Goal: Check status: Check status

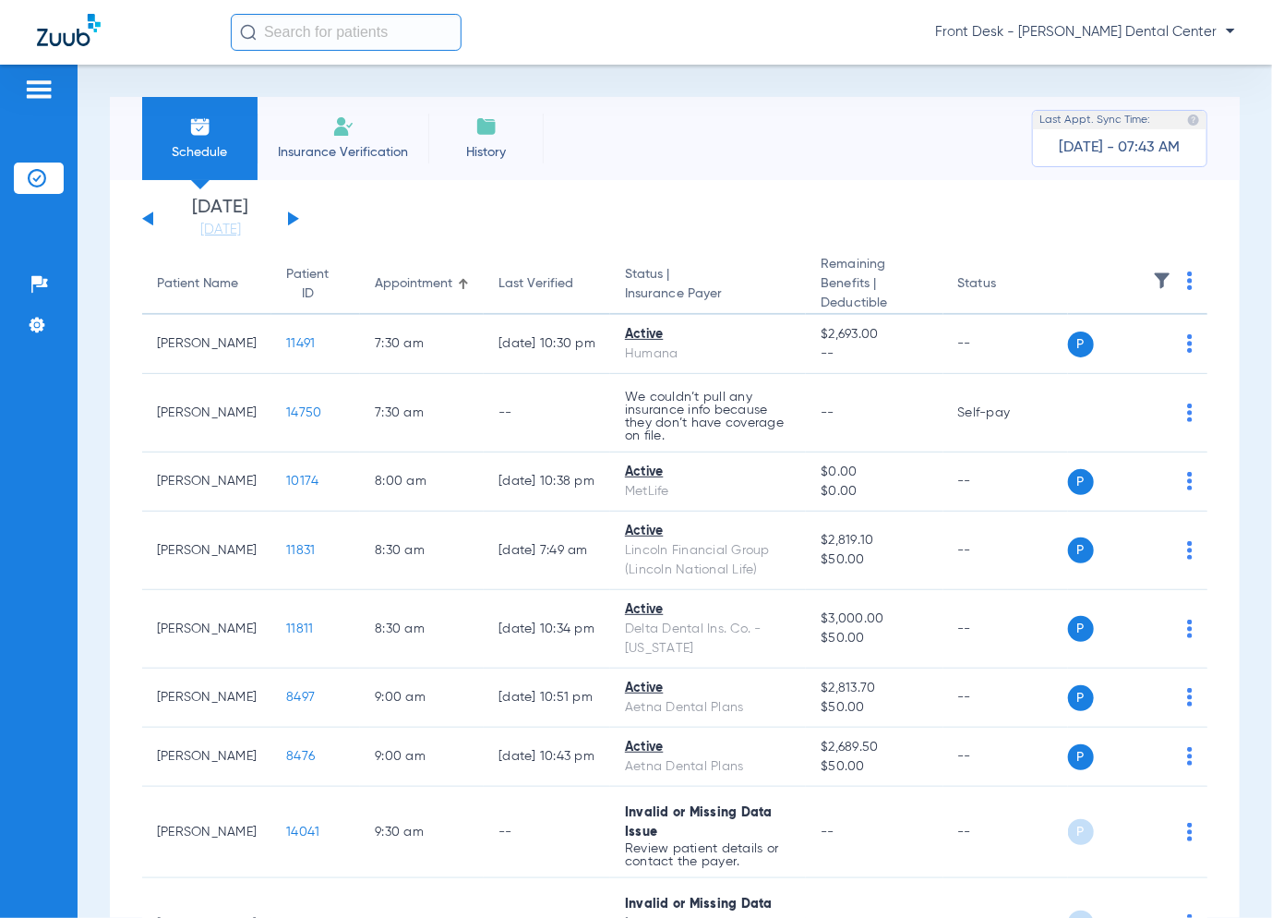
click at [284, 223] on div "[DATE] [DATE] [DATE] [DATE] [DATE] [DATE] [DATE] [DATE] [DATE] [DATE] [DATE] [D…" at bounding box center [220, 219] width 157 height 41
click at [303, 212] on app-single-date-navigator "[DATE] [DATE] [DATE] [DATE] [DATE] [DATE] [DATE] [DATE] [DATE] [DATE] [DATE] [D…" at bounding box center [674, 219] width 1065 height 41
click at [295, 222] on div "[DATE] [DATE] [DATE] [DATE] [DATE] [DATE] [DATE] [DATE] [DATE] [DATE] [DATE] [D…" at bounding box center [220, 219] width 157 height 41
click at [294, 222] on div "[DATE] [DATE] [DATE] [DATE] [DATE] [DATE] [DATE] [DATE] [DATE] [DATE] [DATE] [D…" at bounding box center [220, 219] width 157 height 41
click at [292, 217] on button at bounding box center [293, 218] width 11 height 14
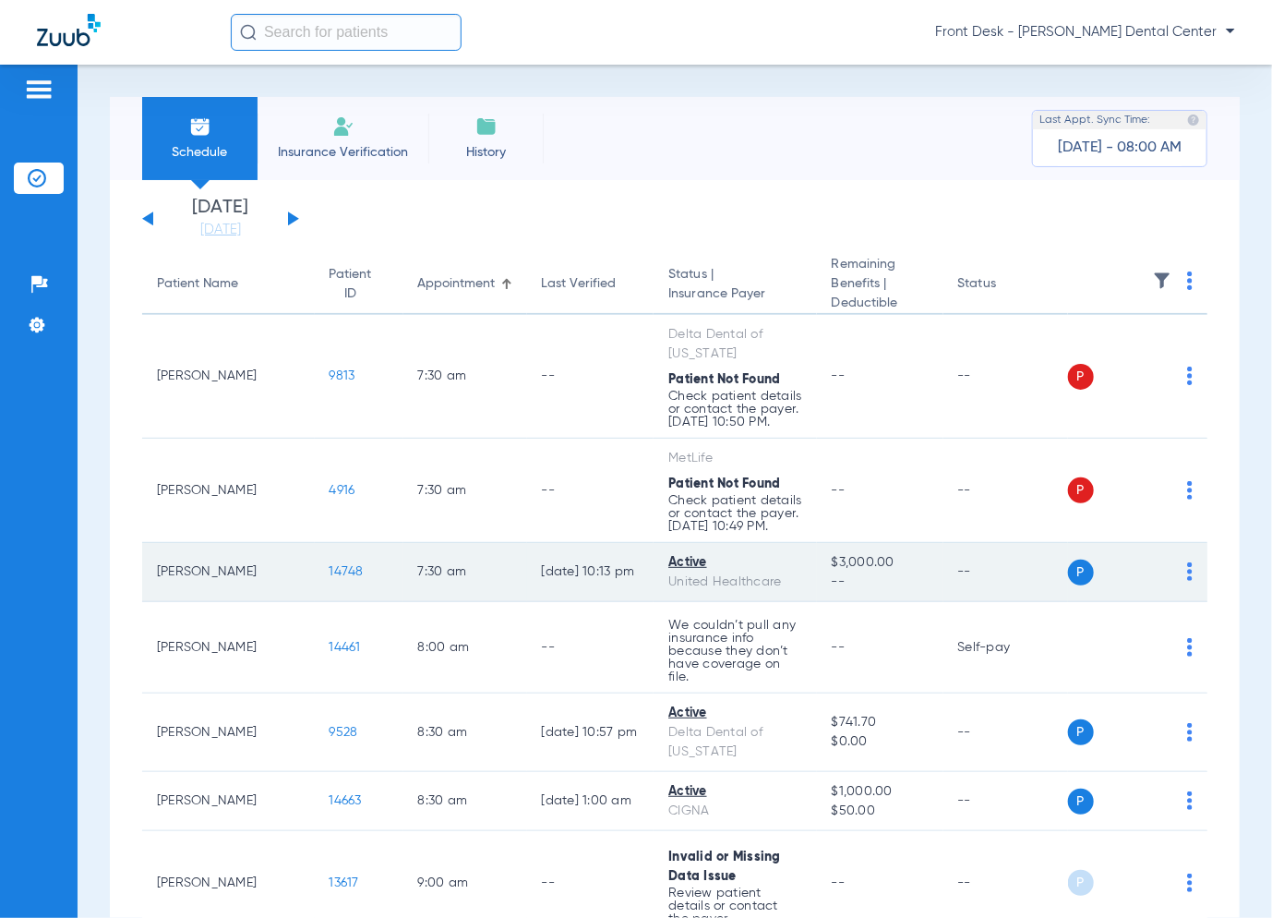
click at [330, 565] on span "14748" at bounding box center [347, 571] width 34 height 13
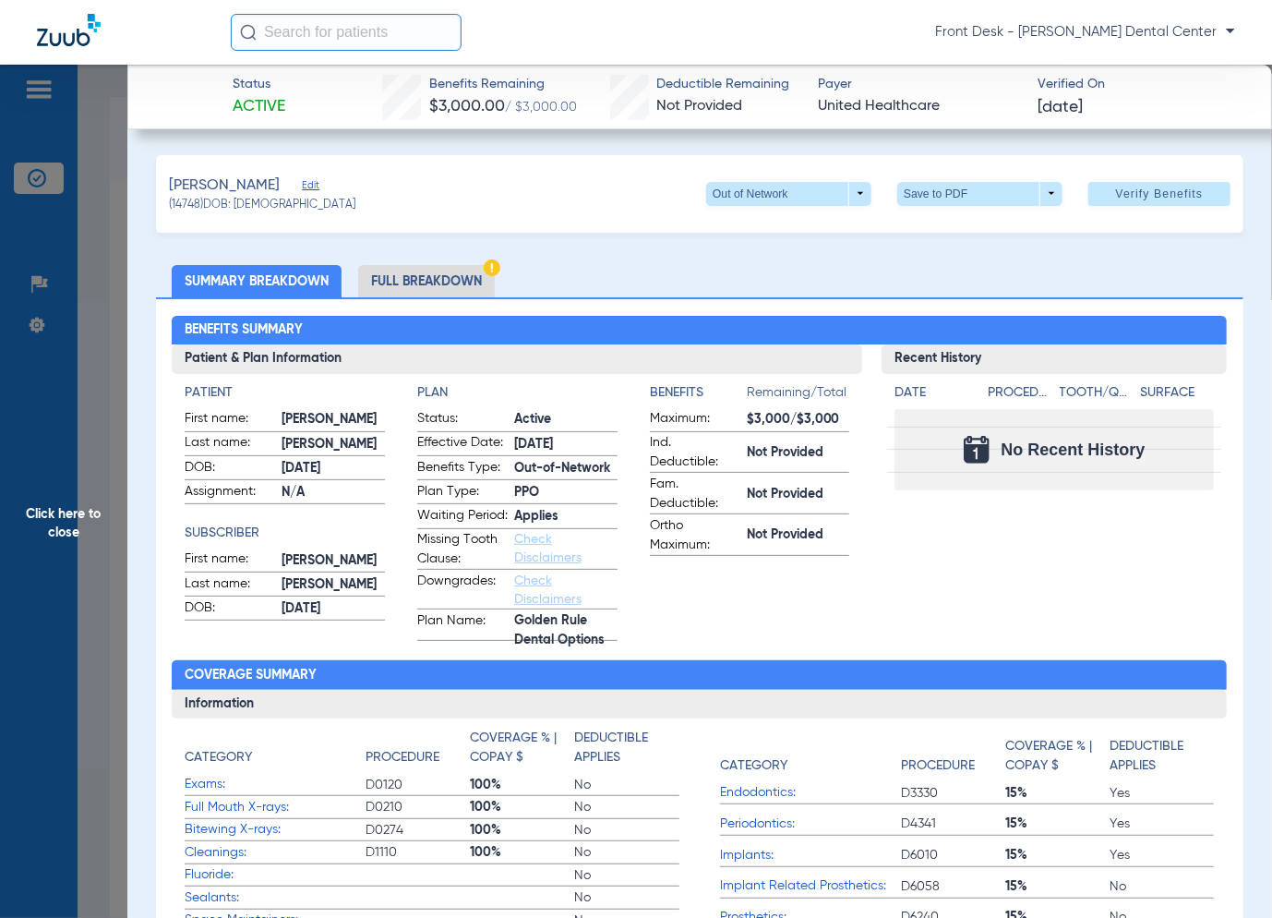
click at [43, 364] on span "Click here to close" at bounding box center [63, 524] width 127 height 918
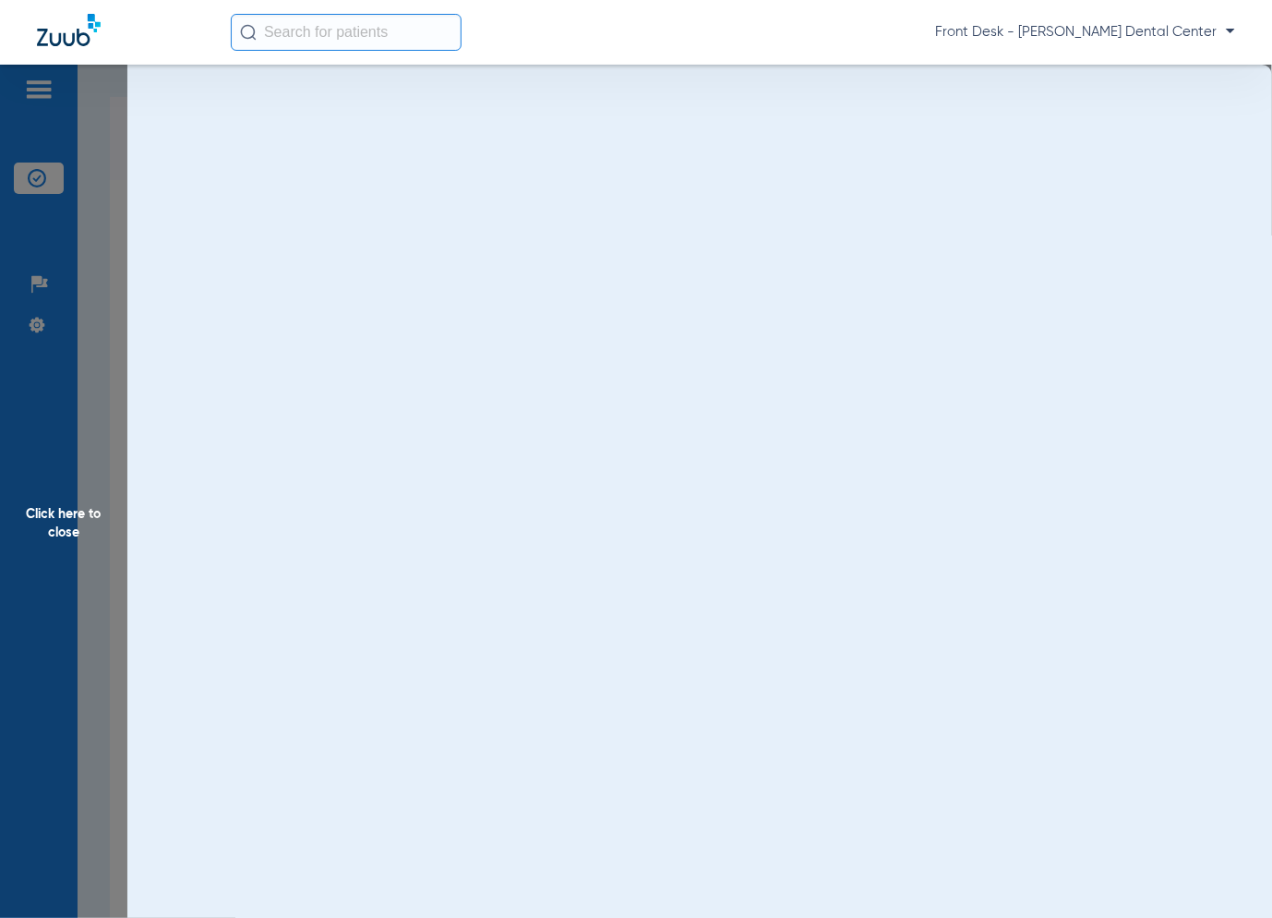
click at [43, 364] on span "Click here to close" at bounding box center [63, 524] width 127 height 918
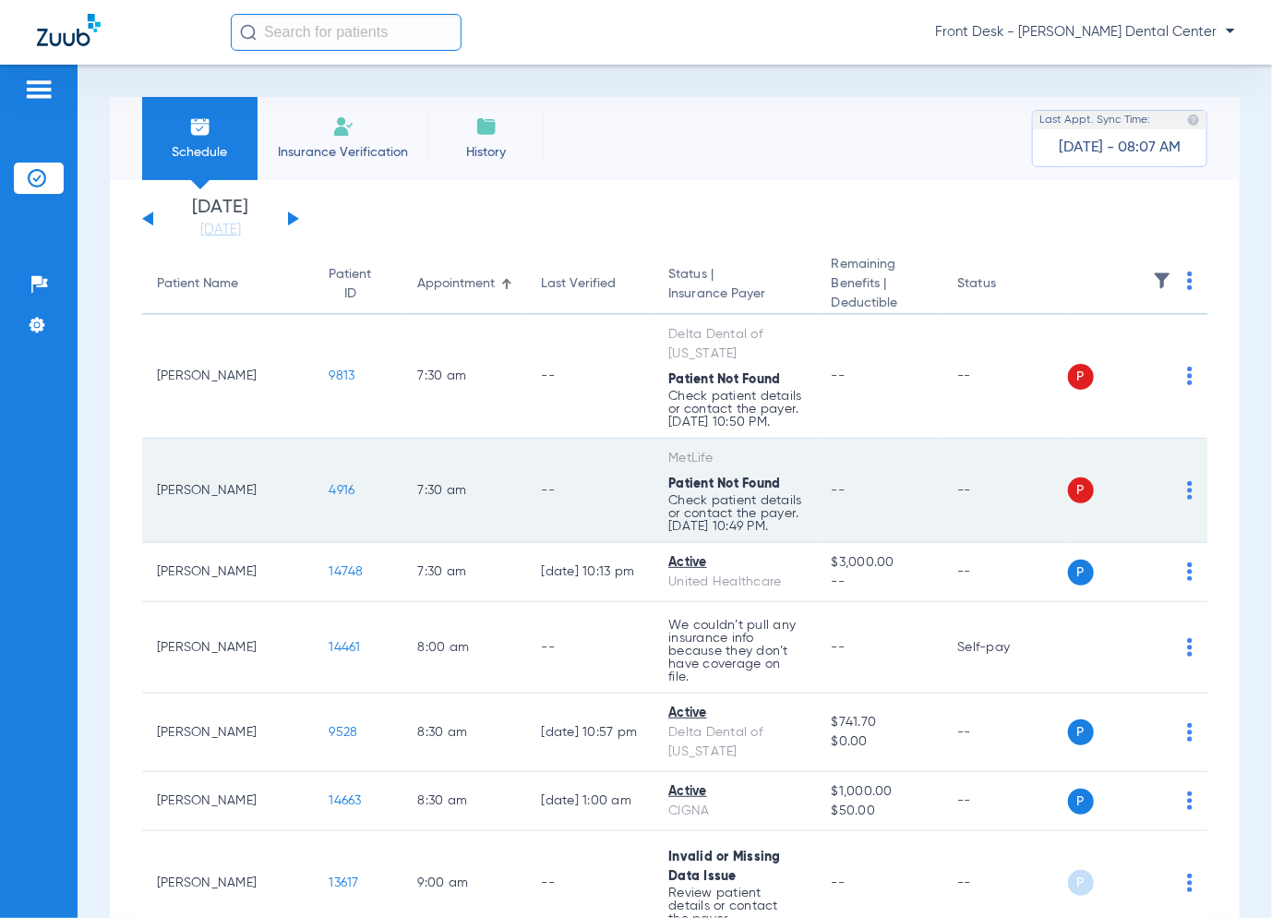
scroll to position [92, 0]
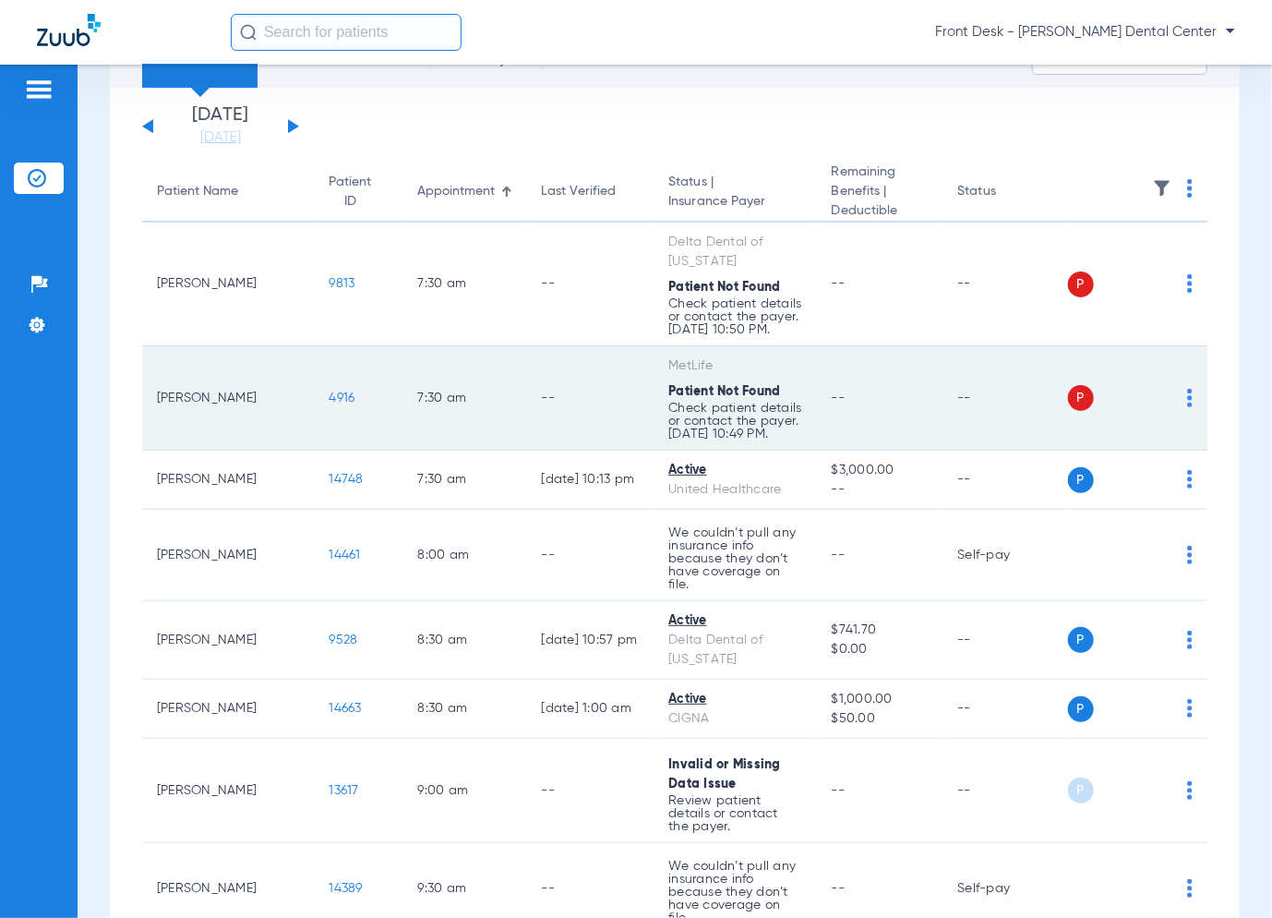
click at [330, 391] on span "4916" at bounding box center [343, 397] width 26 height 13
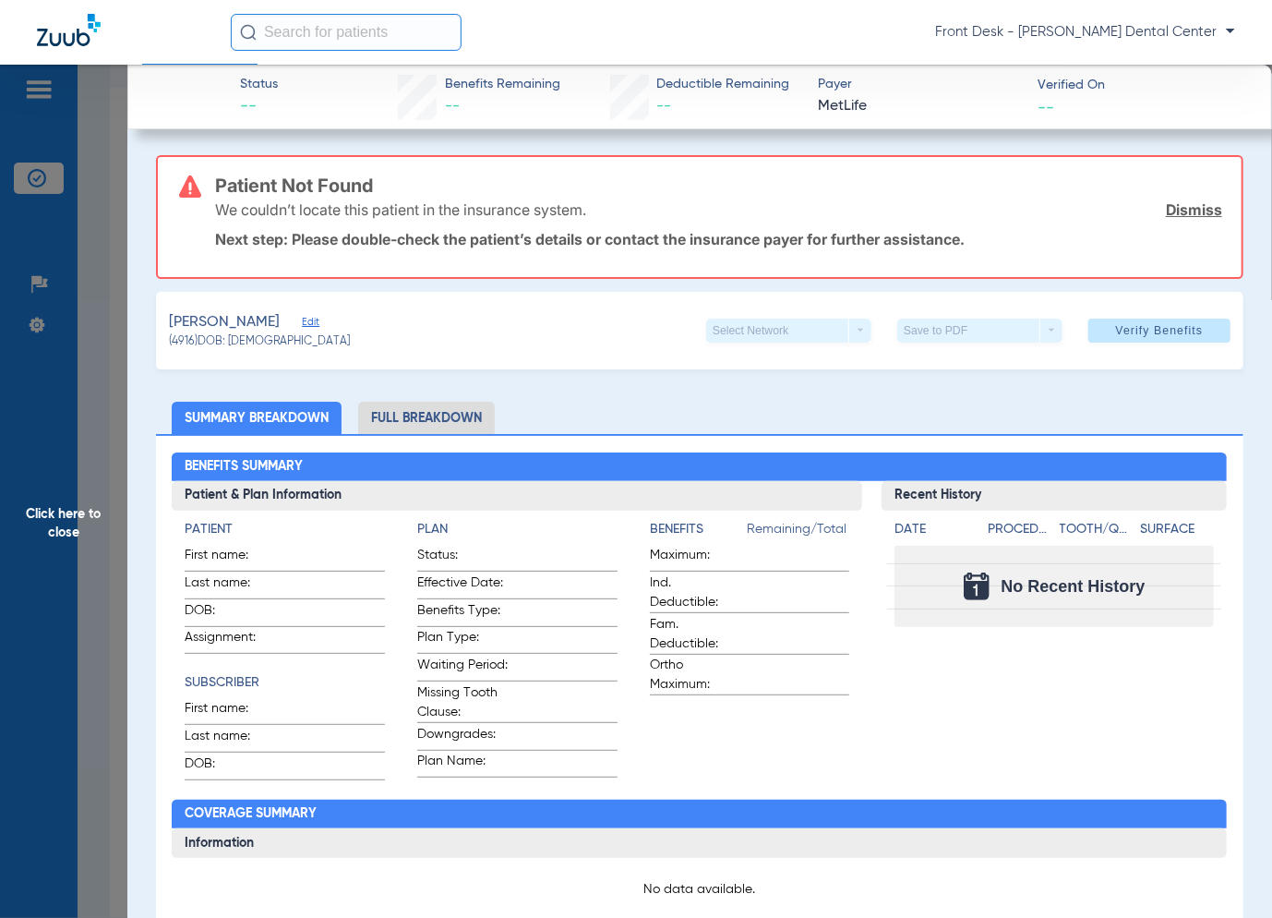
click at [121, 416] on span "Click here to close" at bounding box center [63, 524] width 127 height 918
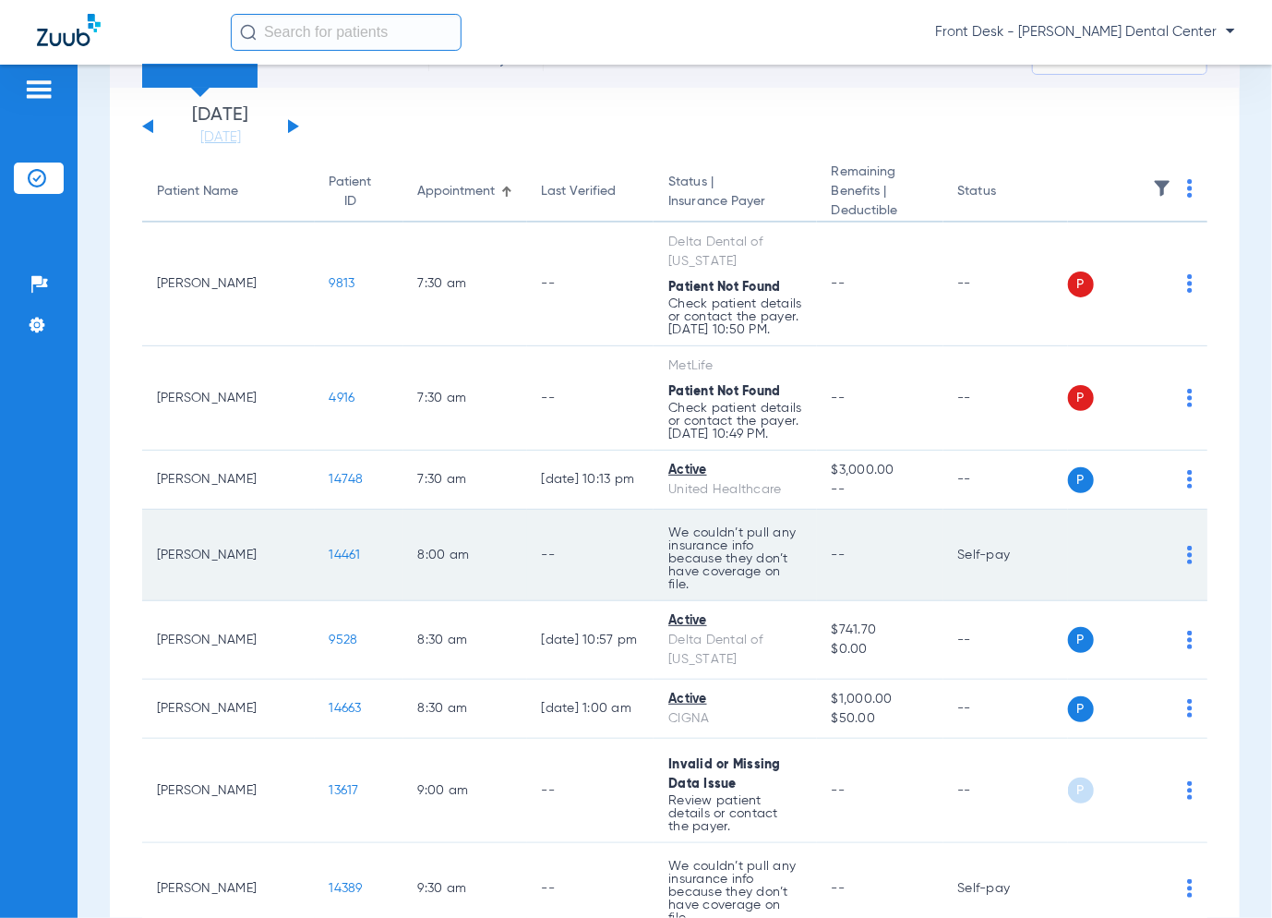
click at [330, 548] on span "14461" at bounding box center [345, 554] width 31 height 13
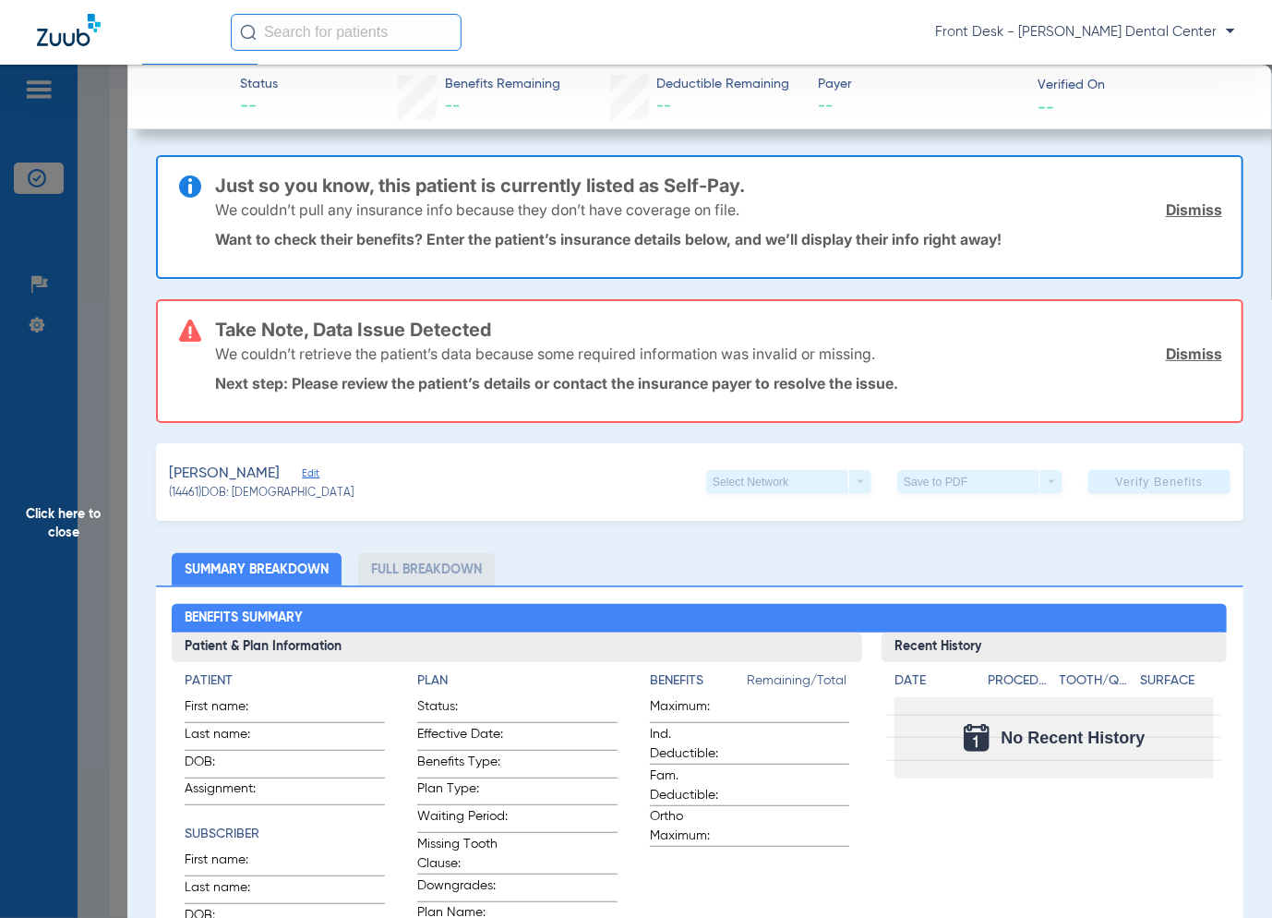
click at [111, 355] on span "Click here to close" at bounding box center [63, 524] width 127 height 918
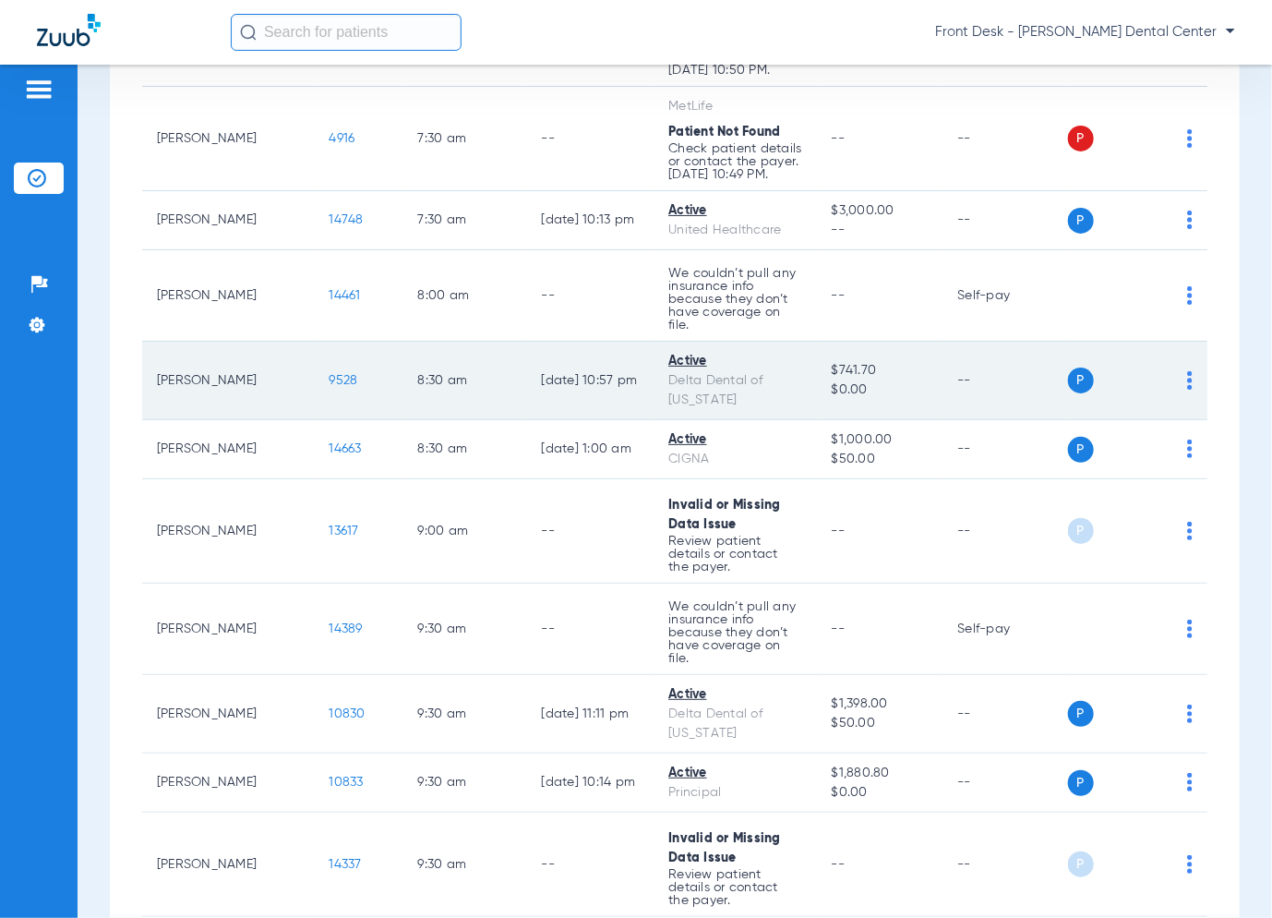
scroll to position [369, 0]
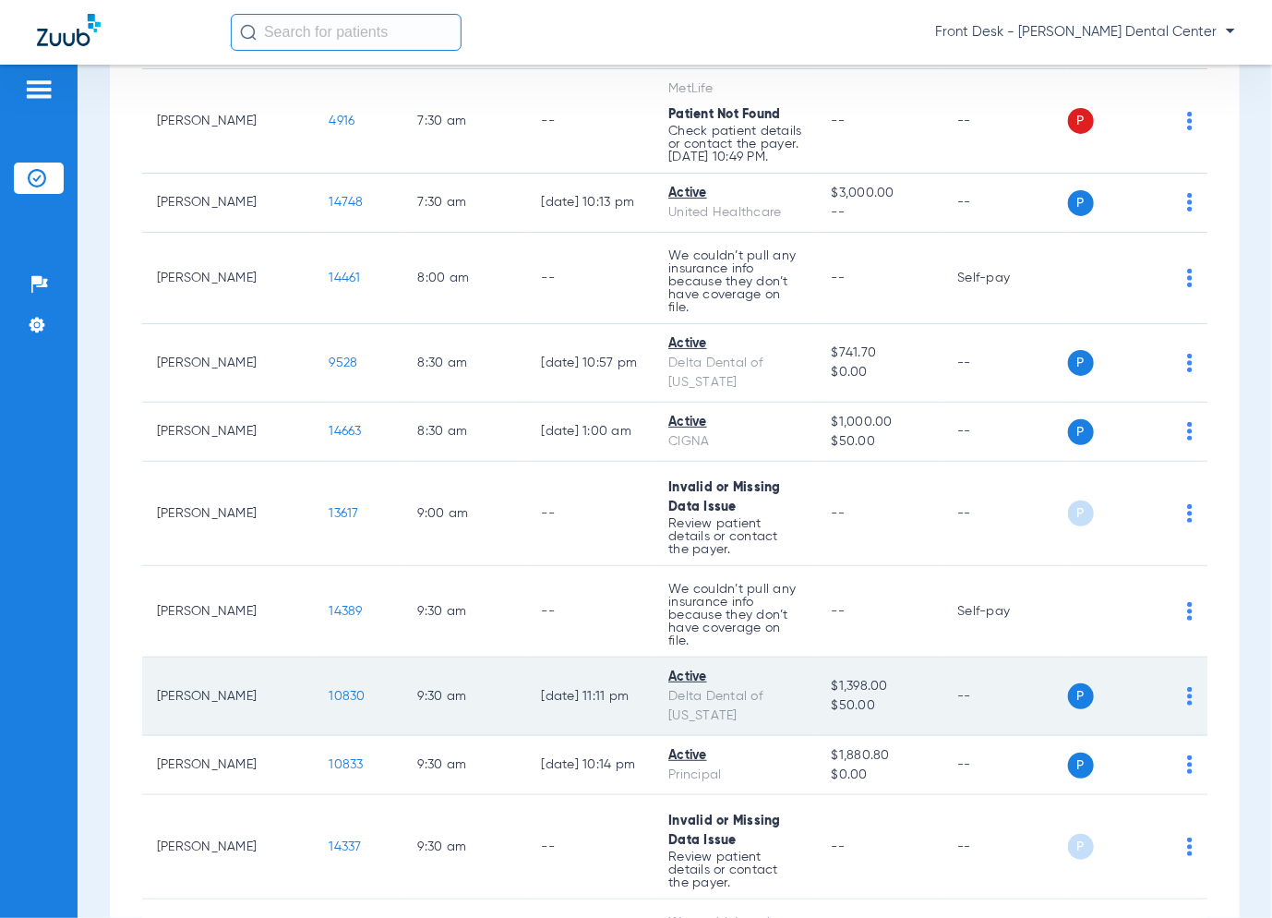
click at [330, 690] on span "10830" at bounding box center [348, 696] width 36 height 13
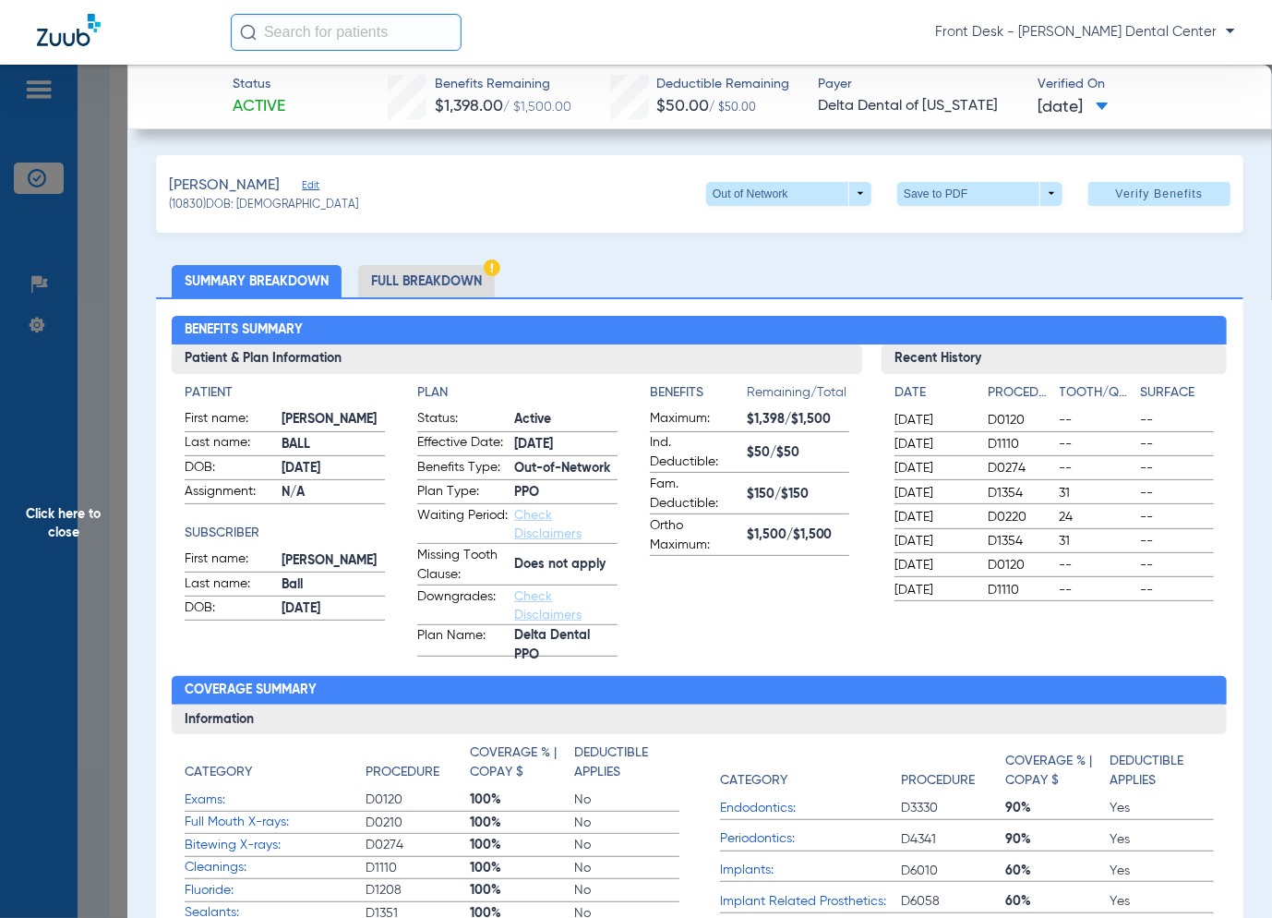
click at [39, 611] on span "Click here to close" at bounding box center [63, 524] width 127 height 918
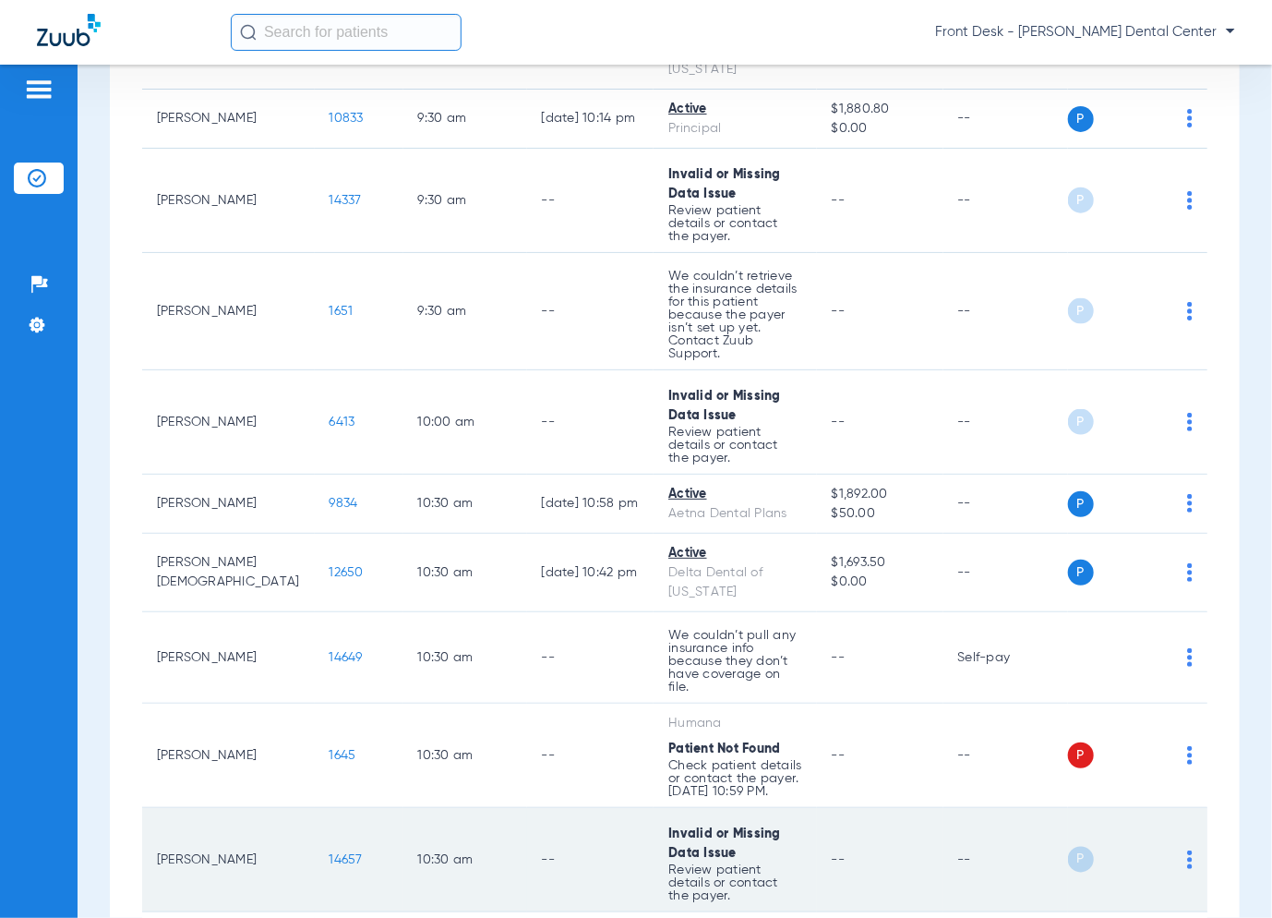
scroll to position [1200, 0]
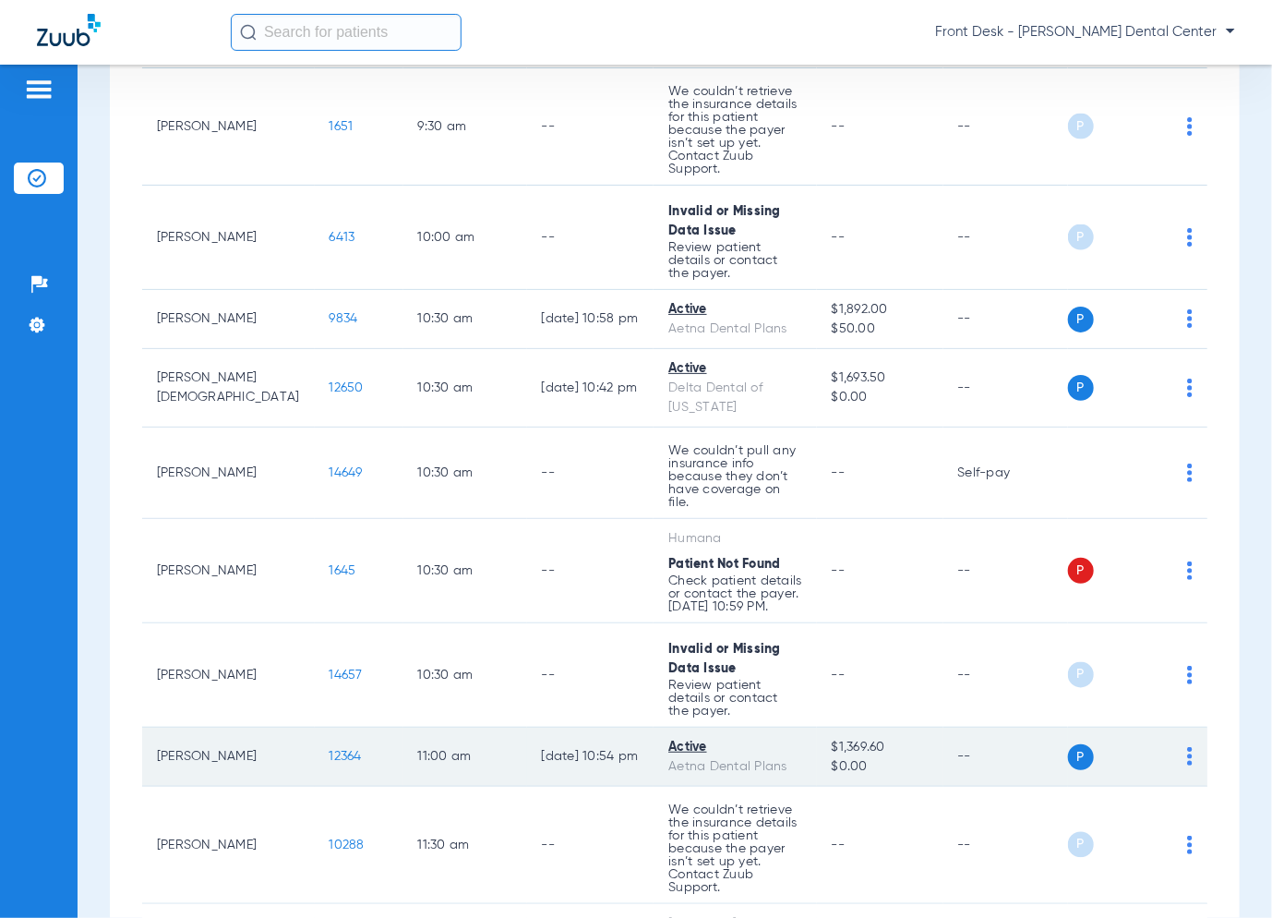
click at [330, 750] on span "12364" at bounding box center [346, 756] width 32 height 13
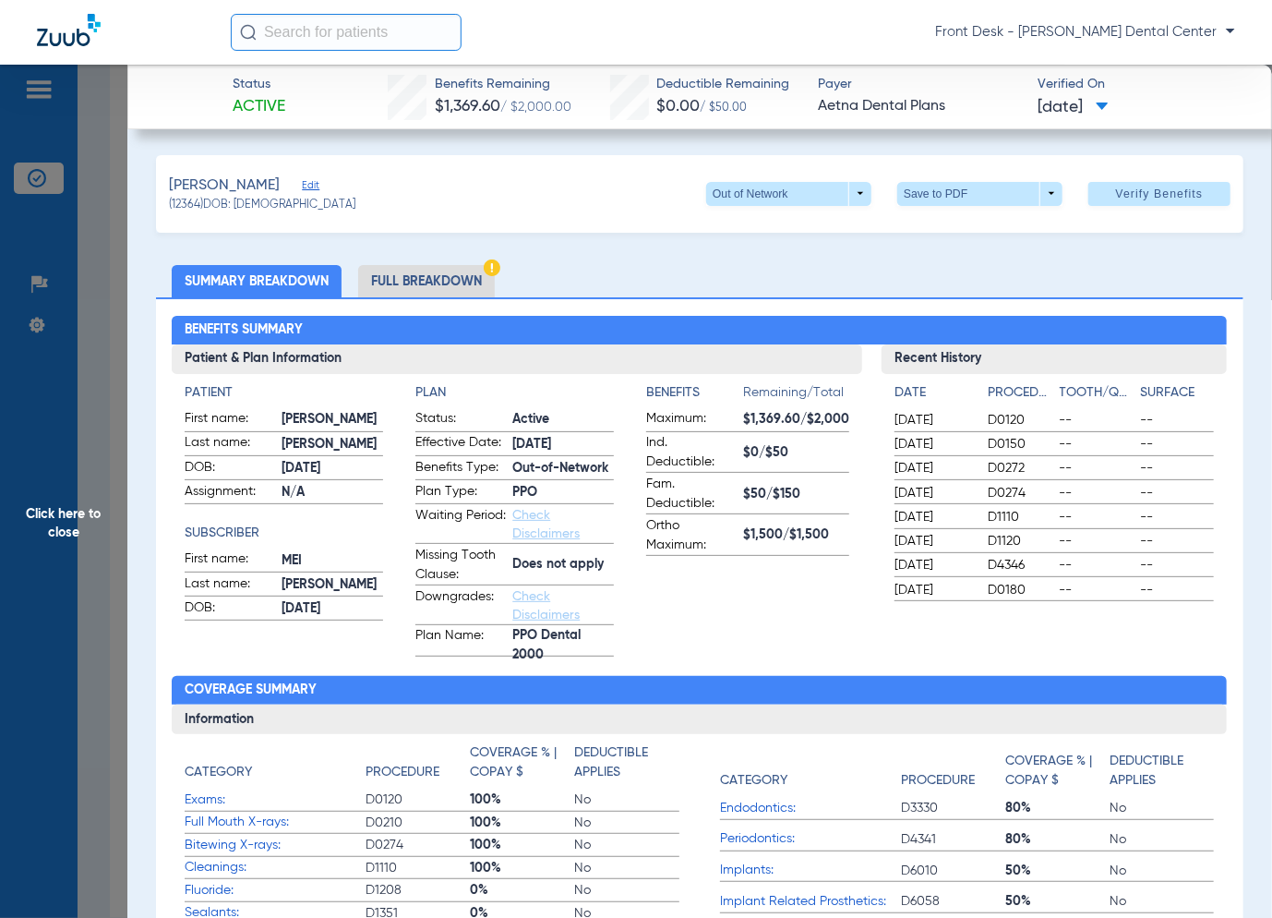
click at [102, 471] on span "Click here to close" at bounding box center [63, 524] width 127 height 918
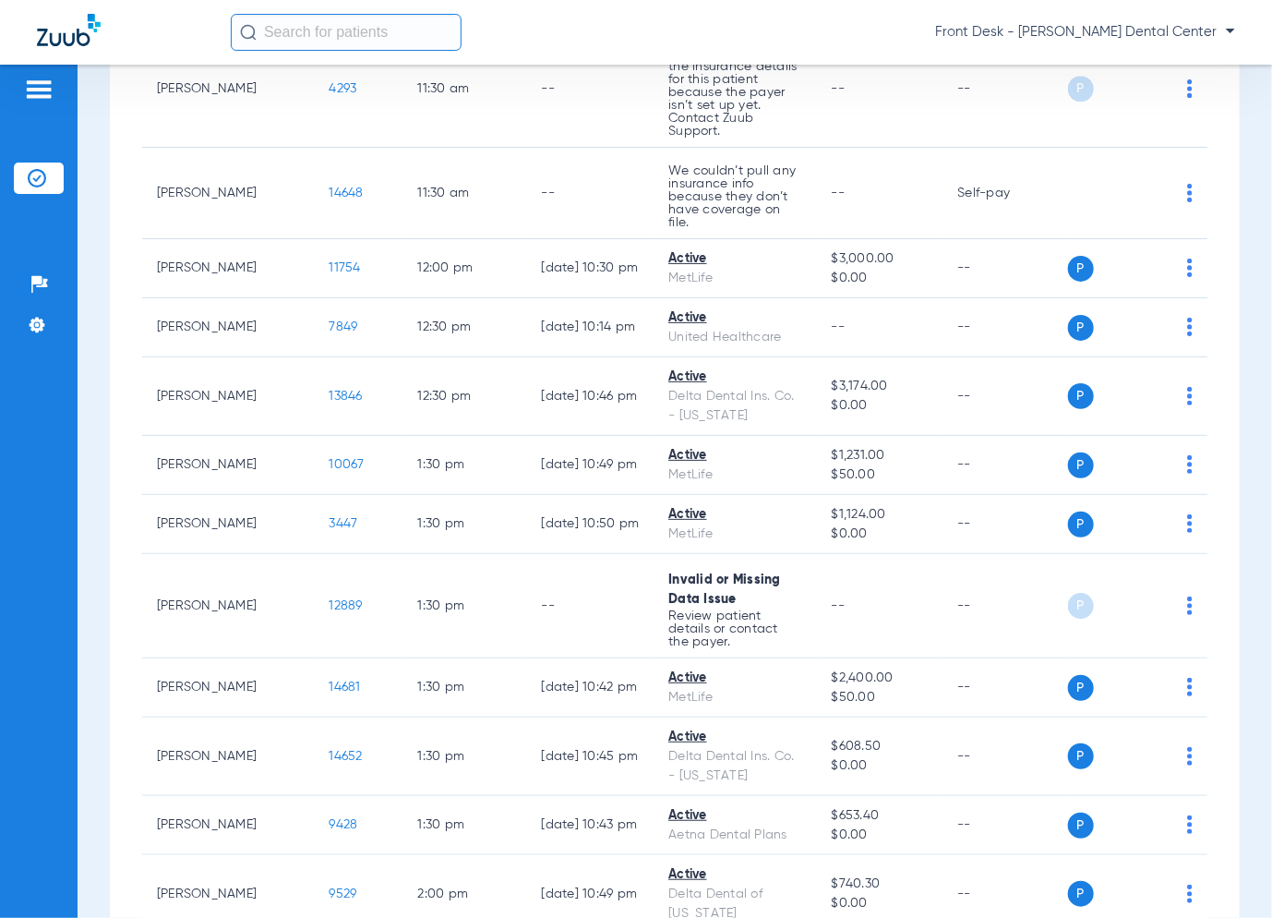
scroll to position [2401, 0]
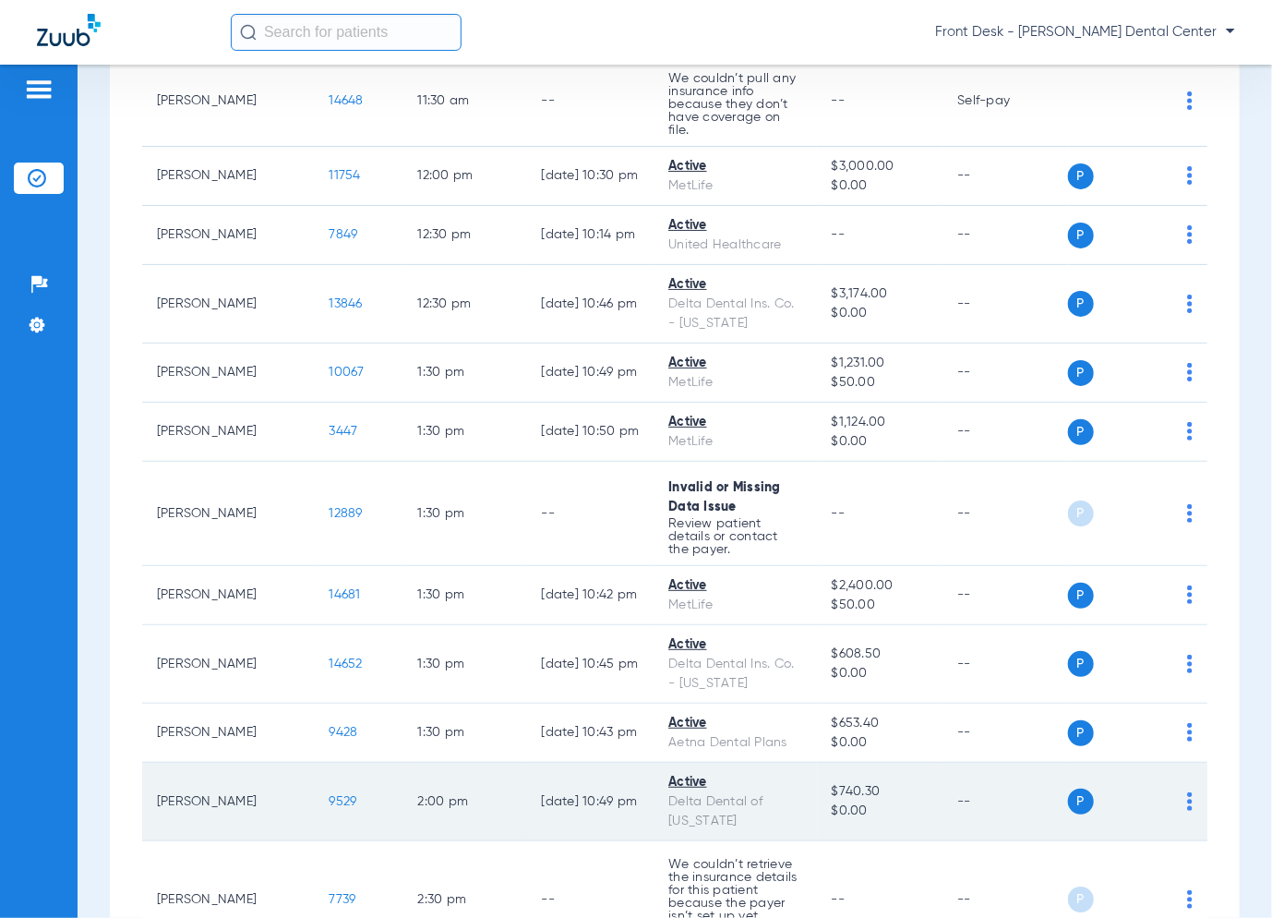
click at [330, 795] on span "9529" at bounding box center [344, 801] width 28 height 13
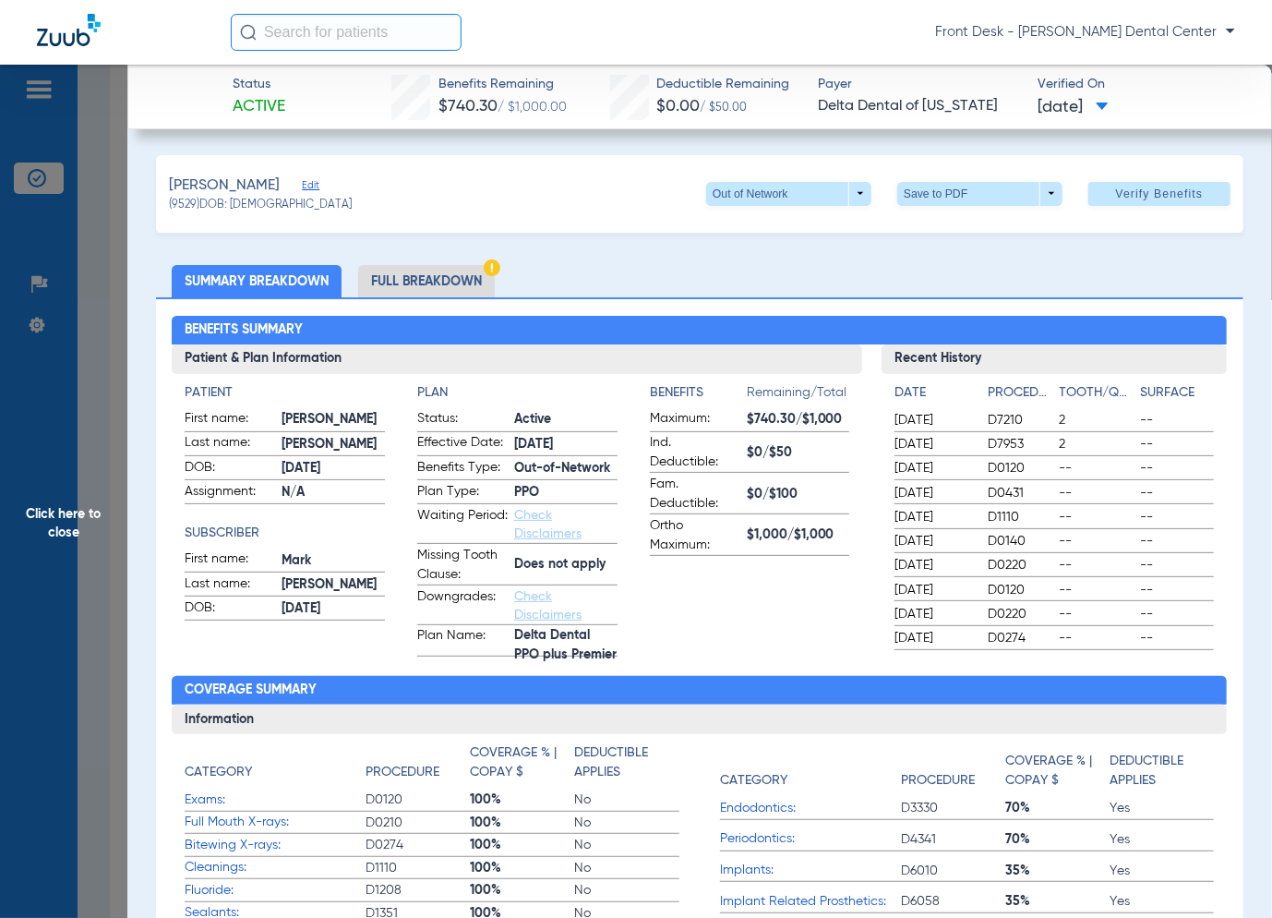
click at [42, 372] on span "Click here to close" at bounding box center [63, 524] width 127 height 918
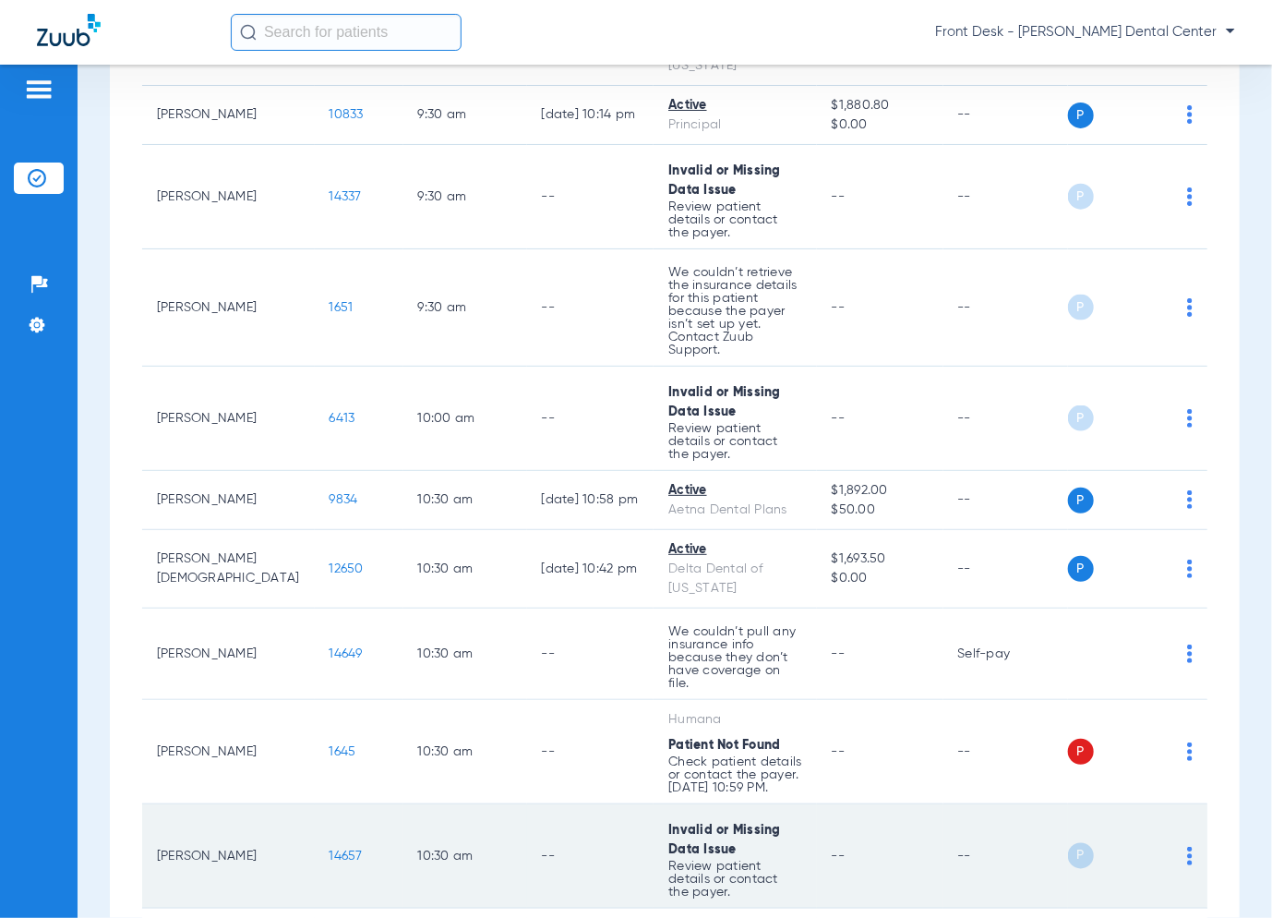
scroll to position [990, 0]
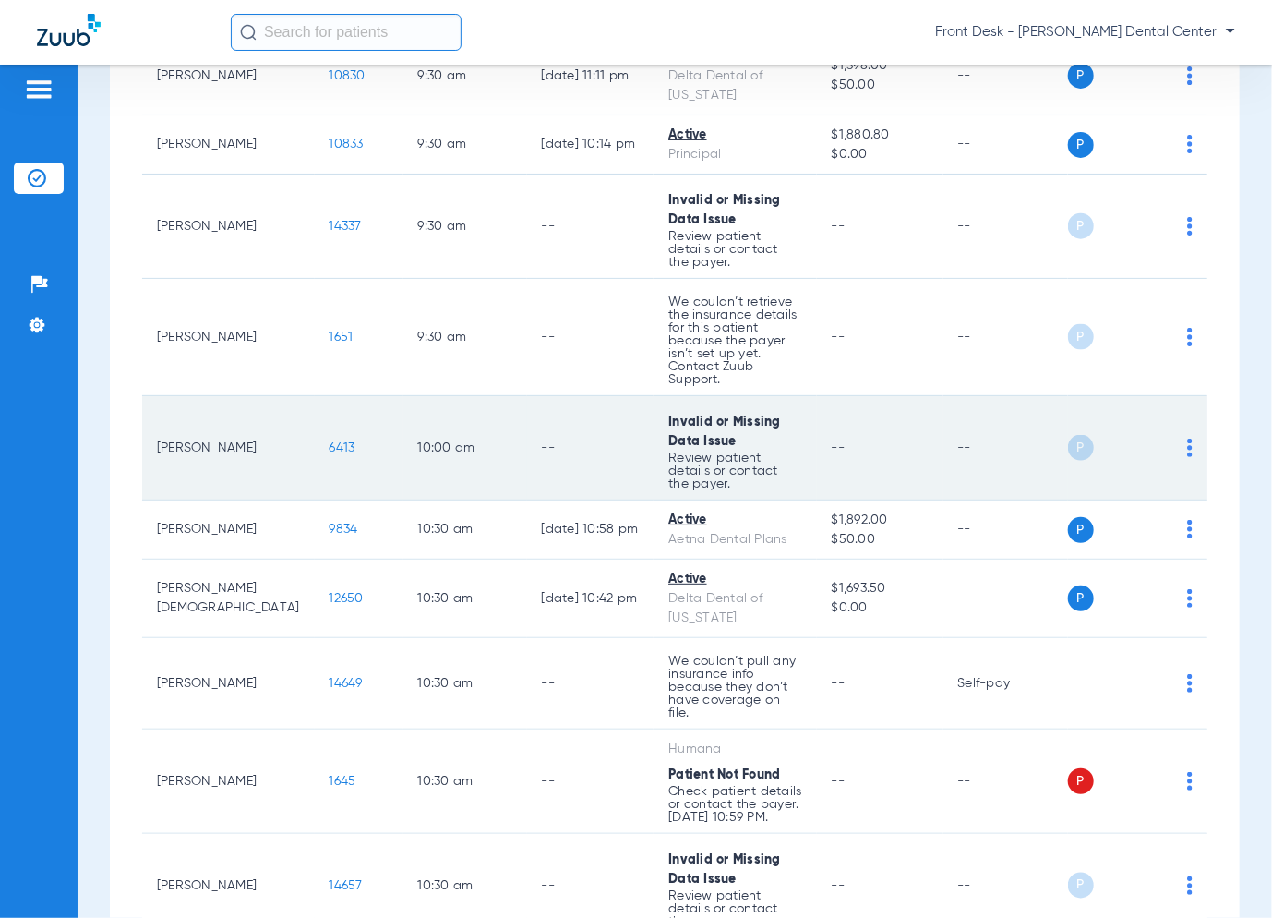
click at [330, 441] on span "6413" at bounding box center [343, 447] width 26 height 13
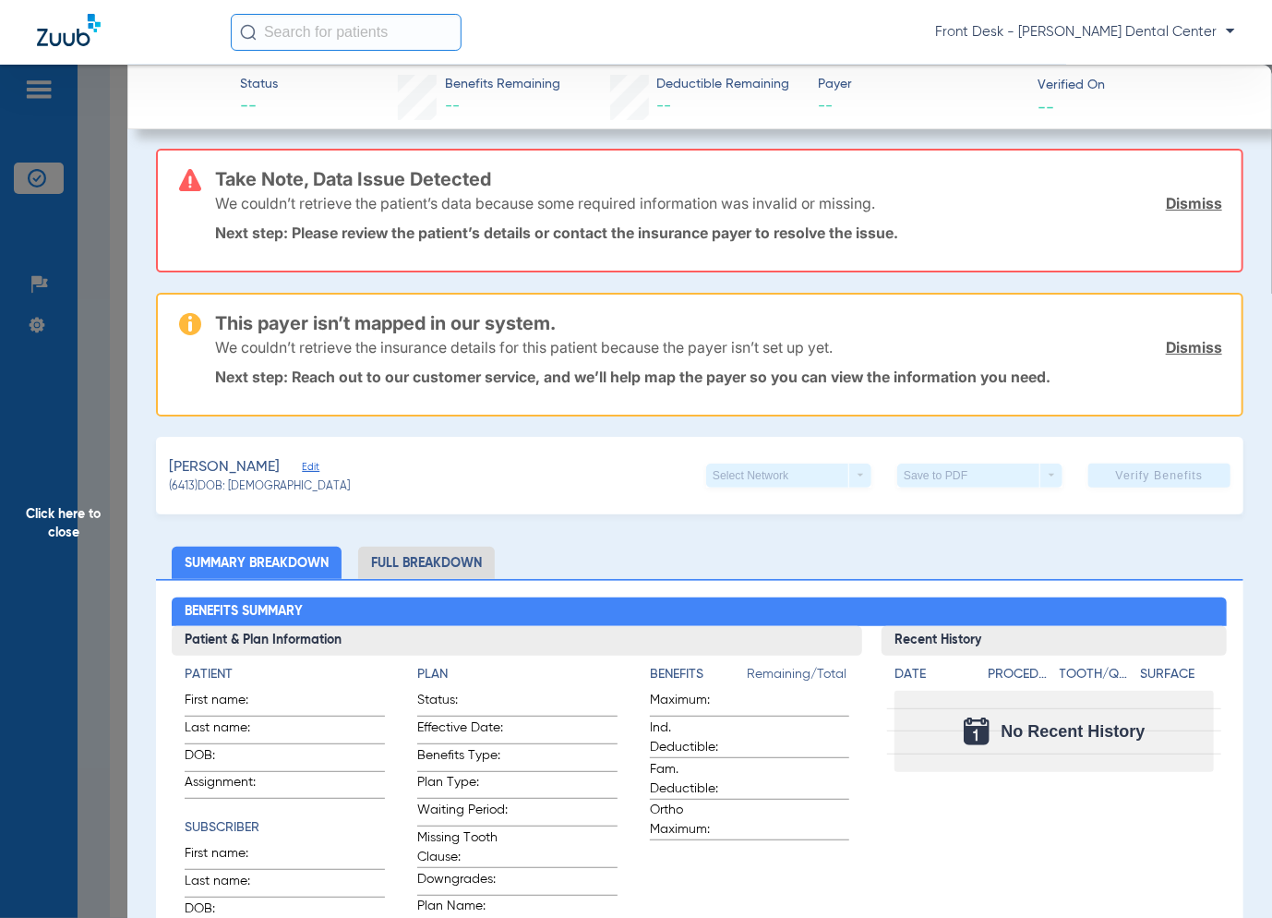
scroll to position [0, 0]
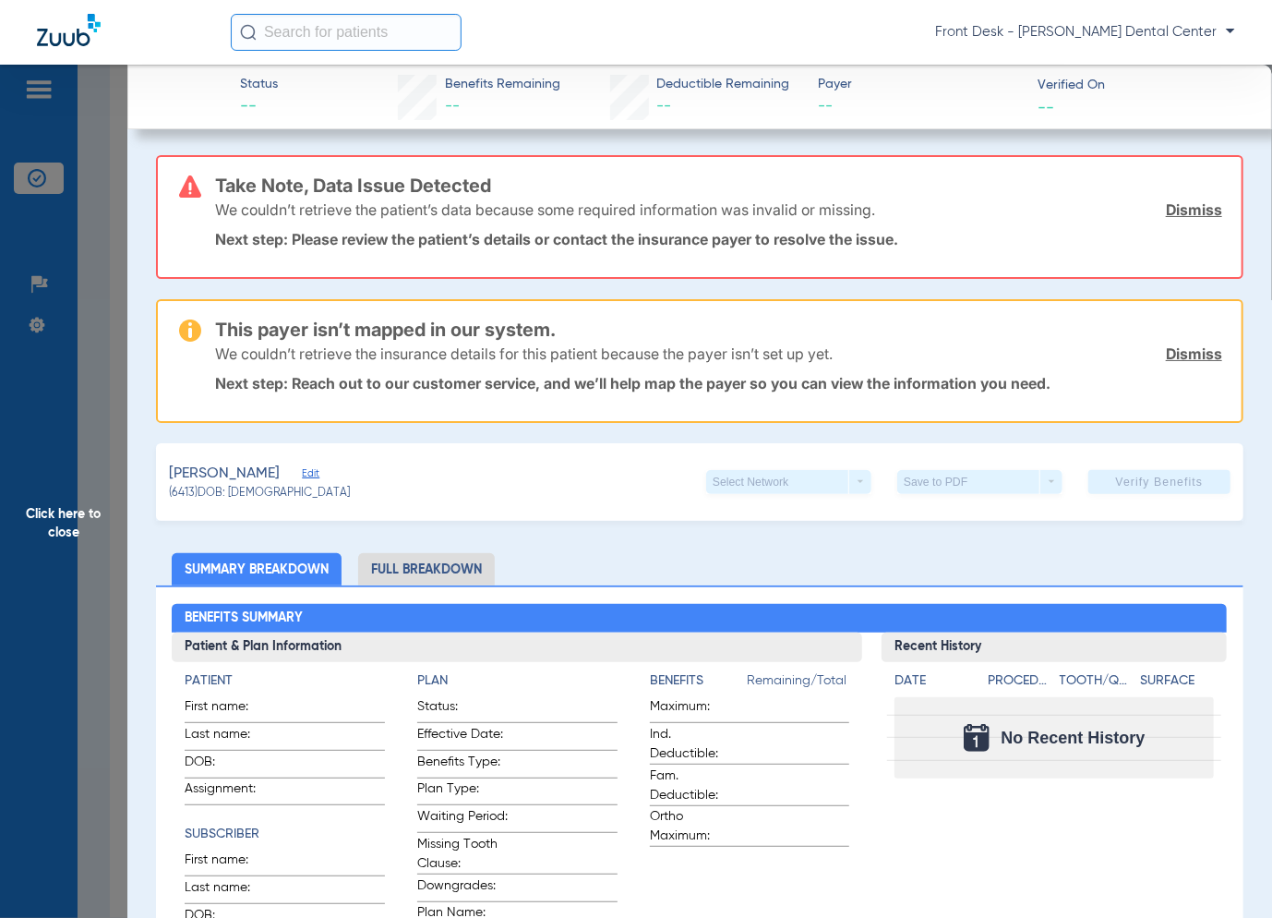
click at [112, 359] on span "Click here to close" at bounding box center [63, 524] width 127 height 918
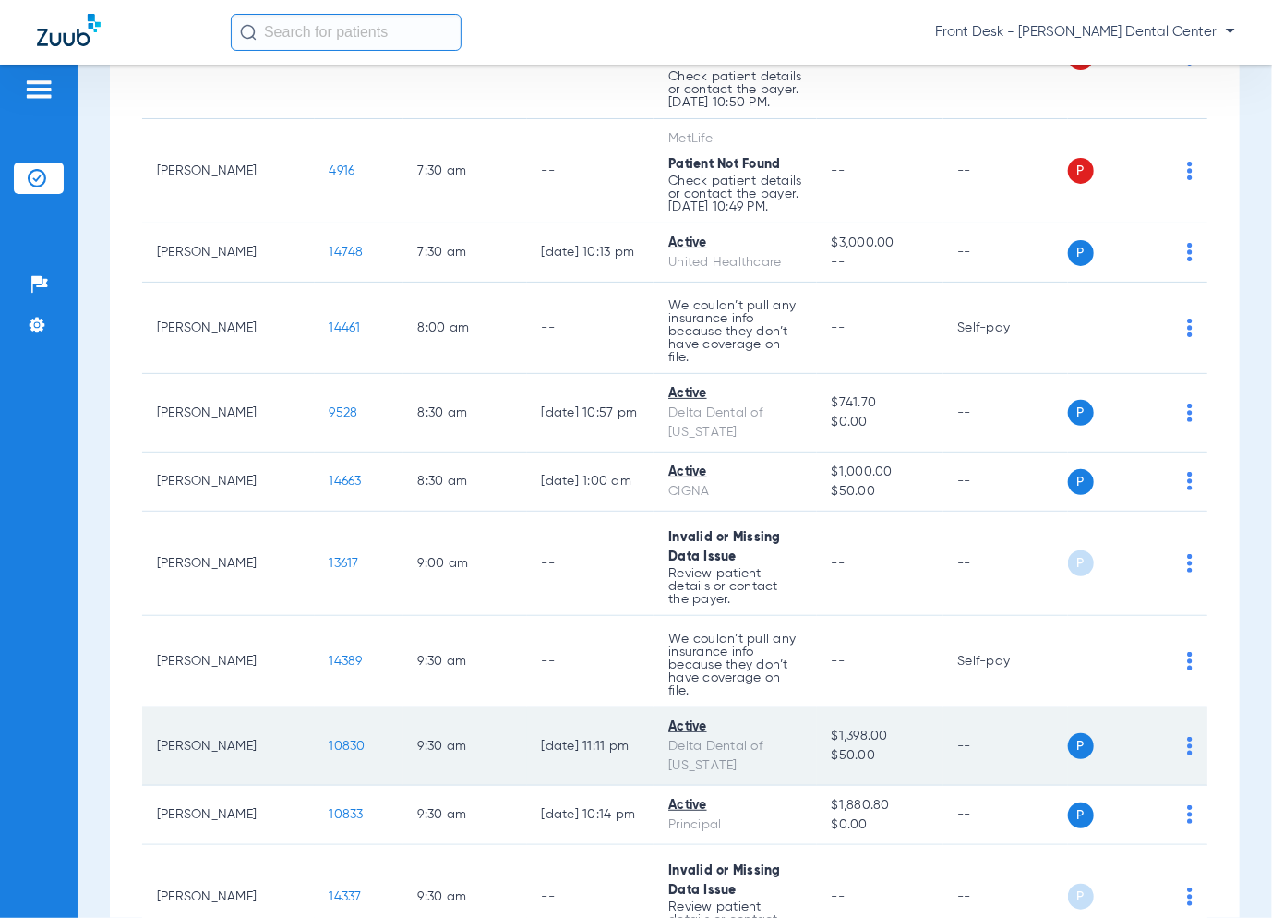
scroll to position [343, 0]
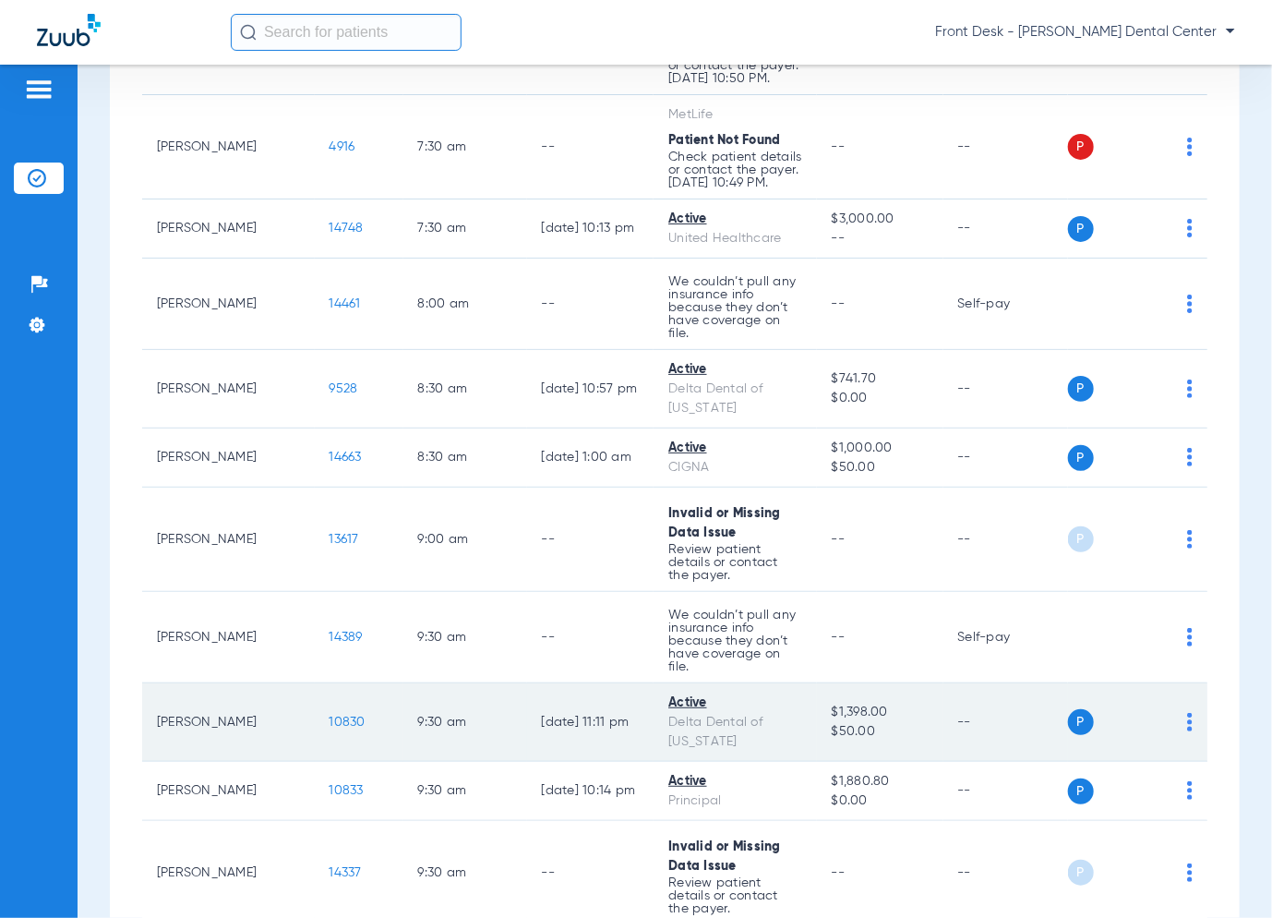
click at [330, 716] on span "10830" at bounding box center [348, 722] width 36 height 13
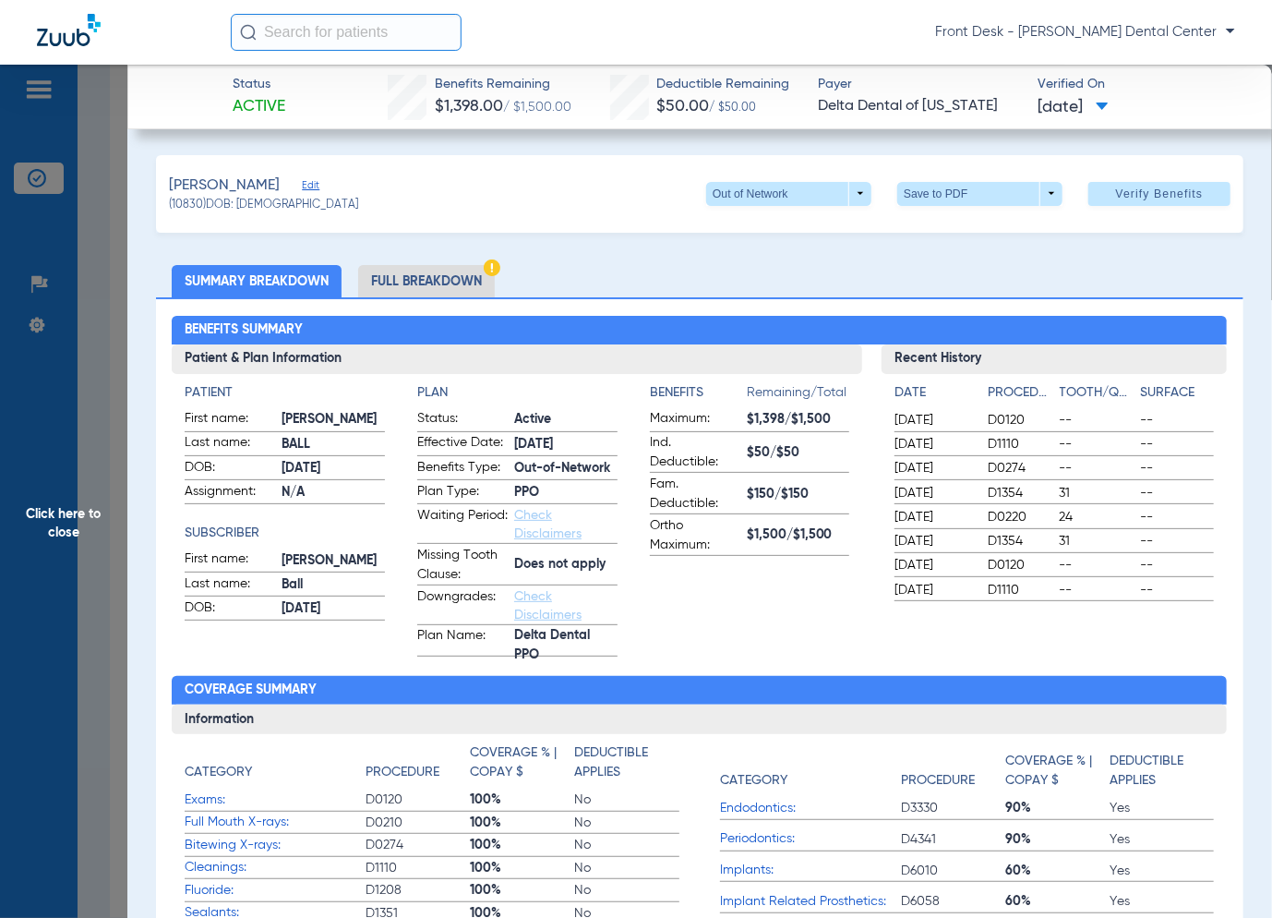
click at [68, 380] on span "Click here to close" at bounding box center [63, 524] width 127 height 918
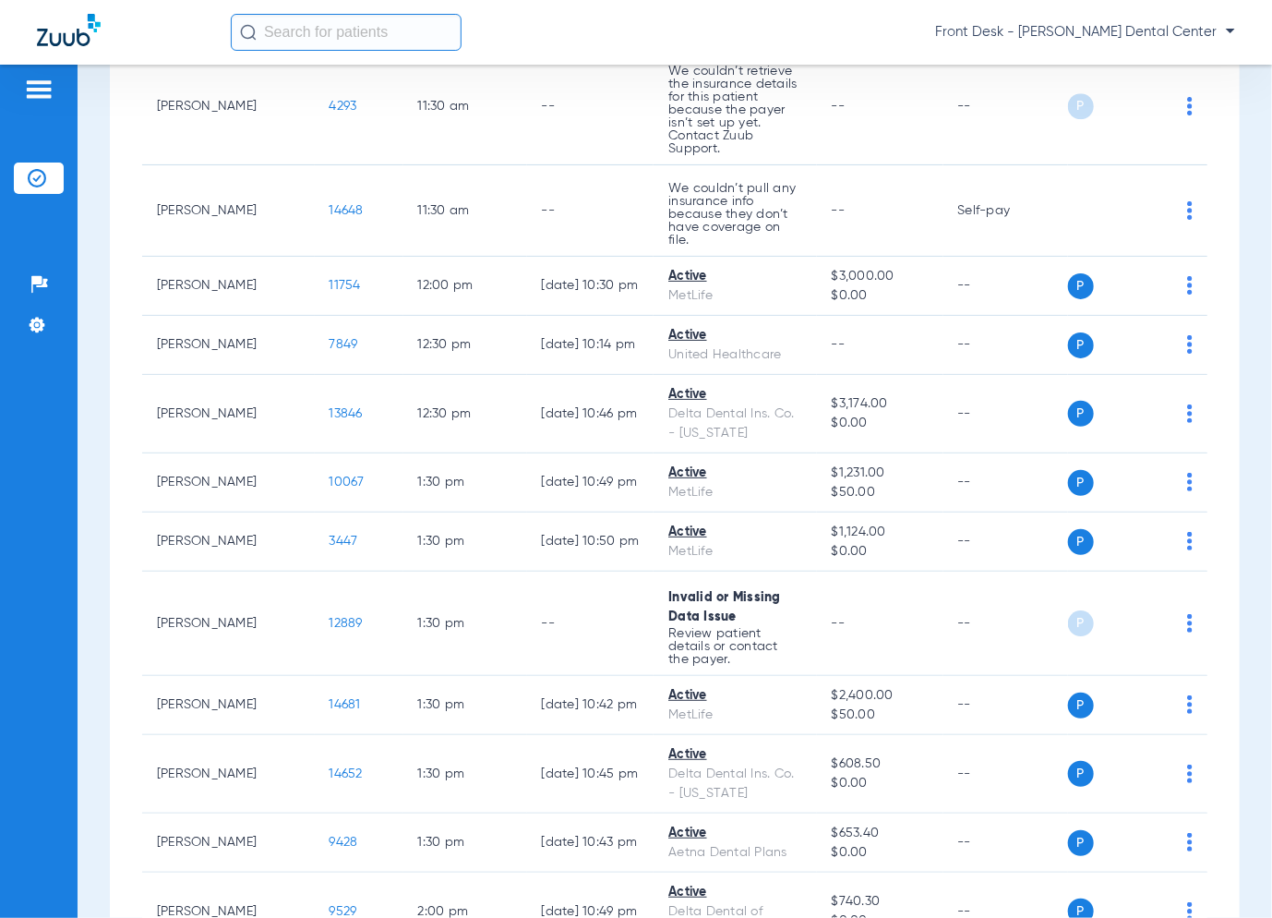
scroll to position [2401, 0]
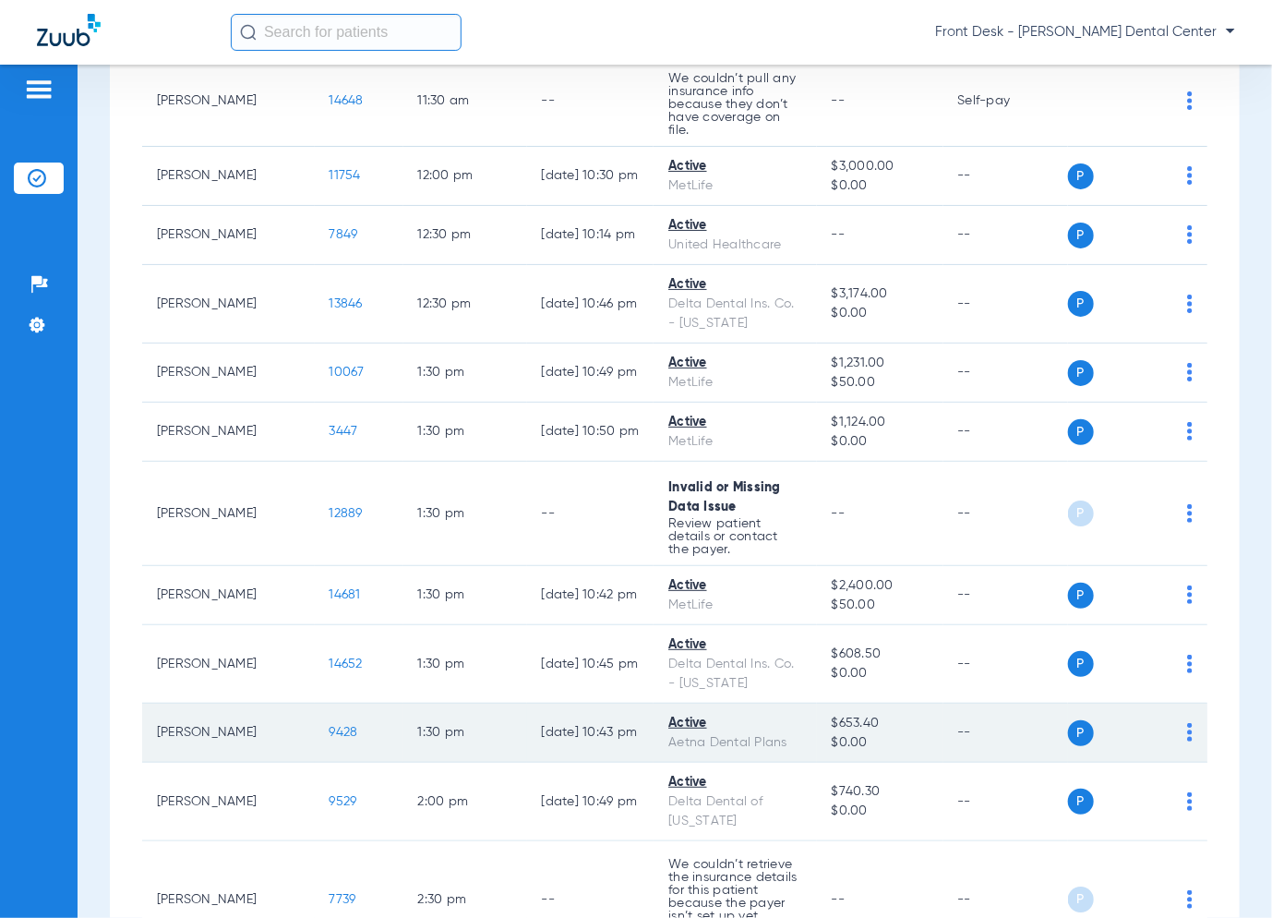
click at [330, 726] on span "9428" at bounding box center [344, 732] width 29 height 13
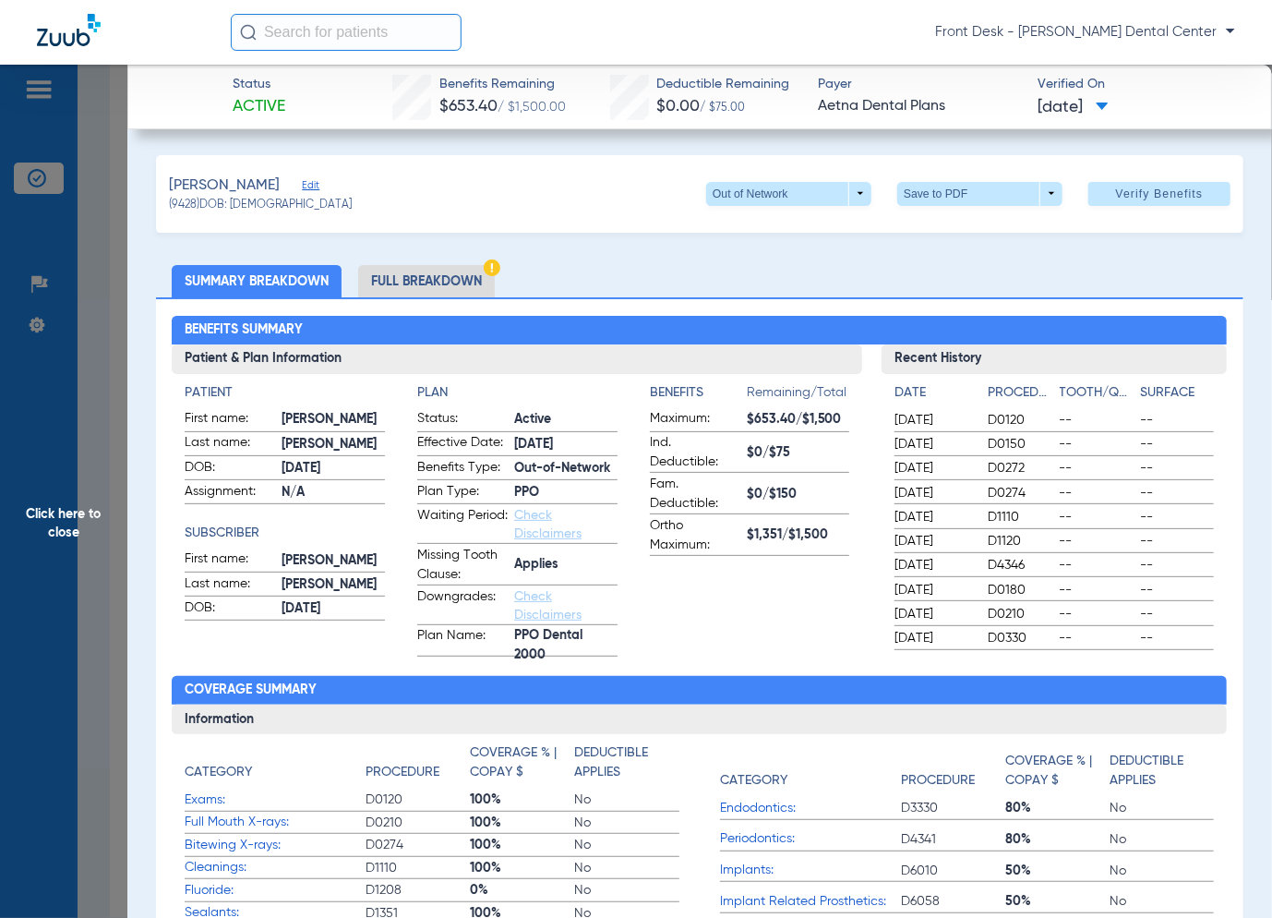
click at [81, 394] on span "Click here to close" at bounding box center [63, 524] width 127 height 918
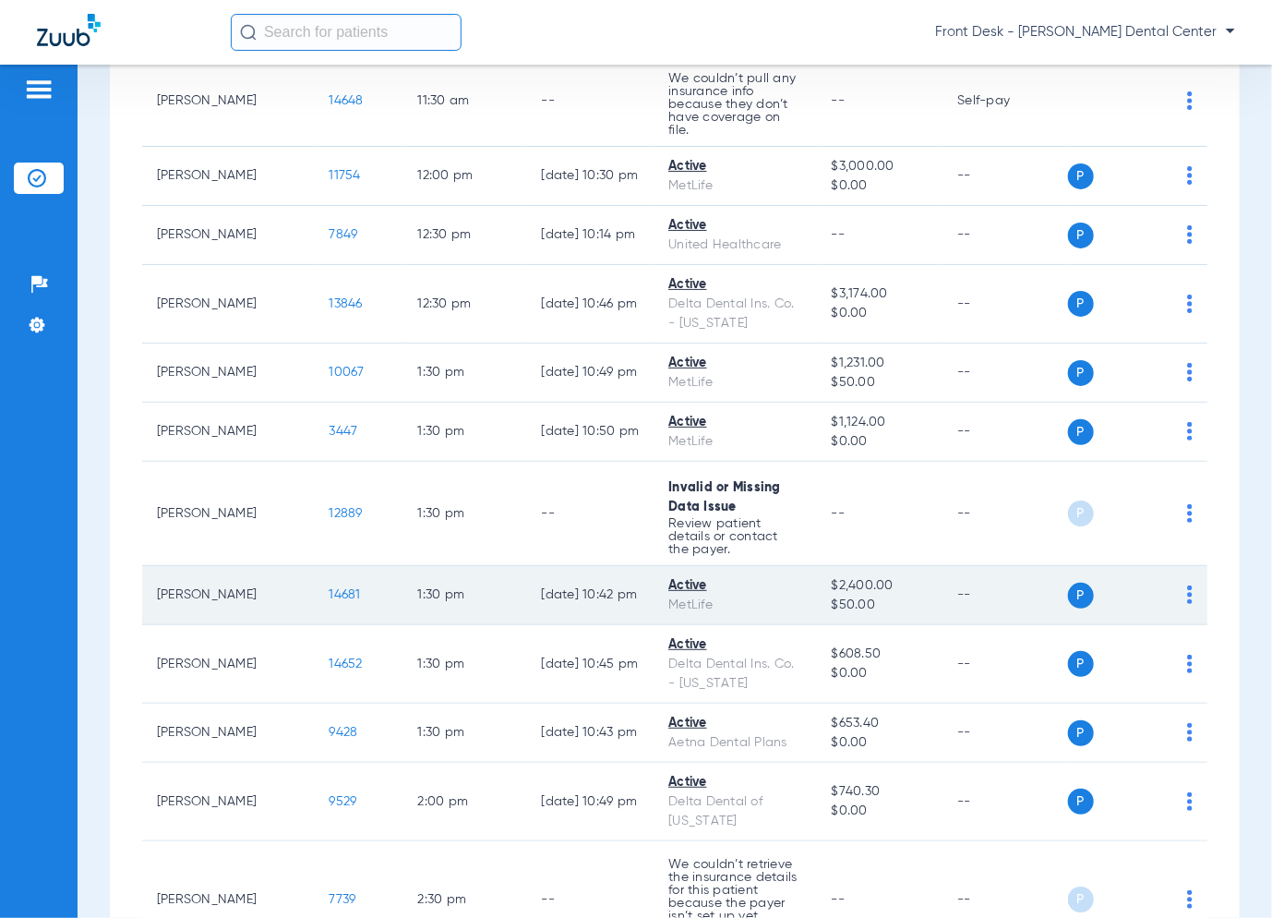
click at [330, 588] on span "14681" at bounding box center [345, 594] width 31 height 13
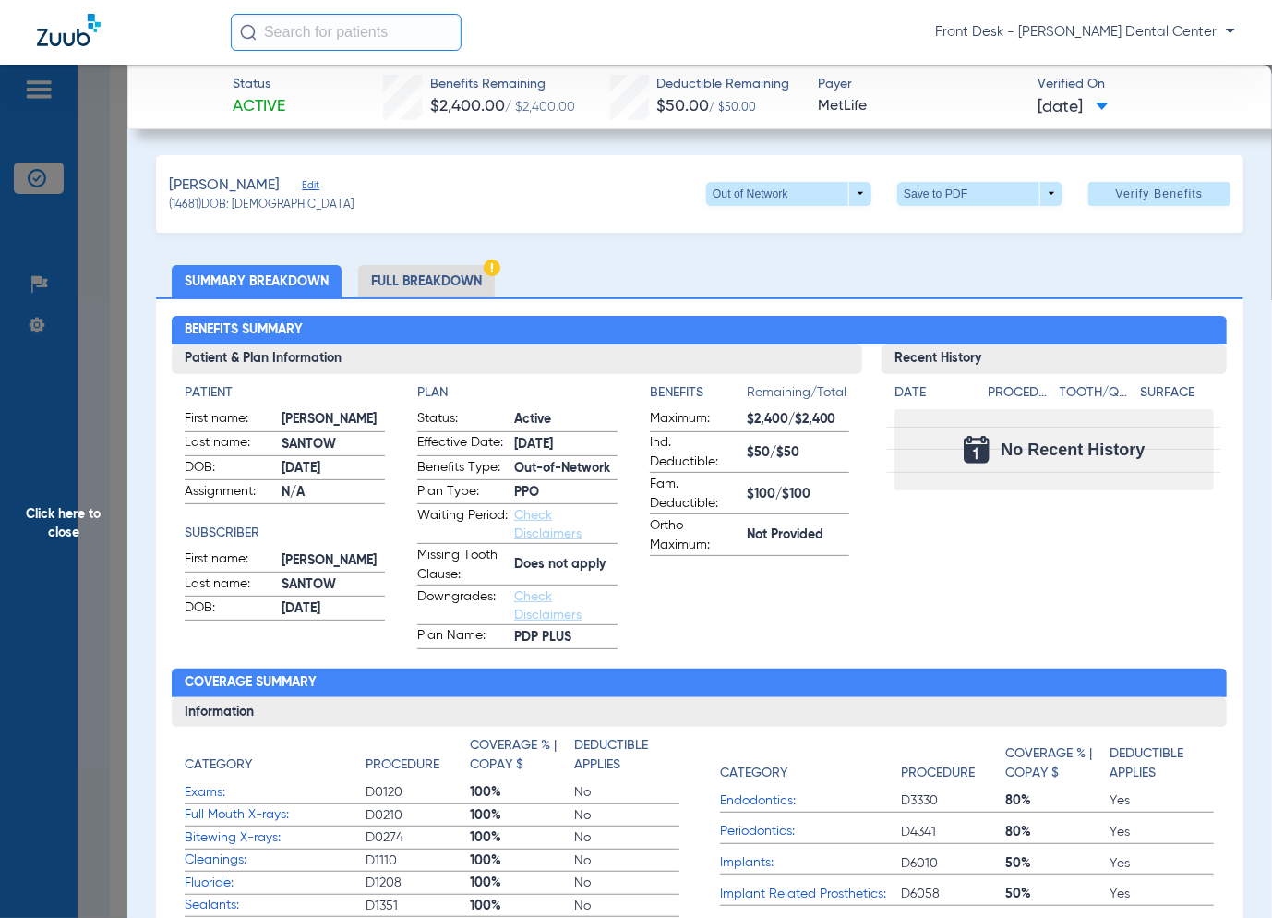
click at [47, 415] on span "Click here to close" at bounding box center [63, 524] width 127 height 918
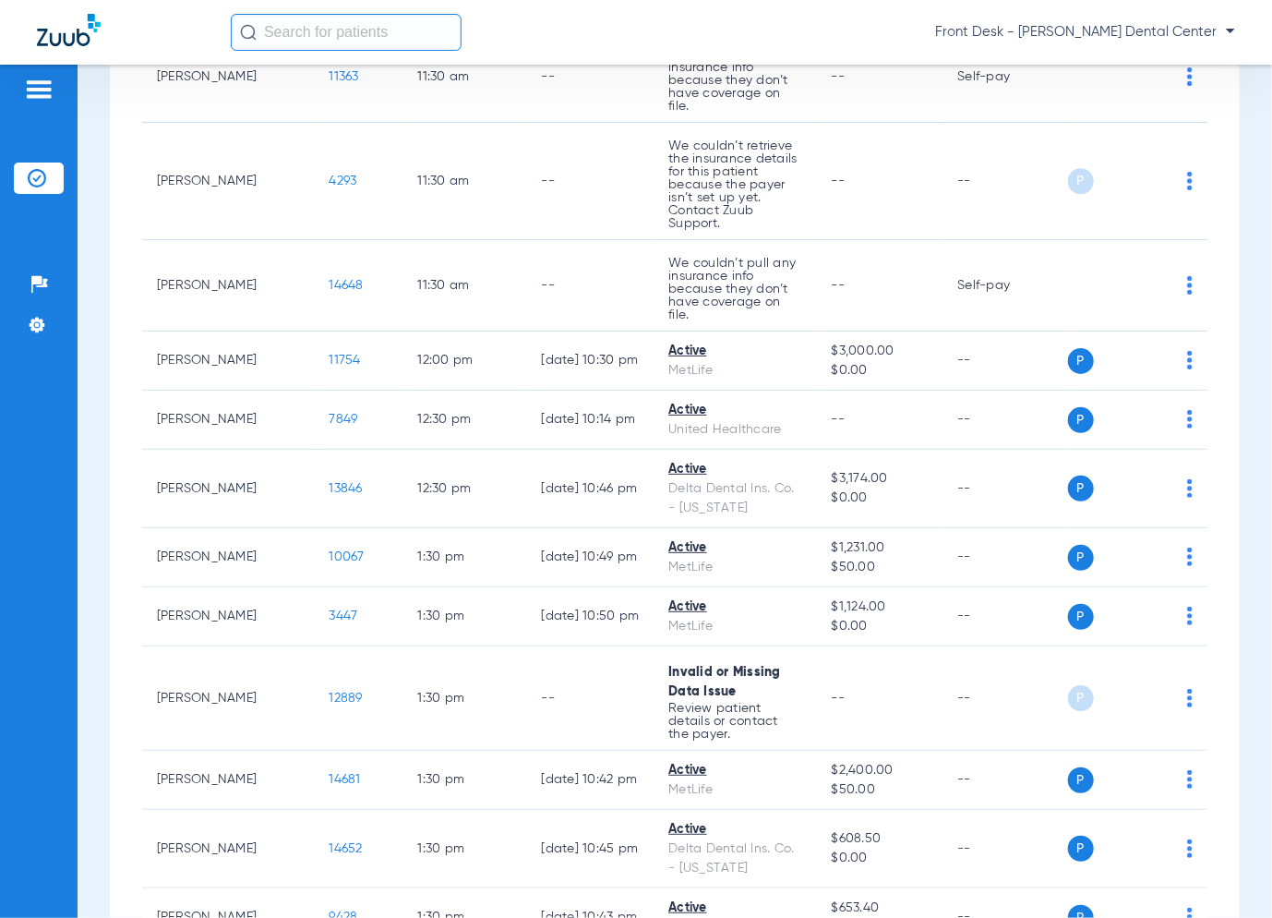
scroll to position [2585, 0]
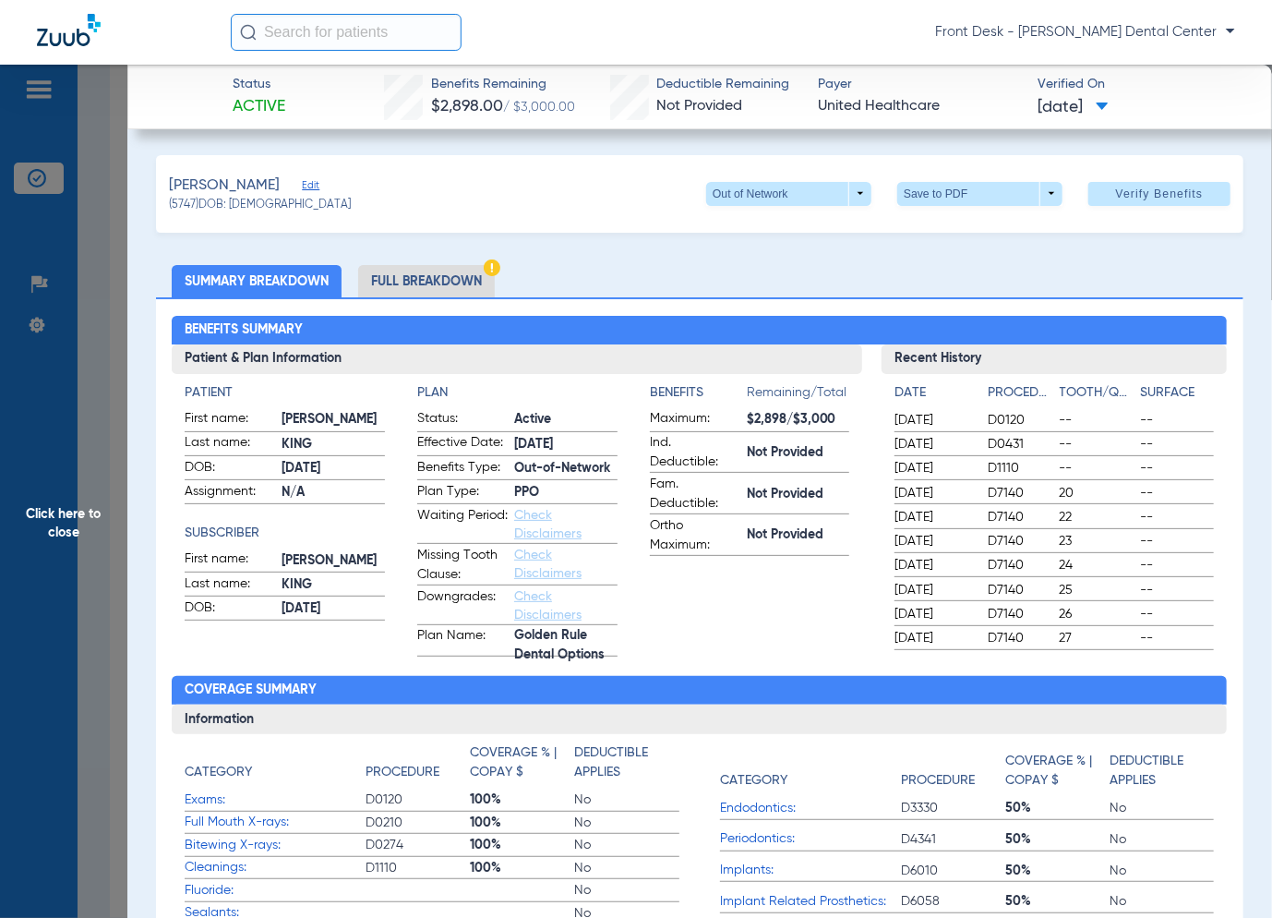
click at [72, 538] on span "Click here to close" at bounding box center [63, 524] width 127 height 918
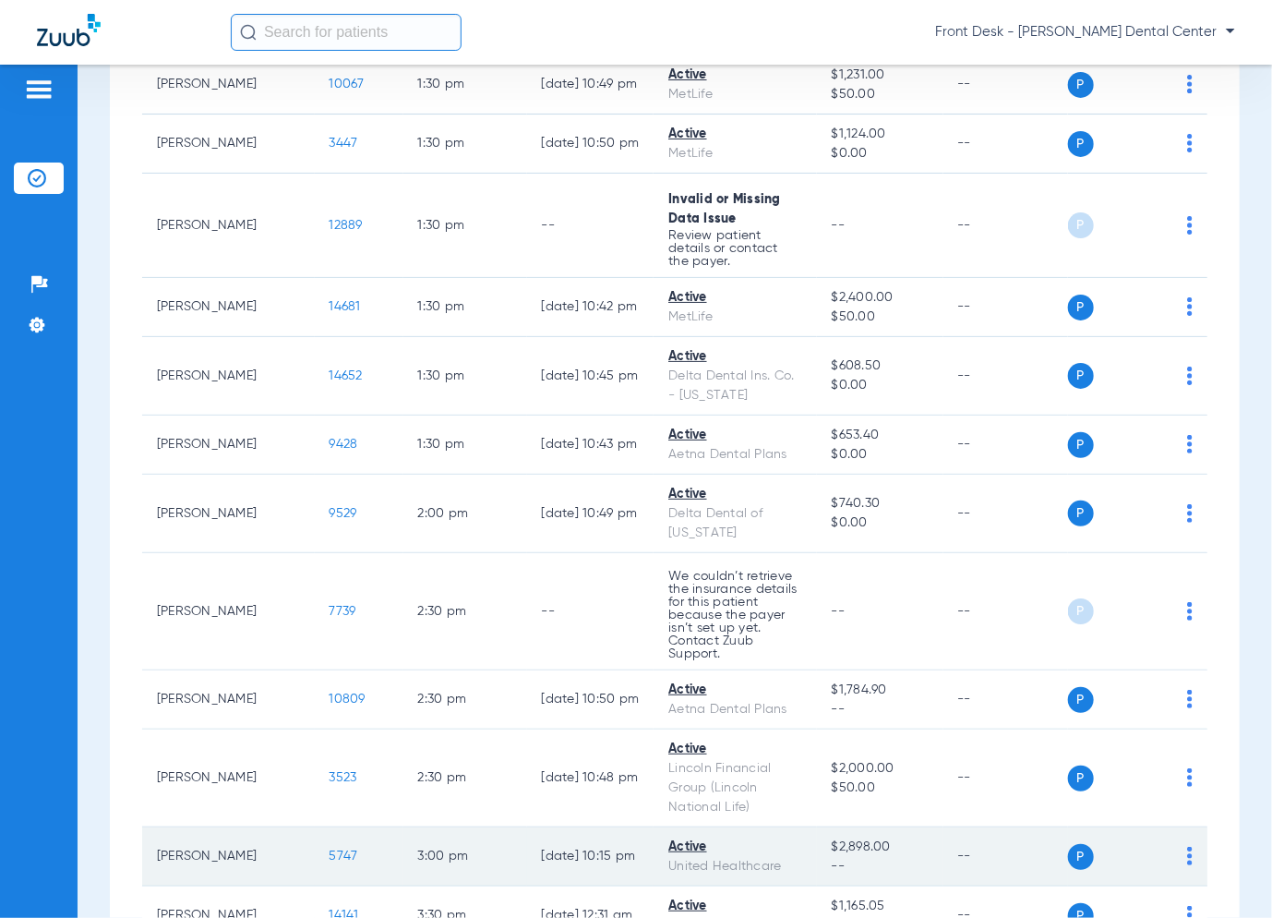
scroll to position [2744, 0]
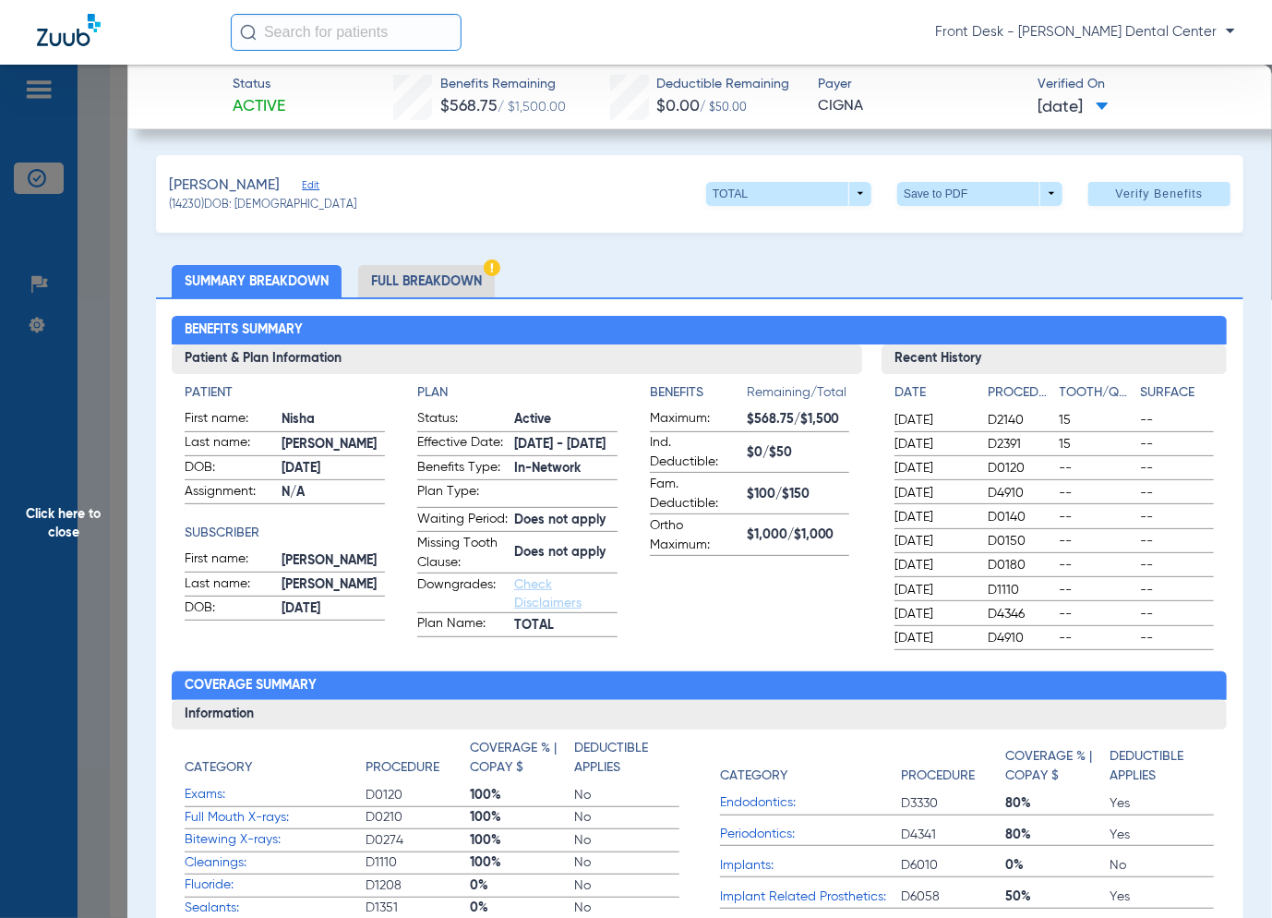
click at [106, 431] on span "Click here to close" at bounding box center [63, 524] width 127 height 918
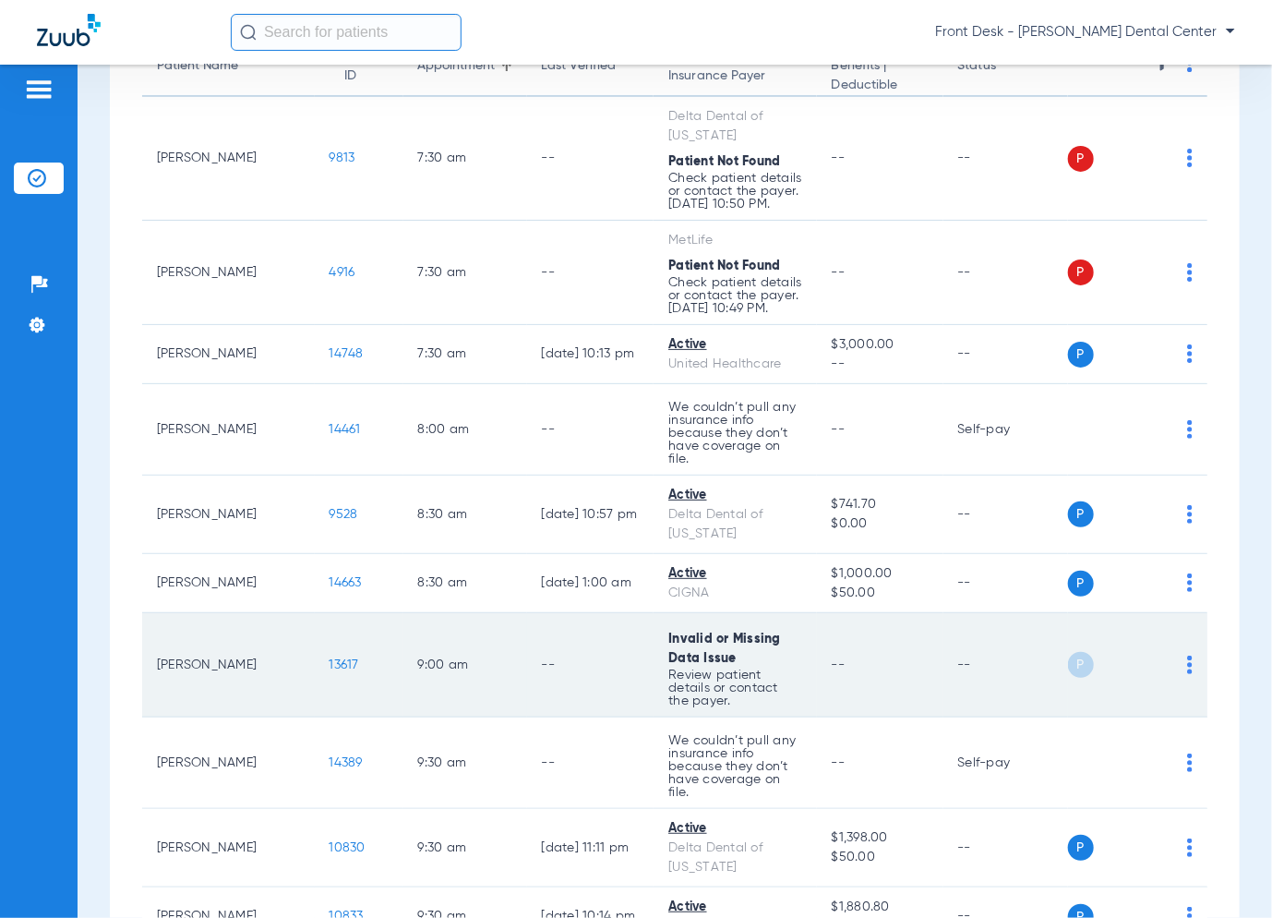
scroll to position [277, 0]
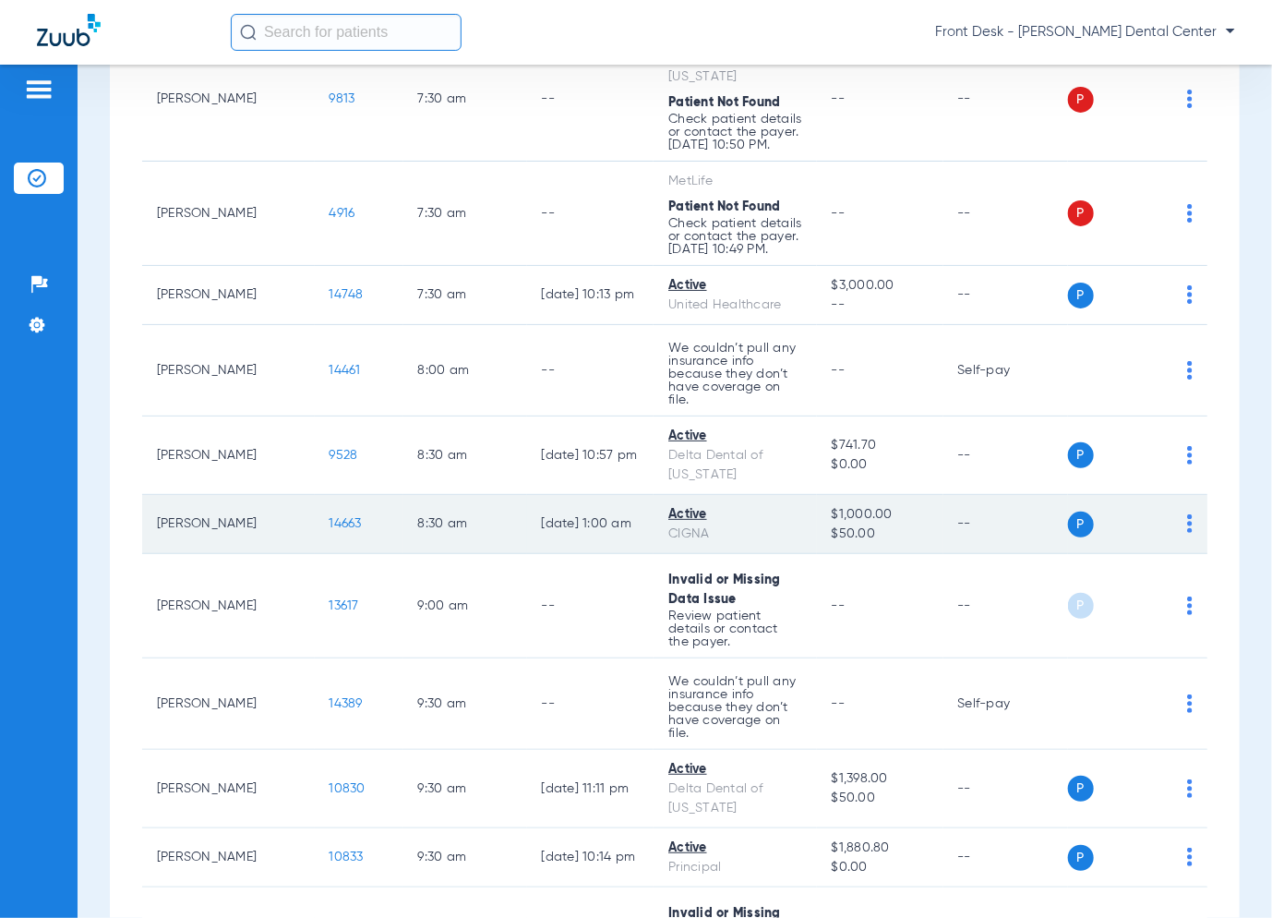
click at [330, 517] on span "14663" at bounding box center [346, 523] width 32 height 13
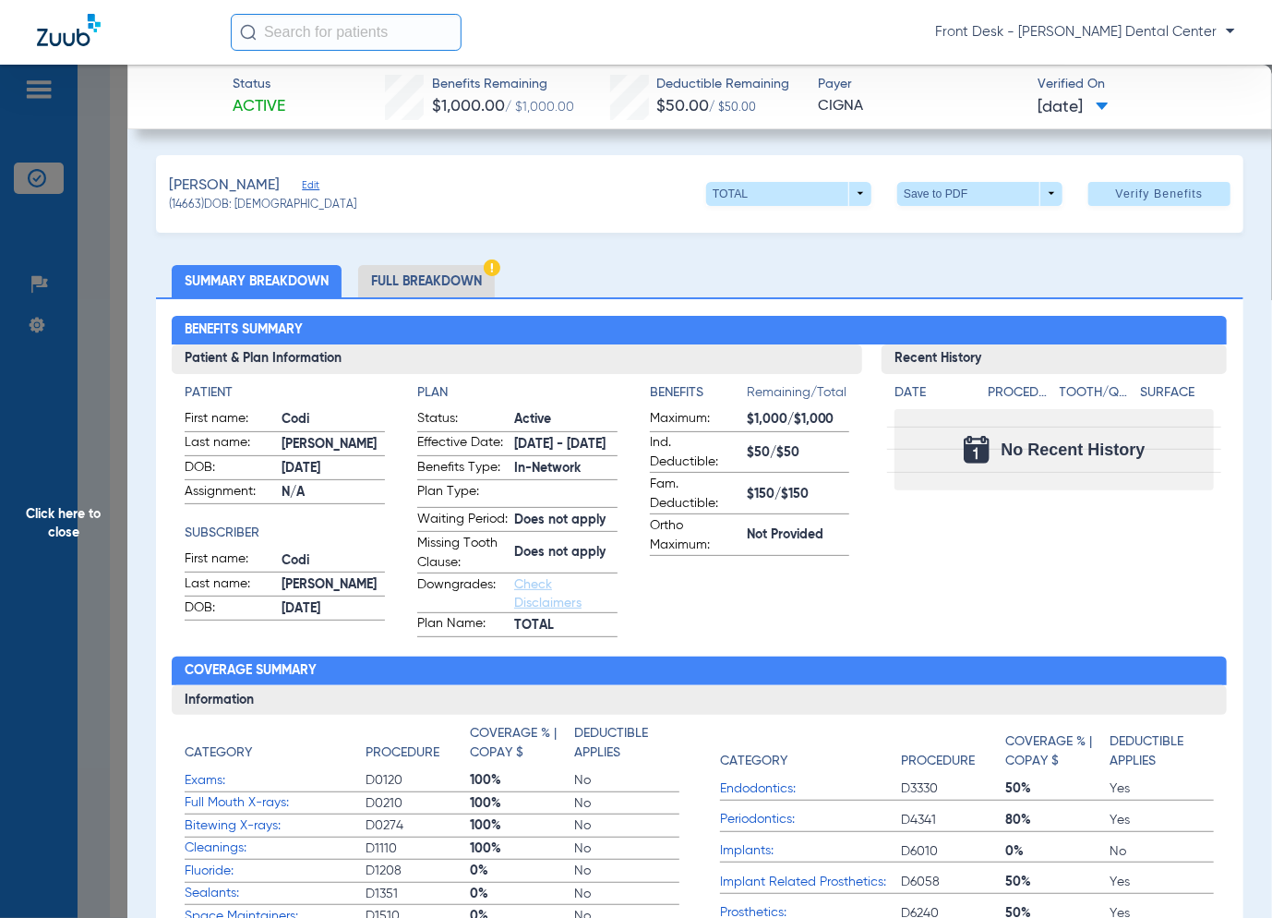
click at [93, 490] on span "Click here to close" at bounding box center [63, 524] width 127 height 918
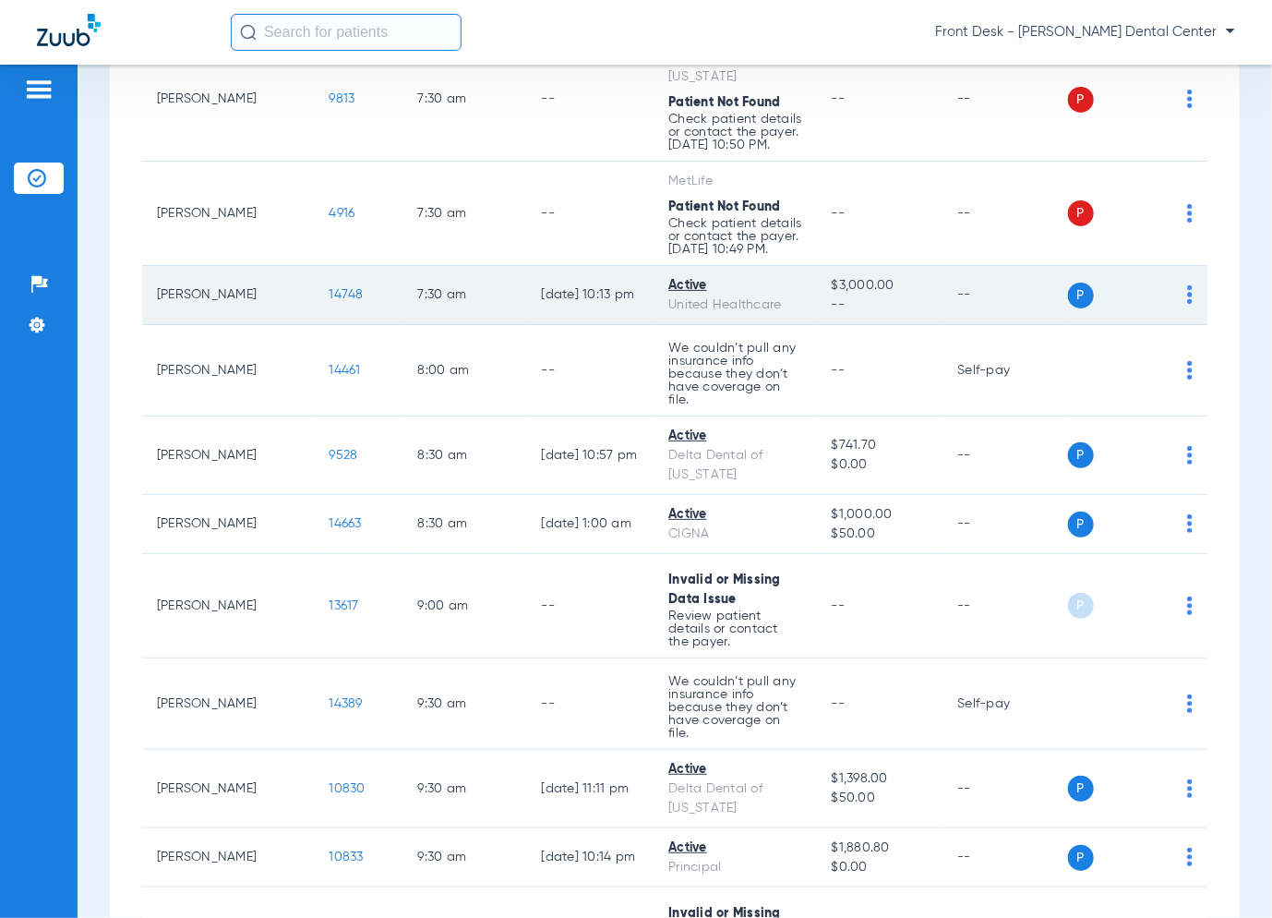
click at [330, 288] on span "14748" at bounding box center [347, 294] width 34 height 13
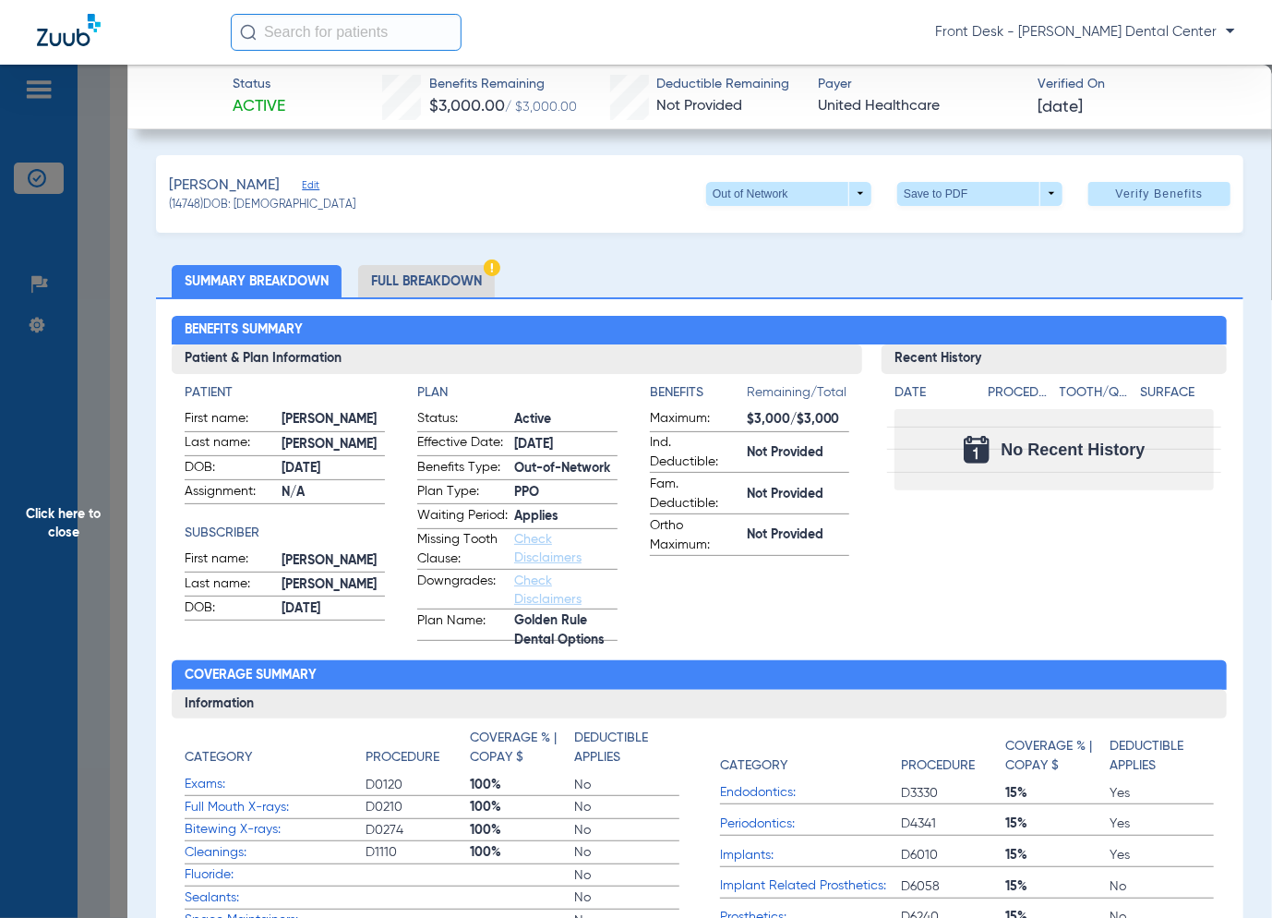
click at [66, 510] on span "Click here to close" at bounding box center [63, 524] width 127 height 918
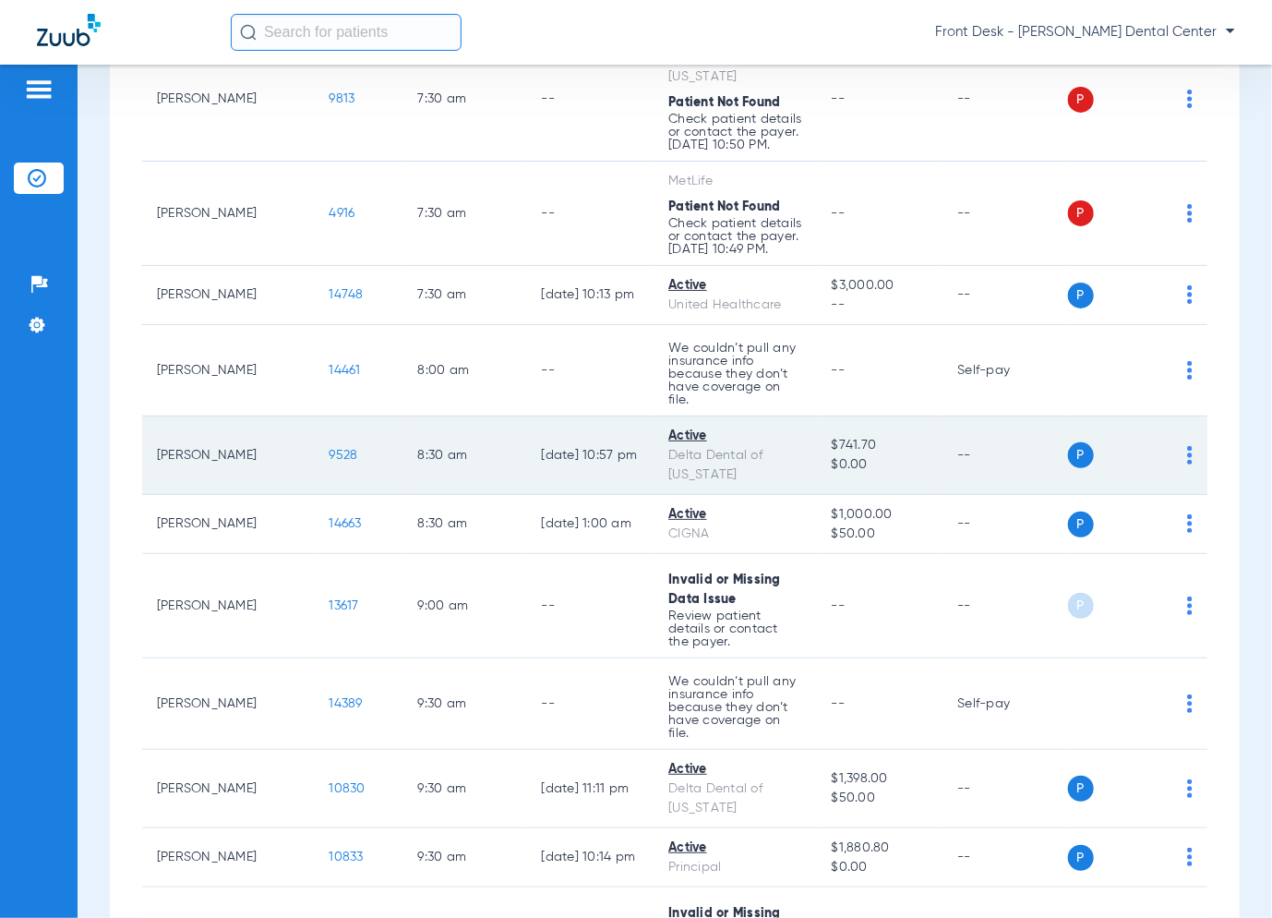
click at [330, 449] on span "9528" at bounding box center [344, 455] width 29 height 13
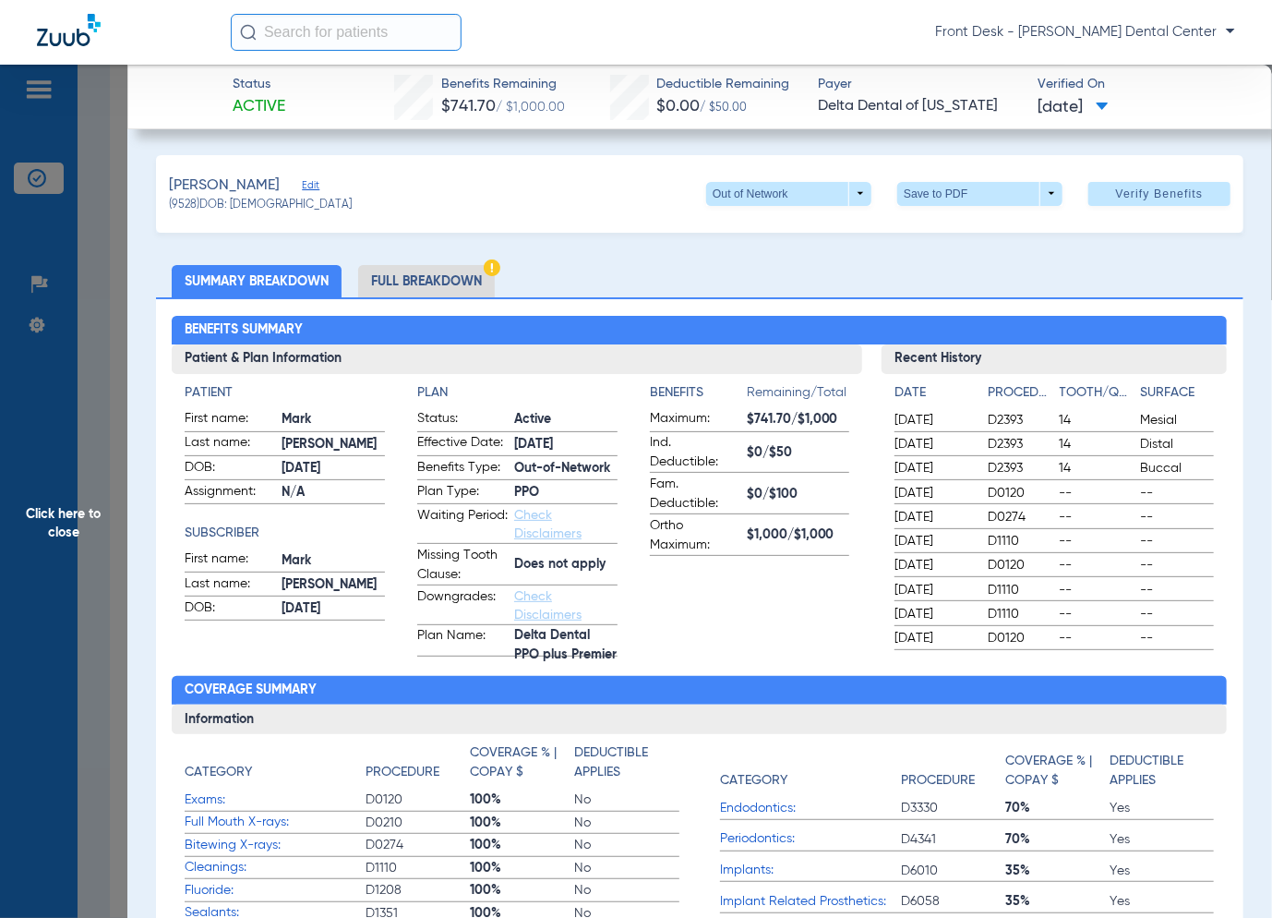
click at [79, 473] on span "Click here to close" at bounding box center [63, 524] width 127 height 918
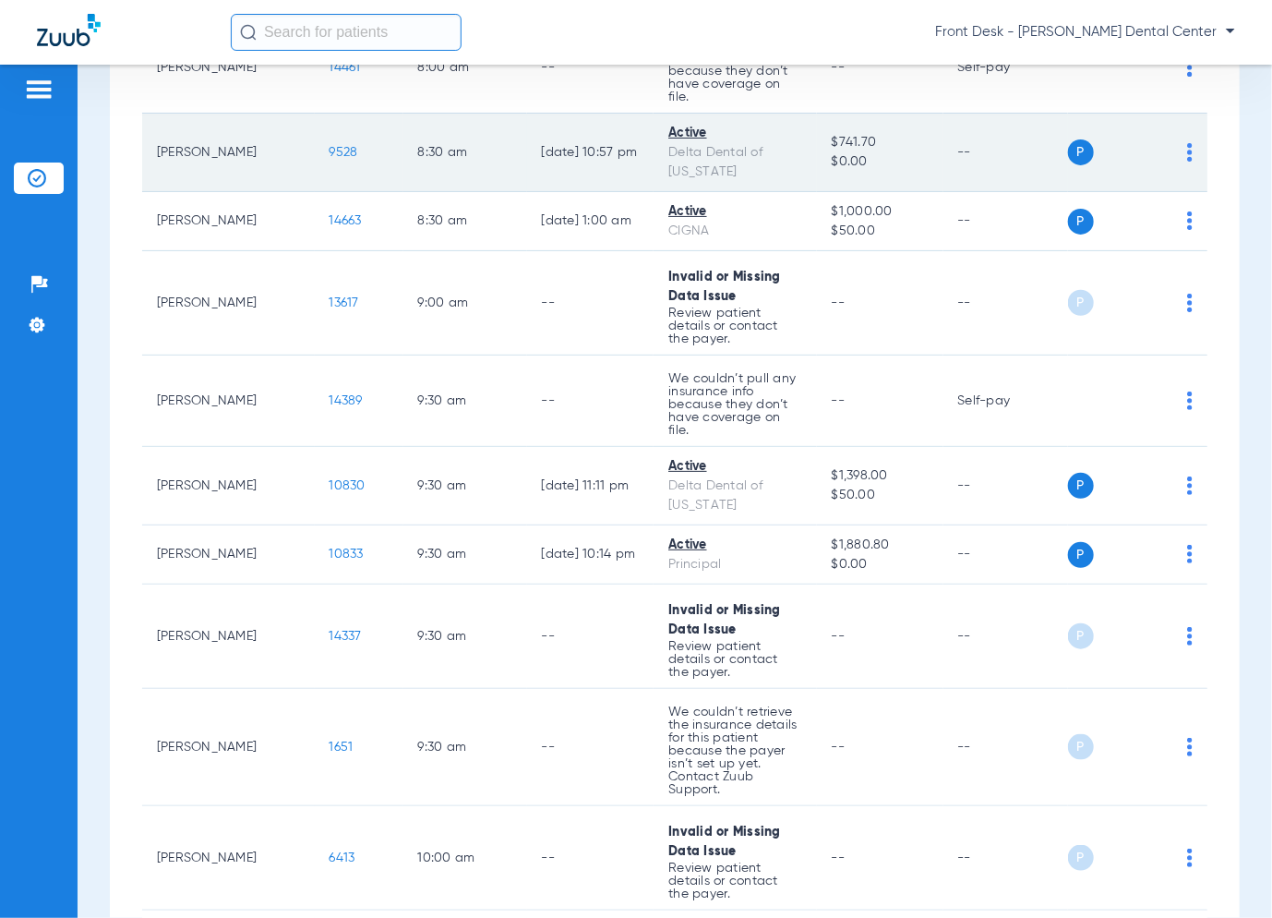
scroll to position [739, 0]
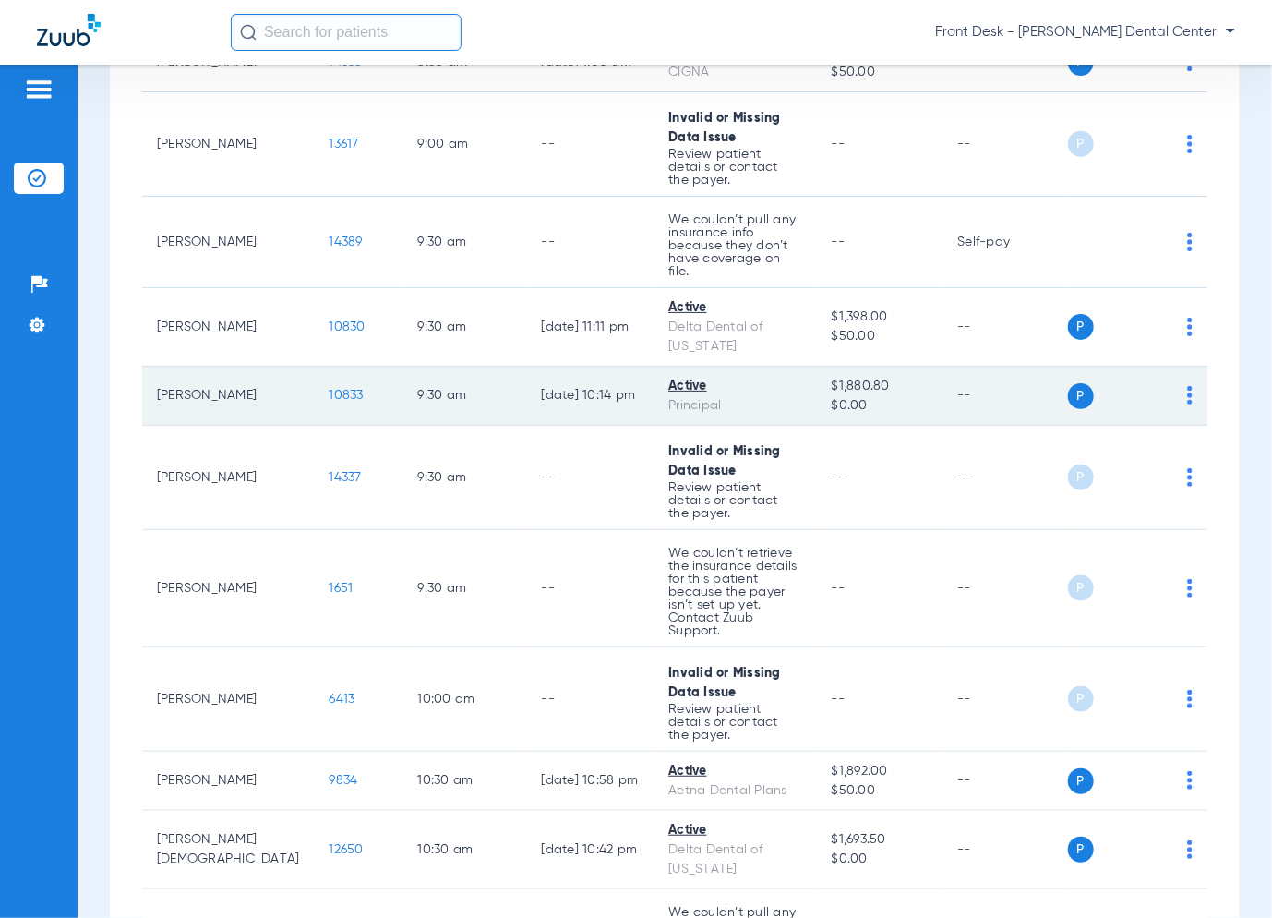
click at [330, 389] on span "10833" at bounding box center [347, 395] width 34 height 13
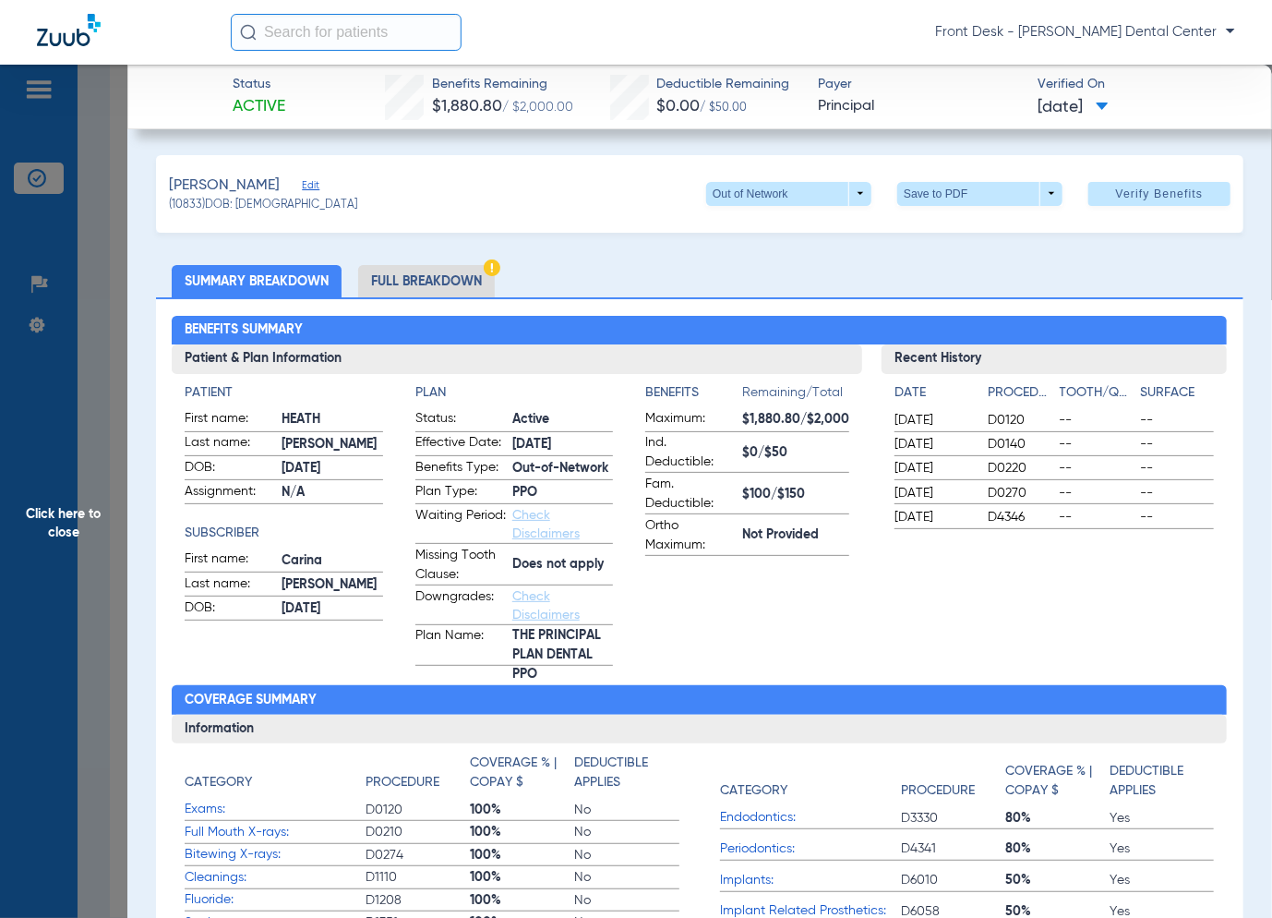
click at [60, 433] on span "Click here to close" at bounding box center [63, 524] width 127 height 918
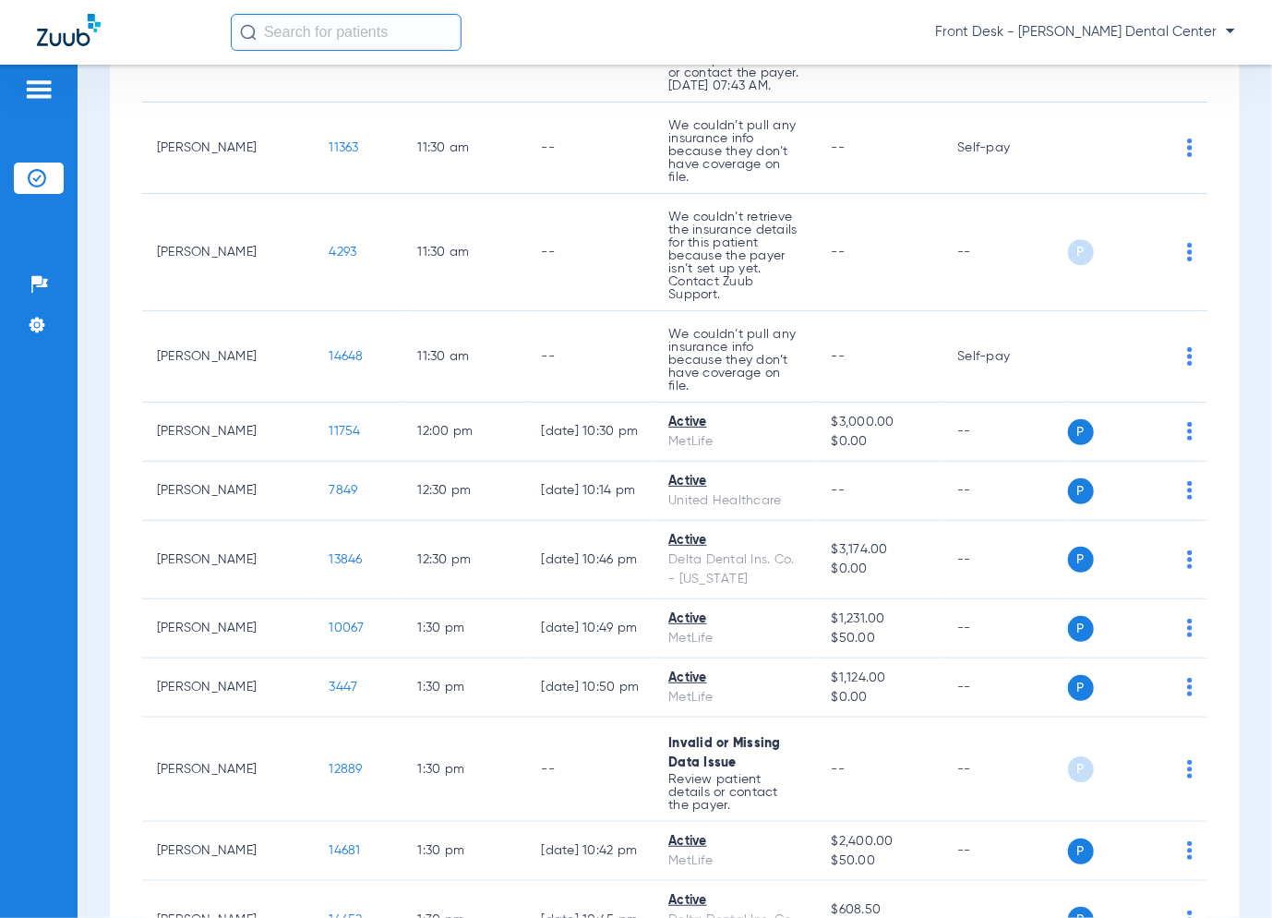
scroll to position [2216, 0]
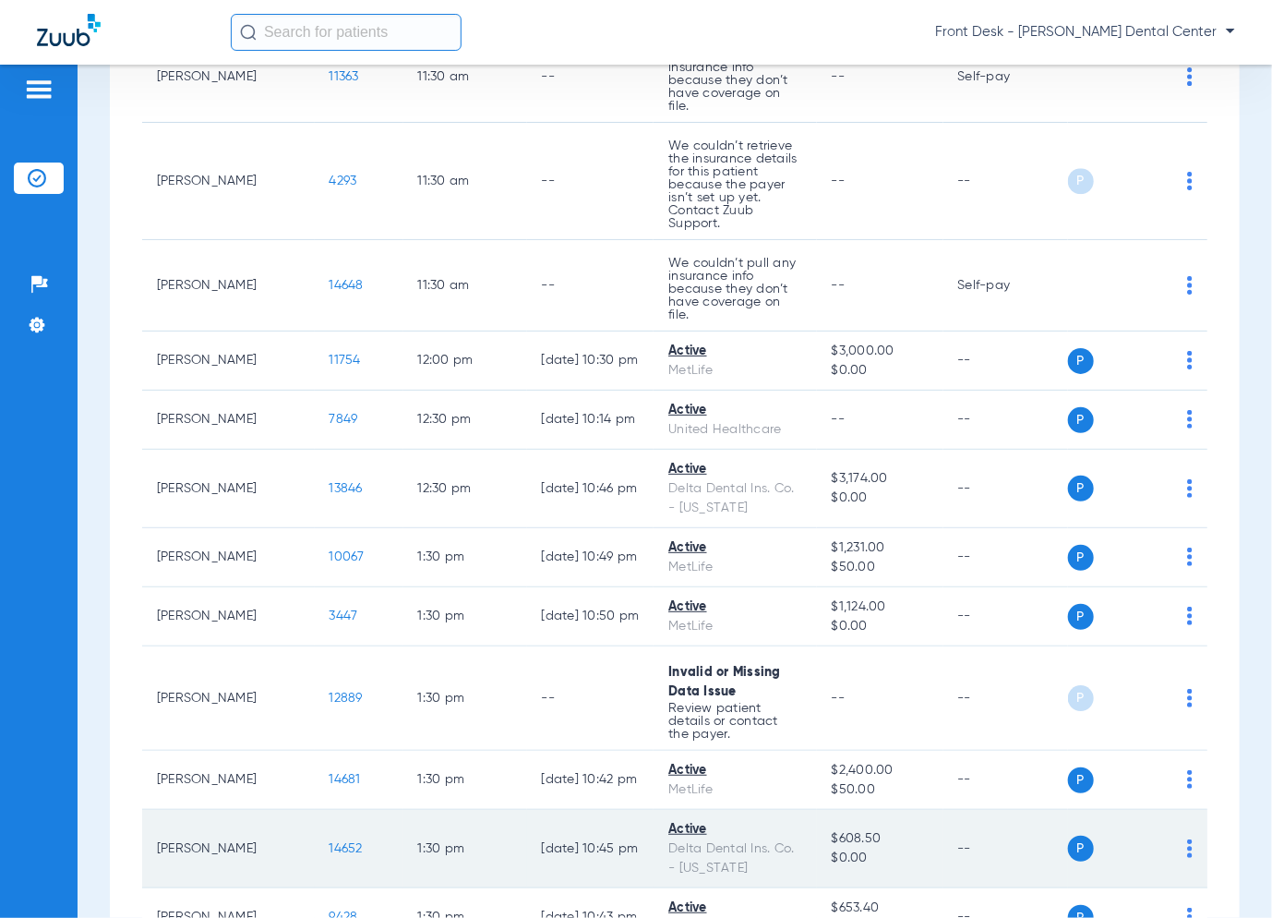
click at [330, 842] on span "14652" at bounding box center [346, 848] width 33 height 13
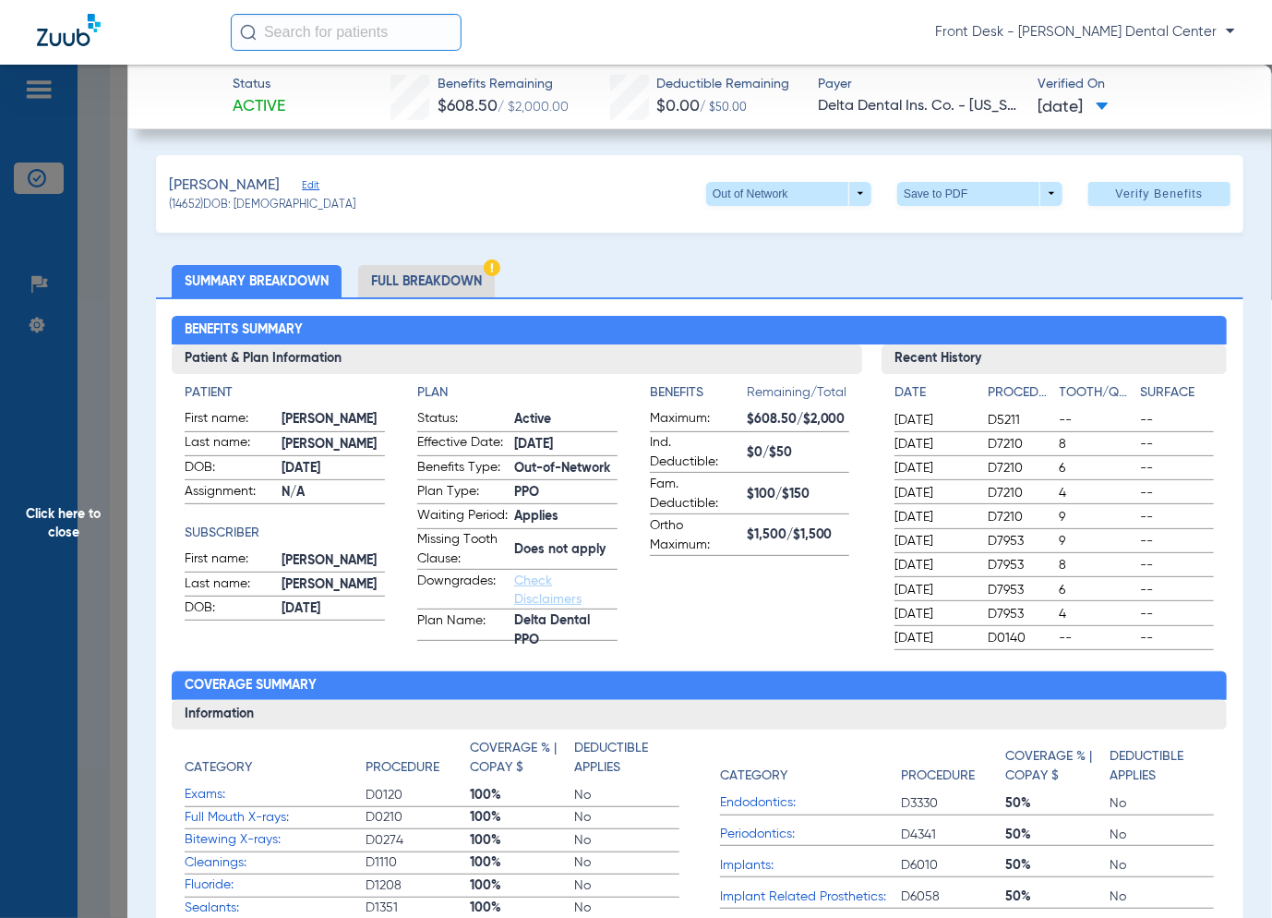
click at [97, 492] on span "Click here to close" at bounding box center [63, 524] width 127 height 918
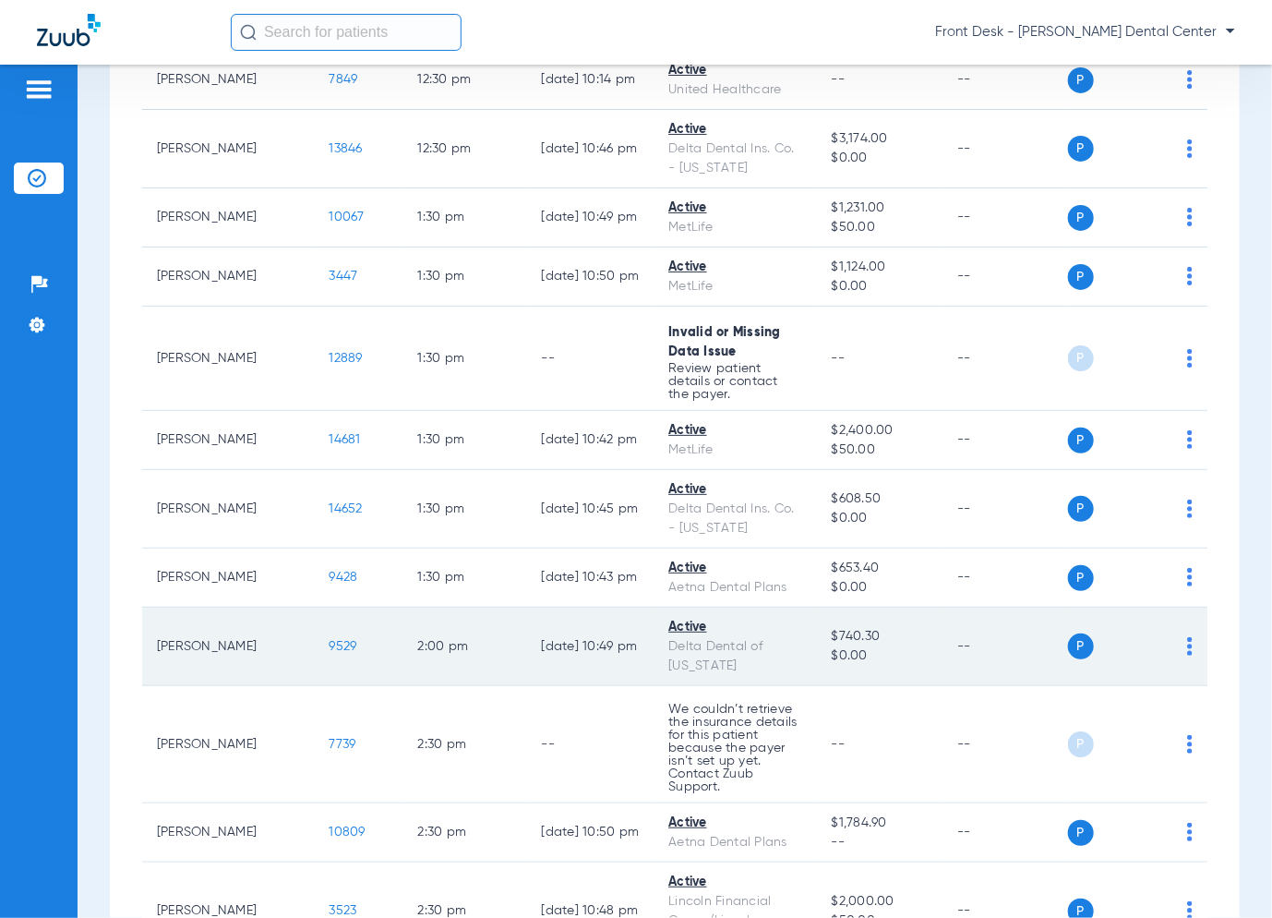
scroll to position [2585, 0]
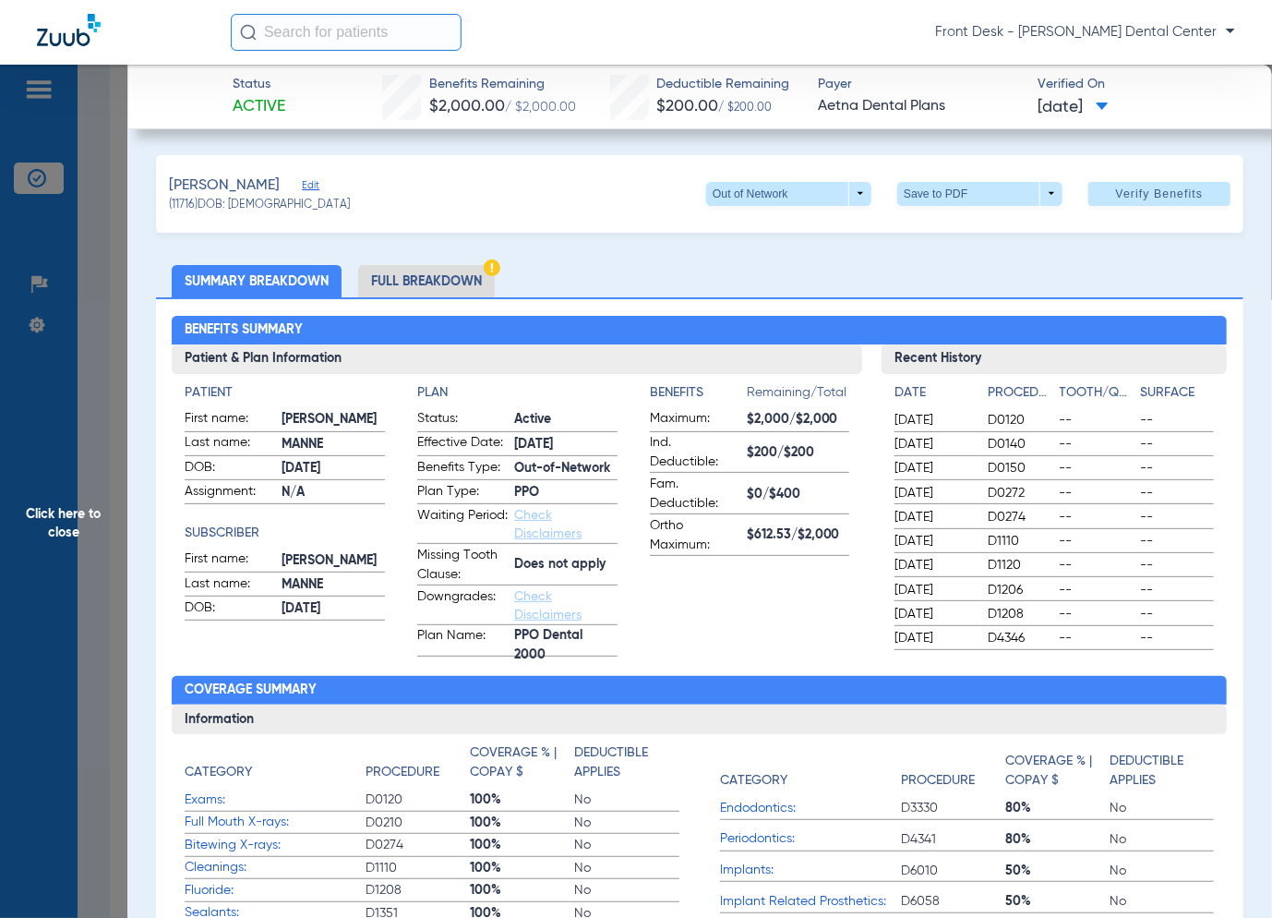
click at [44, 422] on span "Click here to close" at bounding box center [63, 524] width 127 height 918
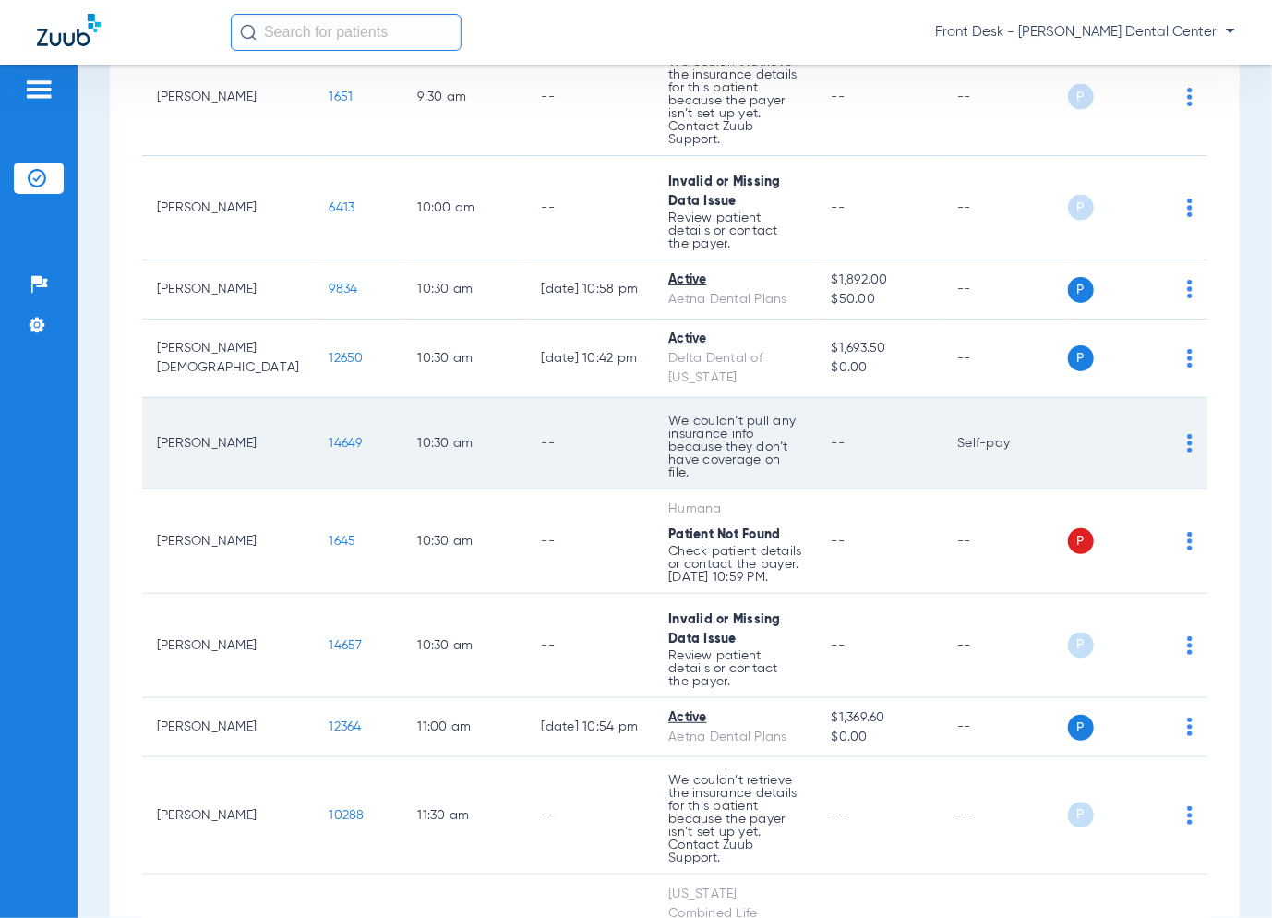
scroll to position [1200, 0]
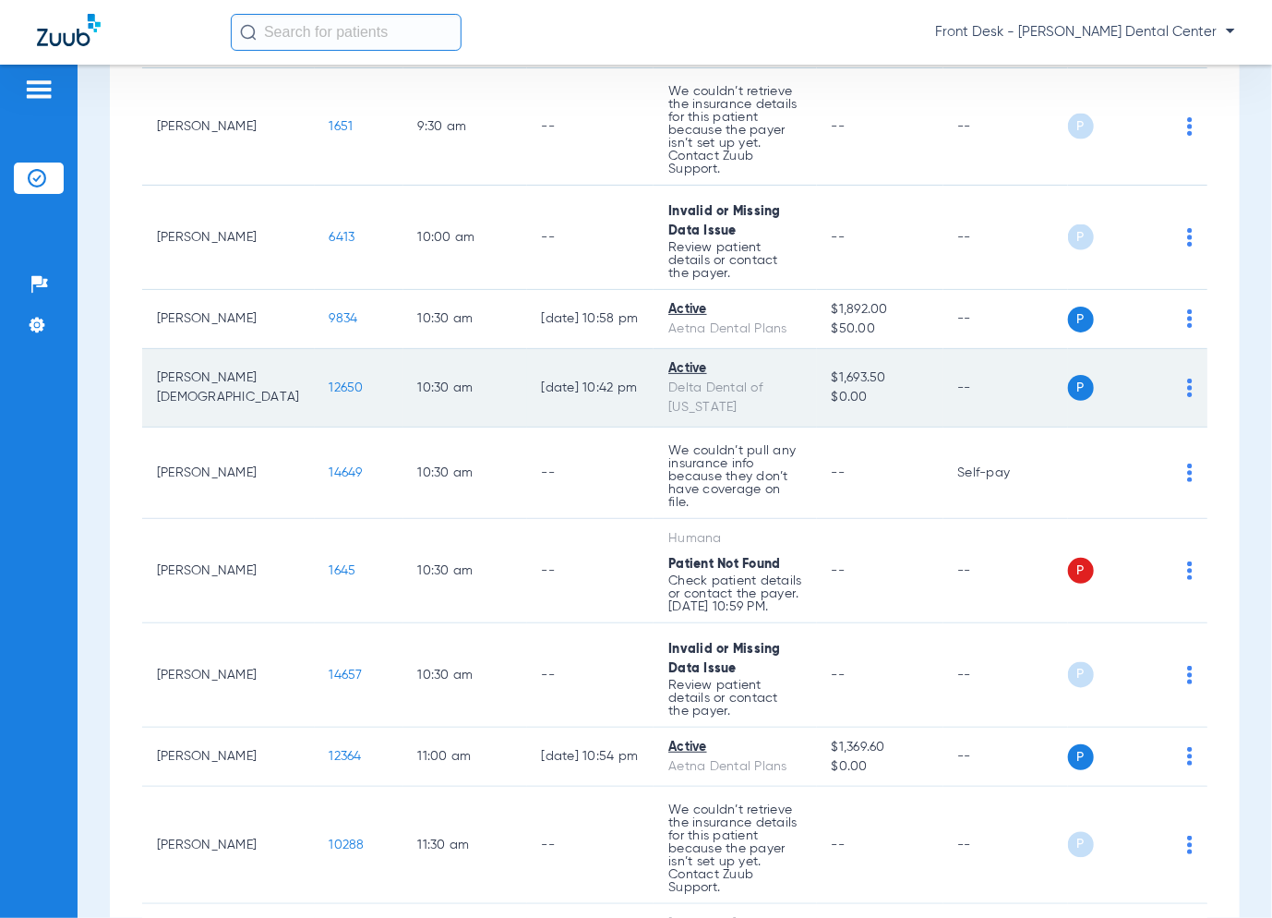
click at [330, 381] on span "12650" at bounding box center [347, 387] width 34 height 13
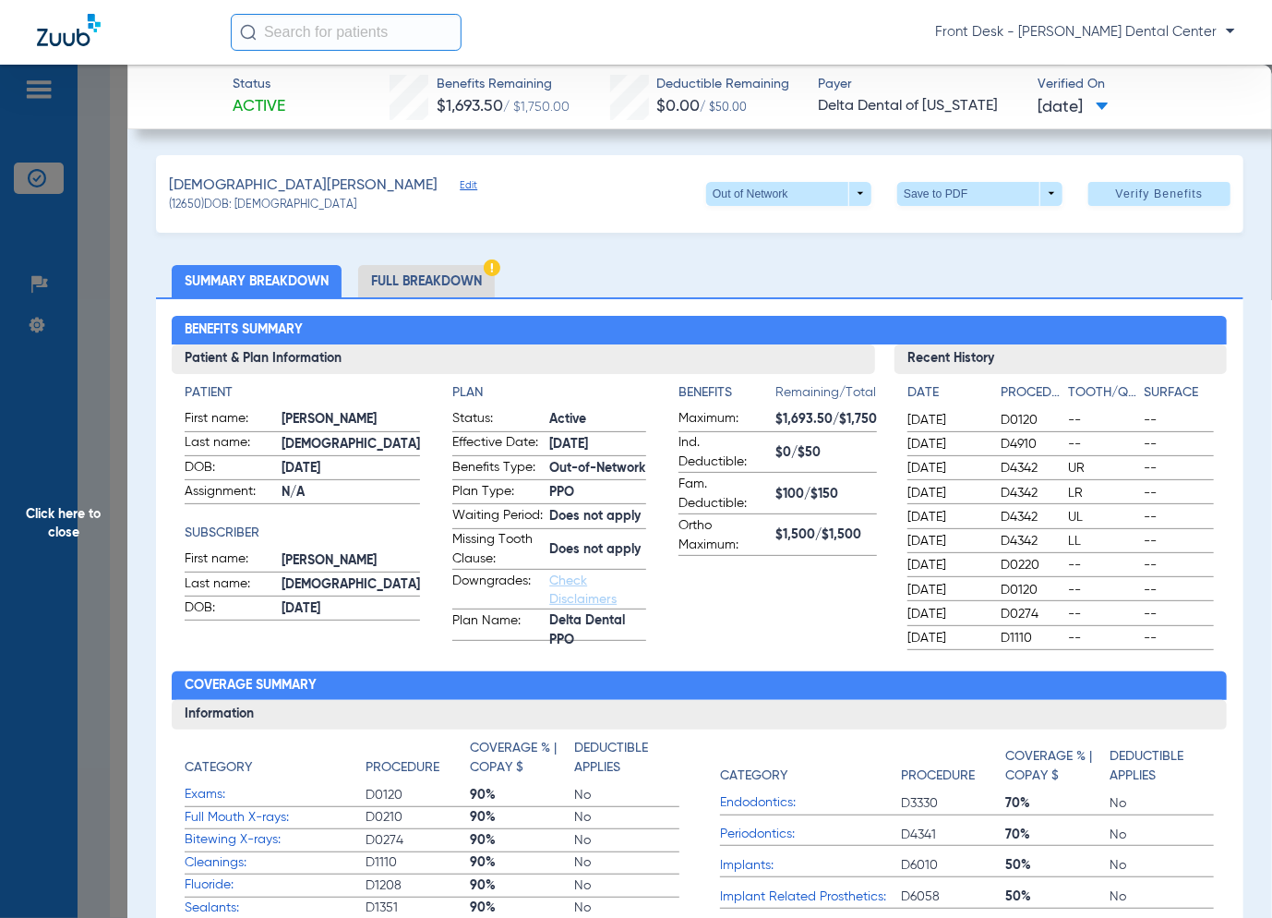
click at [90, 393] on span "Click here to close" at bounding box center [63, 524] width 127 height 918
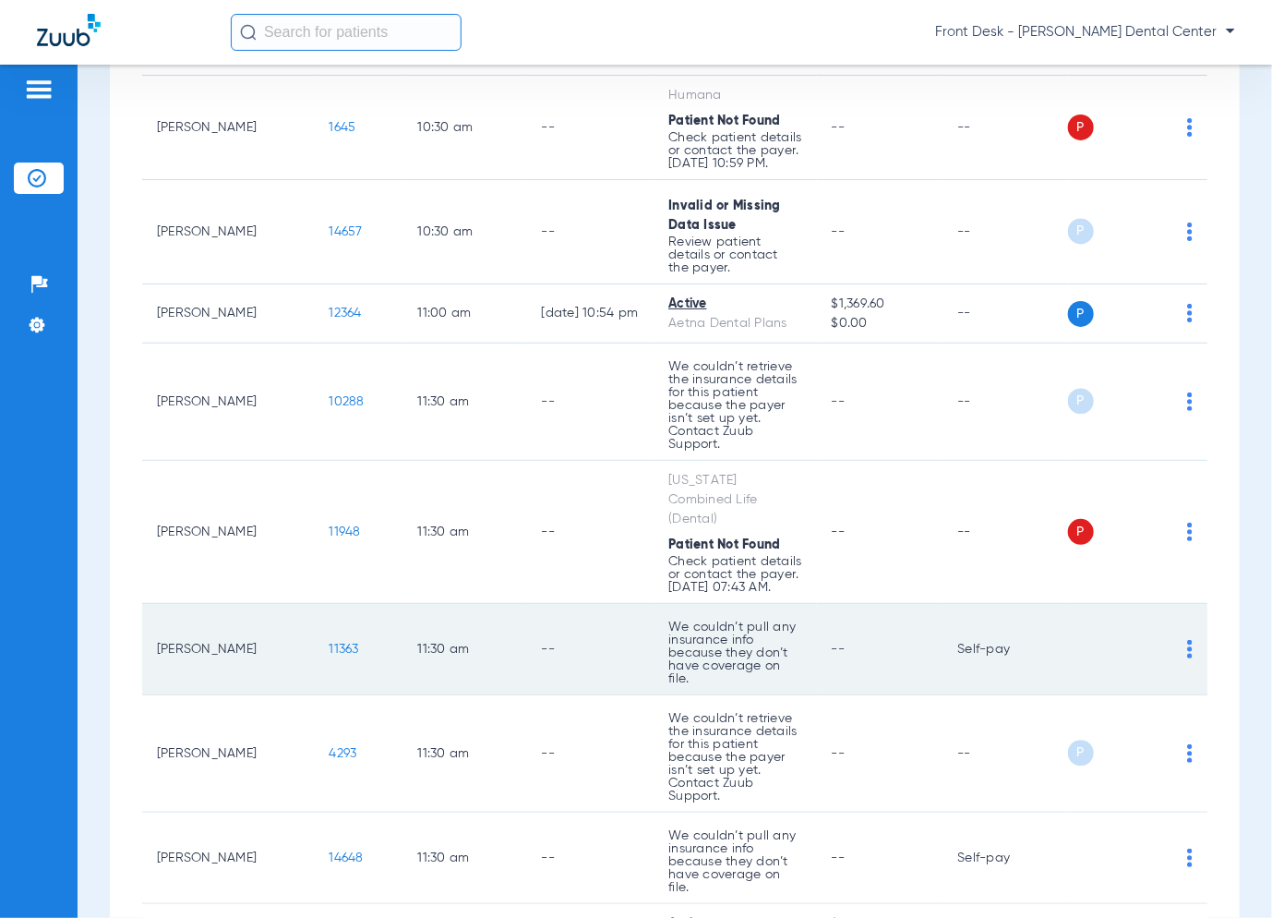
scroll to position [1570, 0]
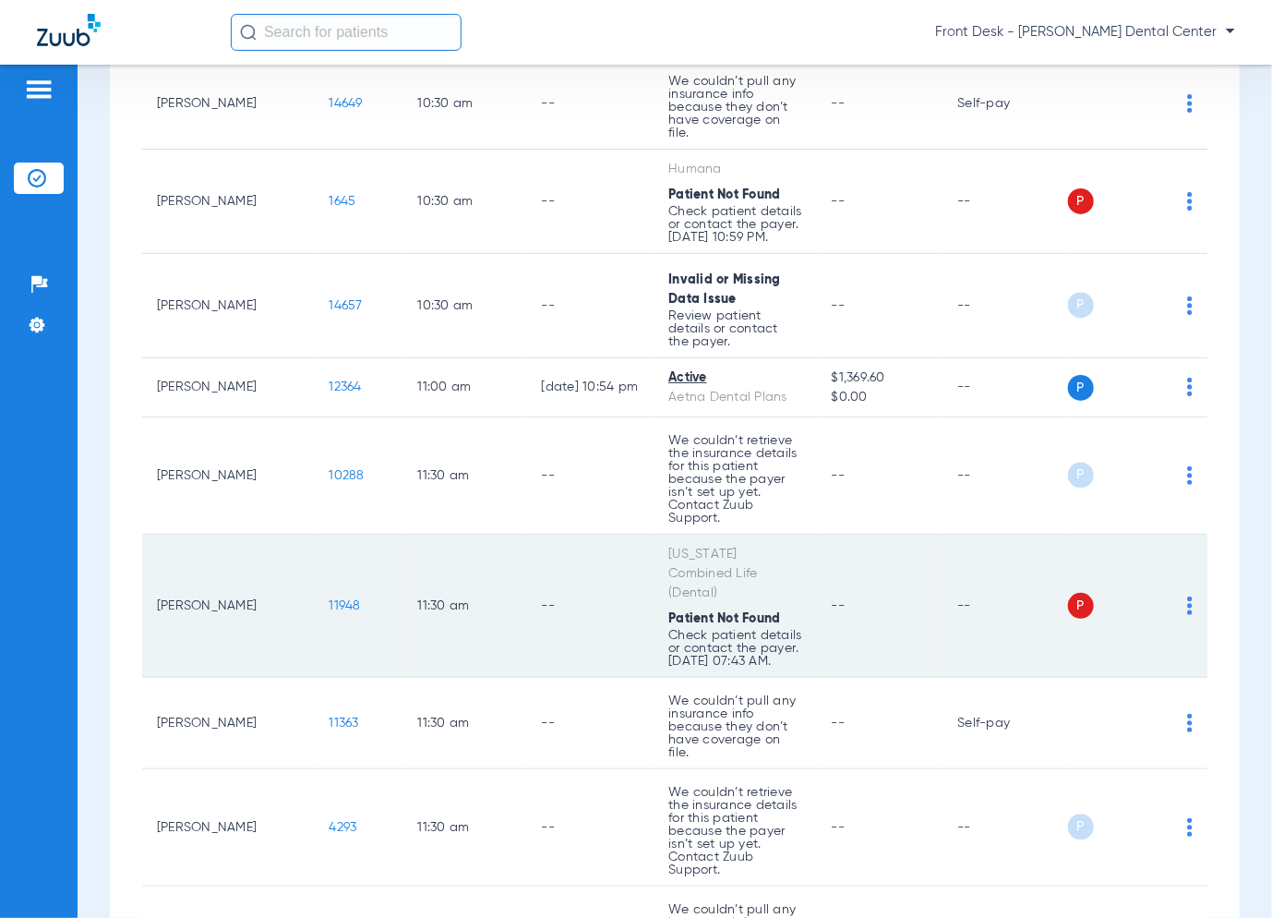
click at [330, 599] on span "11948" at bounding box center [345, 605] width 31 height 13
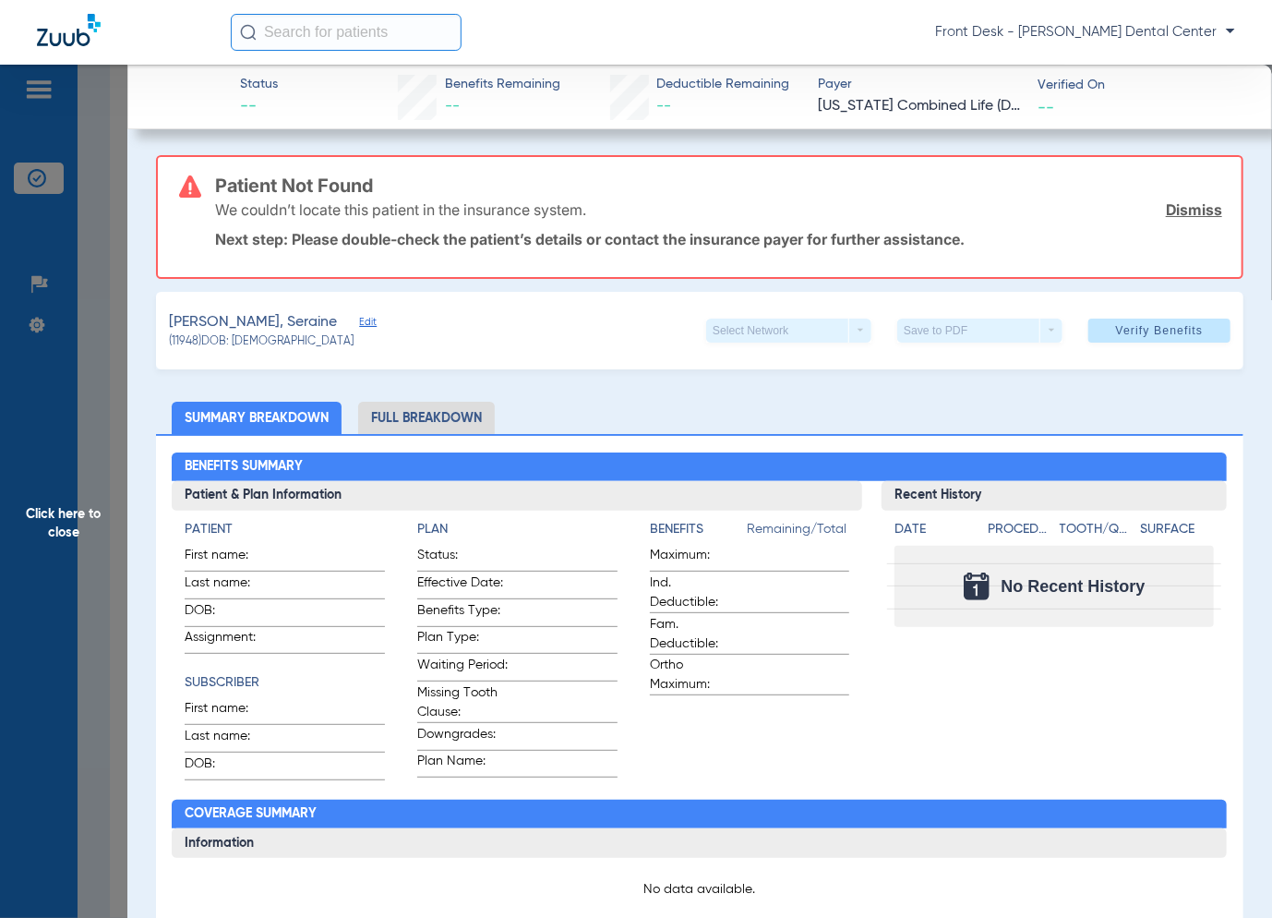
click at [83, 489] on span "Click here to close" at bounding box center [63, 524] width 127 height 918
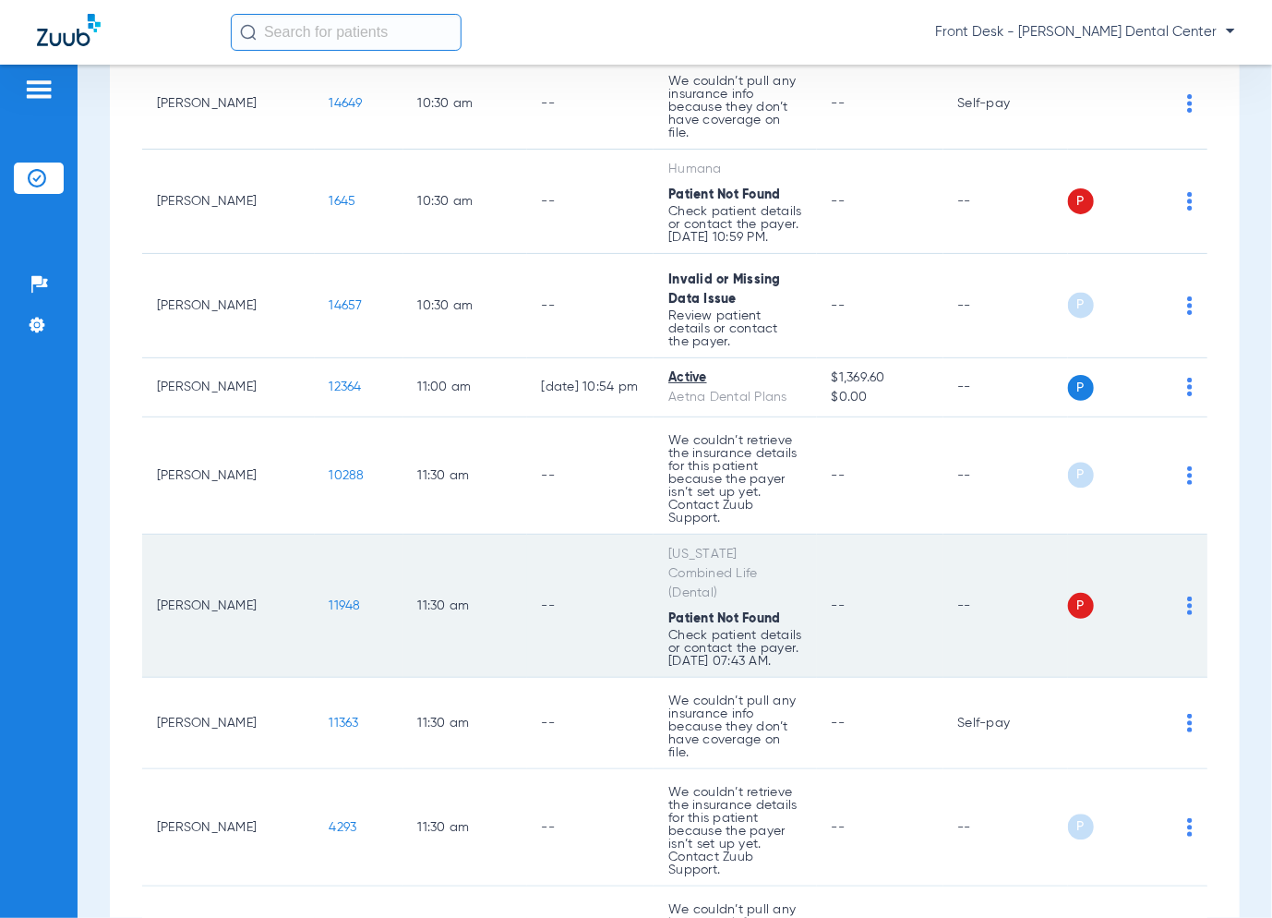
click at [330, 599] on span "11948" at bounding box center [345, 605] width 31 height 13
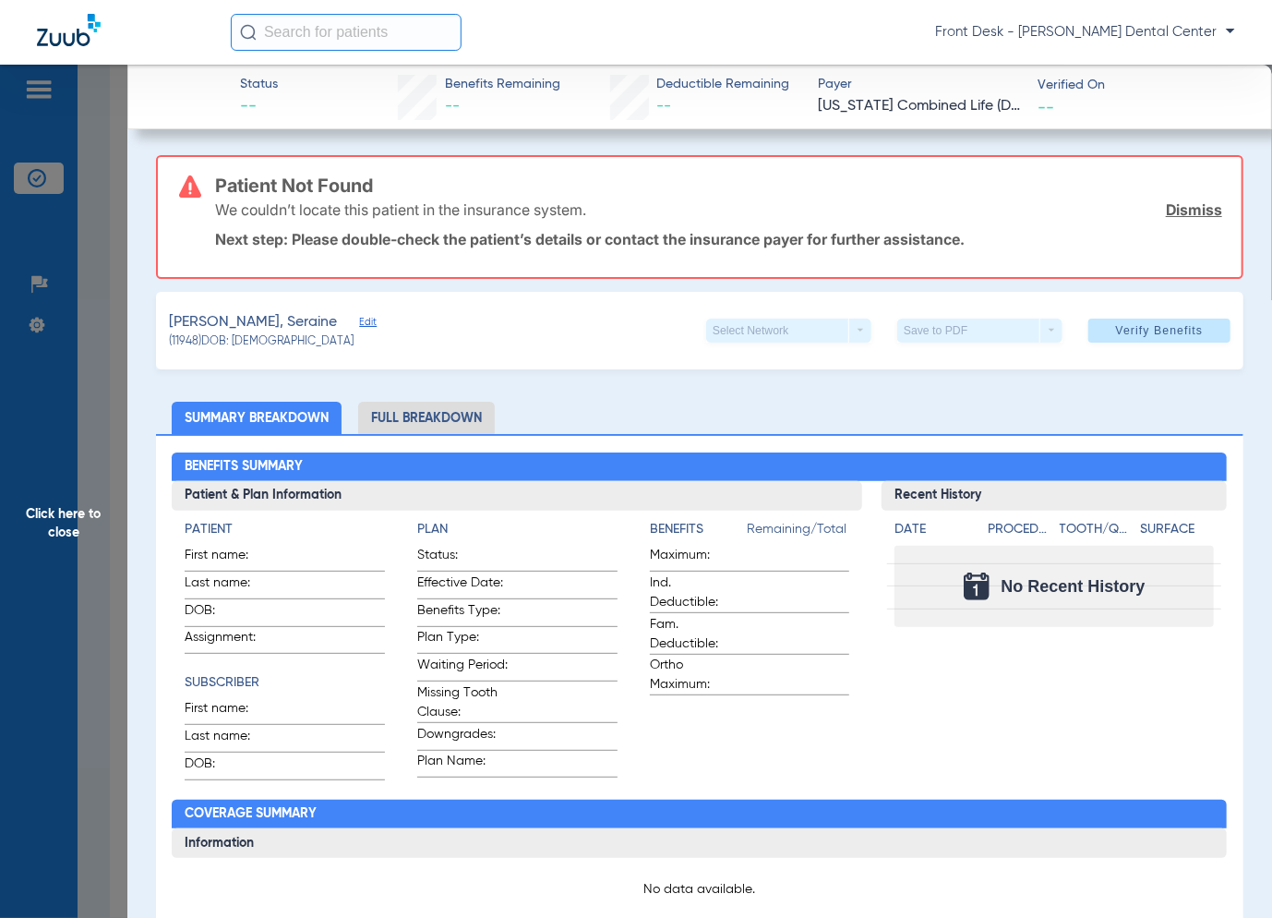
click at [118, 487] on span "Click here to close" at bounding box center [63, 524] width 127 height 918
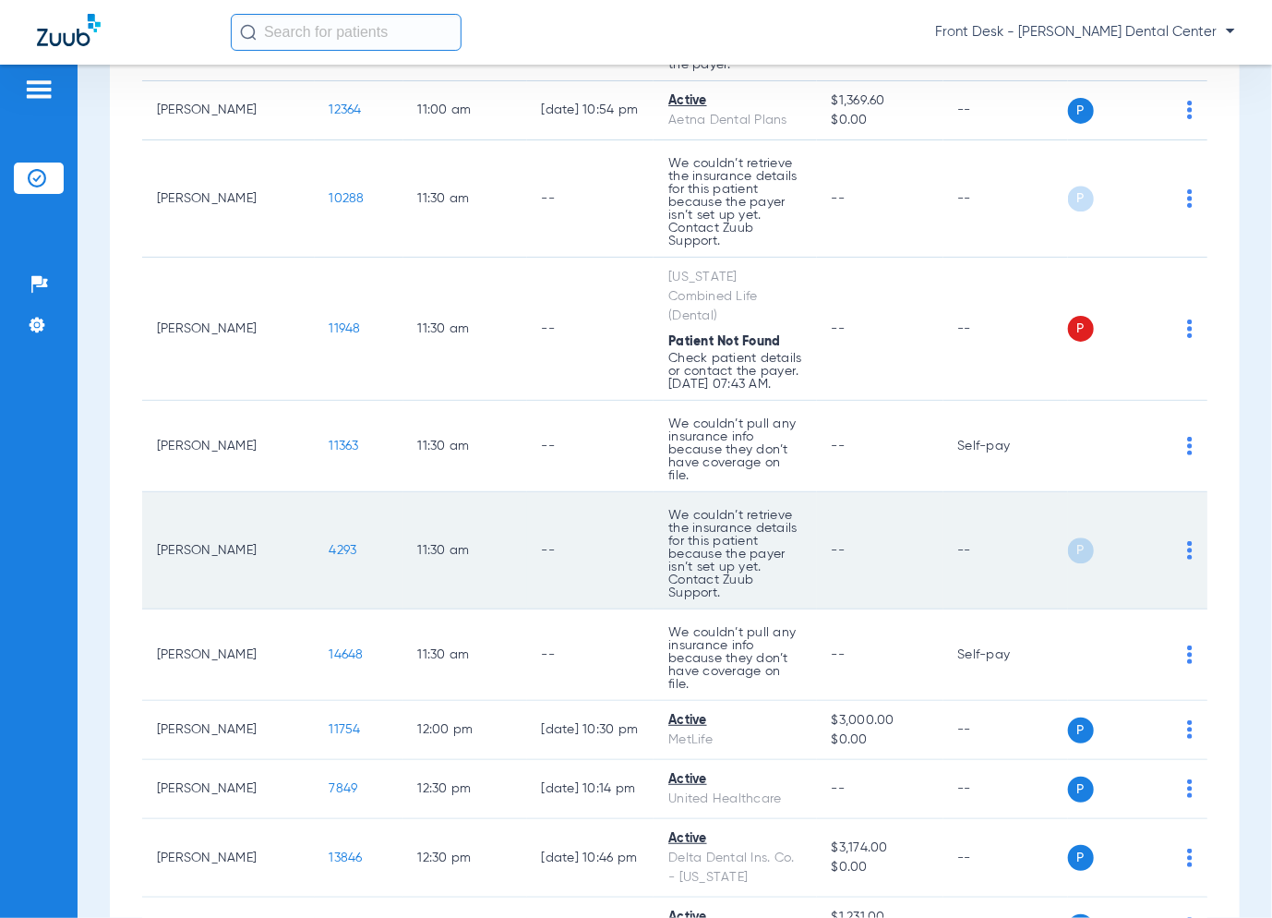
scroll to position [2124, 0]
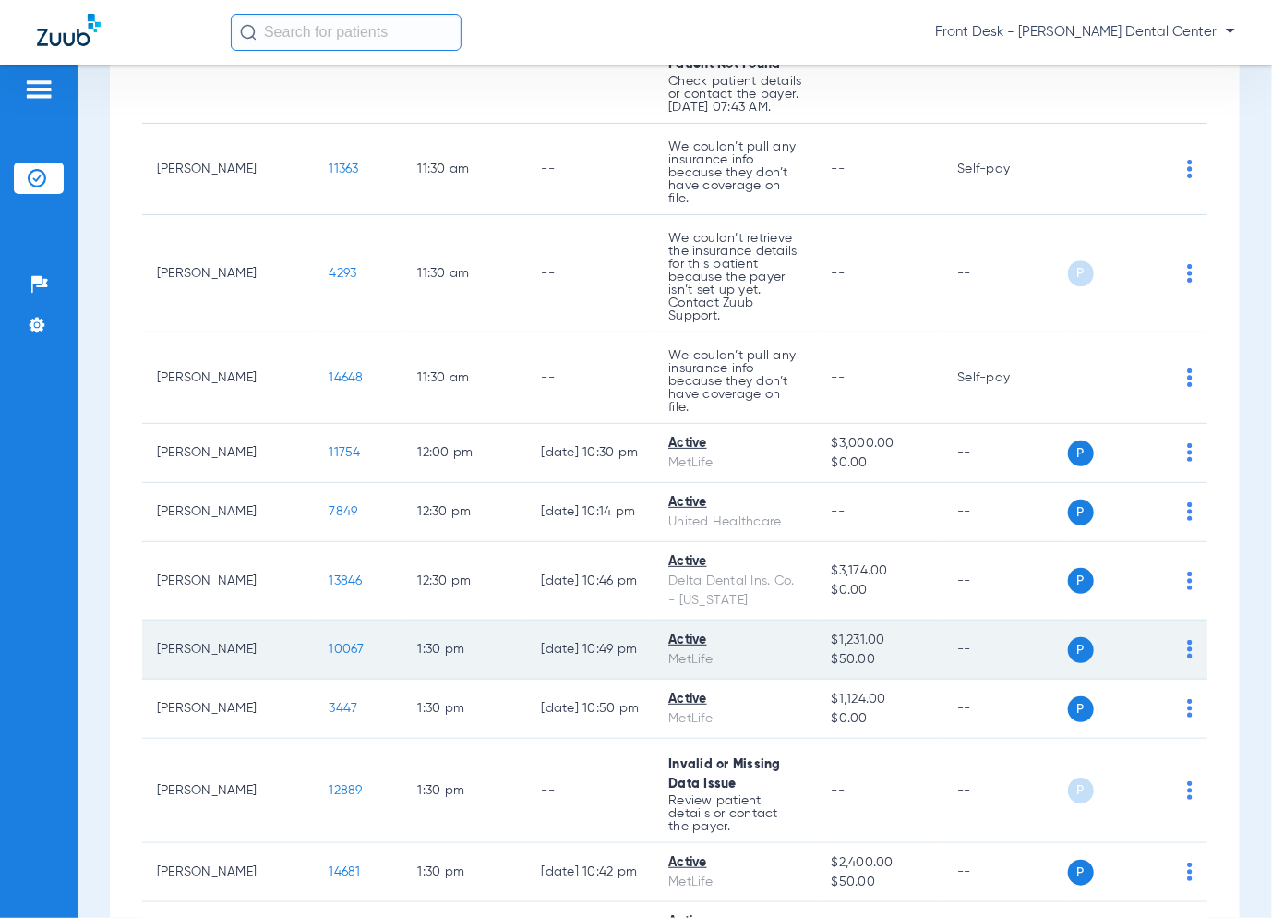
click at [330, 643] on span "10067" at bounding box center [347, 649] width 35 height 13
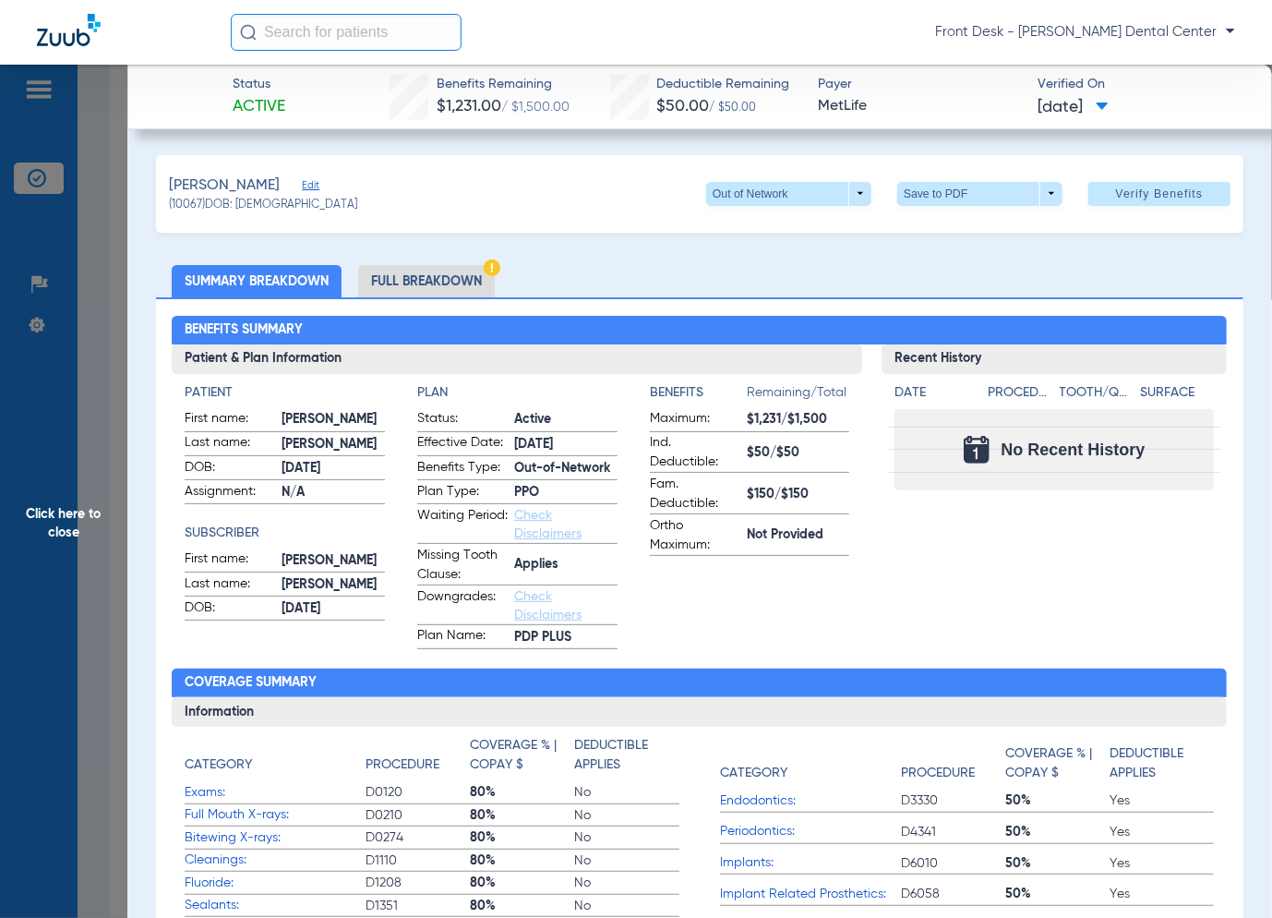
click at [101, 461] on span "Click here to close" at bounding box center [63, 524] width 127 height 918
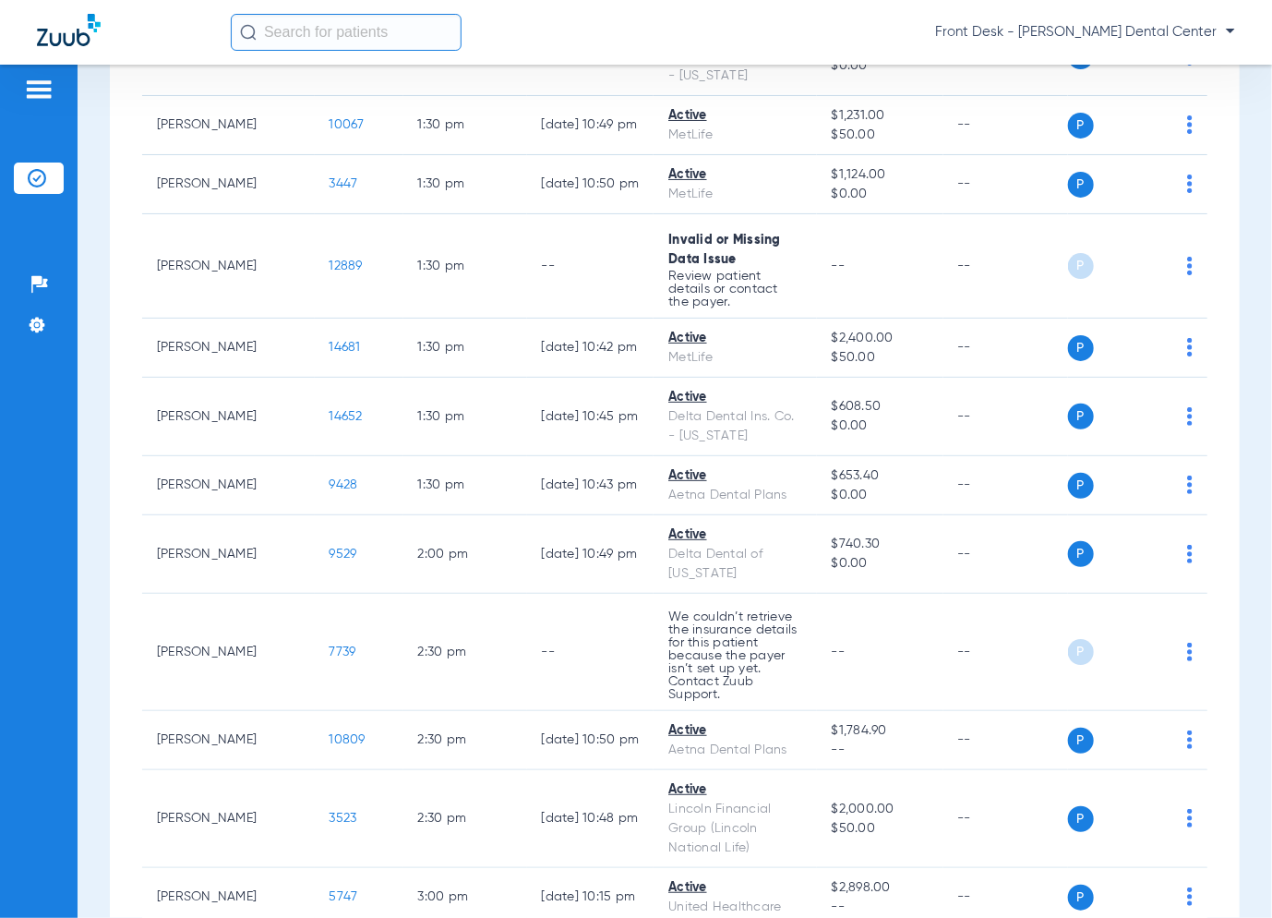
scroll to position [2678, 0]
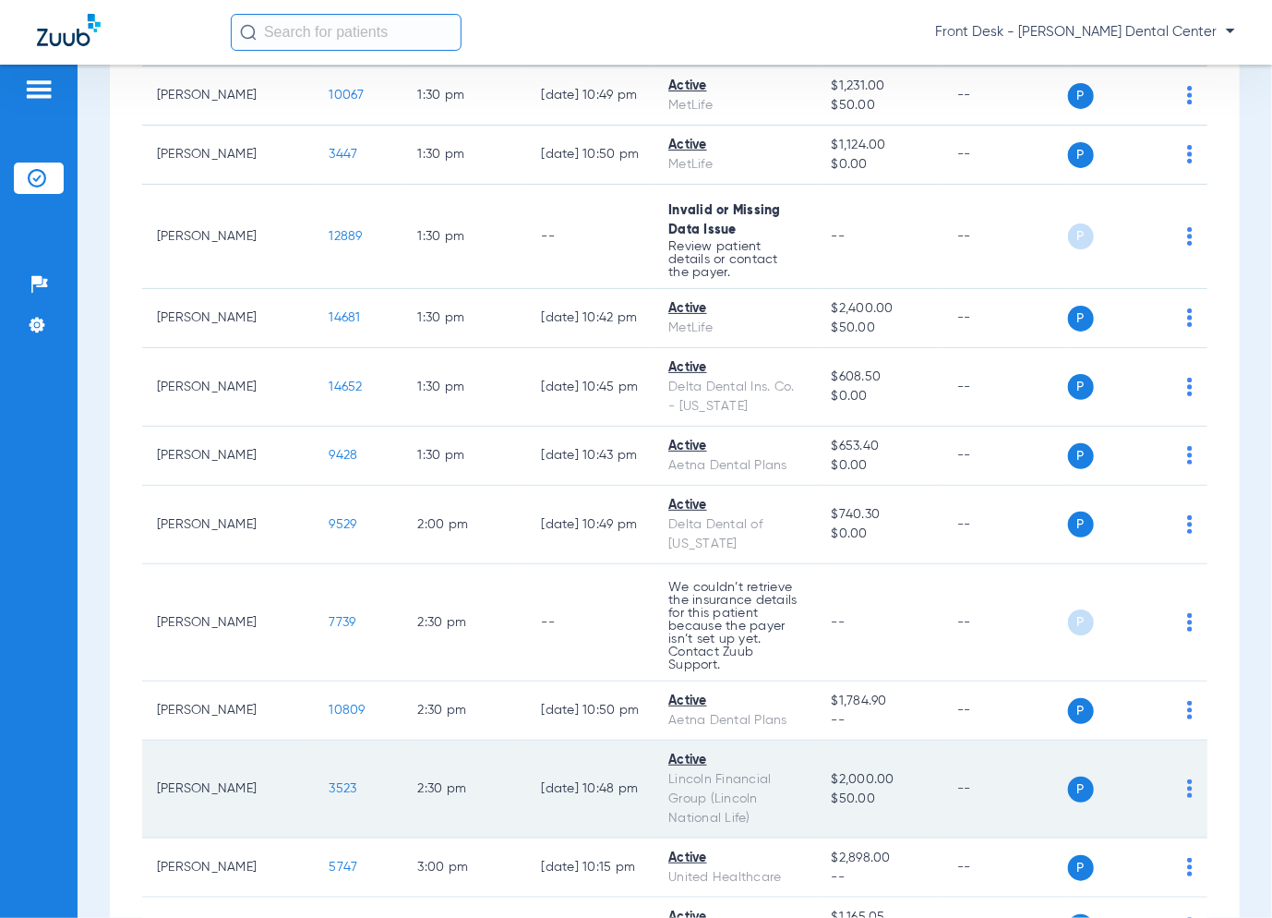
click at [330, 782] on span "3523" at bounding box center [344, 788] width 28 height 13
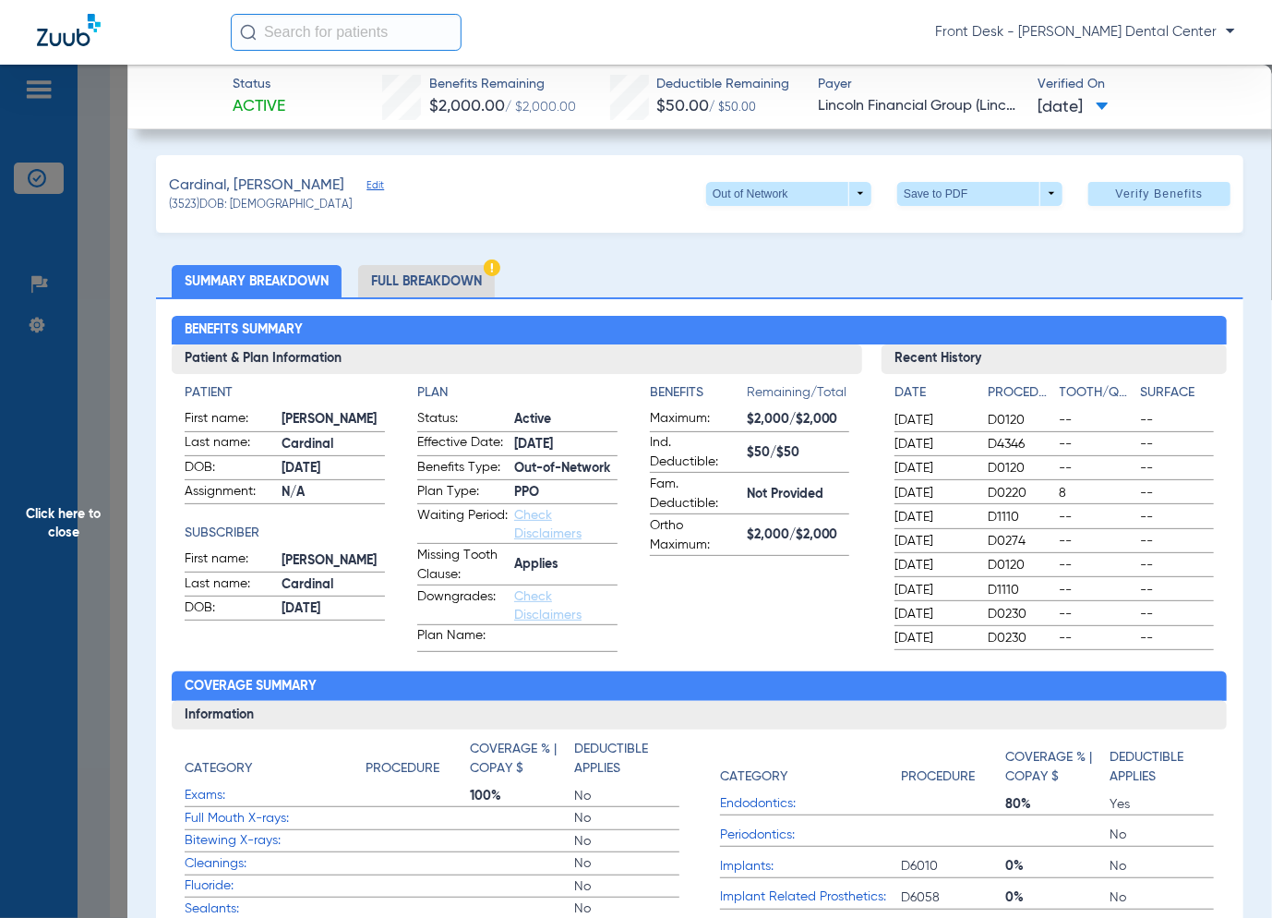
click at [70, 643] on span "Click here to close" at bounding box center [63, 524] width 127 height 918
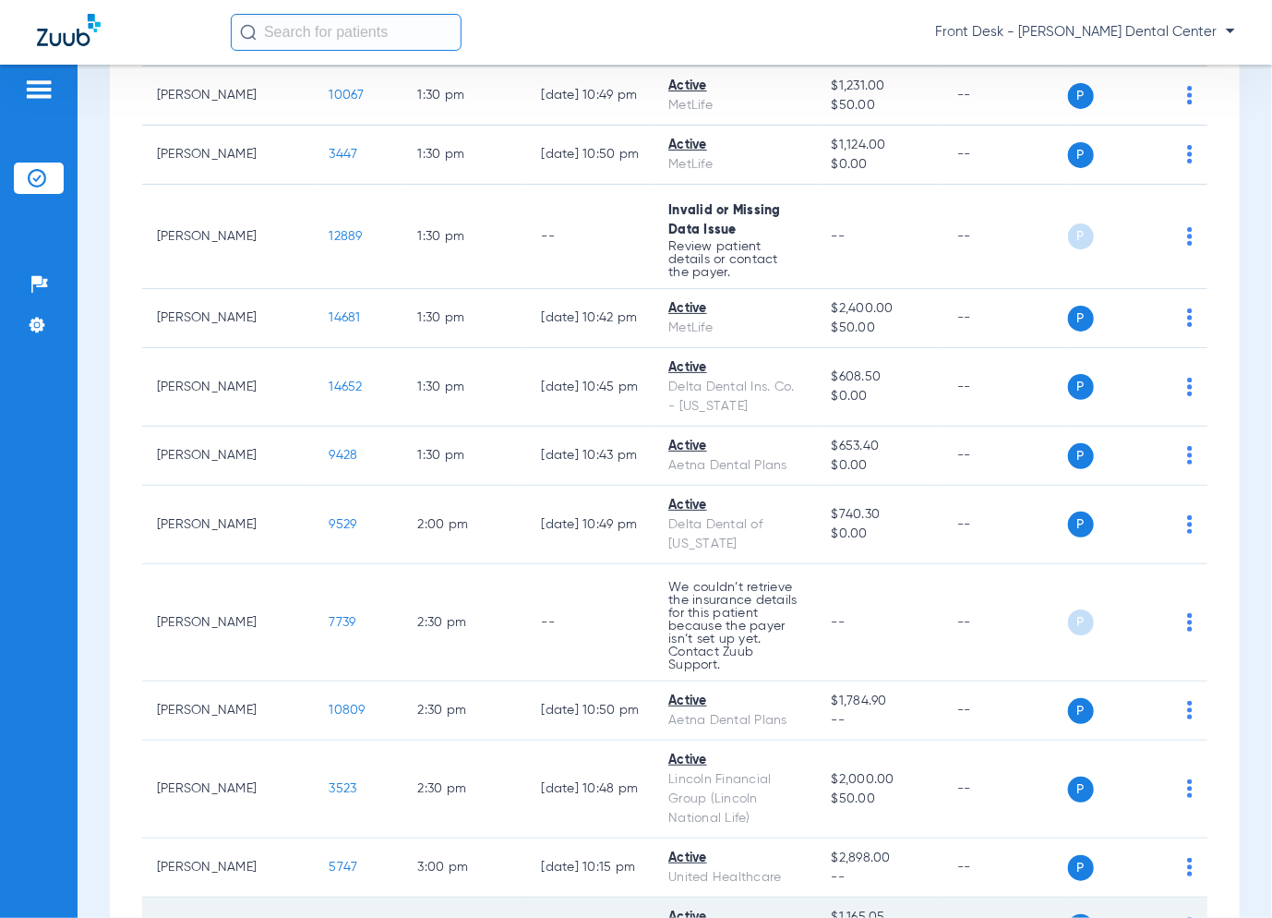
click at [330, 917] on span "14141" at bounding box center [345, 926] width 30 height 13
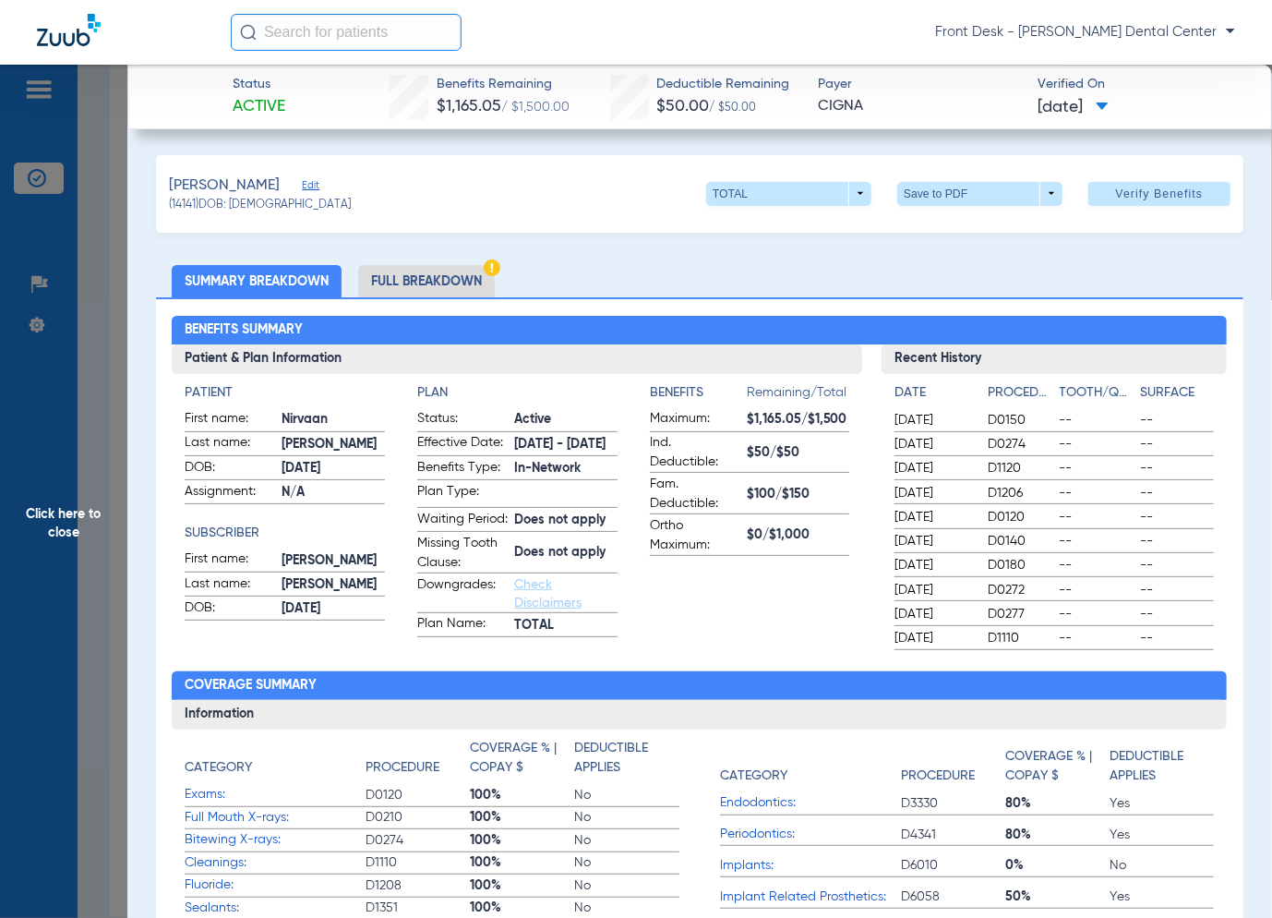
click at [115, 443] on span "Click here to close" at bounding box center [63, 524] width 127 height 918
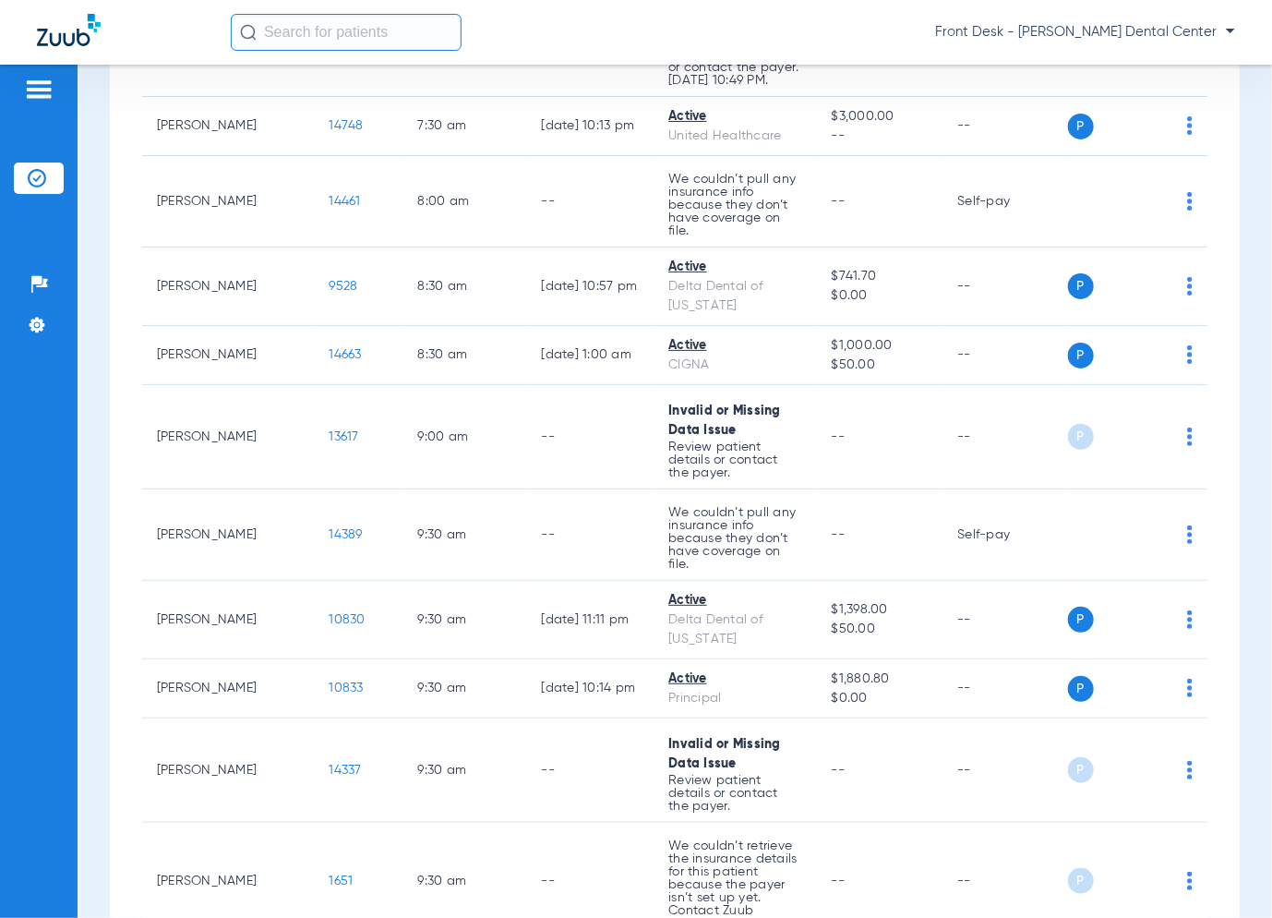
scroll to position [343, 0]
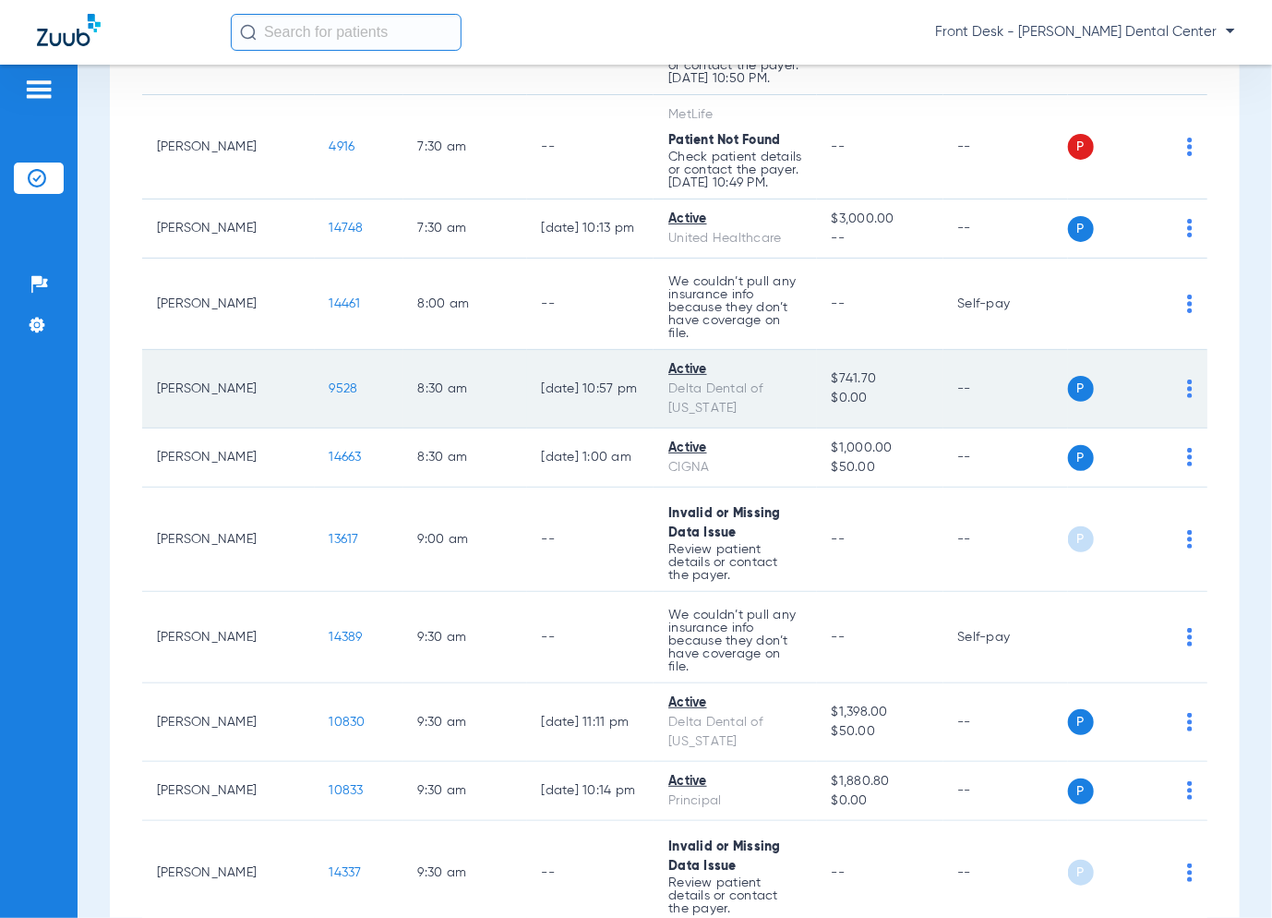
click at [330, 382] on span "9528" at bounding box center [344, 388] width 29 height 13
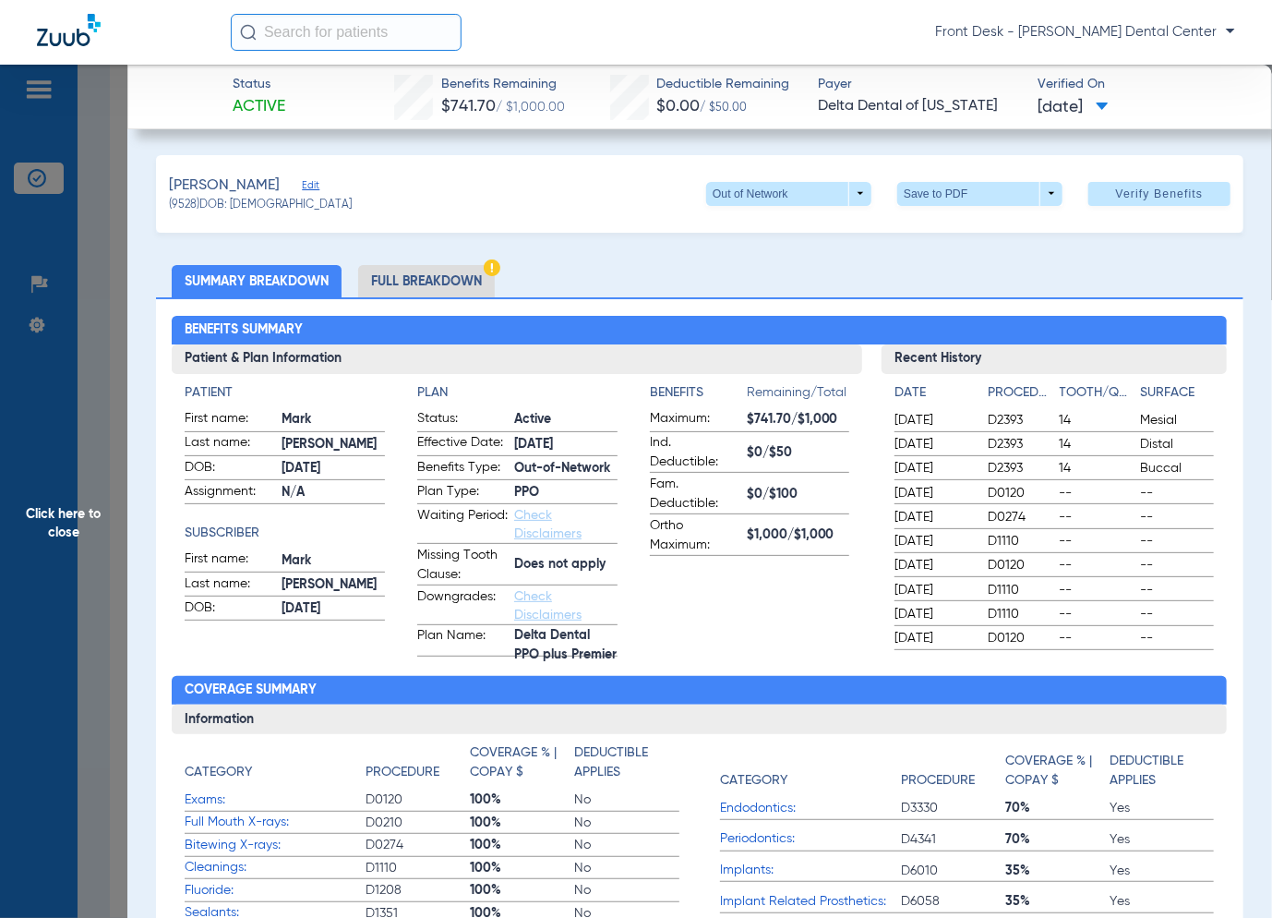
click at [93, 547] on span "Click here to close" at bounding box center [63, 524] width 127 height 918
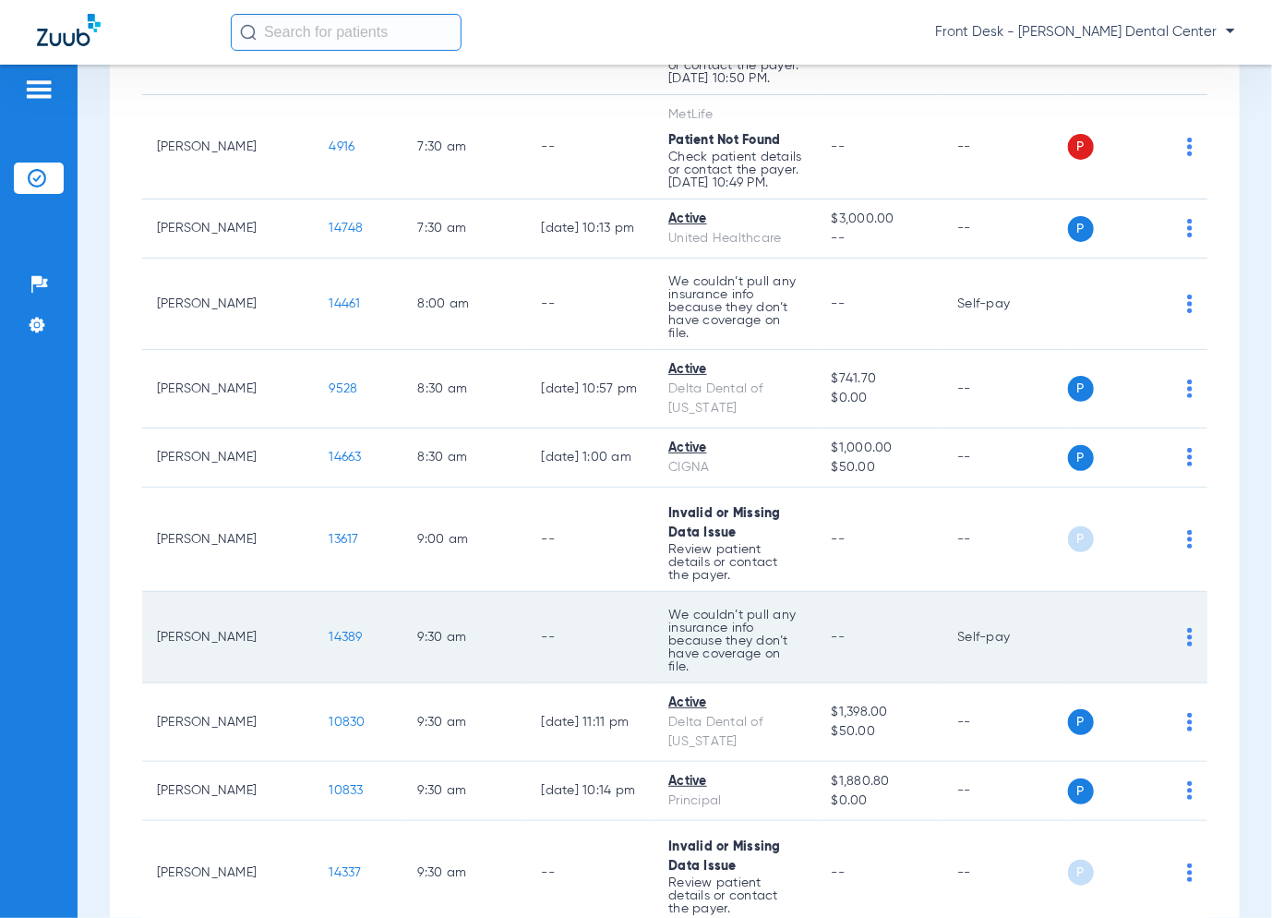
click at [330, 631] on span "14389" at bounding box center [346, 637] width 33 height 13
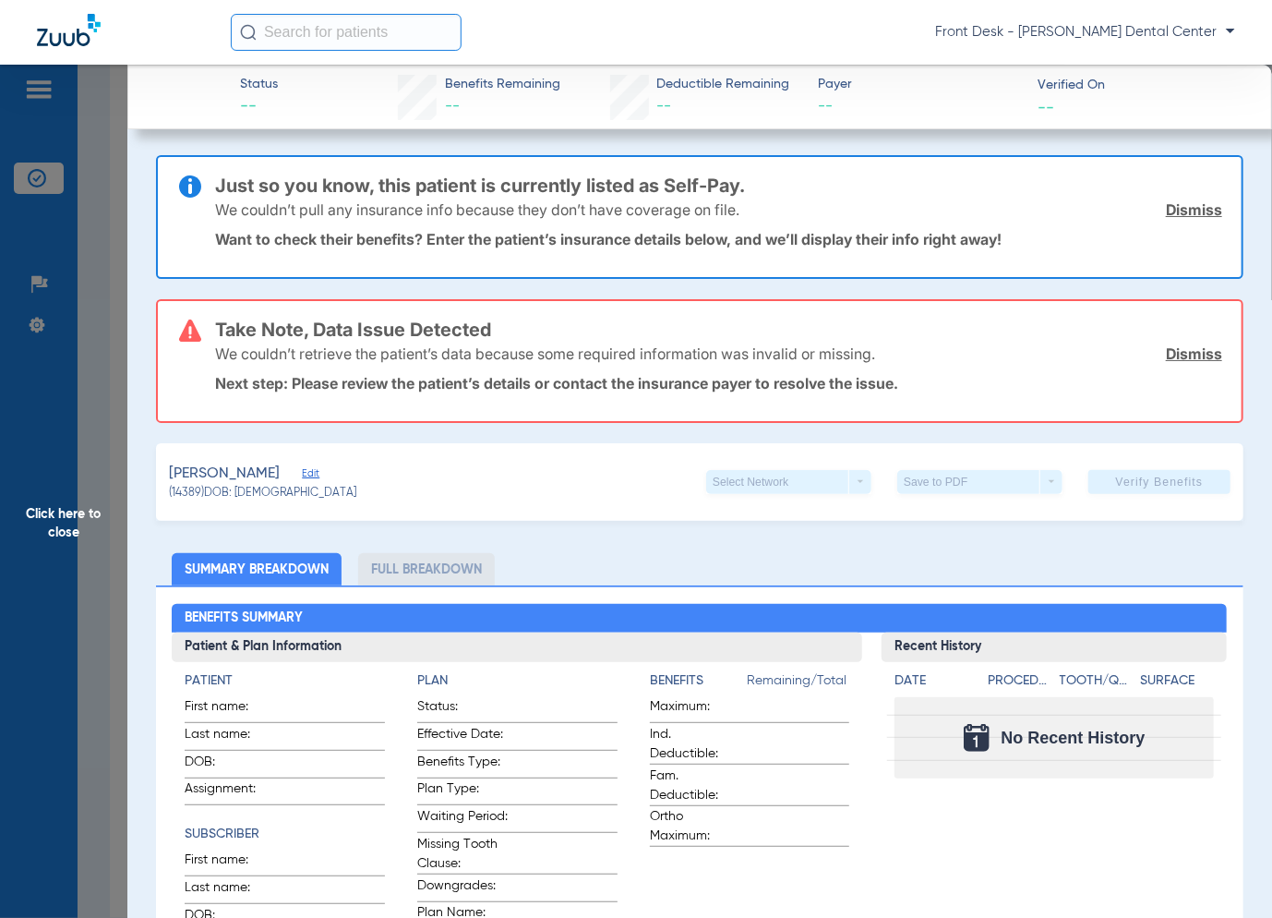
click at [78, 494] on span "Click here to close" at bounding box center [63, 524] width 127 height 918
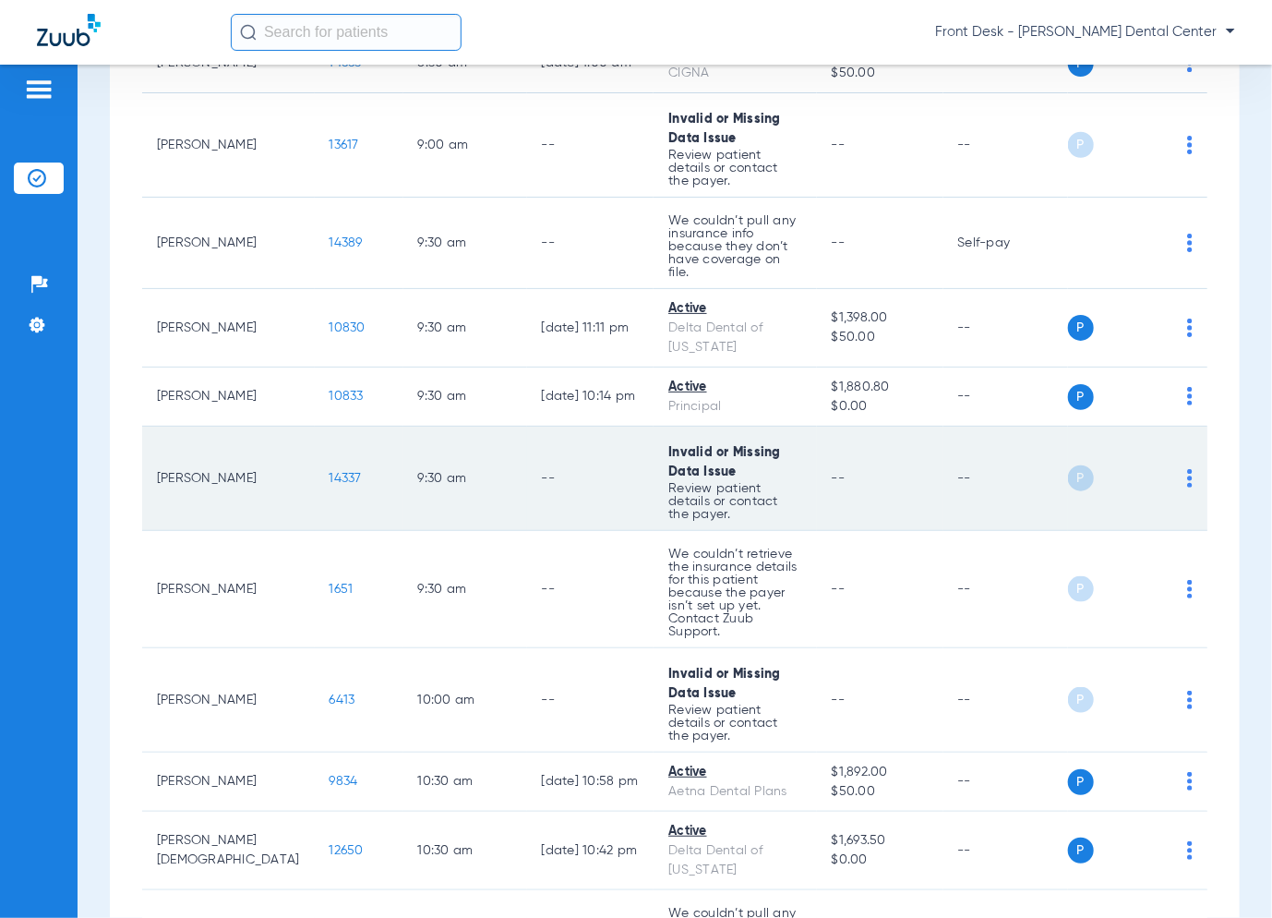
scroll to position [897, 0]
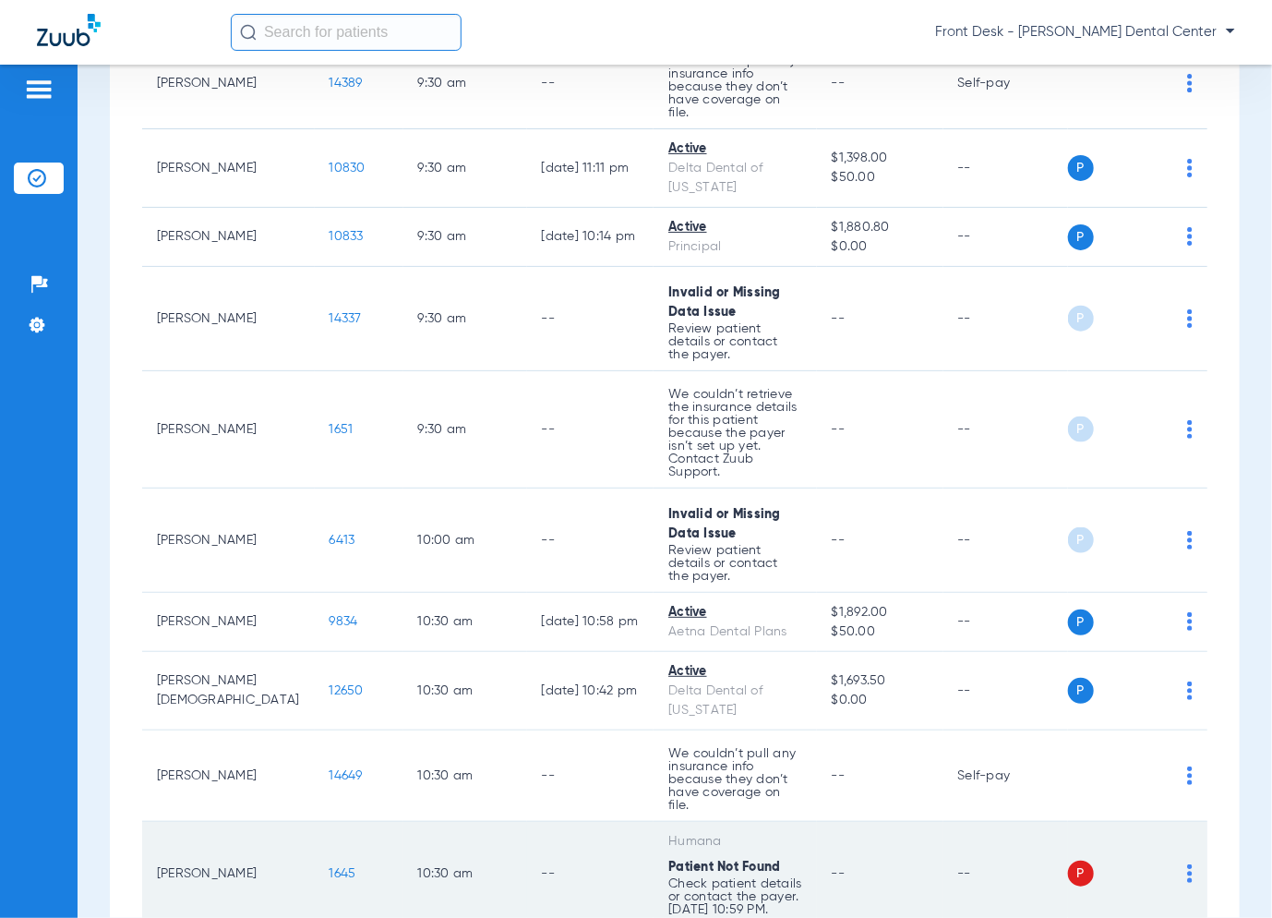
click at [330, 867] on span "1645" at bounding box center [343, 873] width 27 height 13
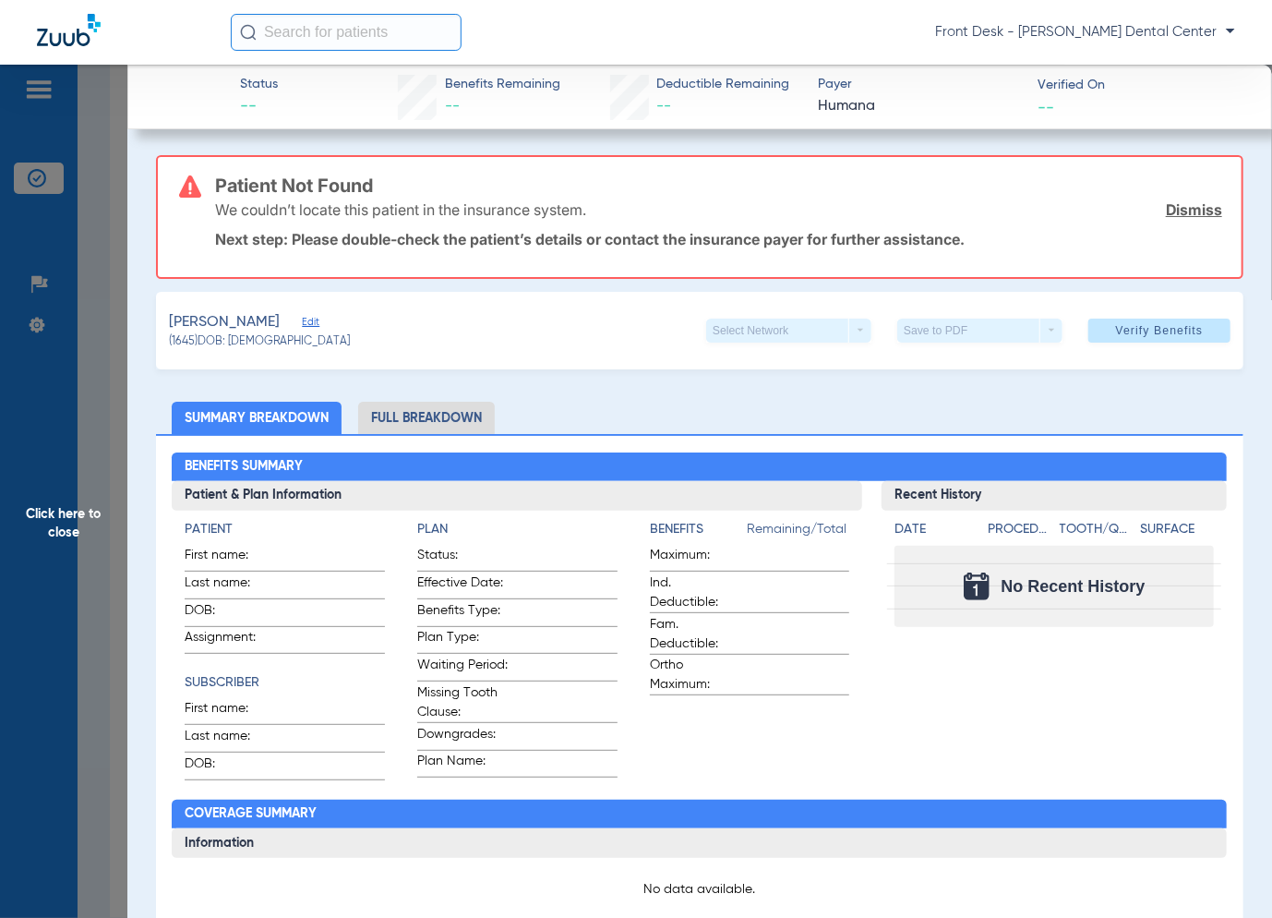
click at [81, 542] on span "Click here to close" at bounding box center [63, 524] width 127 height 918
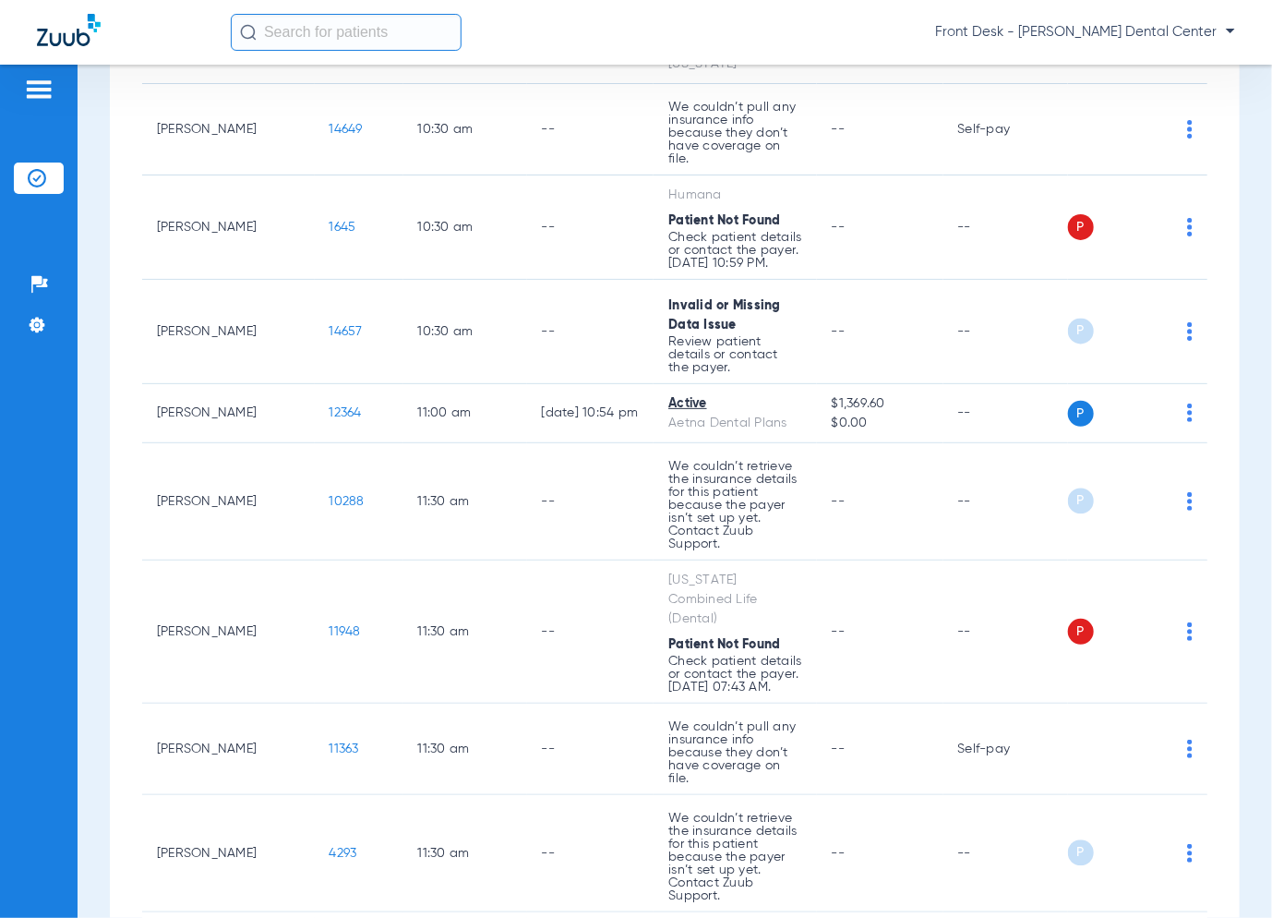
scroll to position [1821, 0]
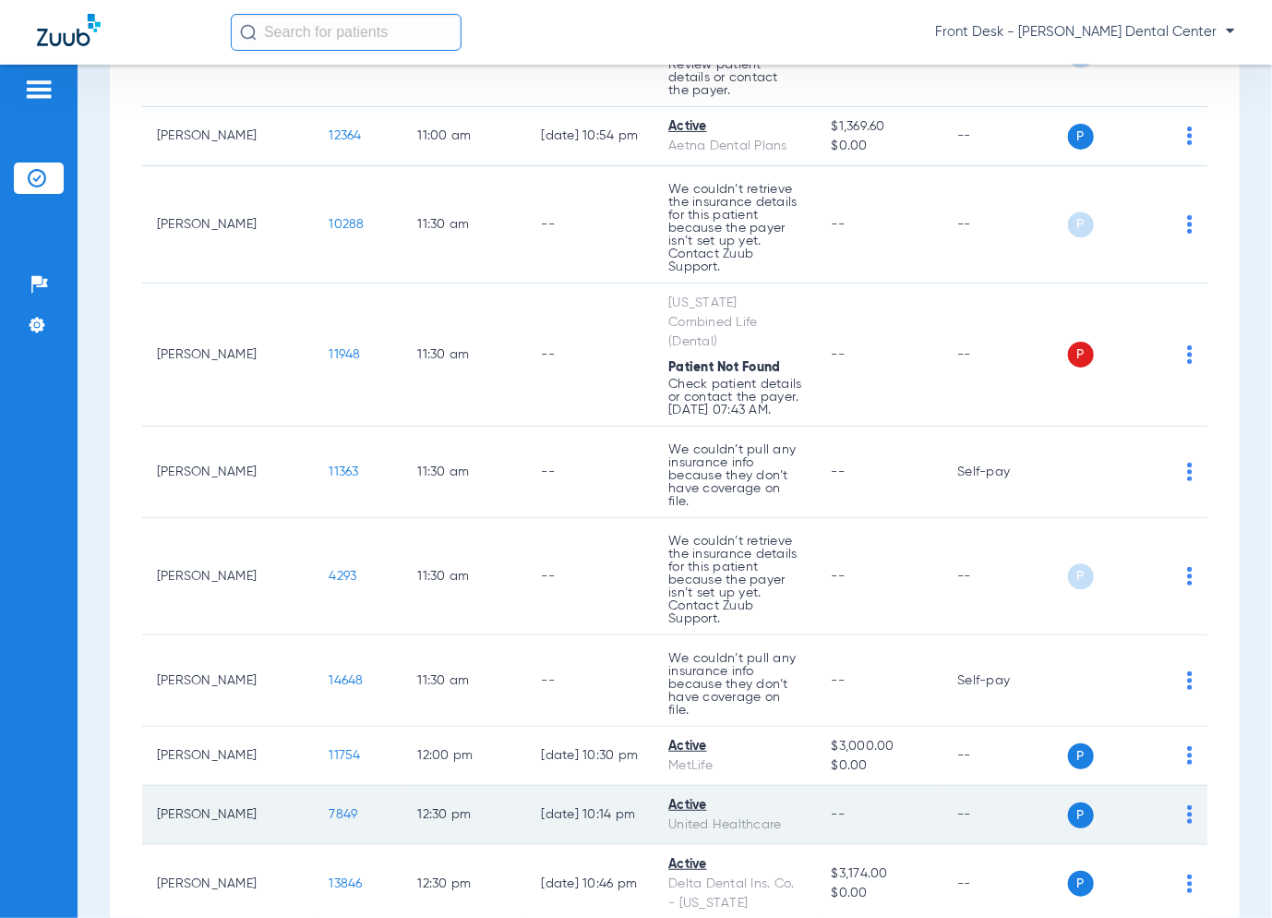
click at [330, 808] on span "7849" at bounding box center [344, 814] width 29 height 13
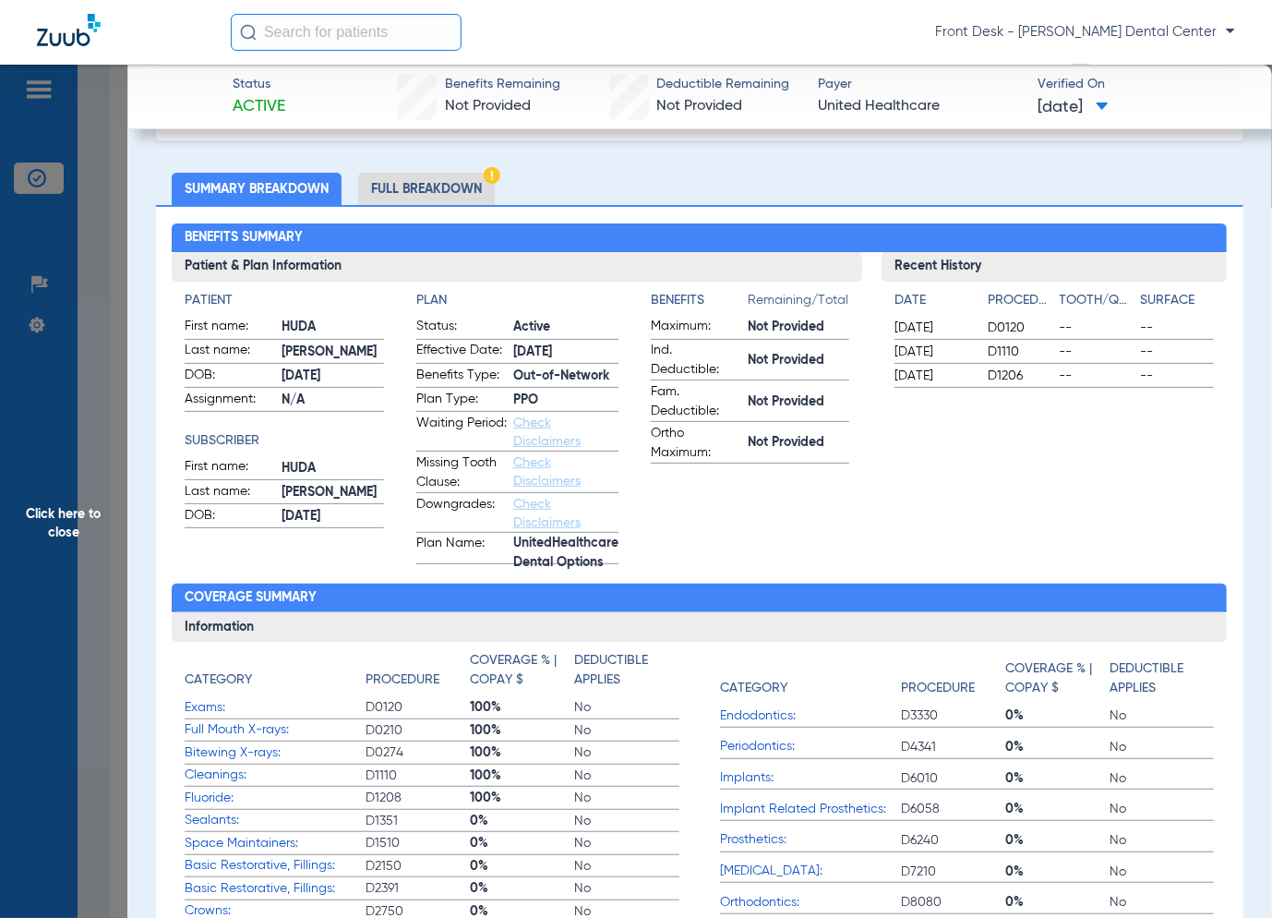
scroll to position [0, 0]
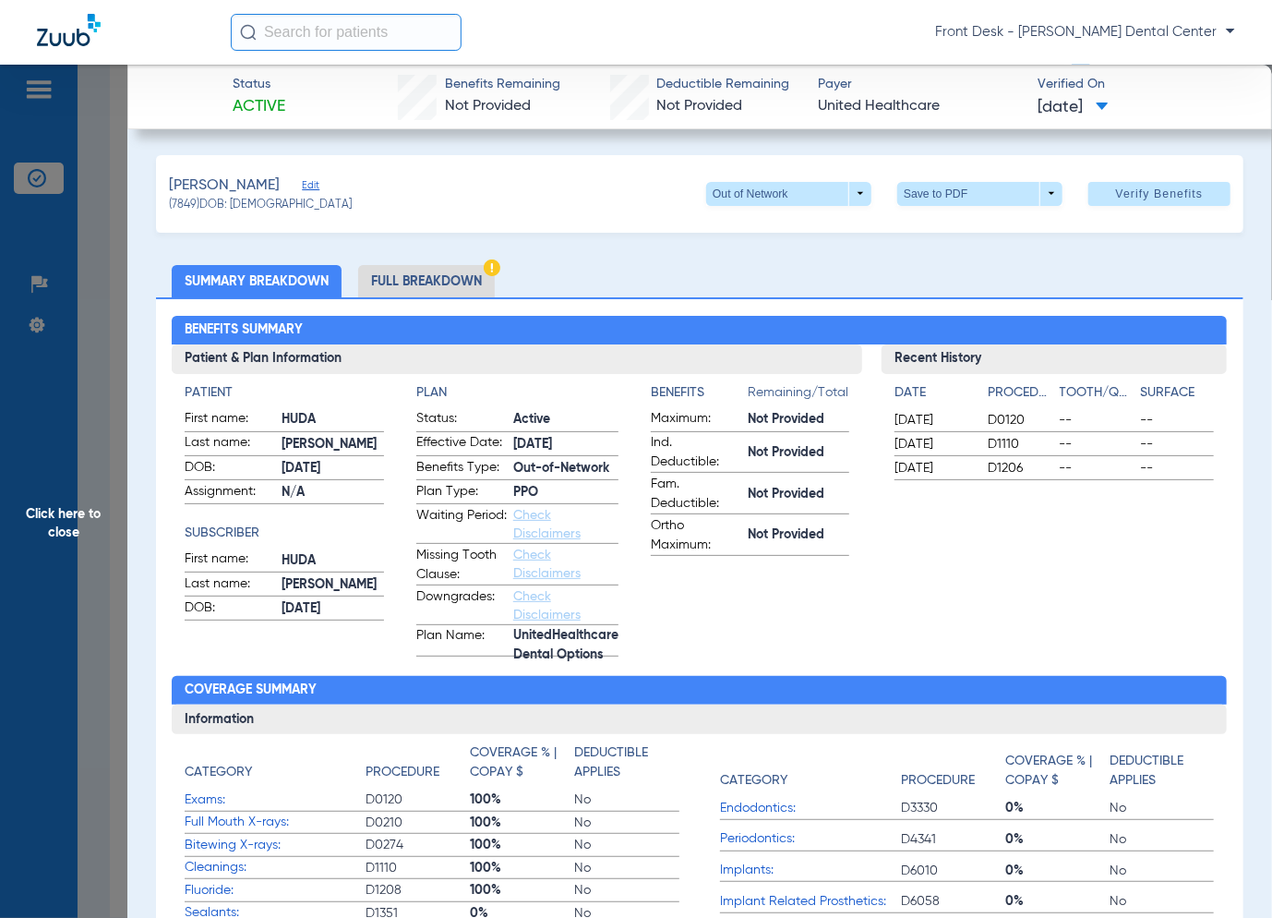
click at [74, 421] on span "Click here to close" at bounding box center [63, 524] width 127 height 918
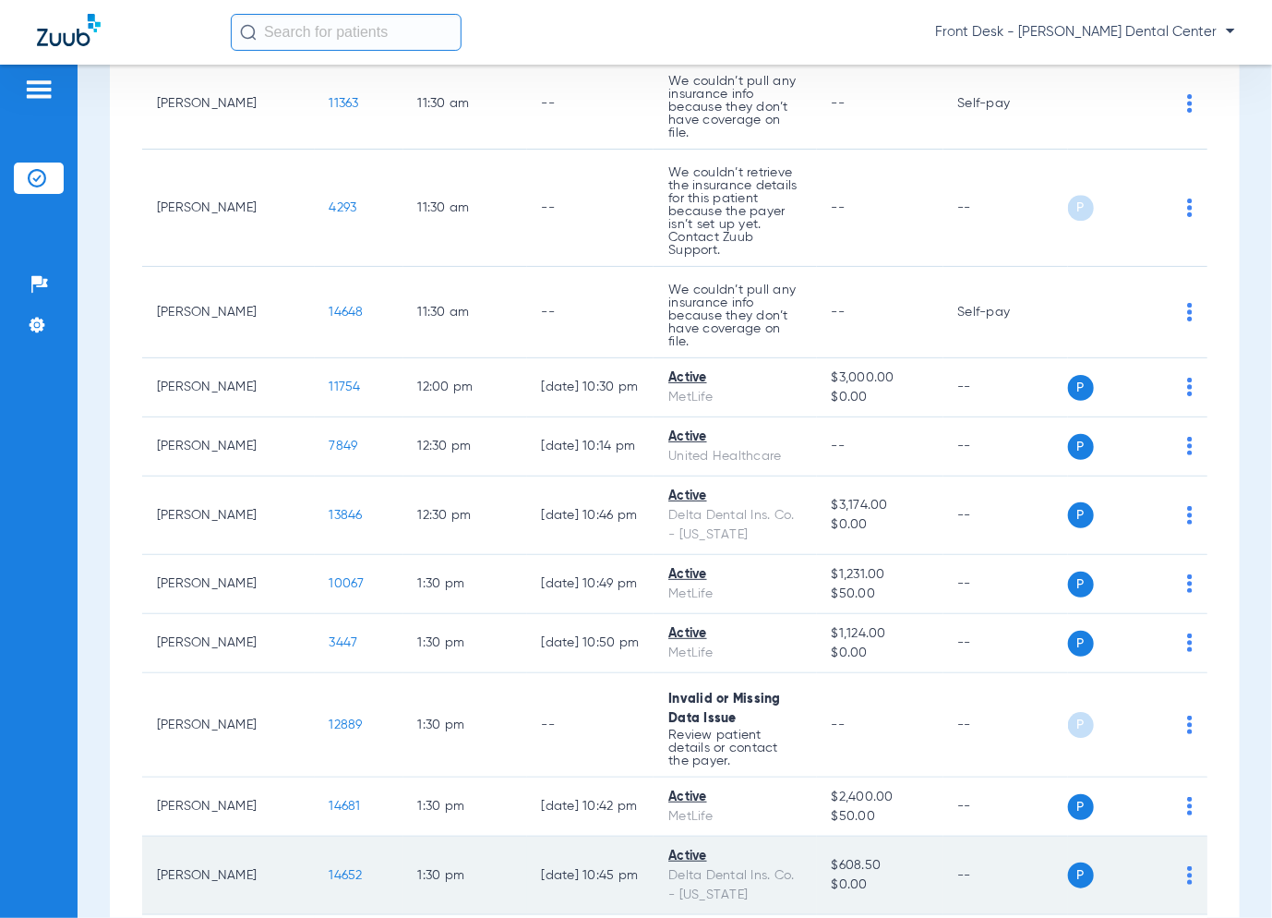
scroll to position [2190, 0]
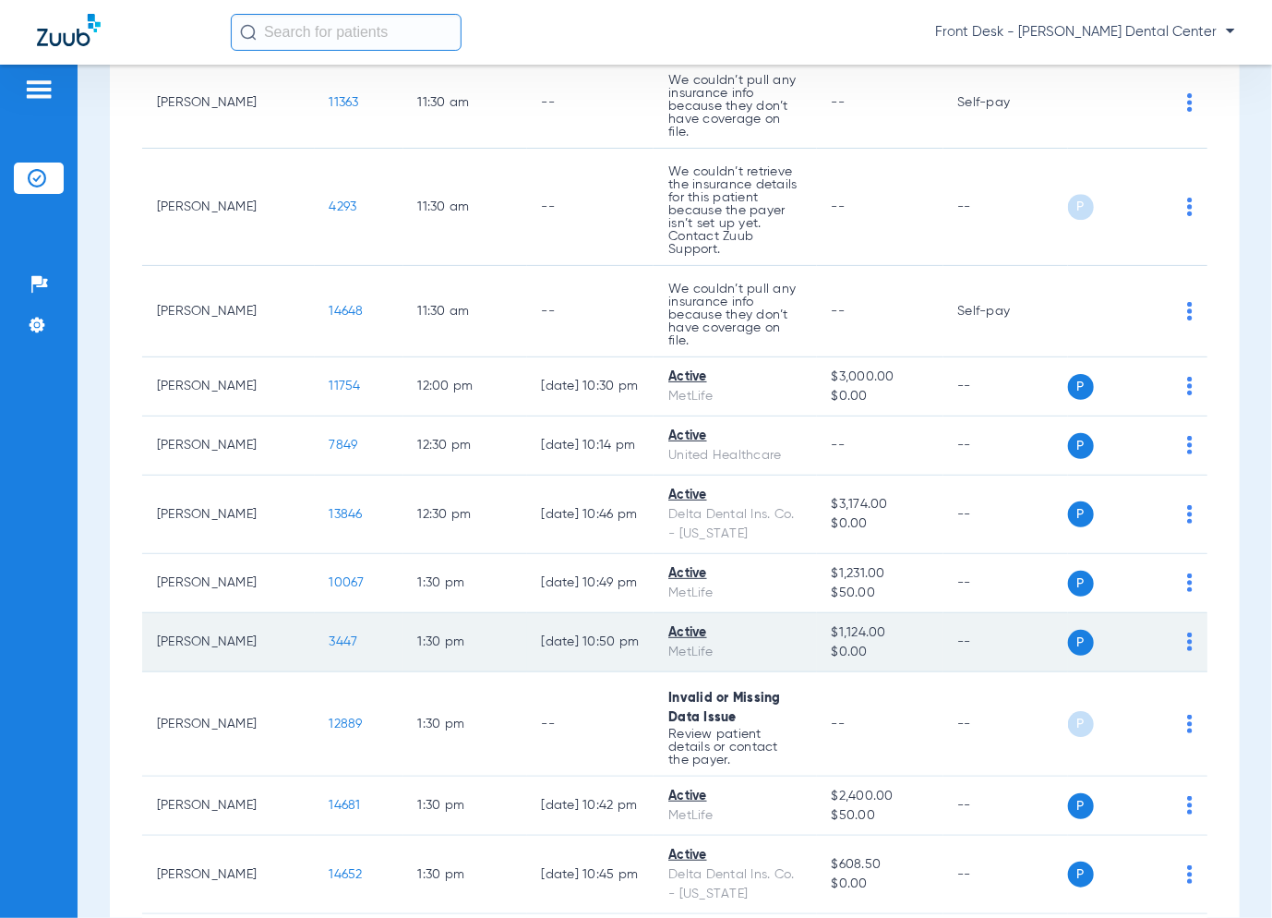
click at [330, 635] on span "3447" at bounding box center [344, 641] width 29 height 13
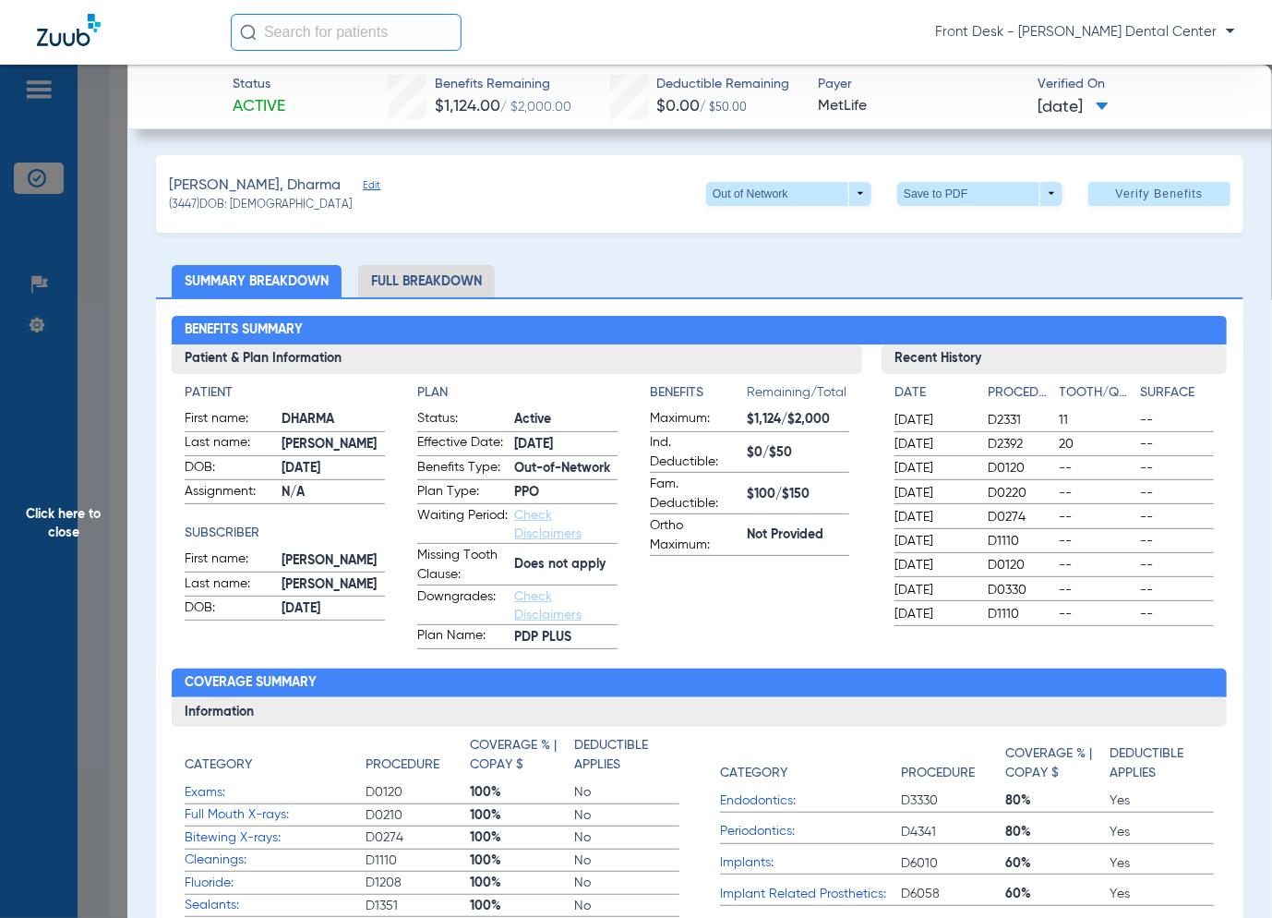
click at [38, 585] on span "Click here to close" at bounding box center [63, 524] width 127 height 918
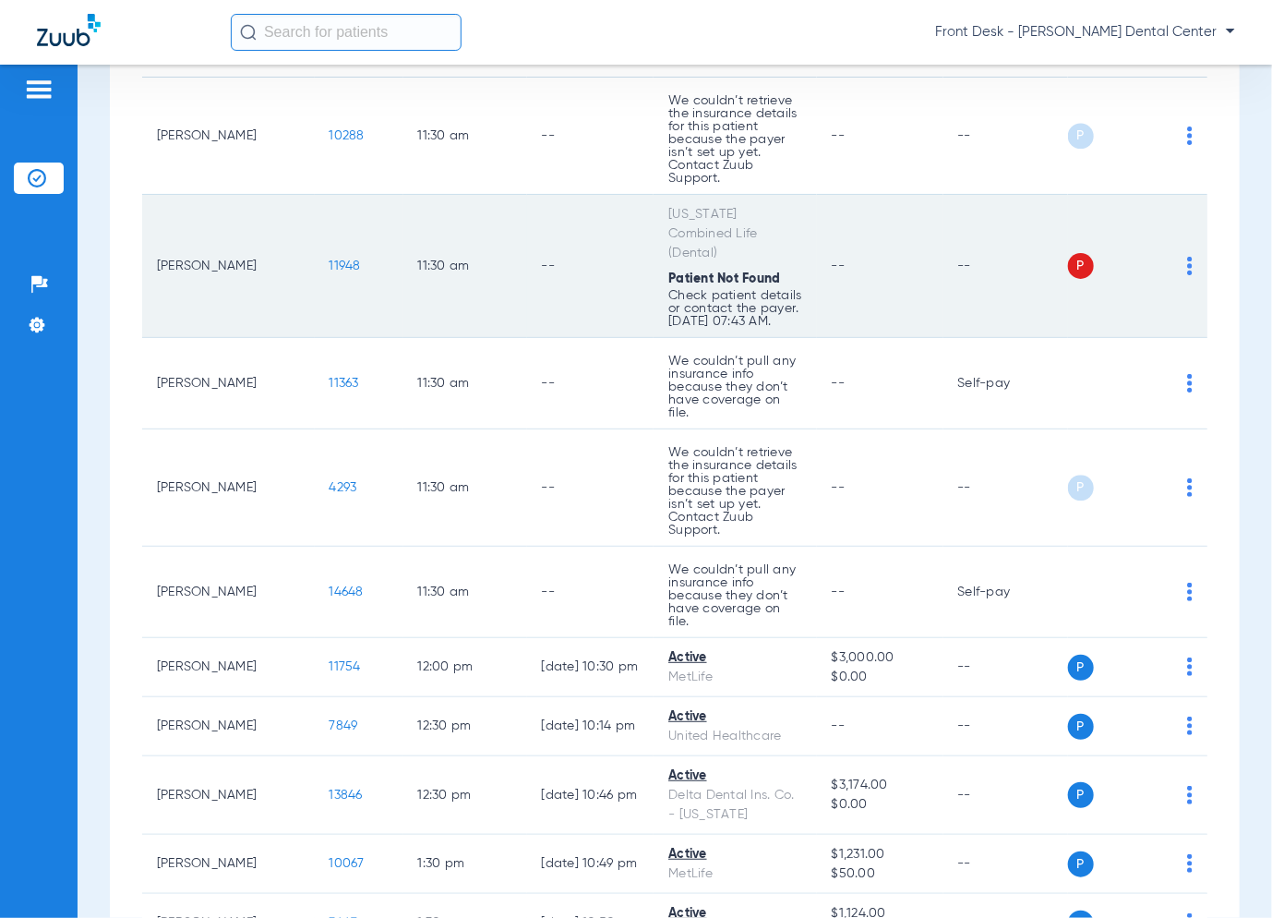
scroll to position [1939, 0]
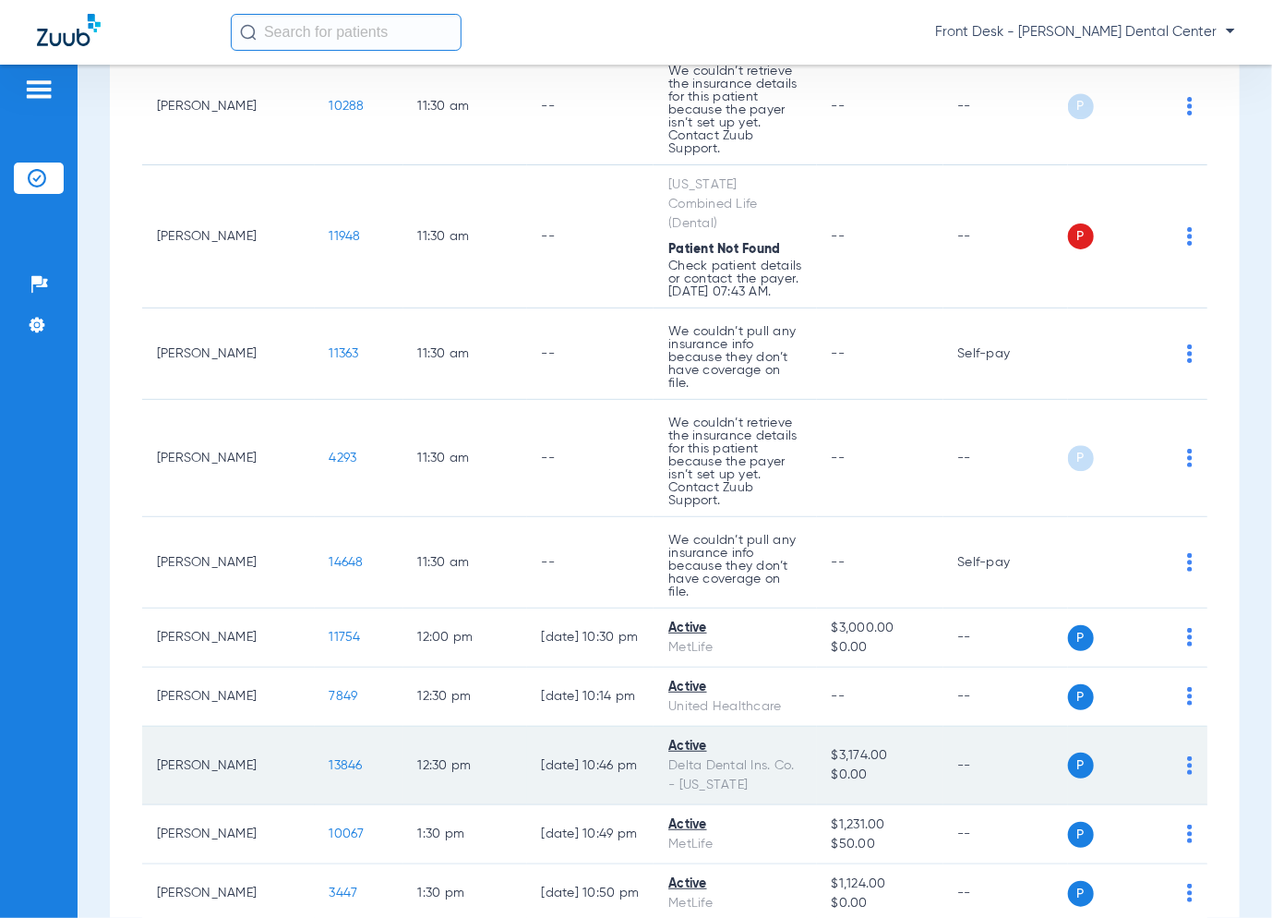
click at [330, 759] on span "13846" at bounding box center [346, 765] width 33 height 13
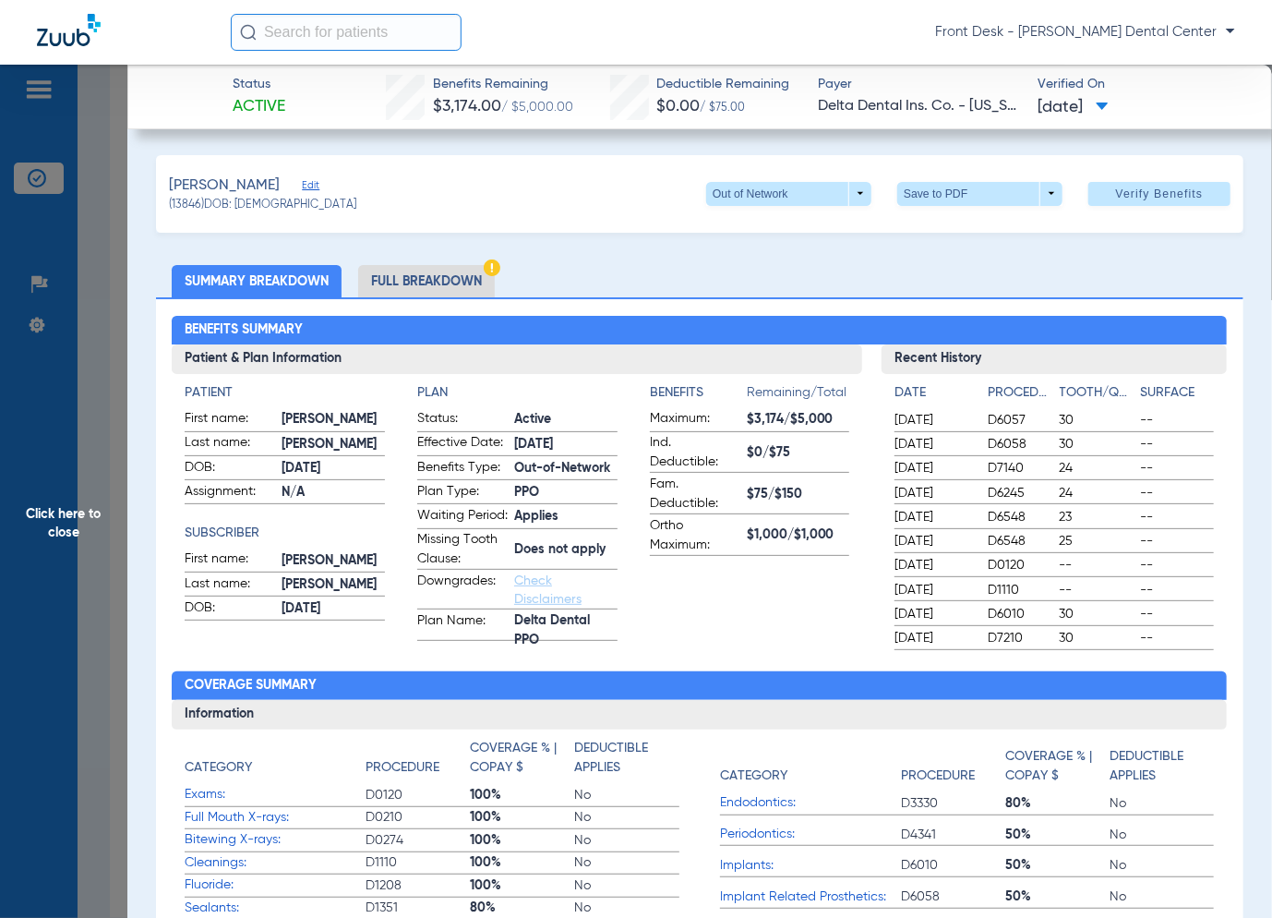
click at [45, 536] on span "Click here to close" at bounding box center [63, 524] width 127 height 918
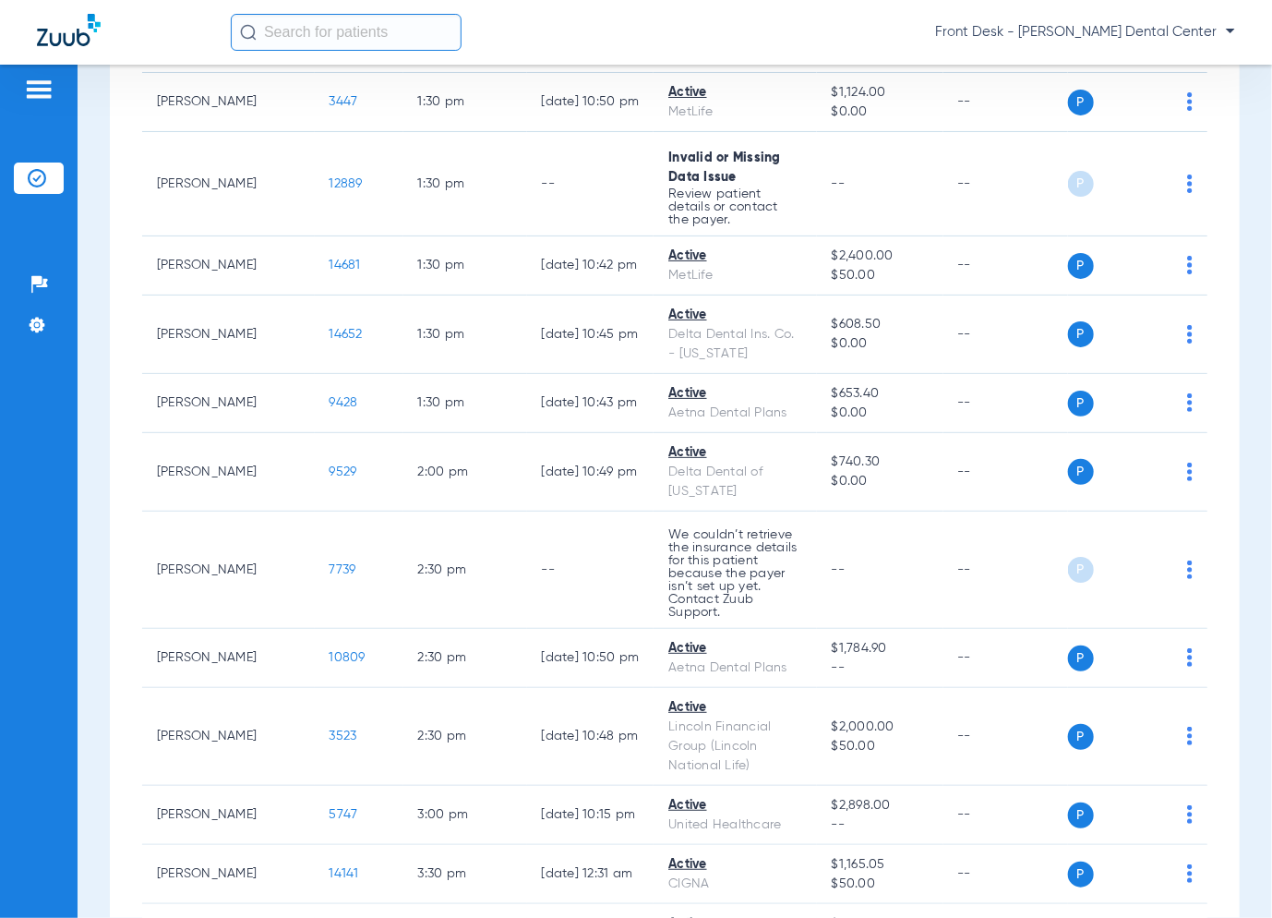
scroll to position [2744, 0]
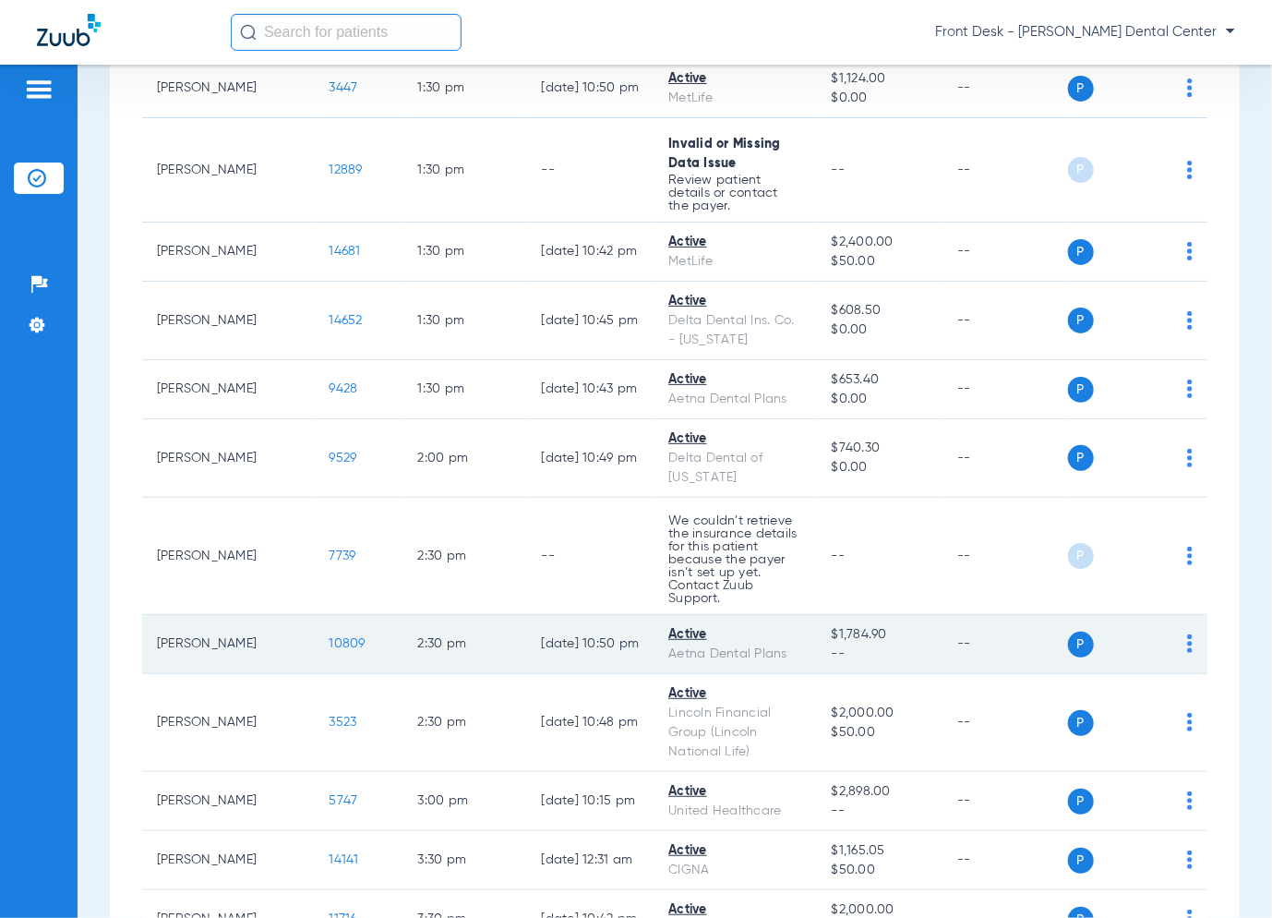
click at [330, 637] on span "10809" at bounding box center [348, 643] width 36 height 13
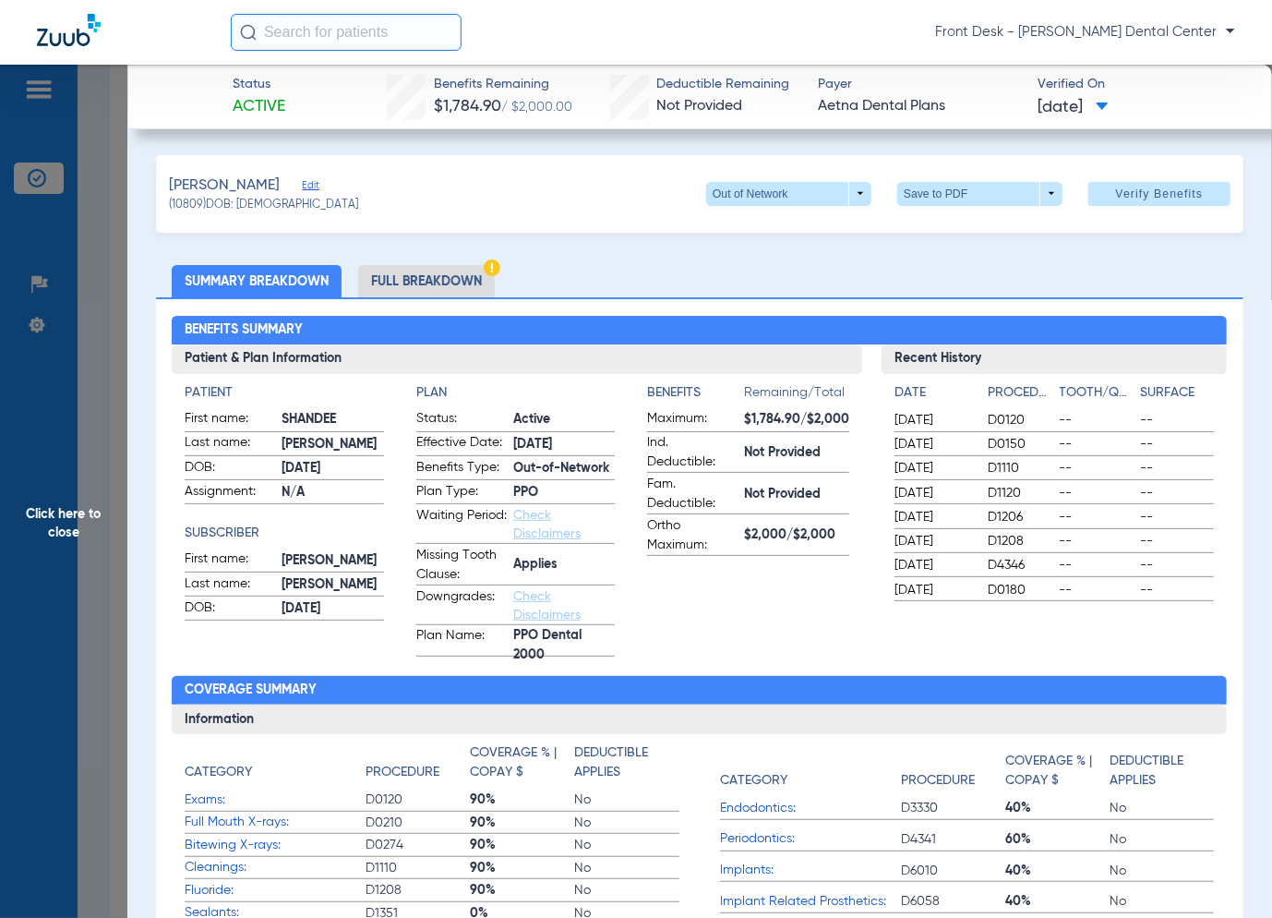
click at [107, 442] on span "Click here to close" at bounding box center [63, 524] width 127 height 918
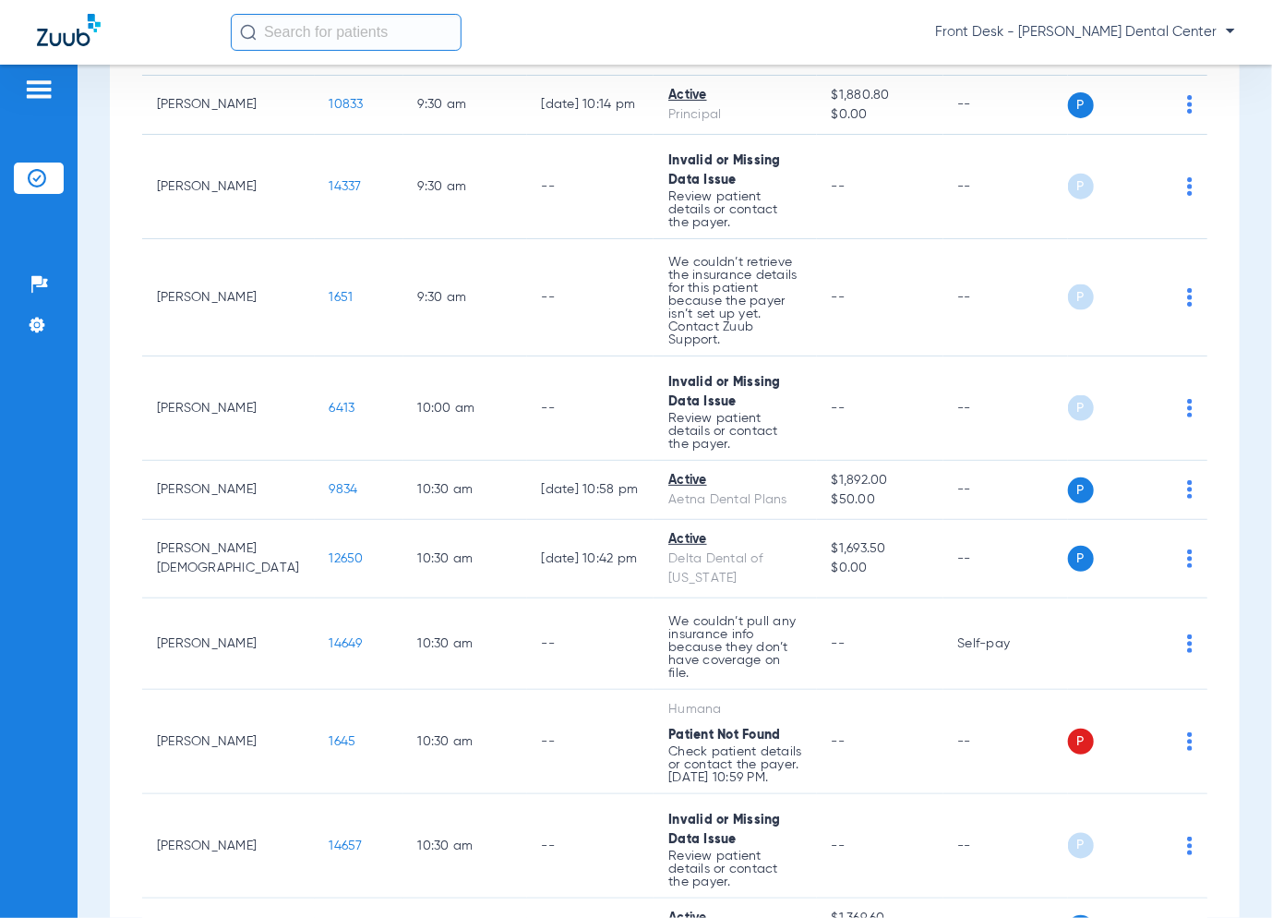
scroll to position [897, 0]
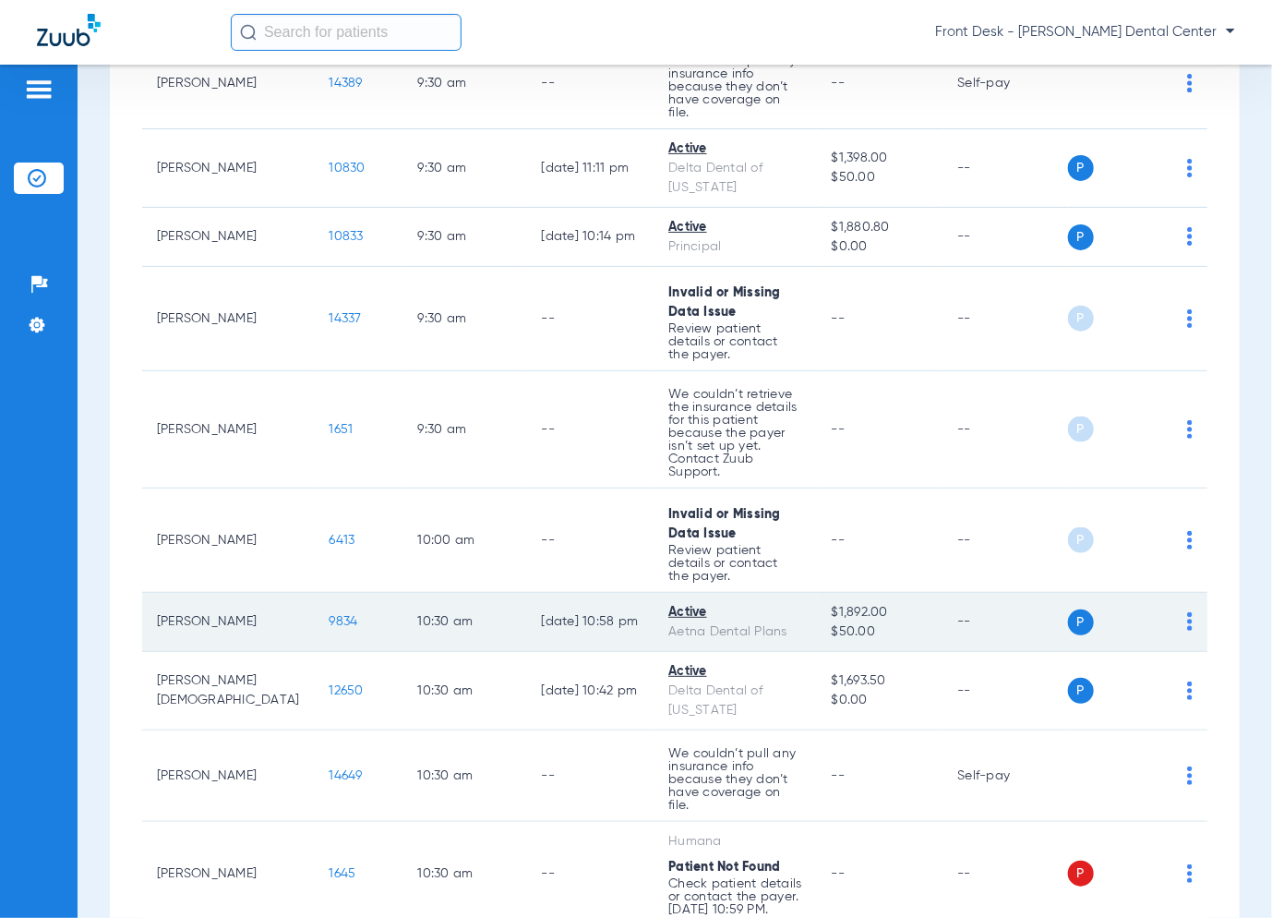
click at [330, 615] on span "9834" at bounding box center [344, 621] width 29 height 13
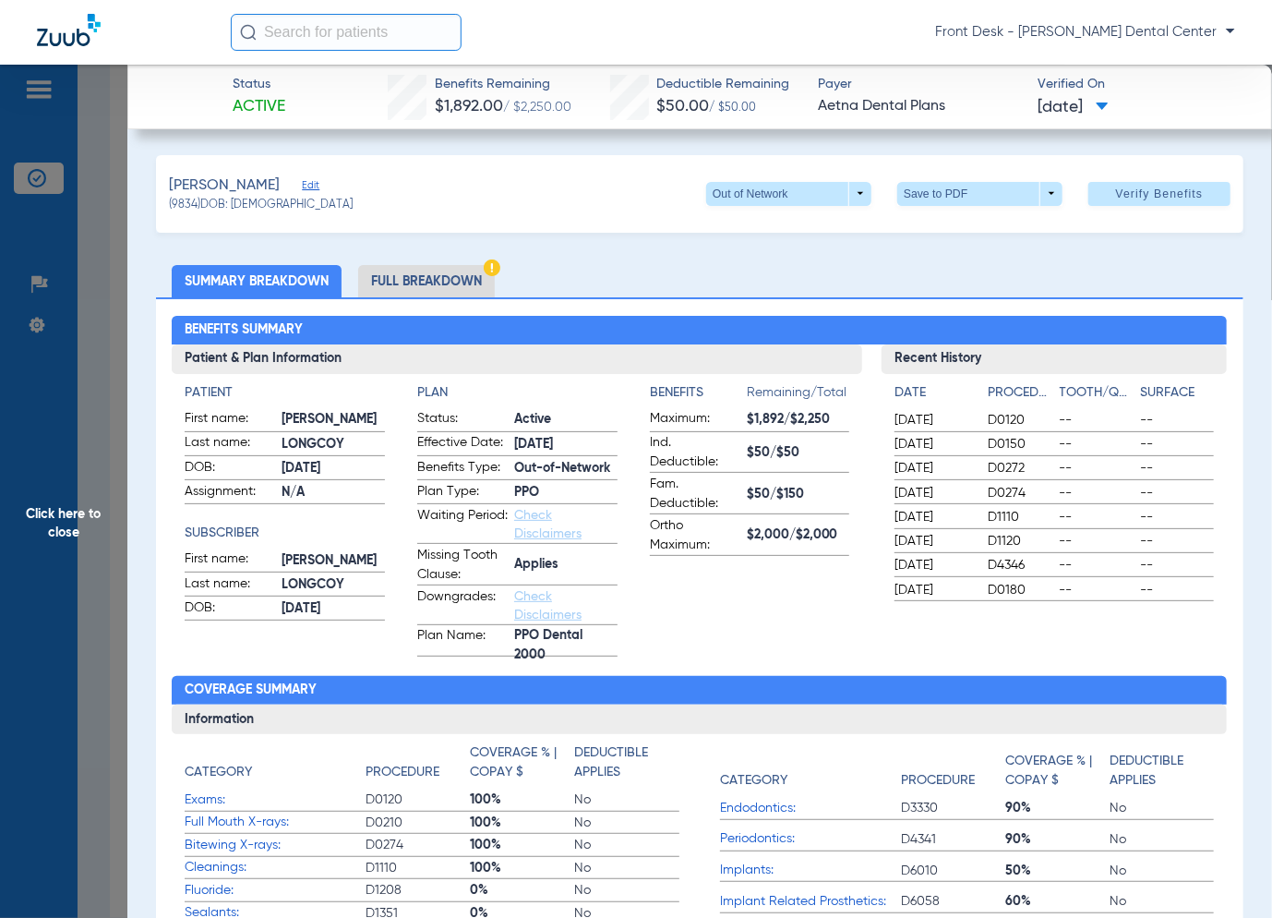
click at [89, 231] on span "Click here to close" at bounding box center [63, 524] width 127 height 918
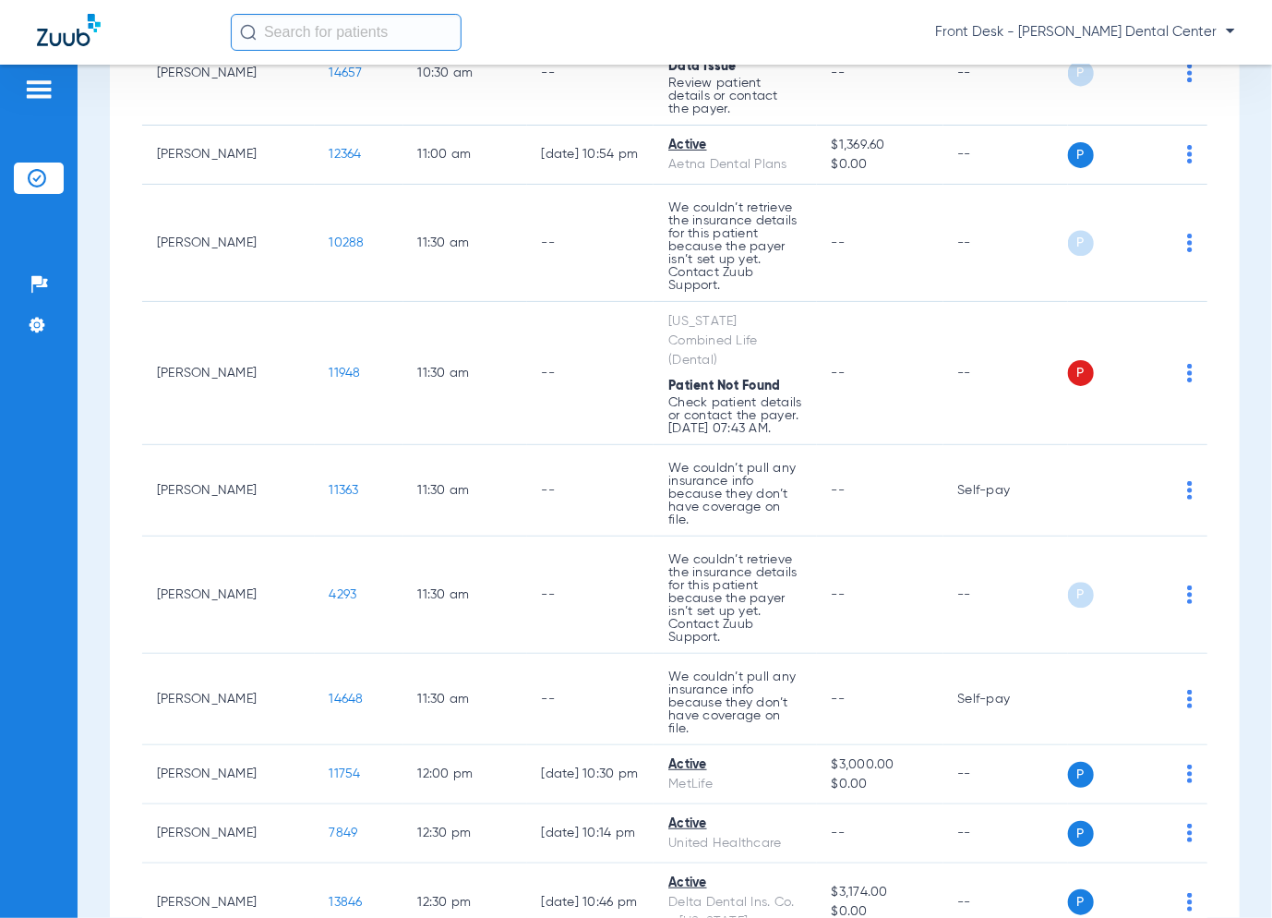
scroll to position [1939, 0]
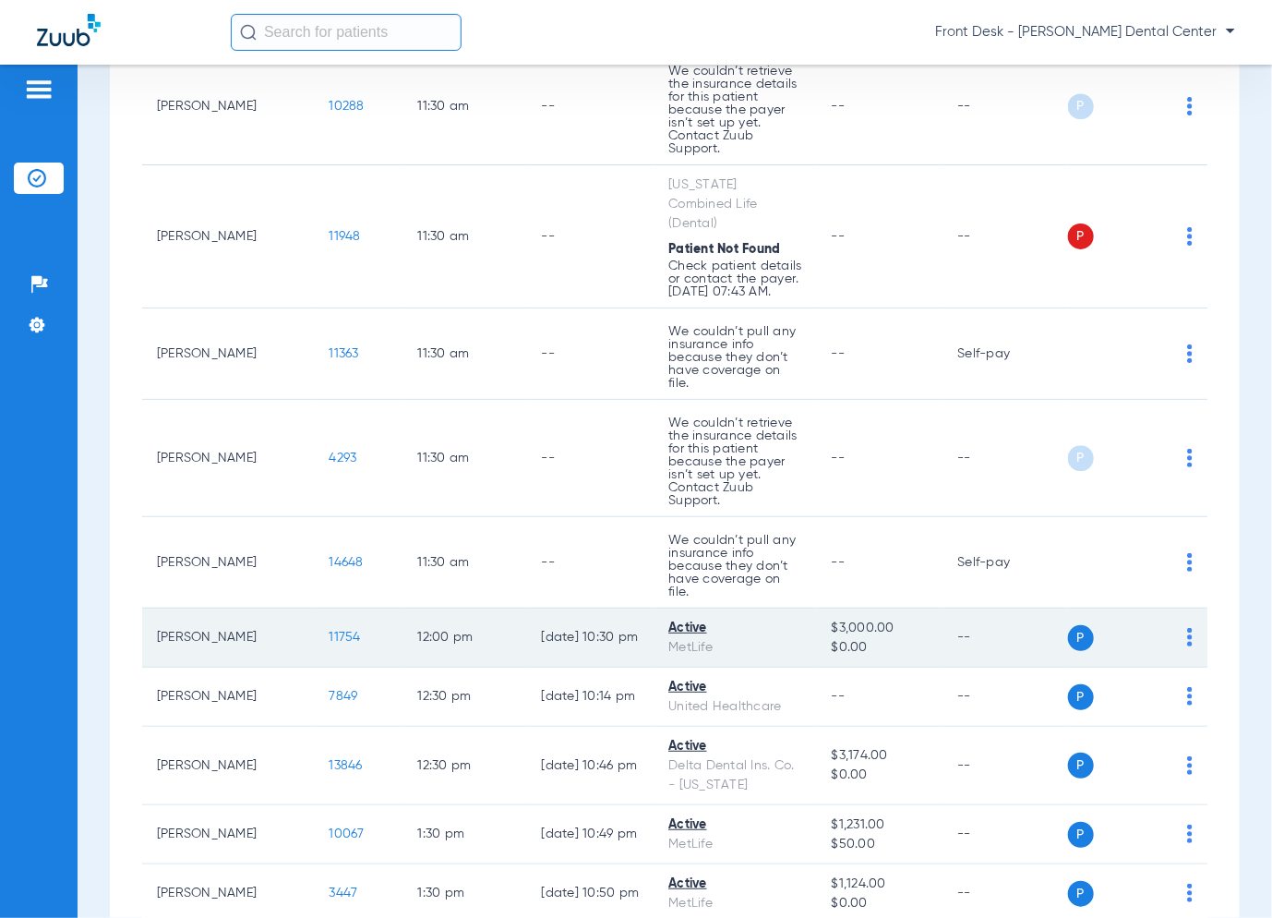
click at [330, 631] on span "11754" at bounding box center [345, 637] width 31 height 13
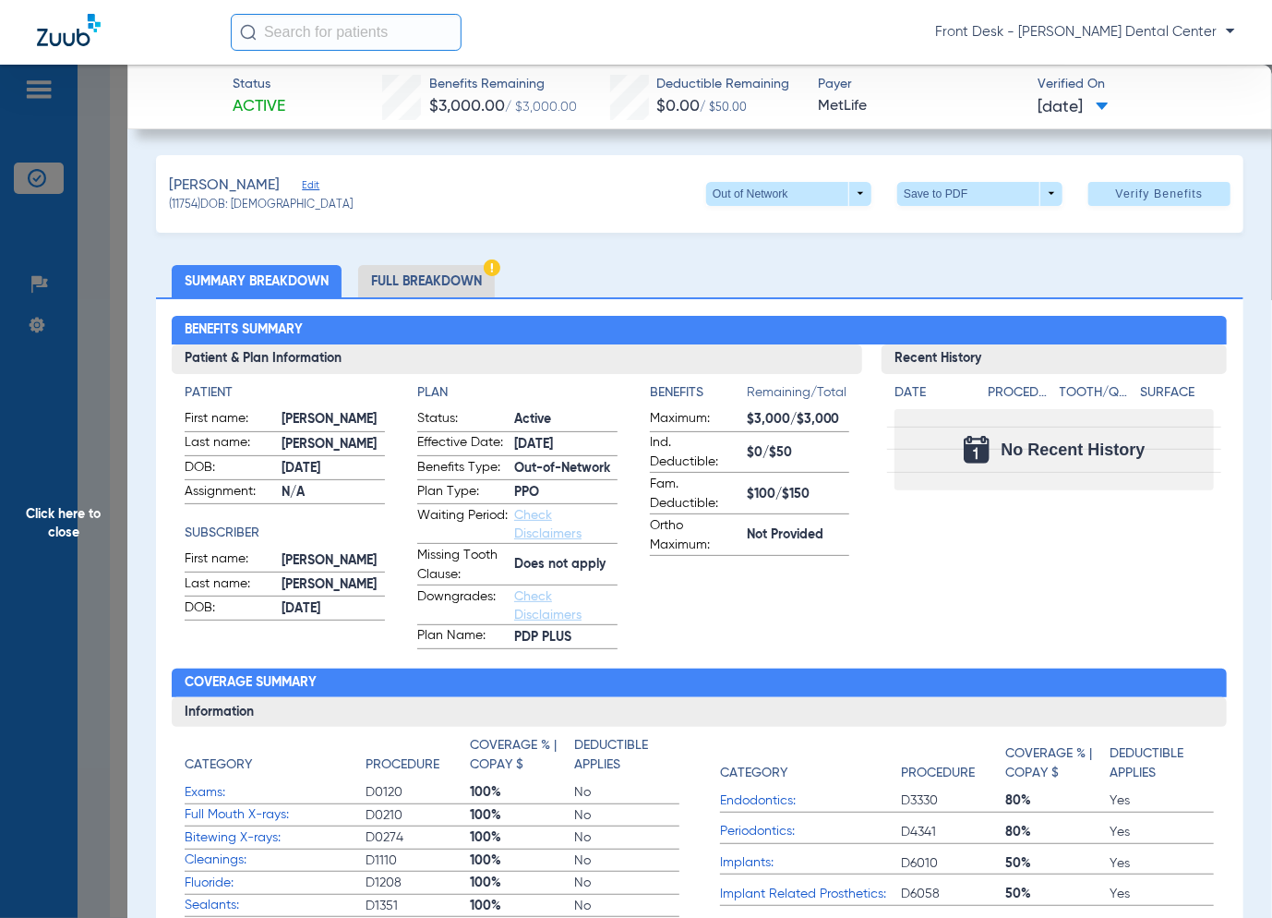
click at [118, 324] on span "Click here to close" at bounding box center [63, 524] width 127 height 918
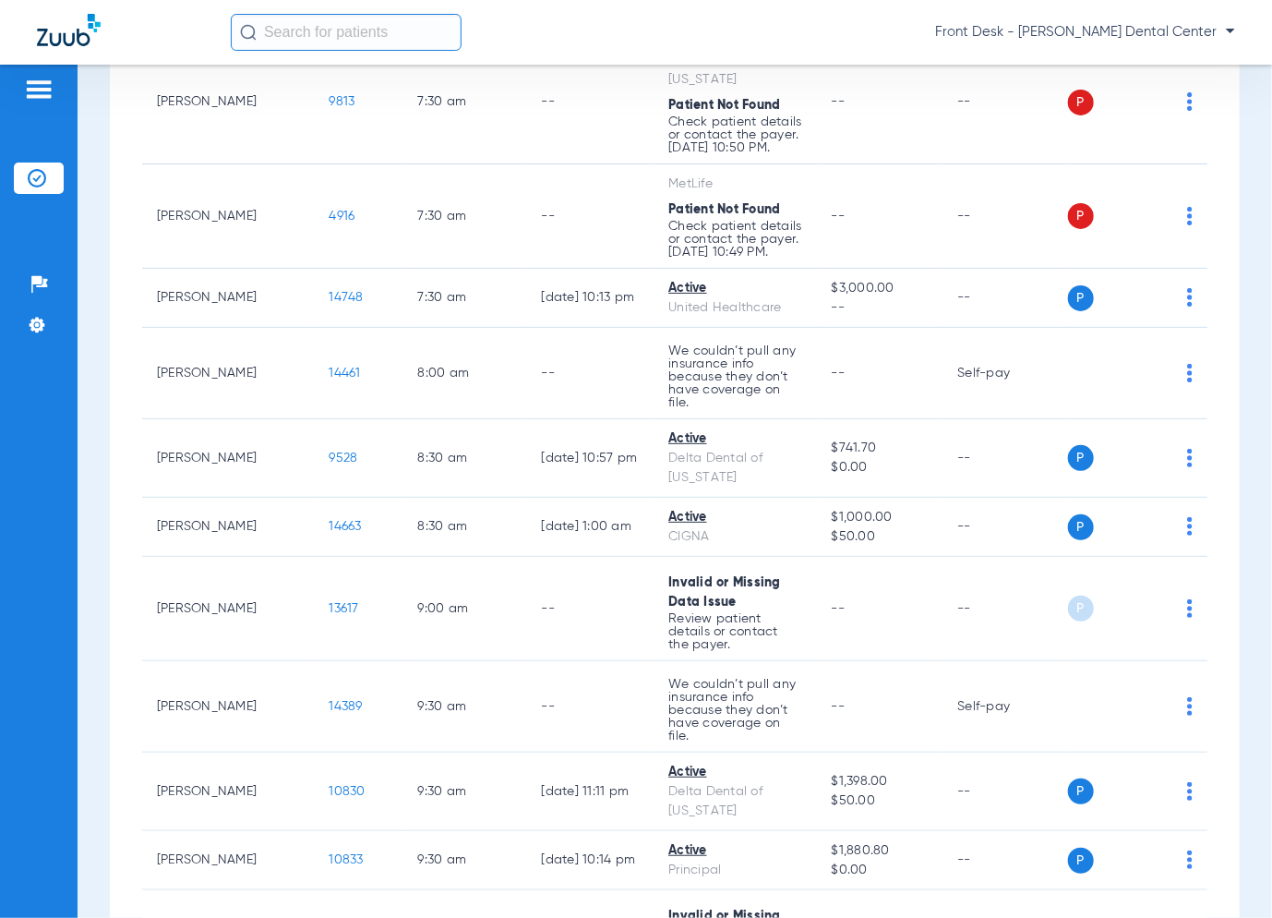
scroll to position [0, 0]
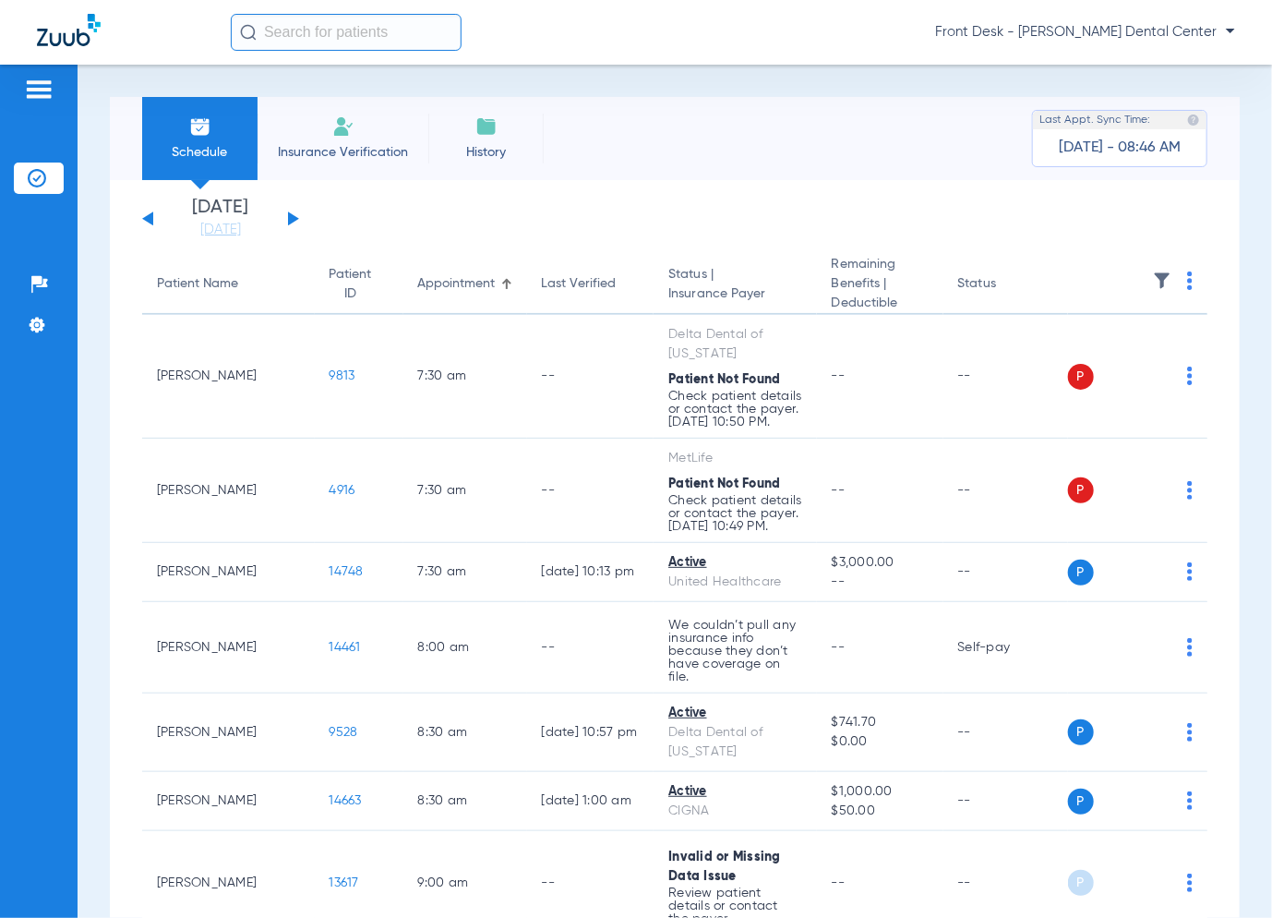
click at [284, 216] on div "Saturday 06-07-2025 Sunday 06-08-2025 Monday 06-09-2025 Tuesday 06-10-2025 Wedn…" at bounding box center [220, 219] width 157 height 41
click at [290, 217] on button at bounding box center [293, 218] width 11 height 14
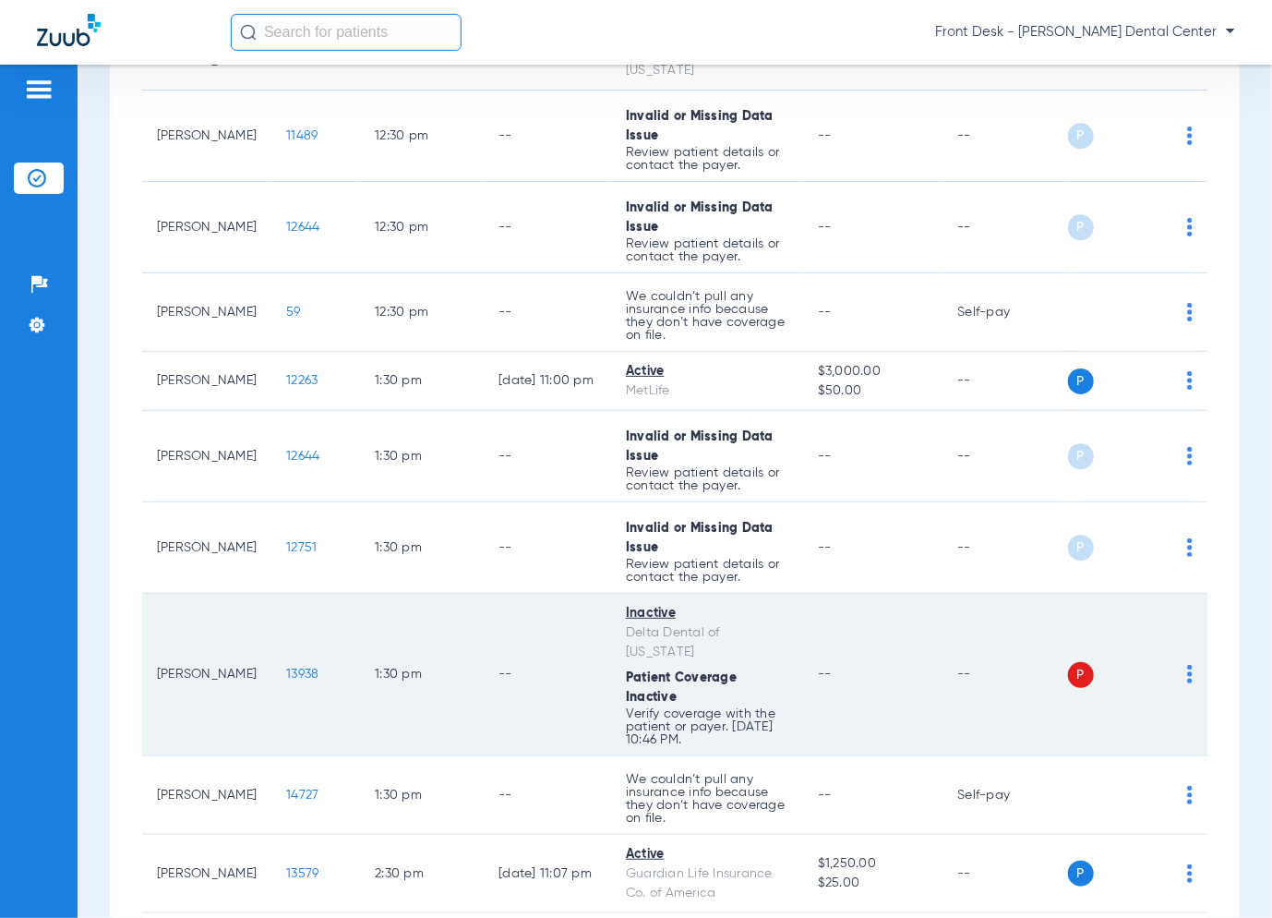
scroll to position [2308, 0]
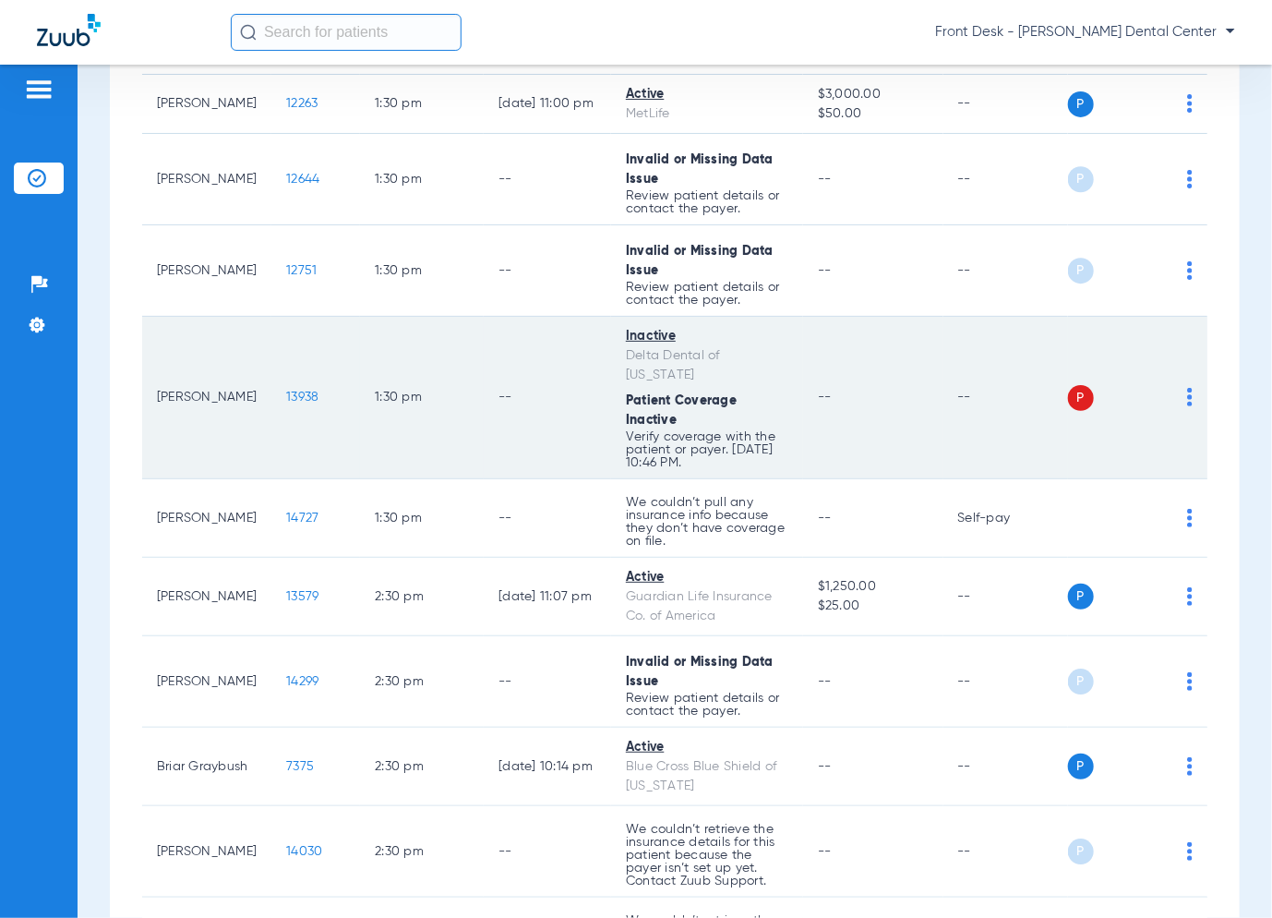
click at [298, 391] on span "13938" at bounding box center [302, 397] width 32 height 13
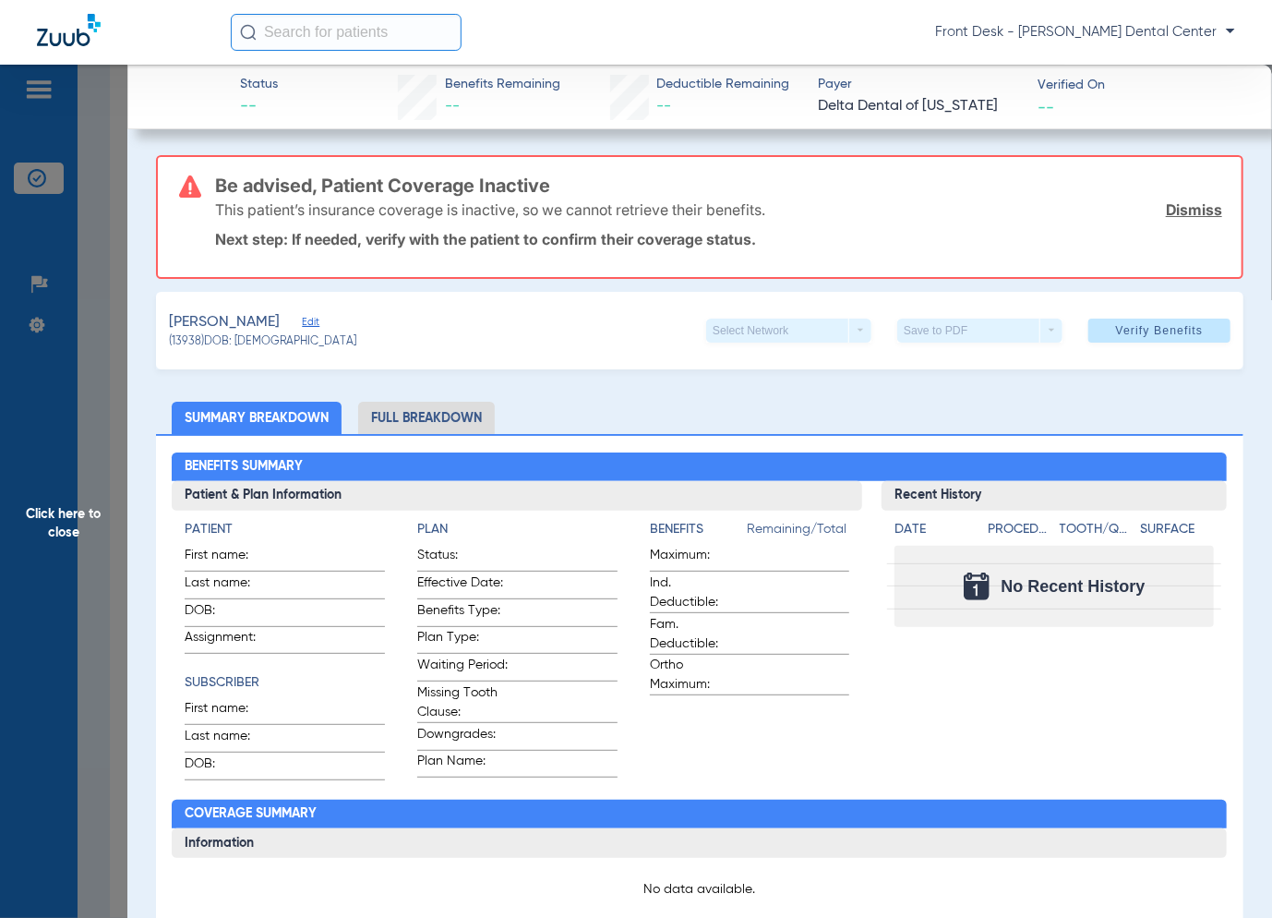
click at [1166, 212] on link "Dismiss" at bounding box center [1194, 209] width 56 height 18
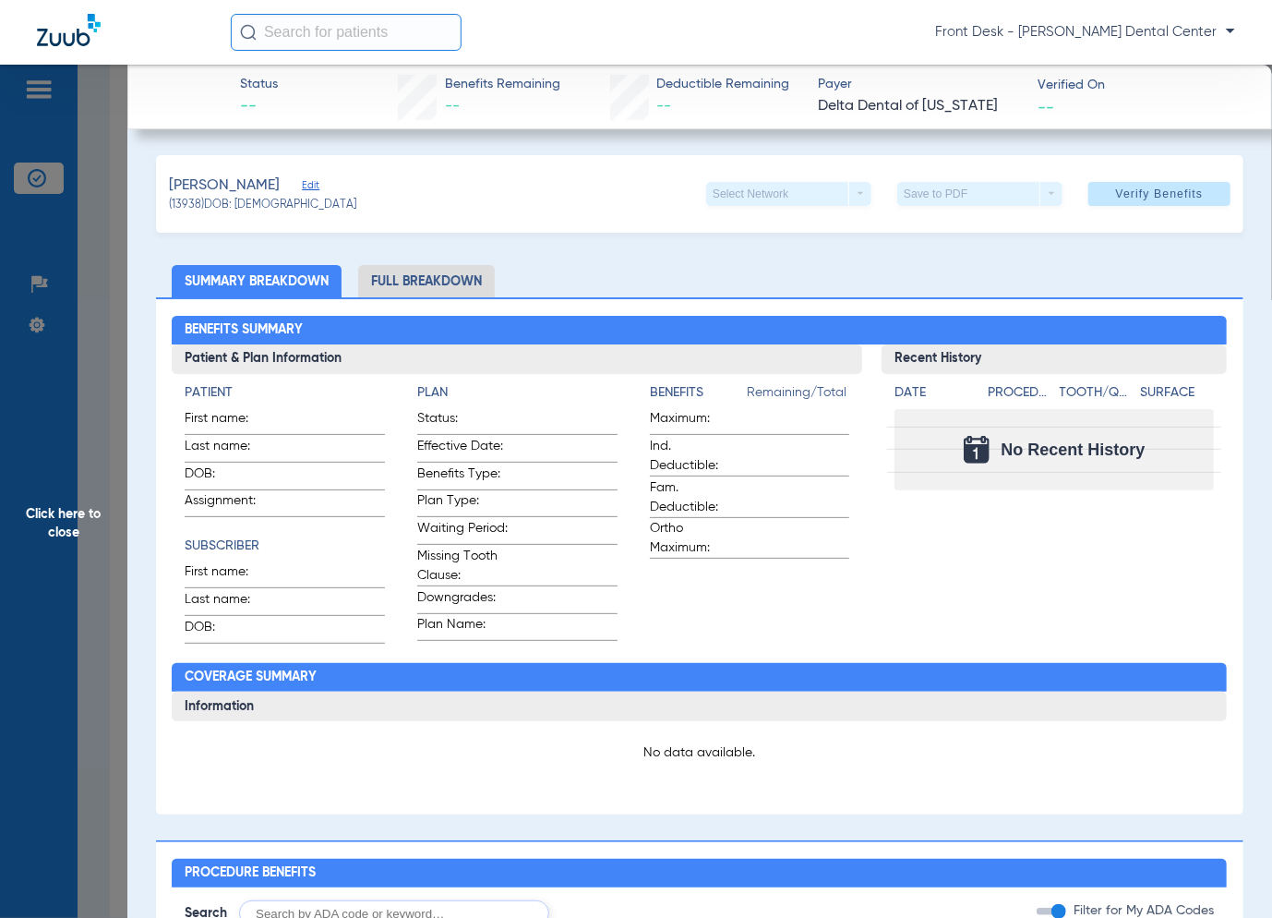
click at [92, 309] on span "Click here to close" at bounding box center [63, 524] width 127 height 918
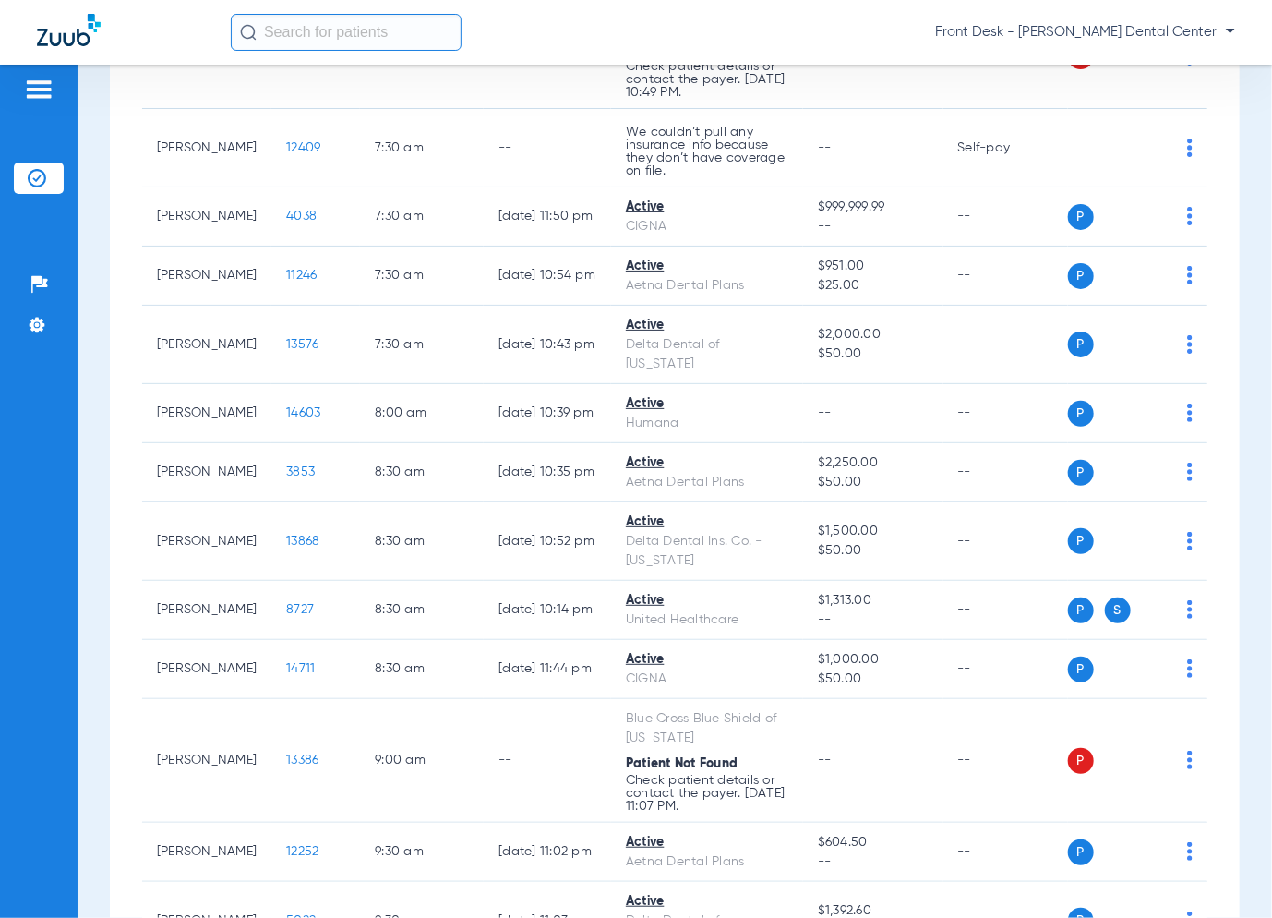
scroll to position [646, 0]
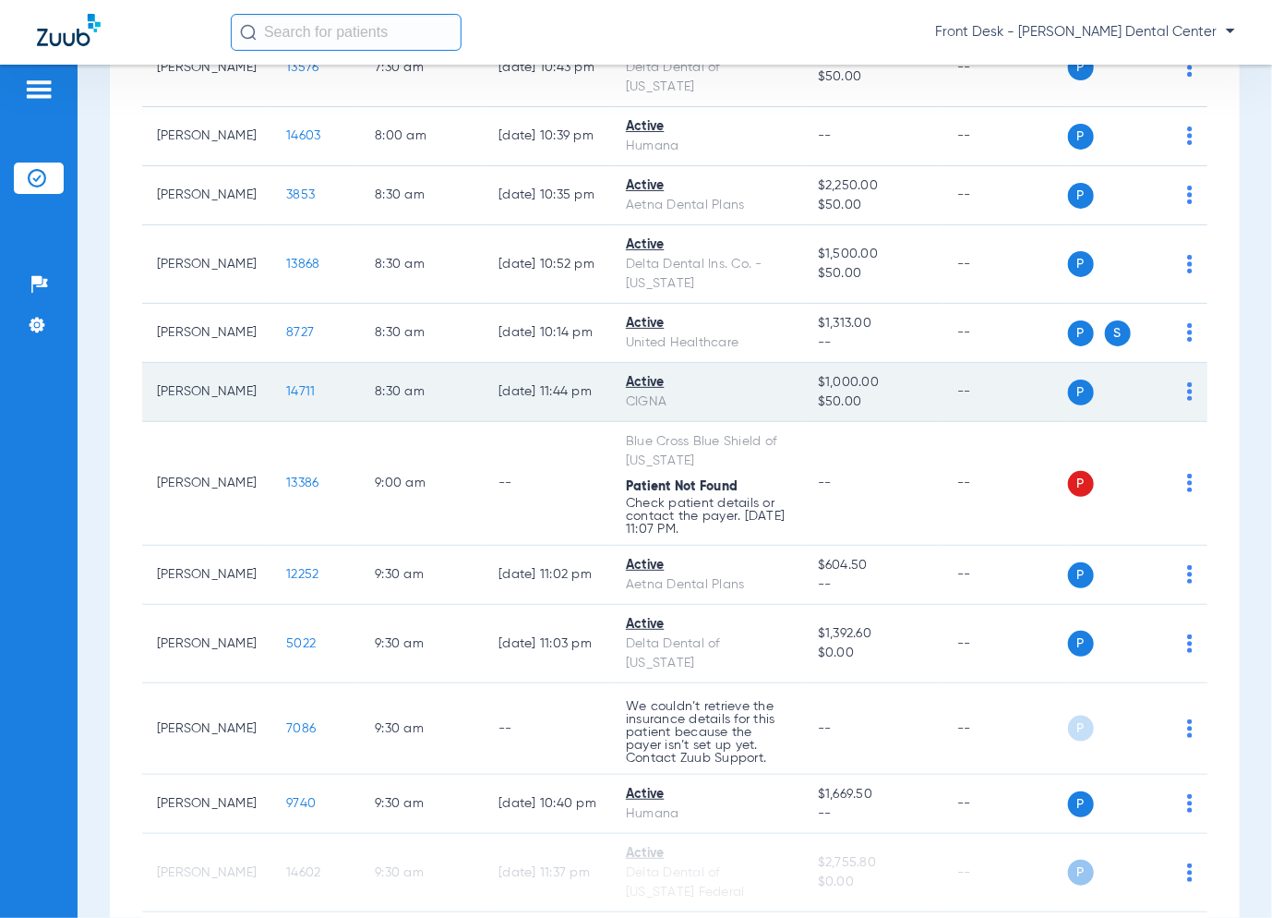
click at [286, 385] on span "14711" at bounding box center [300, 391] width 29 height 13
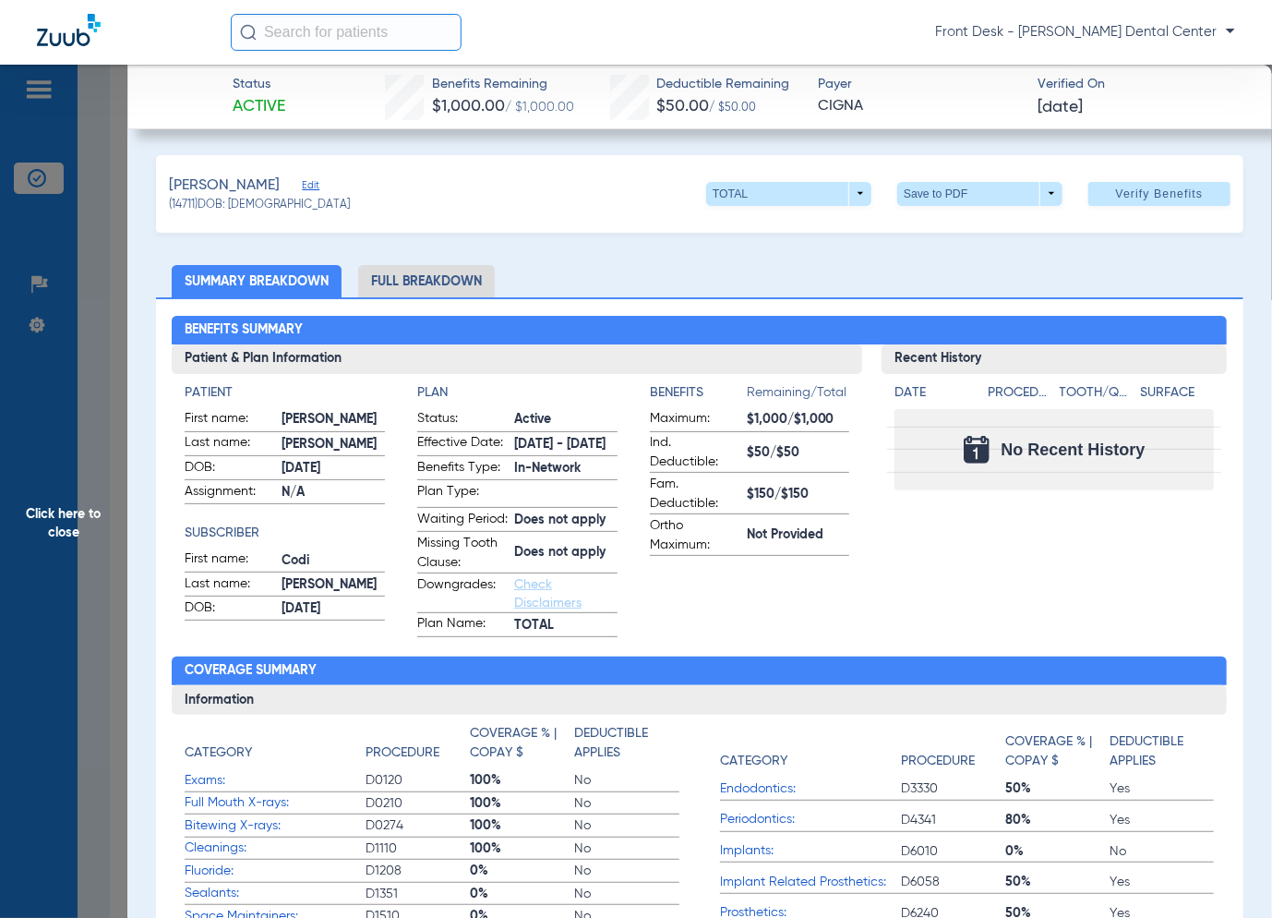
click at [123, 596] on span "Click here to close" at bounding box center [63, 524] width 127 height 918
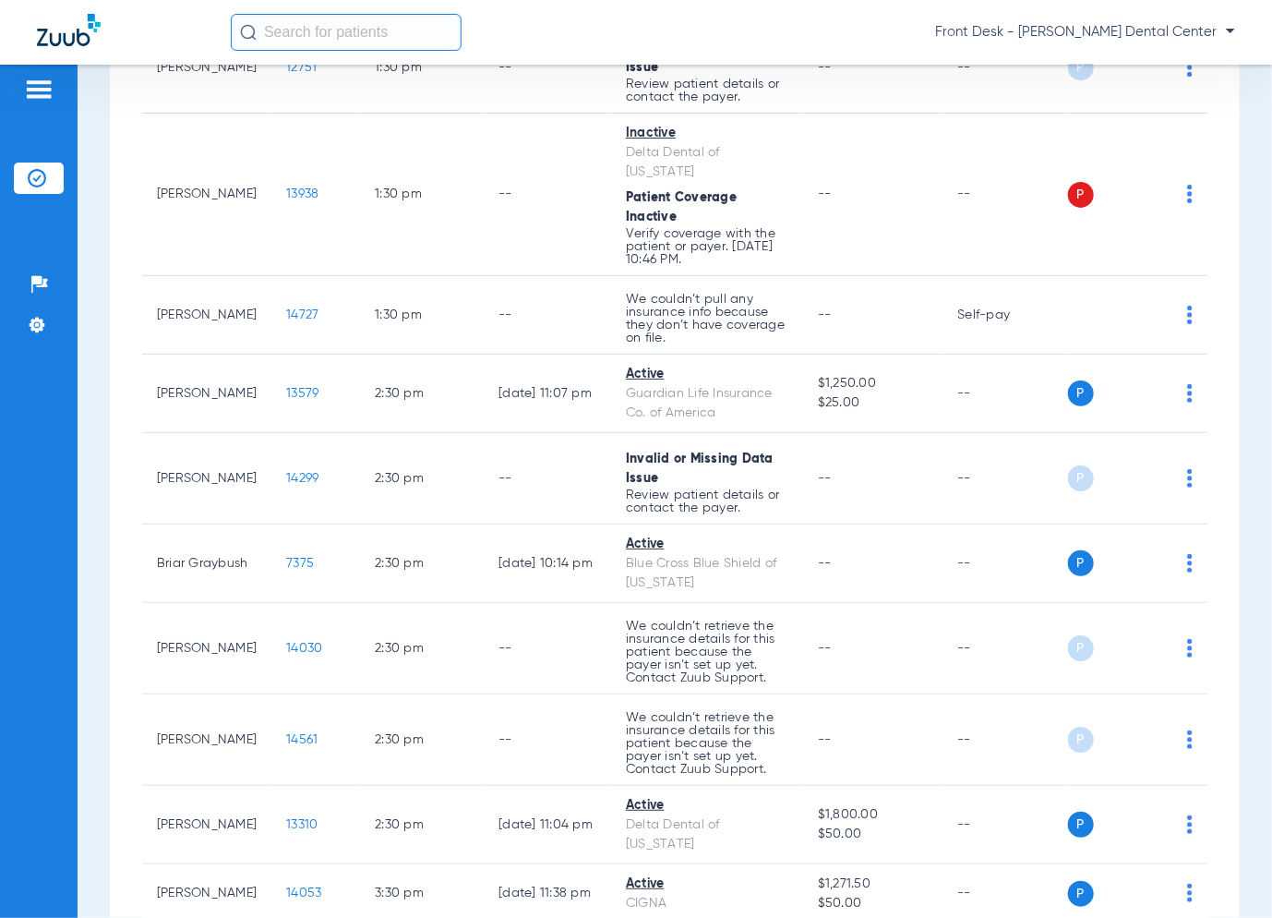
scroll to position [2585, 0]
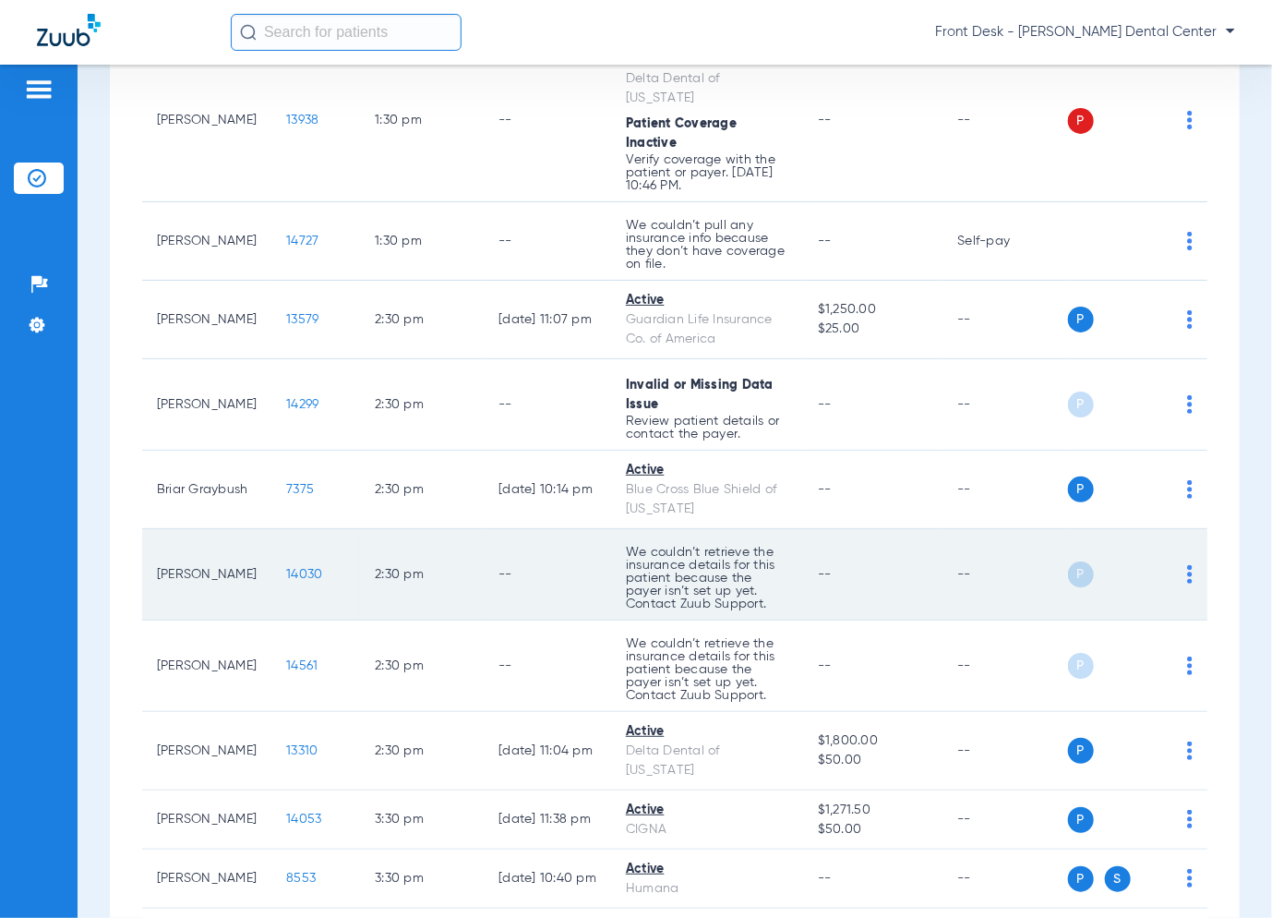
click at [295, 568] on span "14030" at bounding box center [304, 574] width 36 height 13
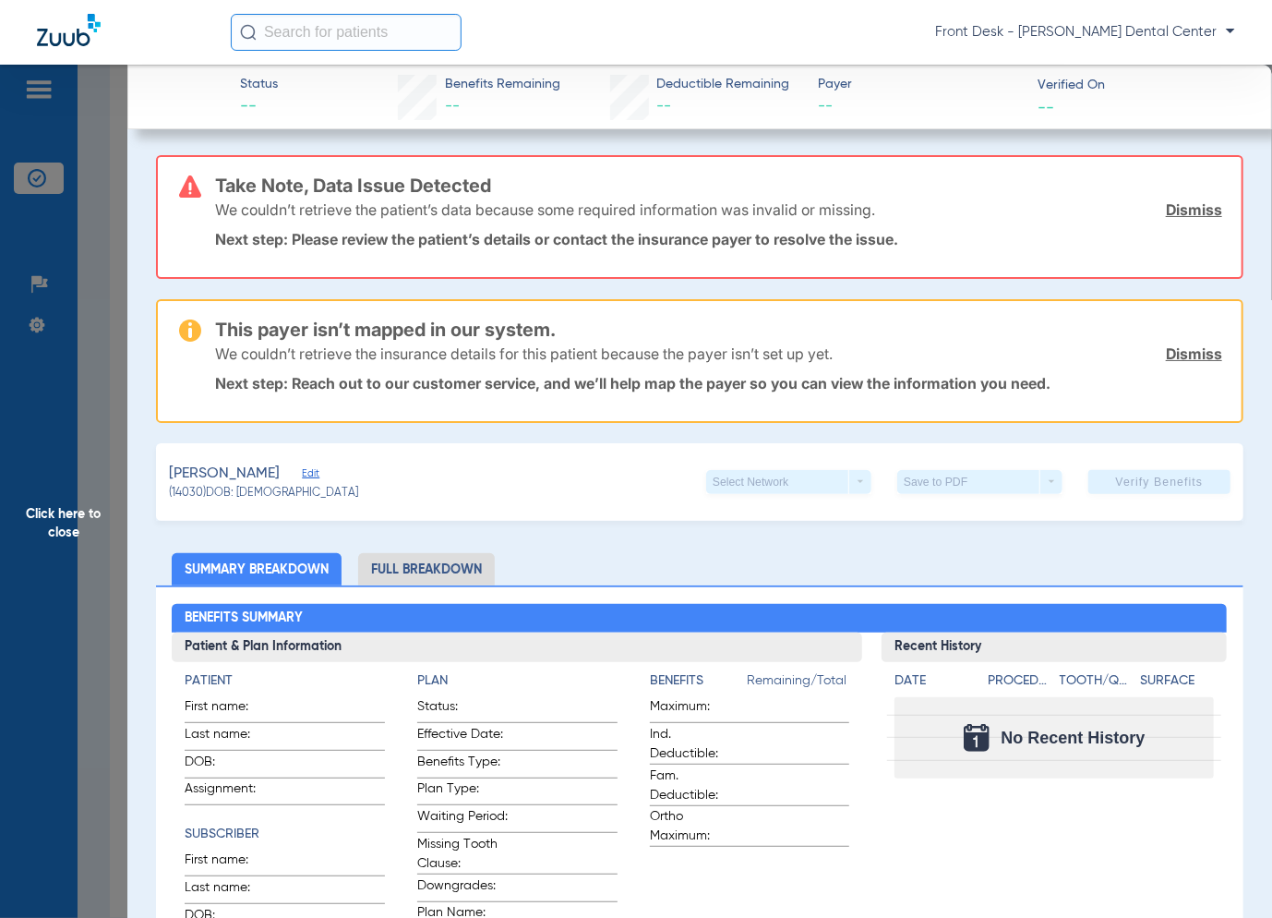
click at [106, 359] on span "Click here to close" at bounding box center [63, 524] width 127 height 918
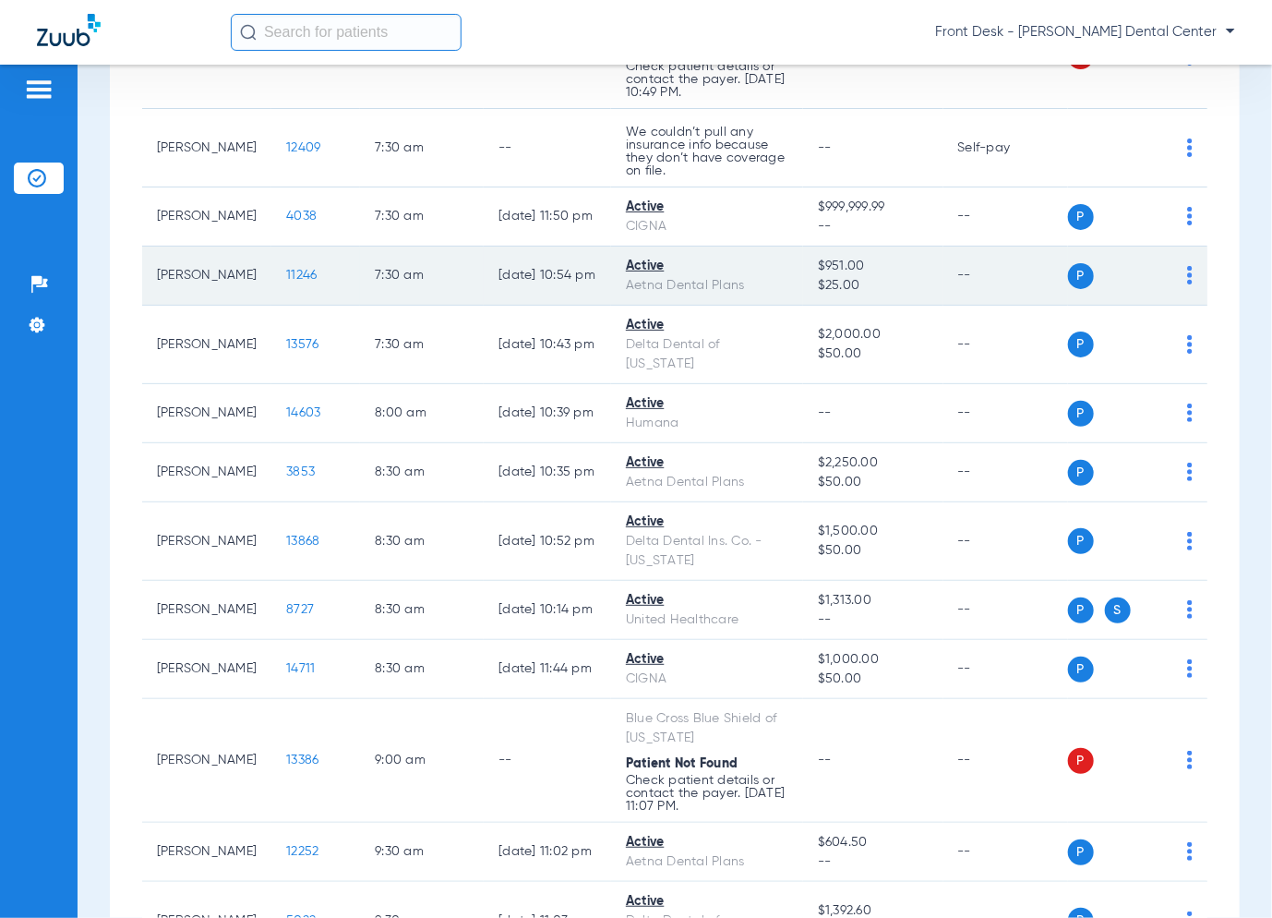
scroll to position [92, 0]
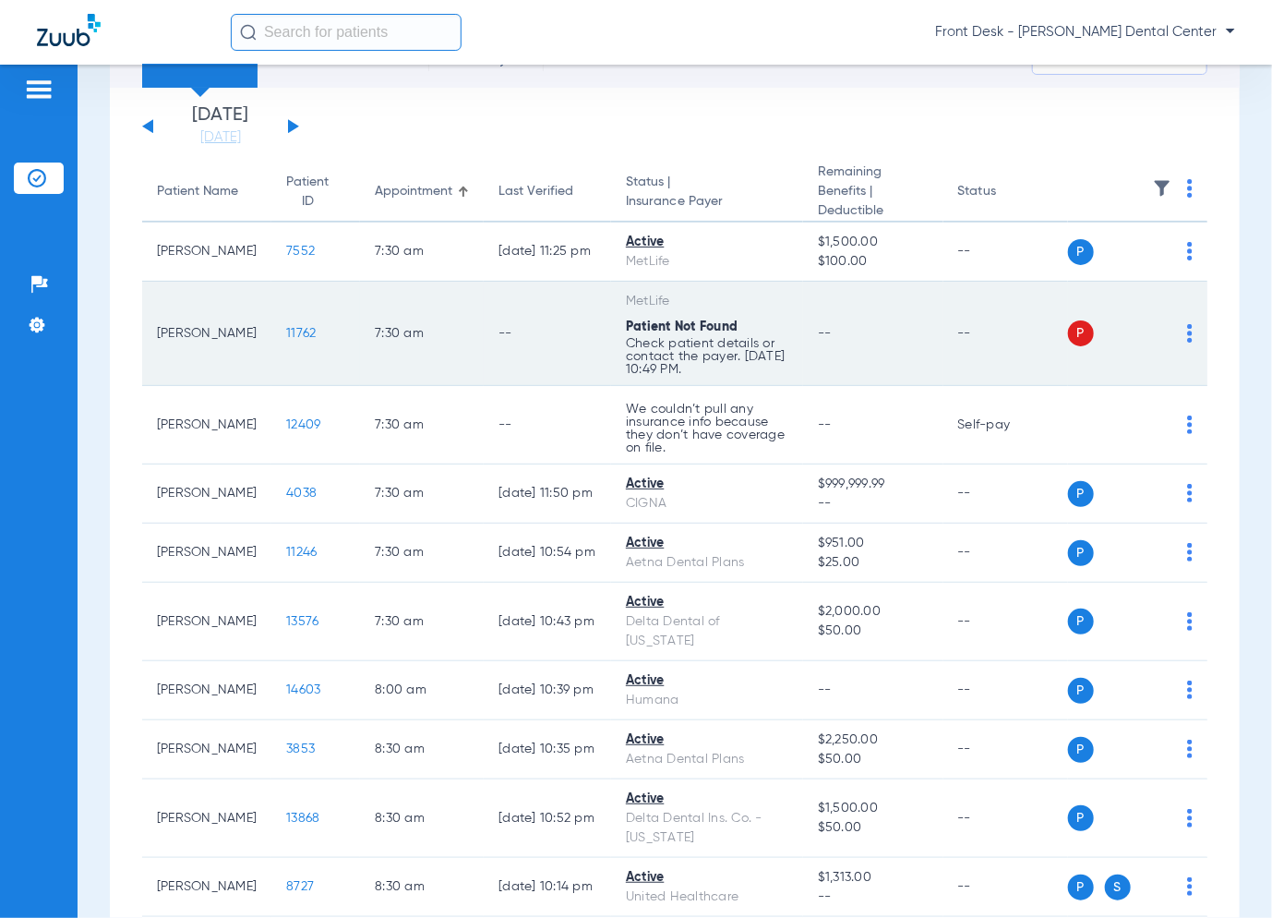
click at [651, 353] on p "Check patient details or contact the payer. [DATE] 10:49 PM." at bounding box center [707, 356] width 162 height 39
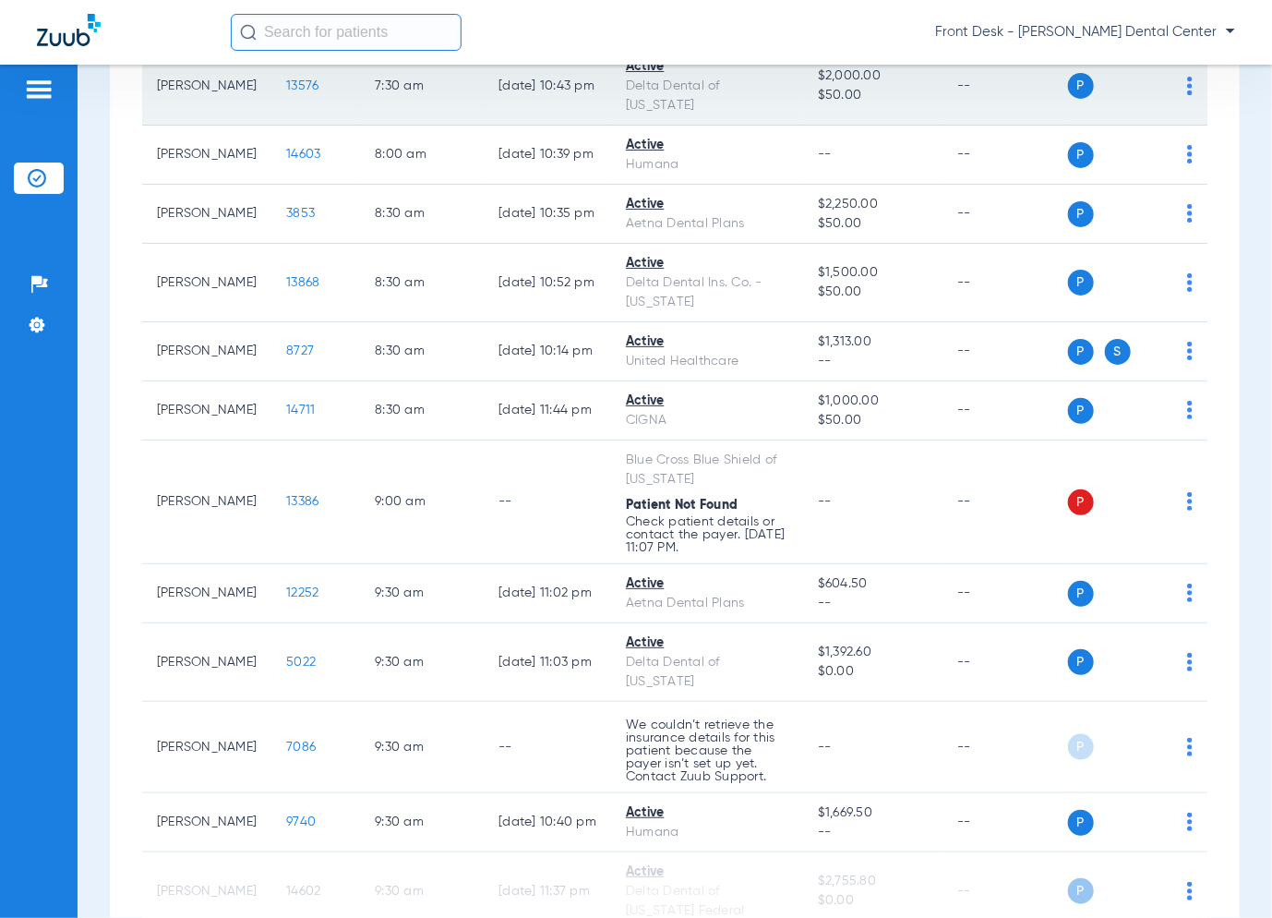
scroll to position [646, 0]
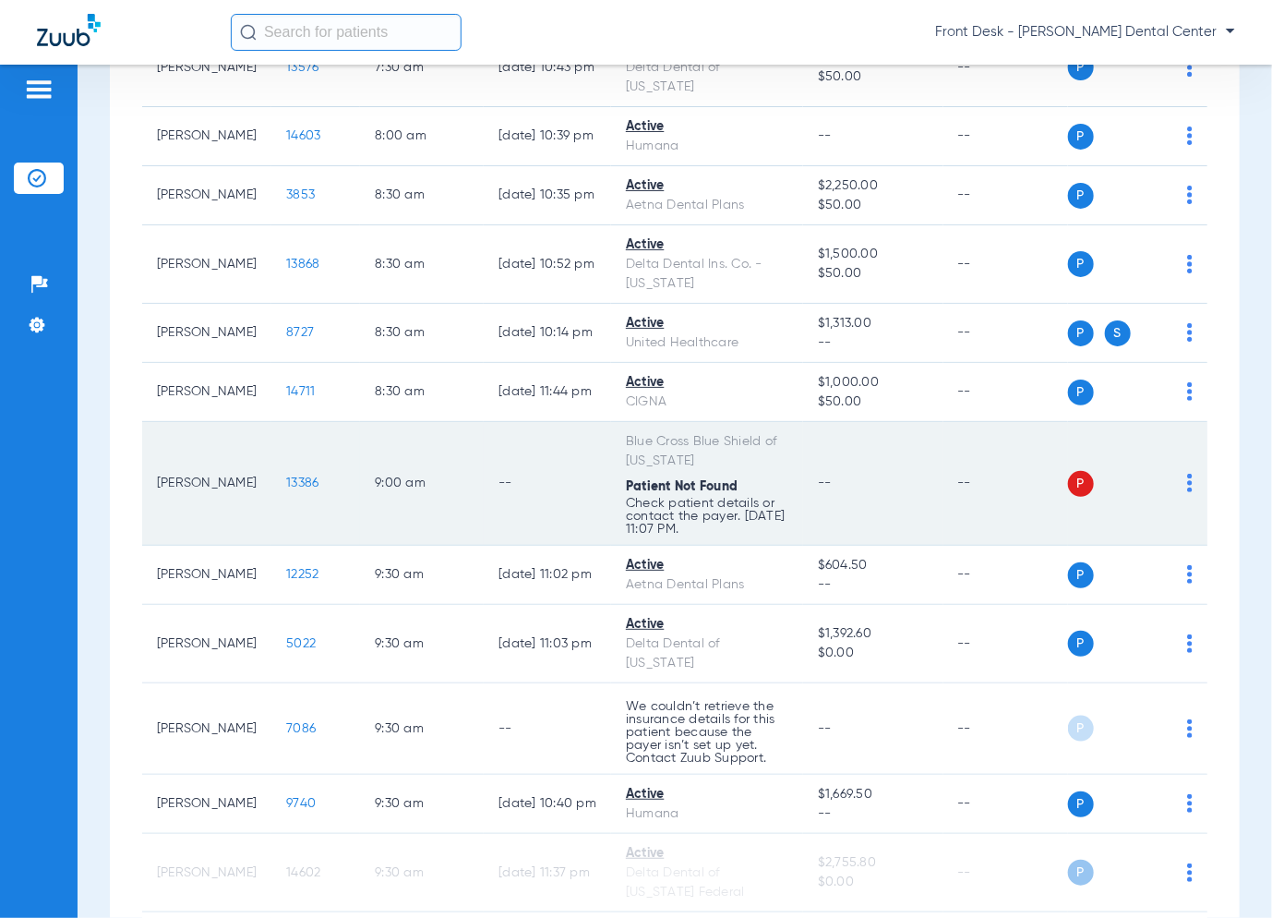
click at [286, 476] on span "13386" at bounding box center [302, 482] width 32 height 13
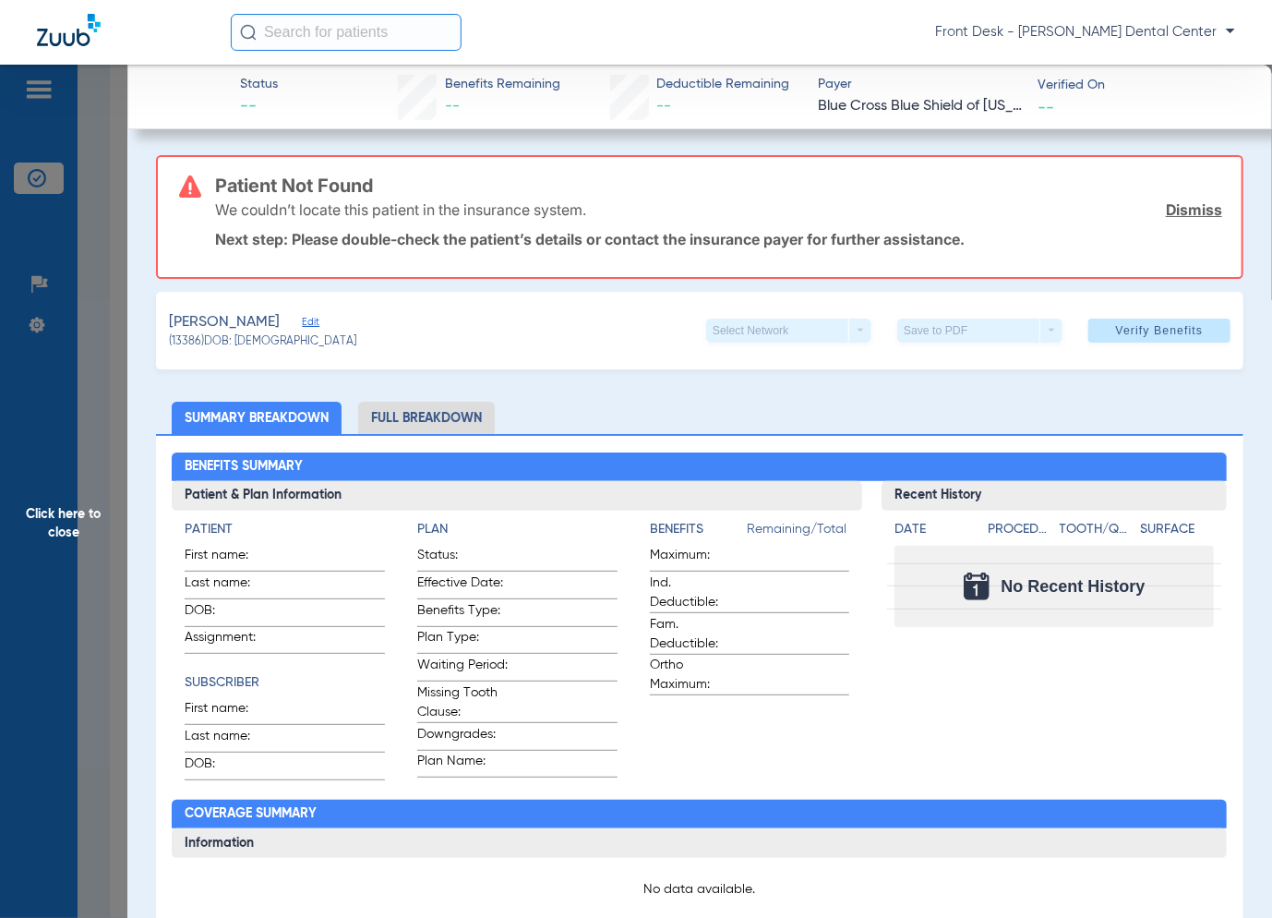
click at [76, 422] on span "Click here to close" at bounding box center [63, 524] width 127 height 918
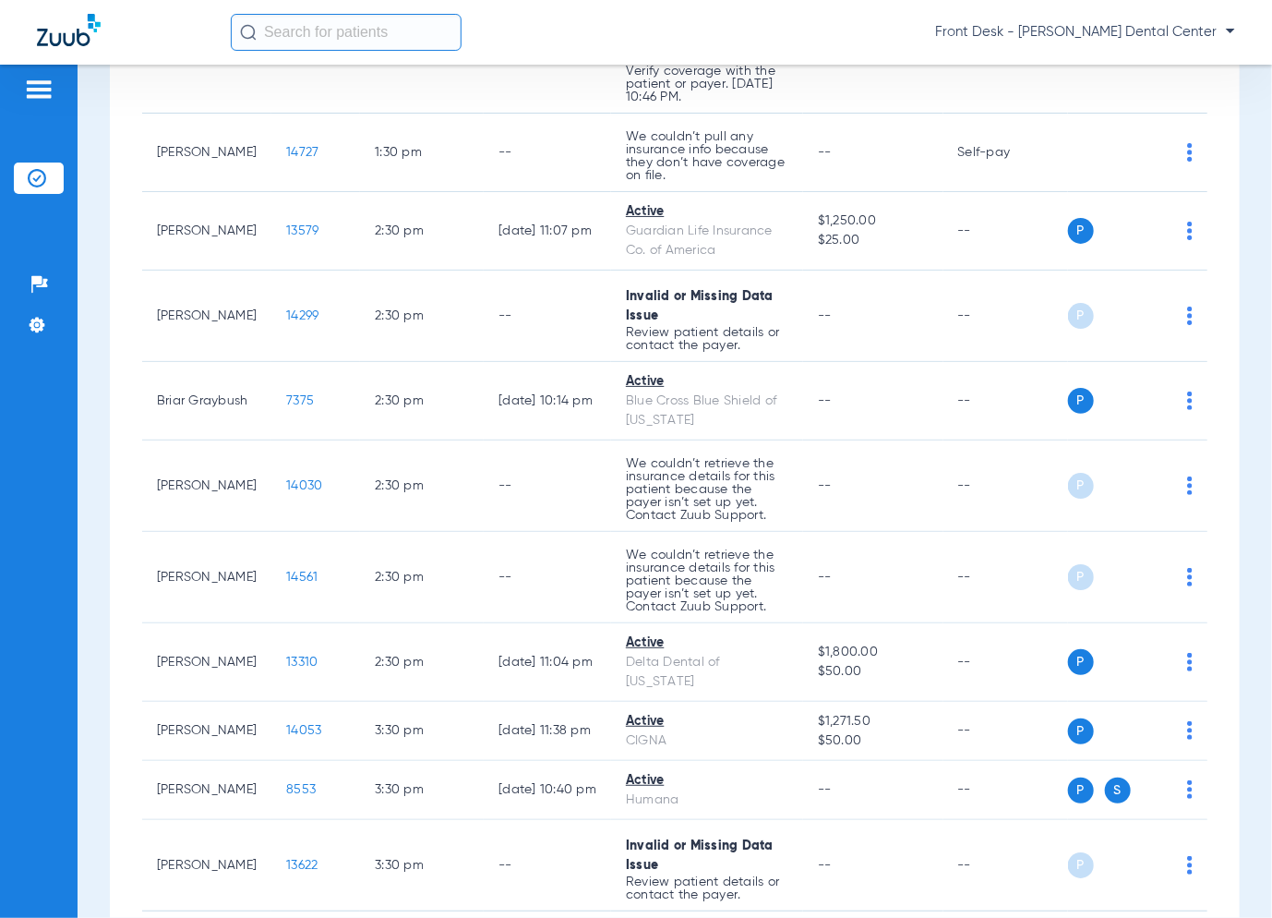
scroll to position [2796, 0]
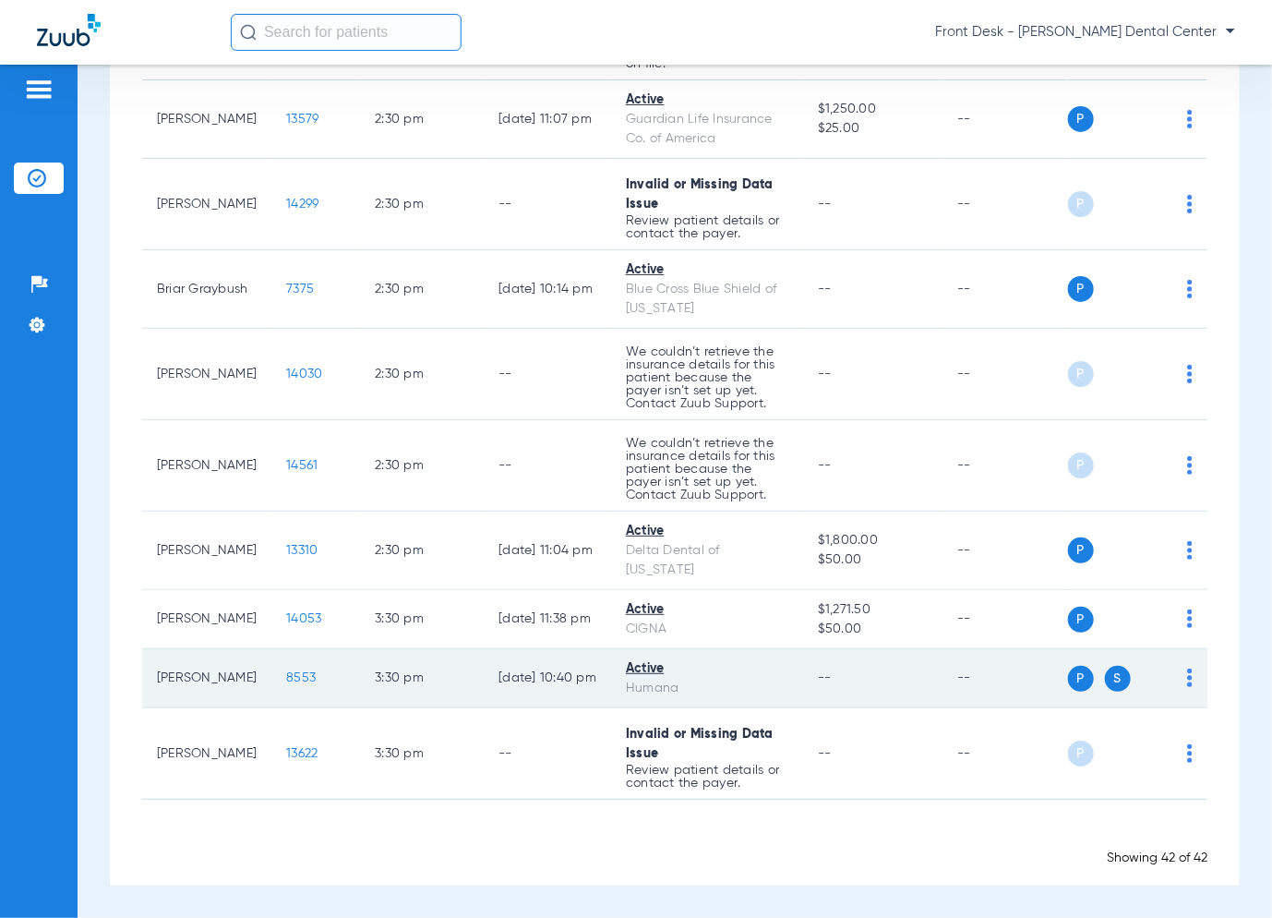
click at [293, 676] on span "8553" at bounding box center [301, 677] width 30 height 13
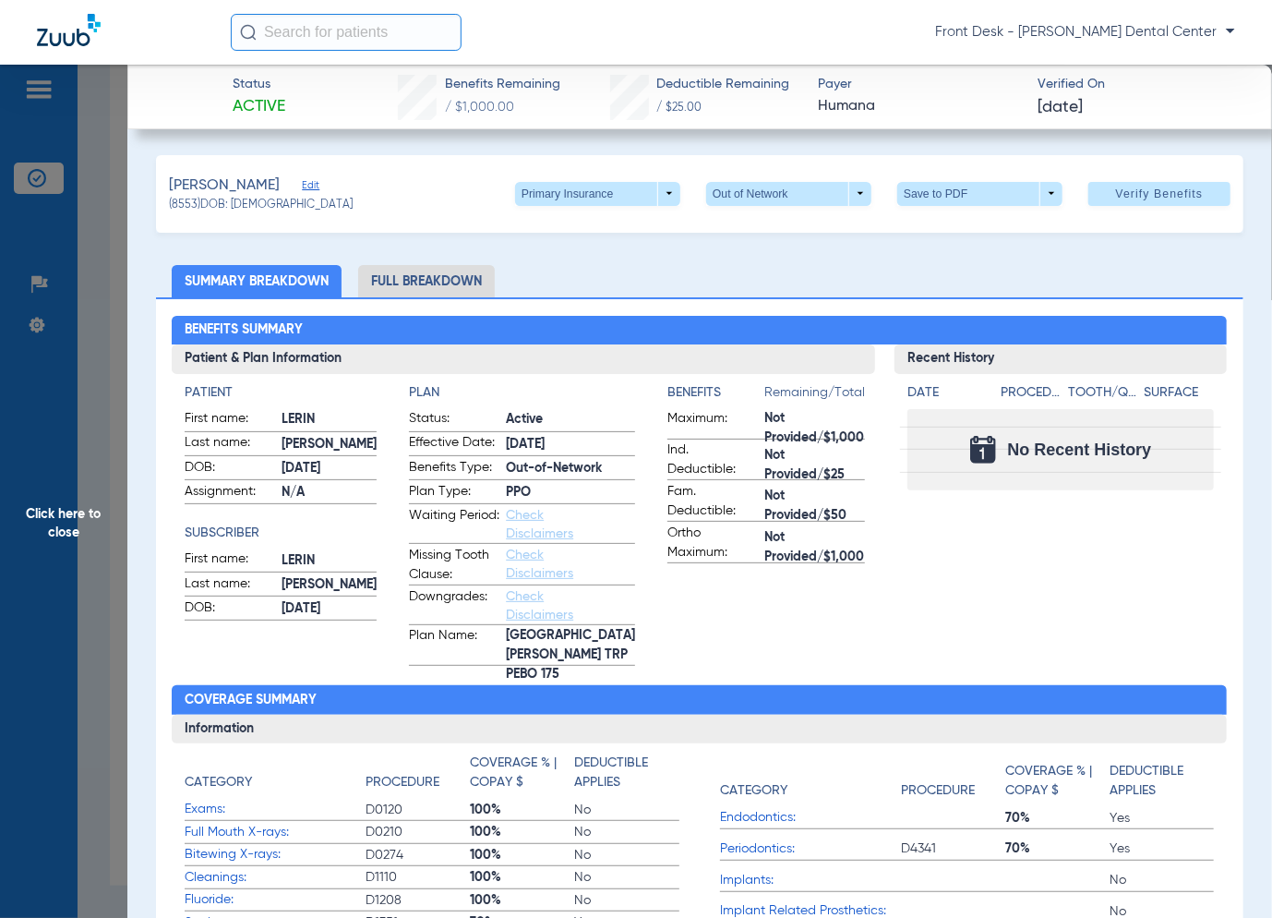
click at [104, 487] on span "Click here to close" at bounding box center [63, 524] width 127 height 918
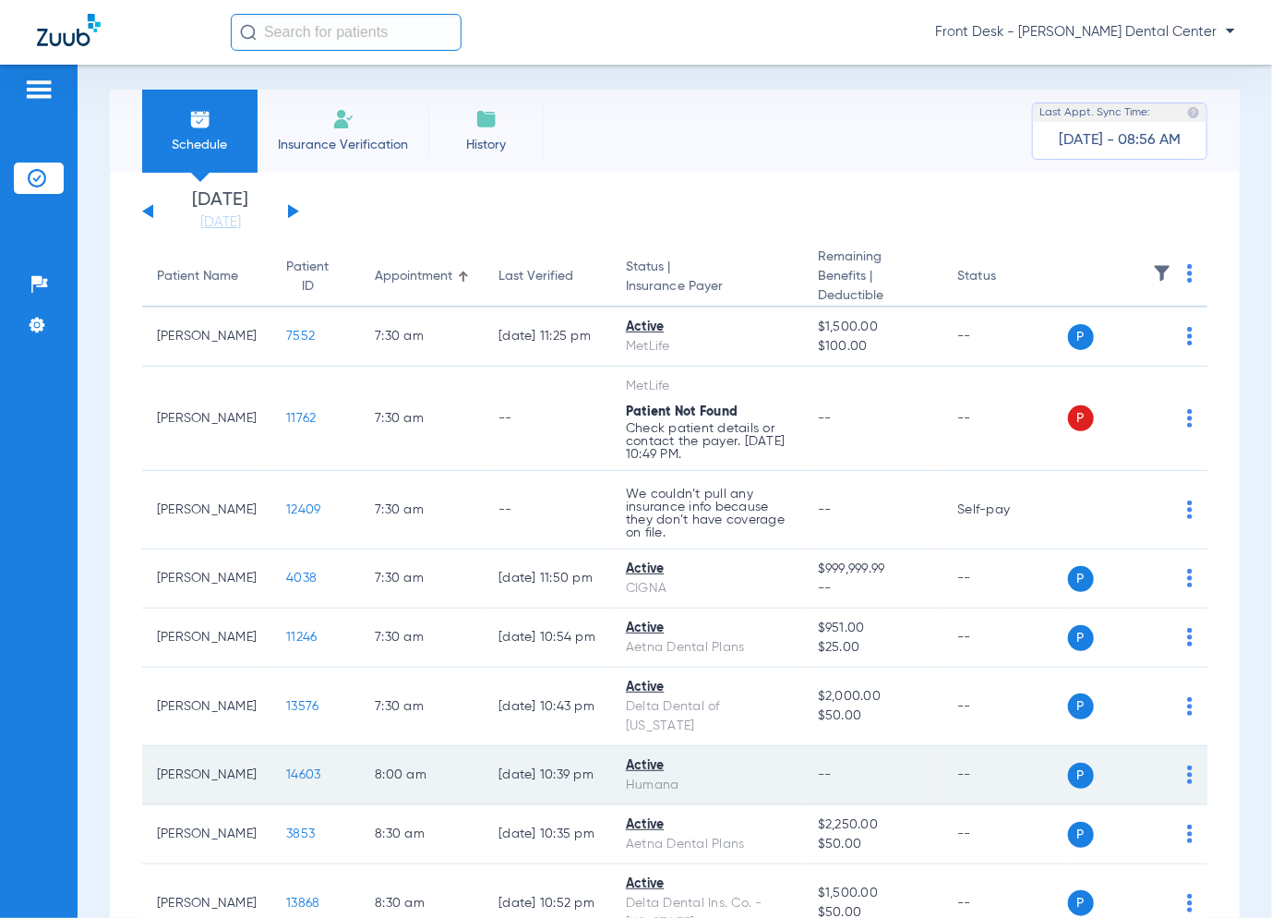
scroll to position [0, 0]
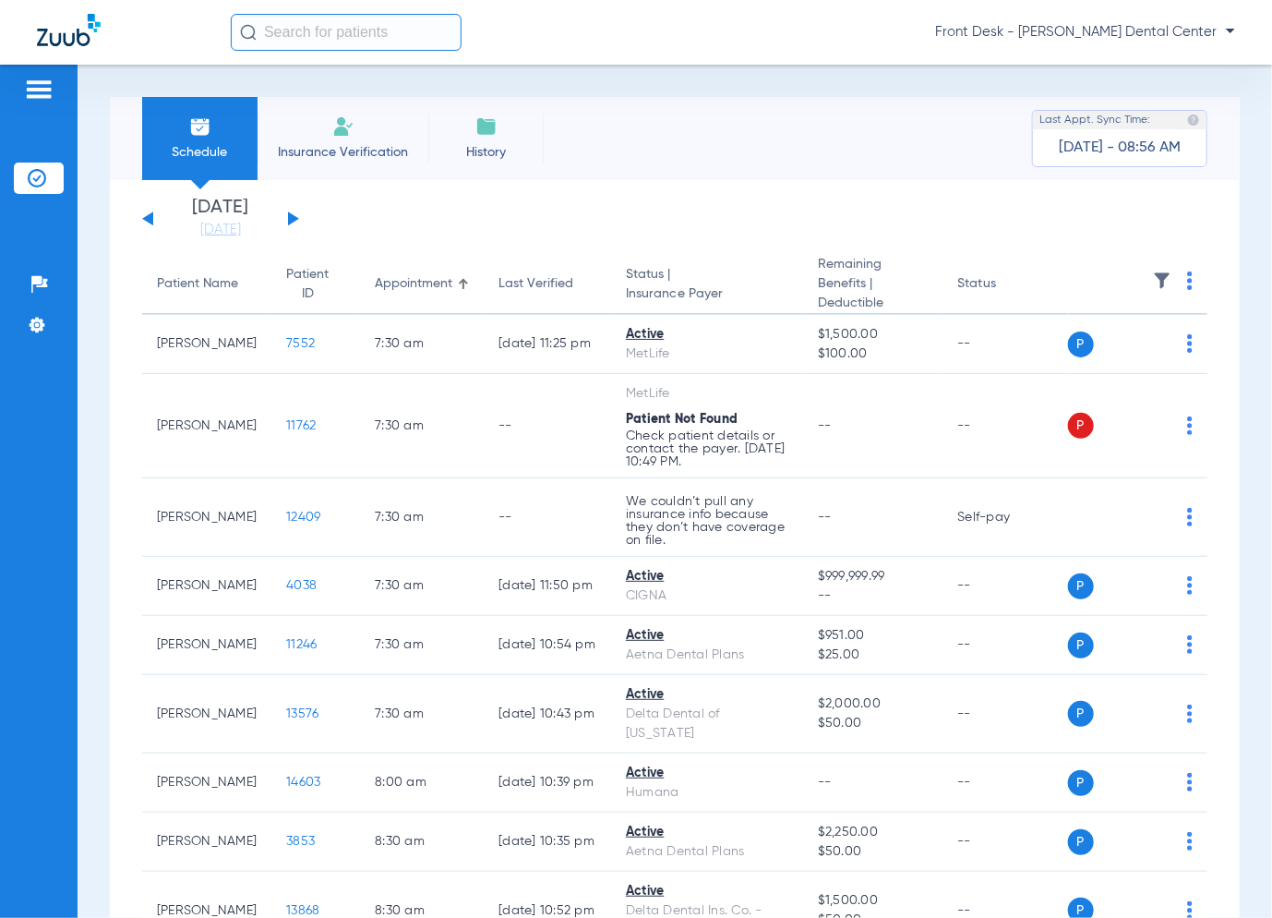
click at [289, 217] on button at bounding box center [293, 218] width 11 height 14
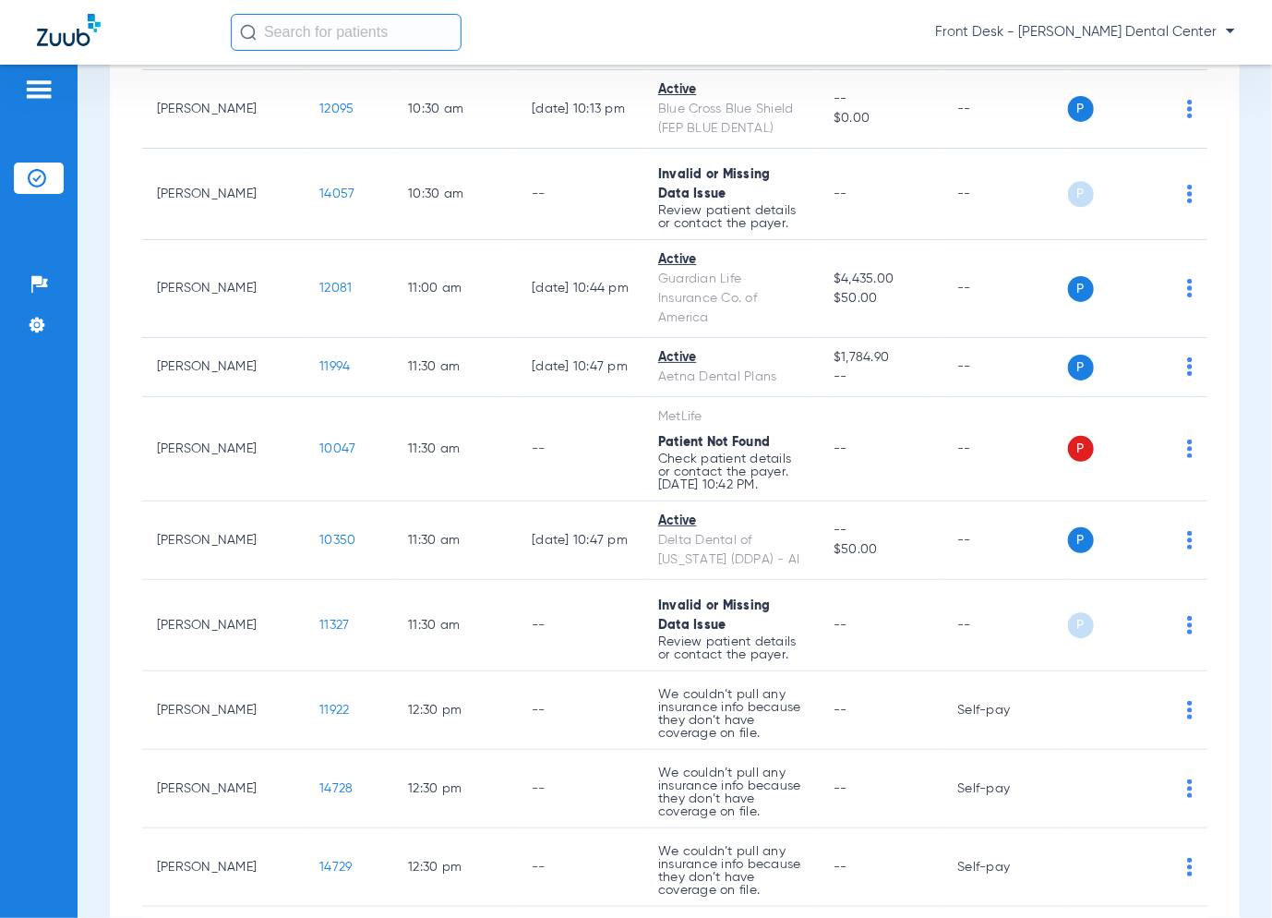
scroll to position [1939, 0]
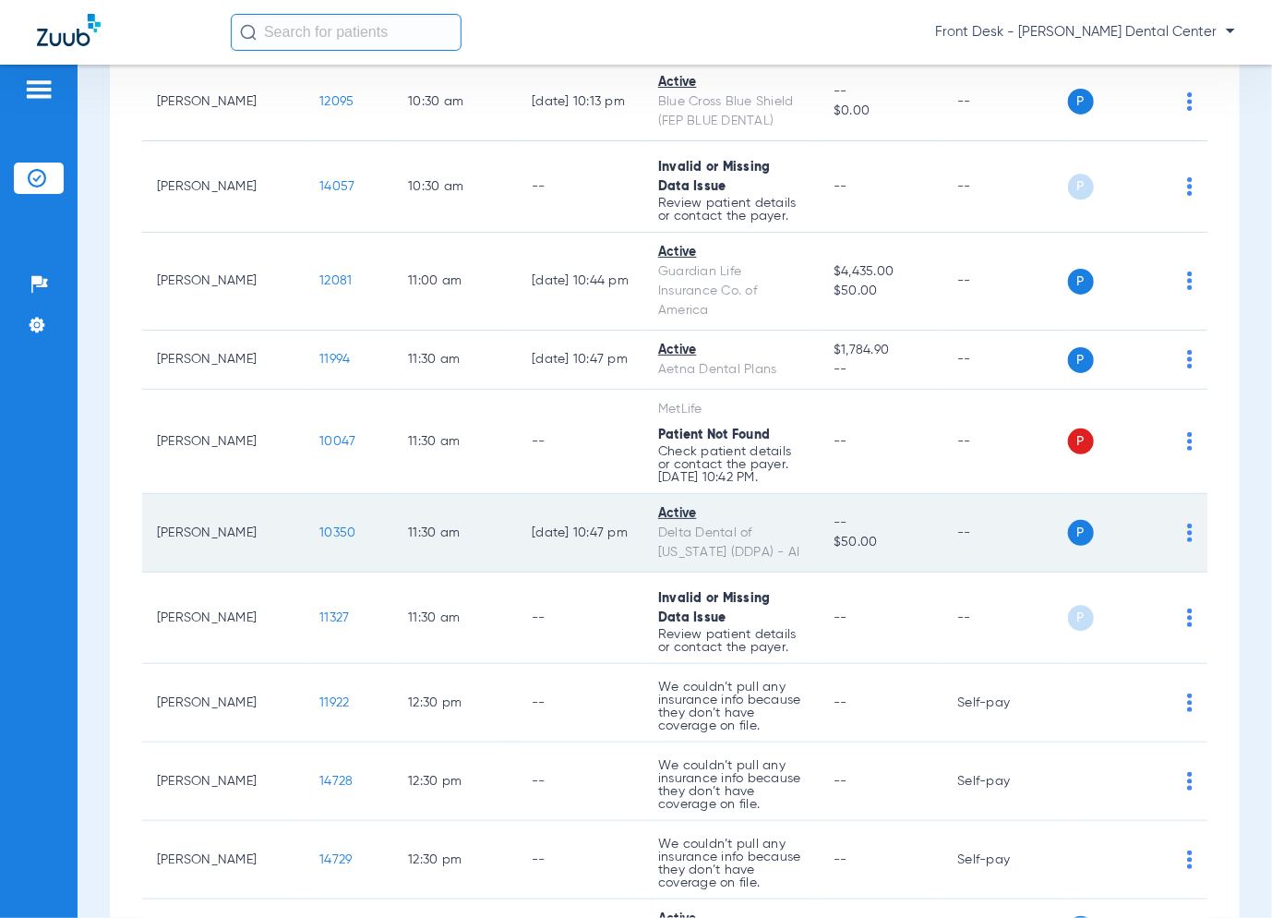
click at [319, 526] on span "10350" at bounding box center [337, 532] width 36 height 13
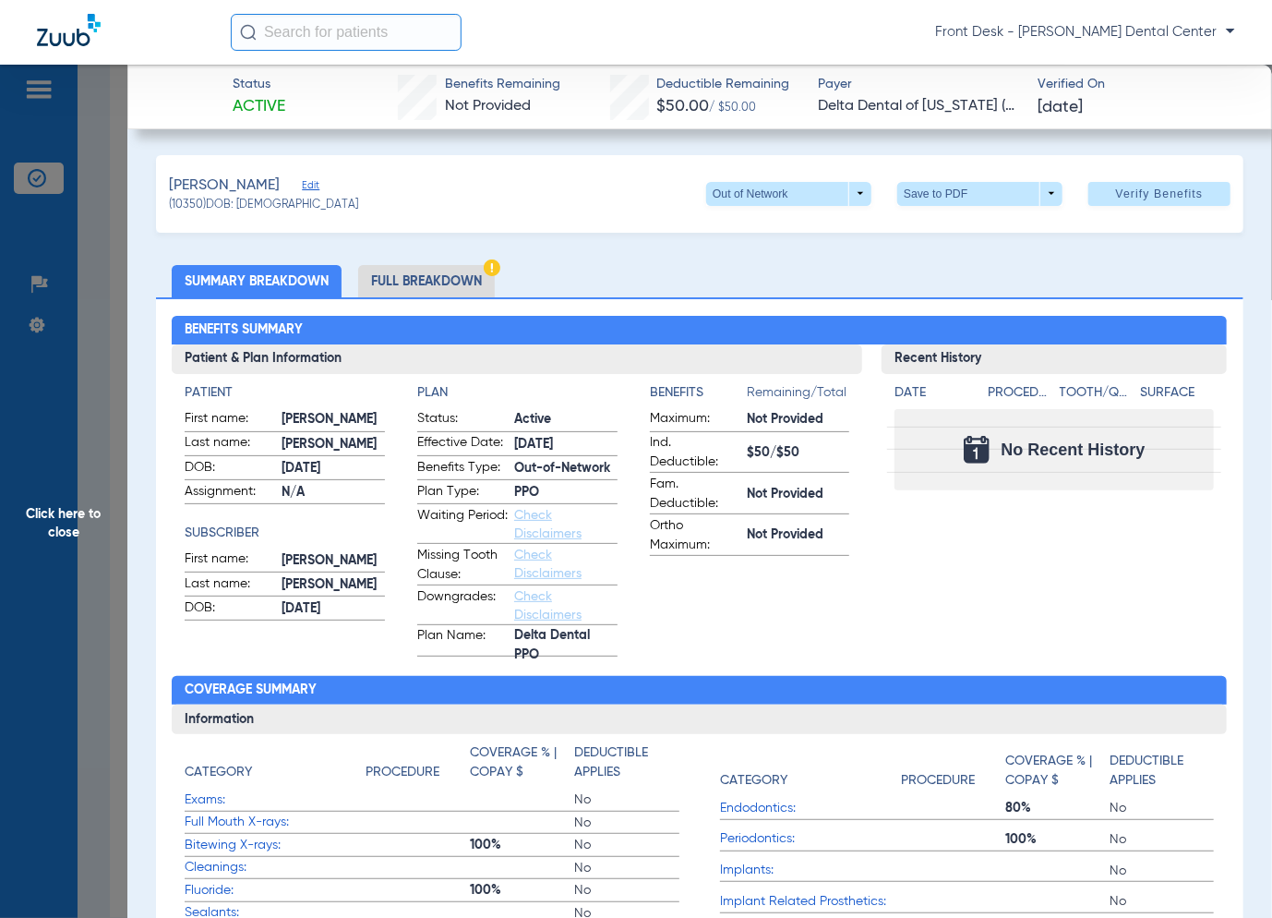
click at [61, 447] on span "Click here to close" at bounding box center [63, 524] width 127 height 918
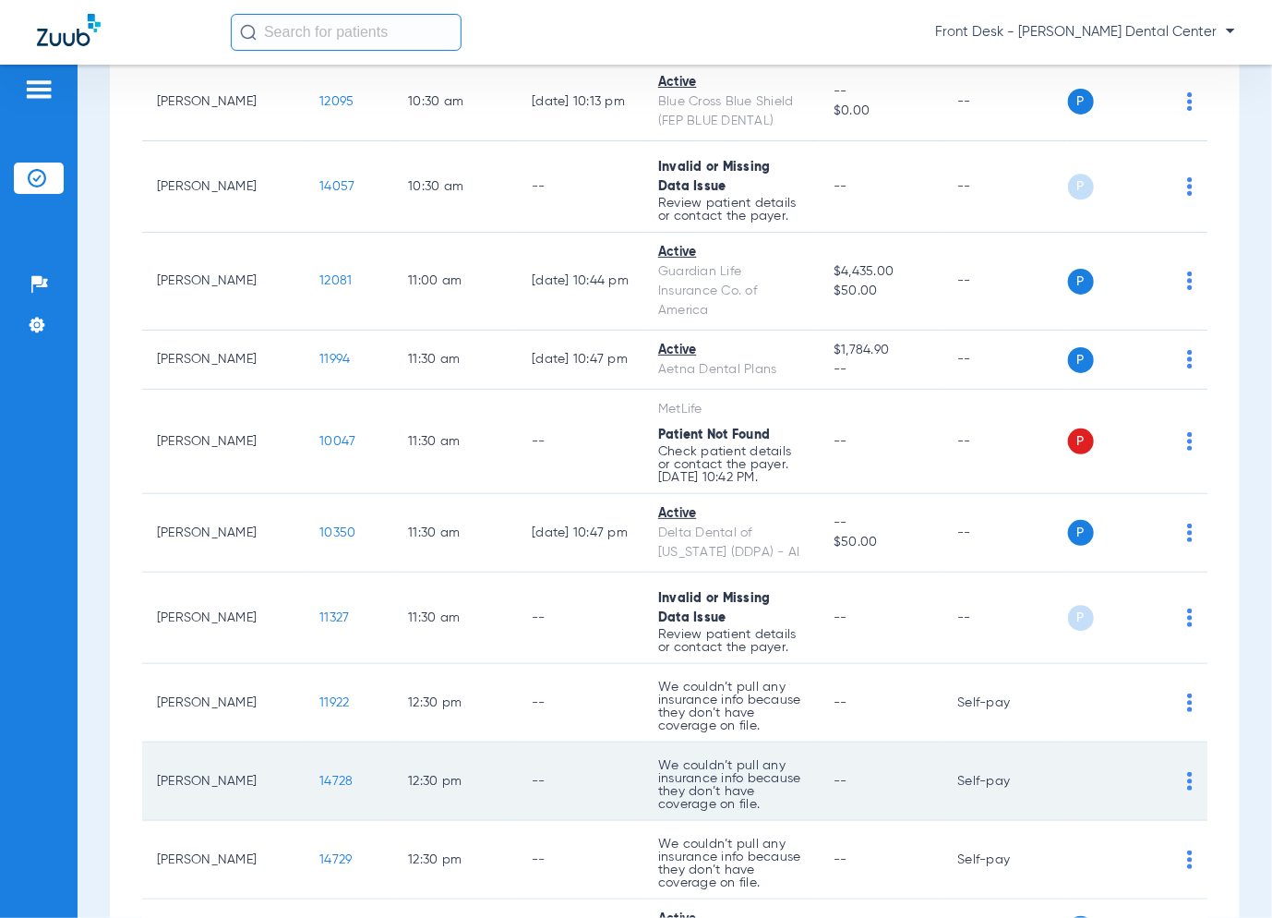
scroll to position [2308, 0]
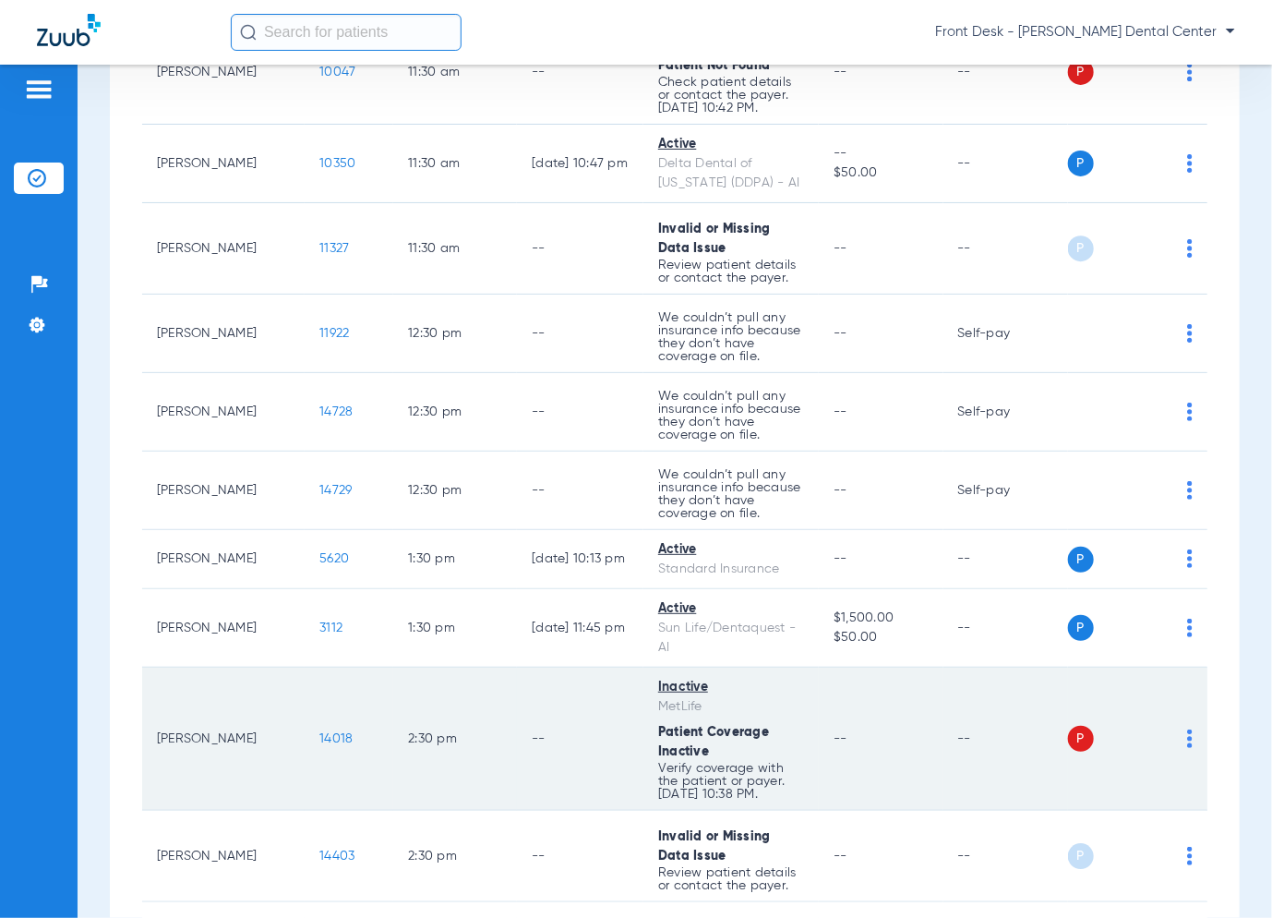
click at [319, 732] on span "14018" at bounding box center [335, 738] width 33 height 13
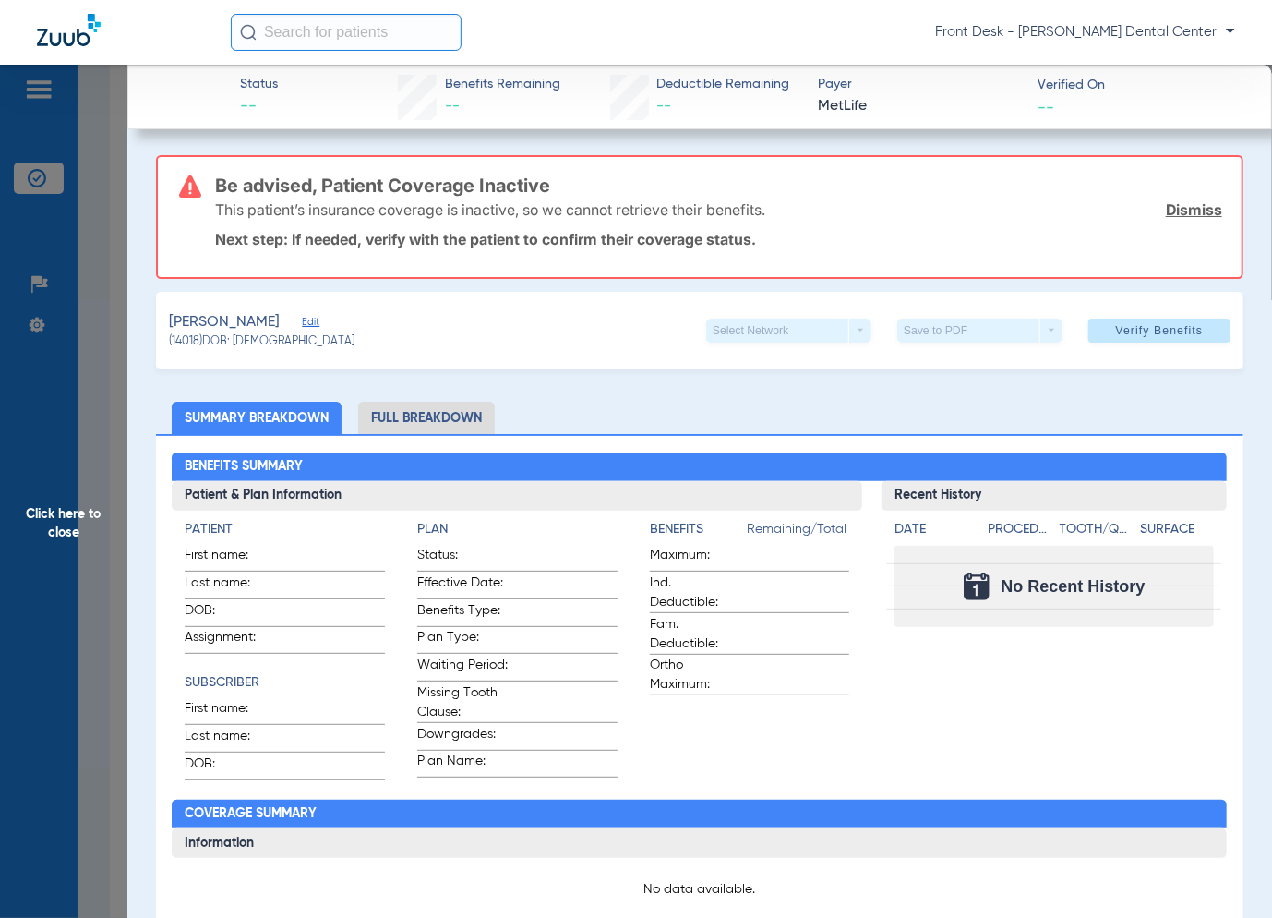
click at [56, 590] on span "Click here to close" at bounding box center [63, 524] width 127 height 918
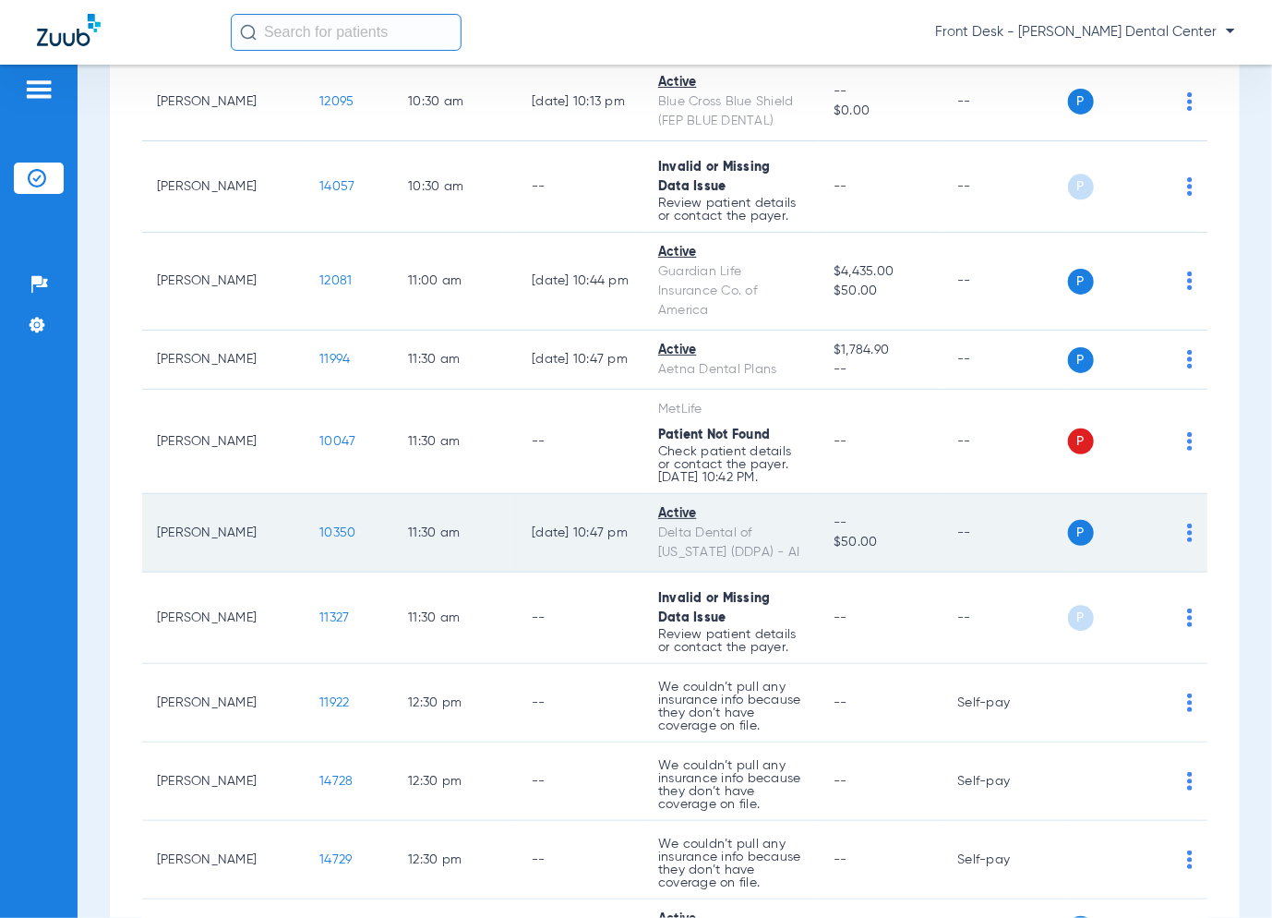
scroll to position [1847, 0]
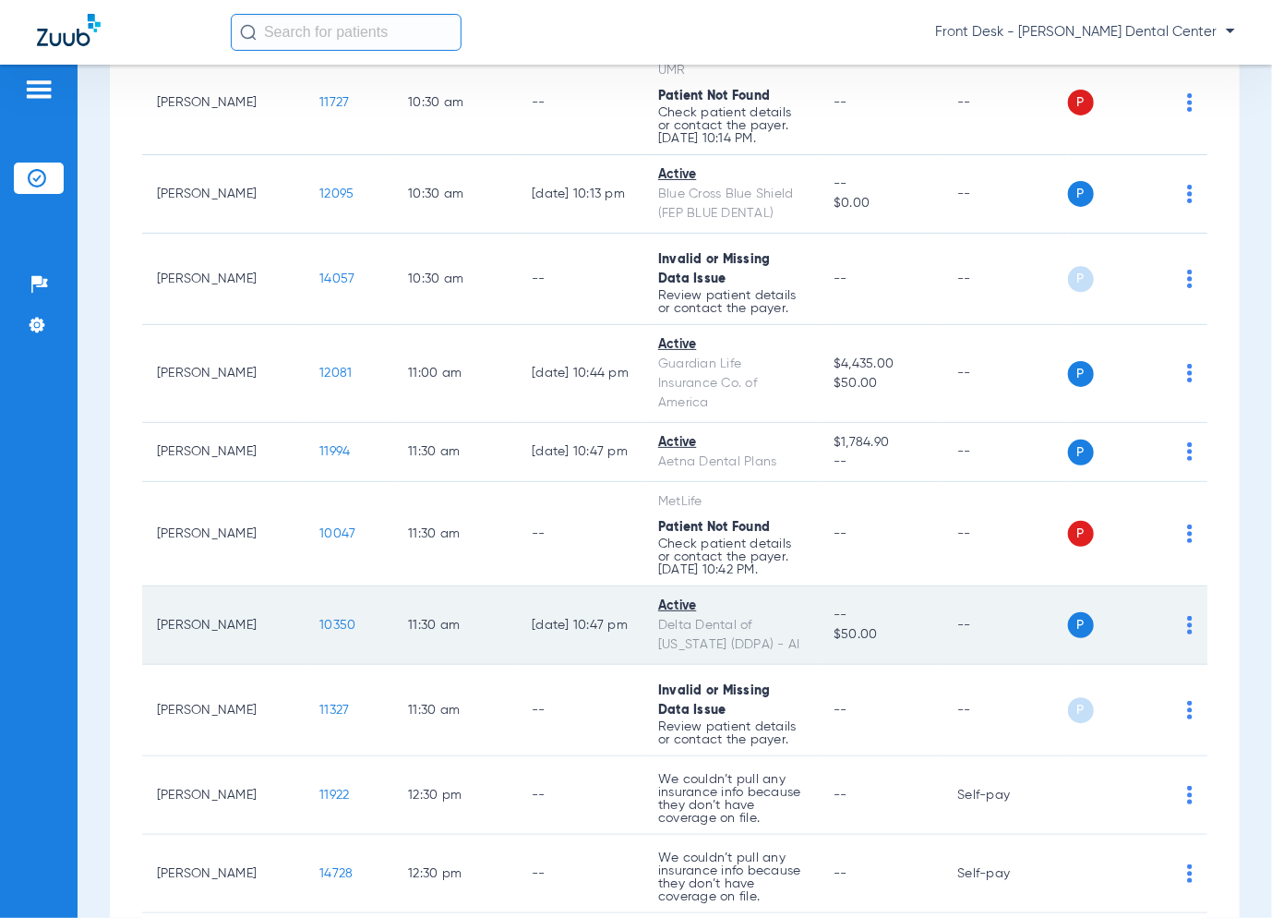
click at [319, 619] on span "10350" at bounding box center [337, 625] width 36 height 13
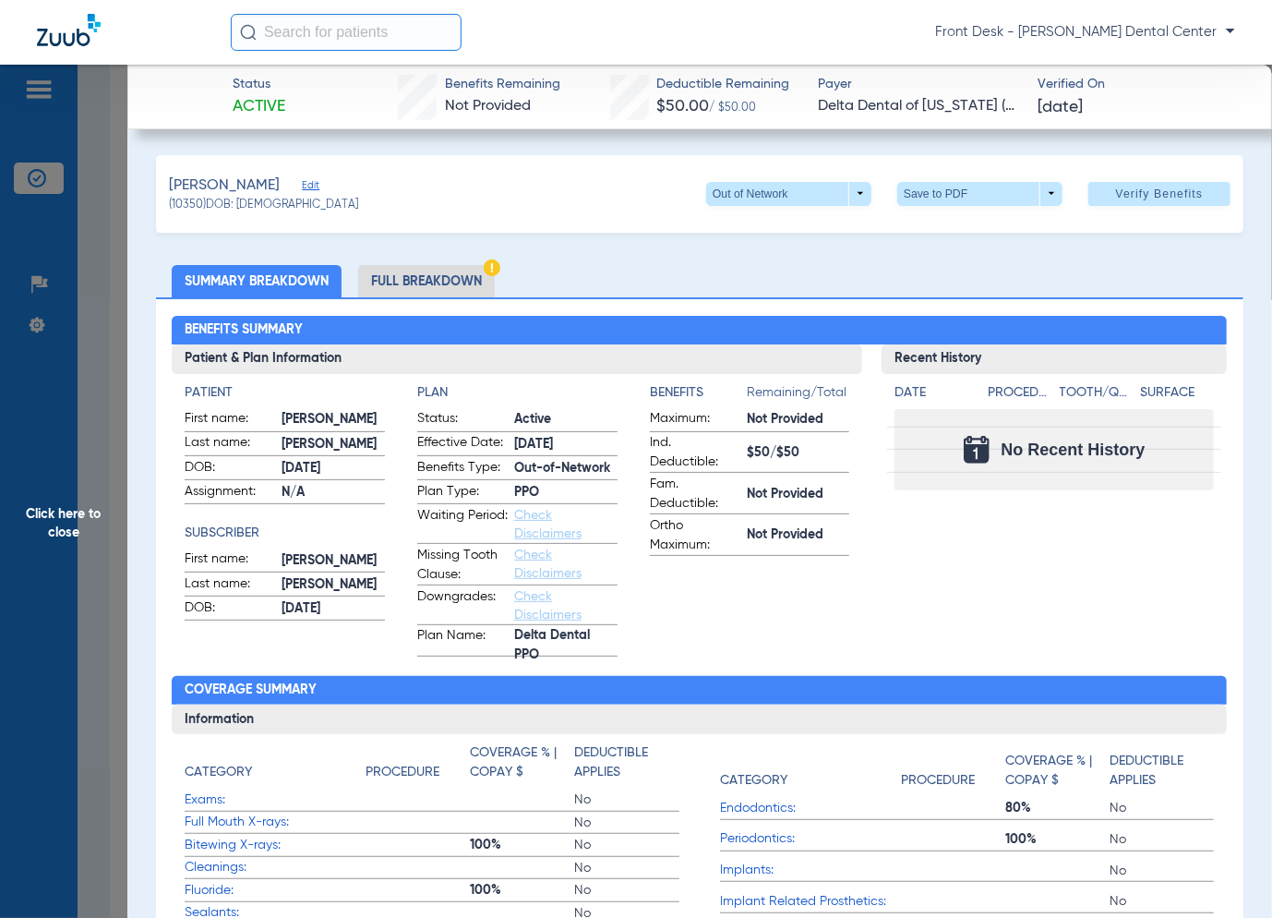
click at [46, 541] on span "Click here to close" at bounding box center [63, 524] width 127 height 918
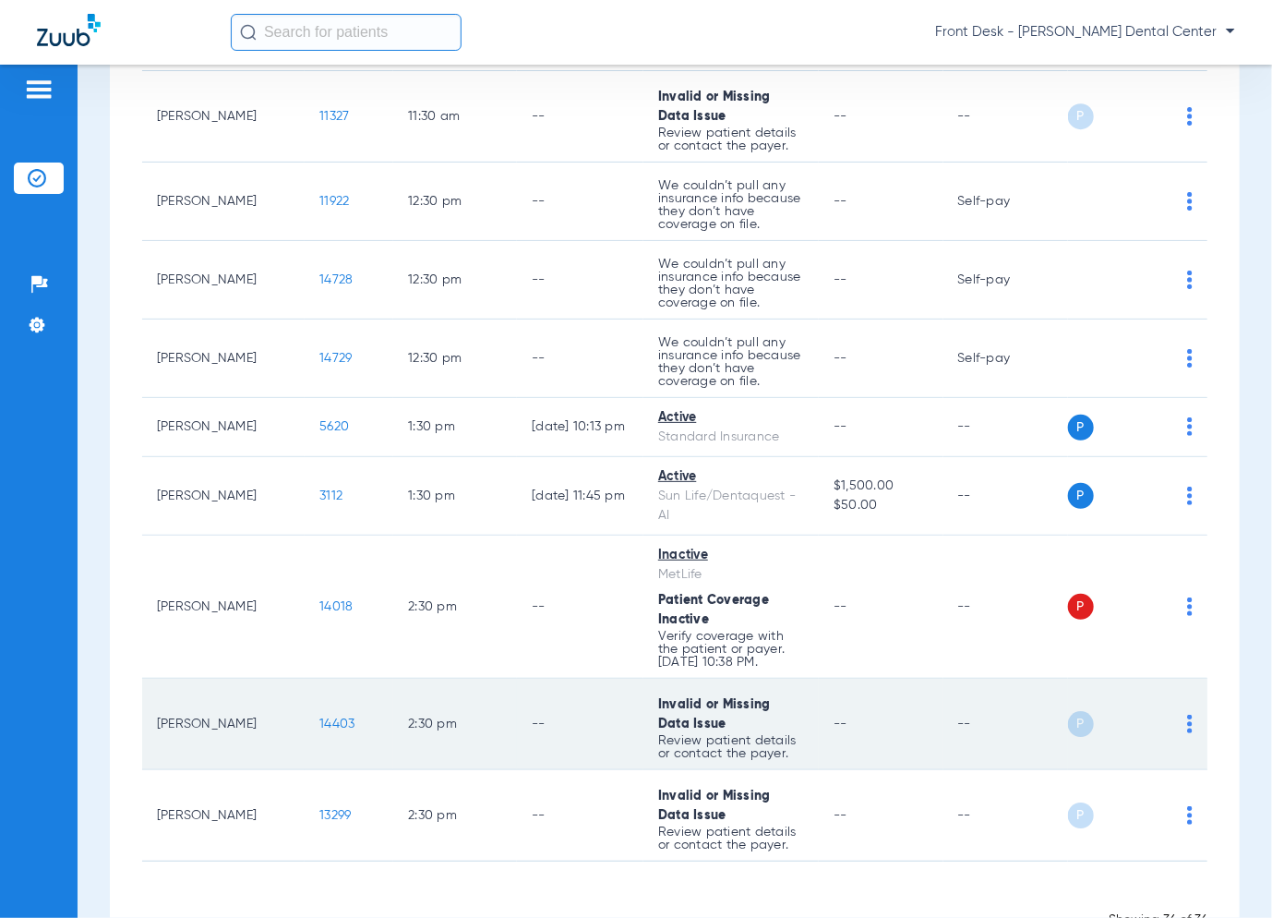
scroll to position [2442, 0]
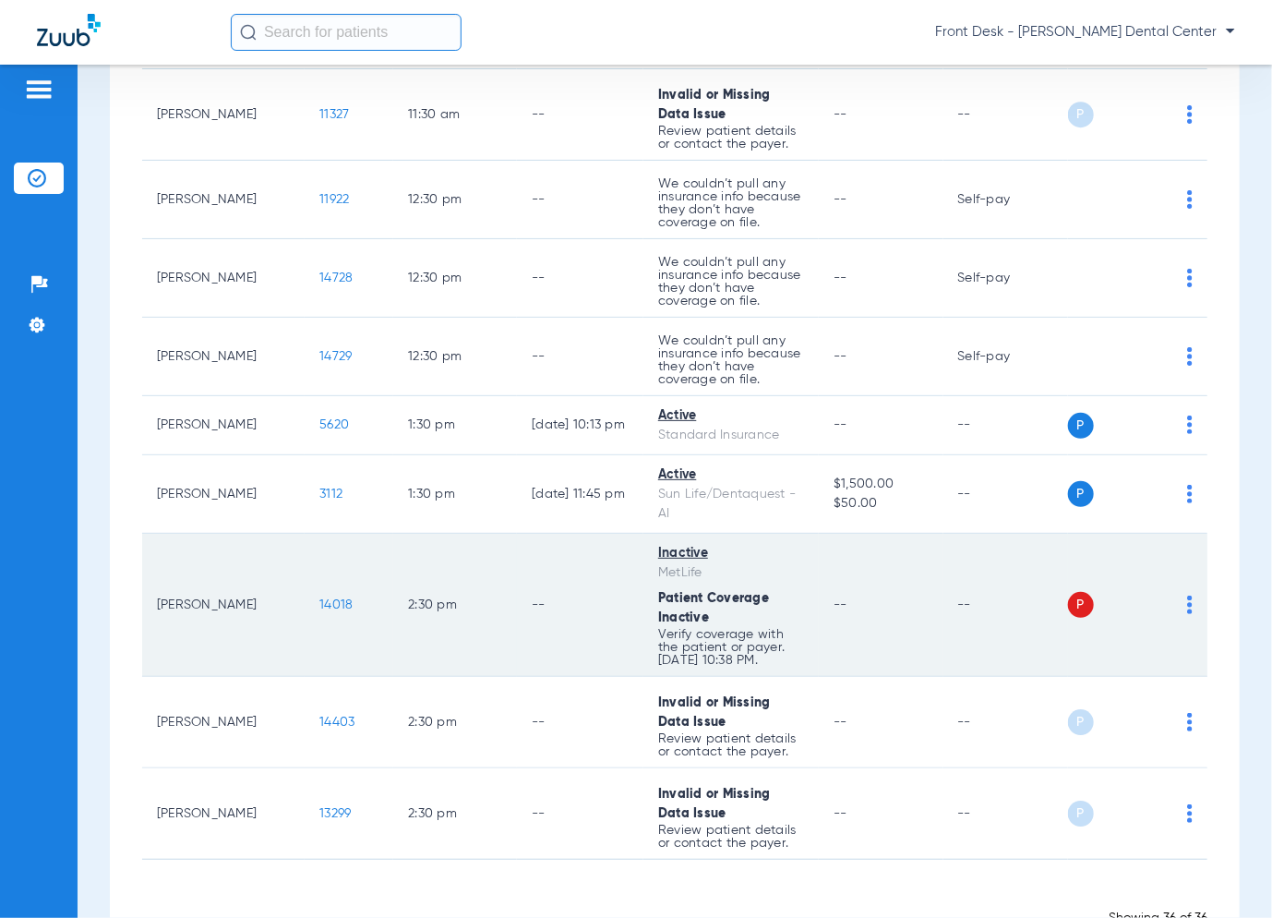
click at [319, 598] on span "14018" at bounding box center [335, 604] width 33 height 13
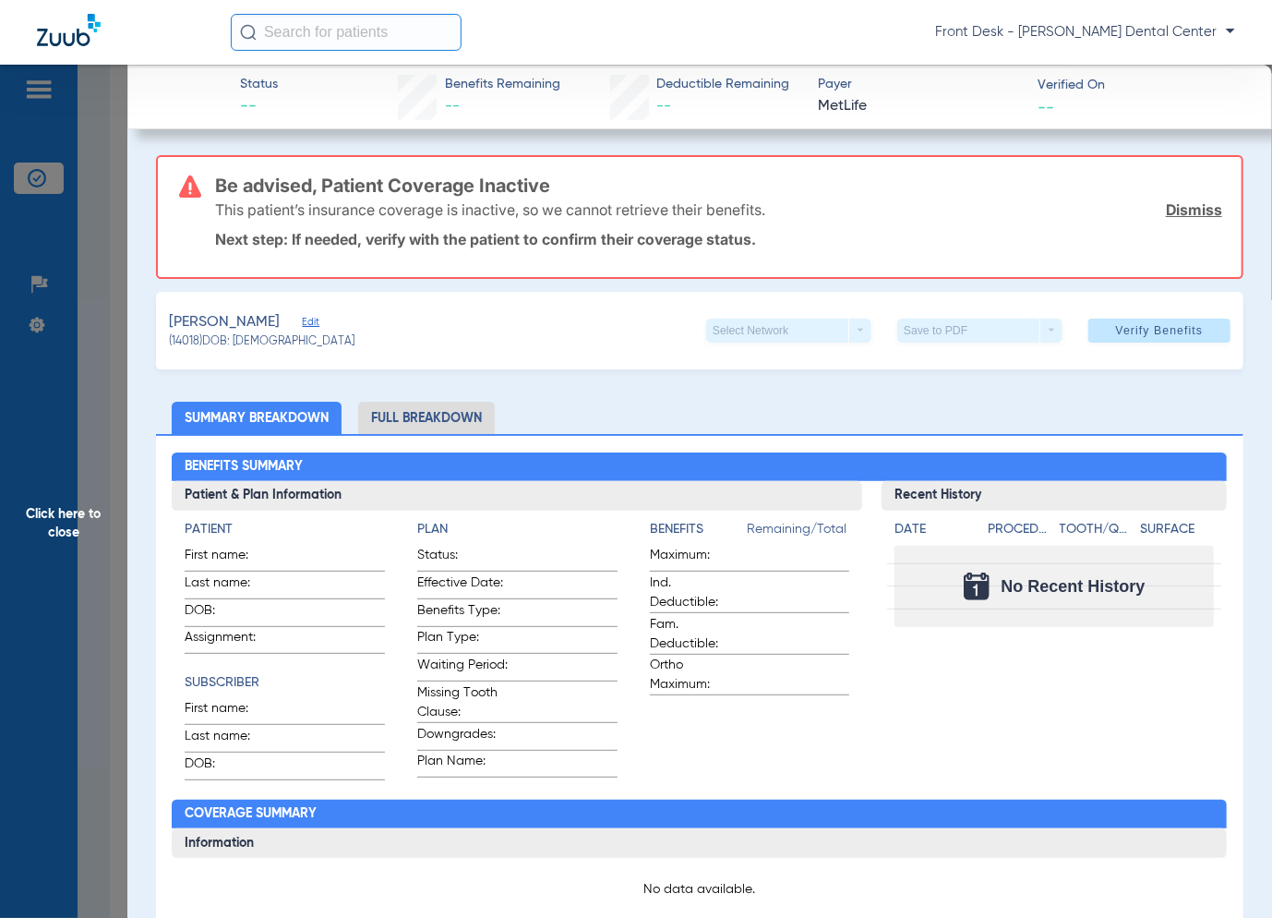
click at [109, 385] on span "Click here to close" at bounding box center [63, 524] width 127 height 918
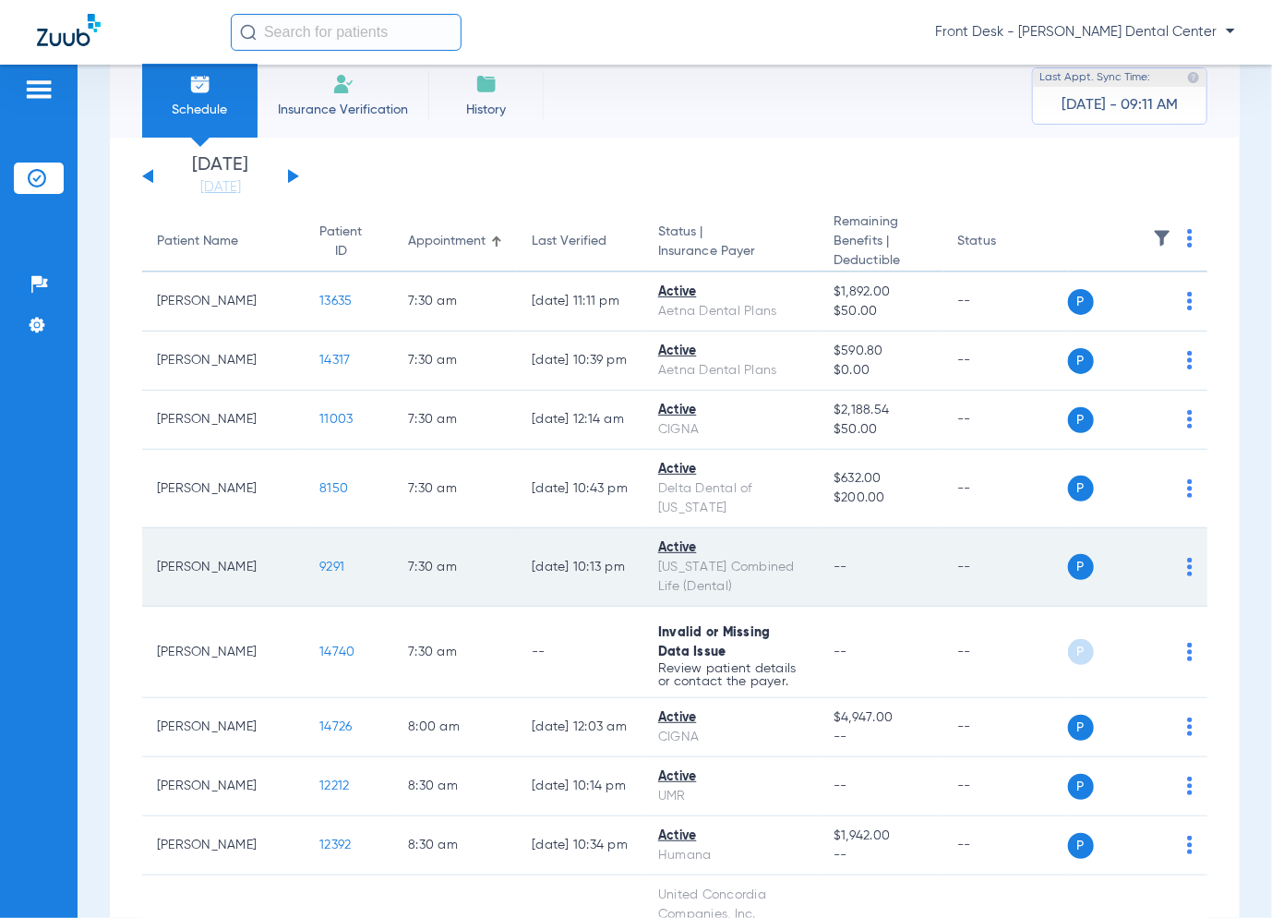
scroll to position [0, 0]
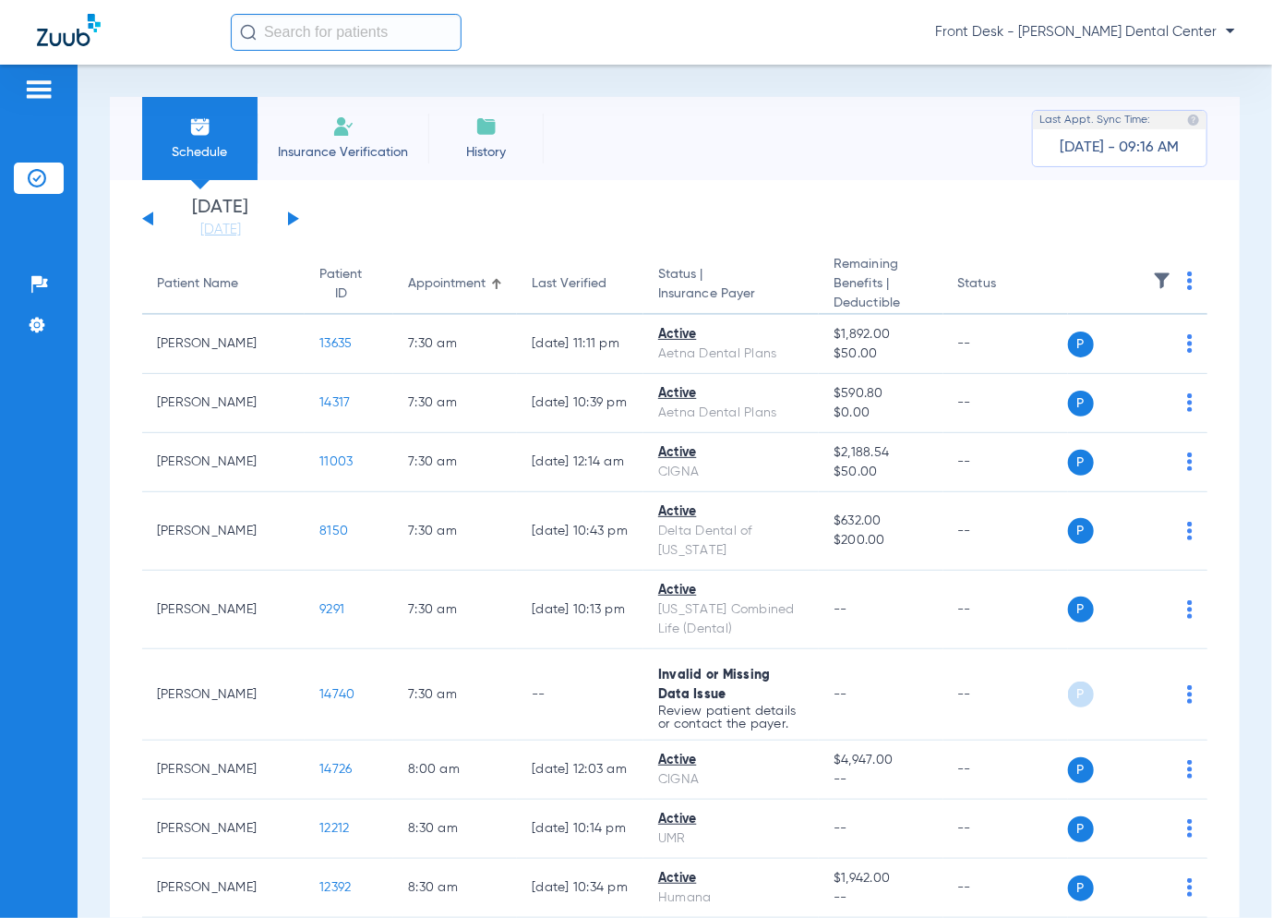
click at [57, 439] on div "Patients Insurance Verification Setup Help Center Settings" at bounding box center [39, 524] width 78 height 918
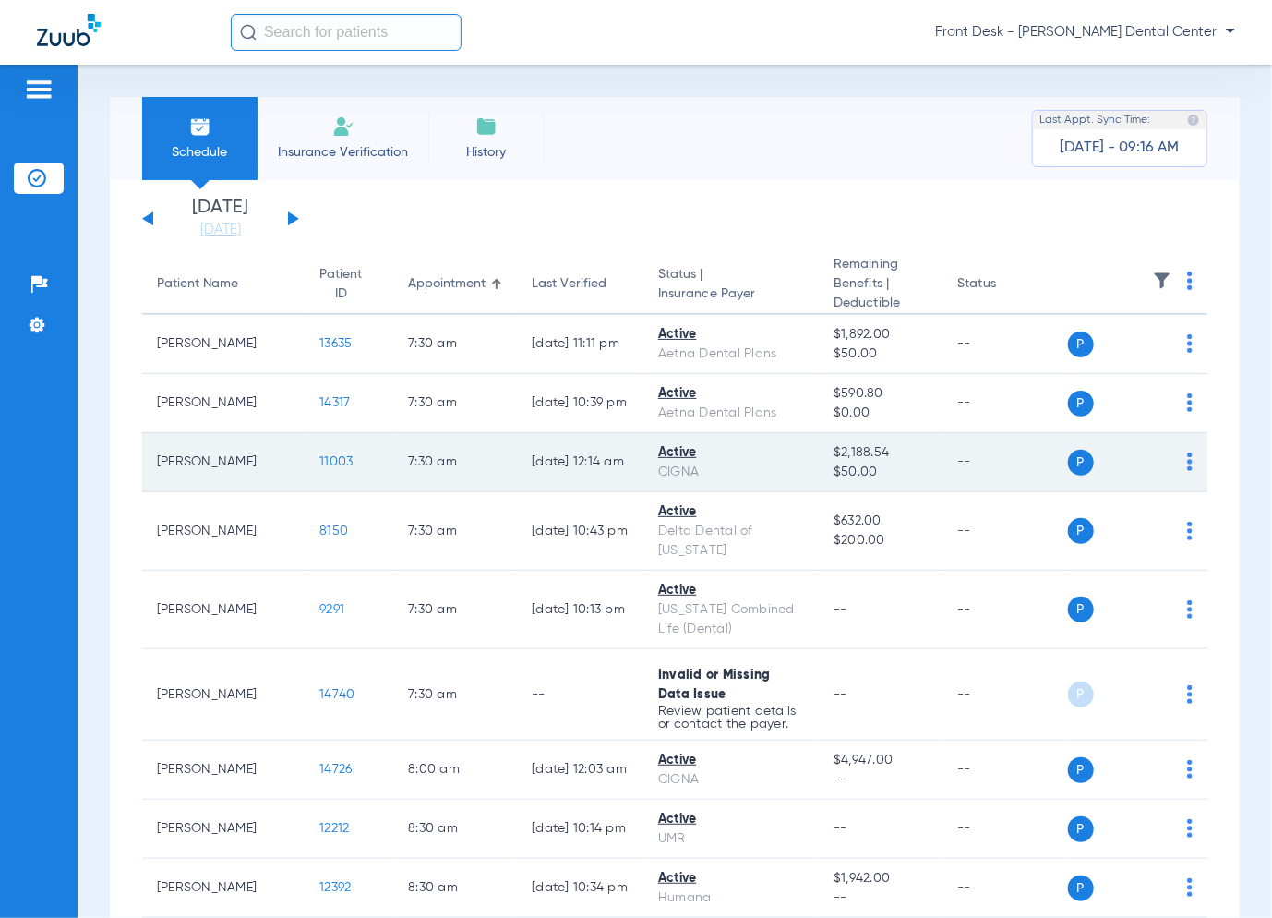
scroll to position [92, 0]
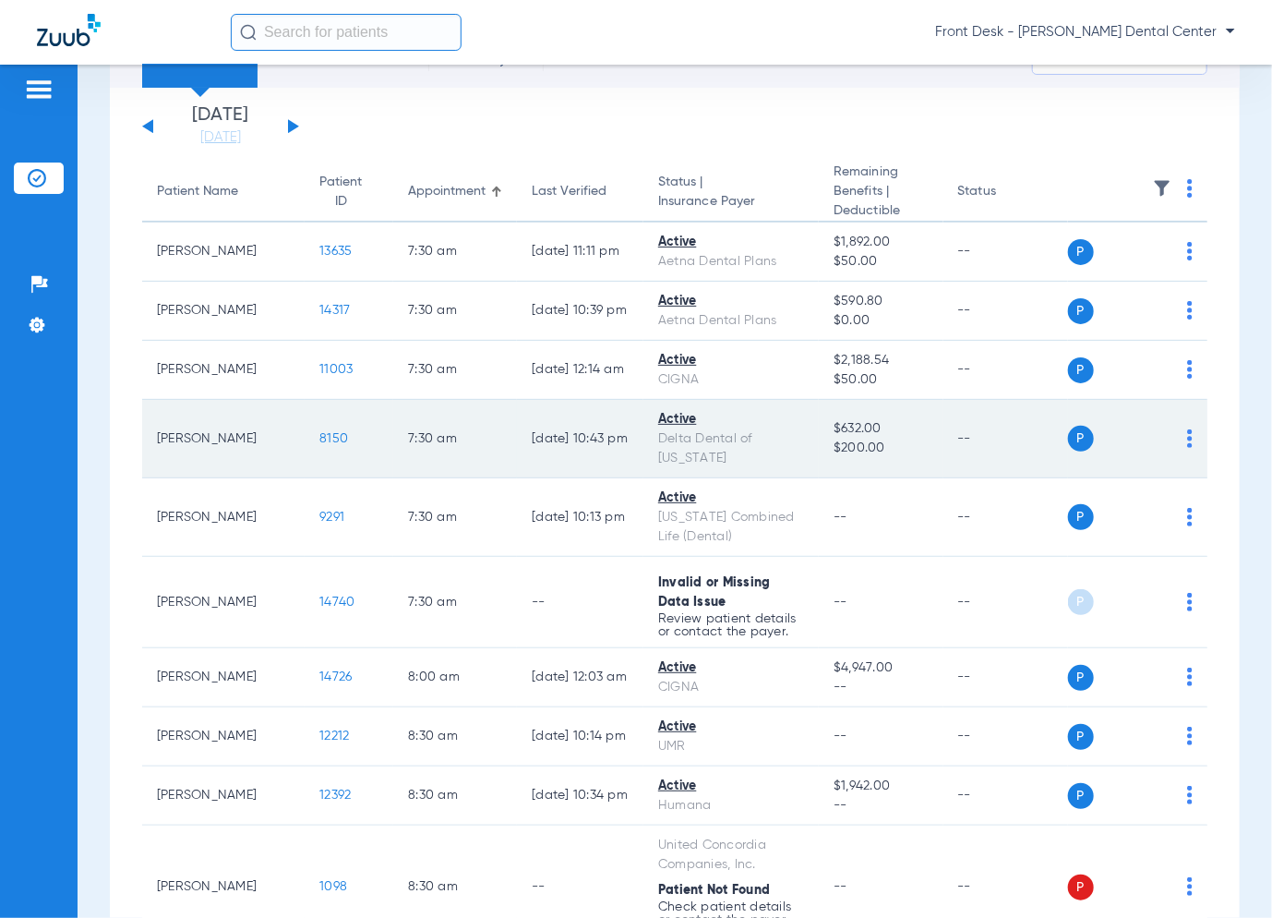
click at [319, 433] on span "8150" at bounding box center [333, 438] width 29 height 13
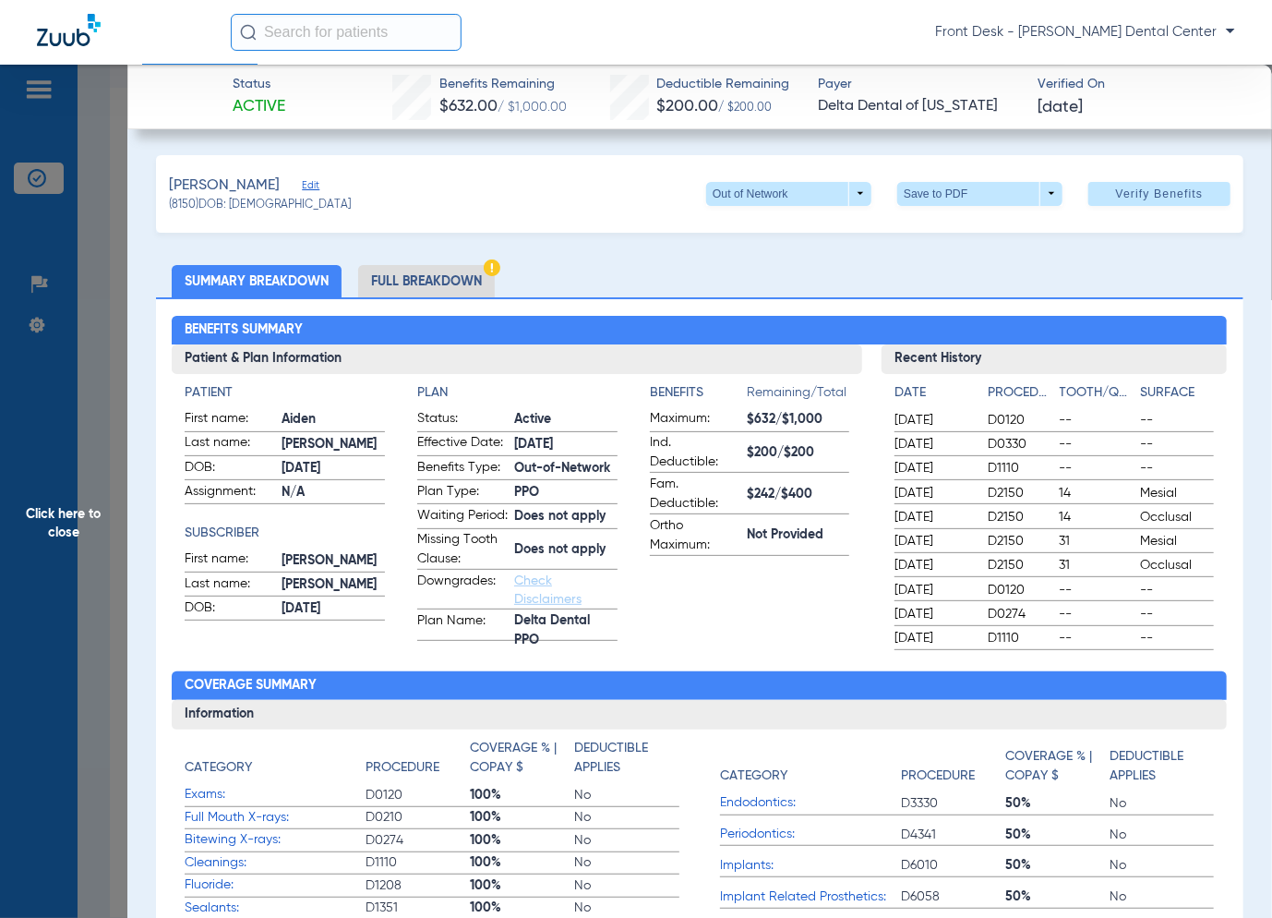
click at [67, 544] on span "Click here to close" at bounding box center [63, 524] width 127 height 918
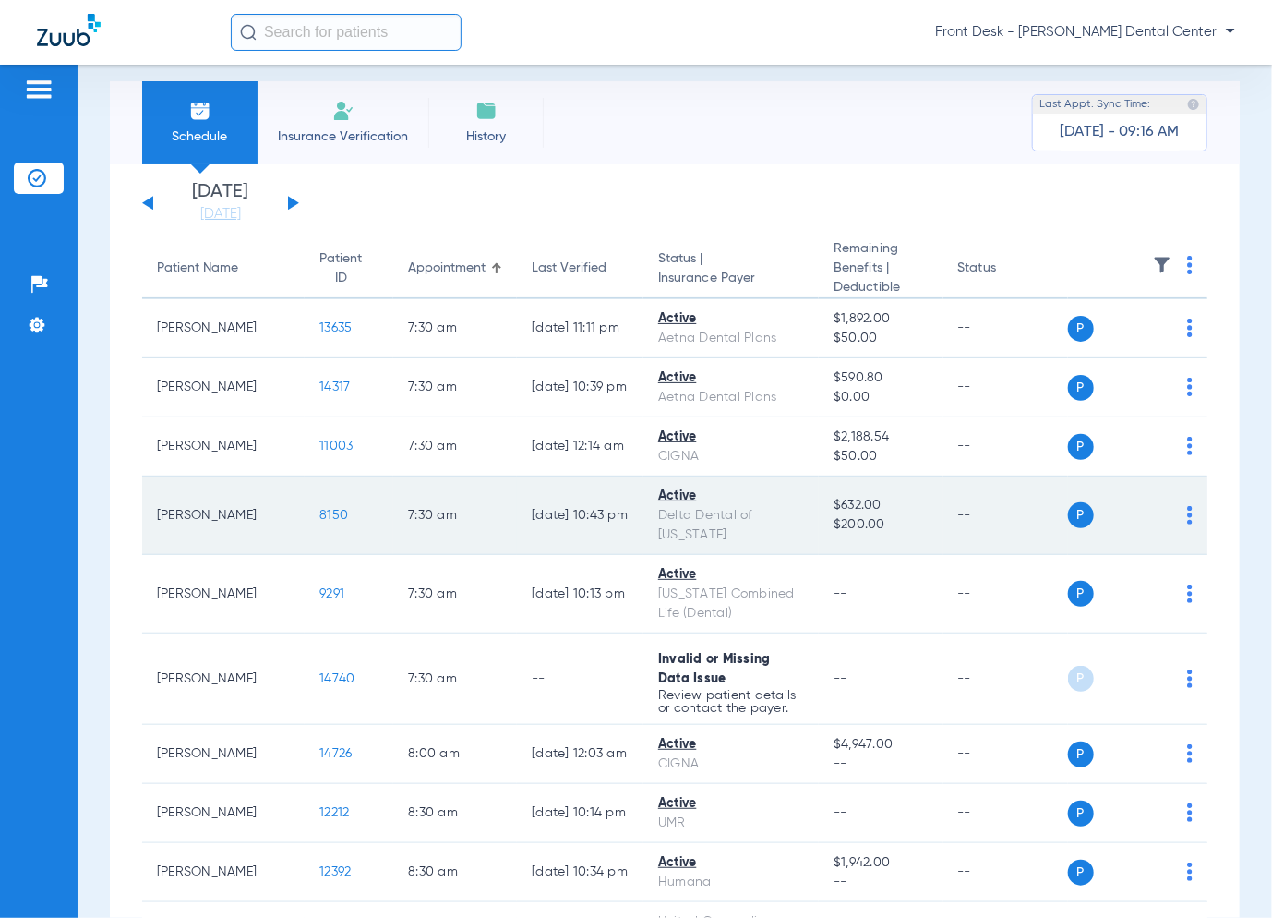
scroll to position [0, 0]
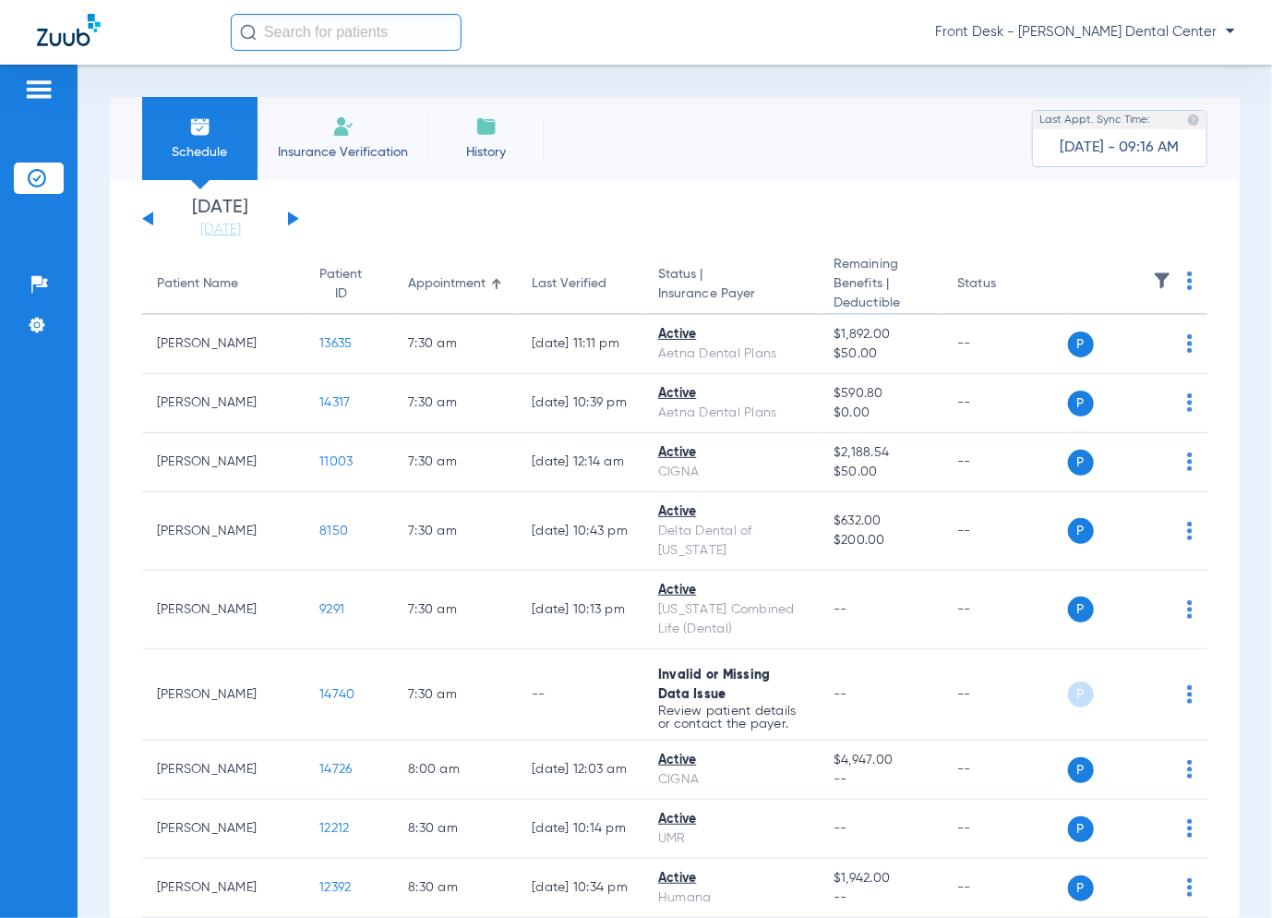
click at [151, 220] on button at bounding box center [147, 218] width 11 height 14
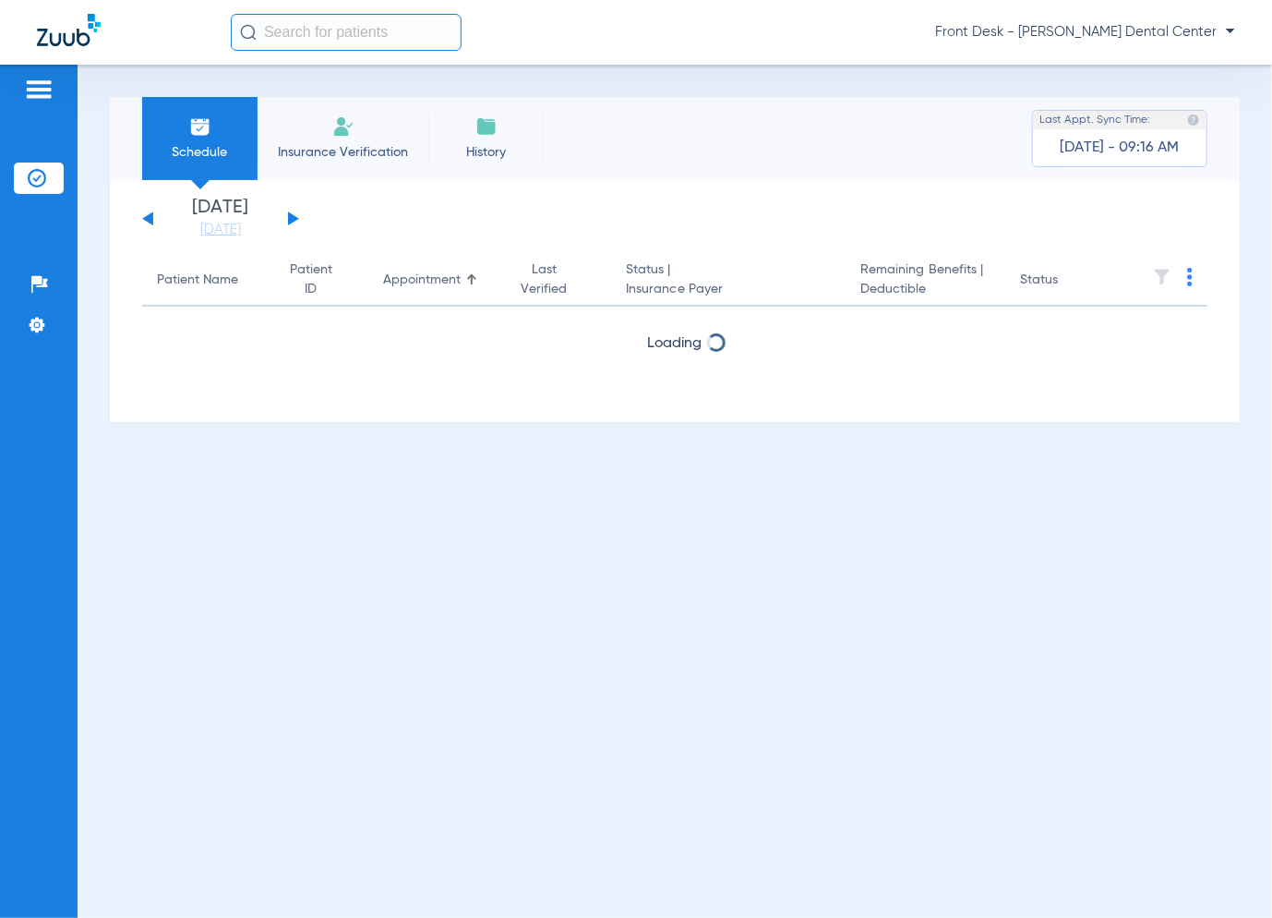
click at [151, 219] on button at bounding box center [147, 218] width 11 height 14
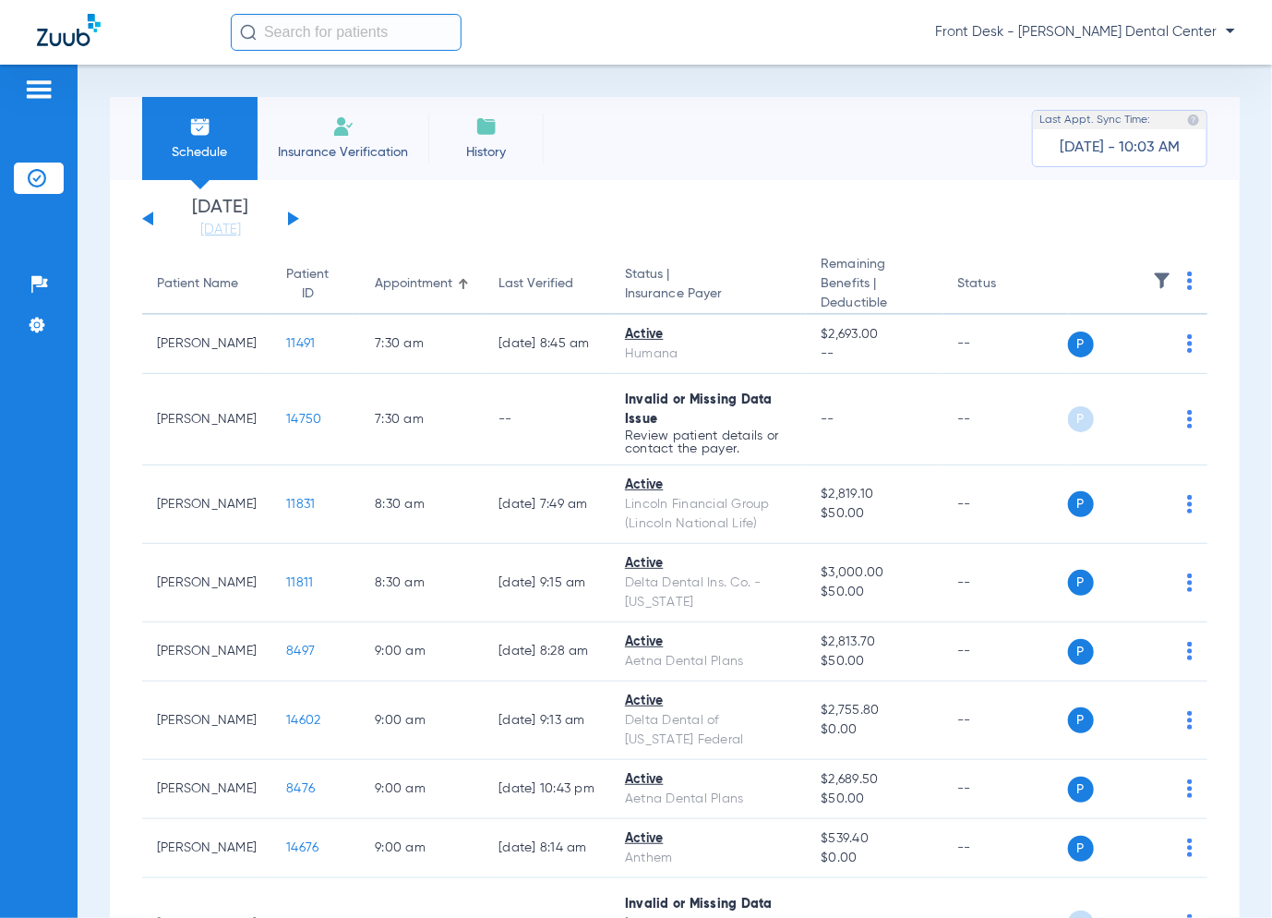
click at [295, 218] on button at bounding box center [293, 218] width 11 height 14
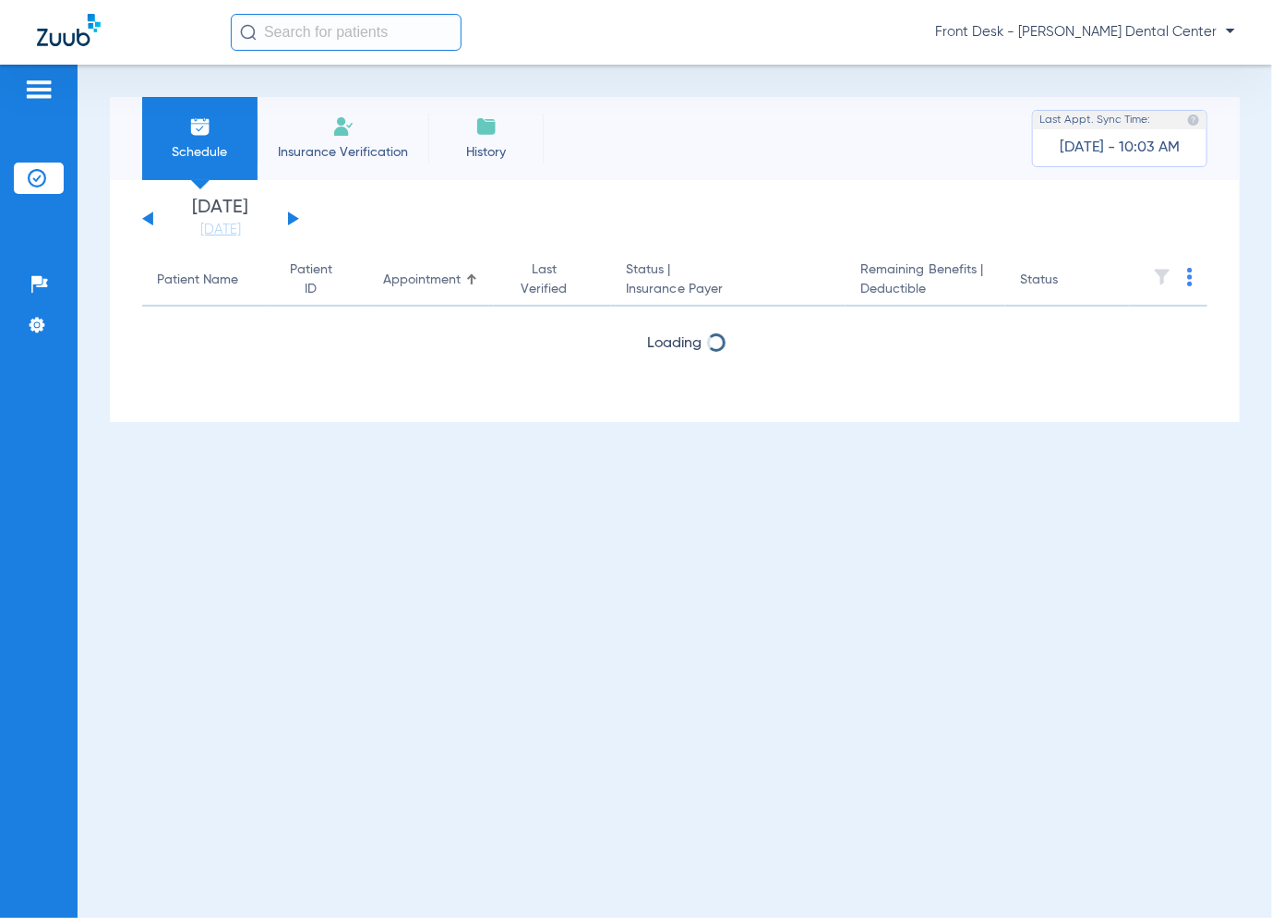
click at [295, 218] on button at bounding box center [293, 218] width 11 height 14
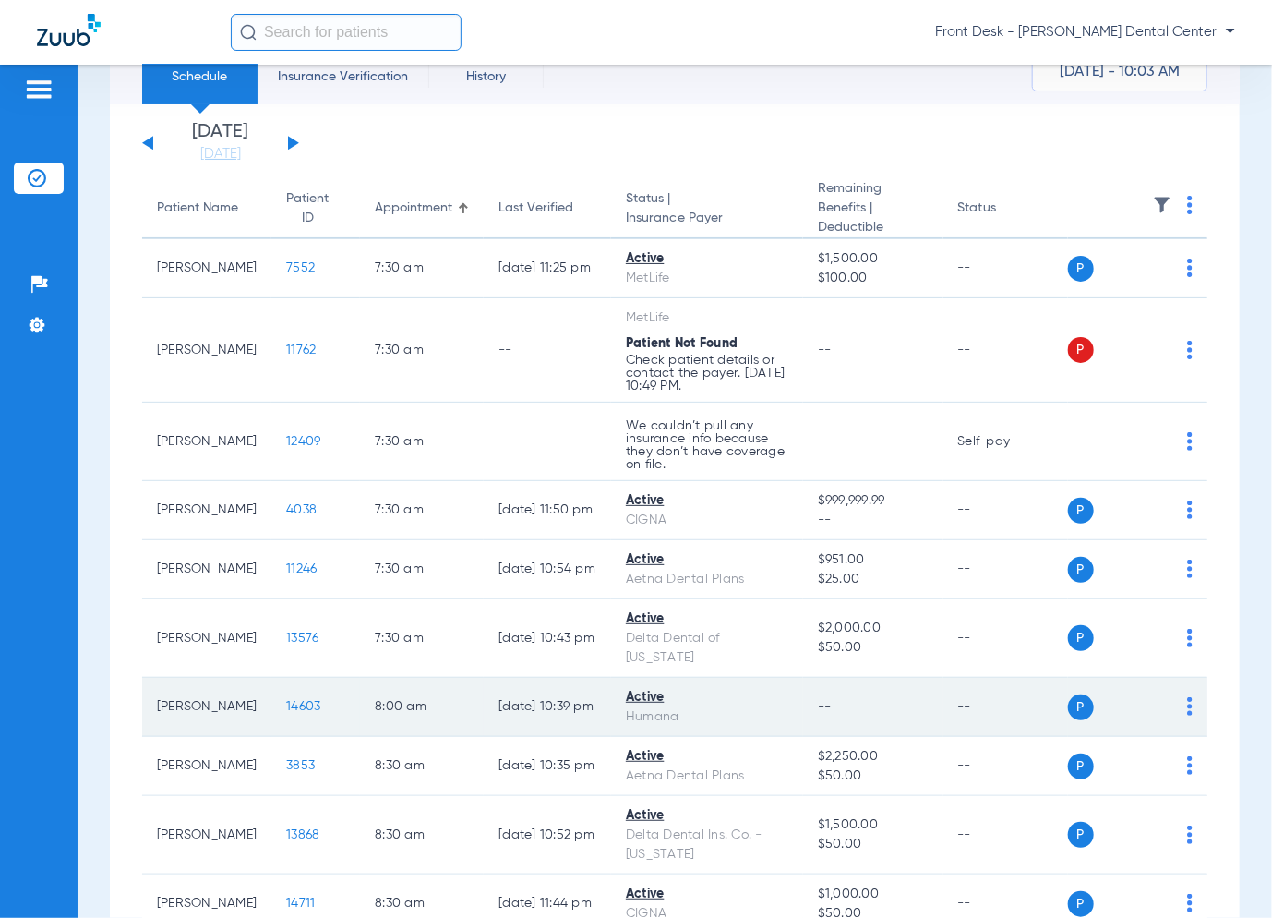
scroll to position [185, 0]
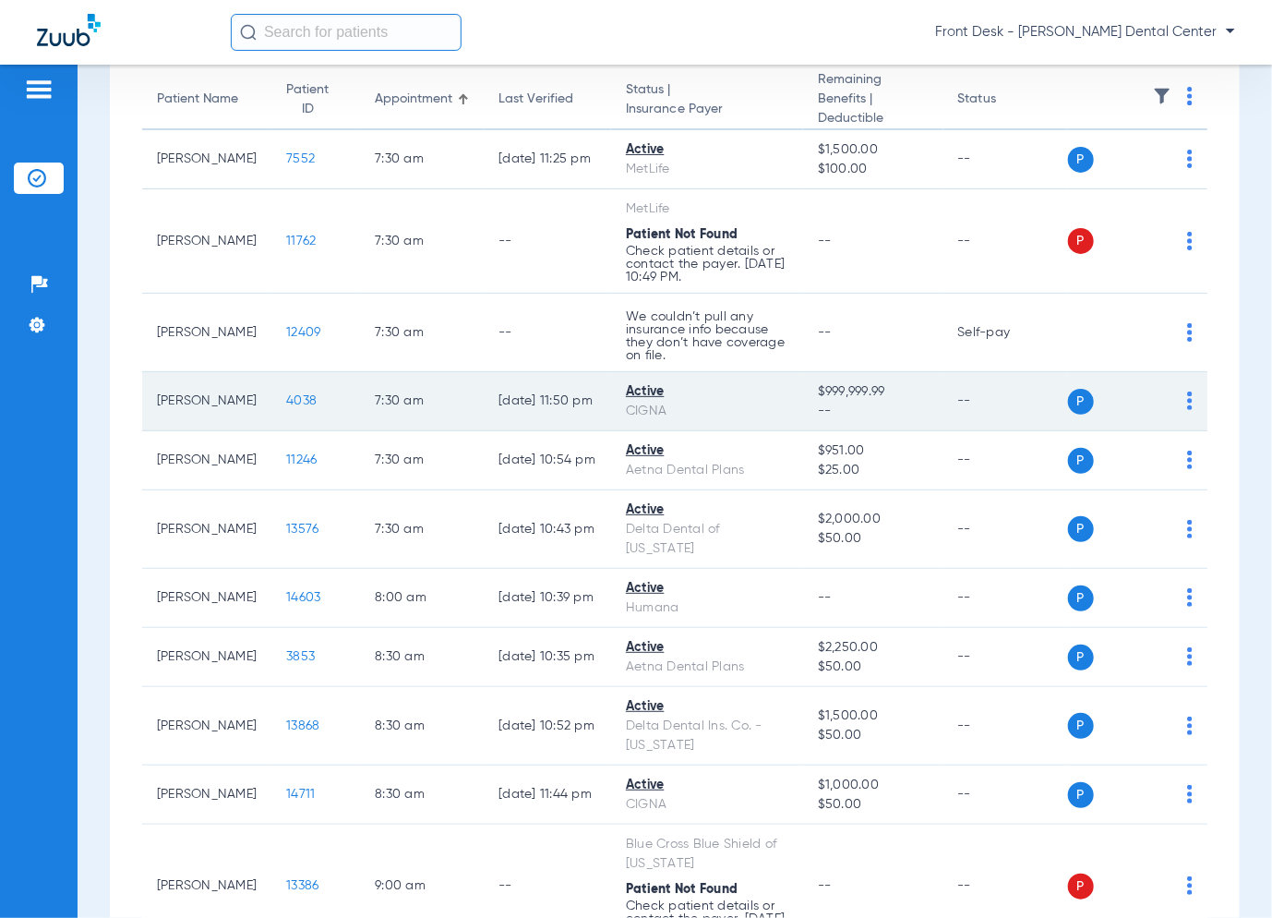
click at [289, 400] on span "4038" at bounding box center [301, 400] width 30 height 13
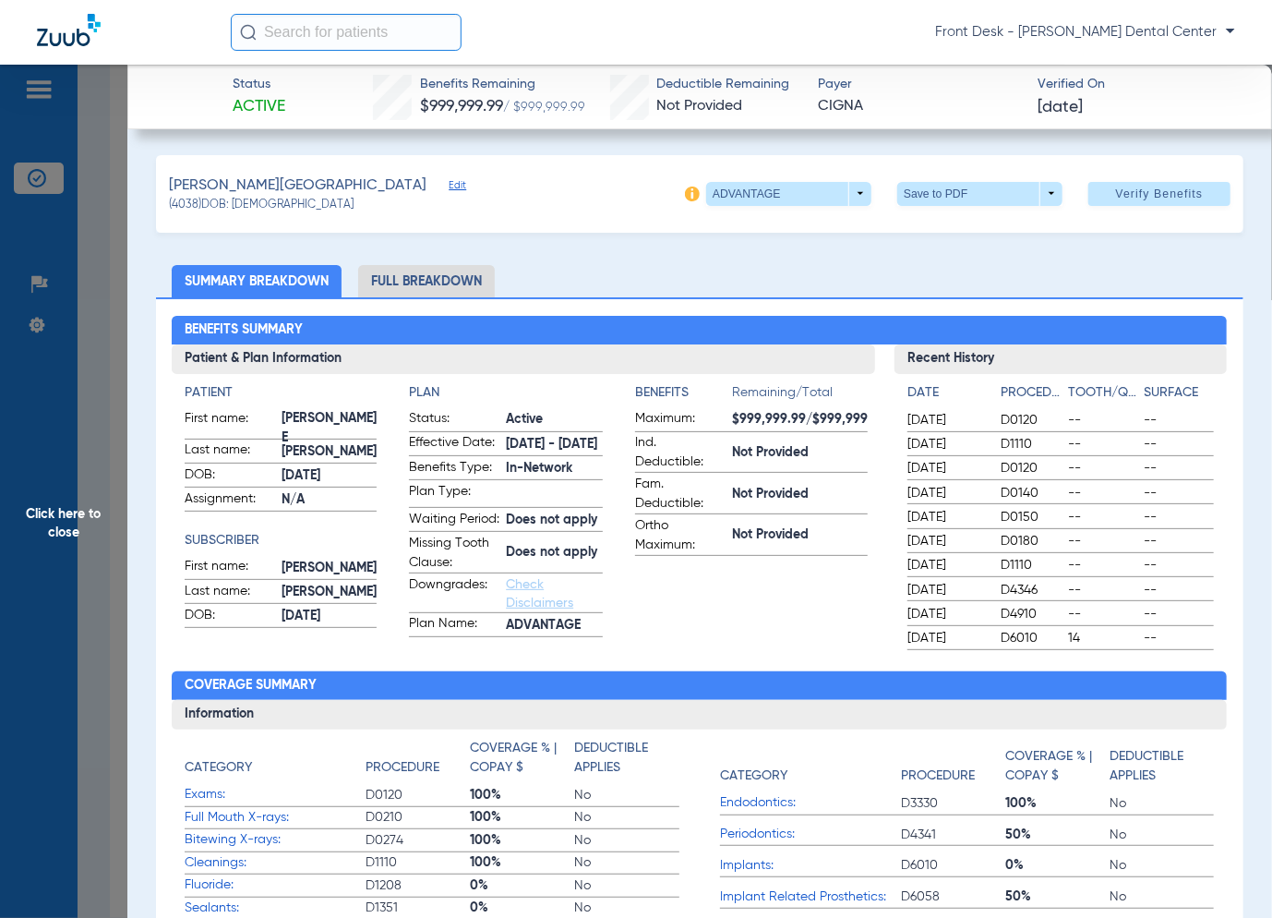
click at [70, 427] on span "Click here to close" at bounding box center [63, 524] width 127 height 918
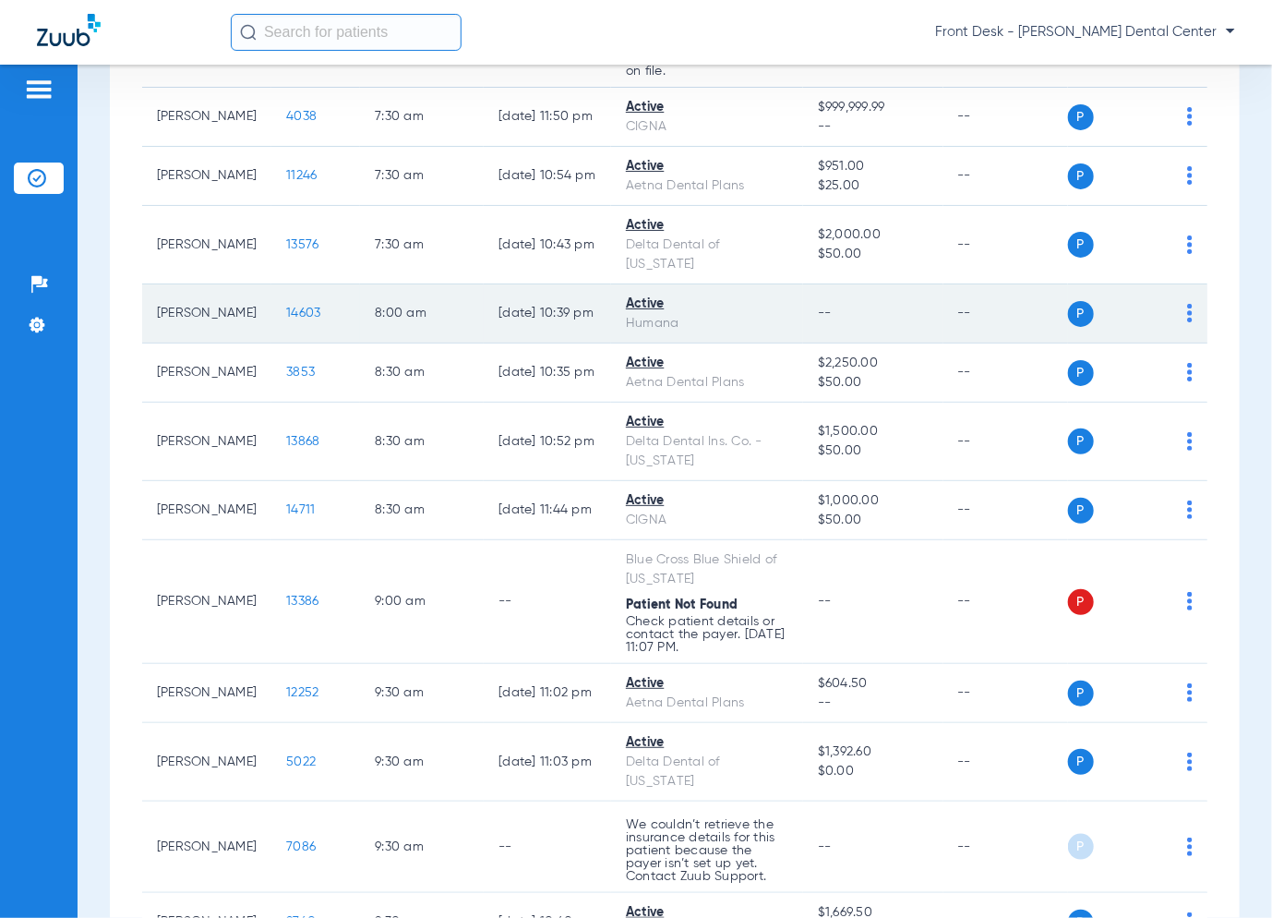
scroll to position [739, 0]
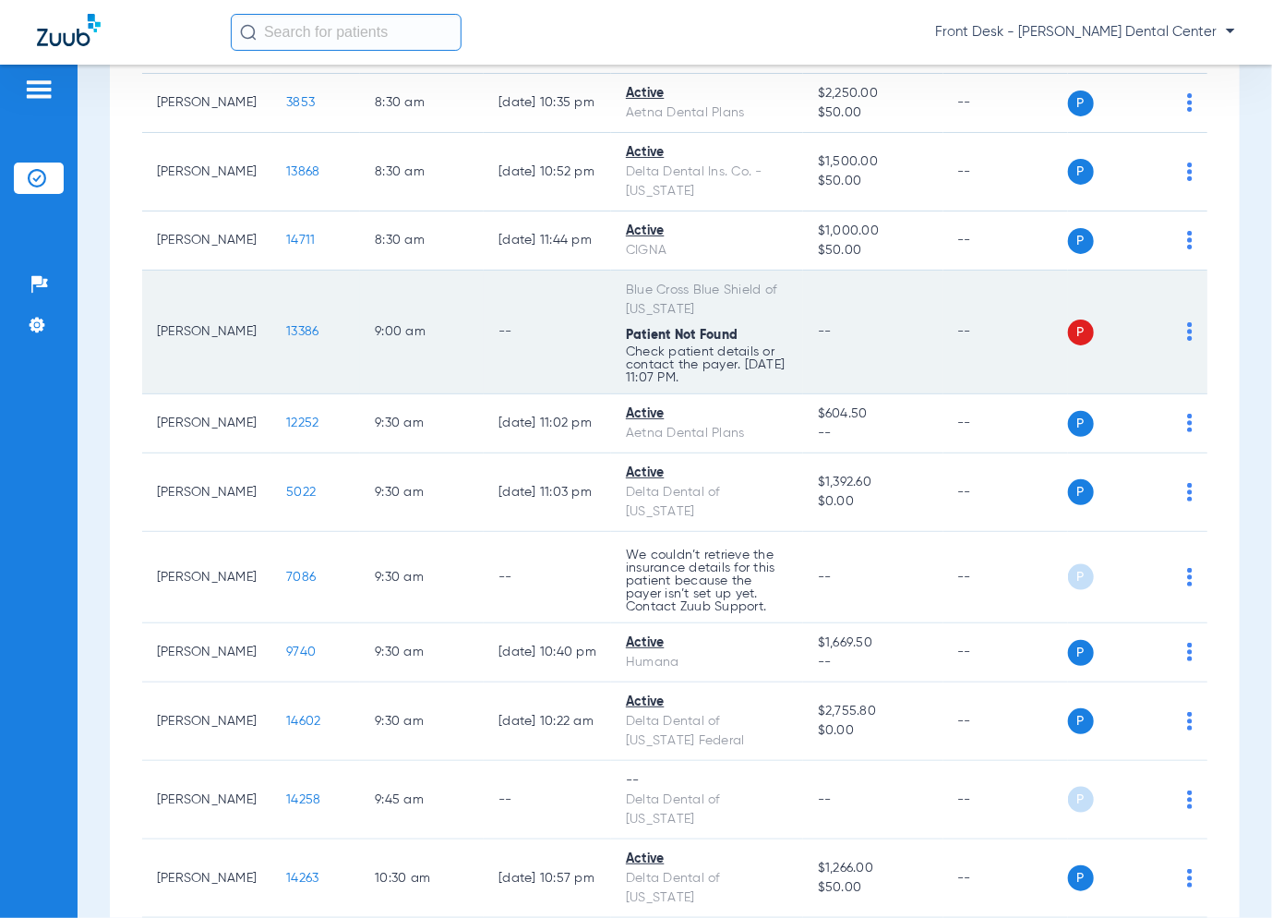
click at [291, 332] on span "13386" at bounding box center [302, 331] width 32 height 13
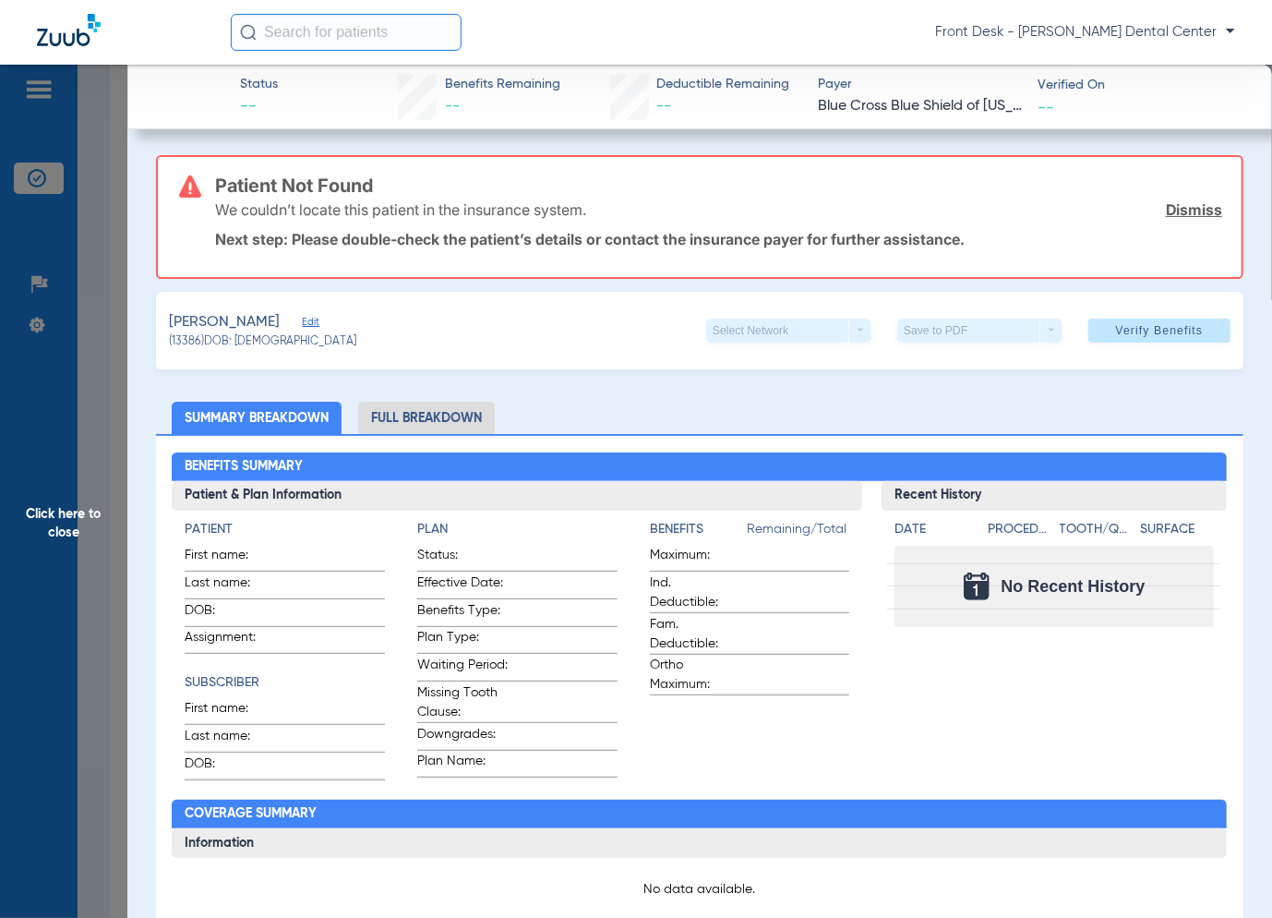
click at [65, 348] on span "Click here to close" at bounding box center [63, 524] width 127 height 918
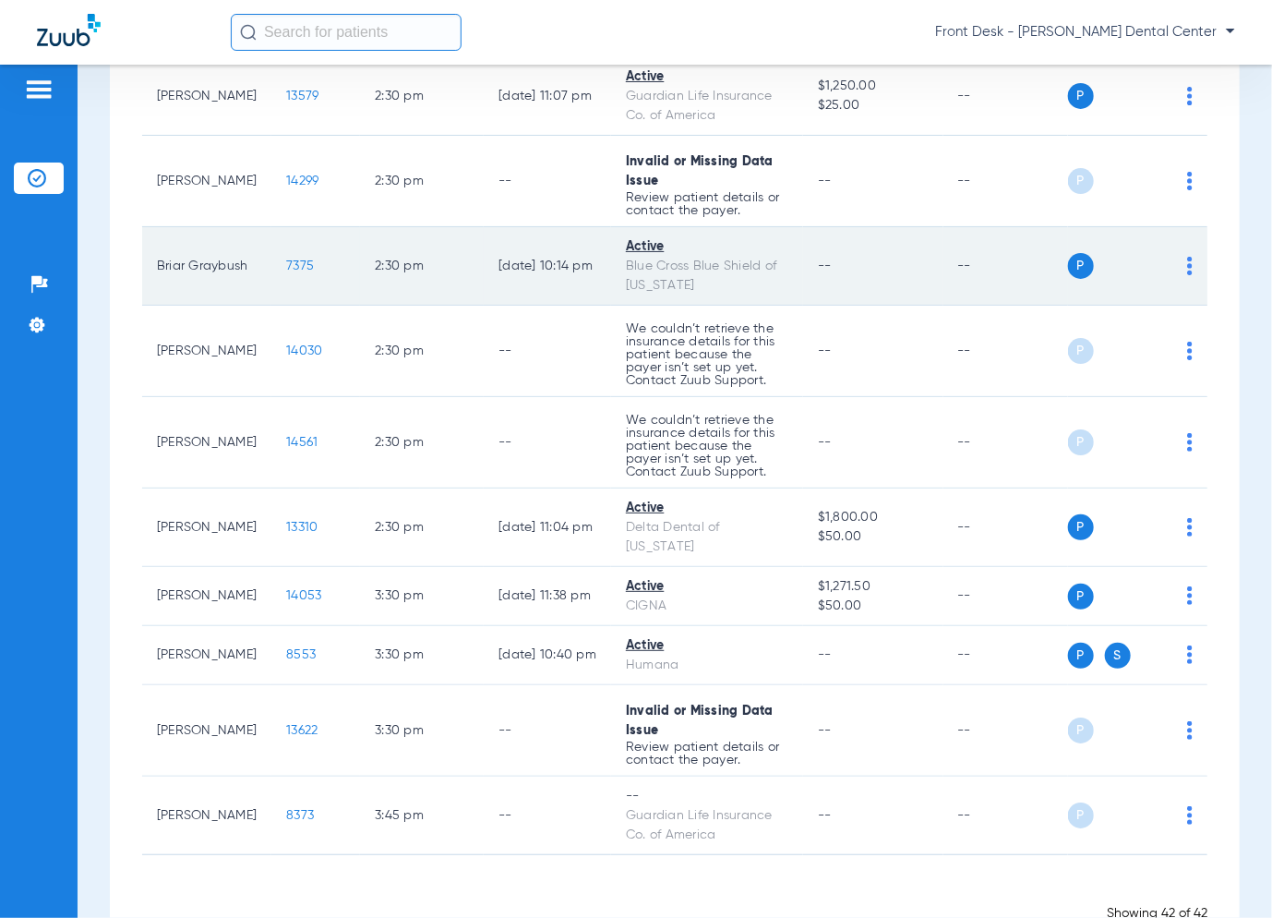
scroll to position [2834, 0]
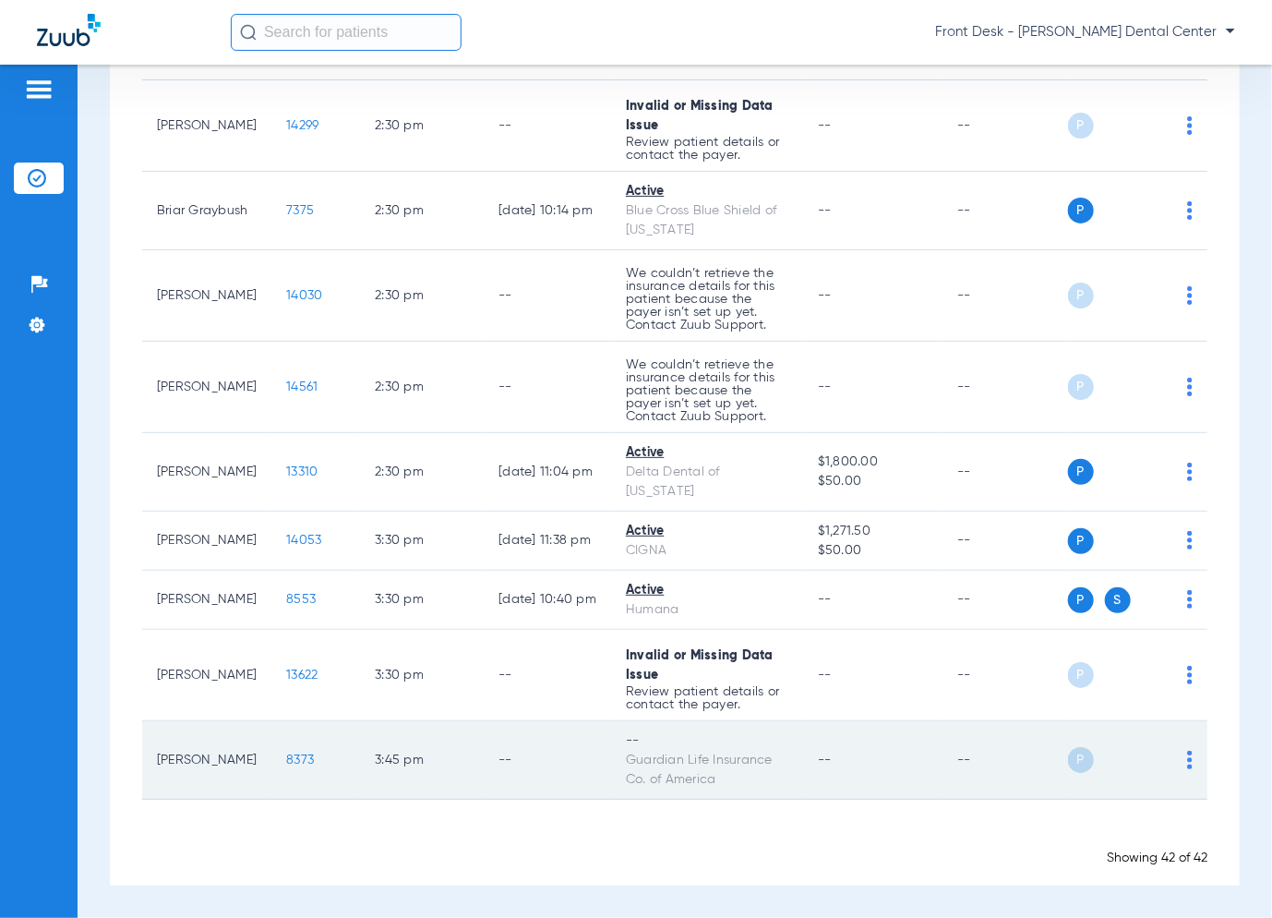
click at [294, 756] on span "8373" at bounding box center [300, 759] width 28 height 13
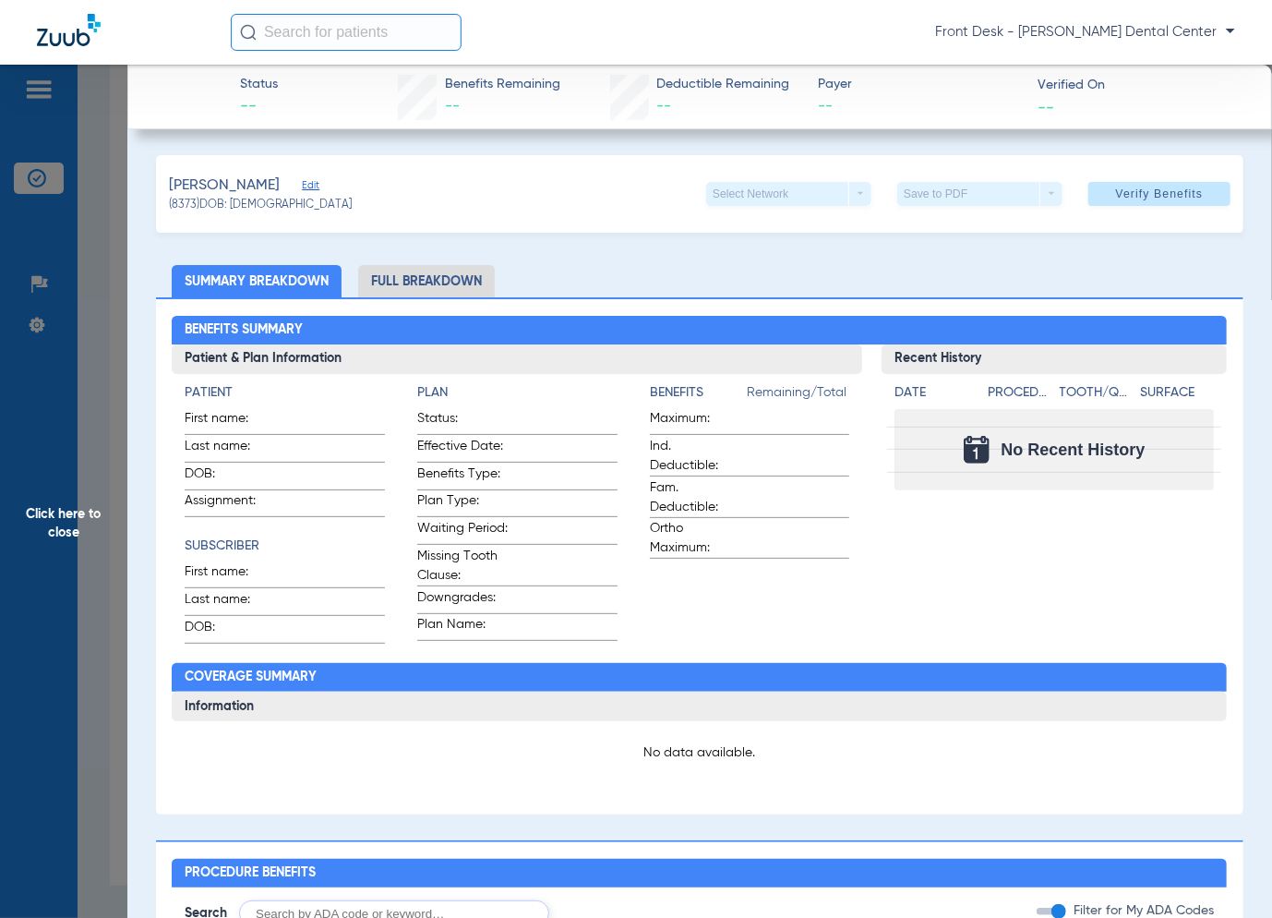
scroll to position [369, 0]
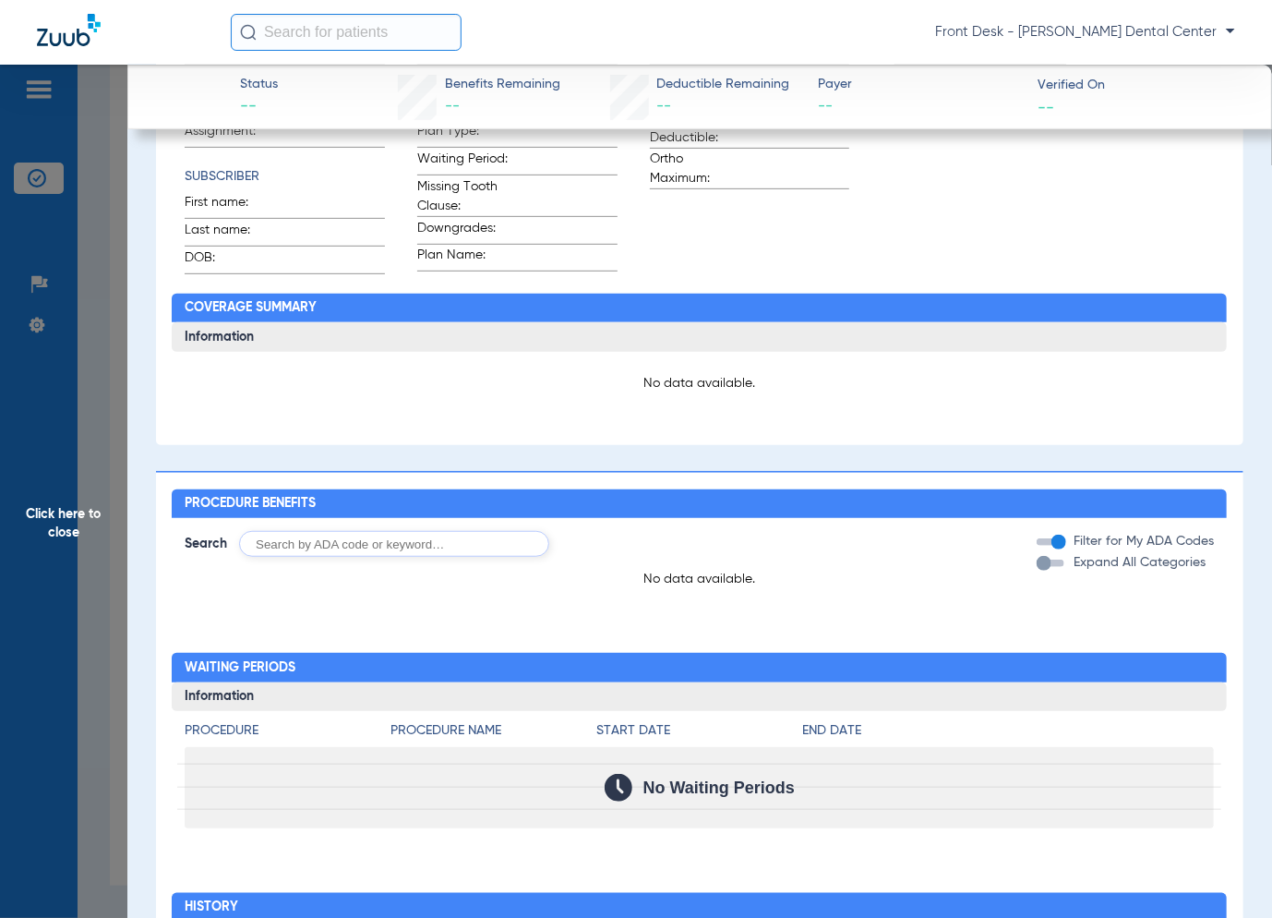
click at [94, 420] on span "Click here to close" at bounding box center [63, 524] width 127 height 918
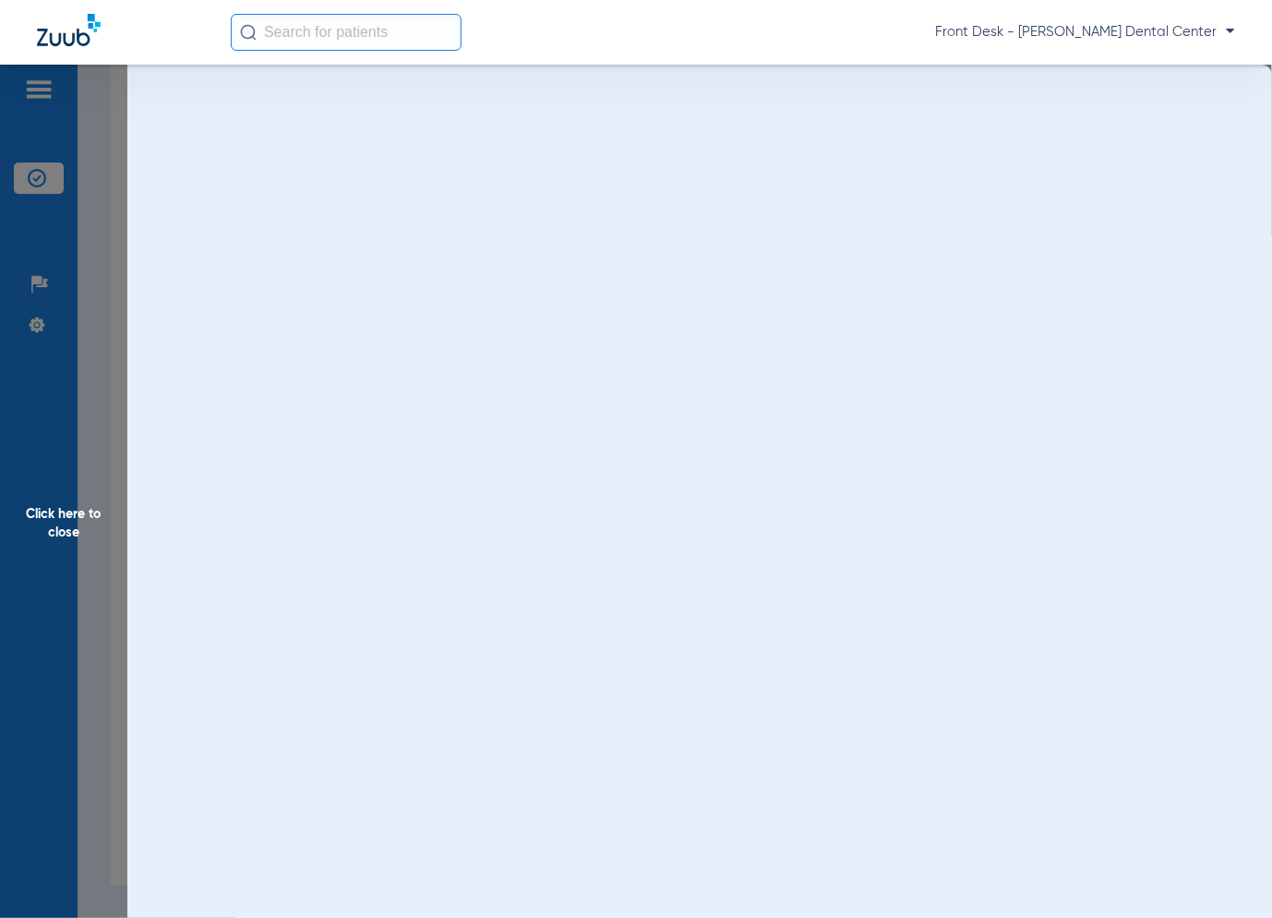
scroll to position [0, 0]
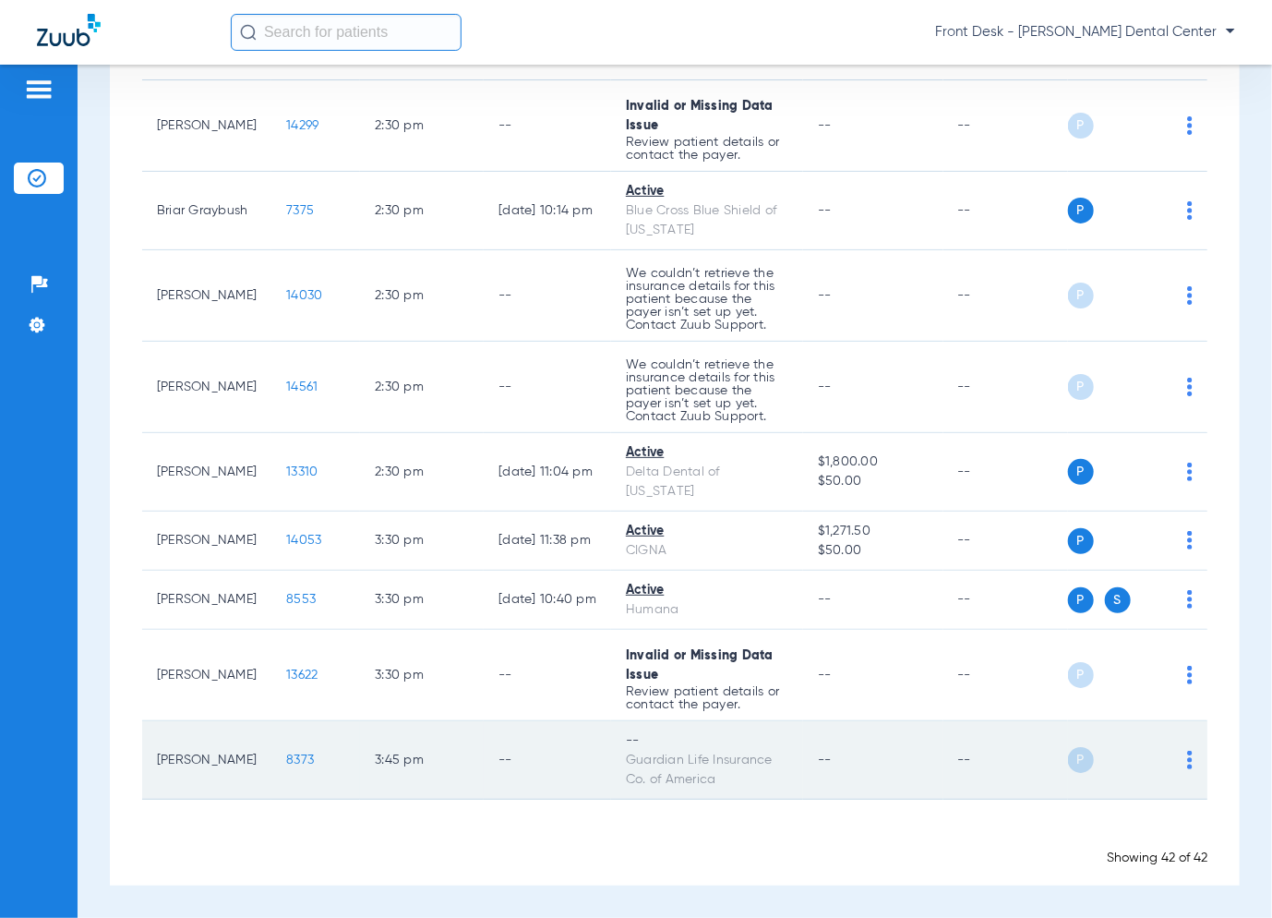
click at [286, 762] on span "8373" at bounding box center [300, 759] width 28 height 13
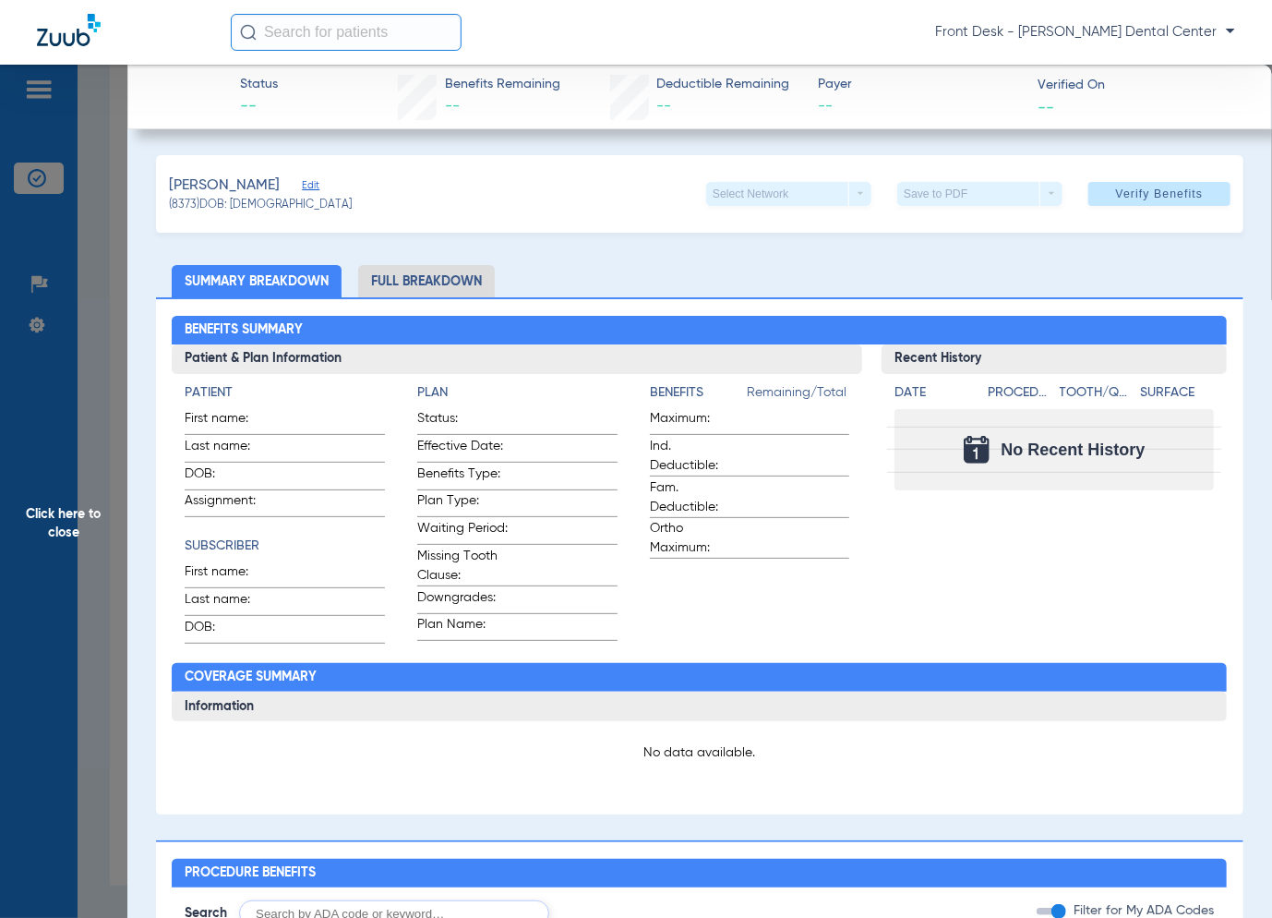
click at [126, 489] on span "Click here to close" at bounding box center [63, 524] width 127 height 918
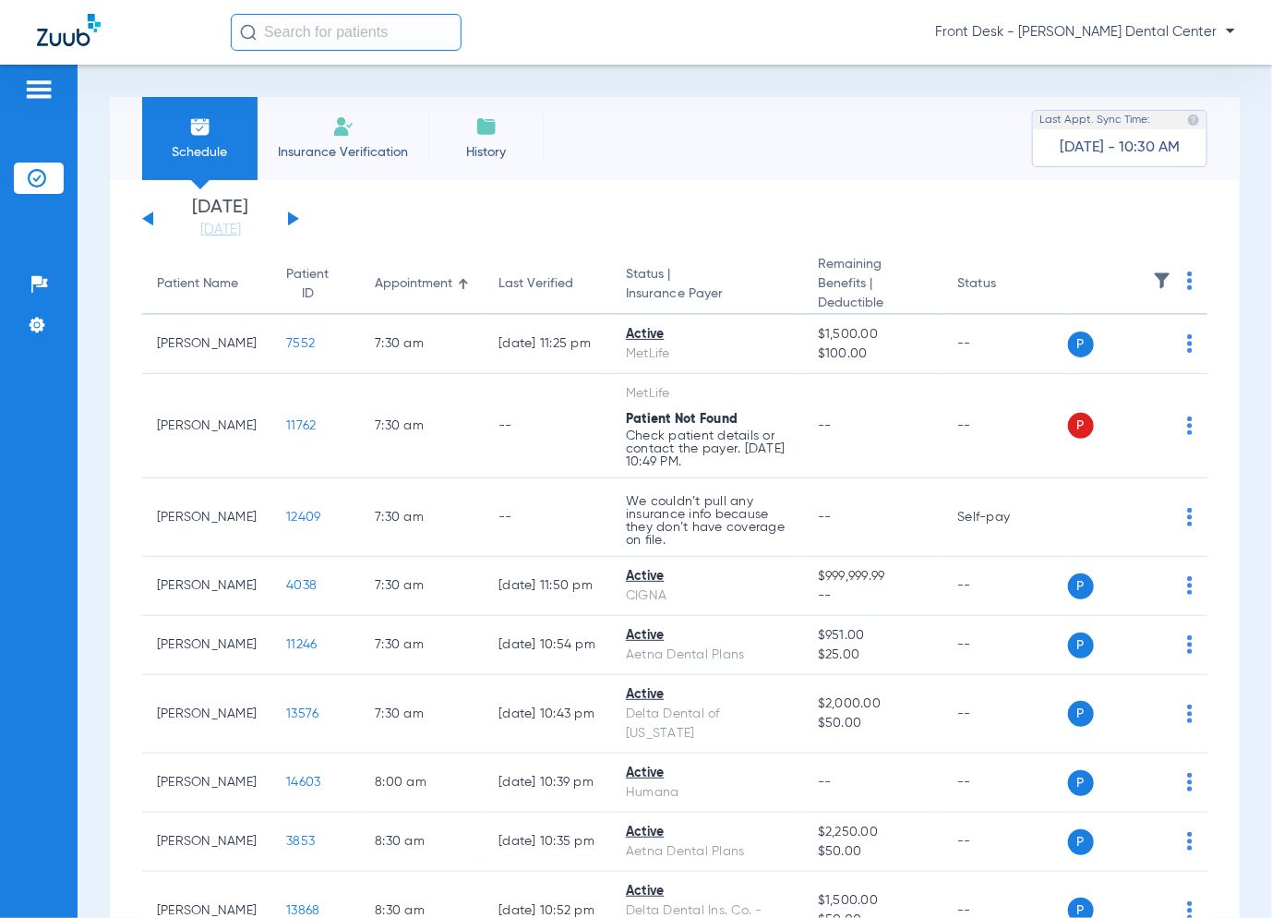
click at [292, 216] on button at bounding box center [293, 218] width 11 height 14
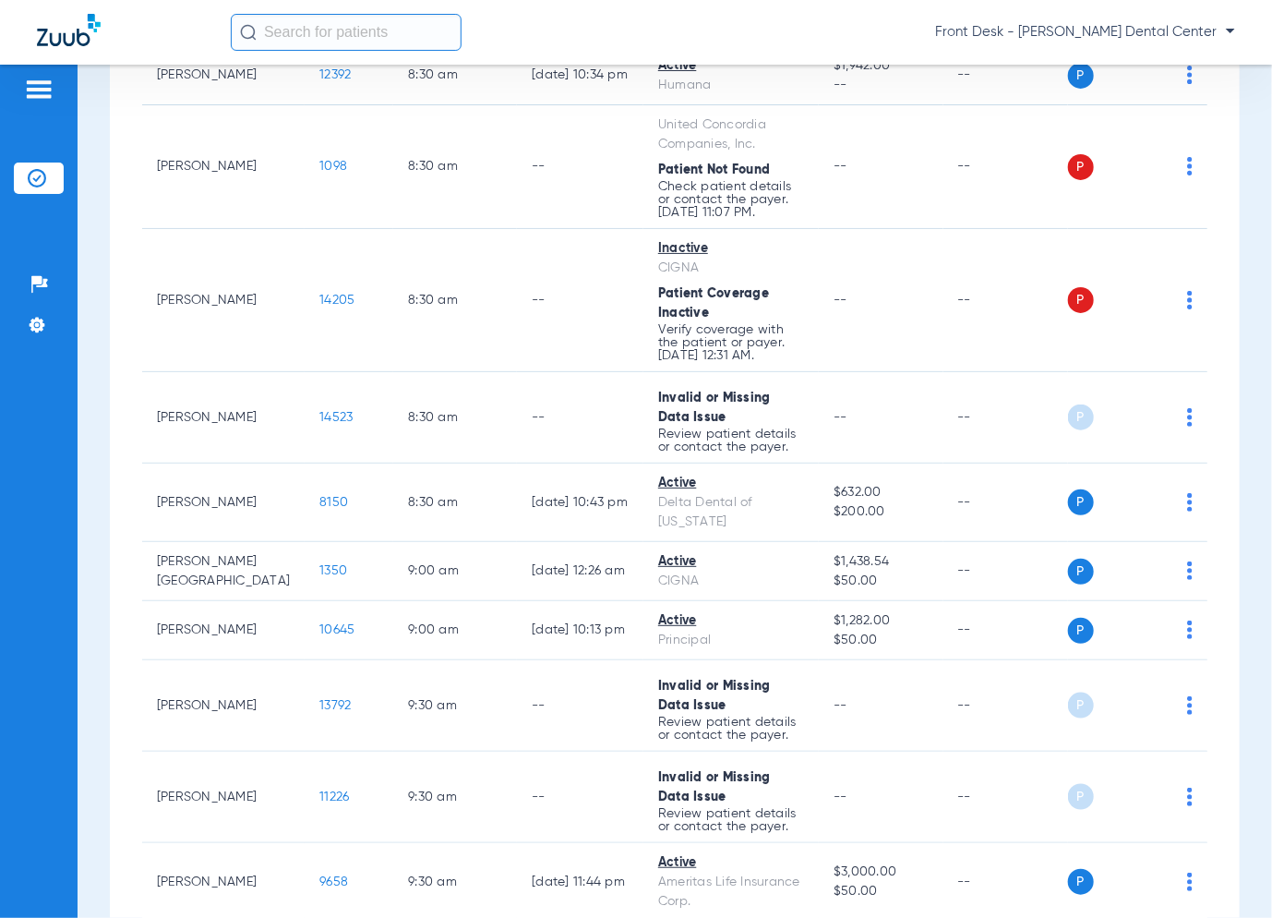
scroll to position [1016, 0]
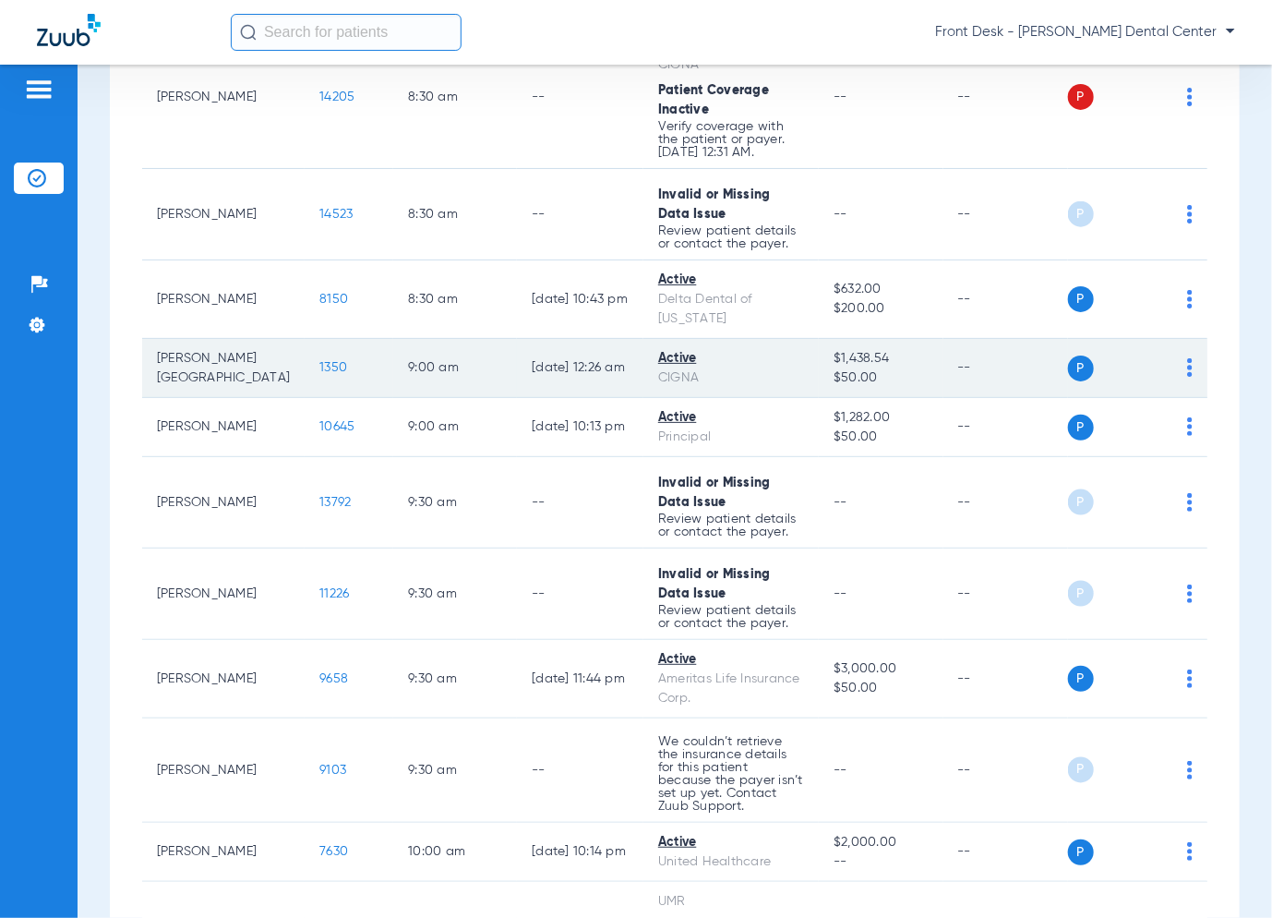
click at [319, 367] on span "1350" at bounding box center [333, 367] width 28 height 13
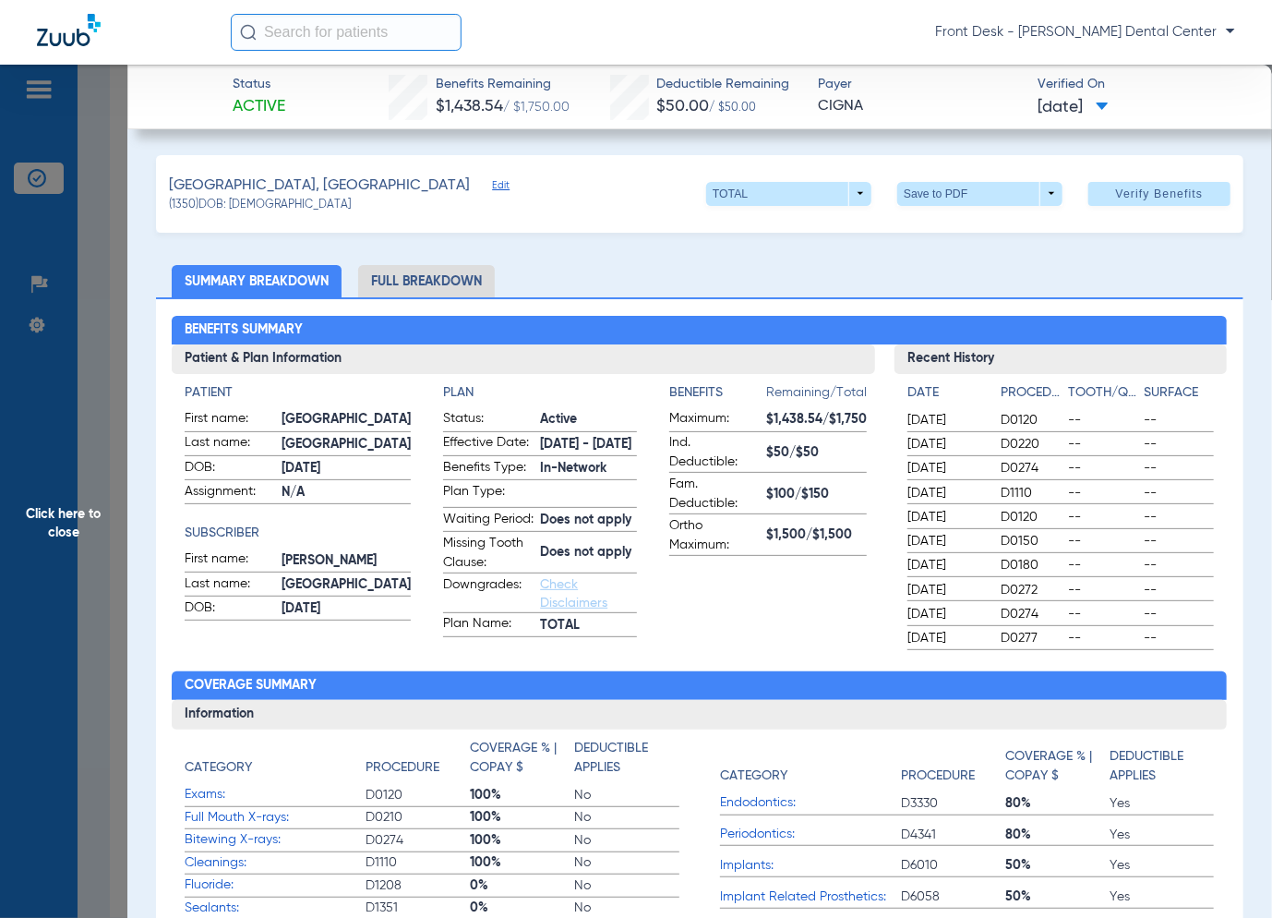
click at [80, 484] on span "Click here to close" at bounding box center [63, 524] width 127 height 918
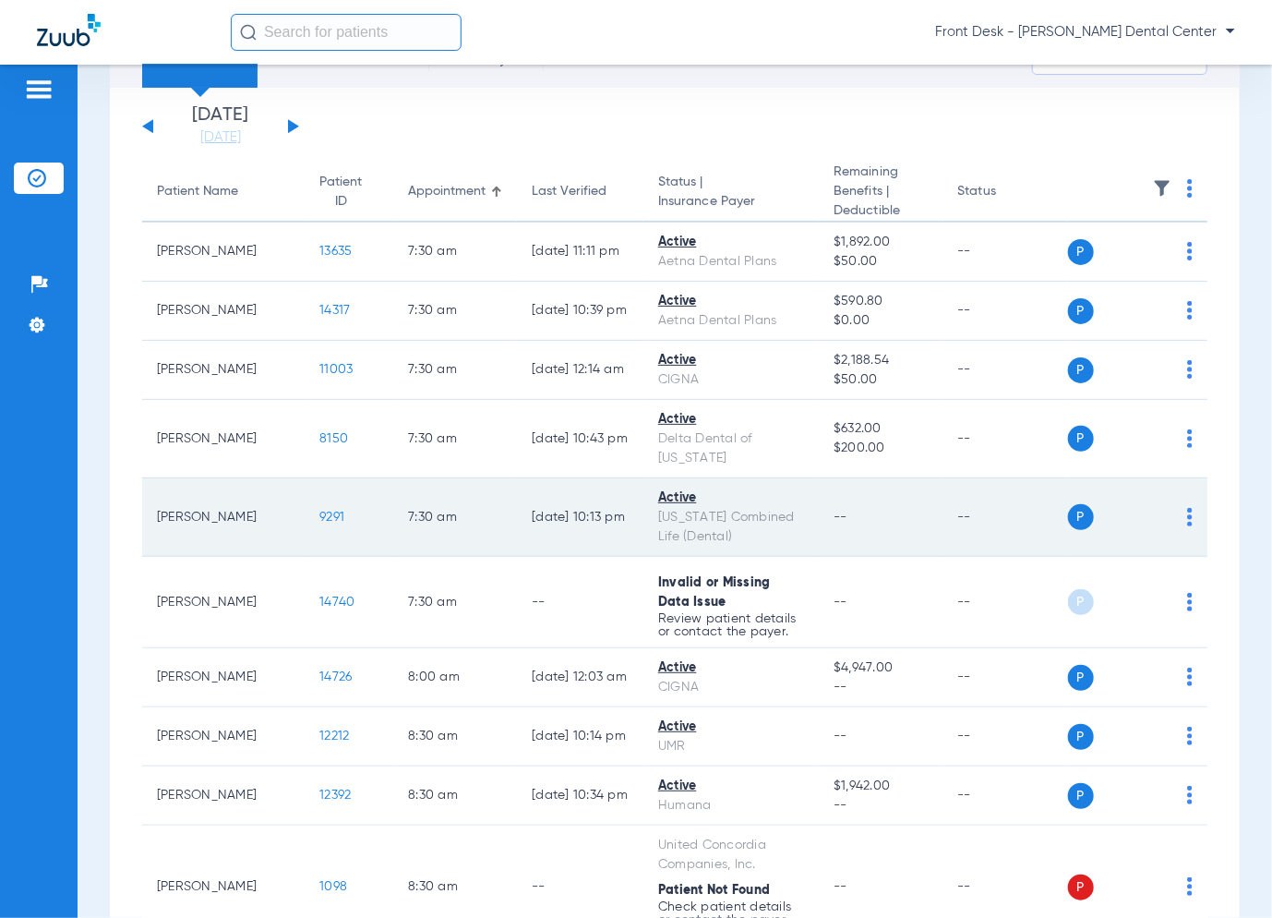
scroll to position [0, 0]
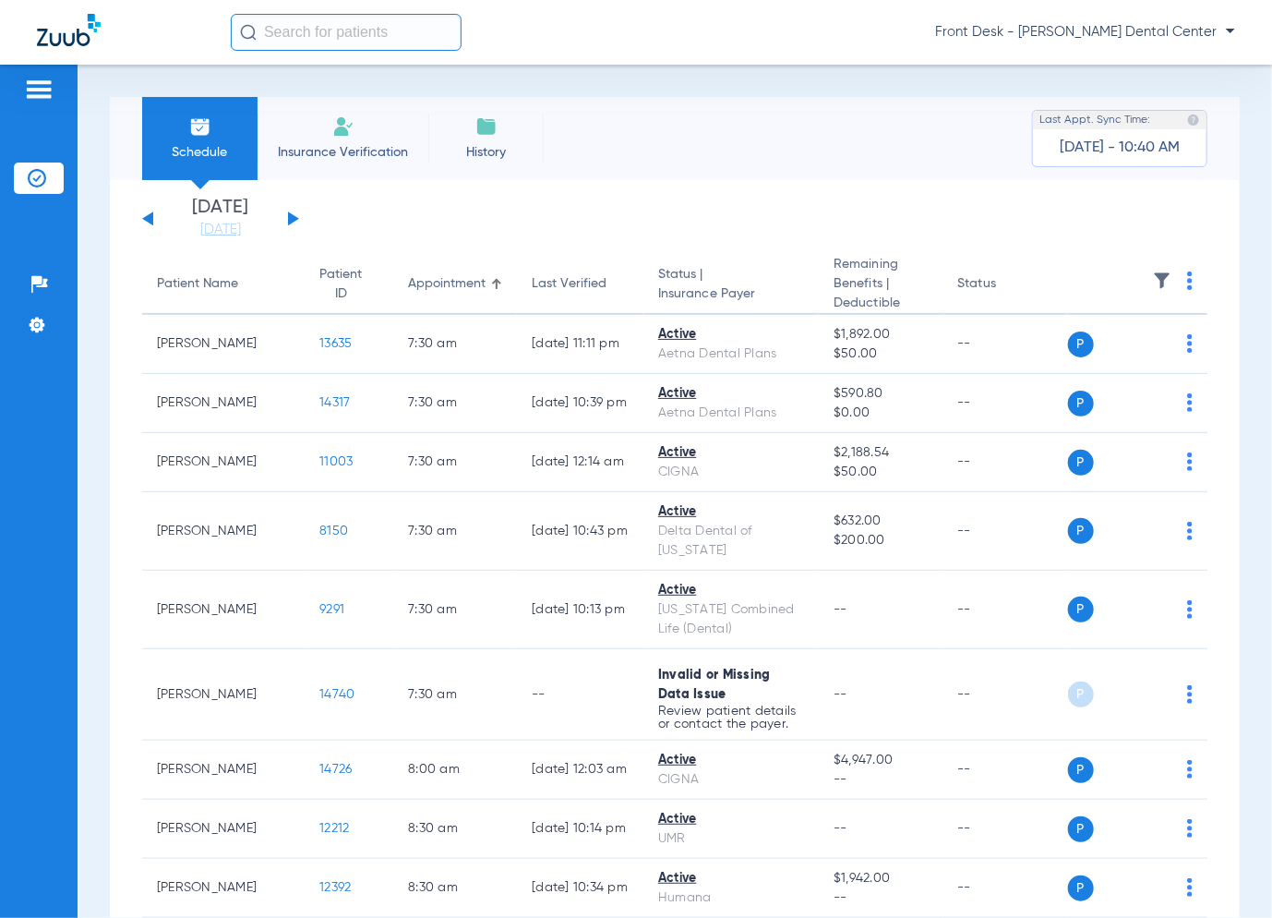
click at [155, 216] on div "Saturday 06-07-2025 Sunday 06-08-2025 Monday 06-09-2025 Tuesday 06-10-2025 Wedn…" at bounding box center [220, 219] width 157 height 41
click at [151, 220] on button at bounding box center [147, 218] width 11 height 14
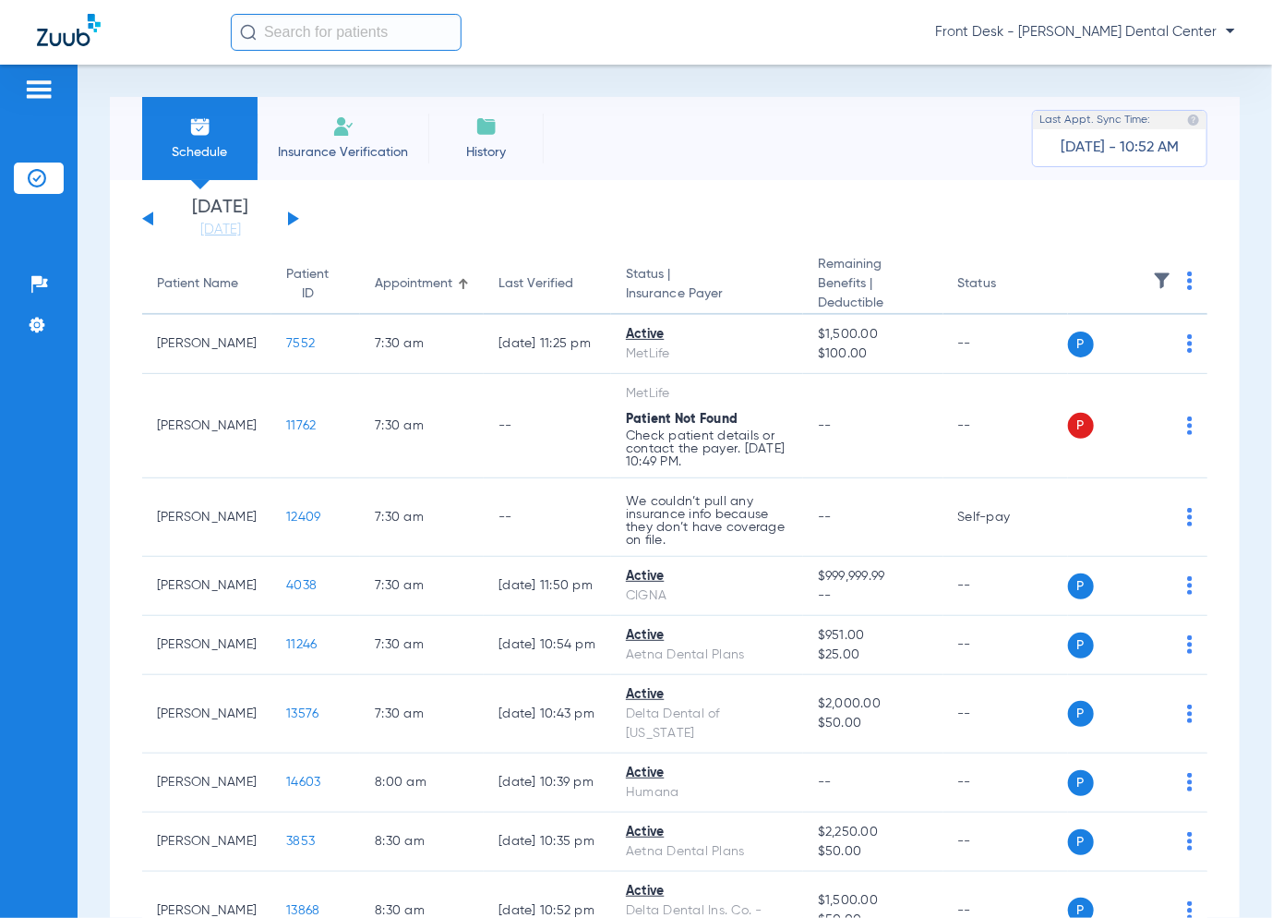
click at [293, 214] on div "Saturday 06-07-2025 Sunday 06-08-2025 Monday 06-09-2025 Tuesday 06-10-2025 Wedn…" at bounding box center [220, 219] width 157 height 41
click at [293, 217] on button at bounding box center [293, 218] width 11 height 14
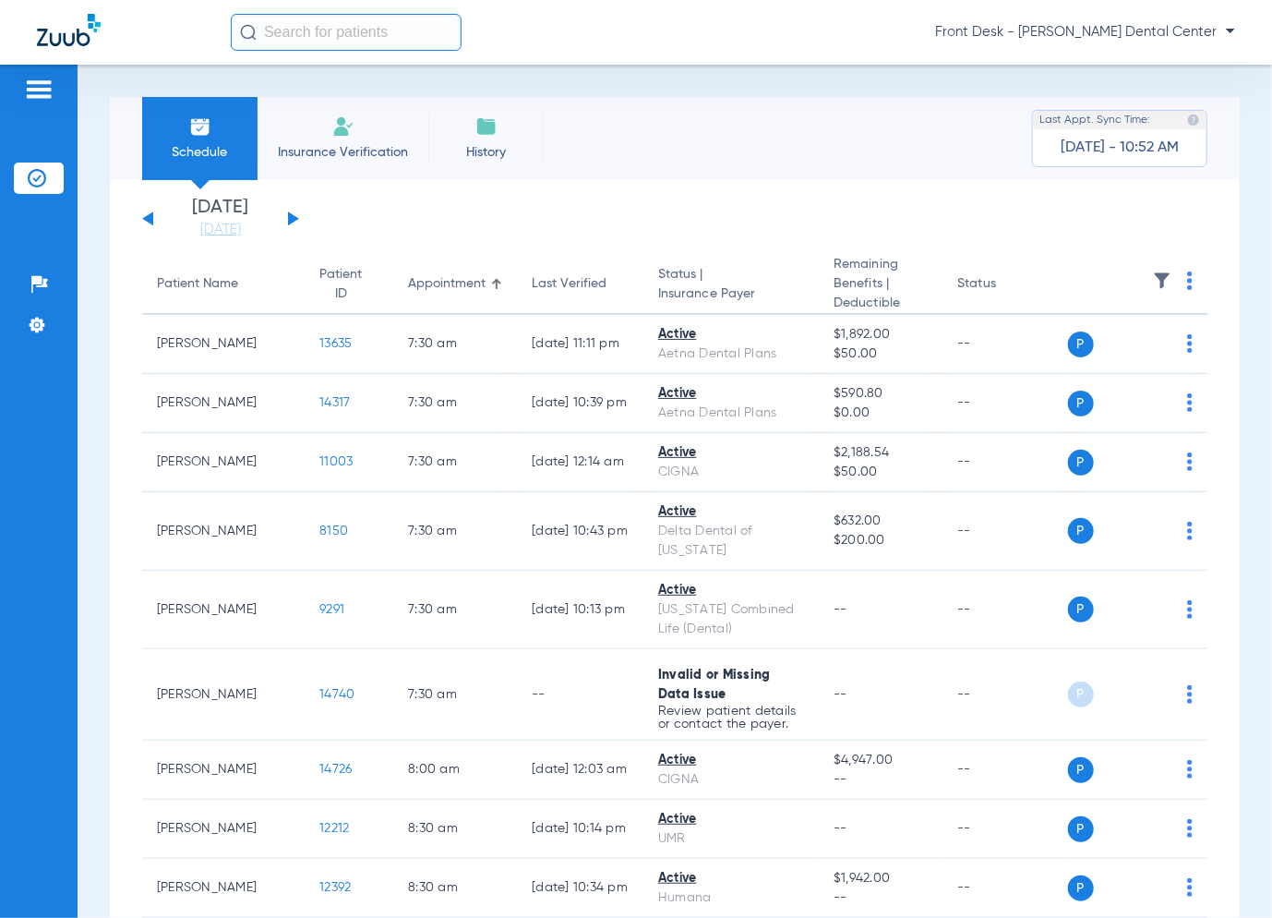
click at [283, 224] on div "Saturday 06-07-2025 Sunday 06-08-2025 Monday 06-09-2025 Tuesday 06-10-2025 Wedn…" at bounding box center [220, 219] width 157 height 41
click at [294, 220] on button at bounding box center [293, 218] width 11 height 14
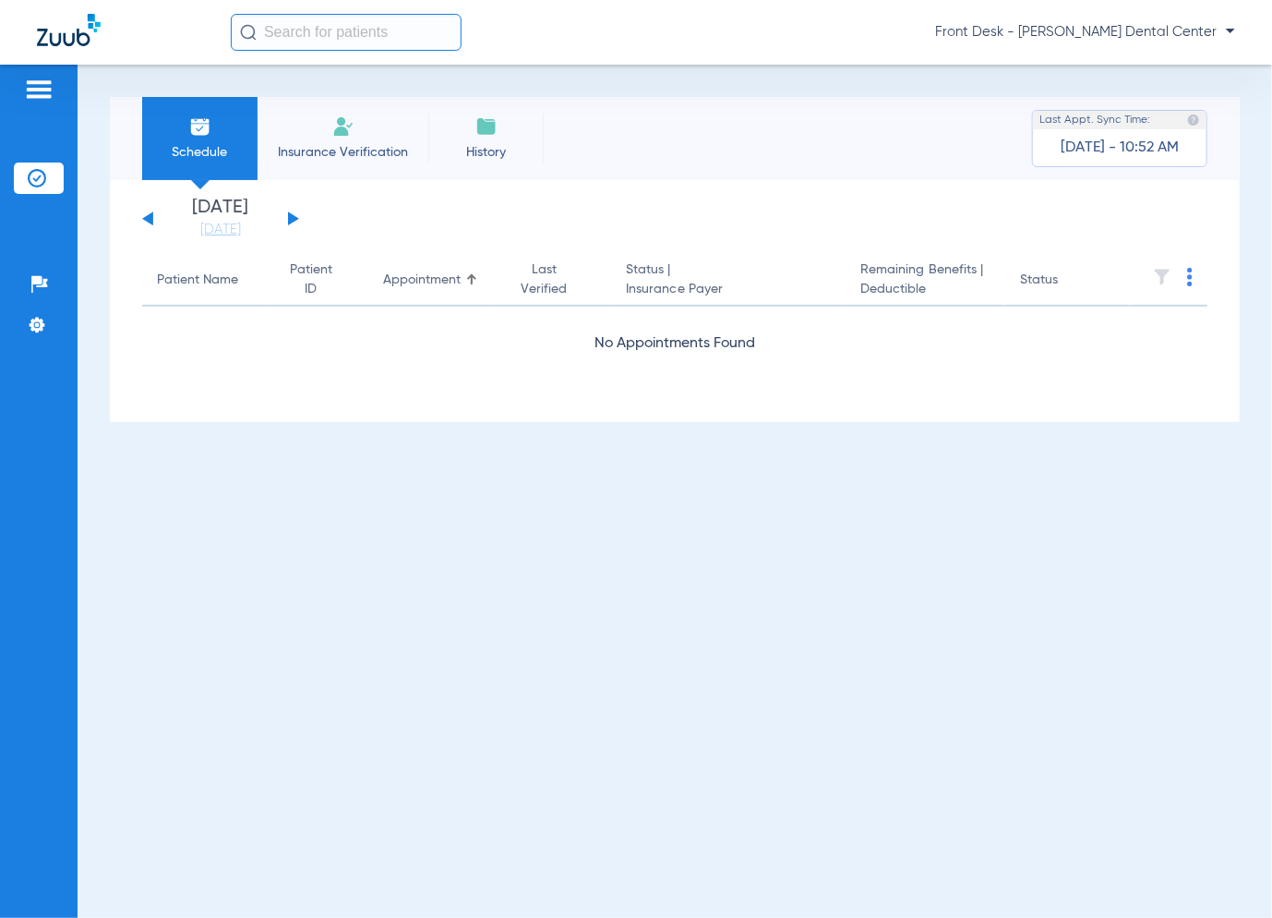
click at [294, 220] on button at bounding box center [293, 218] width 11 height 14
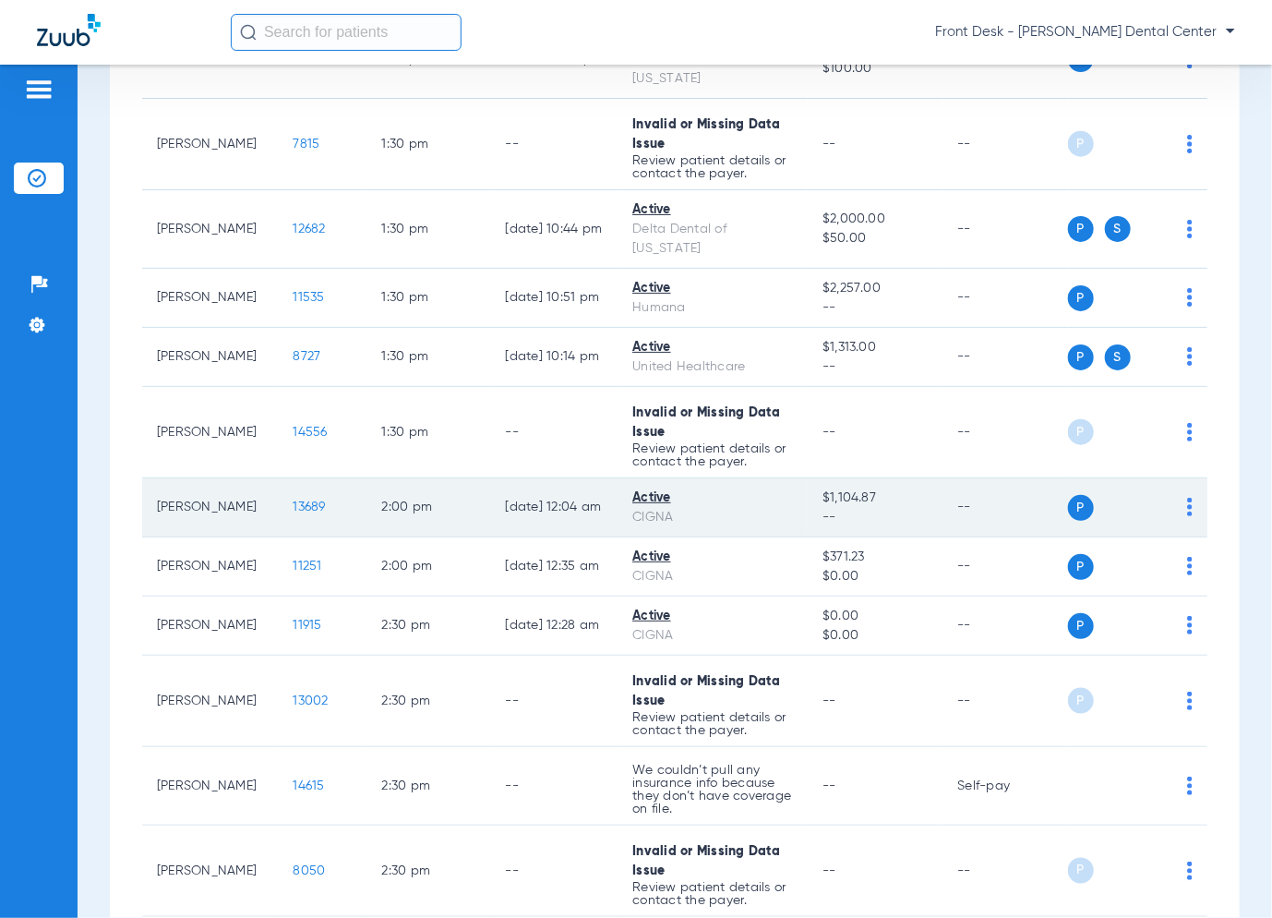
scroll to position [923, 0]
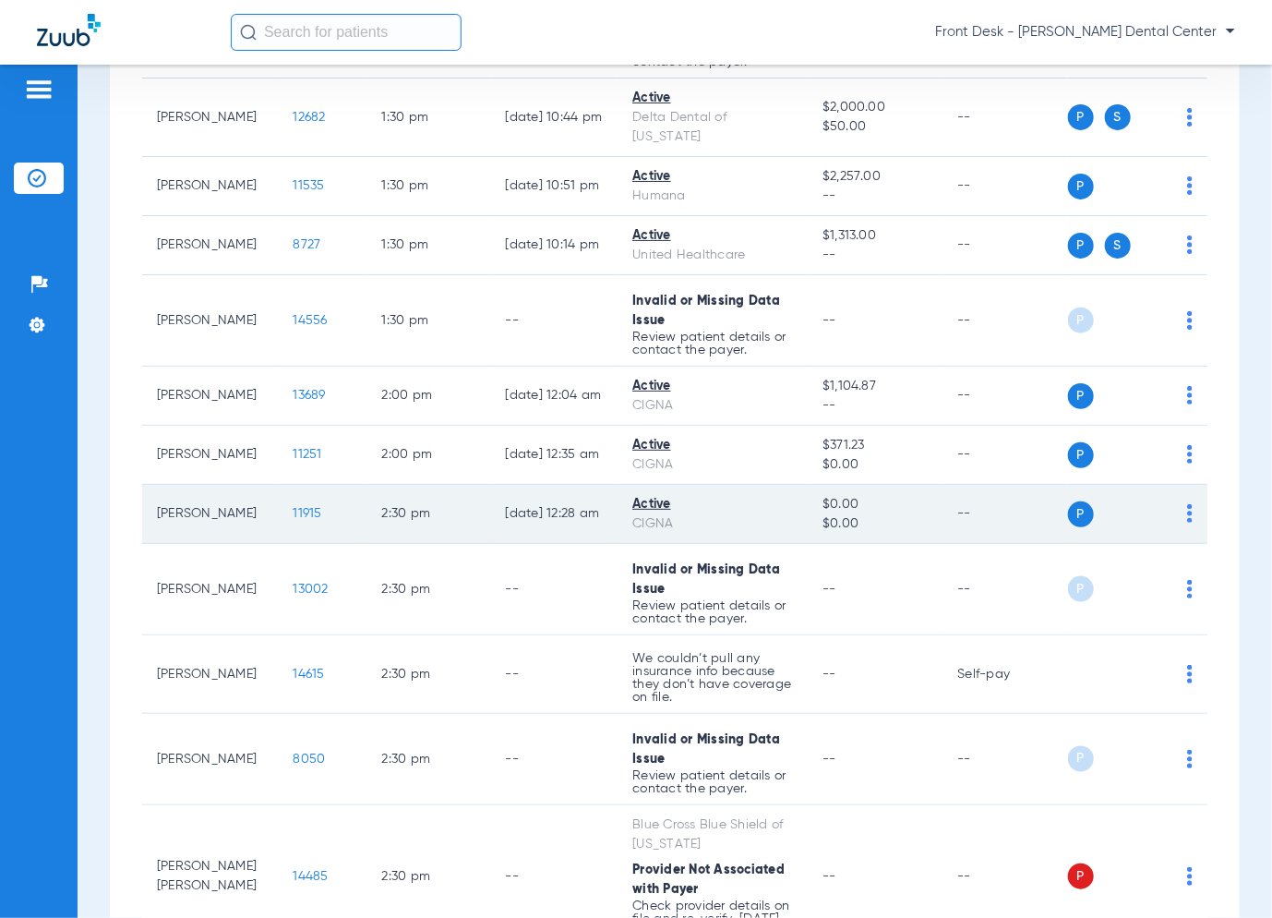
scroll to position [1217, 0]
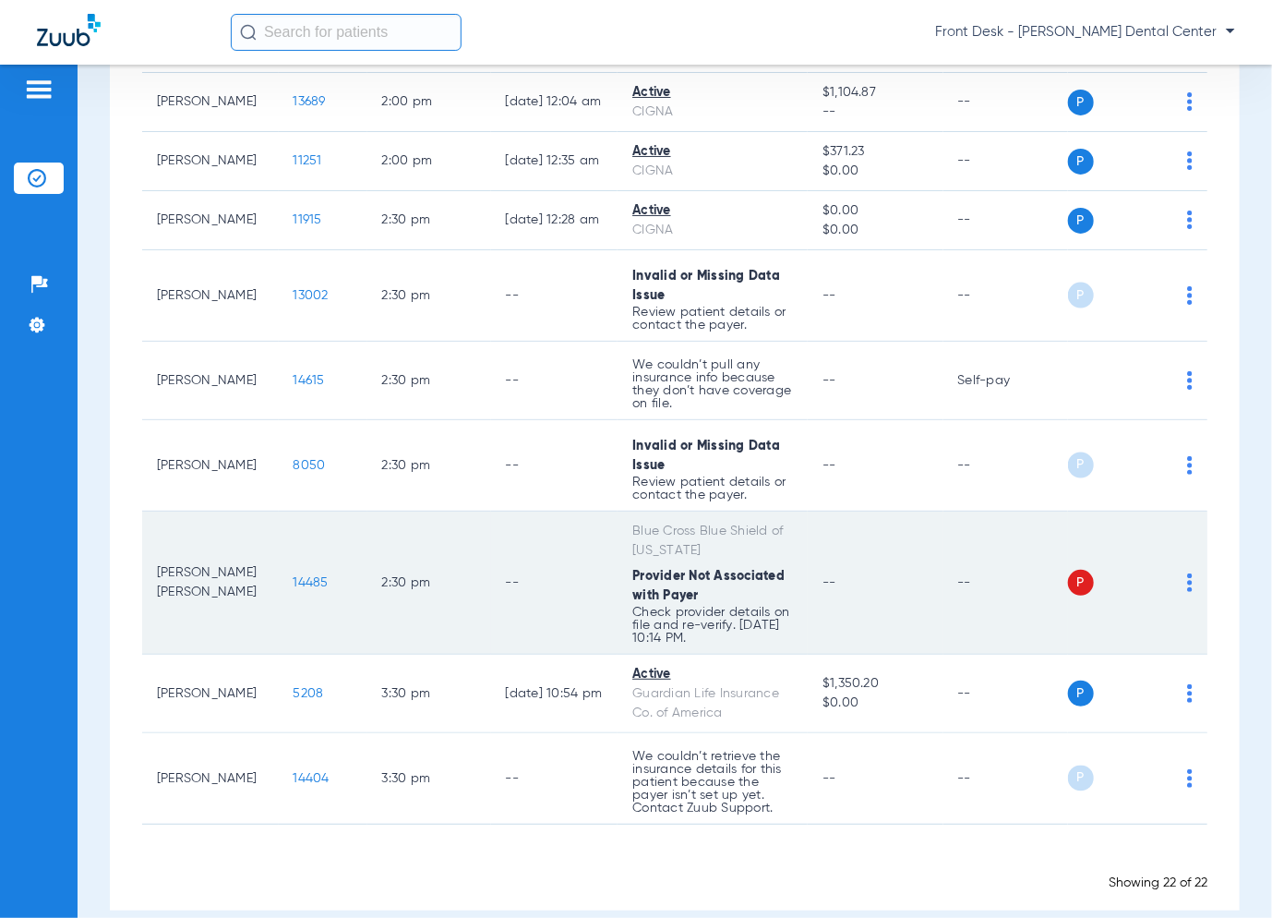
click at [294, 576] on span "14485" at bounding box center [311, 582] width 35 height 13
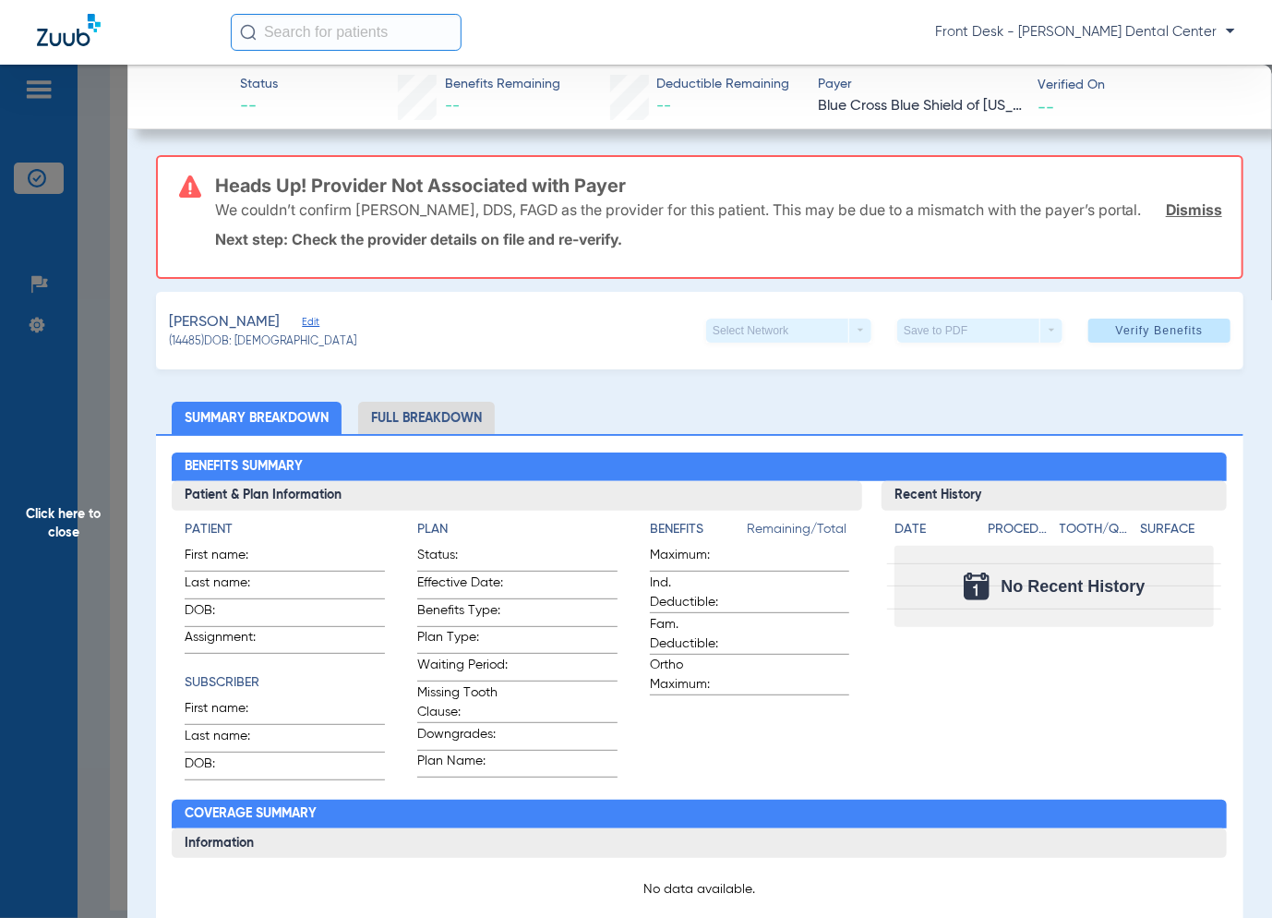
click at [115, 696] on span "Click here to close" at bounding box center [63, 524] width 127 height 918
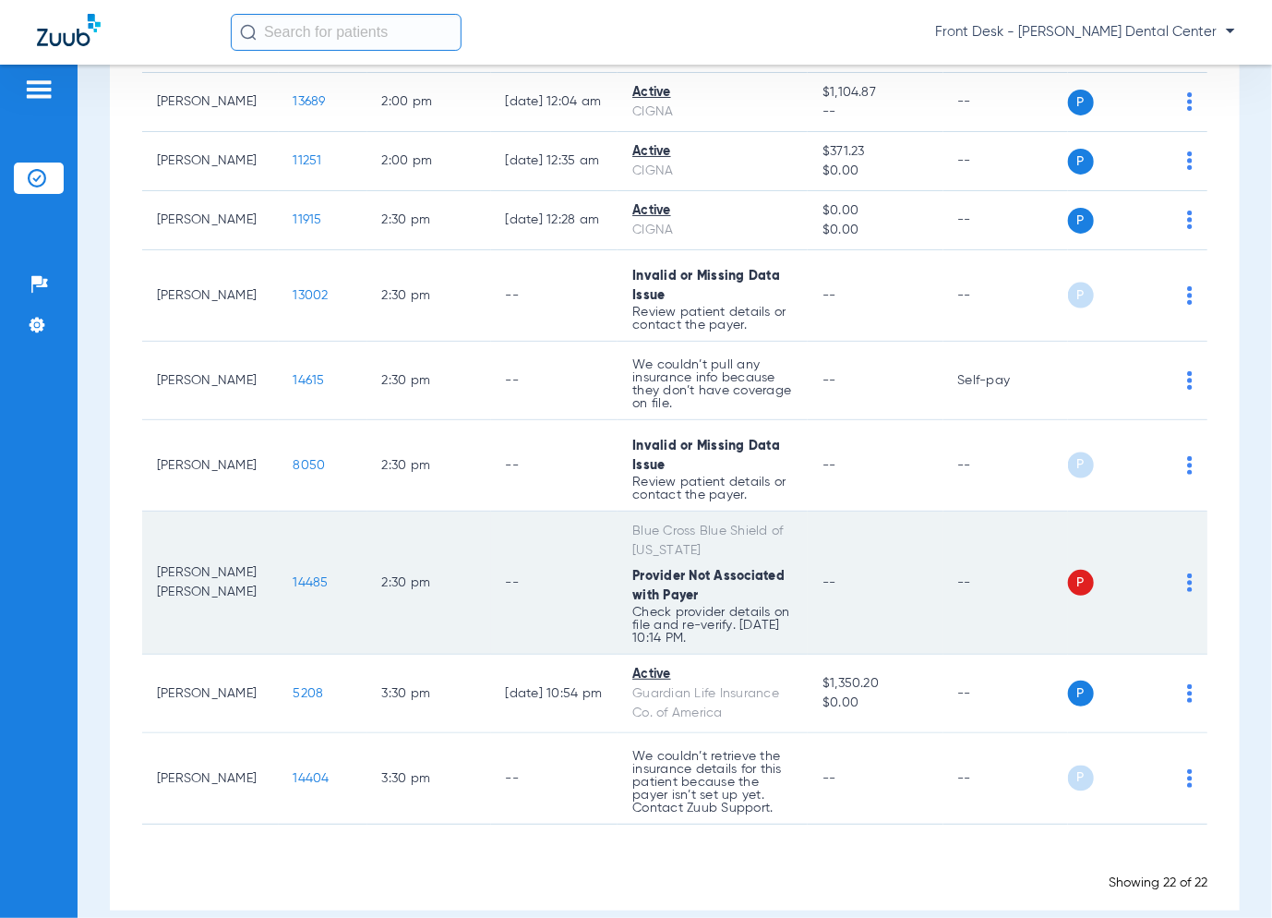
click at [294, 576] on span "14485" at bounding box center [311, 582] width 35 height 13
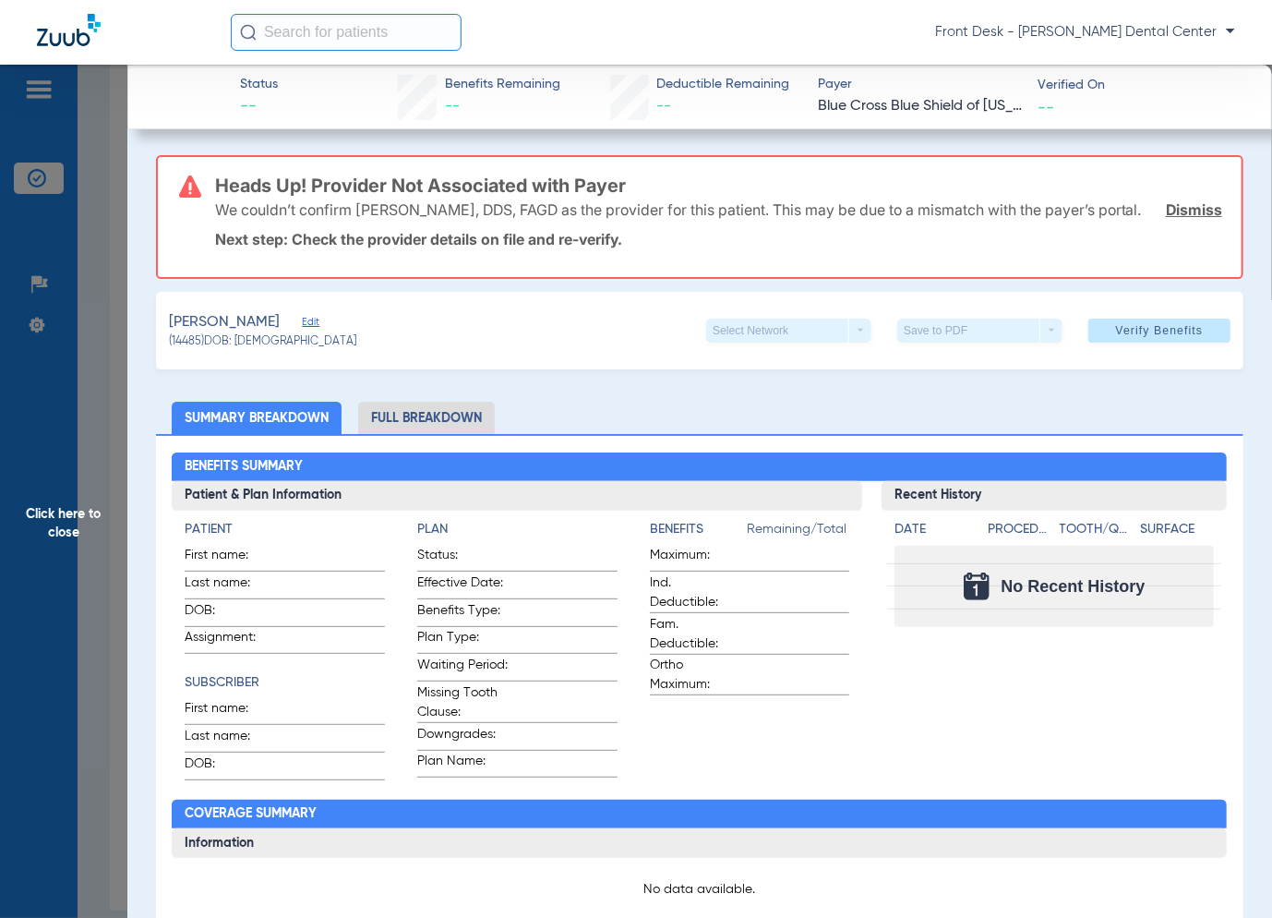
click at [60, 412] on span "Click here to close" at bounding box center [63, 524] width 127 height 918
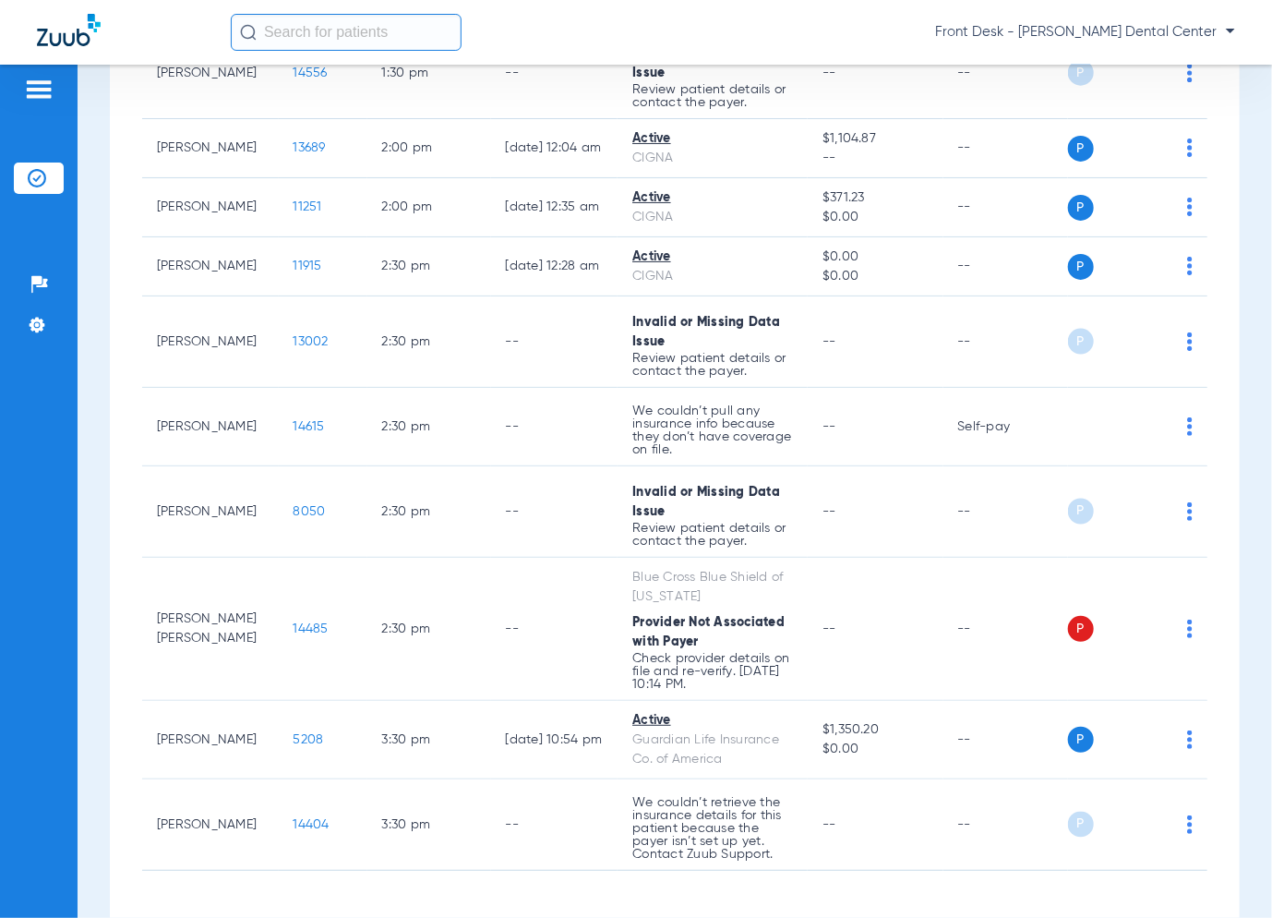
scroll to position [1200, 0]
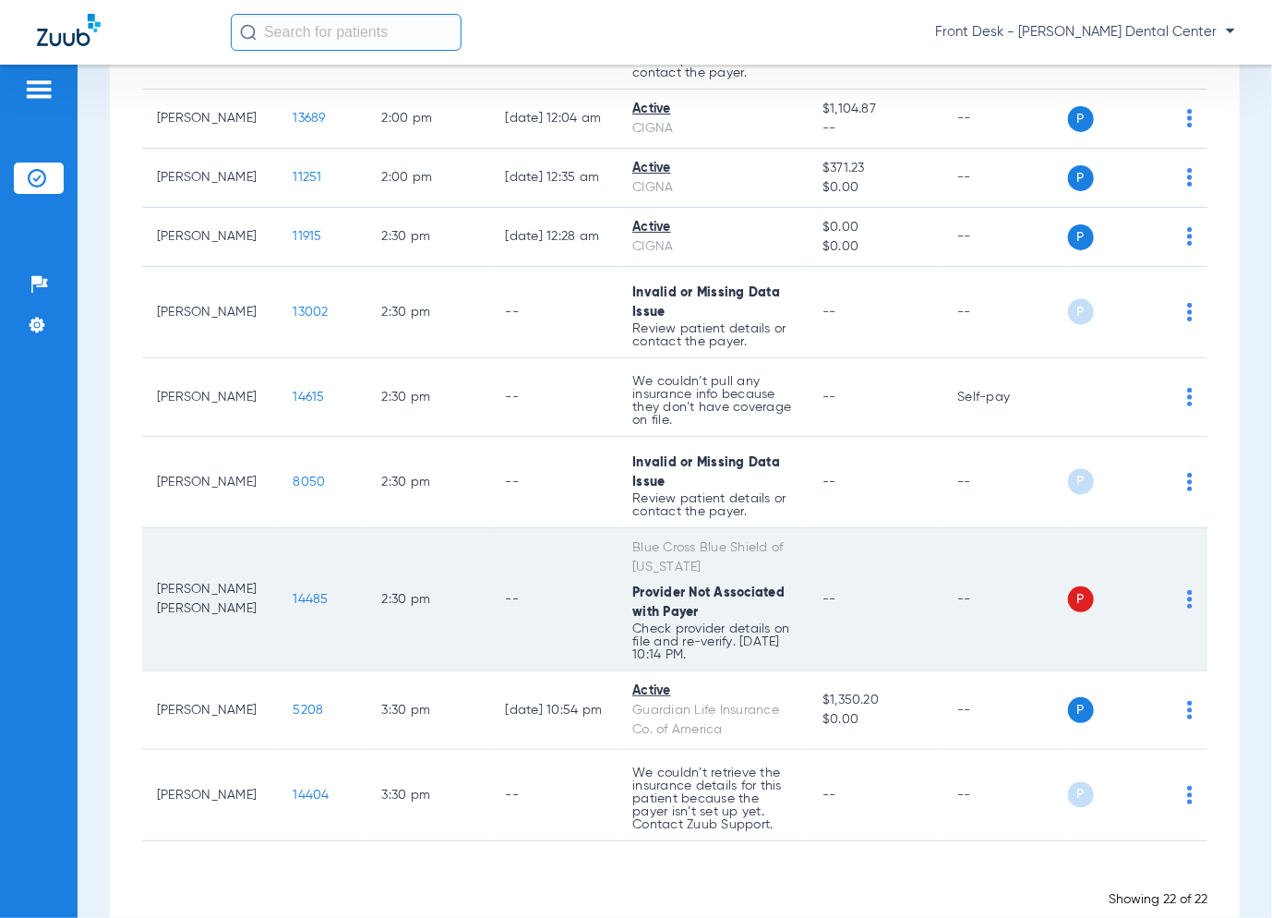
click at [294, 593] on span "14485" at bounding box center [311, 599] width 35 height 13
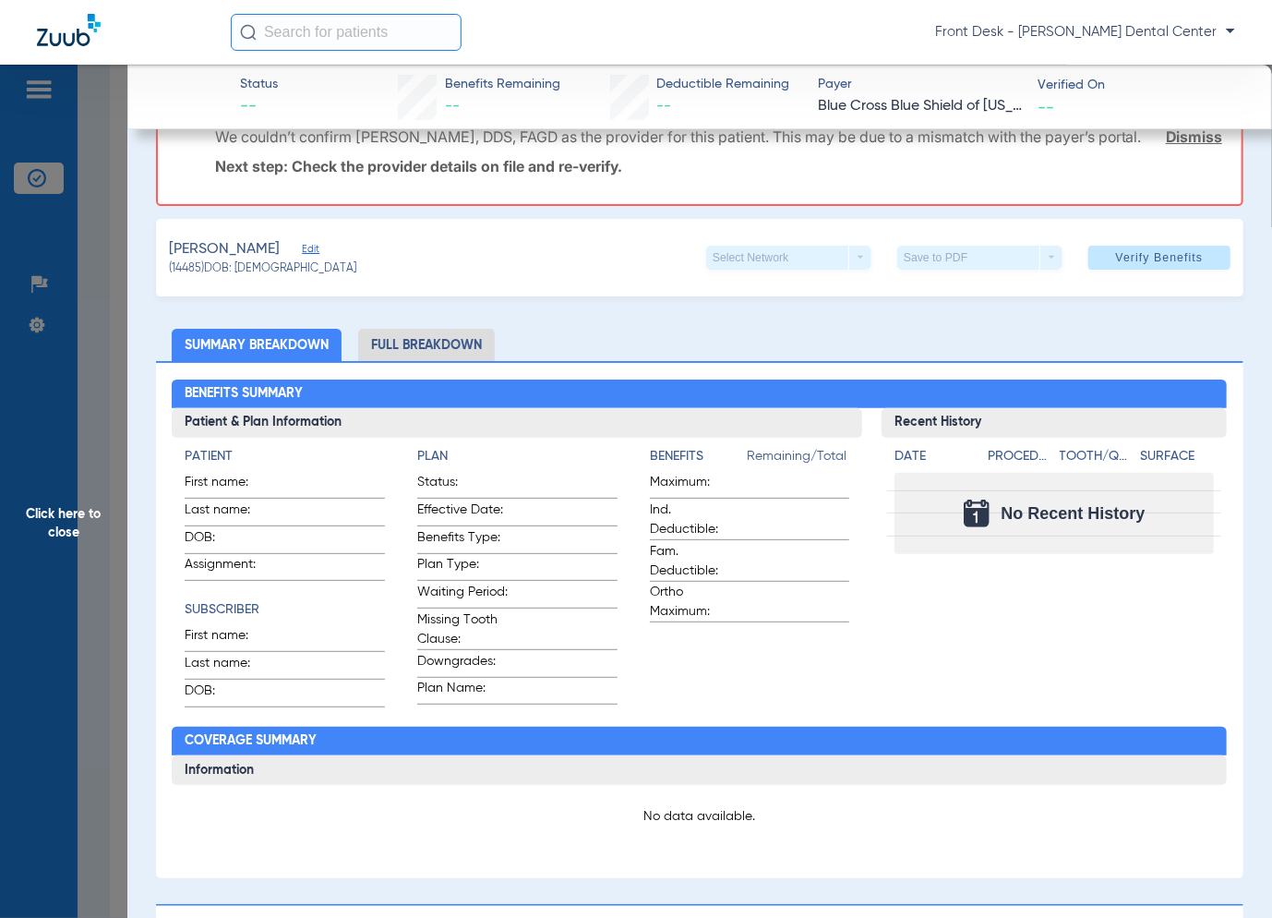
scroll to position [0, 0]
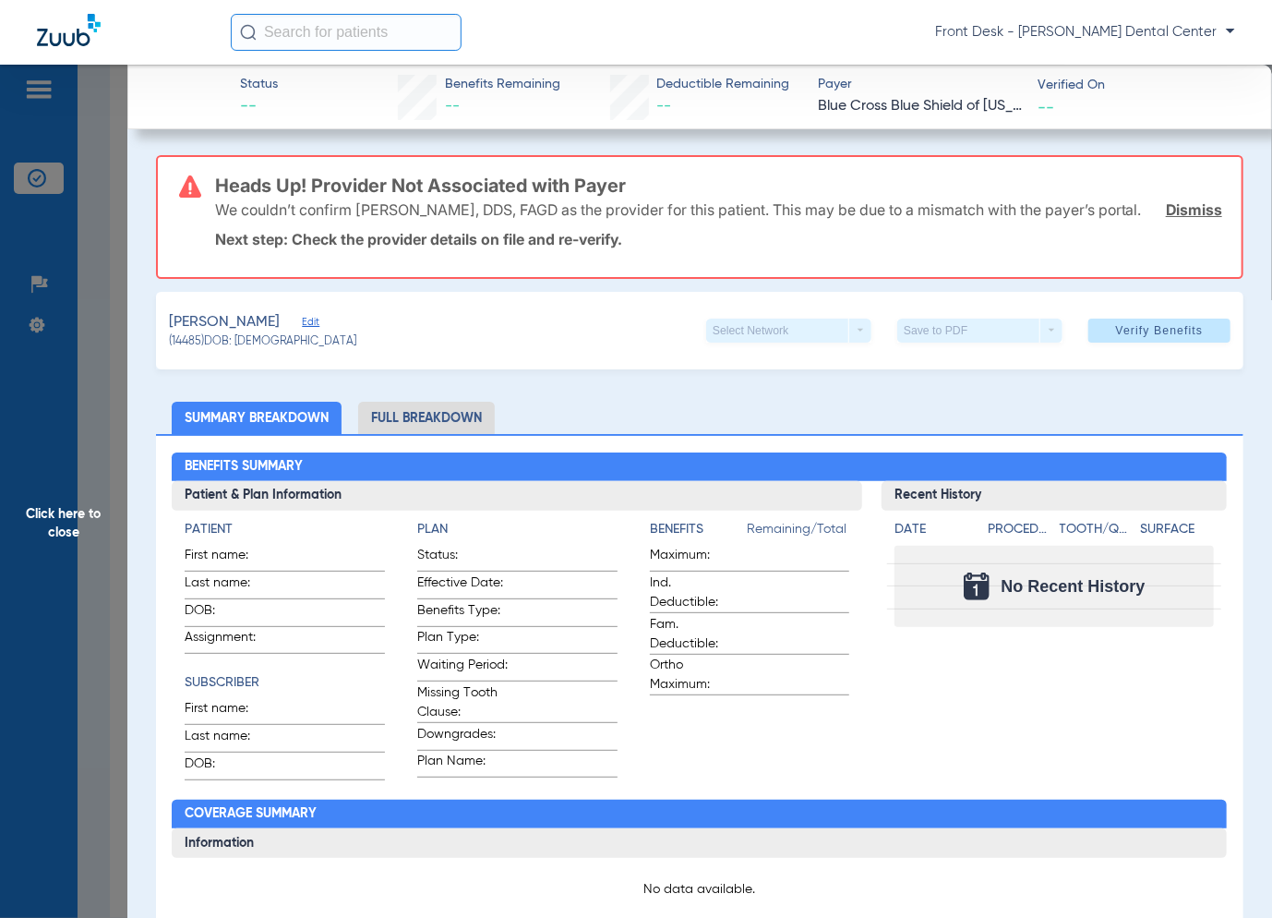
drag, startPoint x: 101, startPoint y: 394, endPoint x: 99, endPoint y: 359, distance: 35.1
click at [101, 394] on span "Click here to close" at bounding box center [63, 524] width 127 height 918
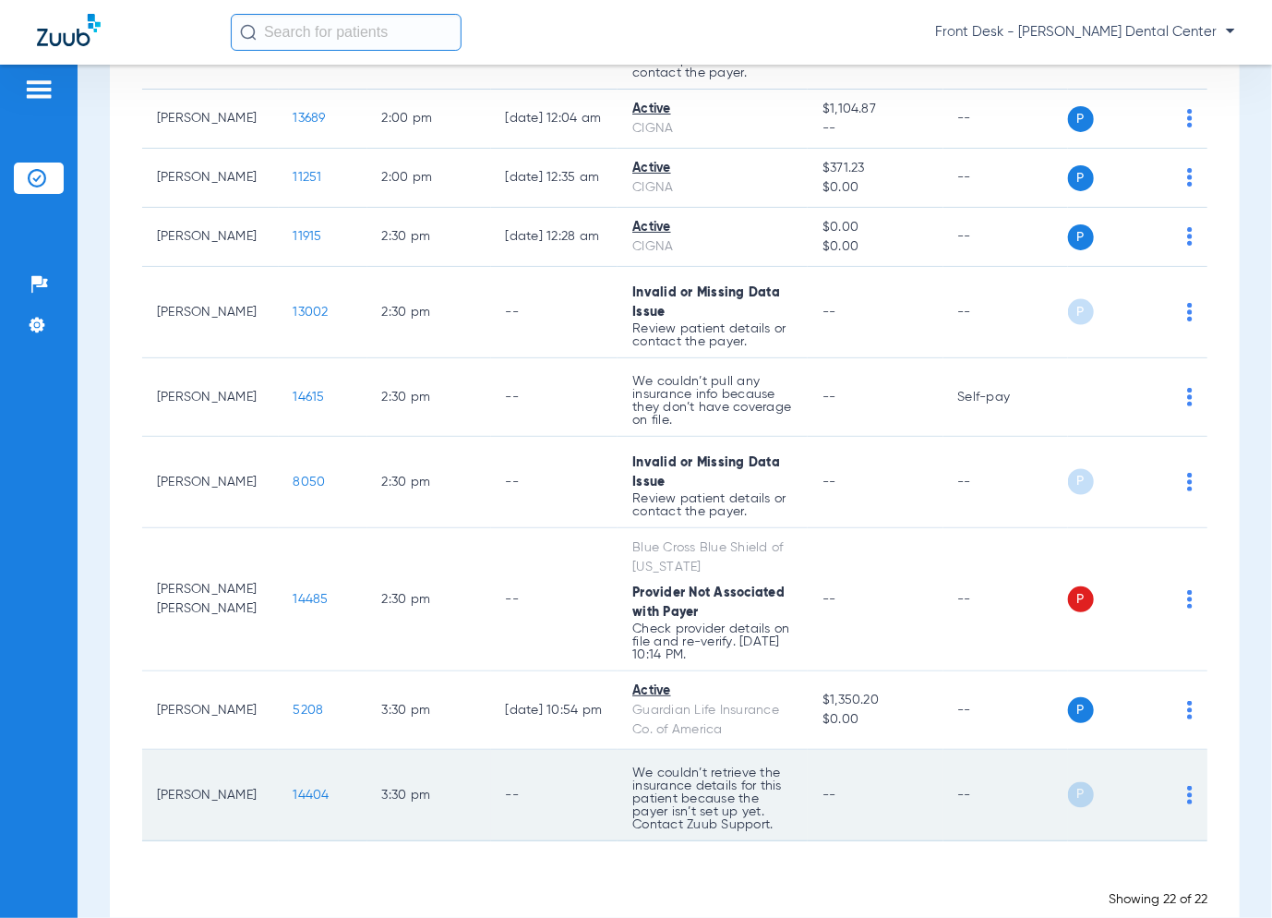
click at [294, 788] on span "14404" at bounding box center [312, 794] width 36 height 13
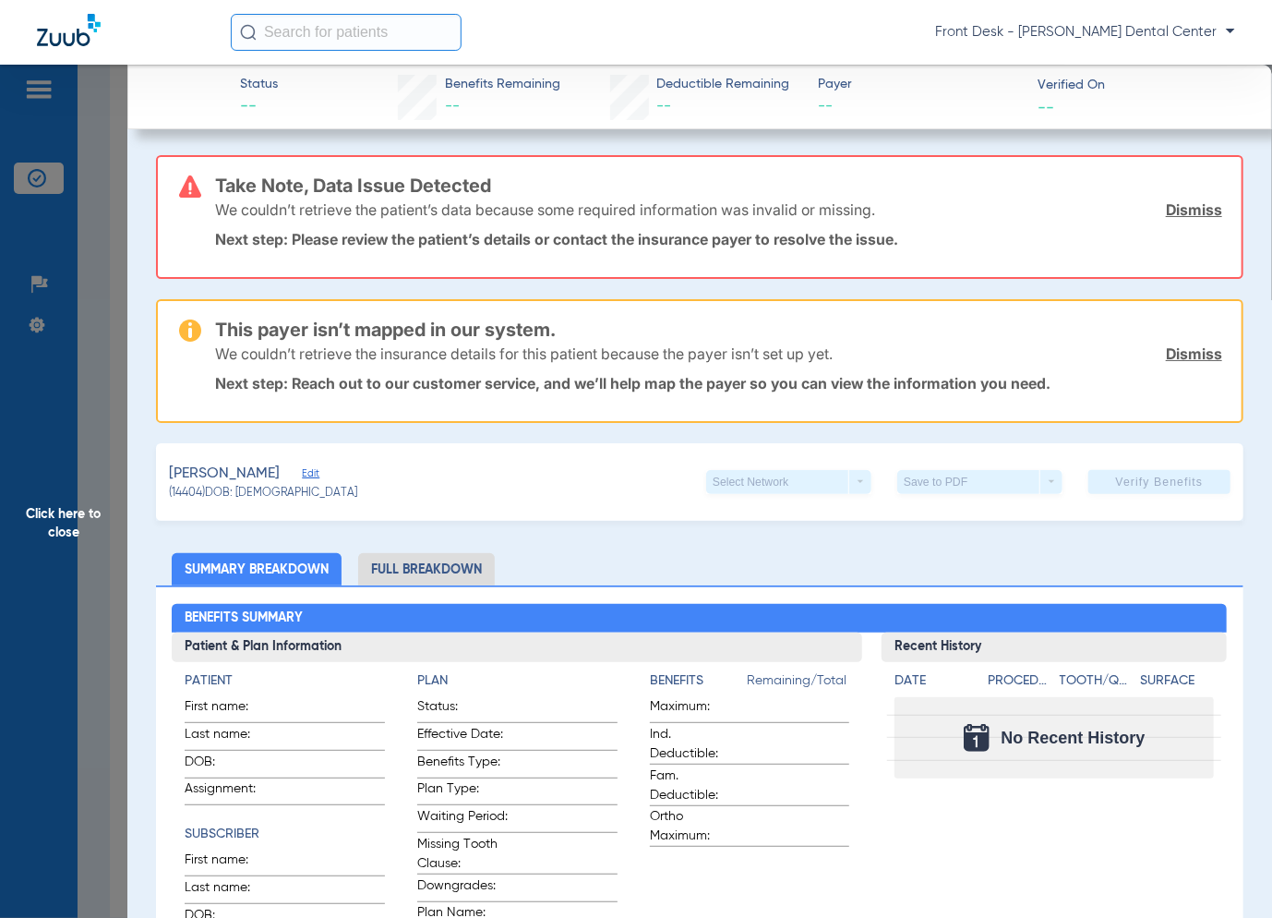
click at [98, 523] on span "Click here to close" at bounding box center [63, 524] width 127 height 918
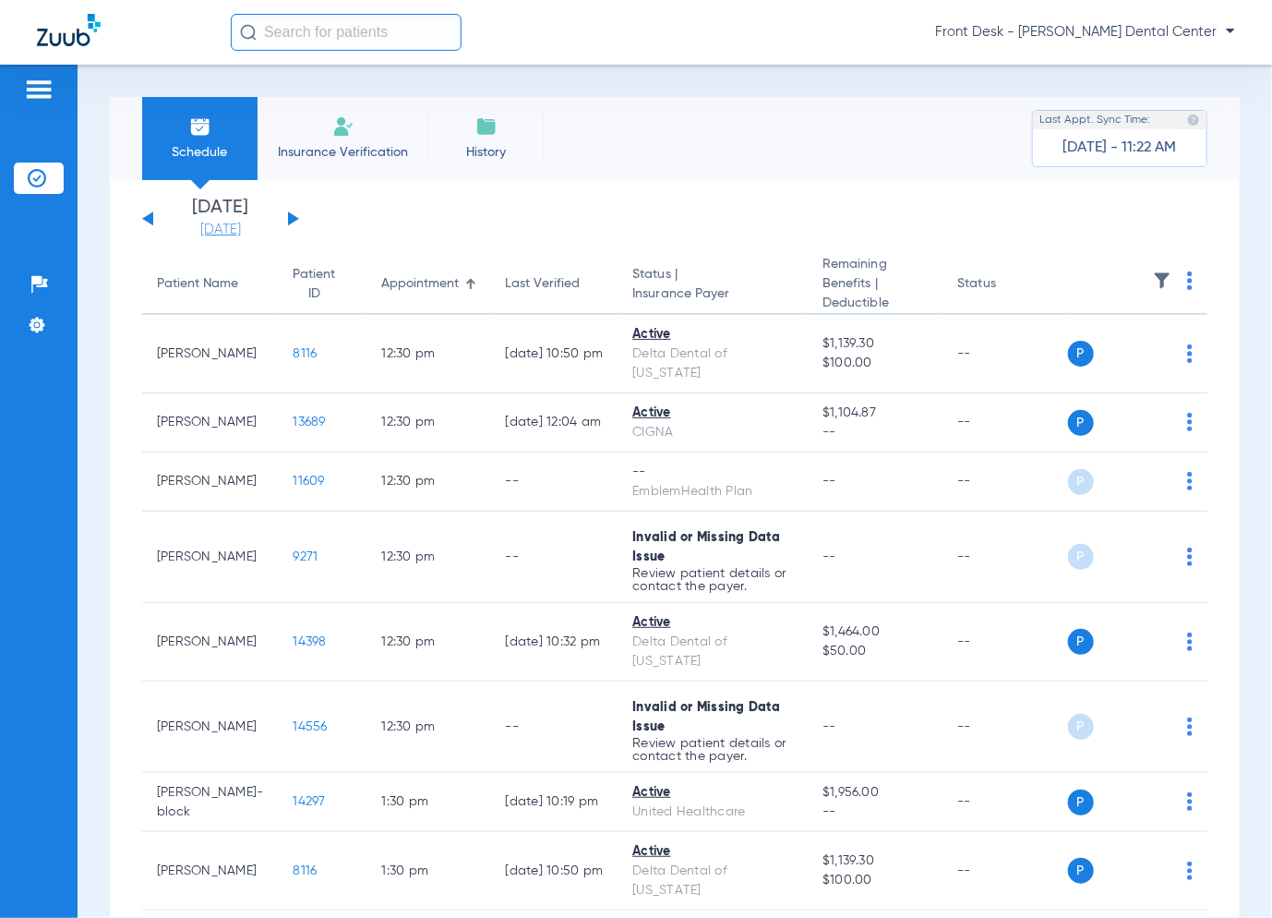
click at [215, 221] on link "[DATE]" at bounding box center [220, 230] width 111 height 18
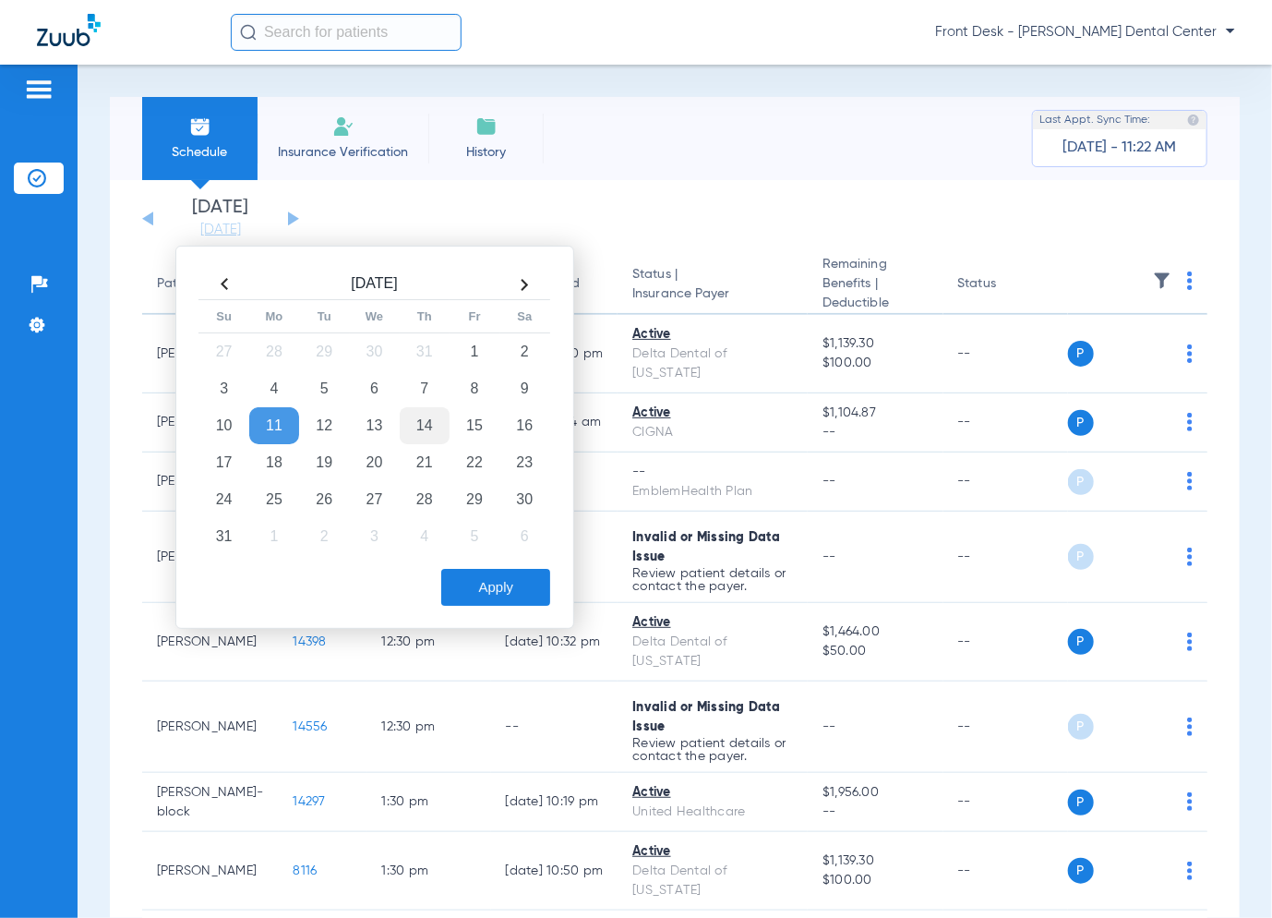
click at [425, 422] on td "14" at bounding box center [425, 425] width 50 height 37
drag, startPoint x: 515, startPoint y: 620, endPoint x: 515, endPoint y: 605, distance: 14.8
click at [516, 612] on div "[DATE] Su Mo Tu We Th Fr Sa 27 28 29 30 31 1 2 3 4 5 6 7 8 9 10 11 12 13 14 15 …" at bounding box center [374, 437] width 399 height 383
click at [515, 602] on button "Apply" at bounding box center [495, 587] width 109 height 37
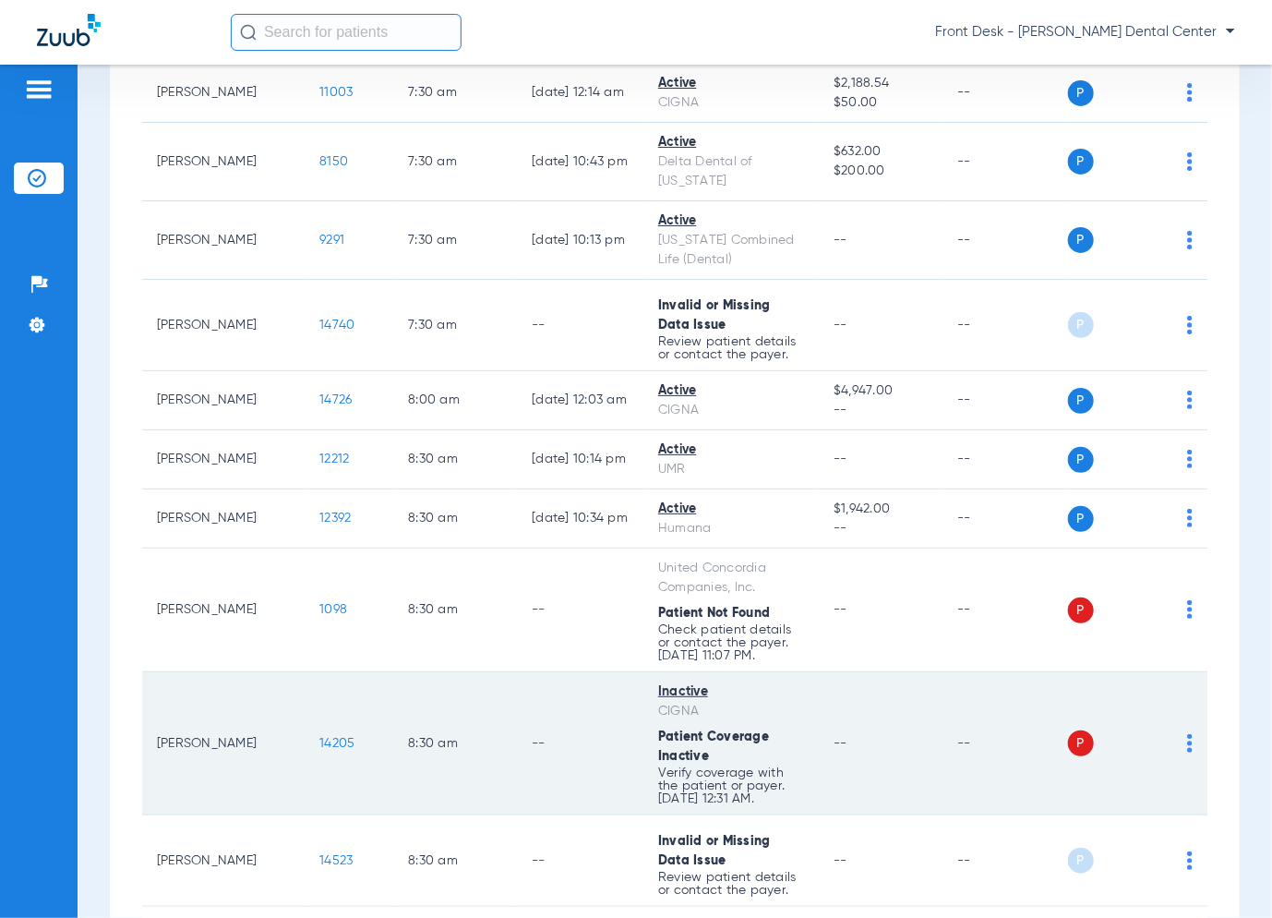
scroll to position [646, 0]
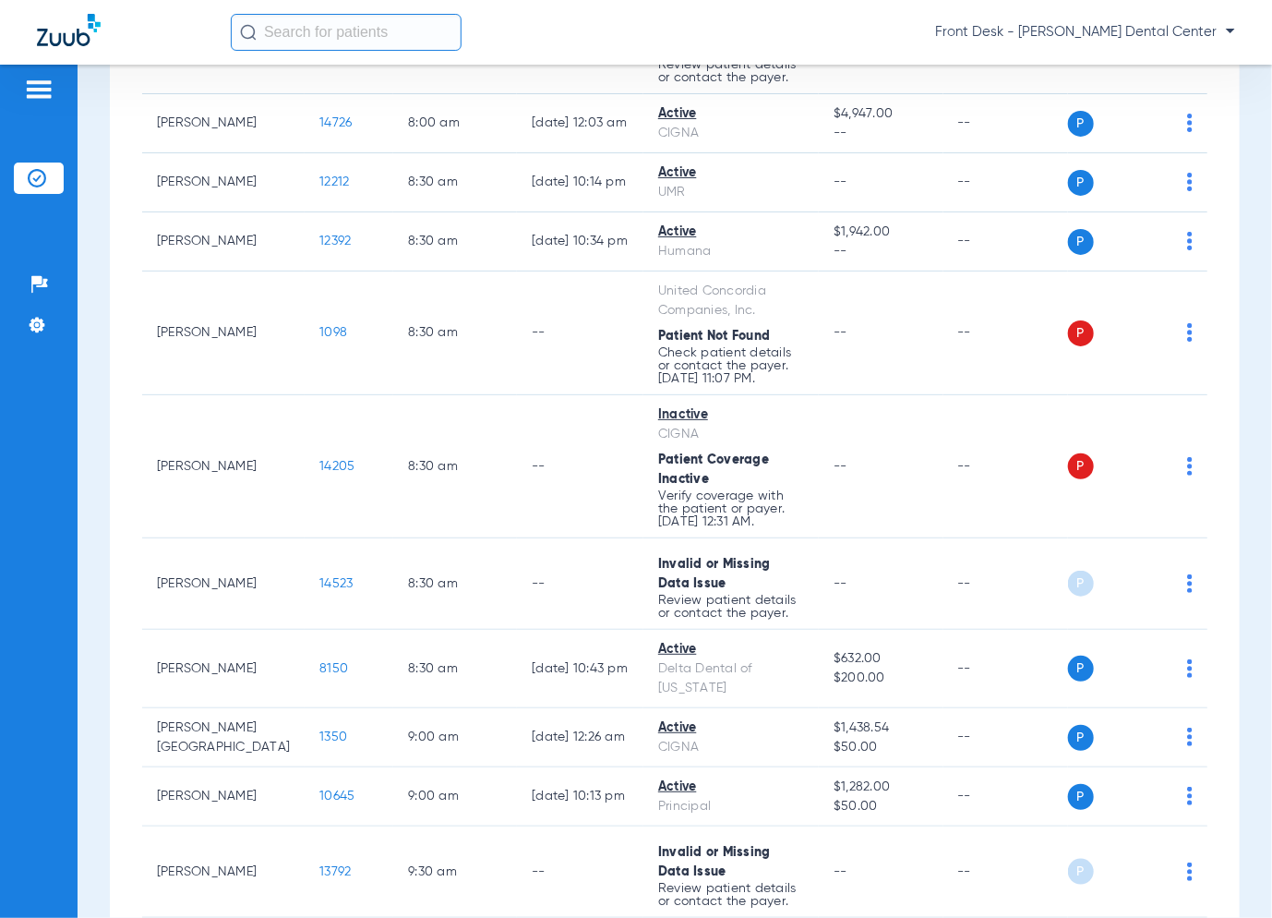
click at [81, 558] on div "Schedule Insurance Verification History Last Appt. Sync Time: [DATE] - 11:37 AM…" at bounding box center [675, 491] width 1195 height 853
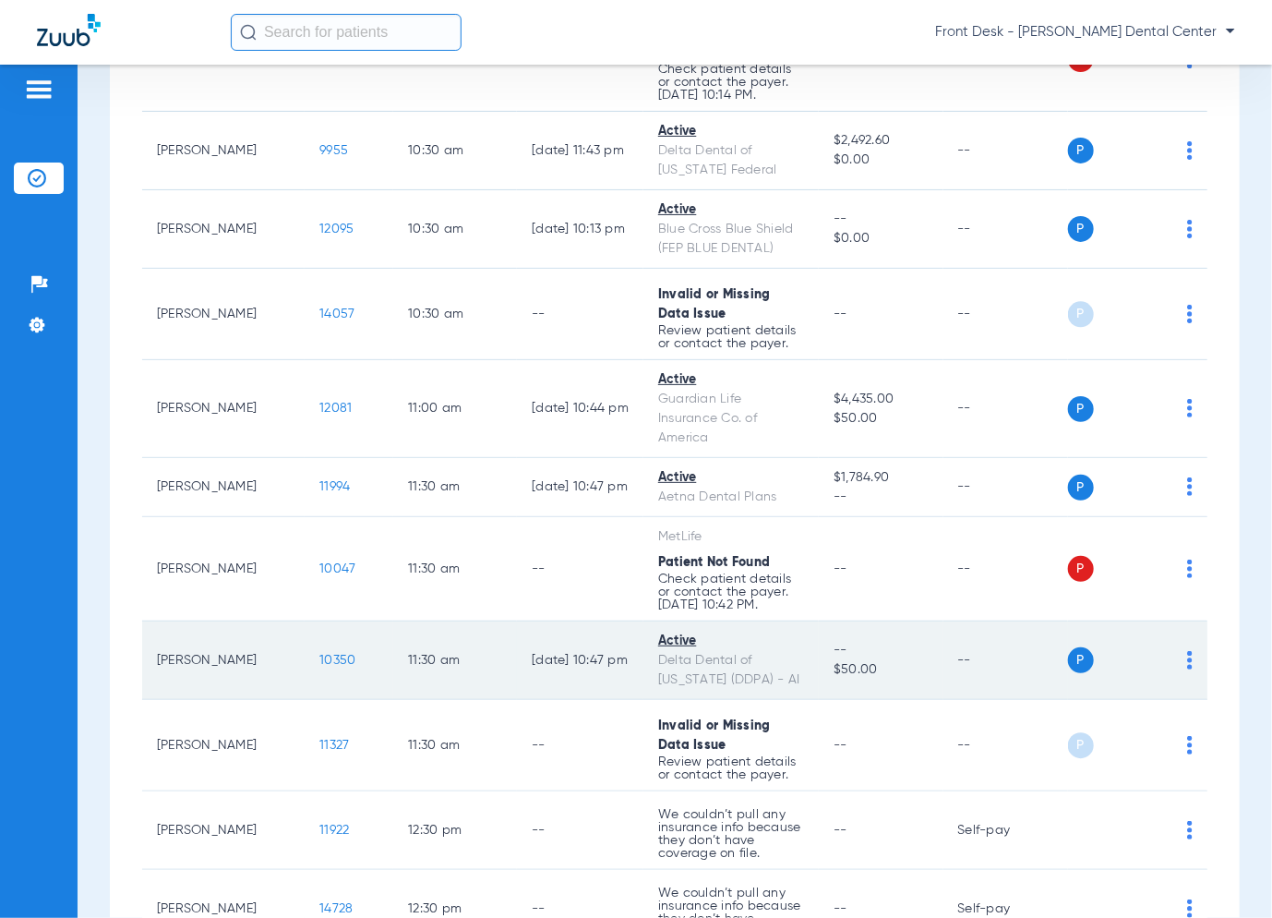
scroll to position [1939, 0]
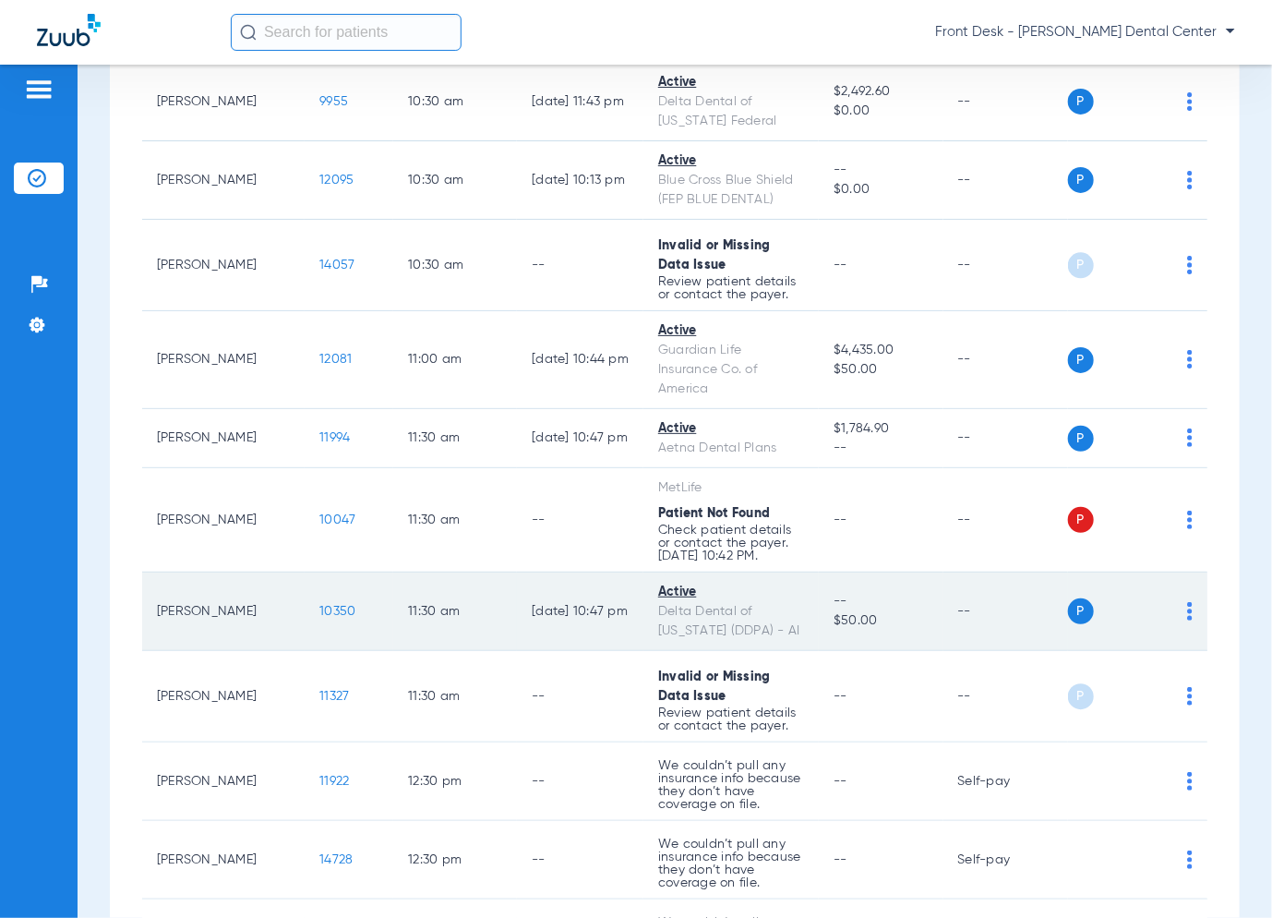
click at [319, 605] on span "10350" at bounding box center [337, 611] width 36 height 13
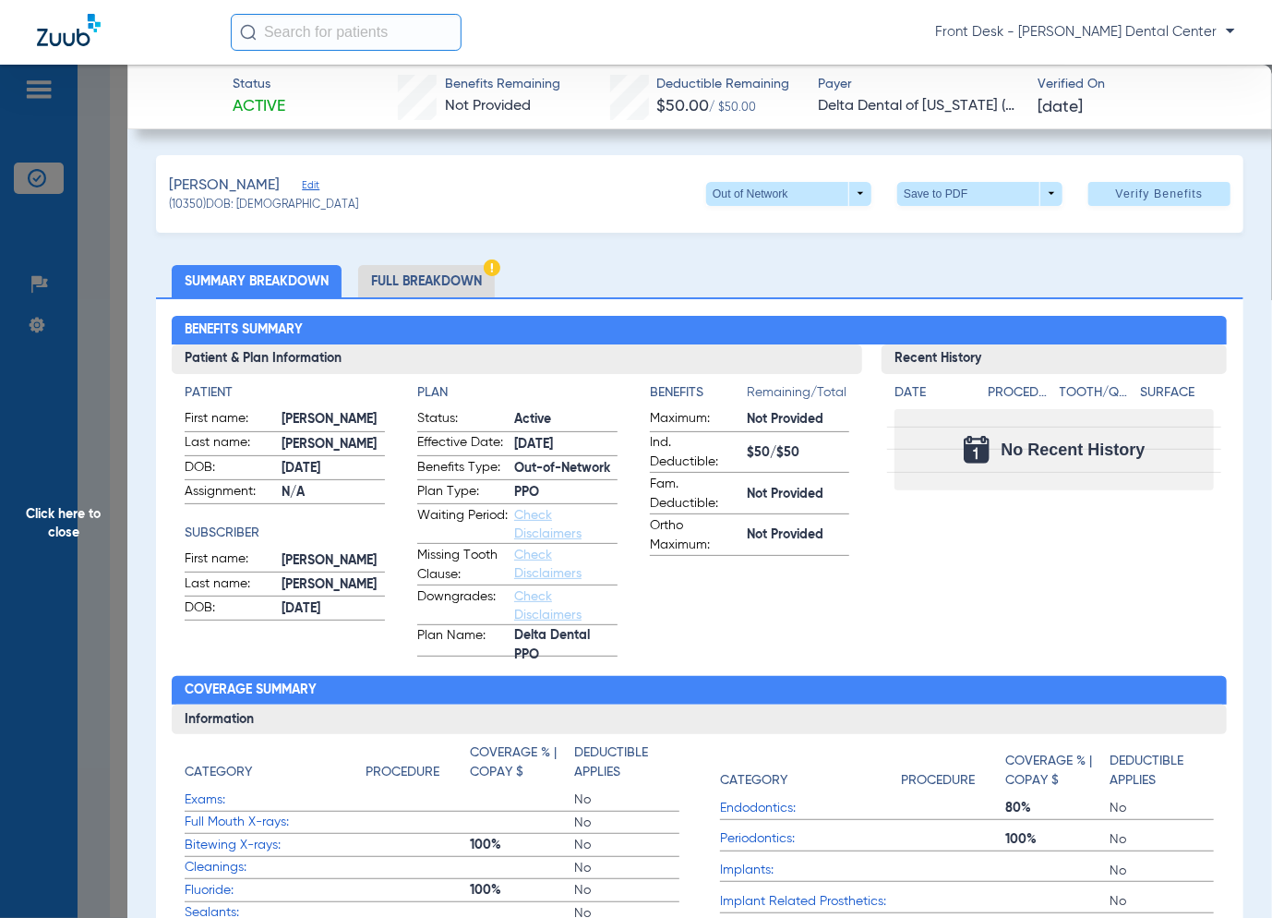
click at [87, 443] on span "Click here to close" at bounding box center [63, 524] width 127 height 918
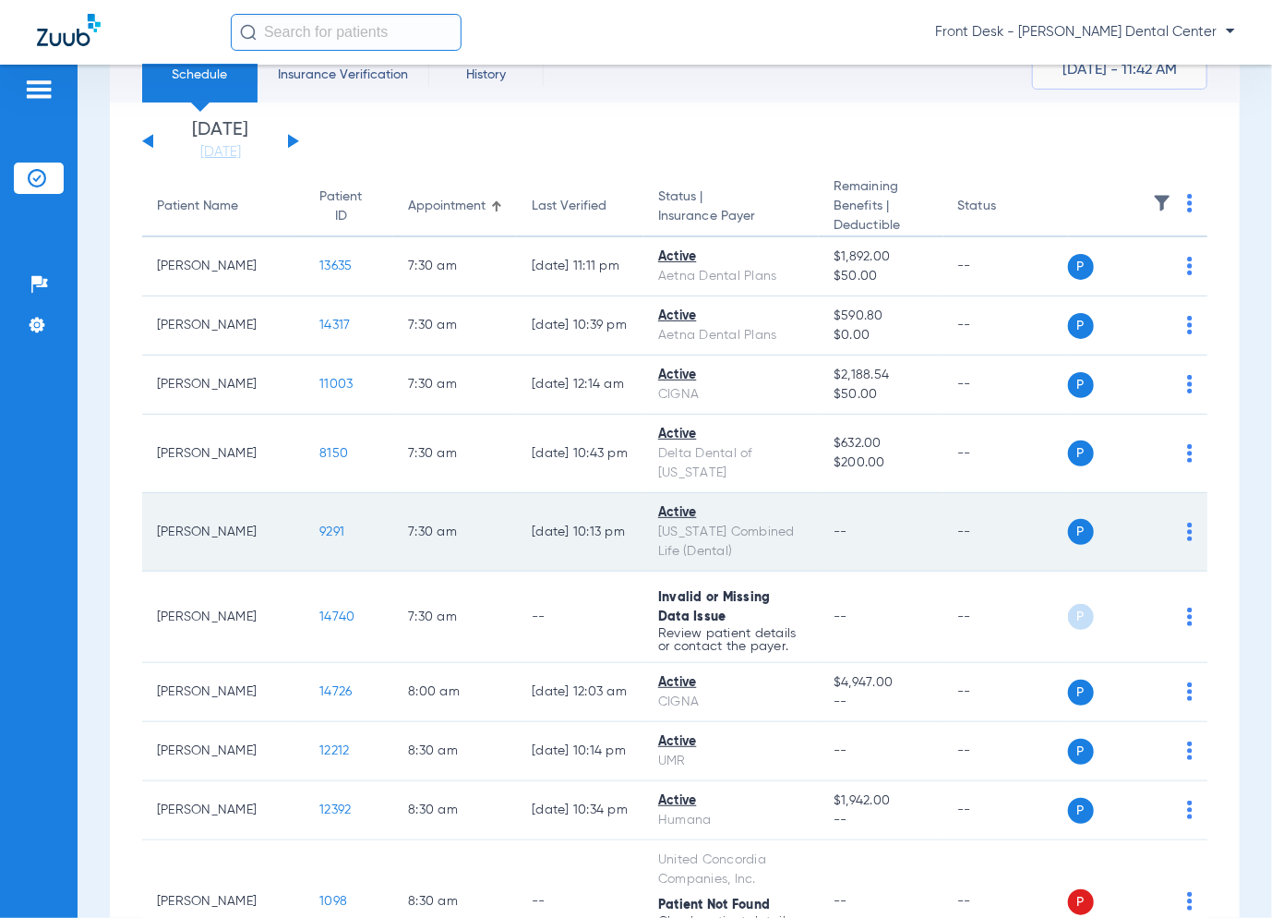
scroll to position [0, 0]
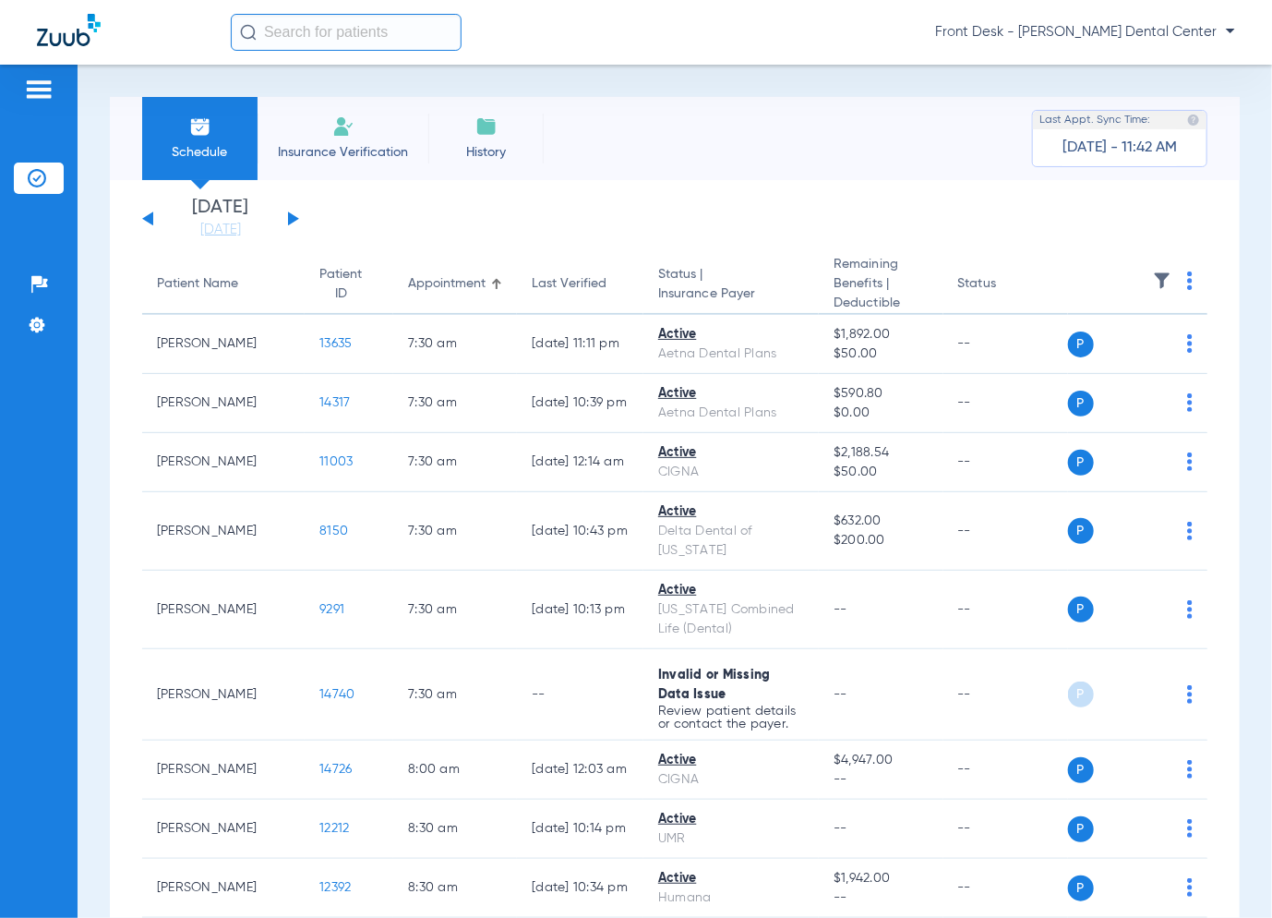
click at [150, 220] on button at bounding box center [147, 218] width 11 height 14
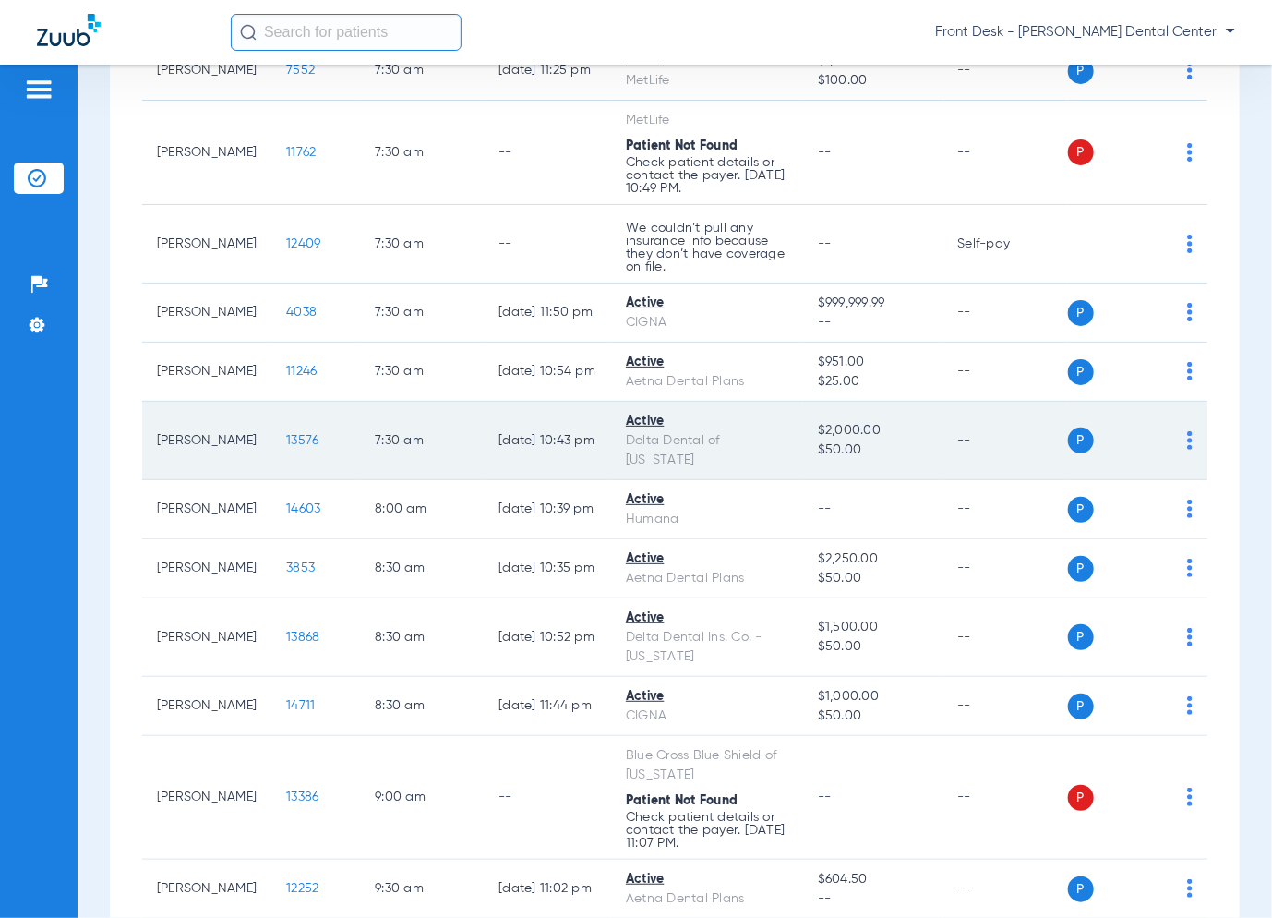
scroll to position [277, 0]
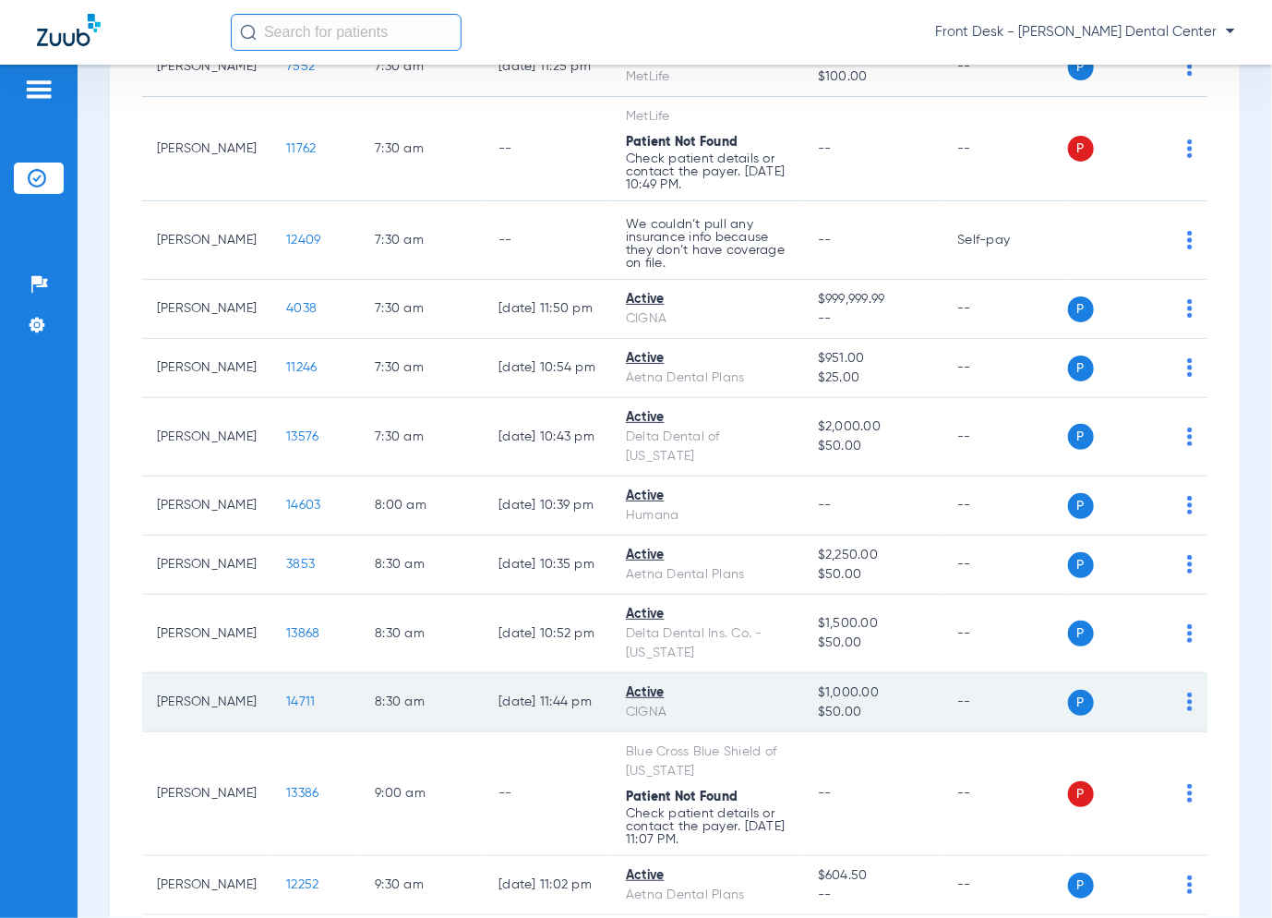
click at [286, 701] on span "14711" at bounding box center [300, 701] width 29 height 13
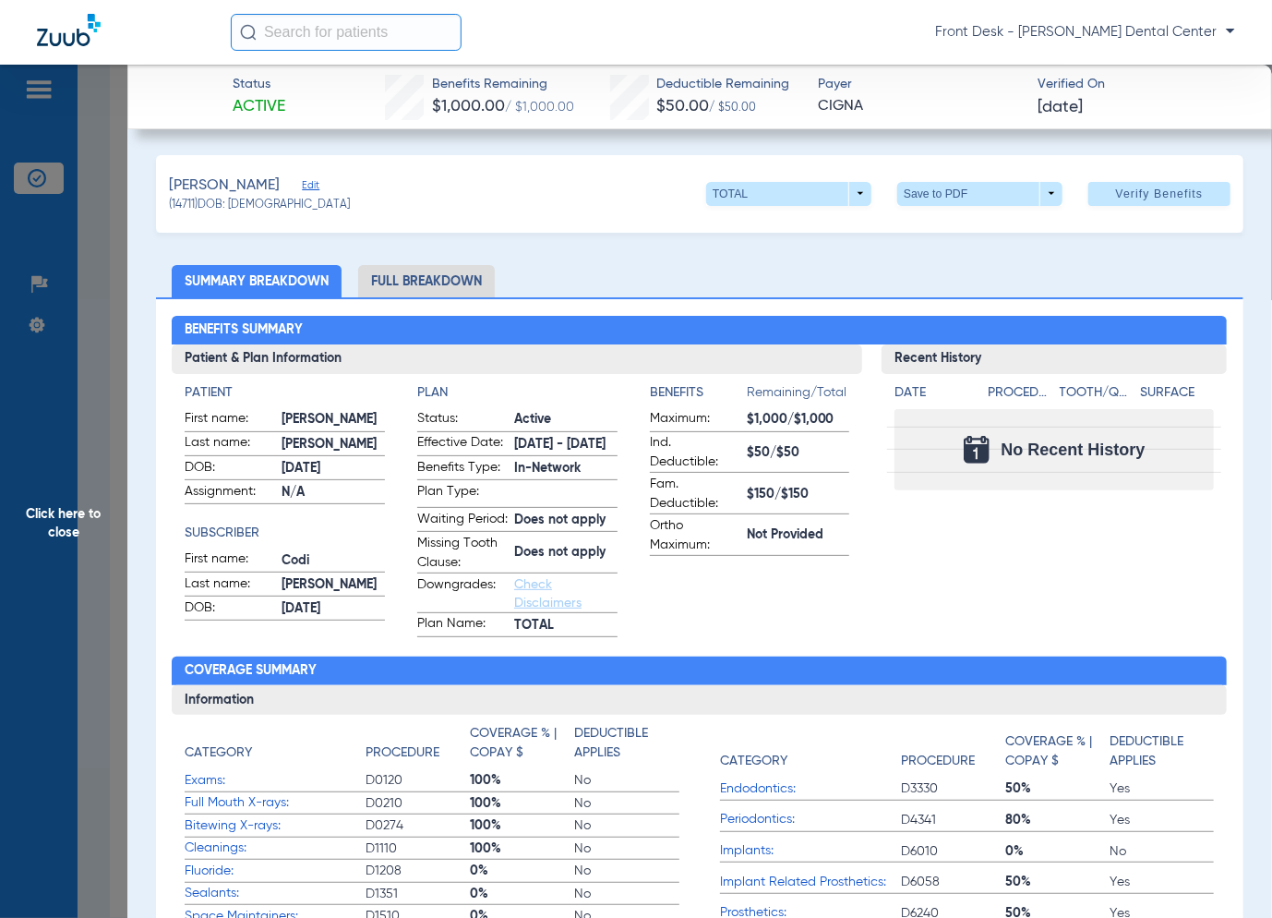
click at [32, 588] on span "Click here to close" at bounding box center [63, 524] width 127 height 918
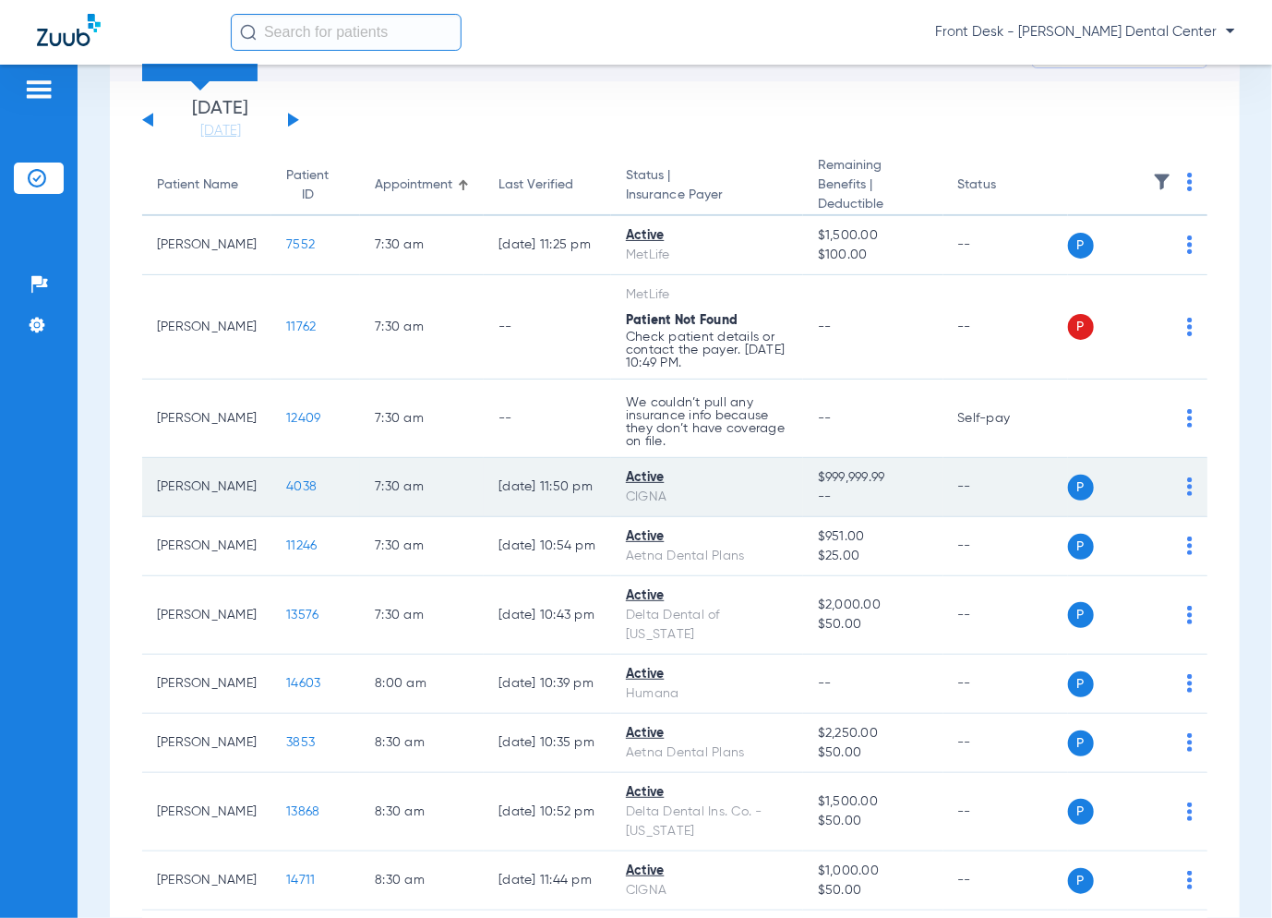
scroll to position [92, 0]
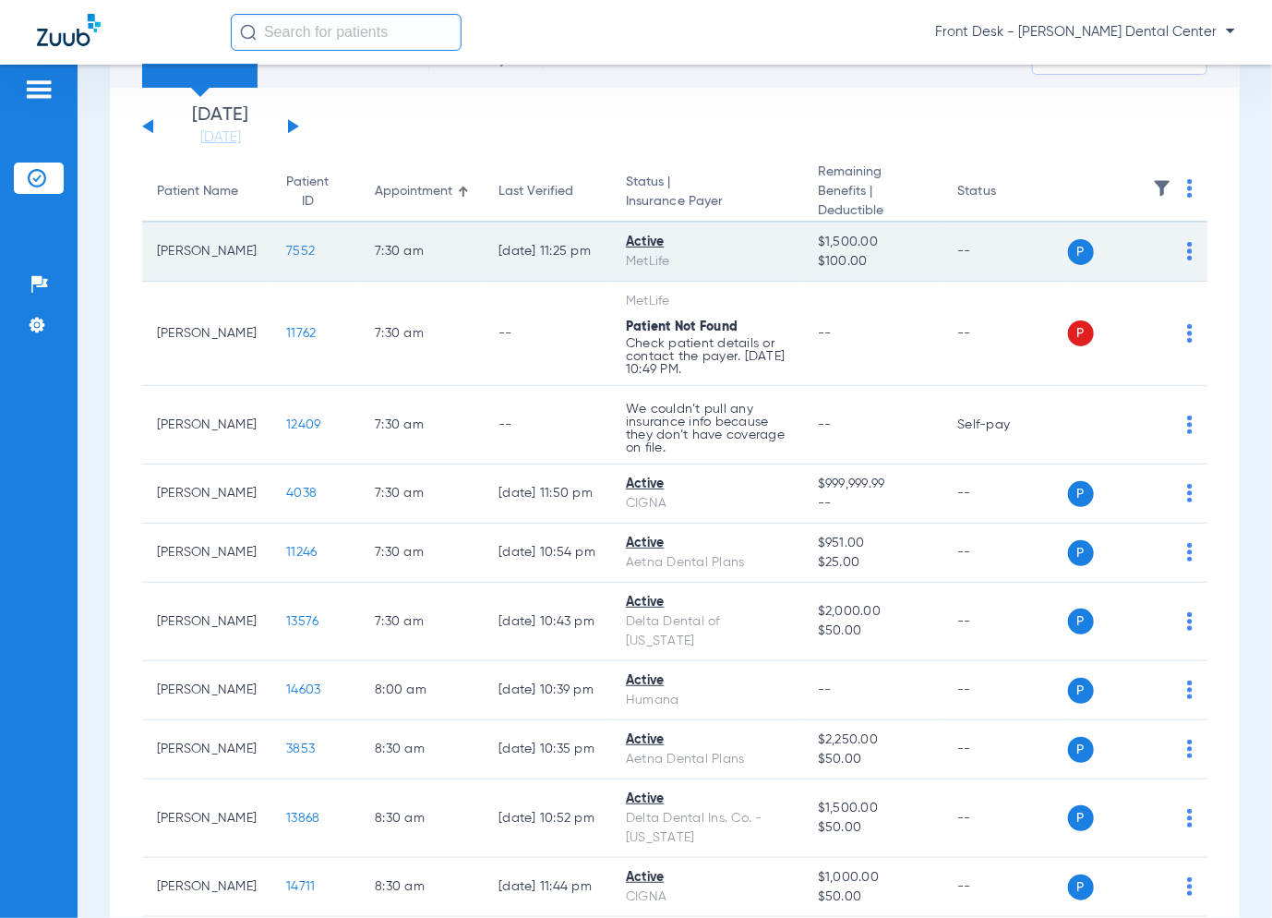
click at [294, 248] on span "7552" at bounding box center [300, 251] width 29 height 13
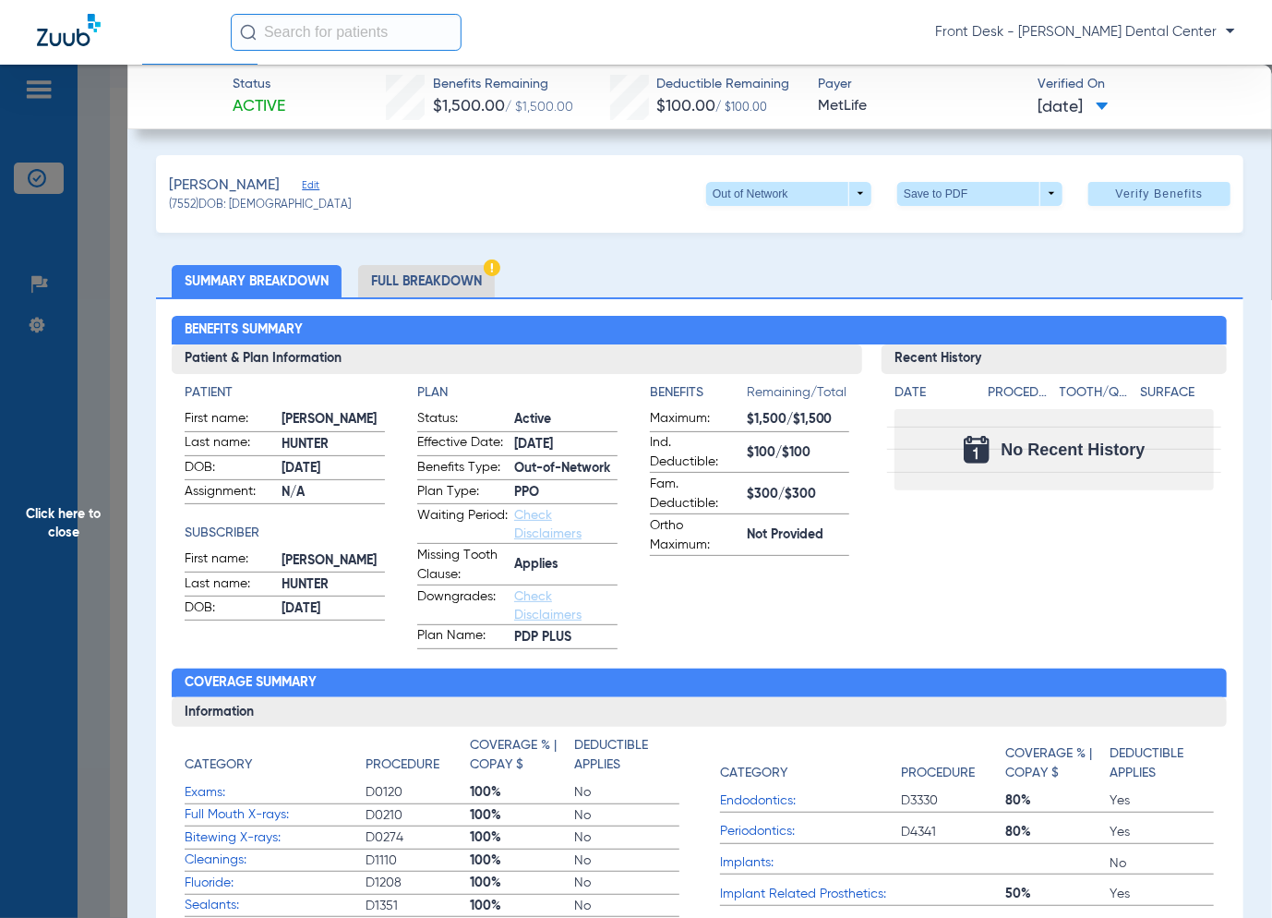
click at [115, 548] on span "Click here to close" at bounding box center [63, 524] width 127 height 918
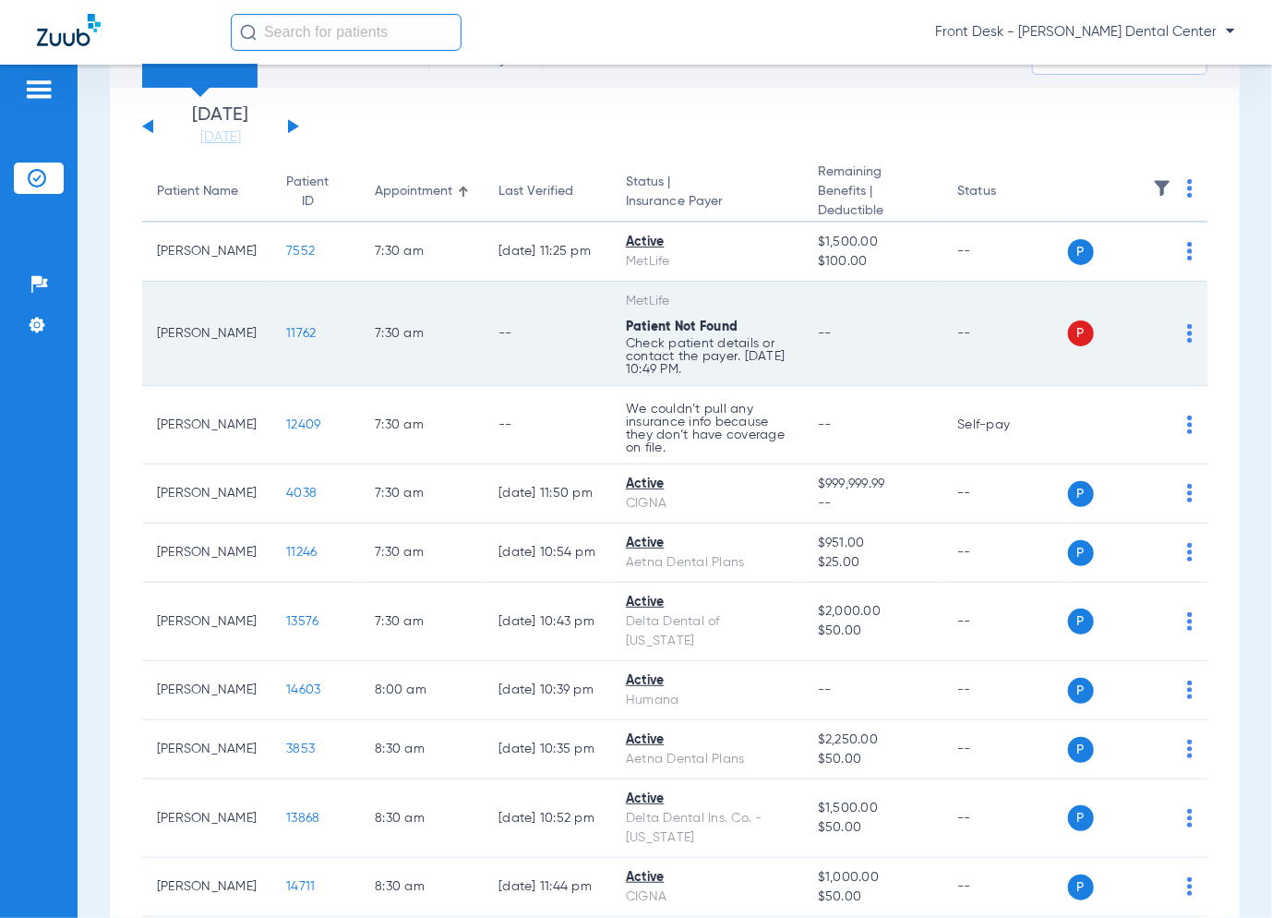
click at [295, 332] on span "11762" at bounding box center [301, 333] width 30 height 13
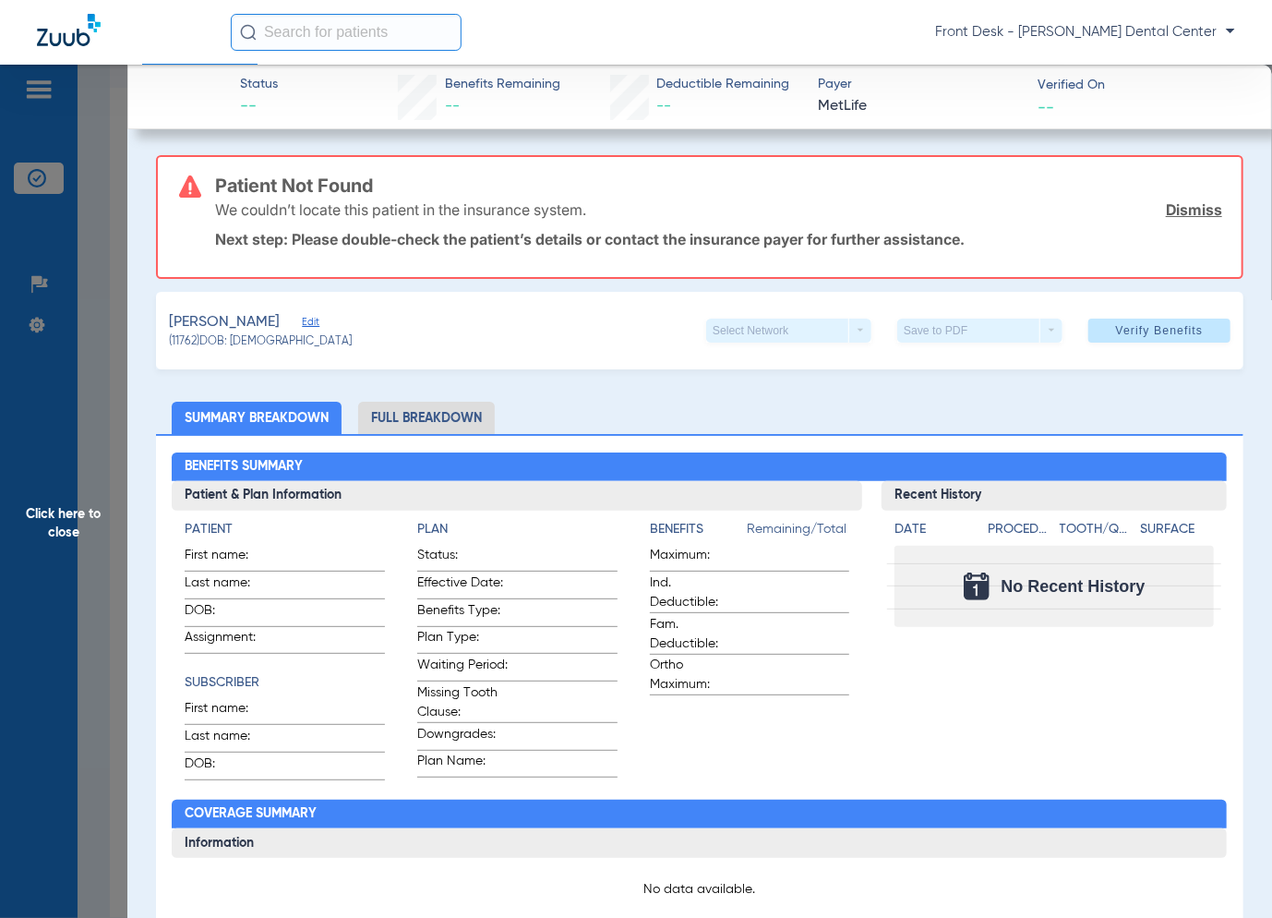
click at [105, 426] on span "Click here to close" at bounding box center [63, 524] width 127 height 918
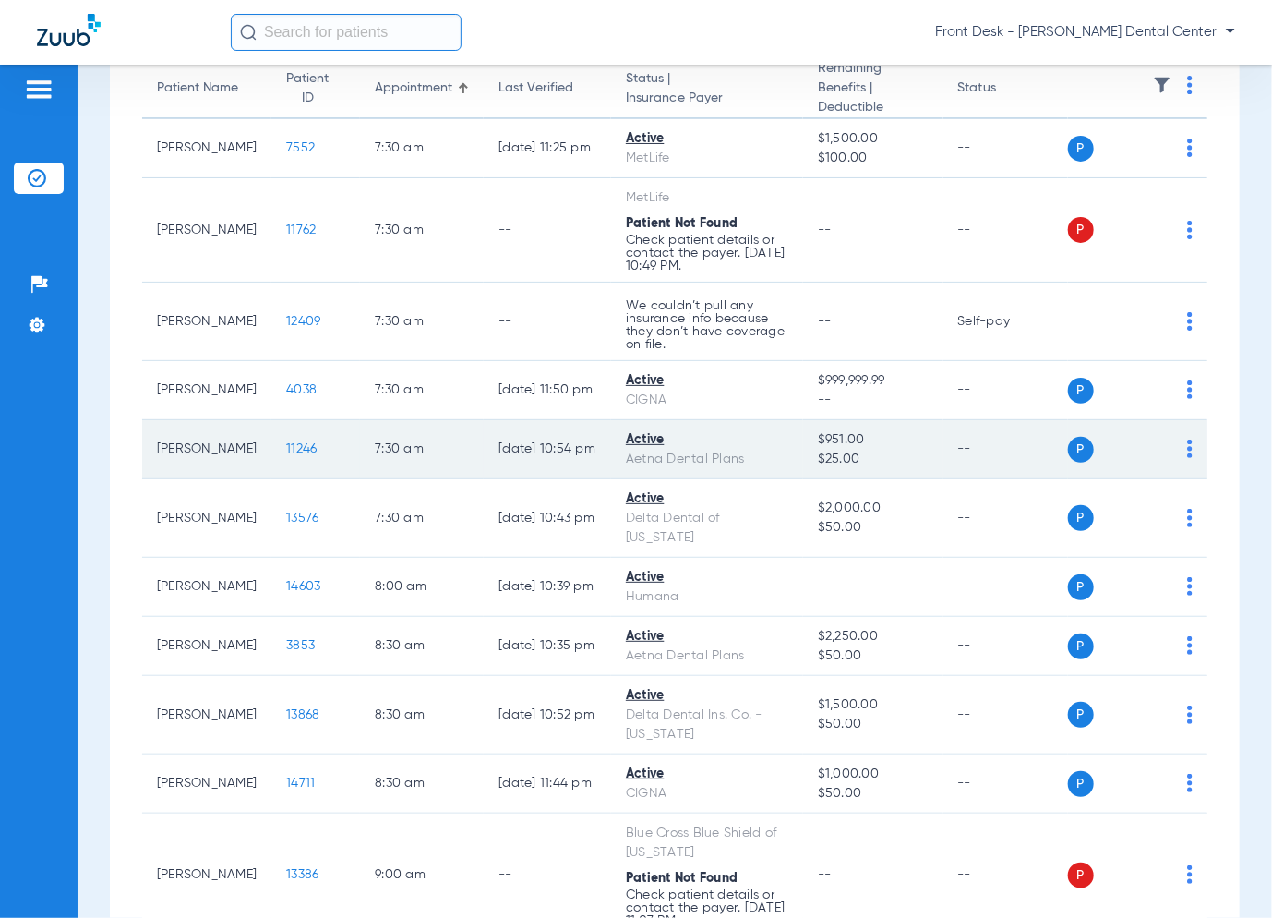
scroll to position [369, 0]
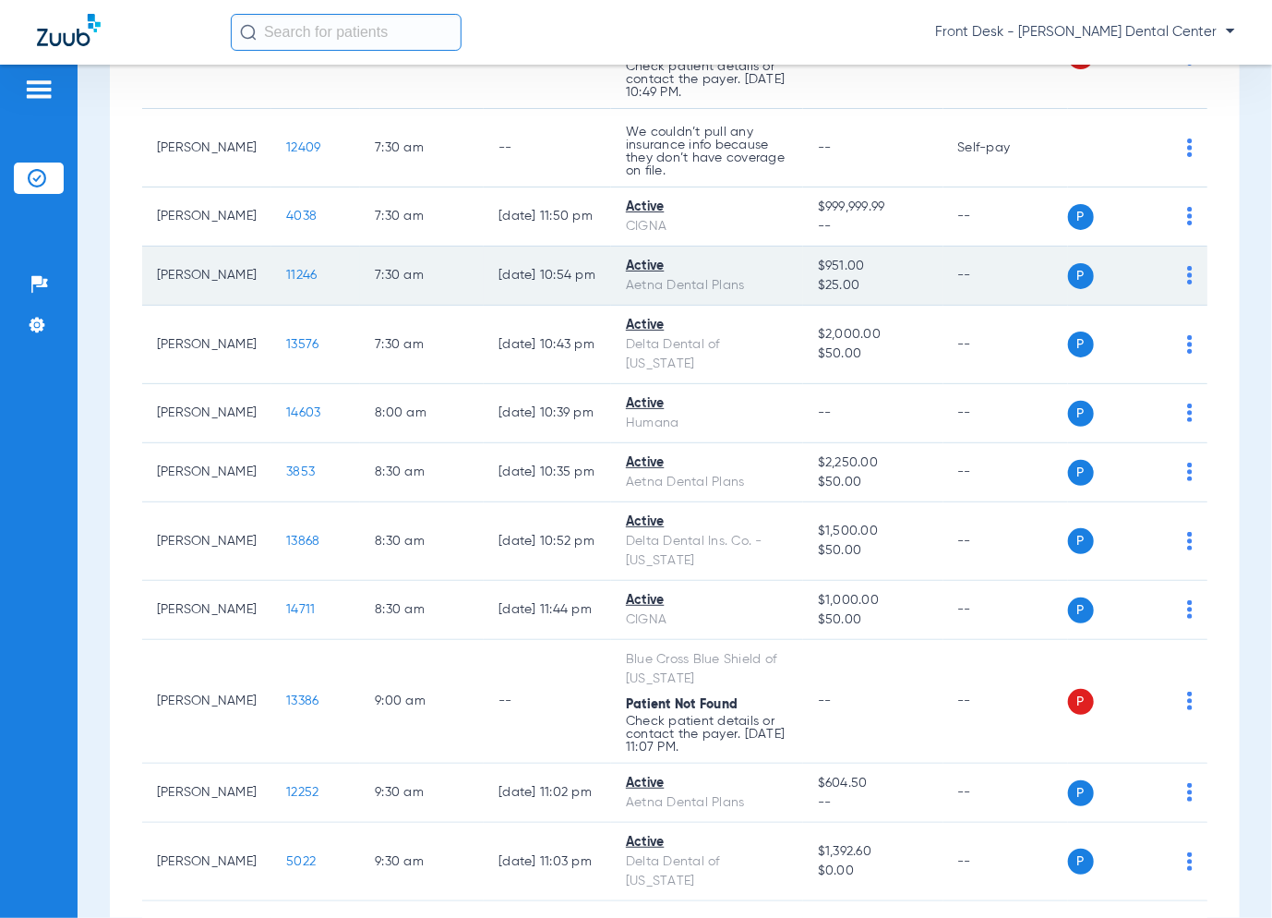
click at [302, 274] on span "11246" at bounding box center [301, 275] width 30 height 13
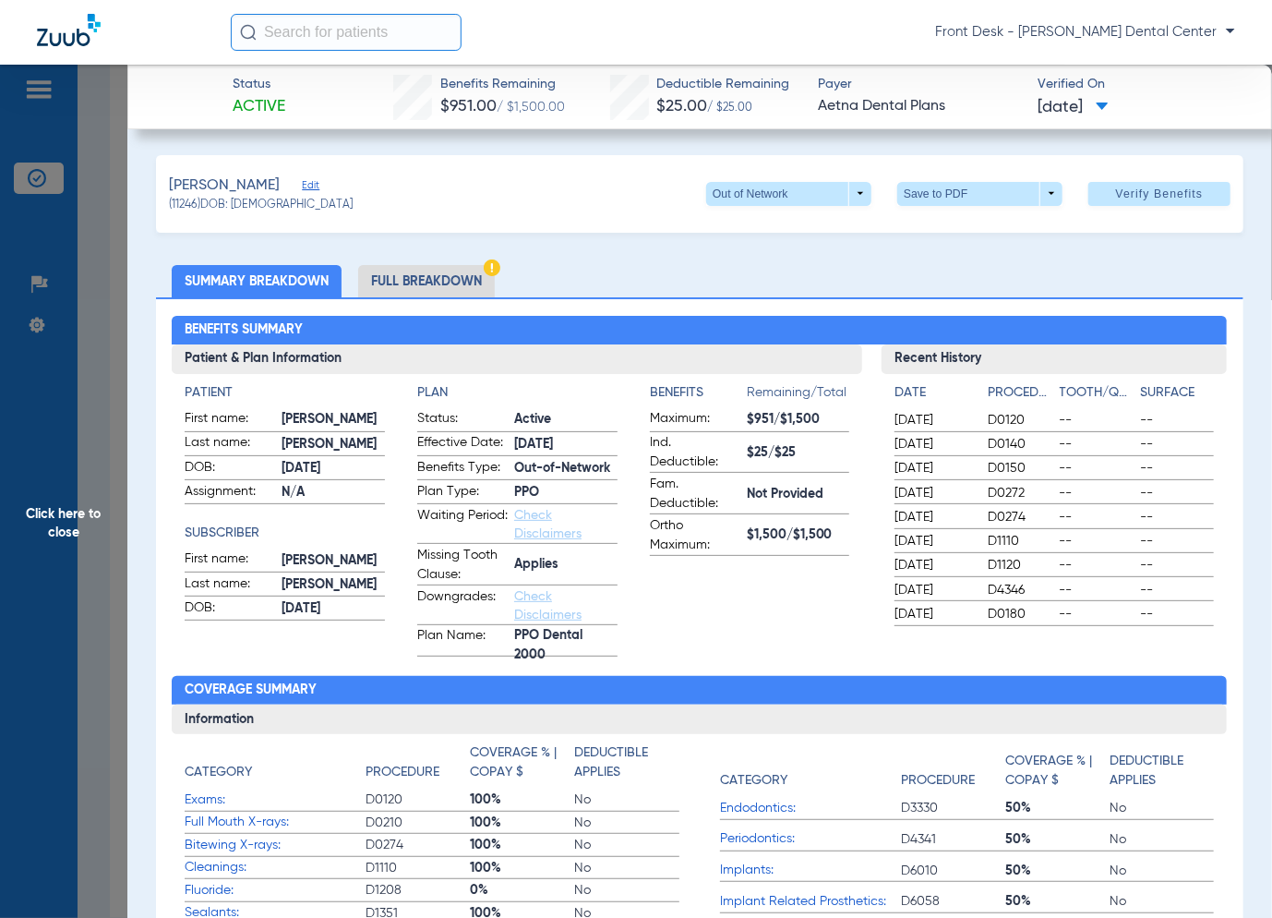
click at [60, 527] on span "Click here to close" at bounding box center [63, 524] width 127 height 918
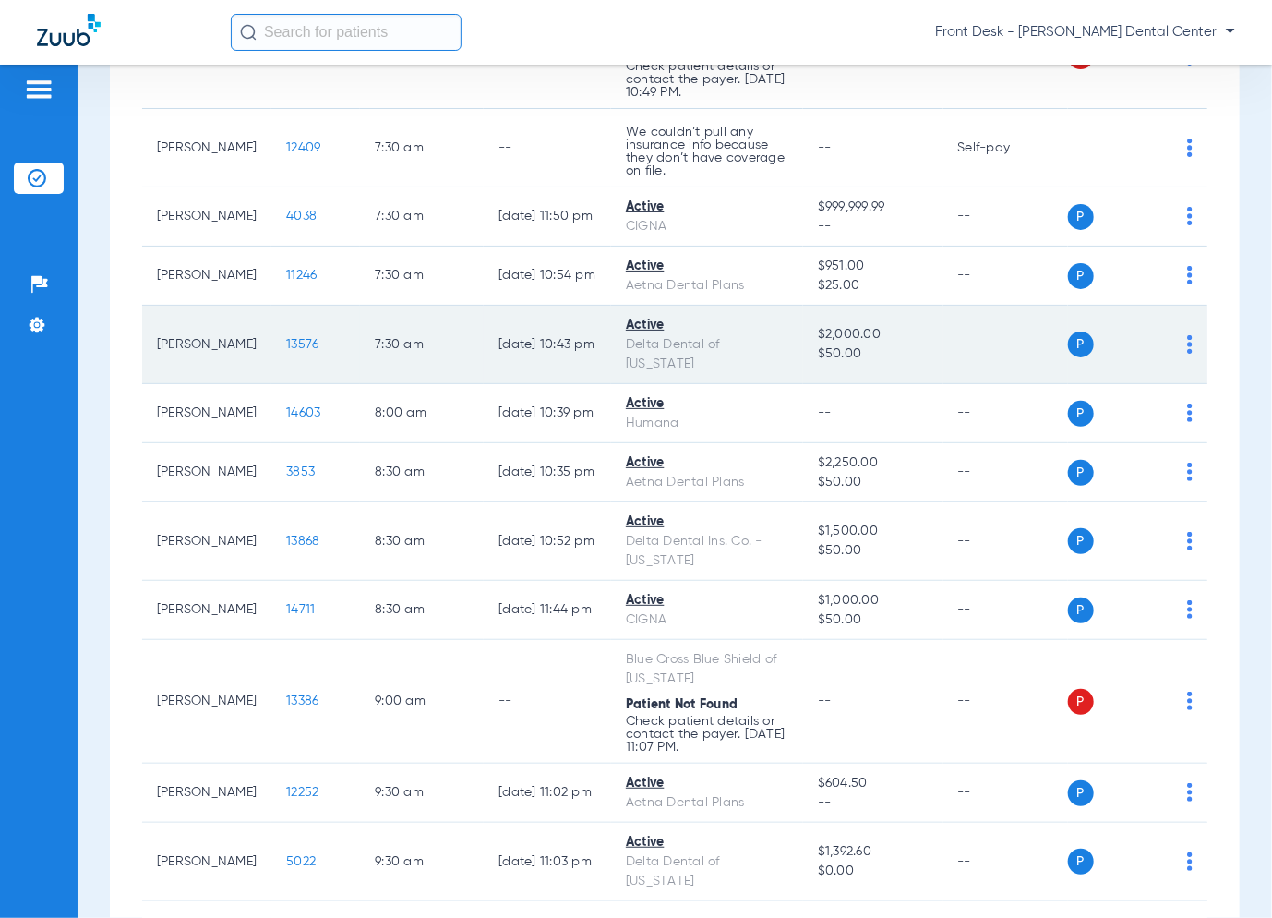
click at [290, 341] on span "13576" at bounding box center [302, 344] width 32 height 13
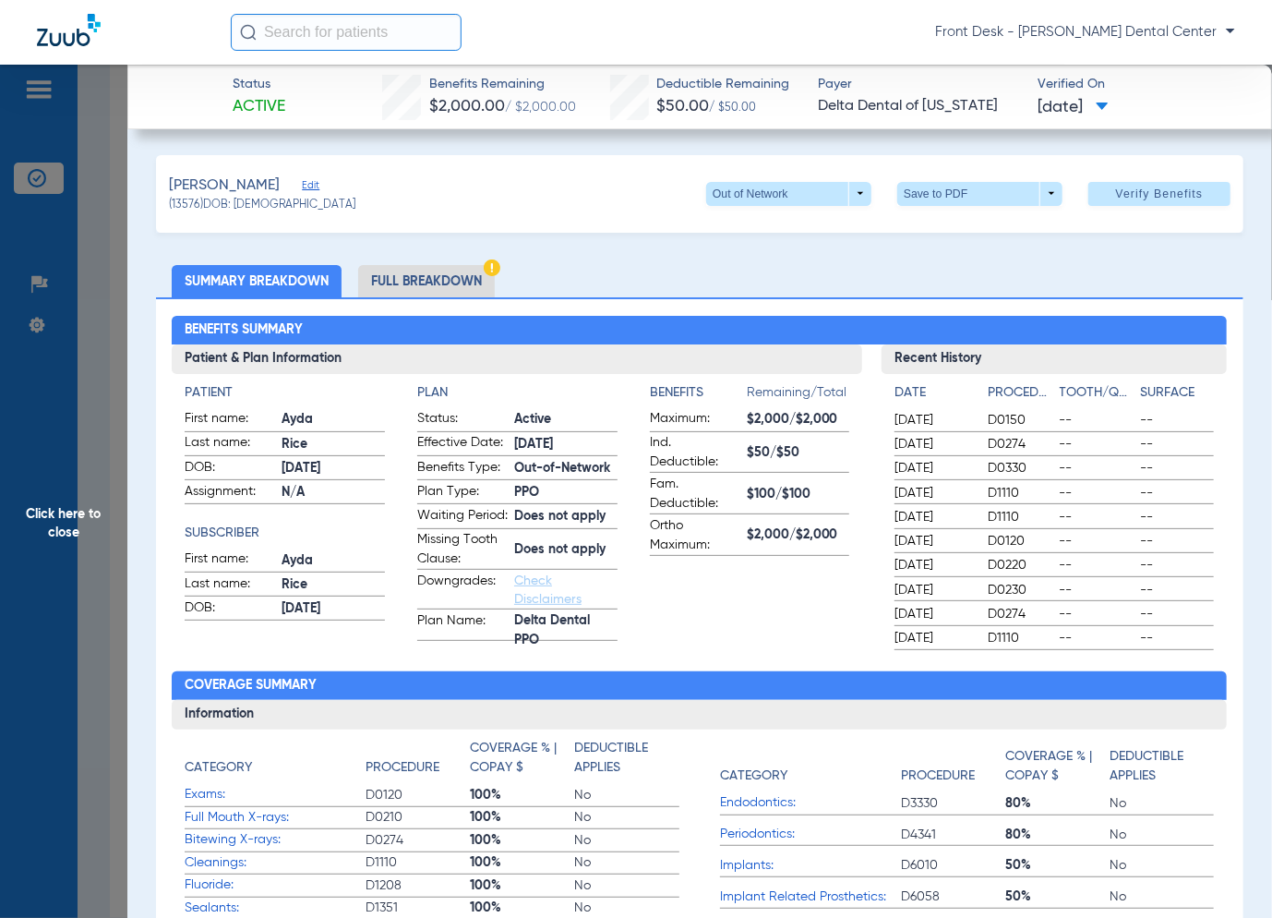
click at [83, 556] on span "Click here to close" at bounding box center [63, 524] width 127 height 918
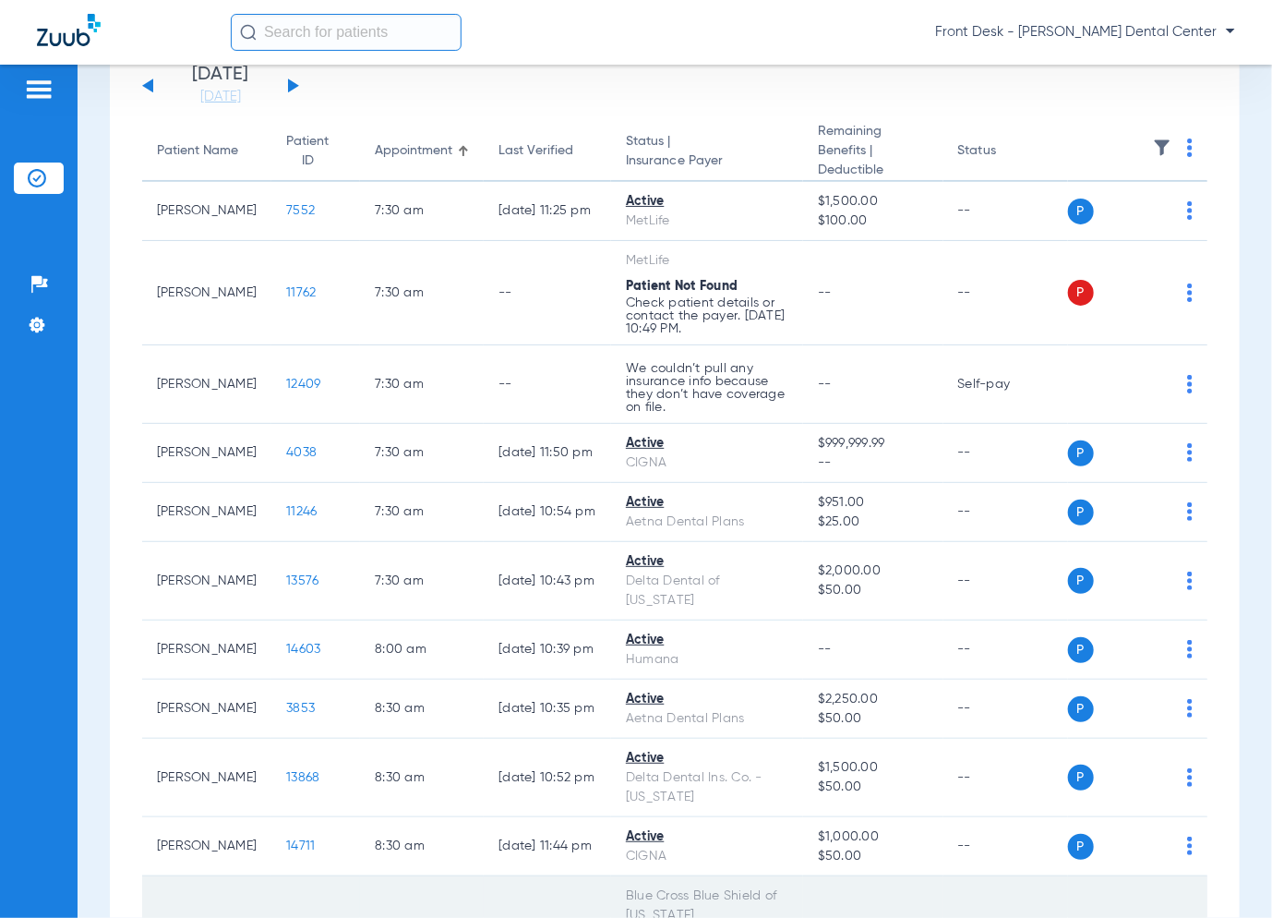
scroll to position [92, 0]
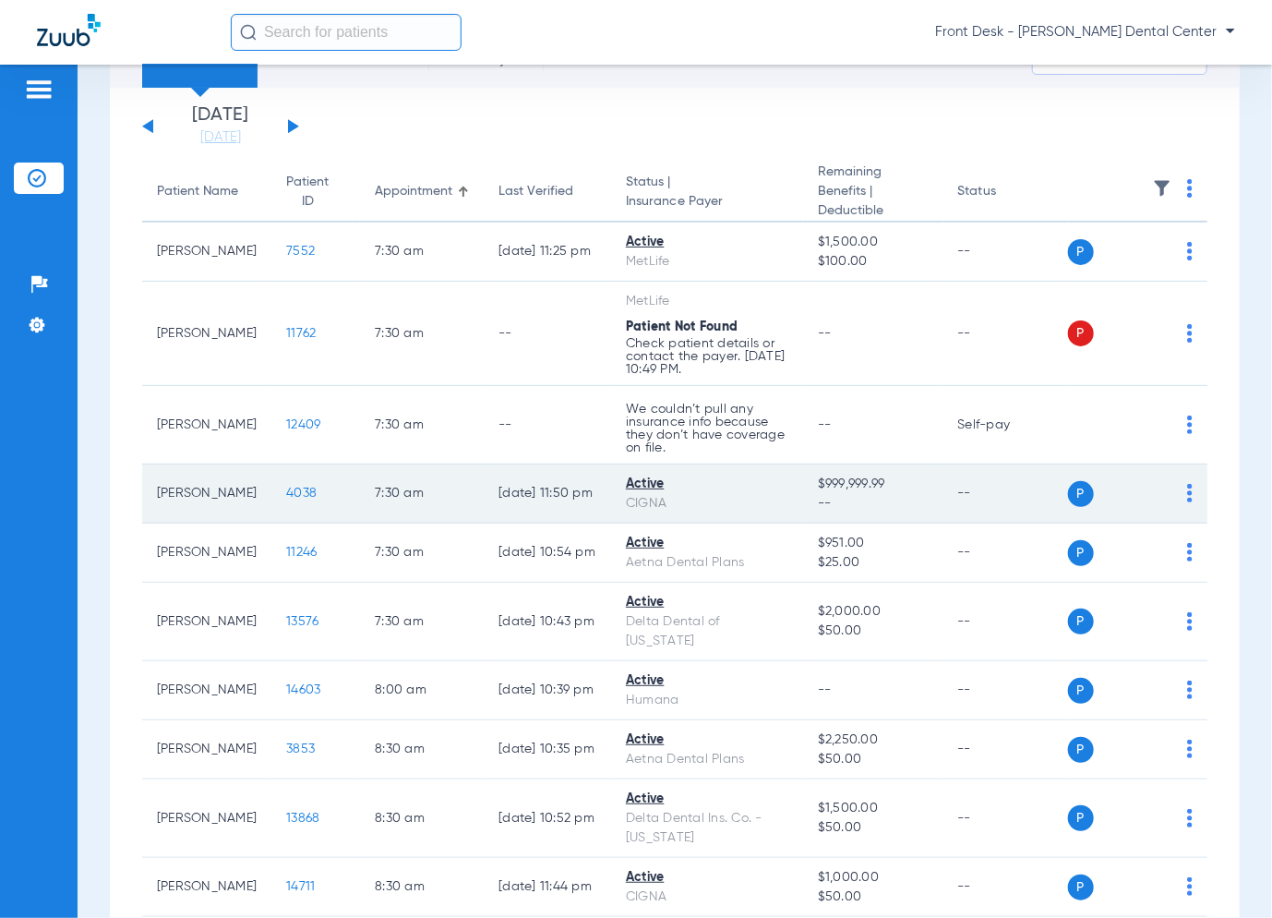
click at [288, 494] on span "4038" at bounding box center [301, 493] width 30 height 13
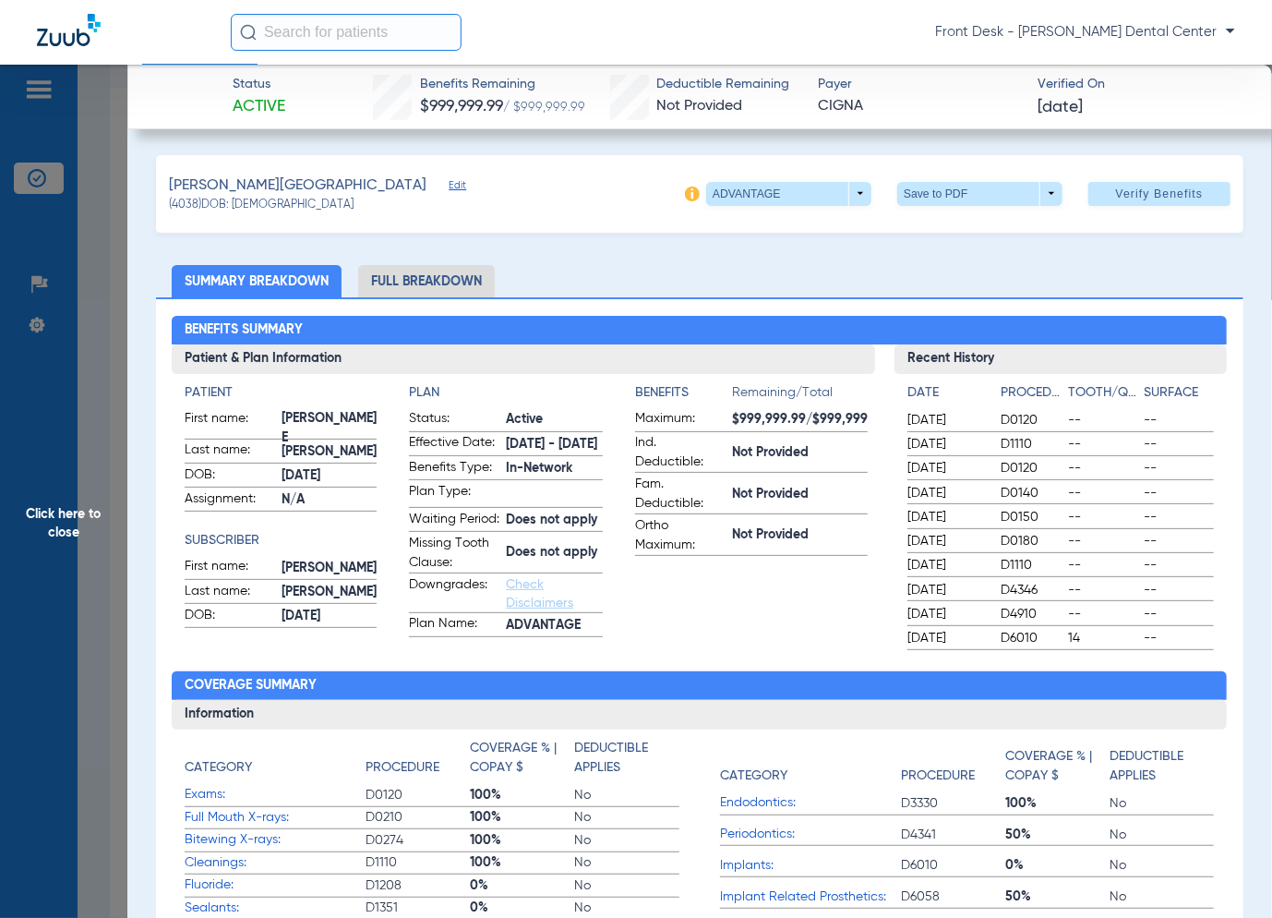
drag, startPoint x: 18, startPoint y: 531, endPoint x: 36, endPoint y: 520, distance: 20.7
click at [18, 531] on span "Click here to close" at bounding box center [63, 524] width 127 height 918
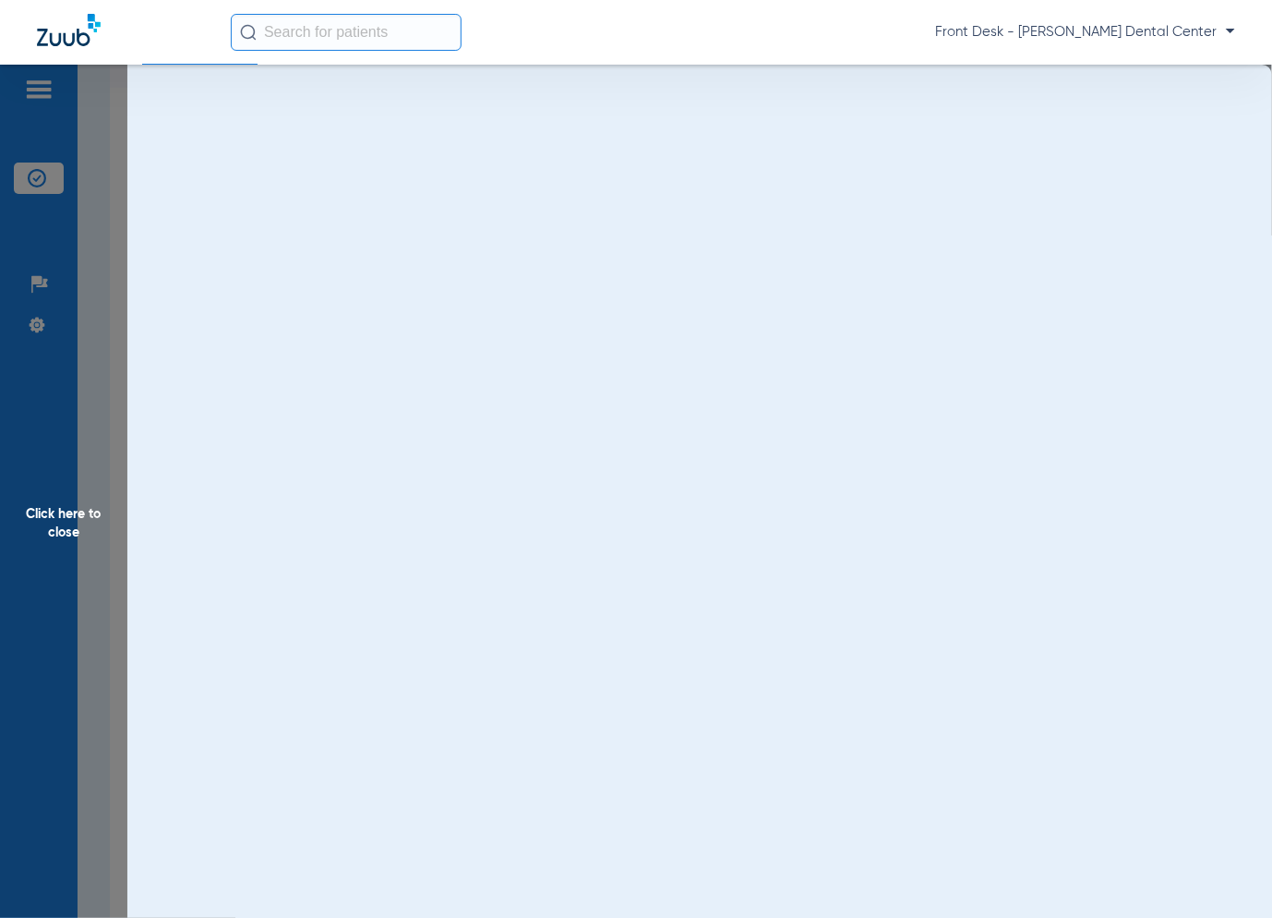
click at [60, 528] on span "Click here to close" at bounding box center [63, 524] width 127 height 918
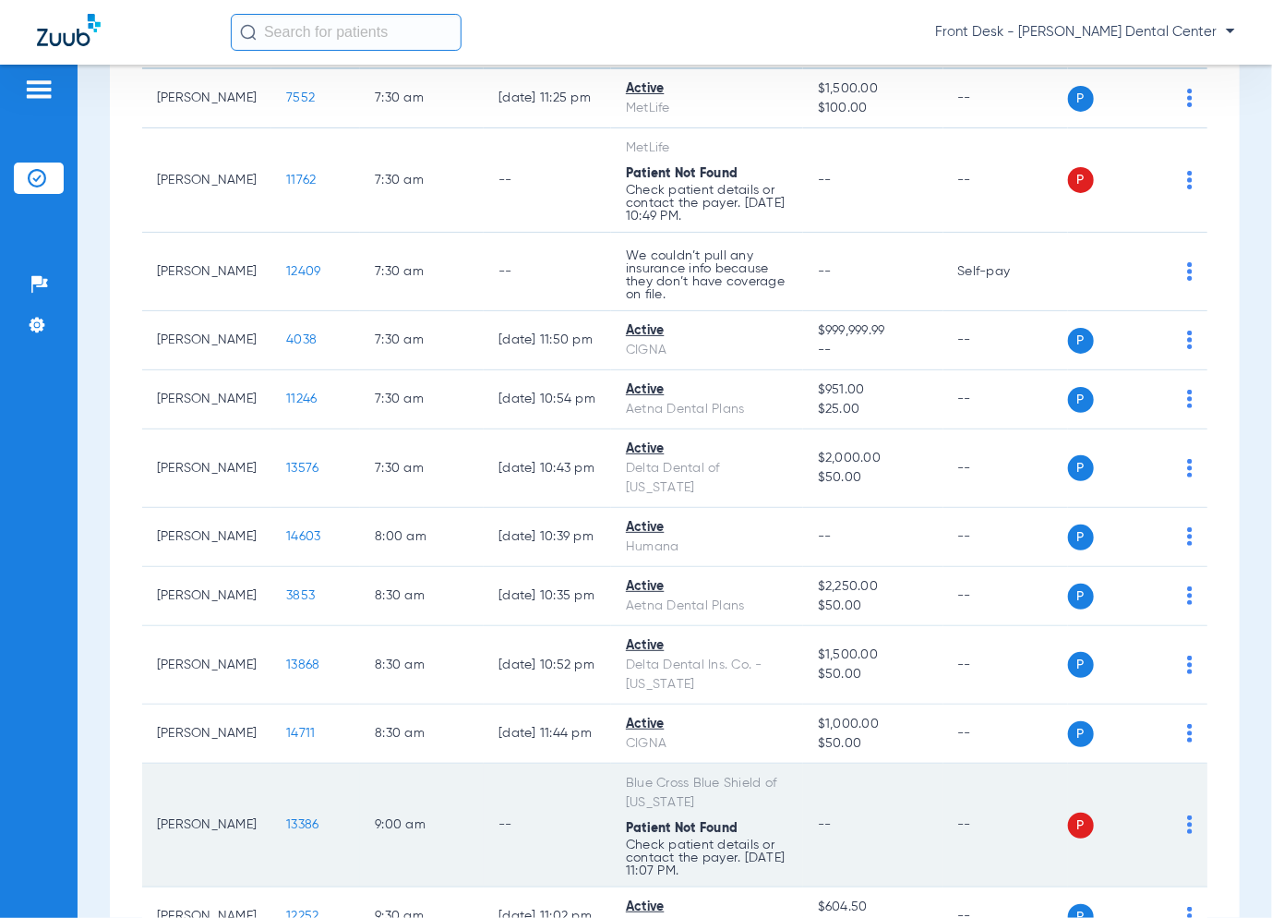
scroll to position [369, 0]
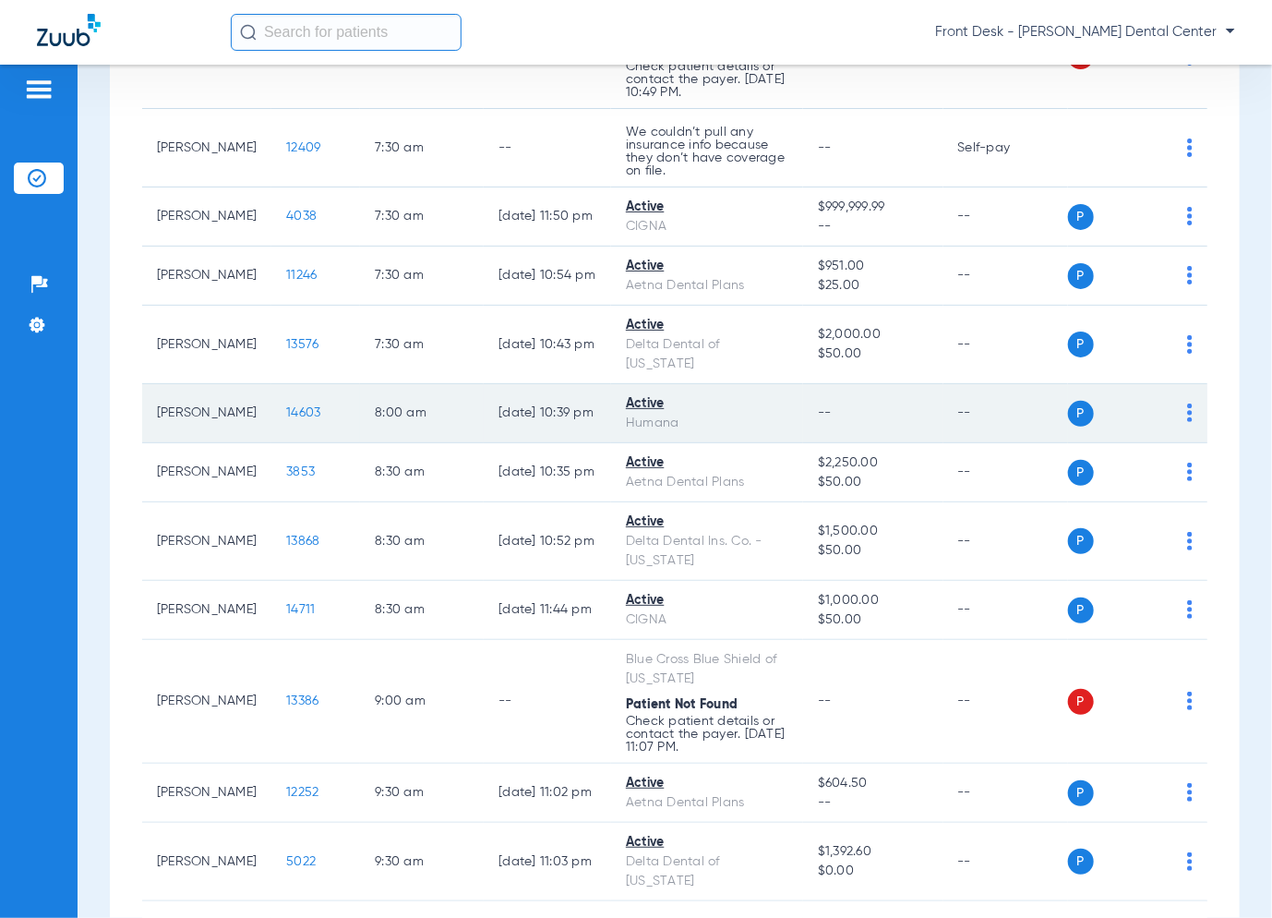
click at [305, 406] on span "14603" at bounding box center [303, 412] width 34 height 13
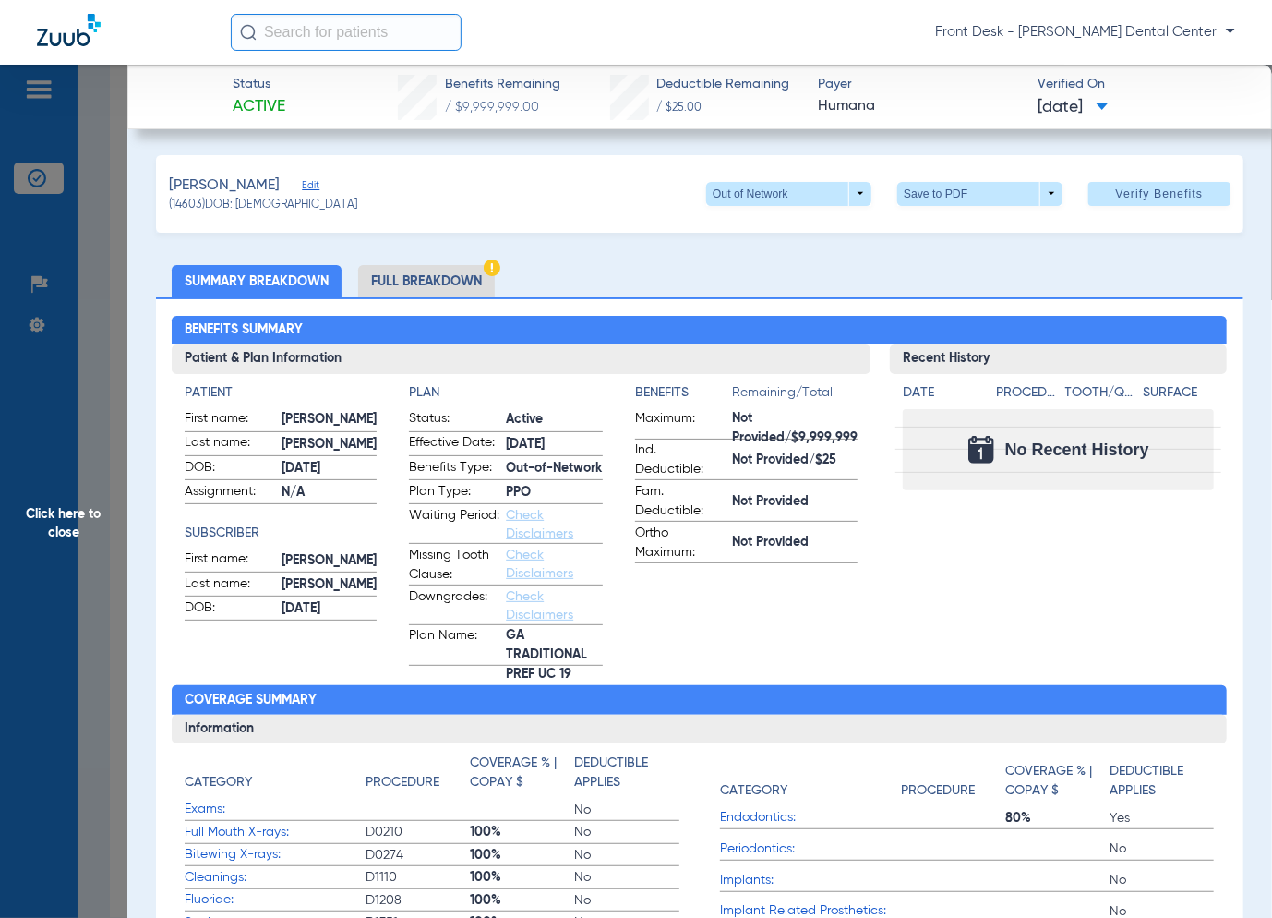
click at [114, 513] on span "Click here to close" at bounding box center [63, 524] width 127 height 918
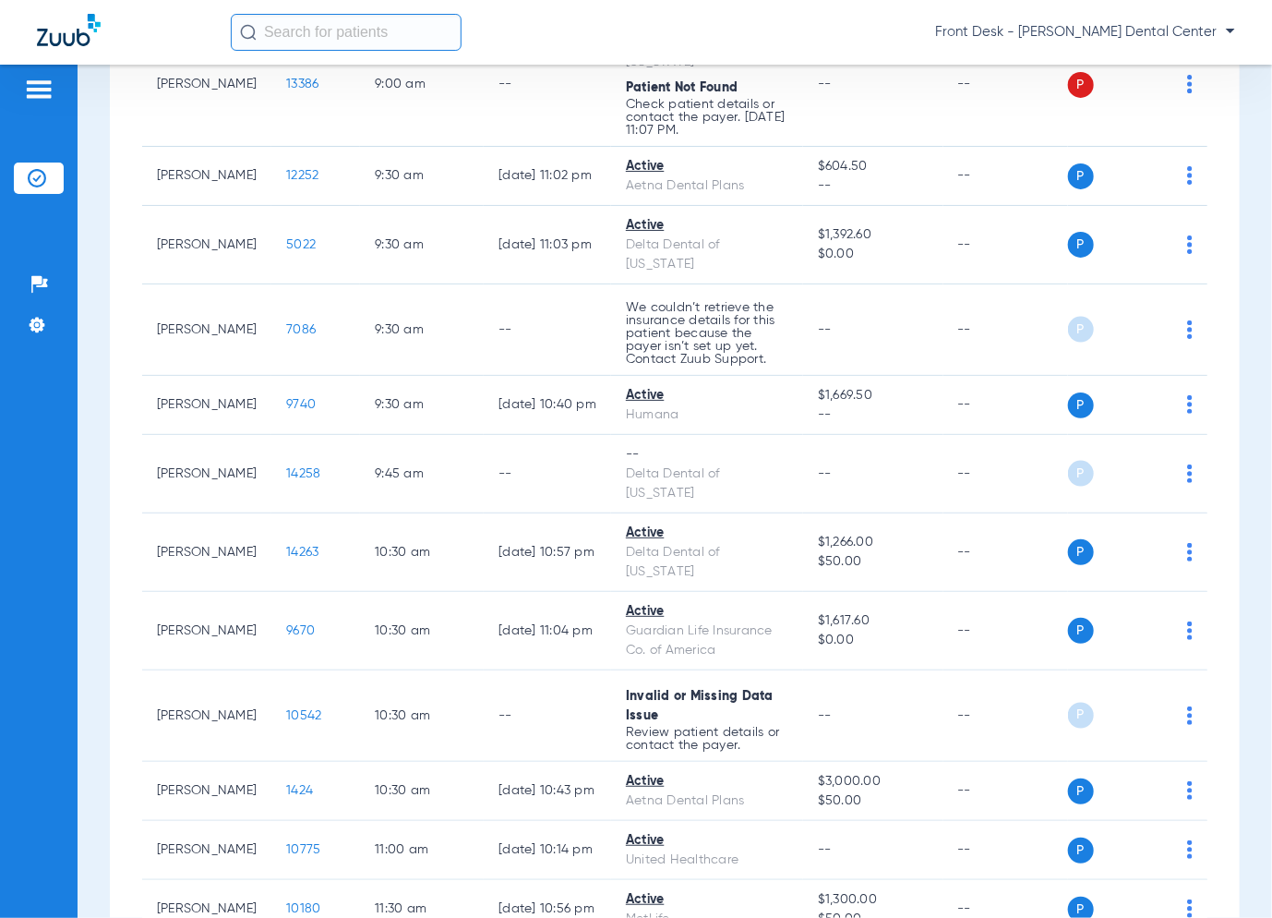
scroll to position [1016, 0]
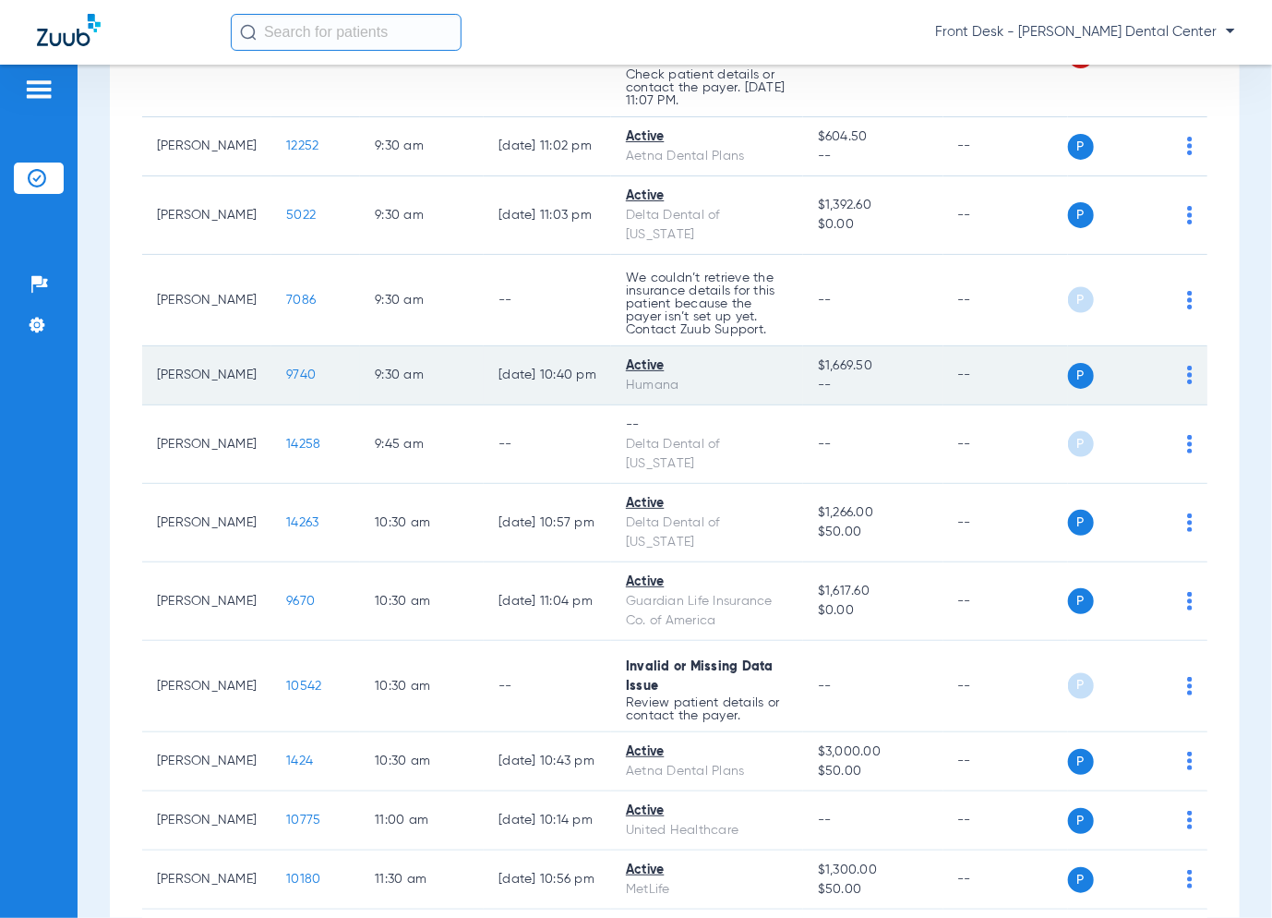
click at [296, 381] on span "9740" at bounding box center [301, 374] width 30 height 13
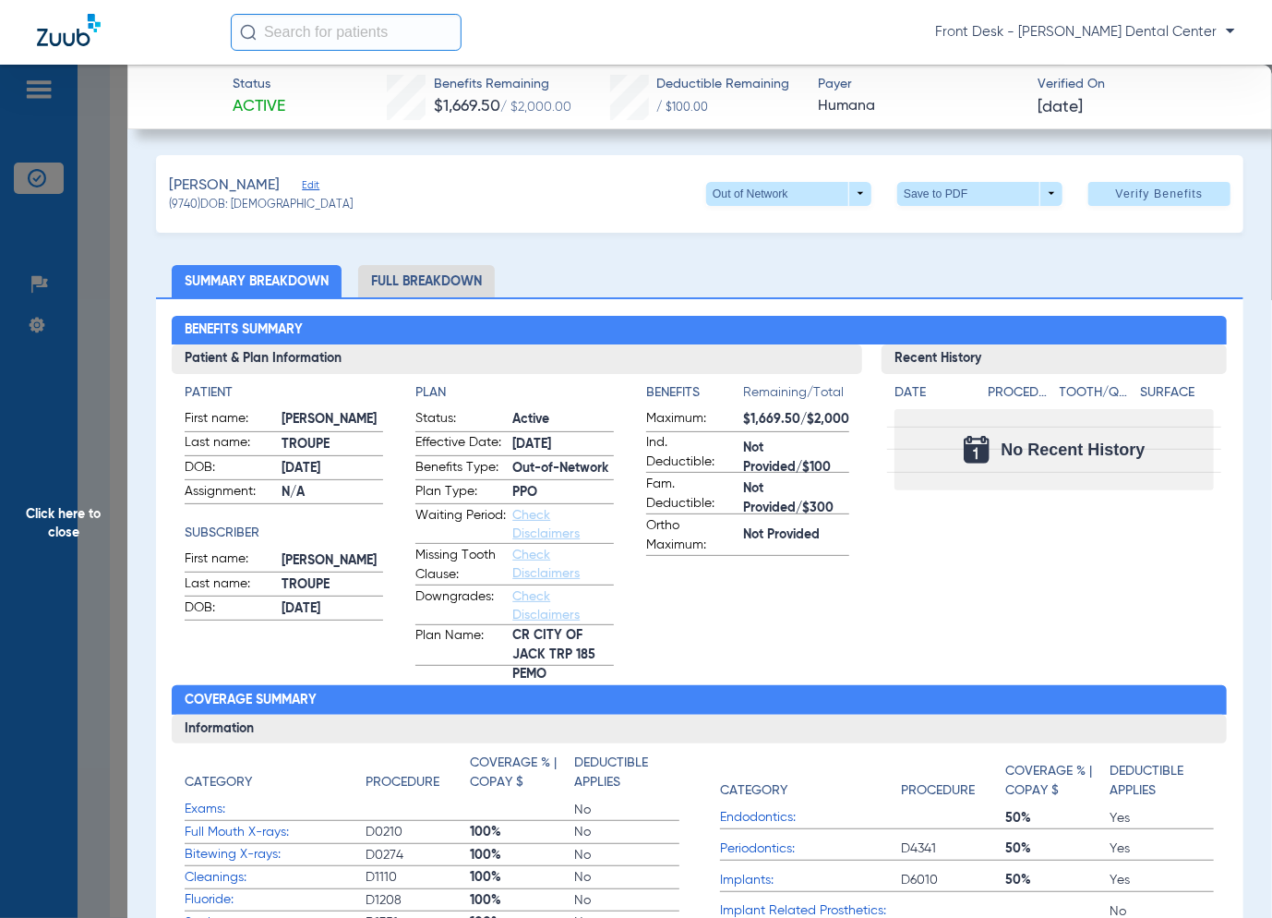
click at [68, 284] on span "Click here to close" at bounding box center [63, 524] width 127 height 918
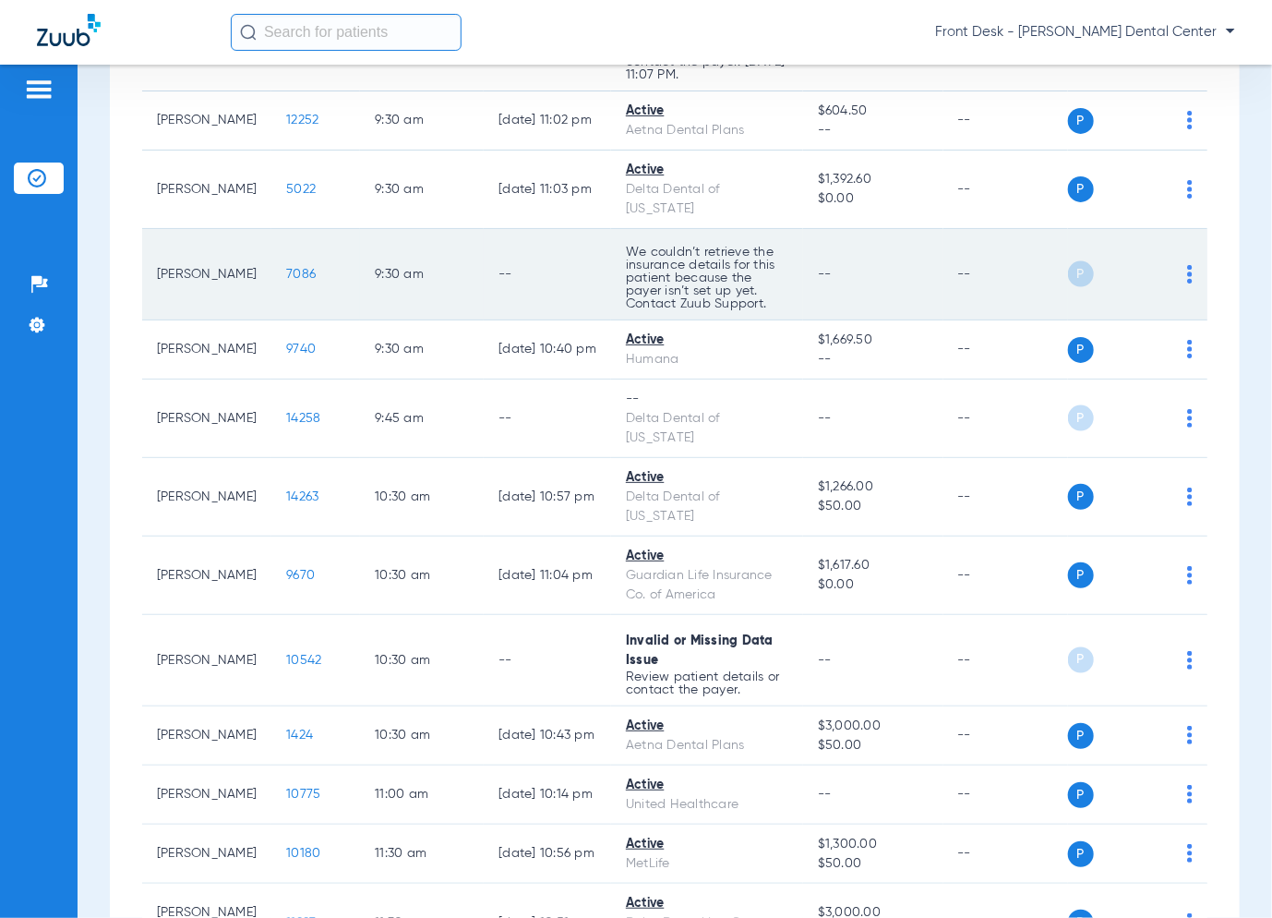
scroll to position [1108, 0]
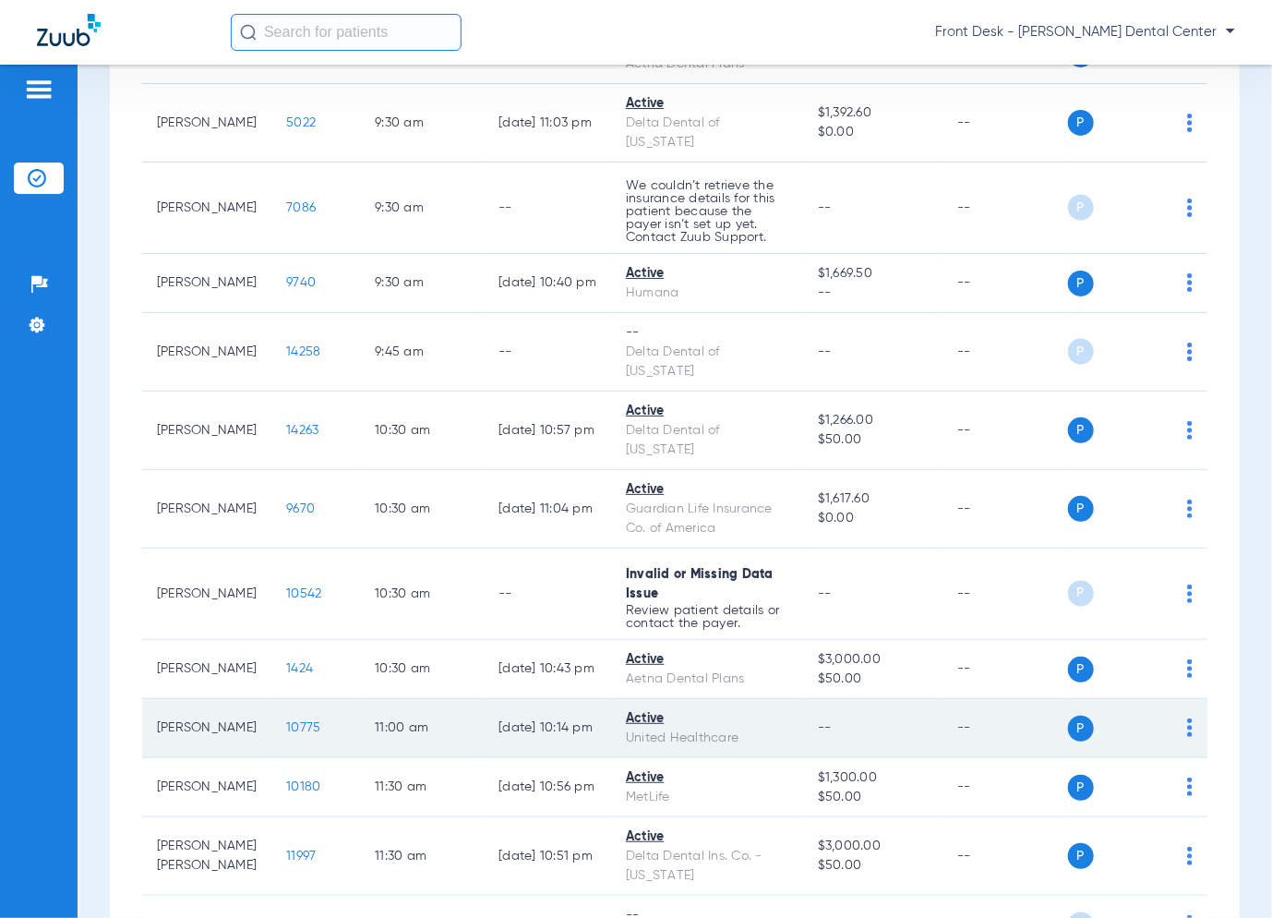
click at [297, 721] on span "10775" at bounding box center [303, 727] width 34 height 13
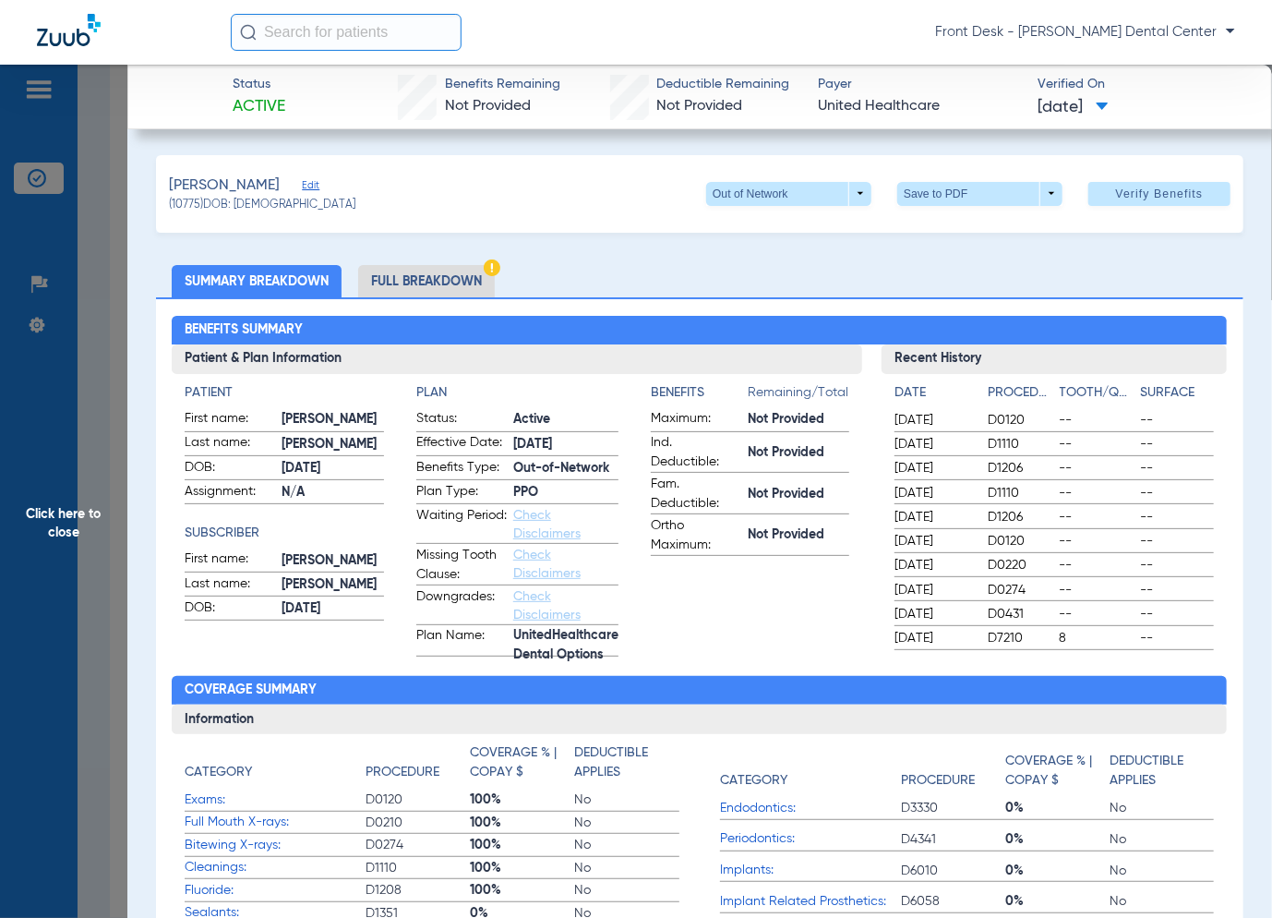
click at [121, 513] on span "Click here to close" at bounding box center [63, 524] width 127 height 918
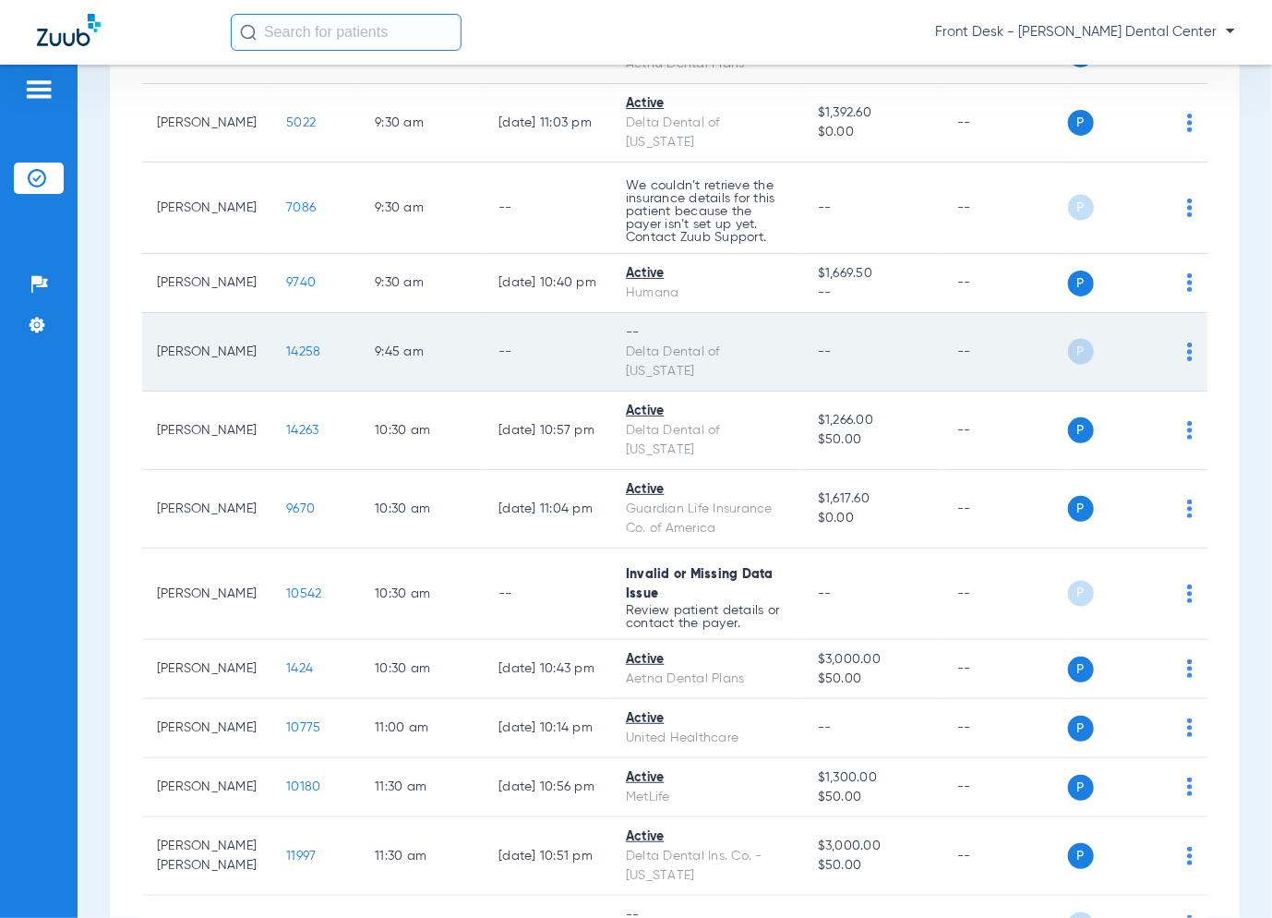
click at [295, 357] on span "14258" at bounding box center [303, 351] width 34 height 13
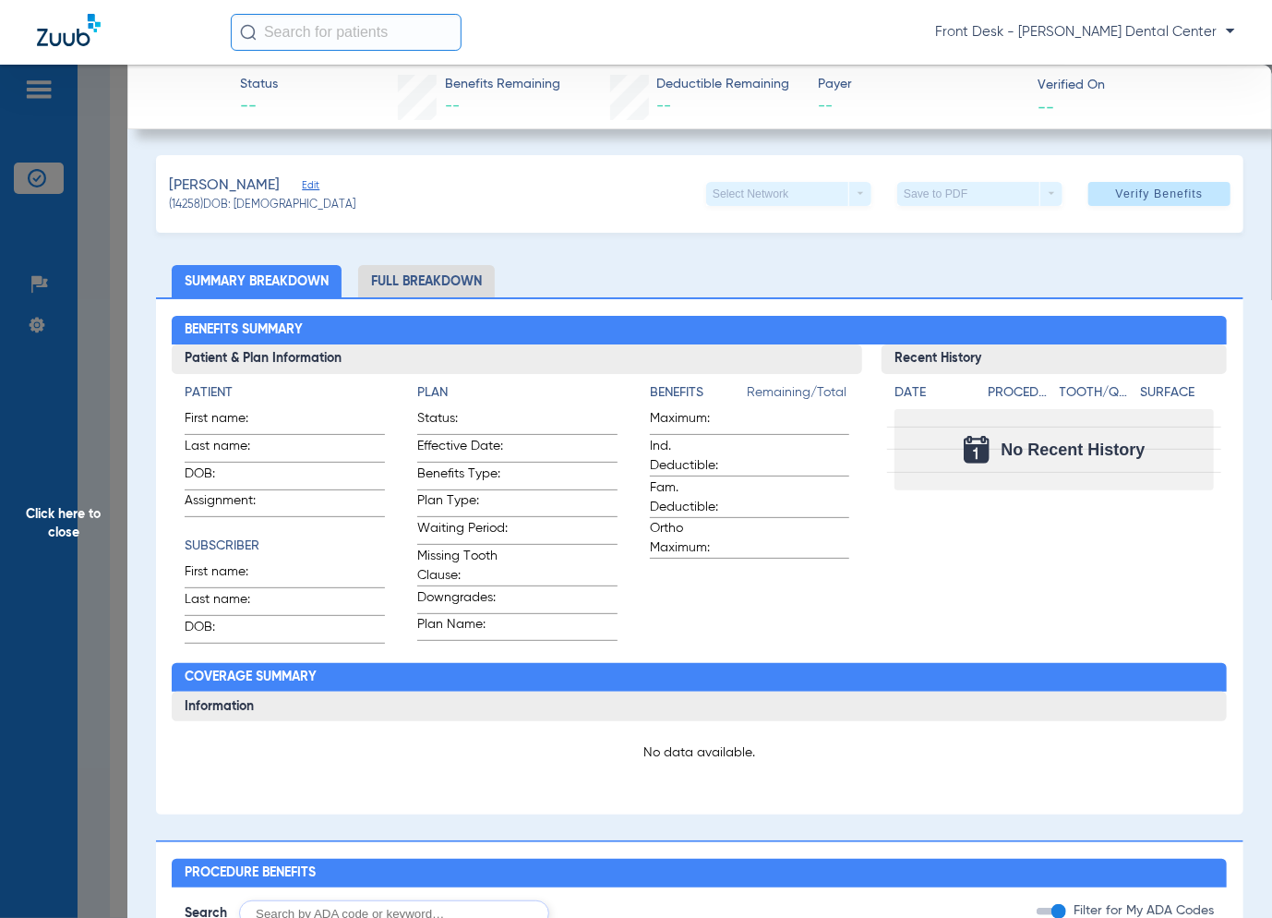
click at [82, 426] on span "Click here to close" at bounding box center [63, 524] width 127 height 918
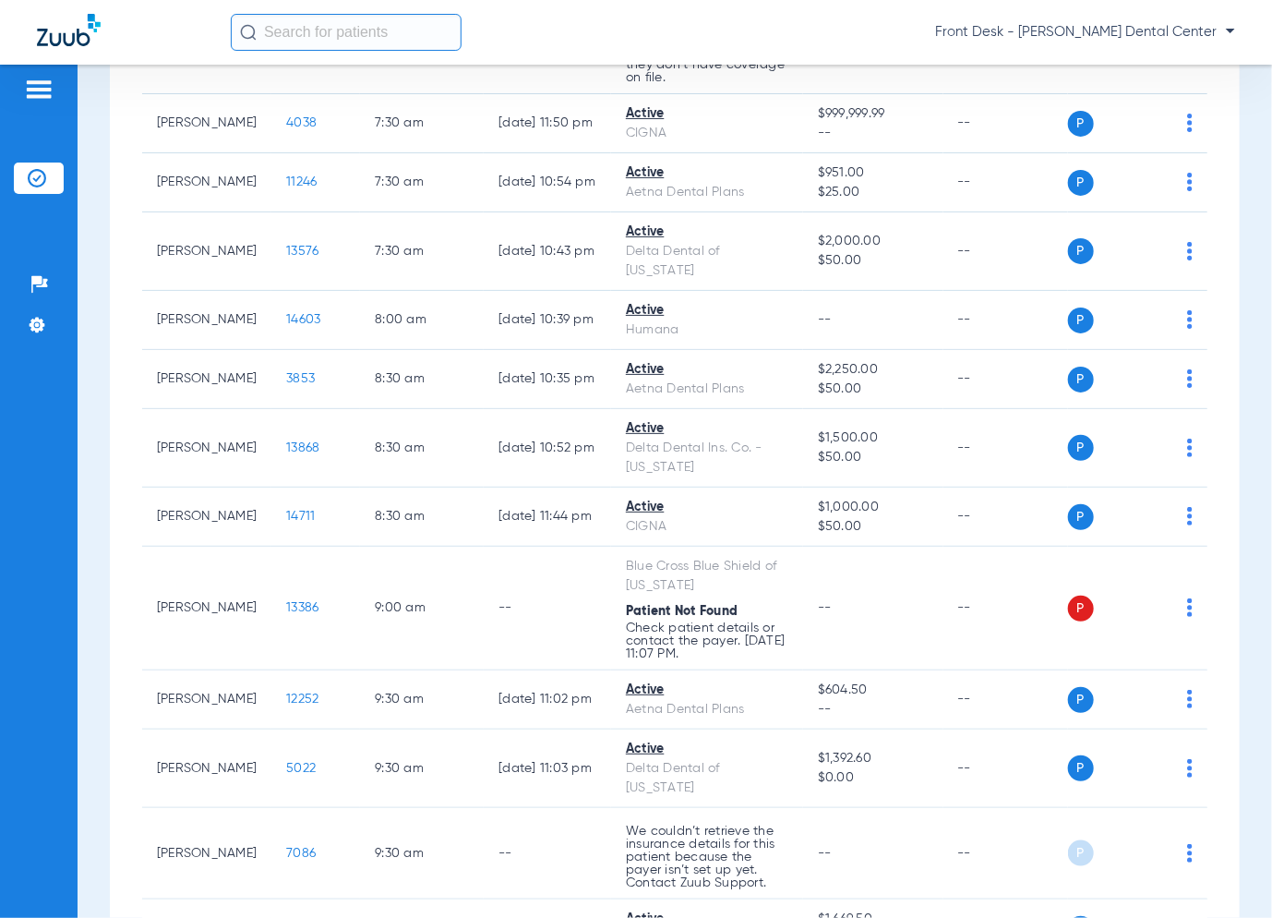
scroll to position [462, 0]
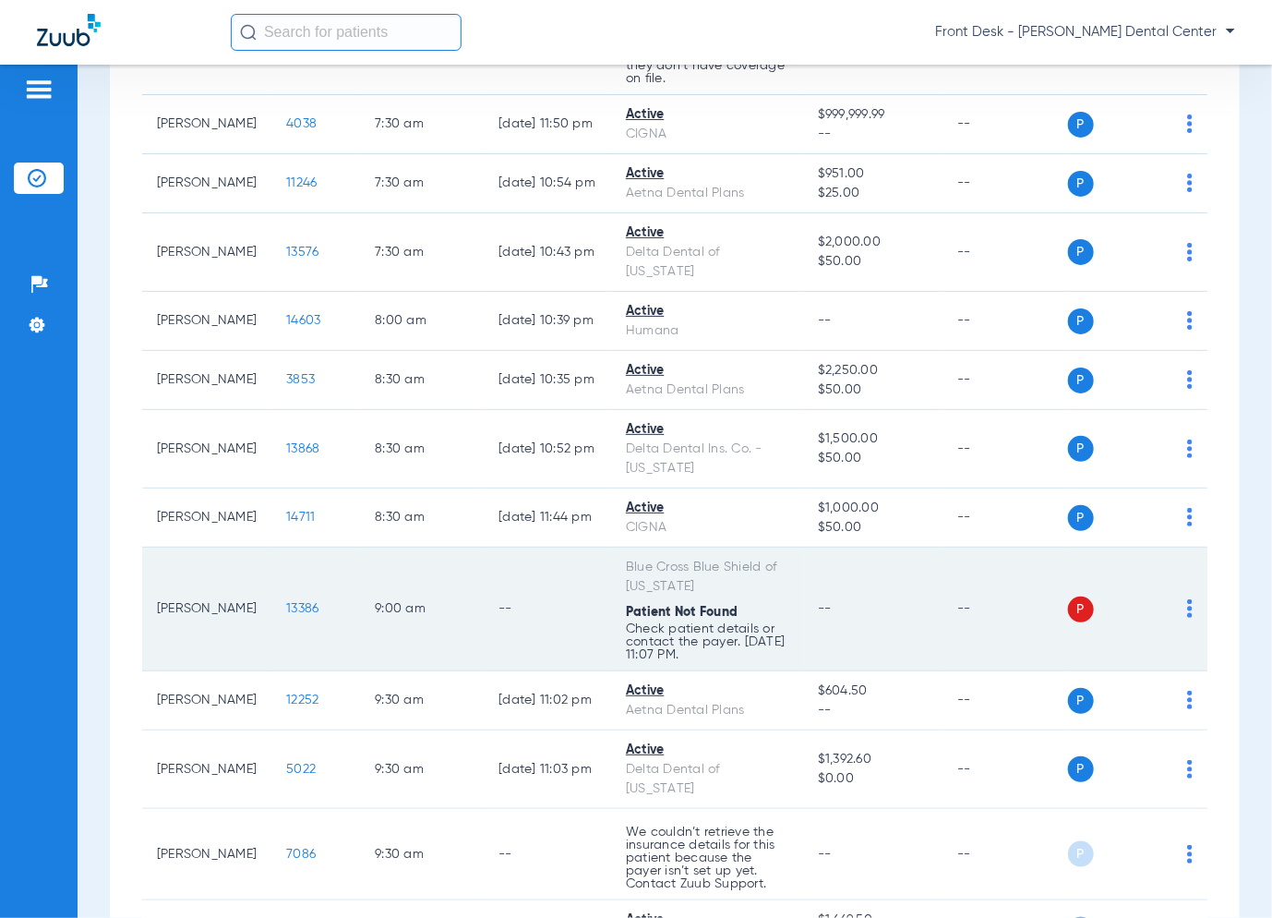
click at [288, 609] on span "13386" at bounding box center [302, 608] width 32 height 13
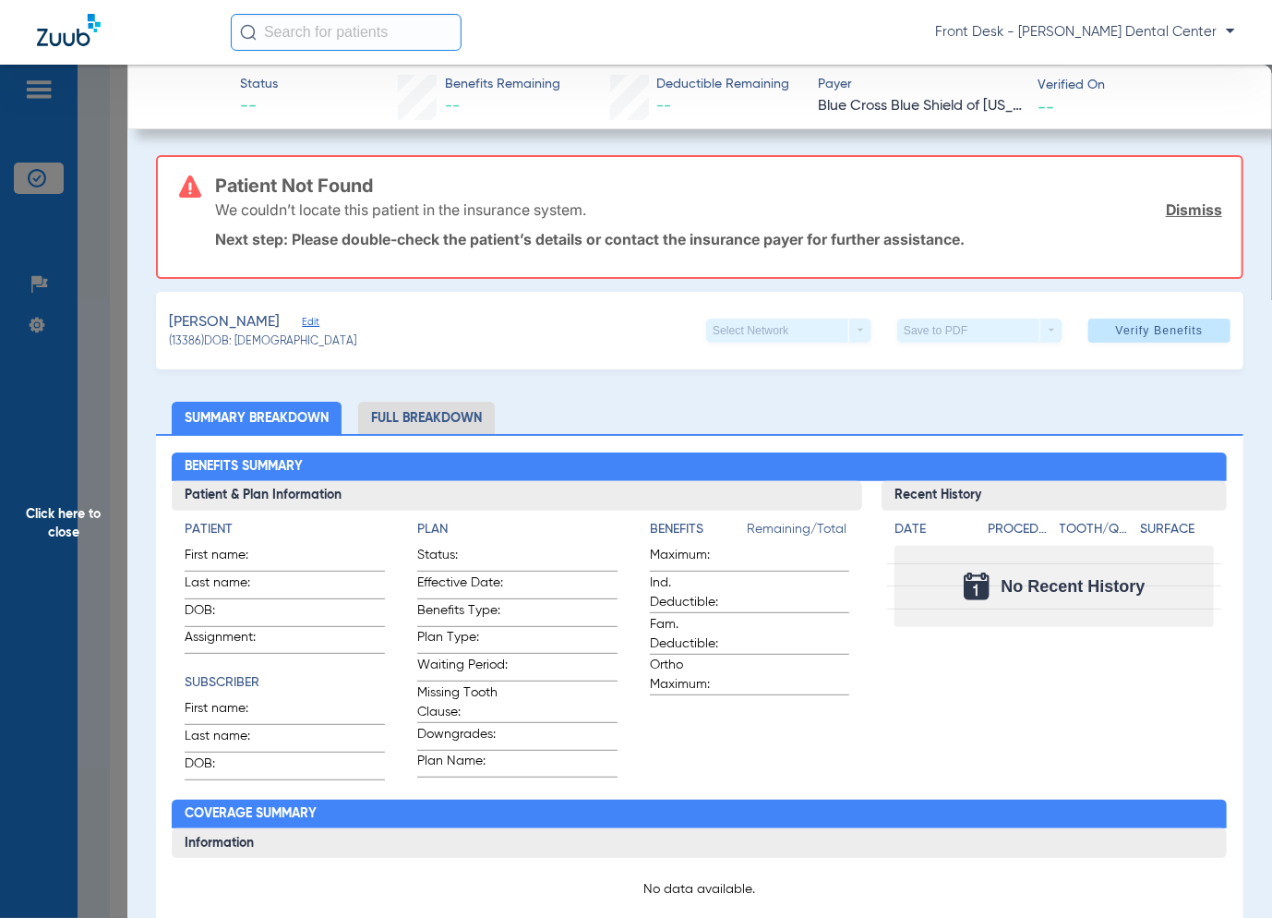
click at [74, 467] on span "Click here to close" at bounding box center [63, 524] width 127 height 918
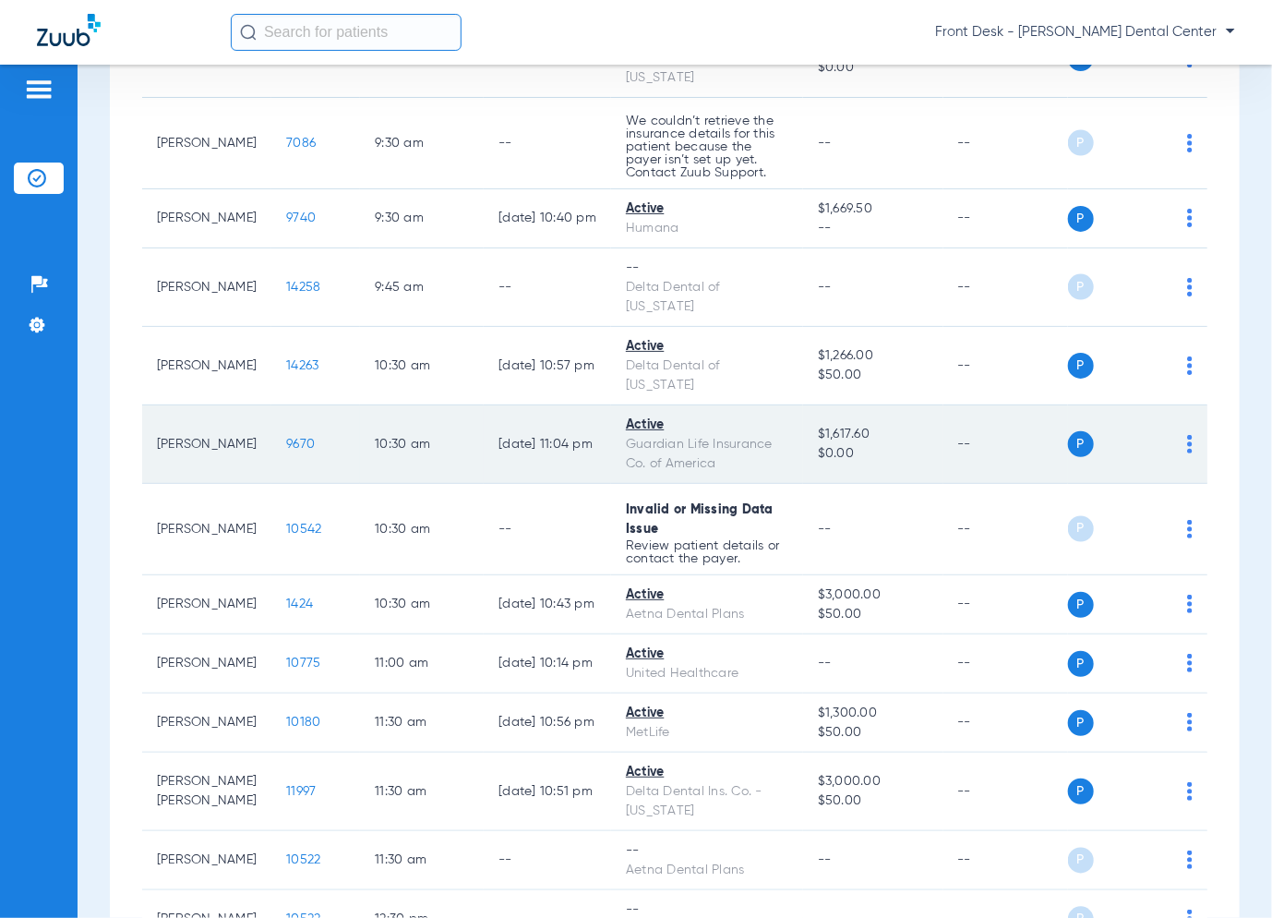
scroll to position [1385, 0]
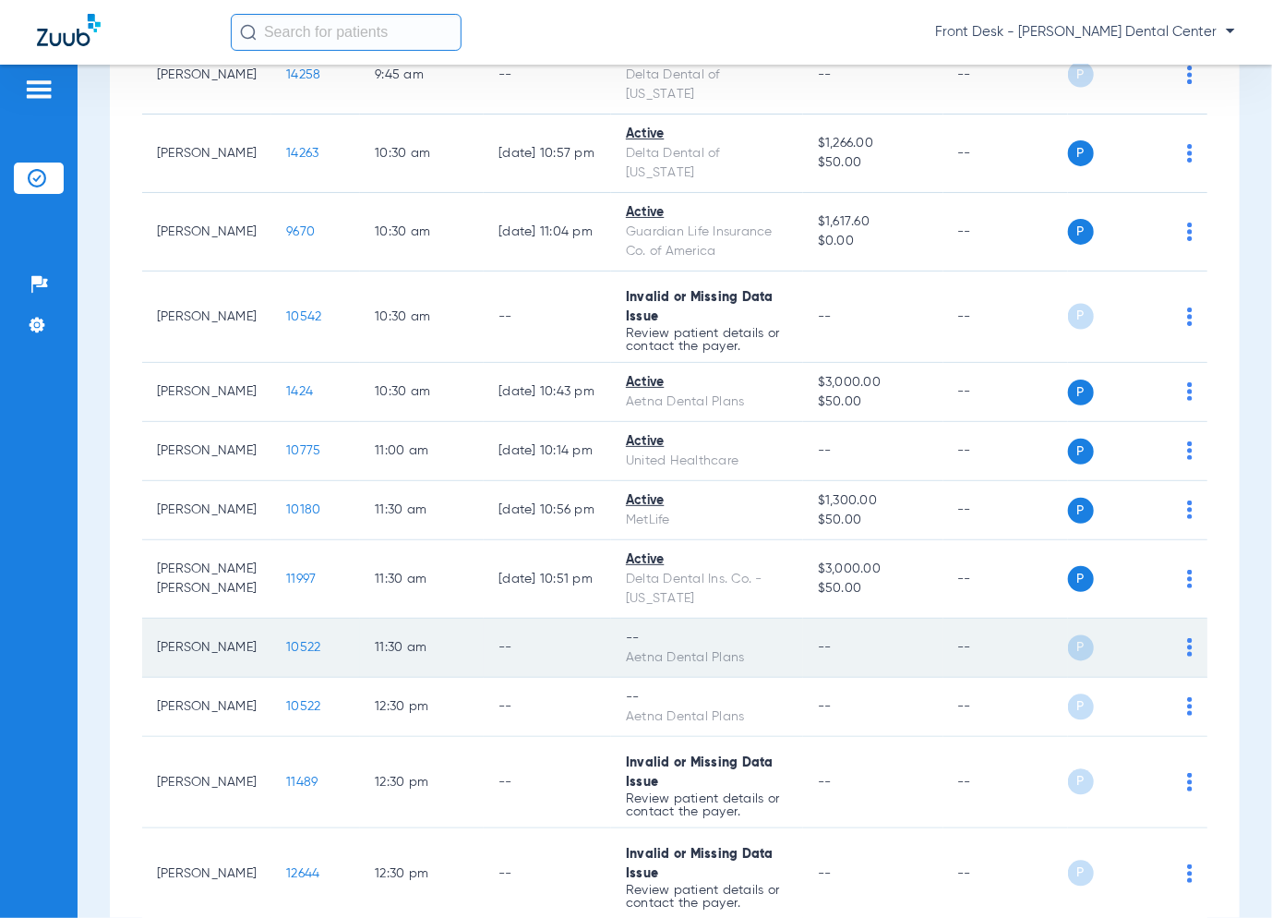
click at [297, 641] on span "10522" at bounding box center [303, 647] width 34 height 13
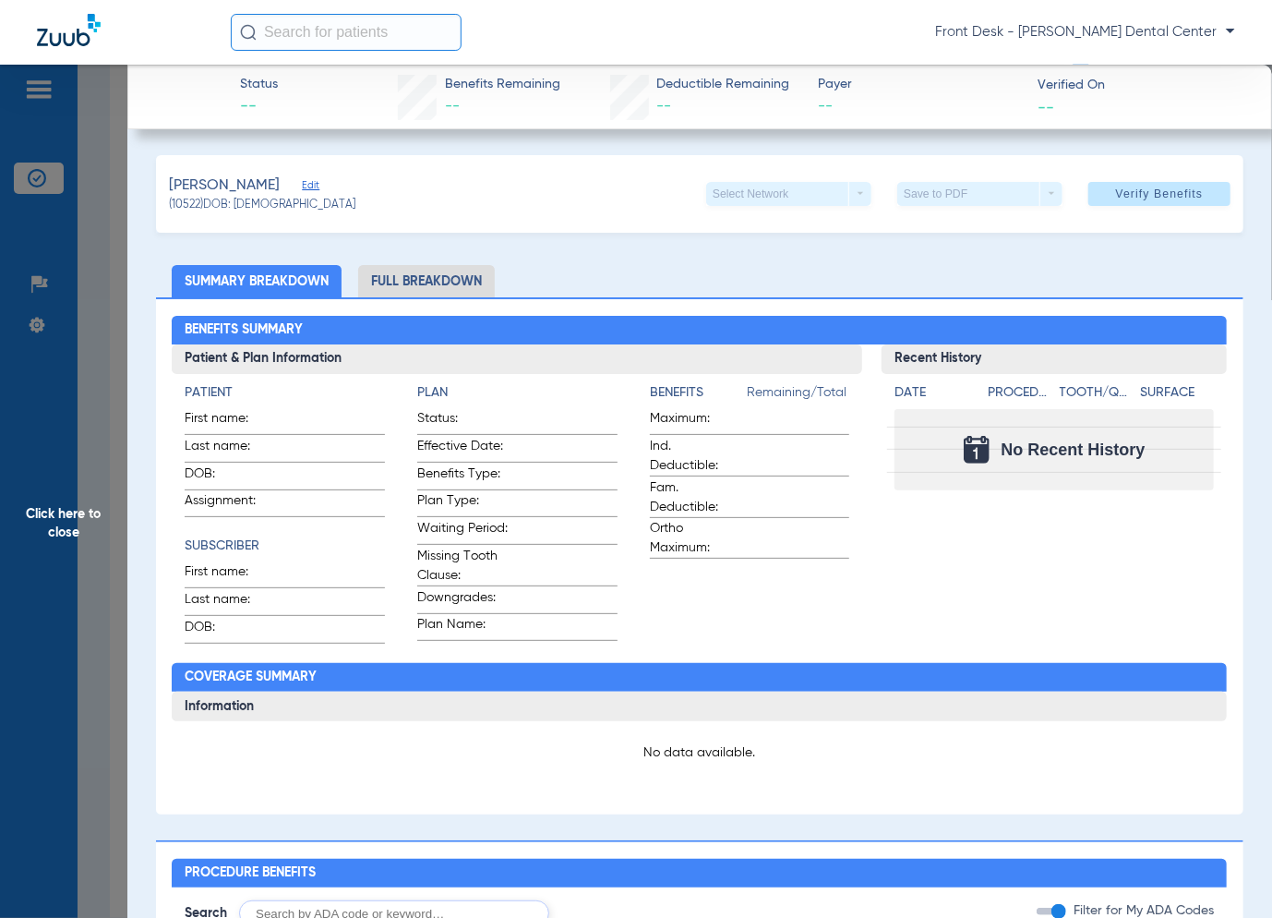
click at [106, 620] on span "Click here to close" at bounding box center [63, 524] width 127 height 918
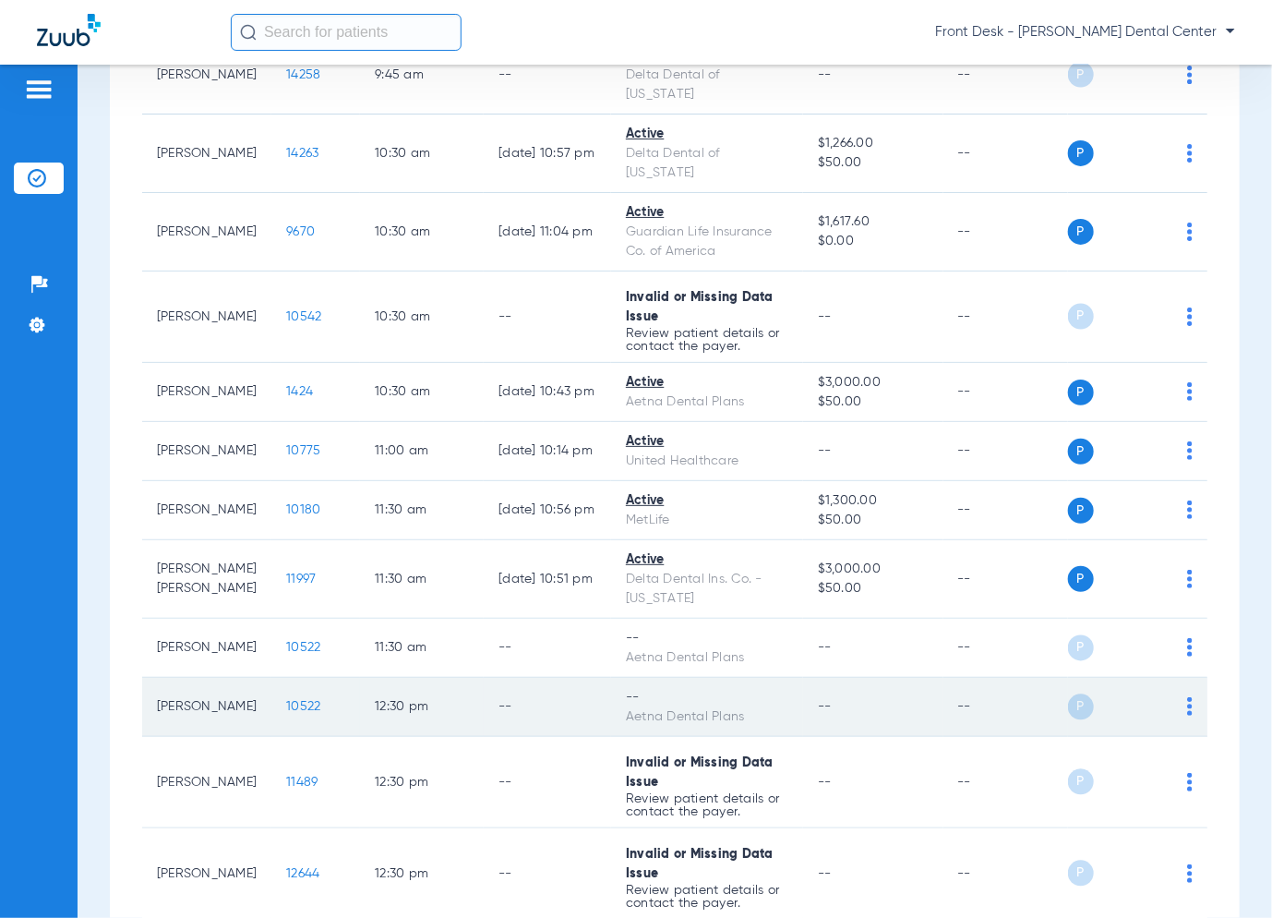
click at [286, 700] on span "10522" at bounding box center [303, 706] width 34 height 13
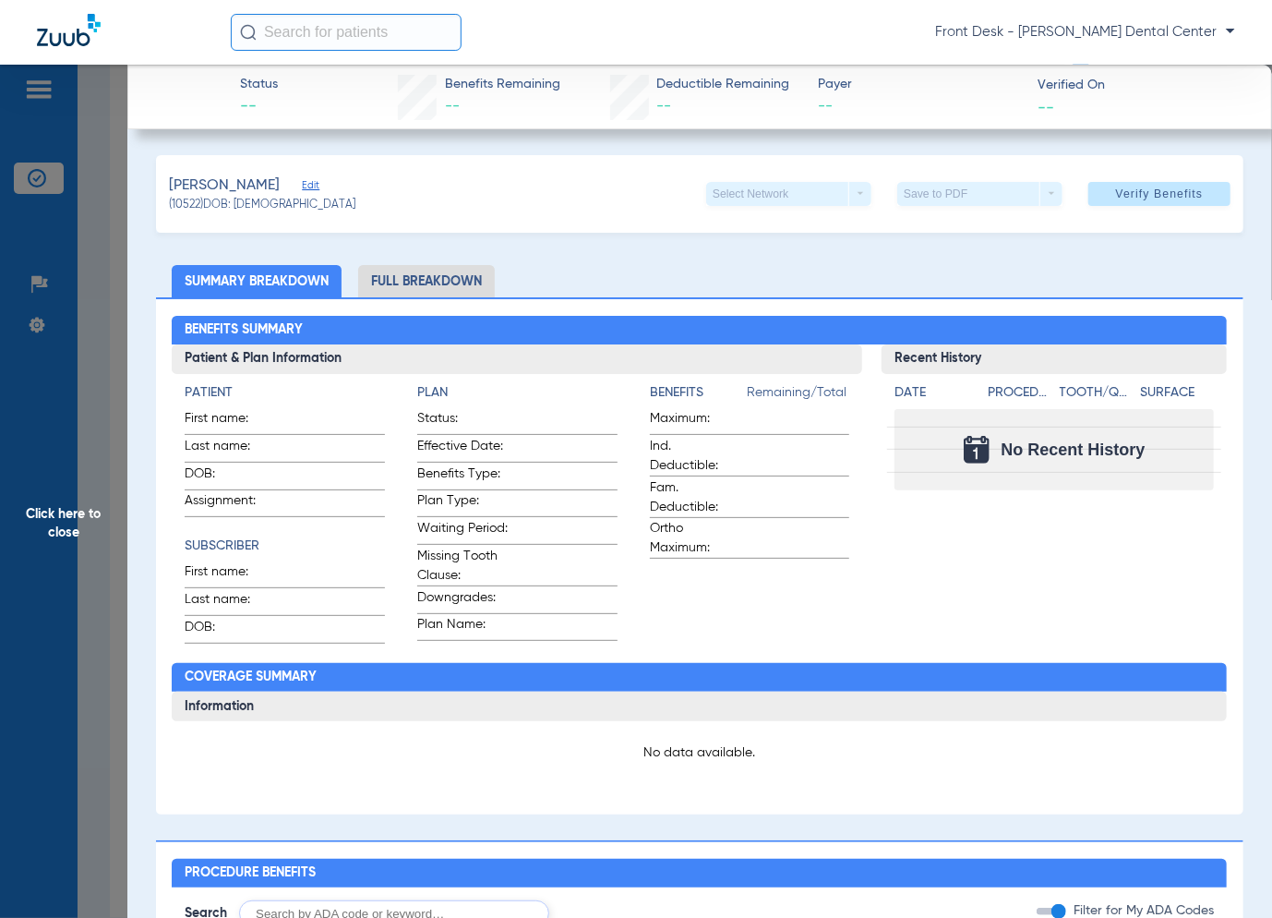
click at [70, 629] on span "Click here to close" at bounding box center [63, 524] width 127 height 918
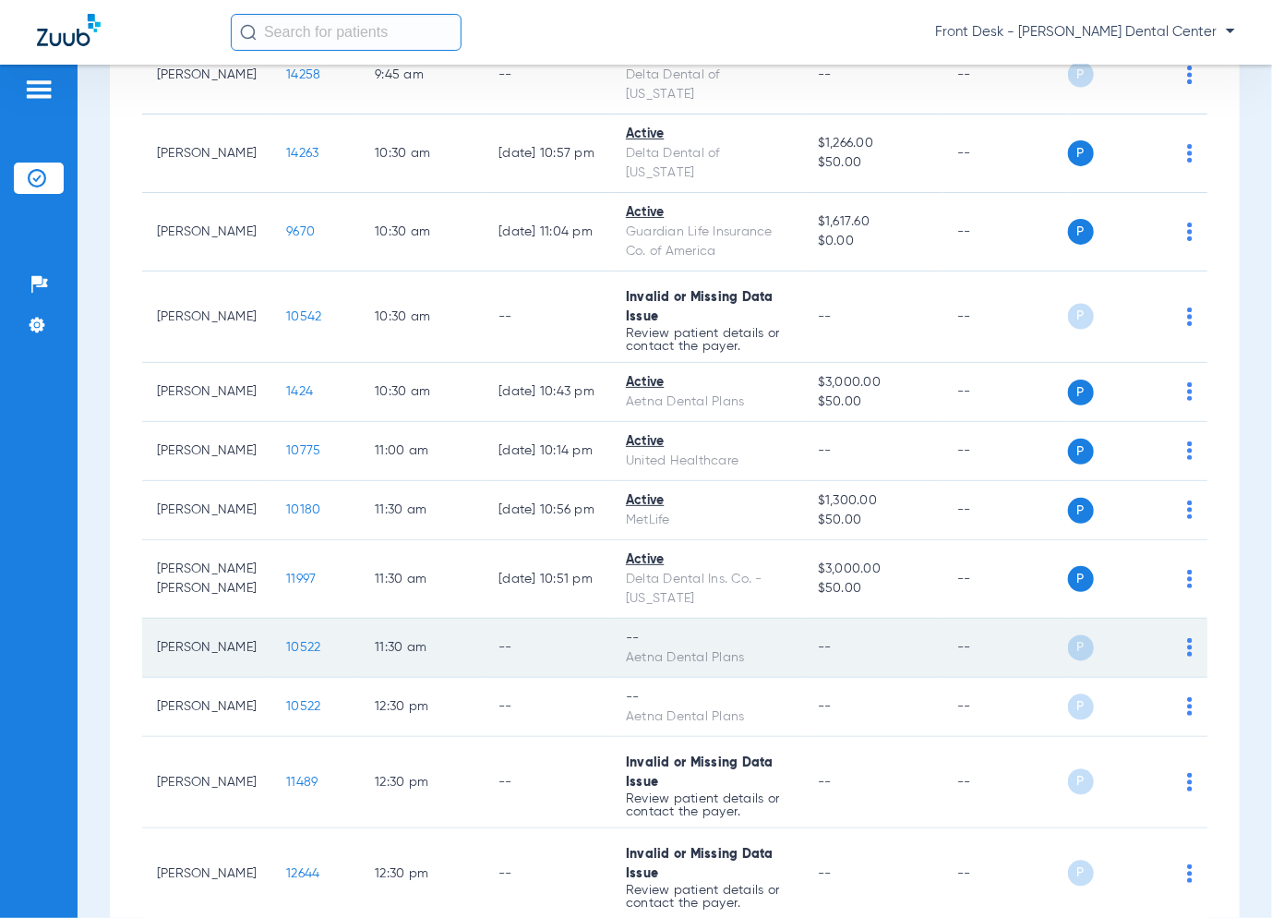
click at [286, 641] on span "10522" at bounding box center [303, 647] width 34 height 13
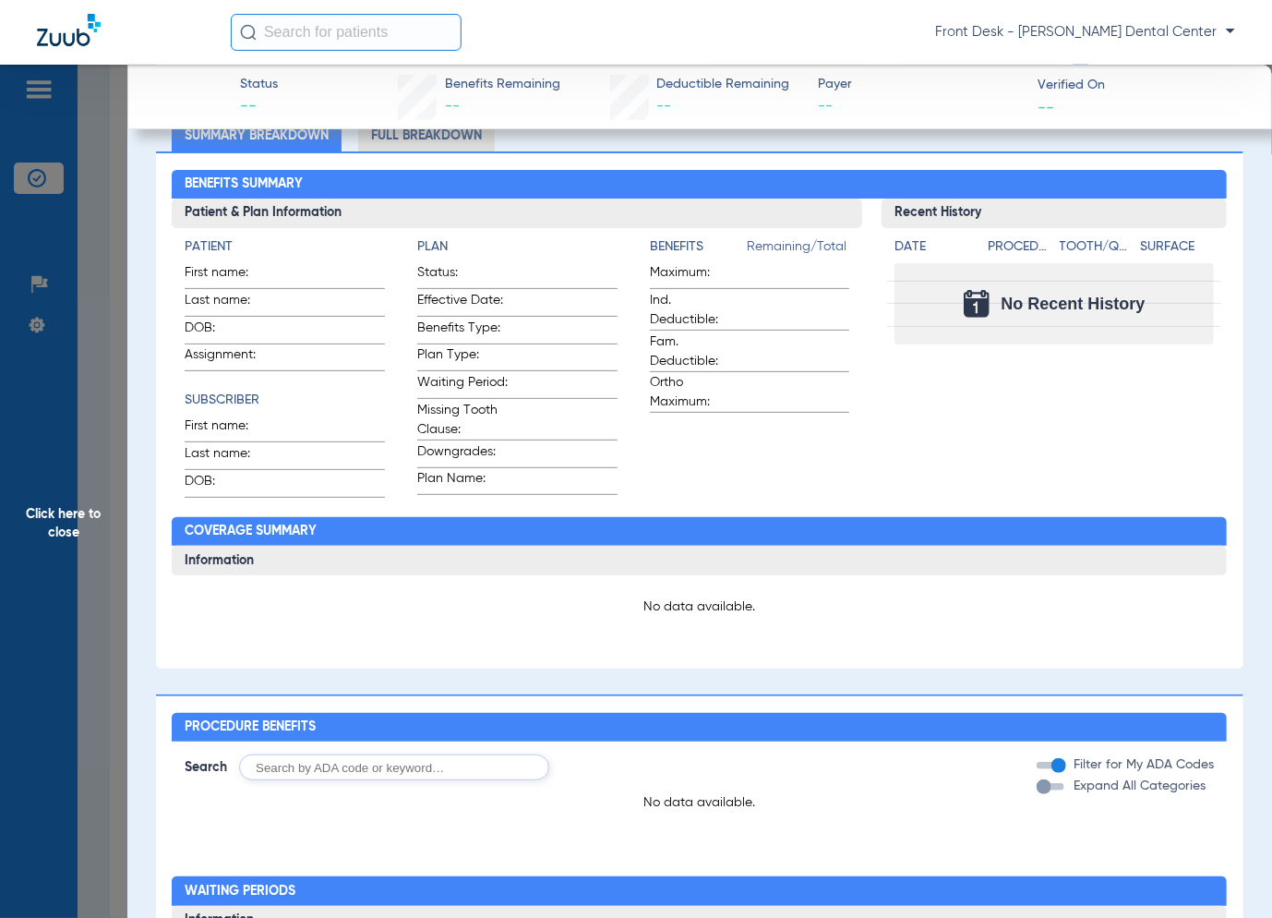
scroll to position [0, 0]
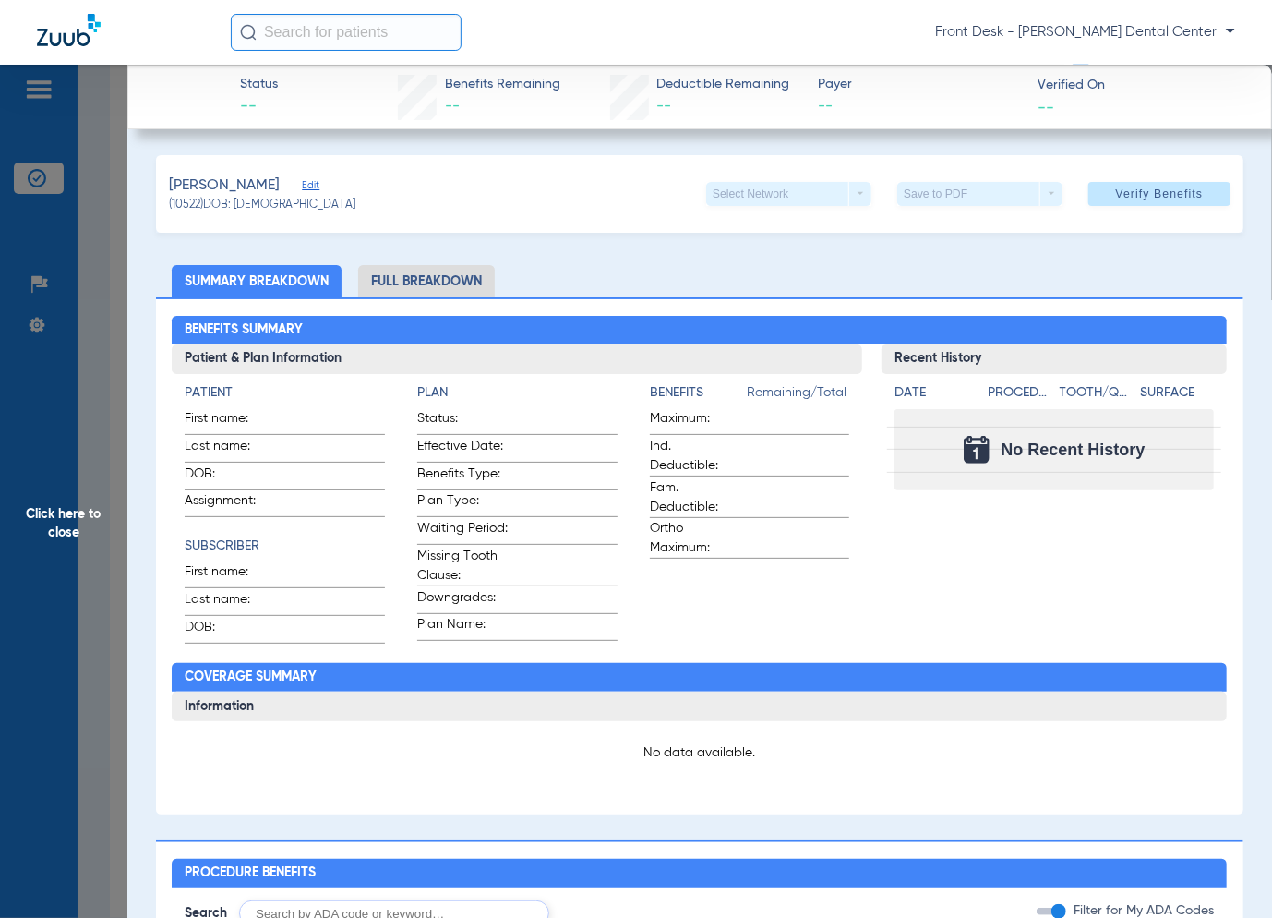
click at [110, 445] on span "Click here to close" at bounding box center [63, 524] width 127 height 918
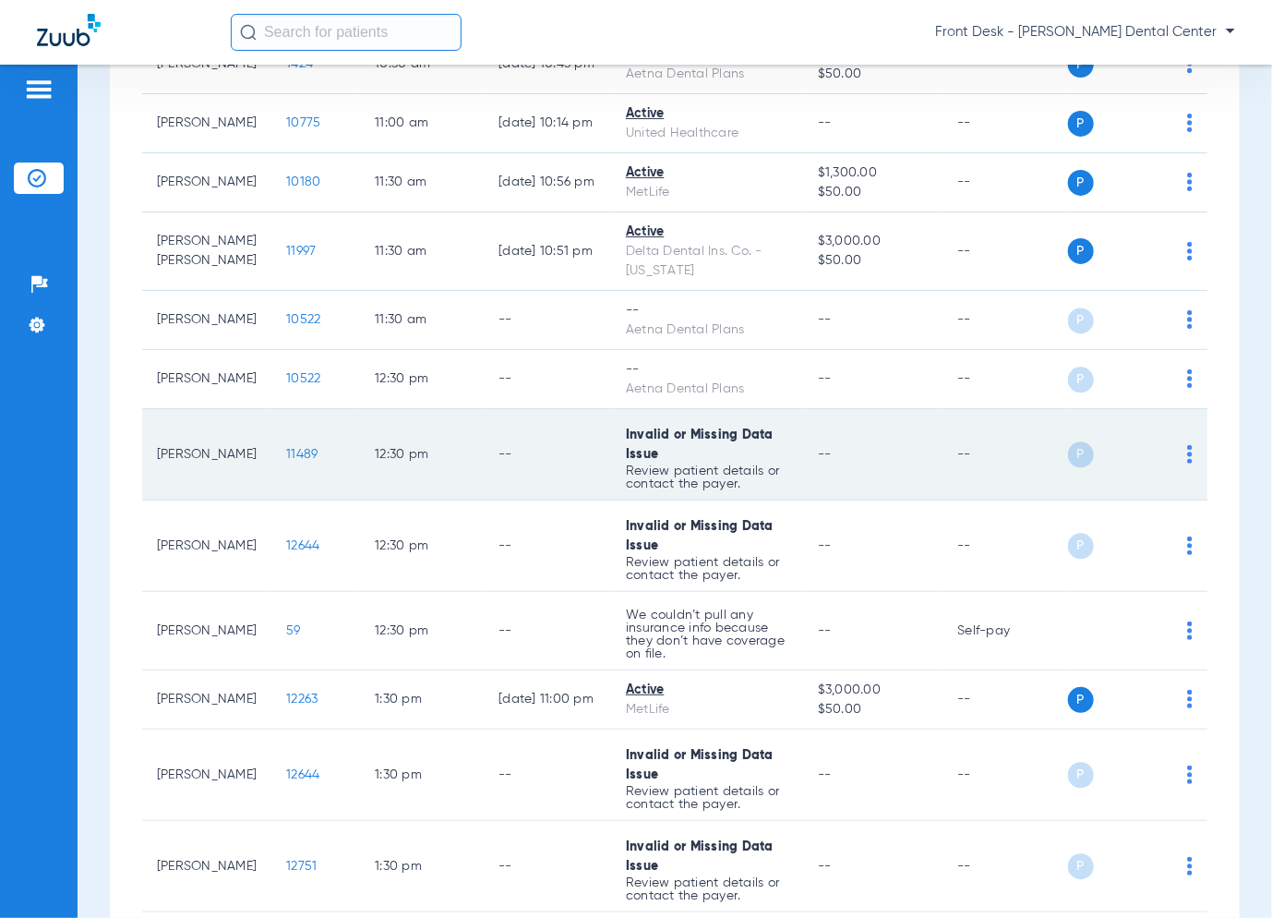
scroll to position [1754, 0]
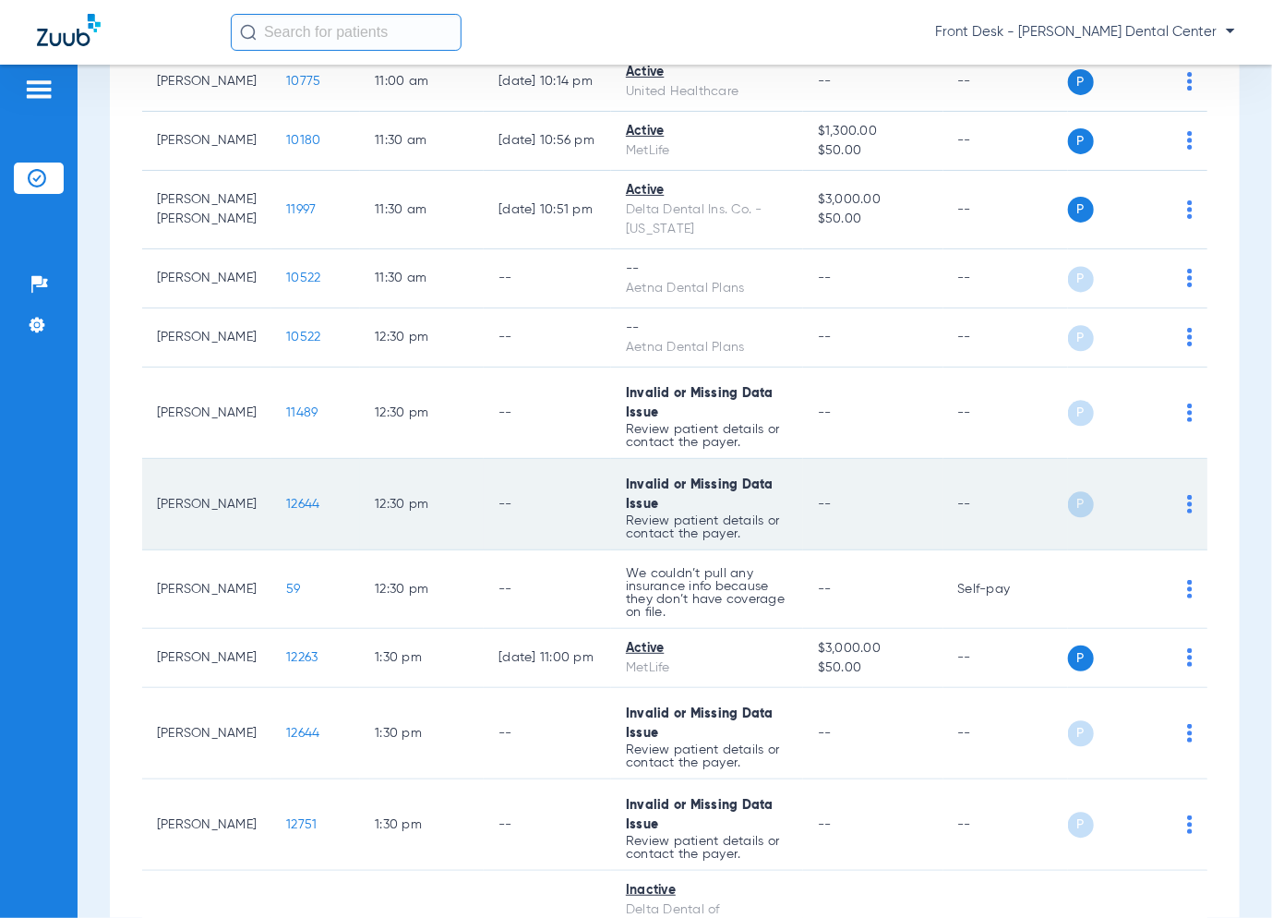
click at [288, 498] on span "12644" at bounding box center [302, 504] width 33 height 13
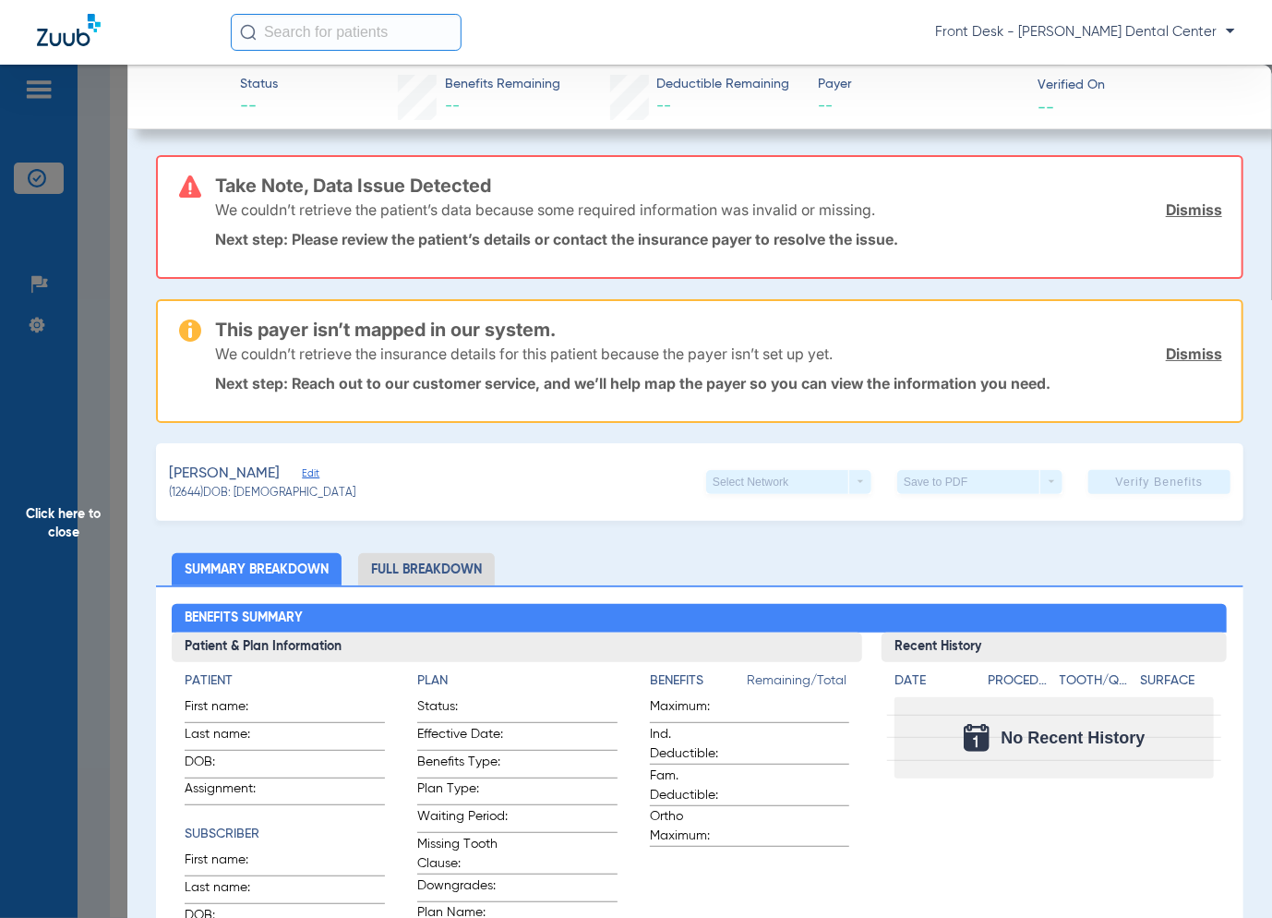
click at [69, 401] on span "Click here to close" at bounding box center [63, 524] width 127 height 918
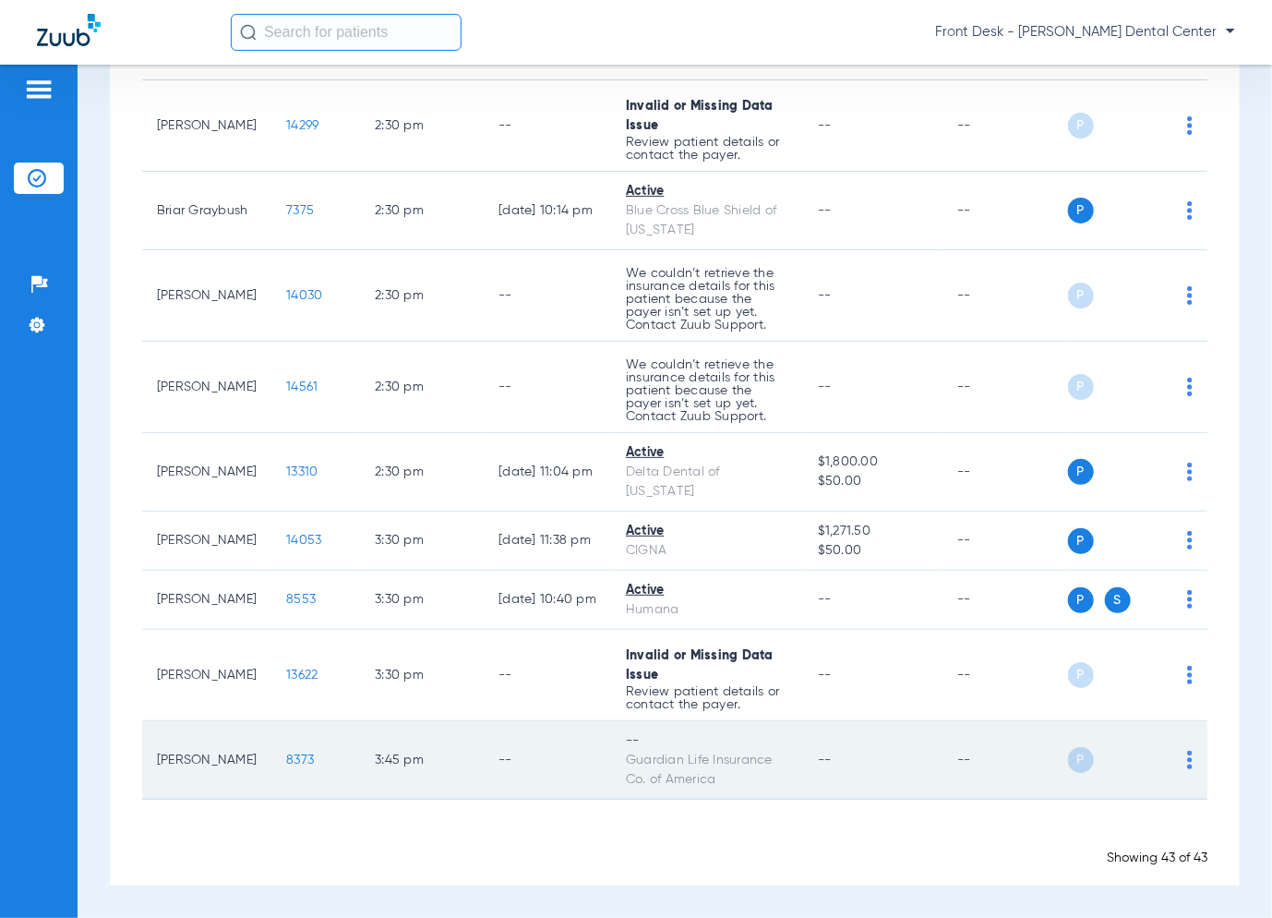
scroll to position [2874, 0]
click at [288, 756] on span "8373" at bounding box center [300, 759] width 28 height 13
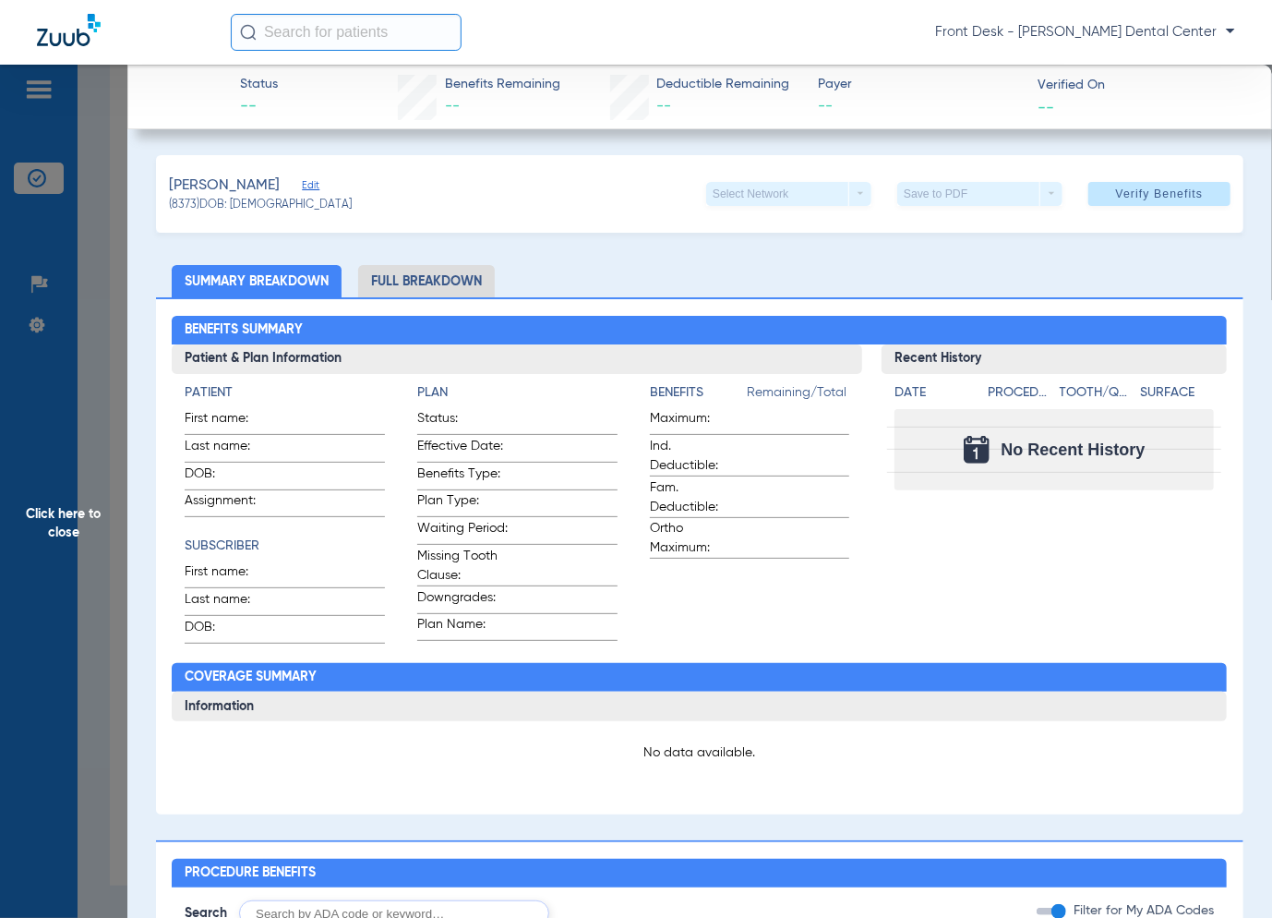
click at [113, 508] on span "Click here to close" at bounding box center [63, 524] width 127 height 918
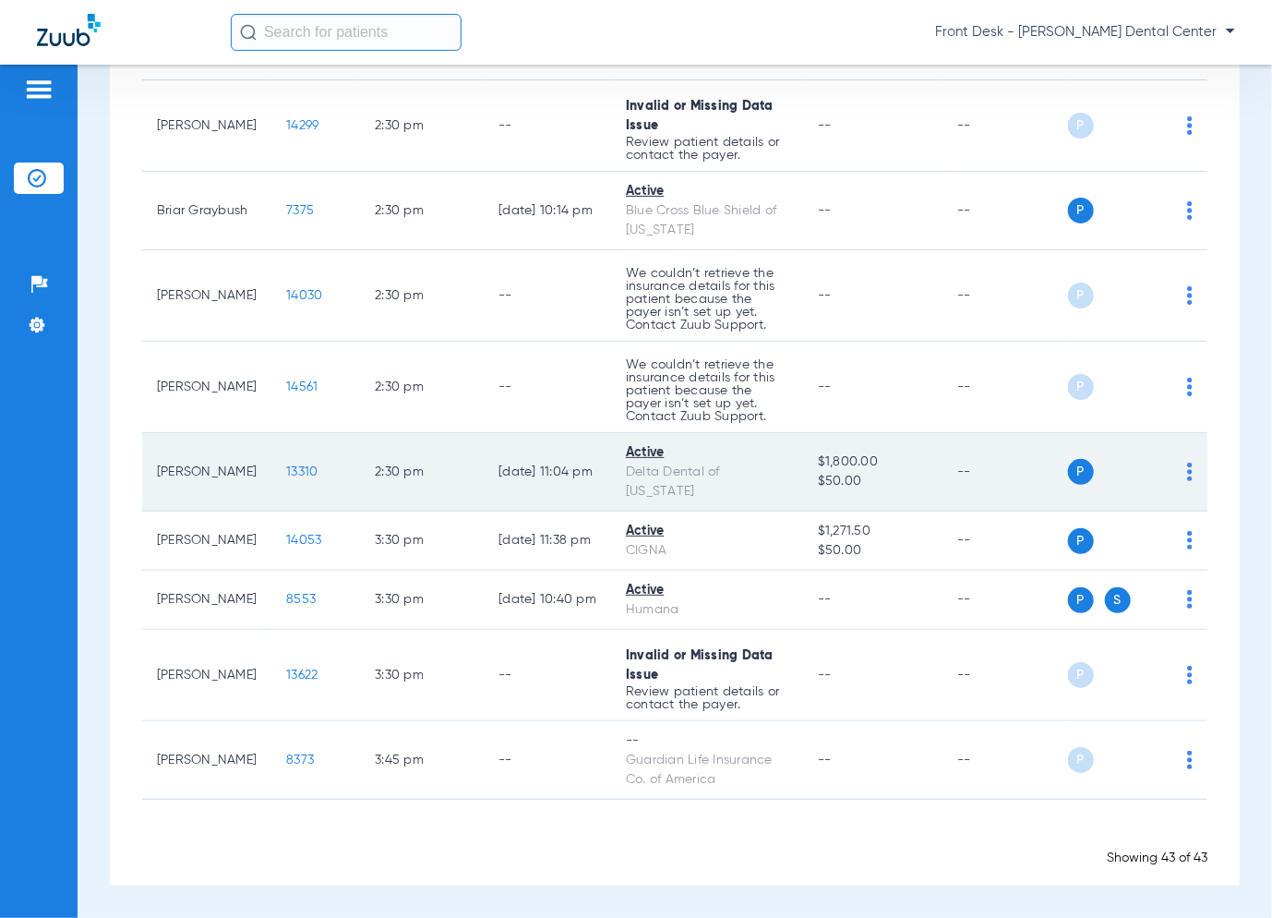
click at [293, 468] on span "13310" at bounding box center [301, 471] width 31 height 13
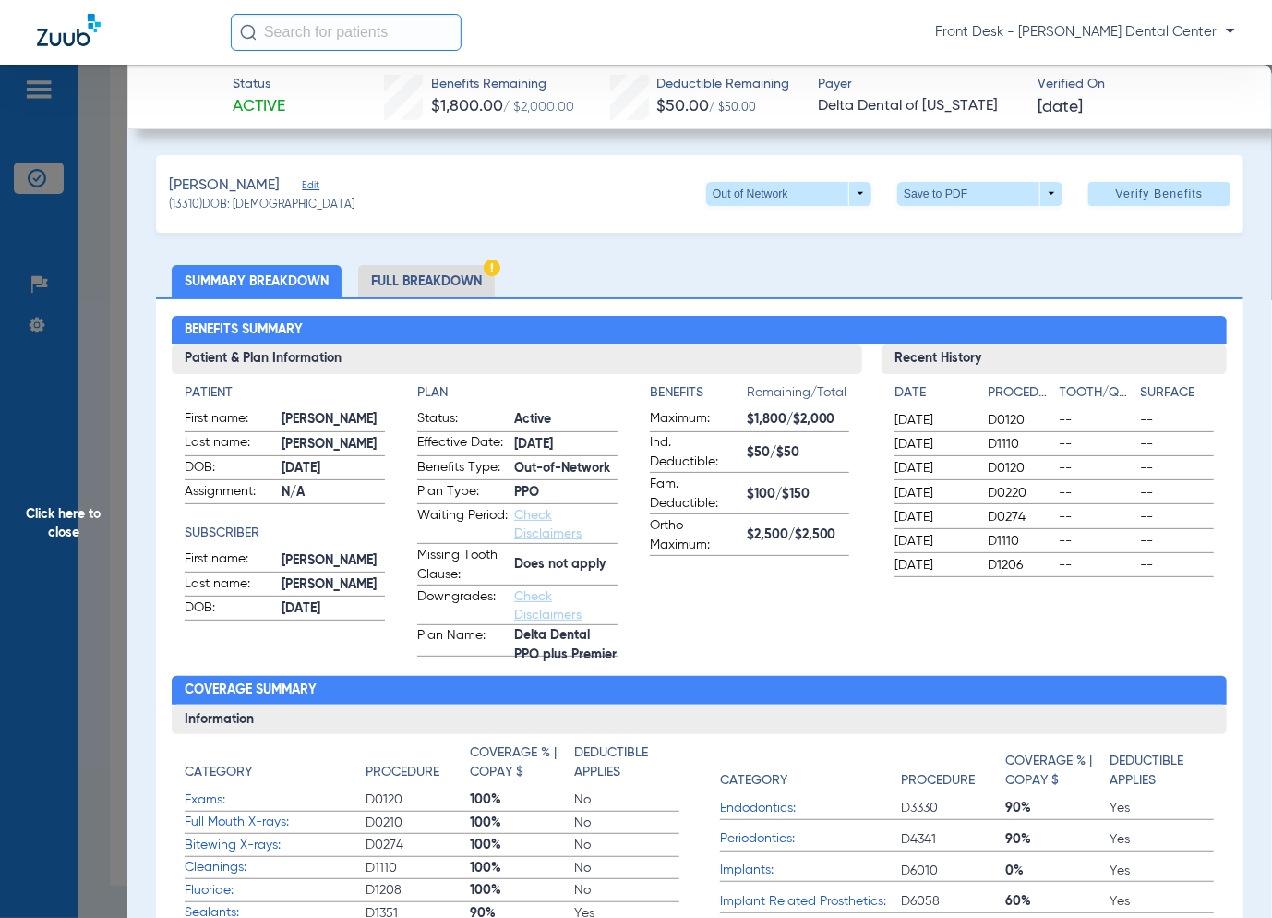
click at [67, 560] on span "Click here to close" at bounding box center [63, 524] width 127 height 918
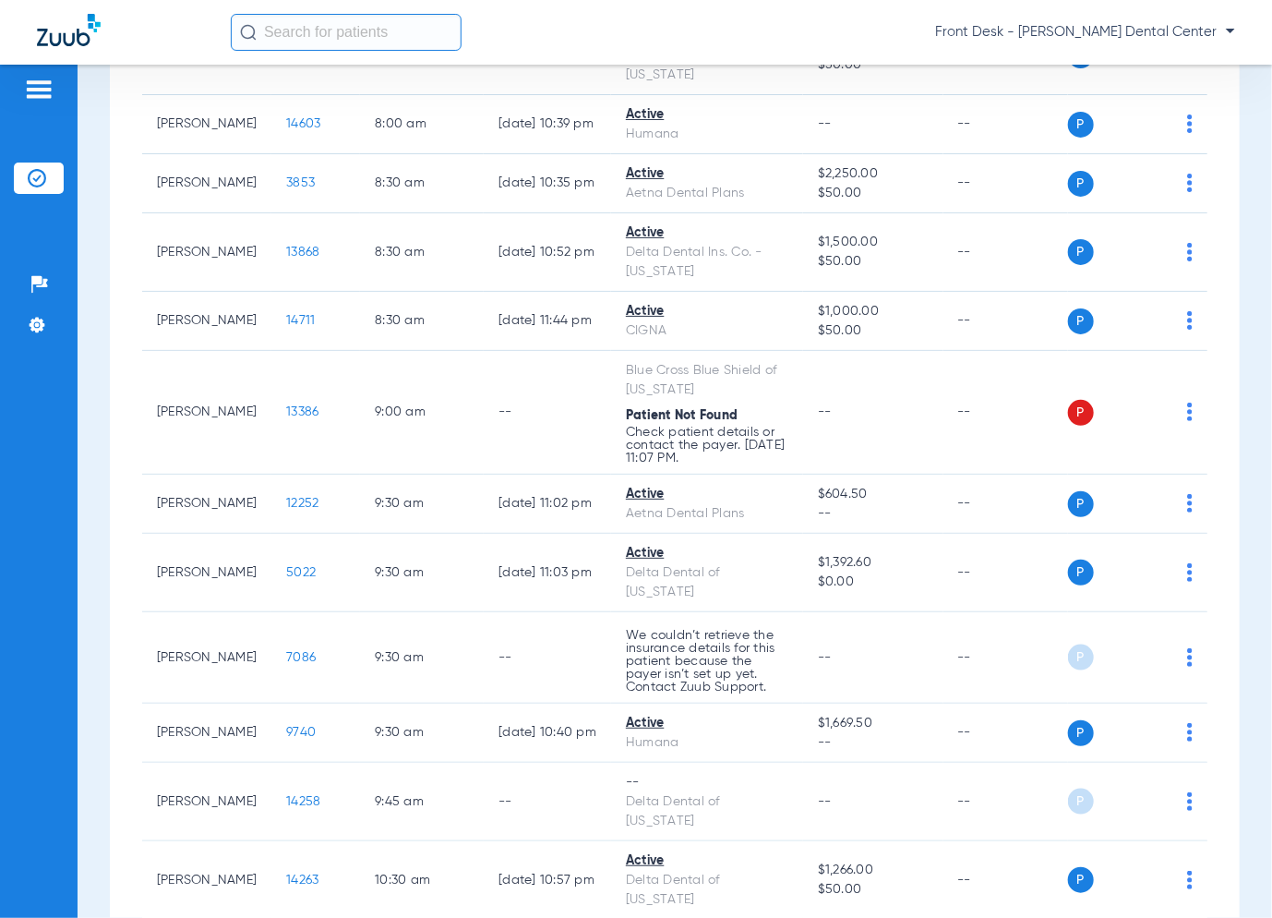
scroll to position [289, 0]
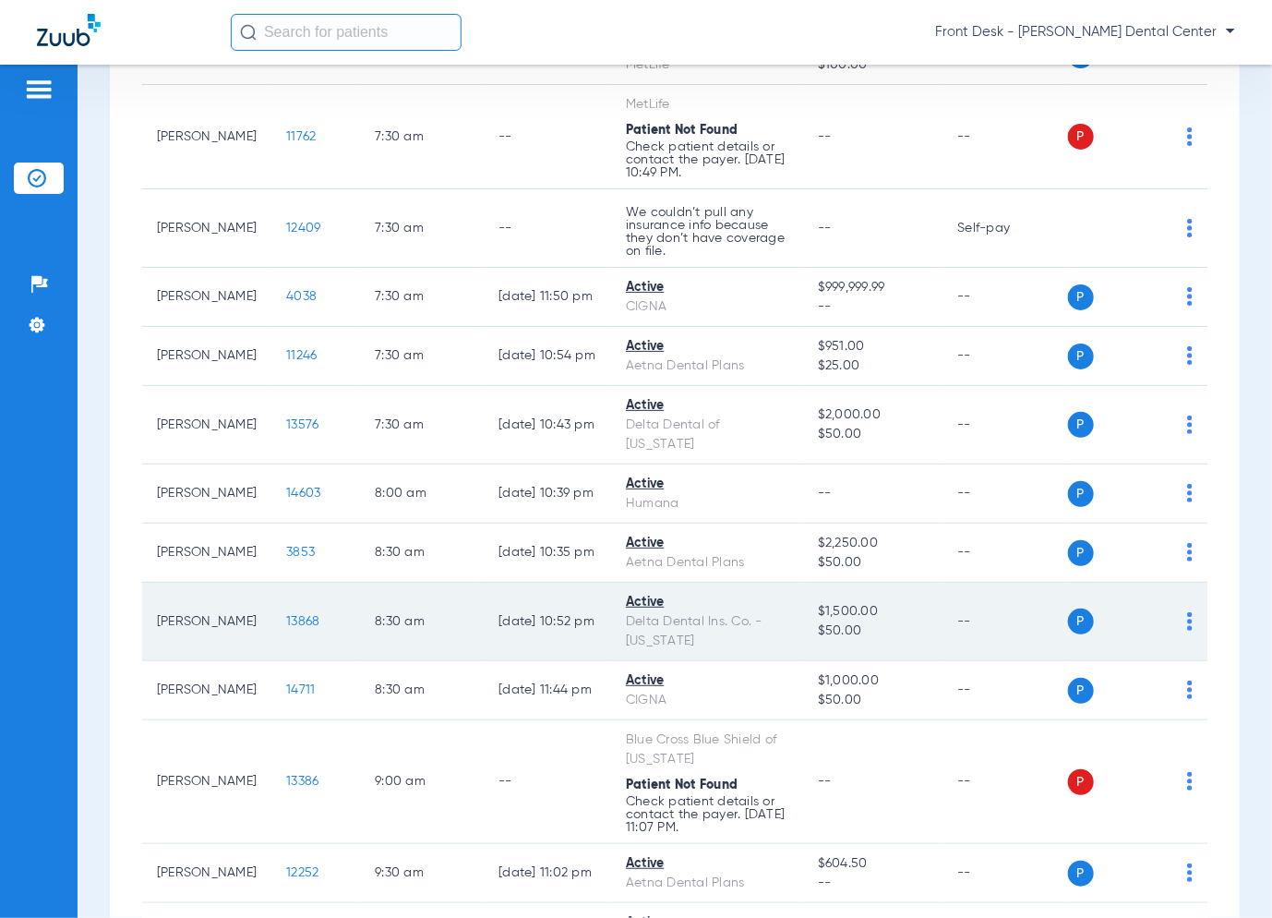
click at [297, 618] on span "13868" at bounding box center [302, 621] width 33 height 13
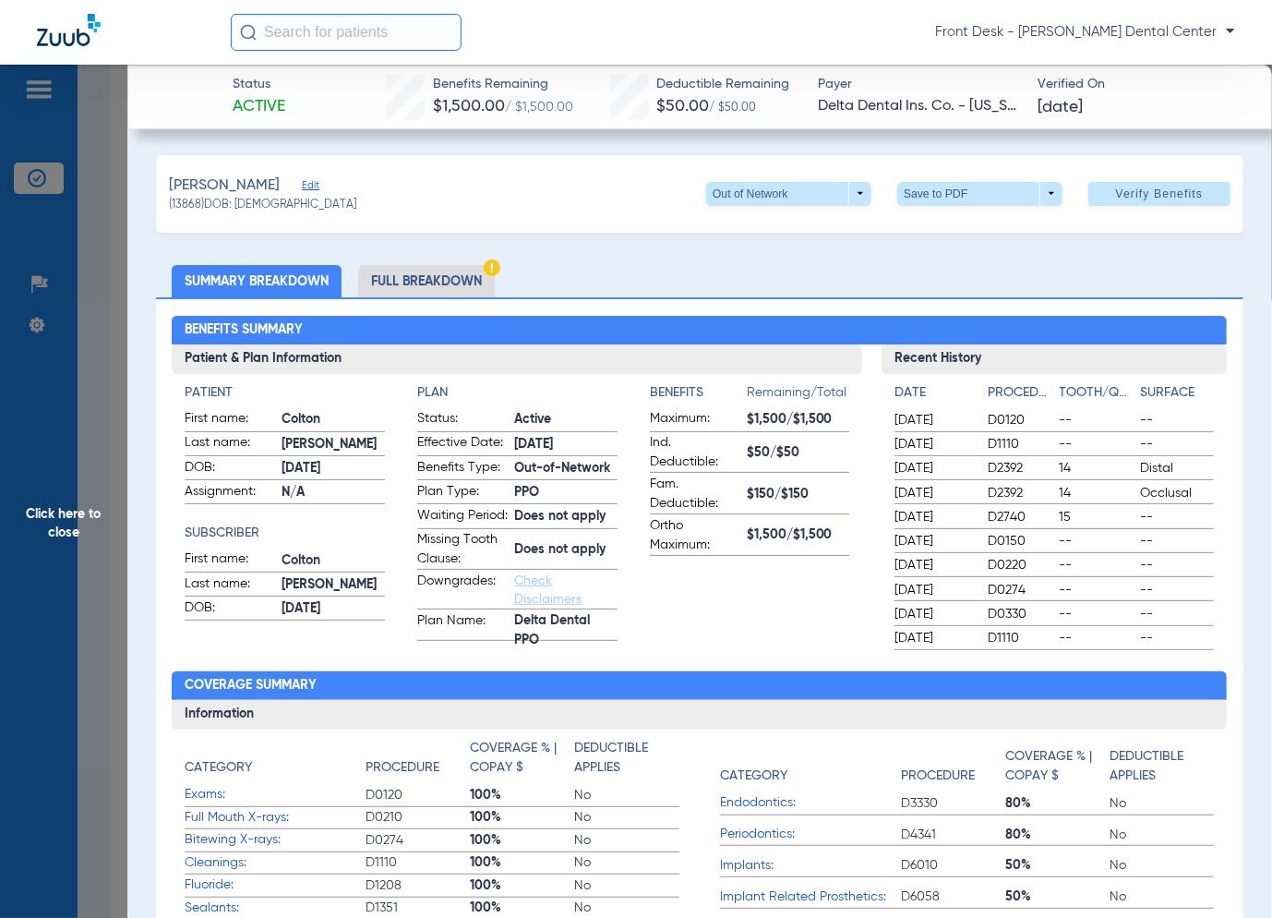
click at [41, 487] on span "Click here to close" at bounding box center [63, 524] width 127 height 918
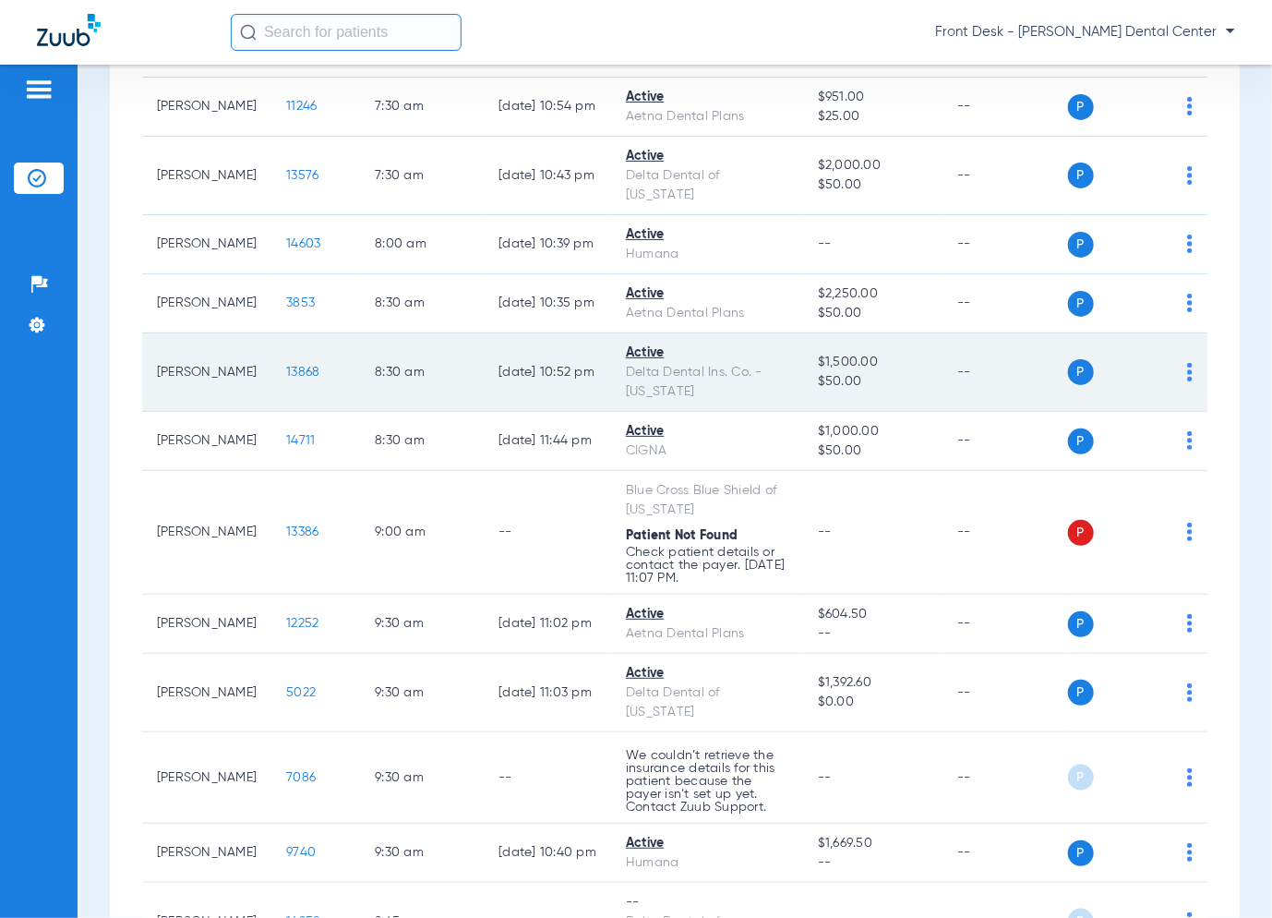
scroll to position [566, 0]
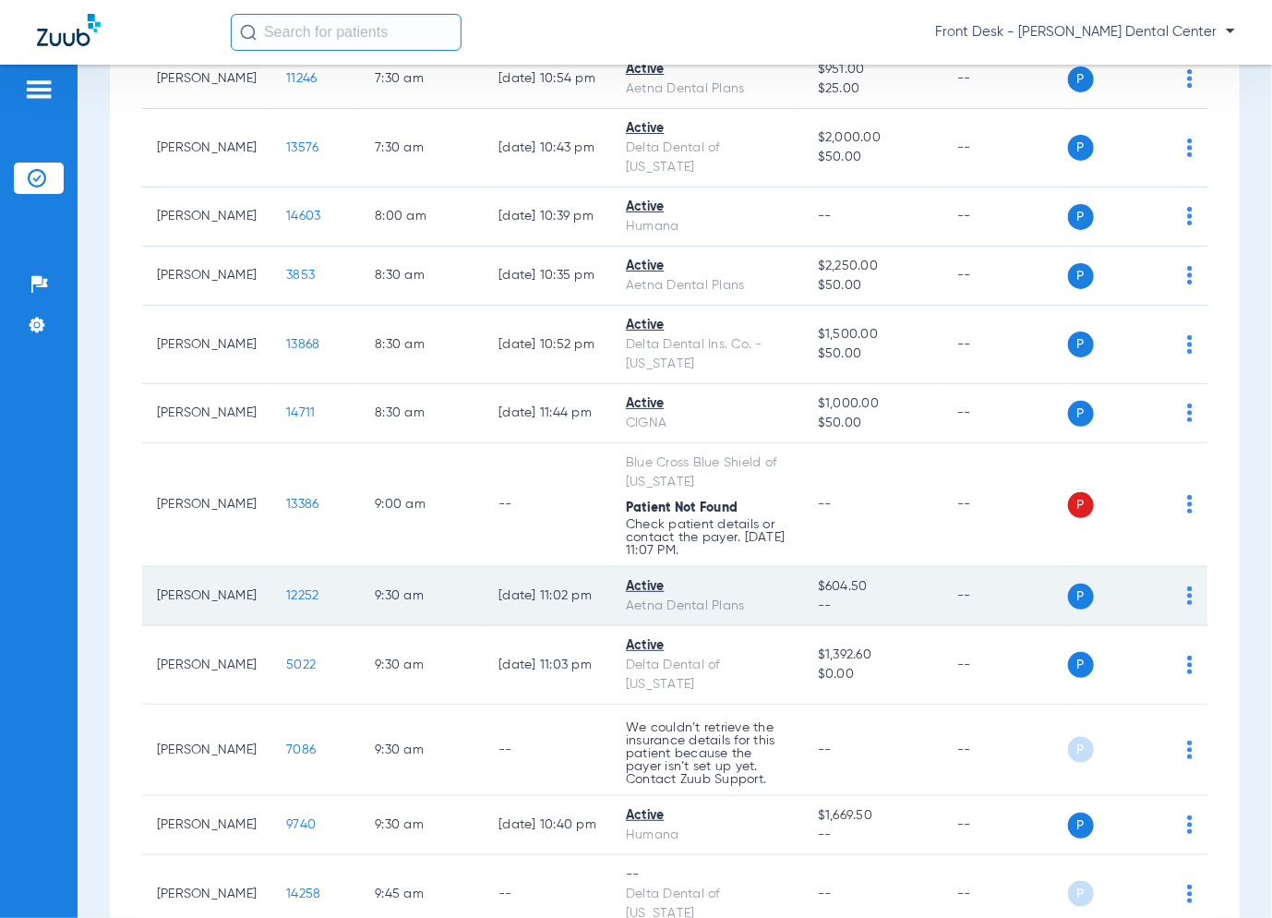
click at [290, 597] on span "12252" at bounding box center [302, 595] width 32 height 13
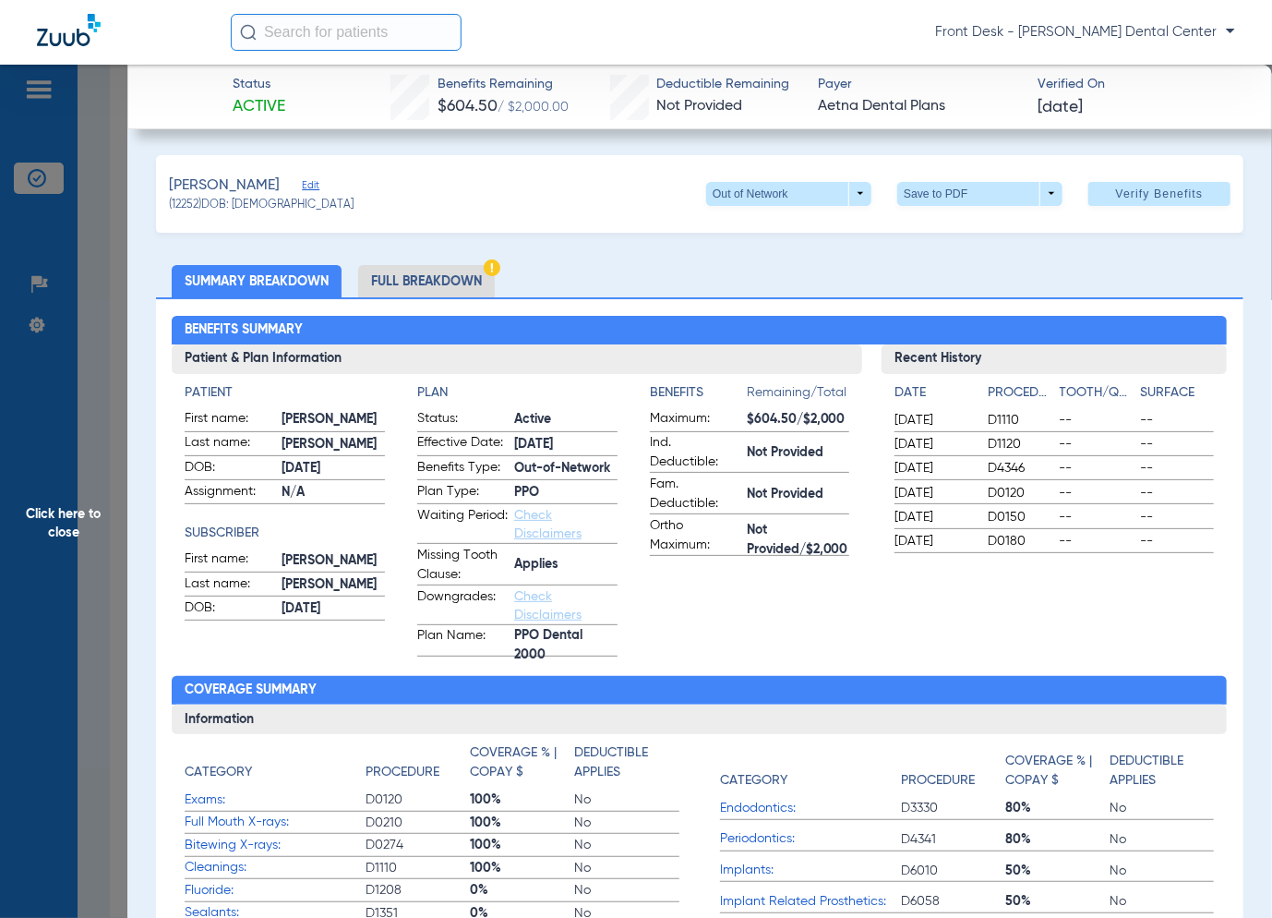
click at [78, 643] on span "Click here to close" at bounding box center [63, 524] width 127 height 918
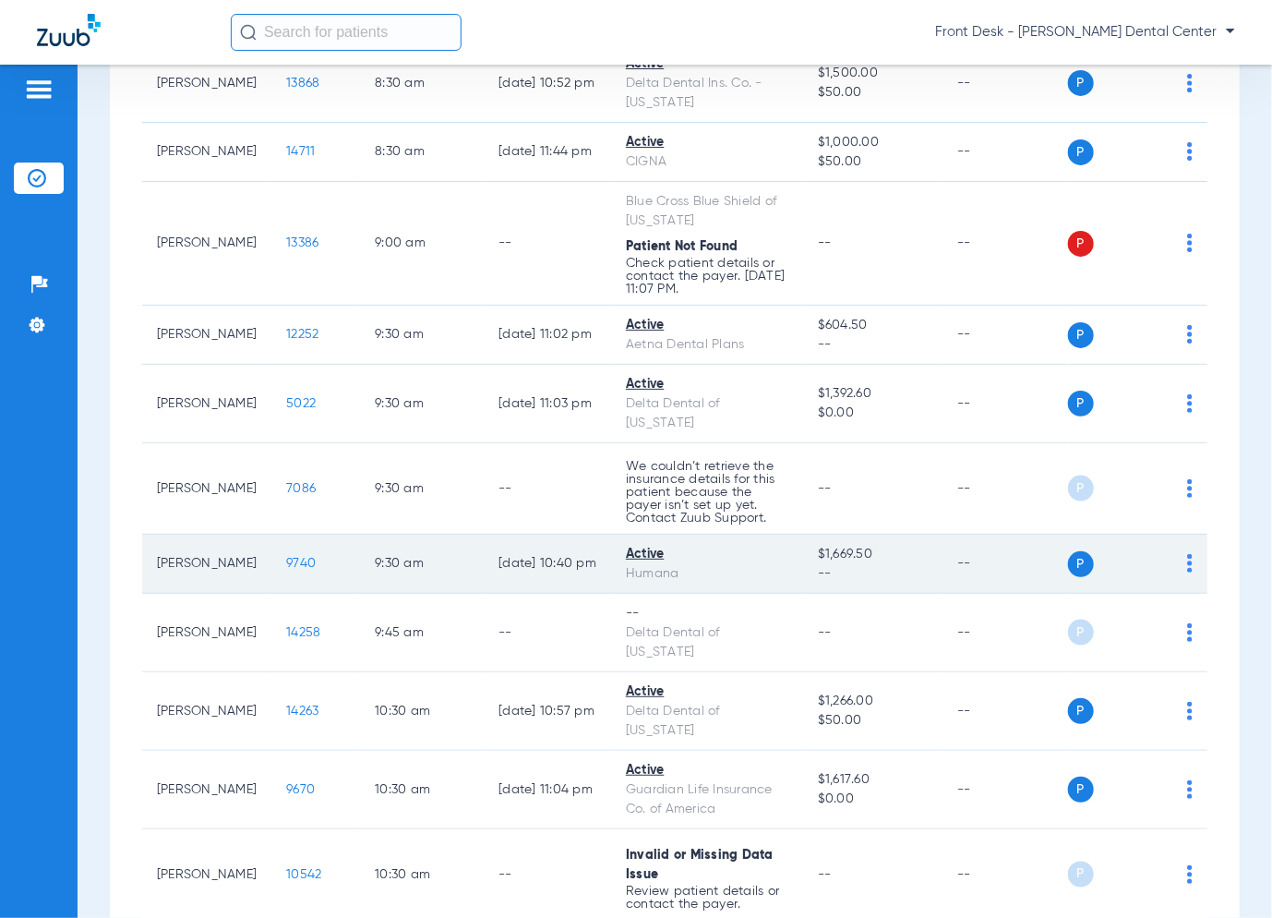
scroll to position [935, 0]
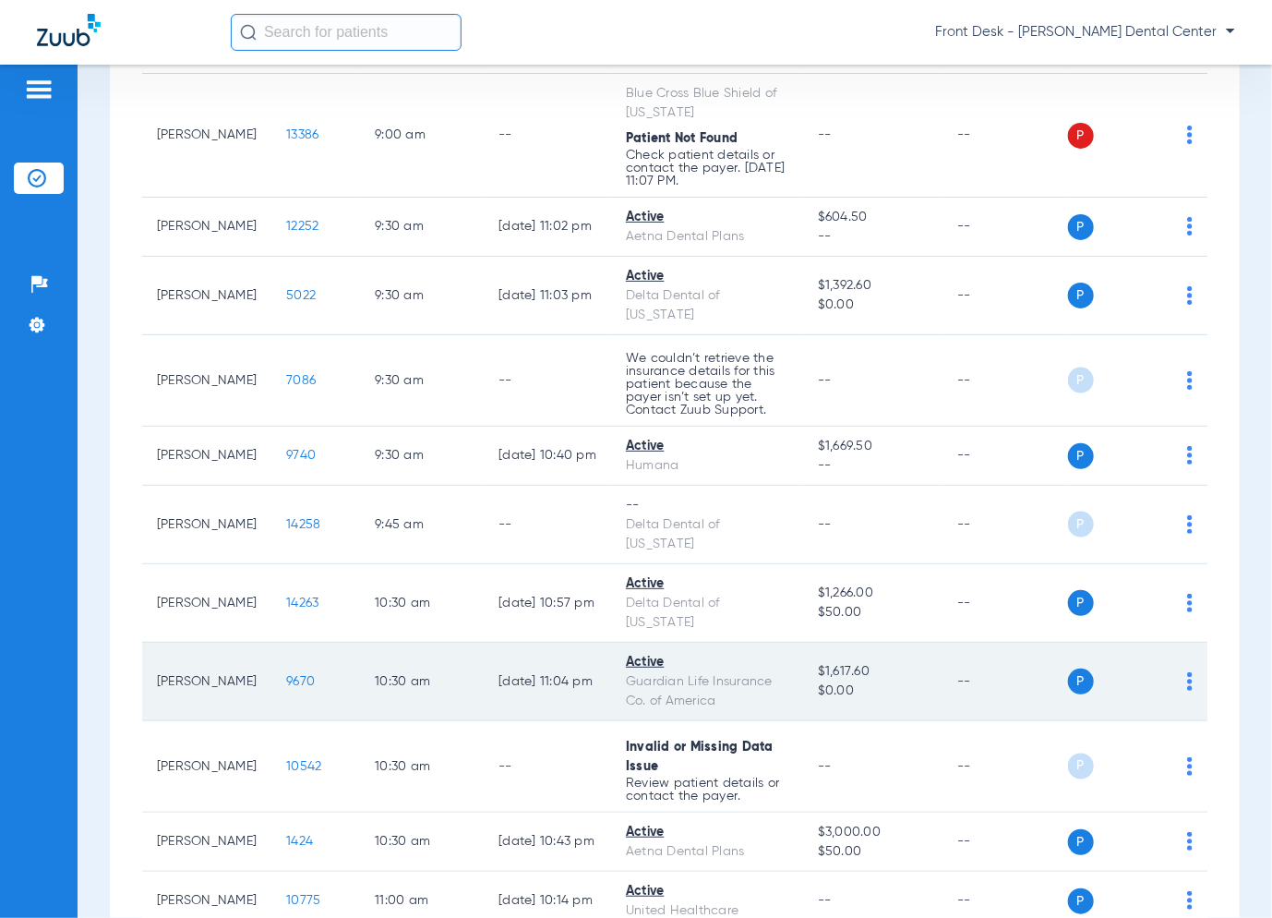
click at [290, 675] on span "9670" at bounding box center [300, 681] width 29 height 13
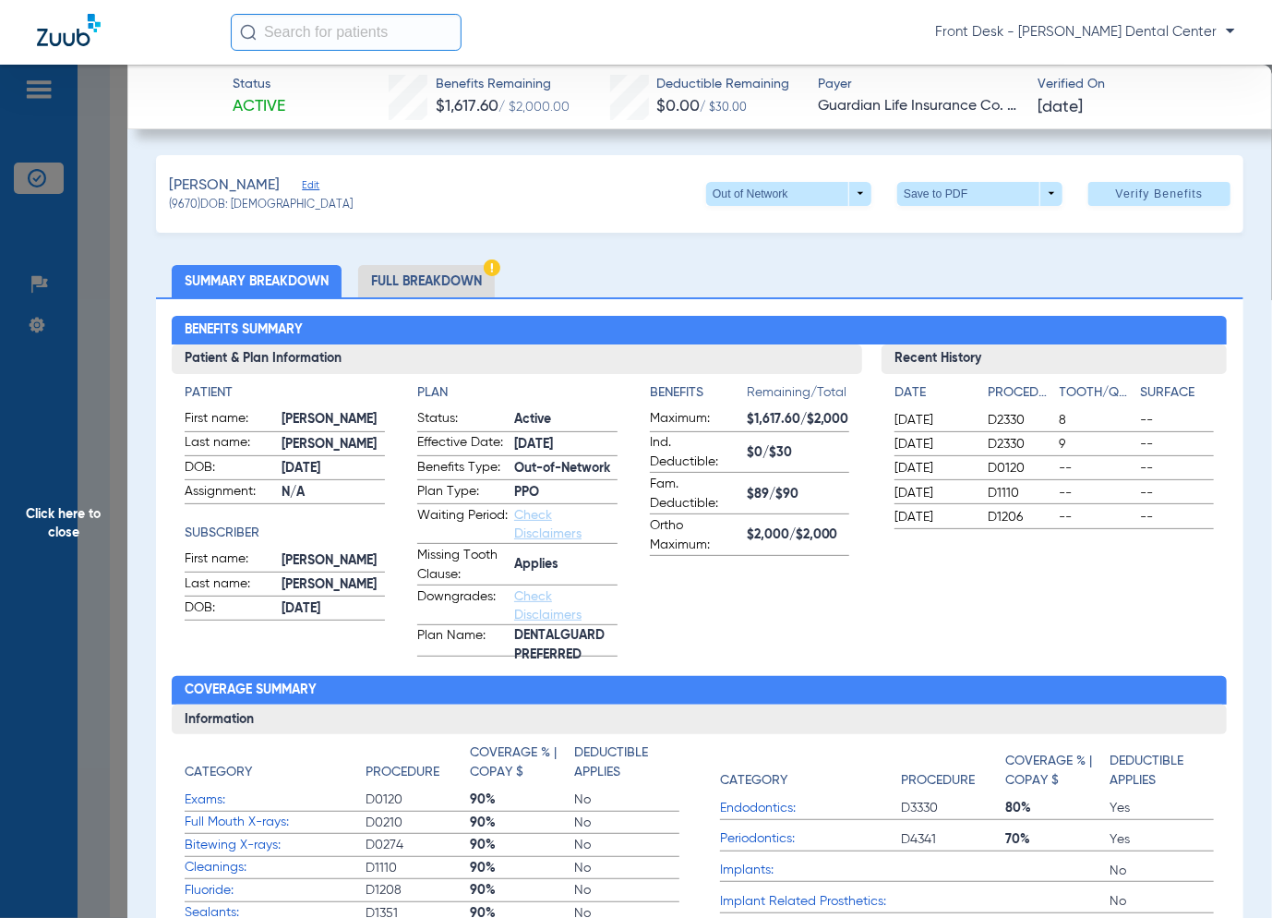
click at [74, 515] on span "Click here to close" at bounding box center [63, 524] width 127 height 918
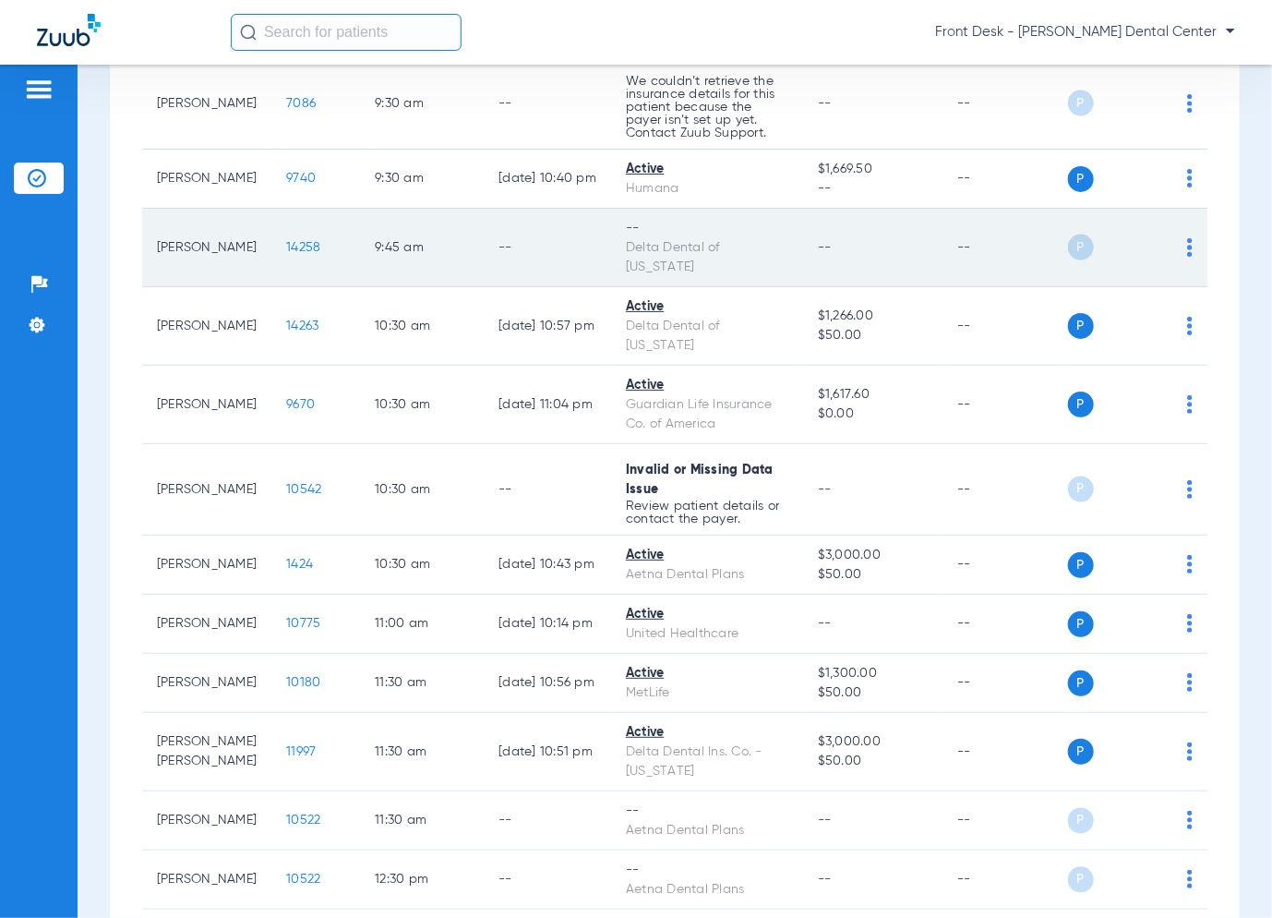
scroll to position [1489, 0]
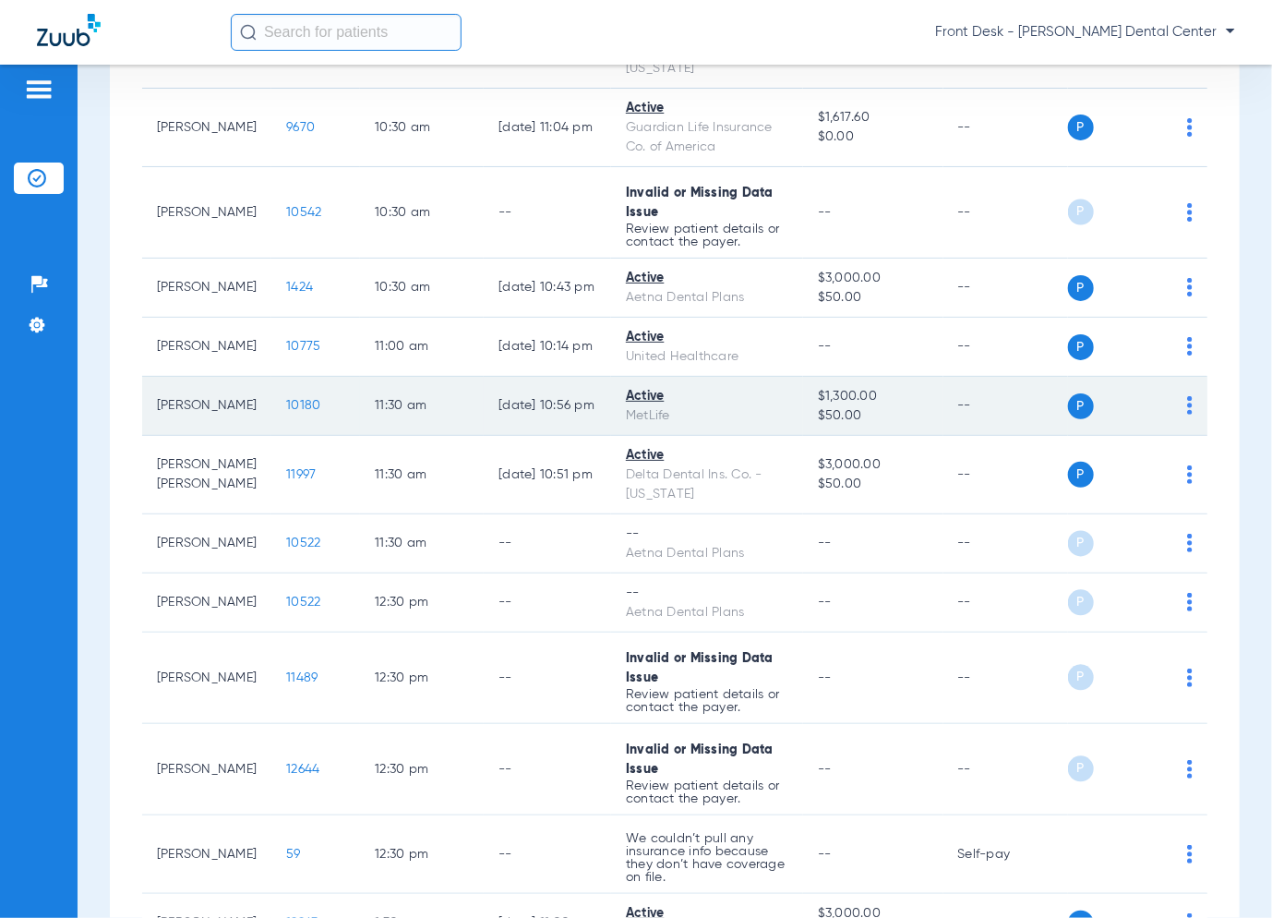
click at [291, 399] on span "10180" at bounding box center [303, 405] width 34 height 13
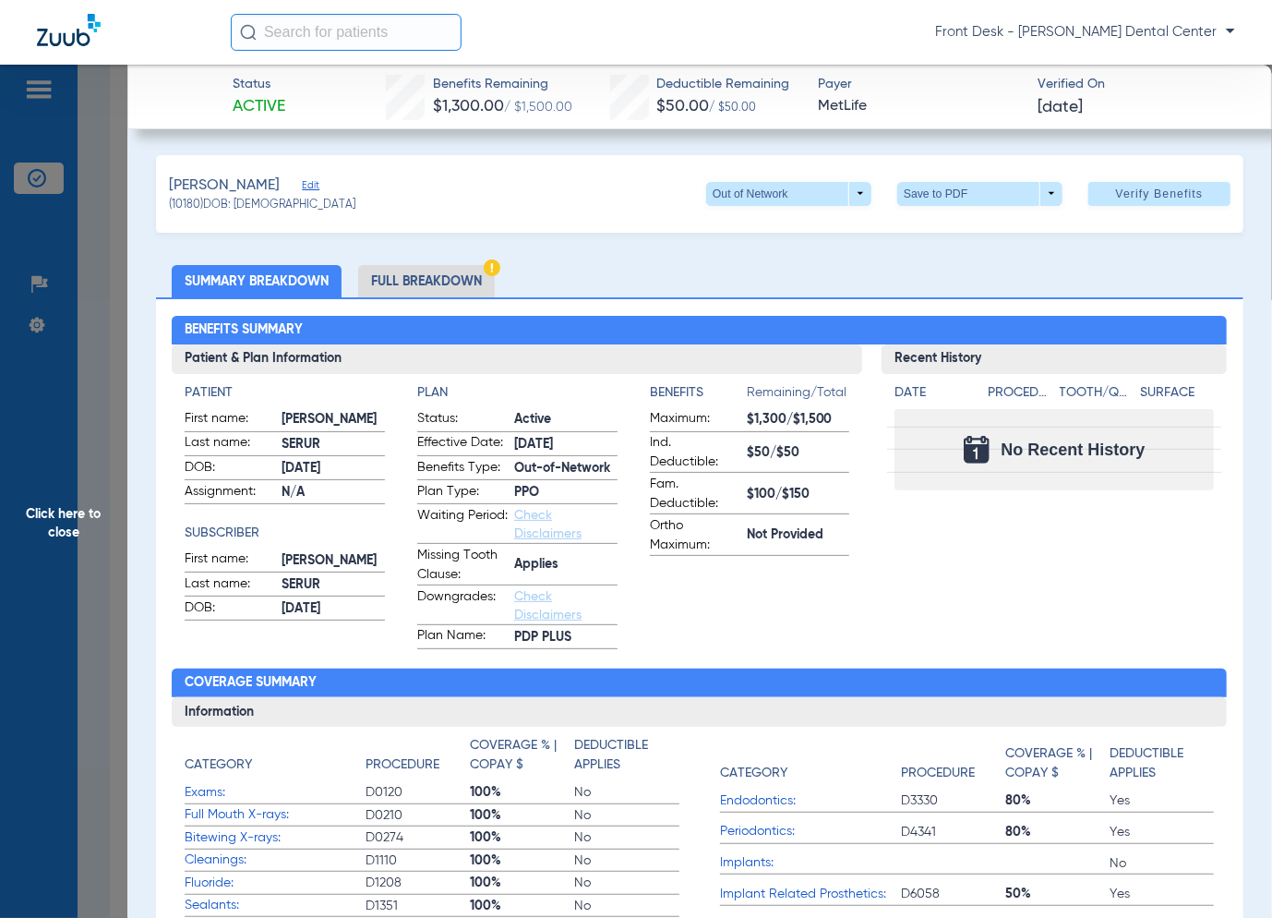
click at [121, 475] on span "Click here to close" at bounding box center [63, 524] width 127 height 918
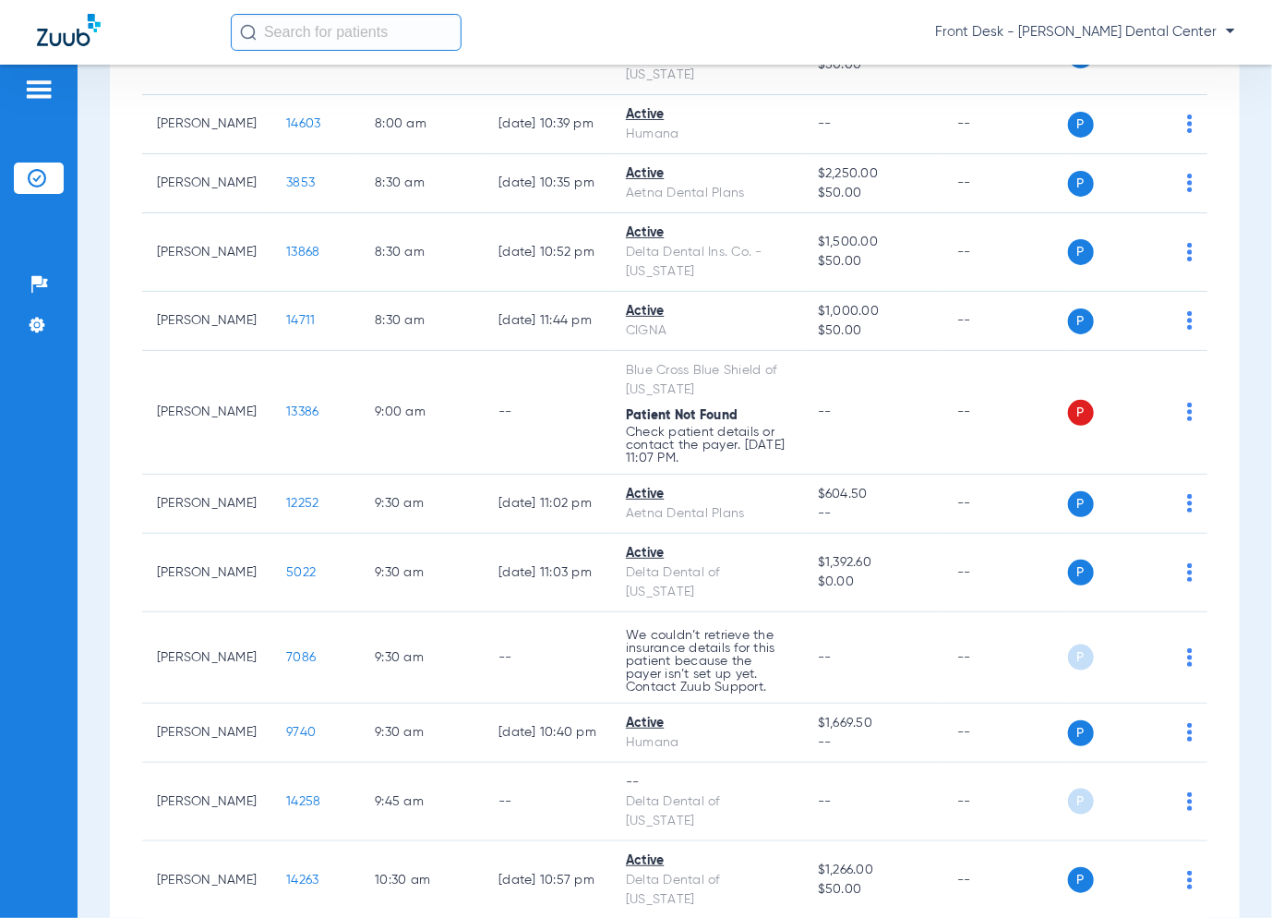
scroll to position [381, 0]
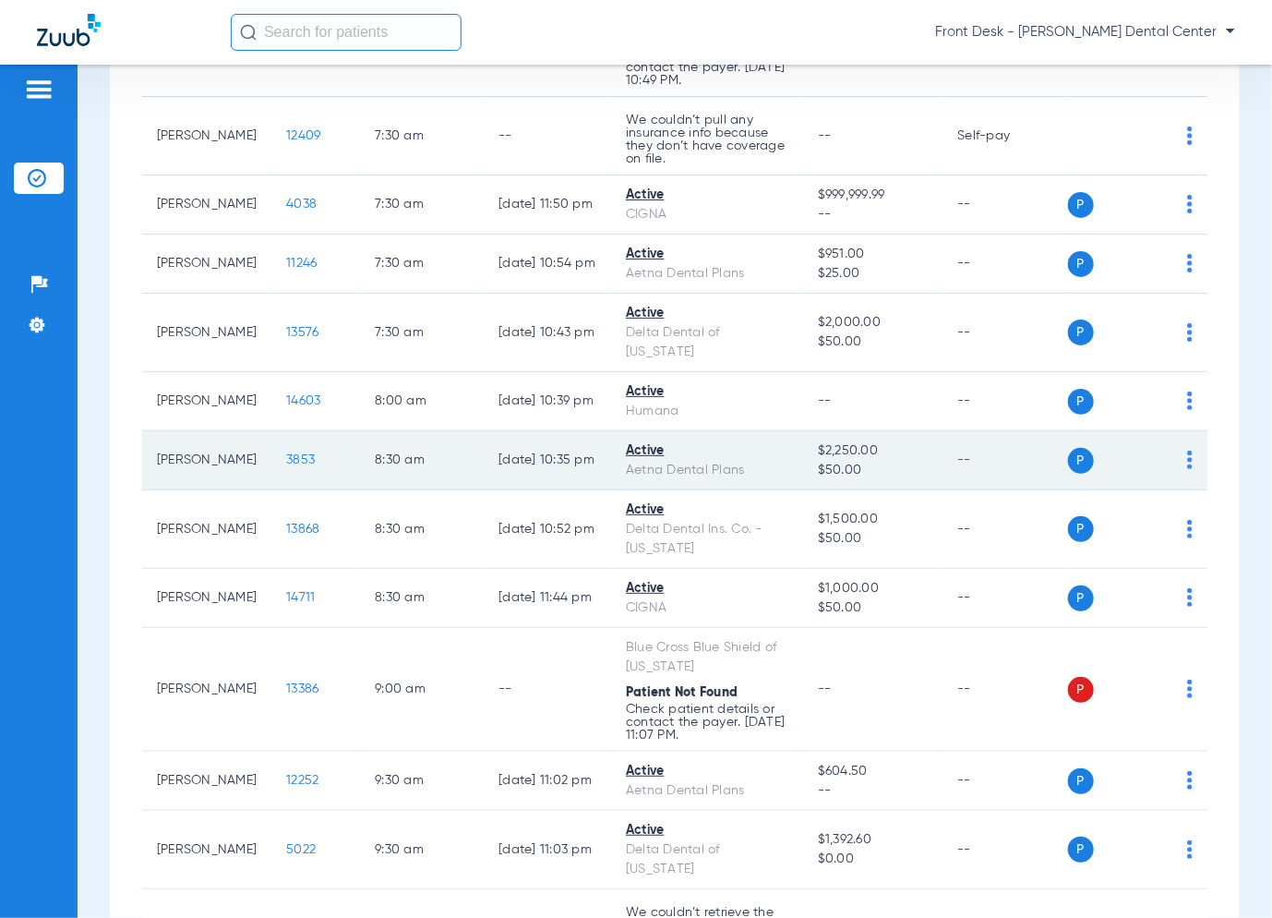
click at [286, 461] on span "3853" at bounding box center [300, 459] width 29 height 13
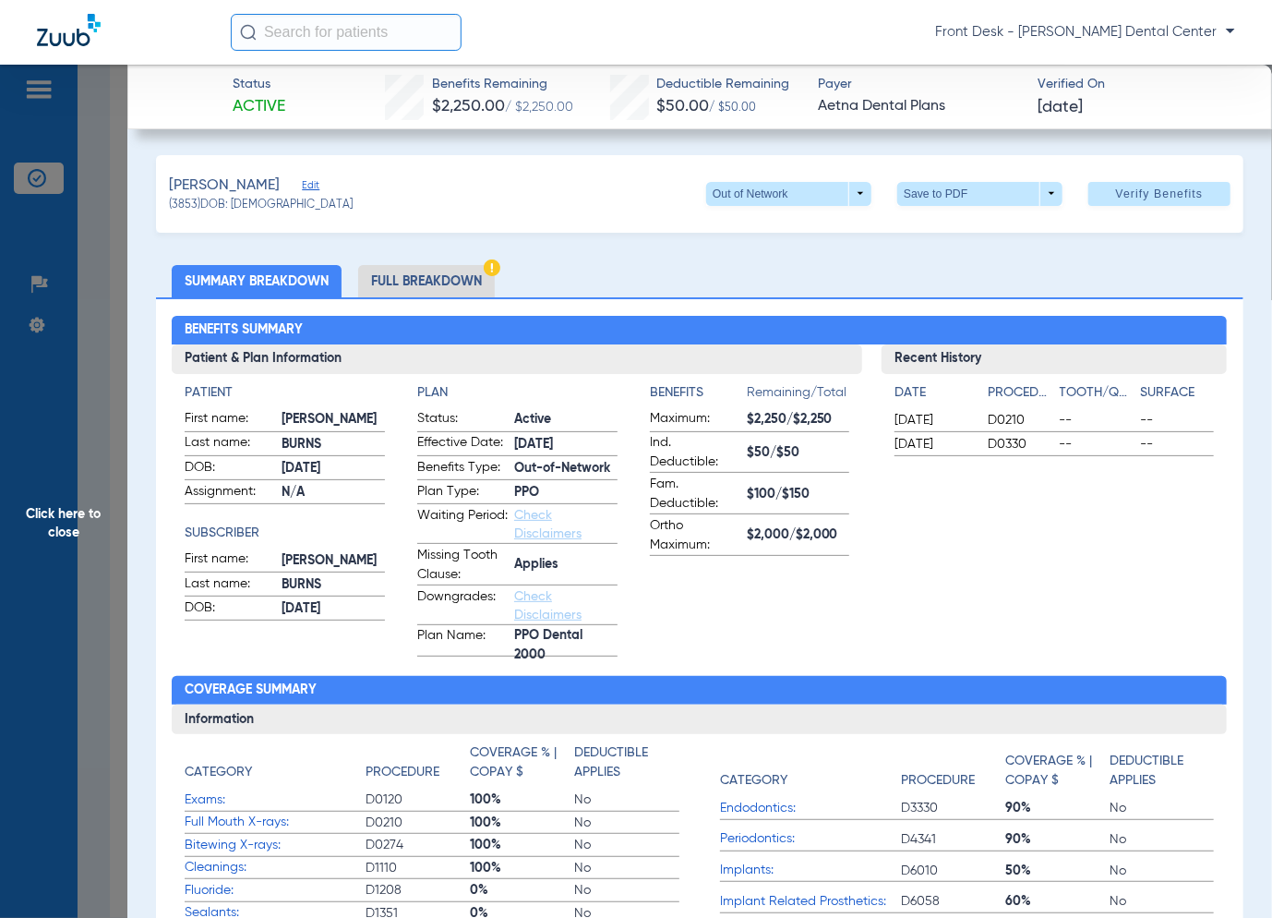
click at [102, 442] on span "Click here to close" at bounding box center [63, 524] width 127 height 918
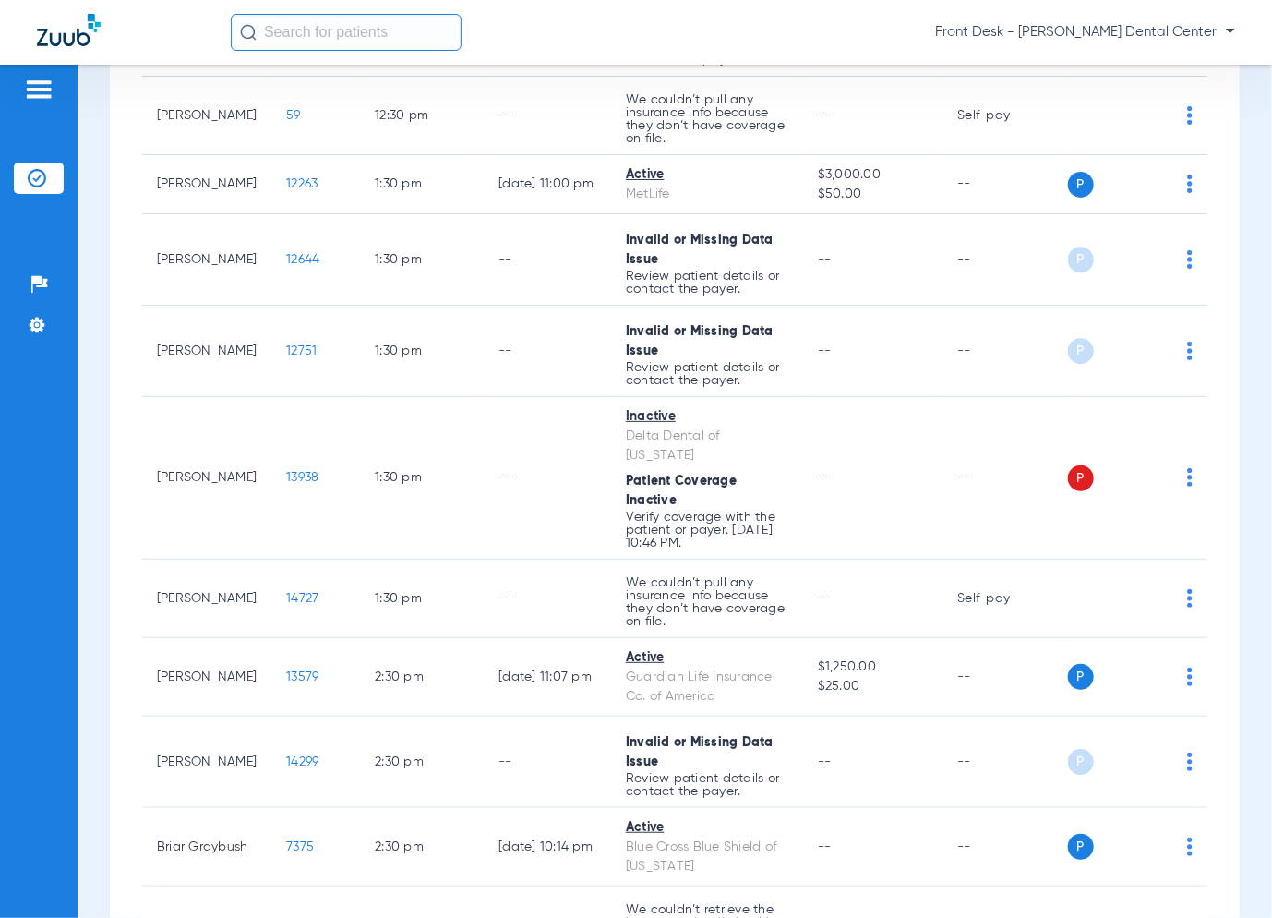
scroll to position [2505, 0]
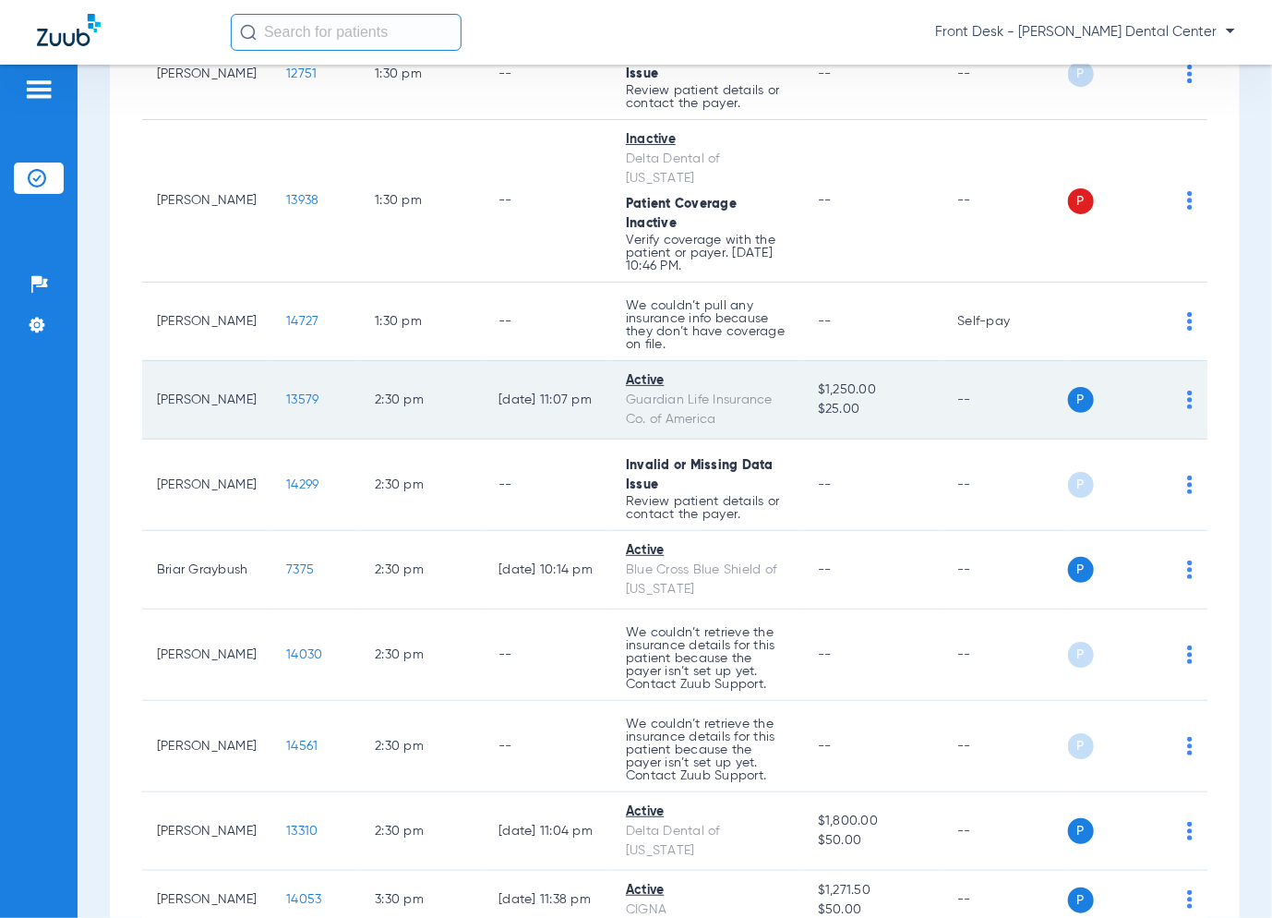
click at [295, 393] on span "13579" at bounding box center [302, 399] width 32 height 13
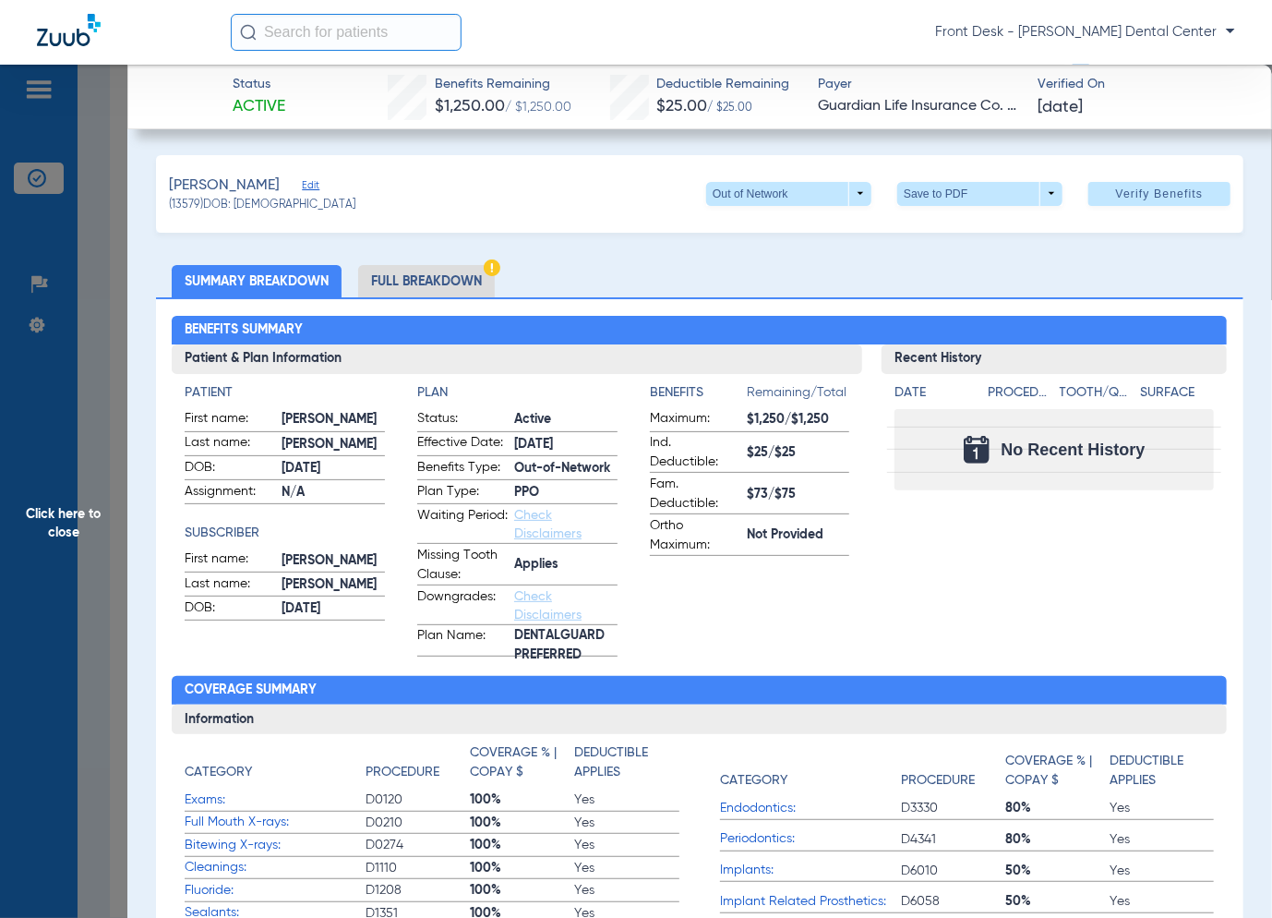
click at [45, 543] on span "Click here to close" at bounding box center [63, 524] width 127 height 918
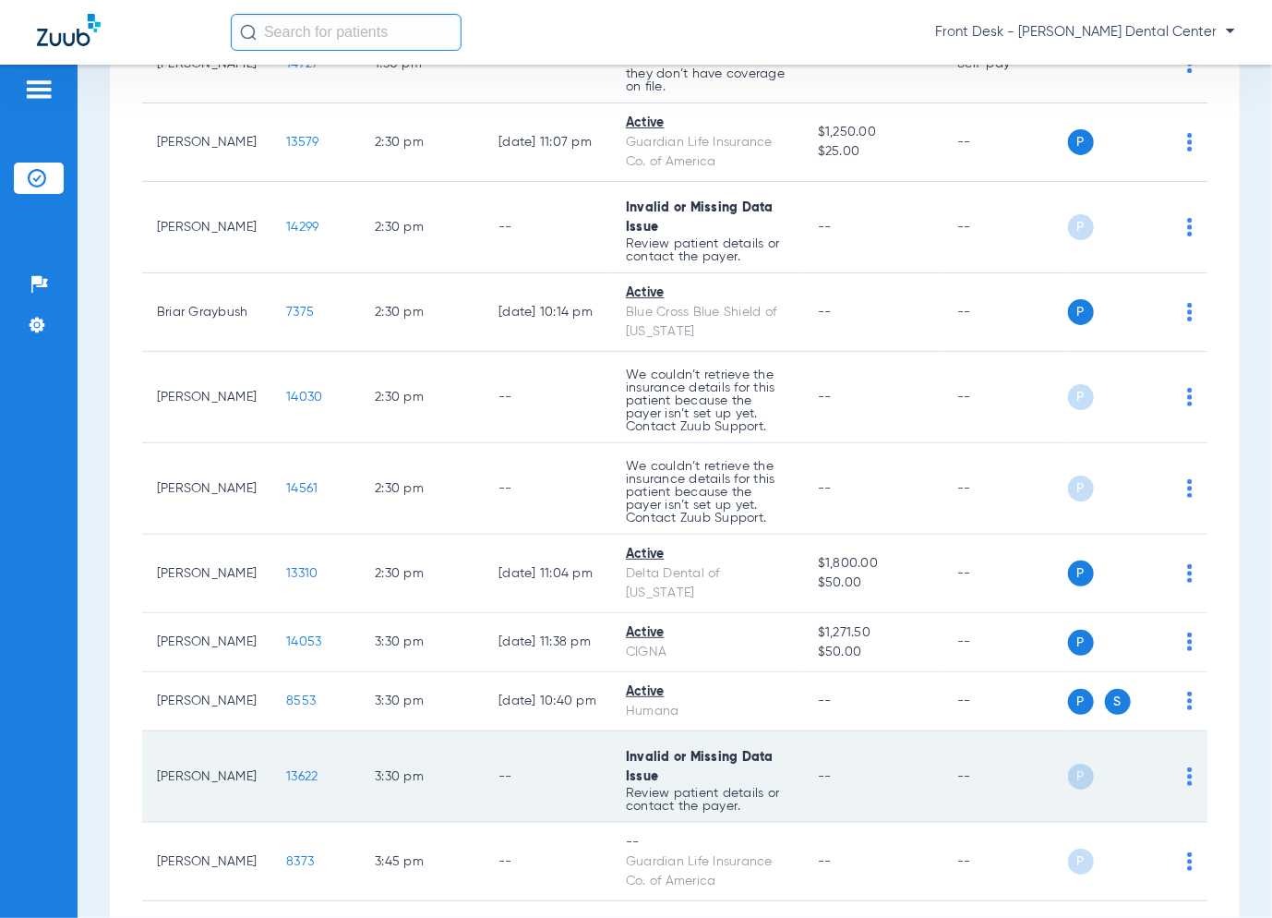
scroll to position [2874, 0]
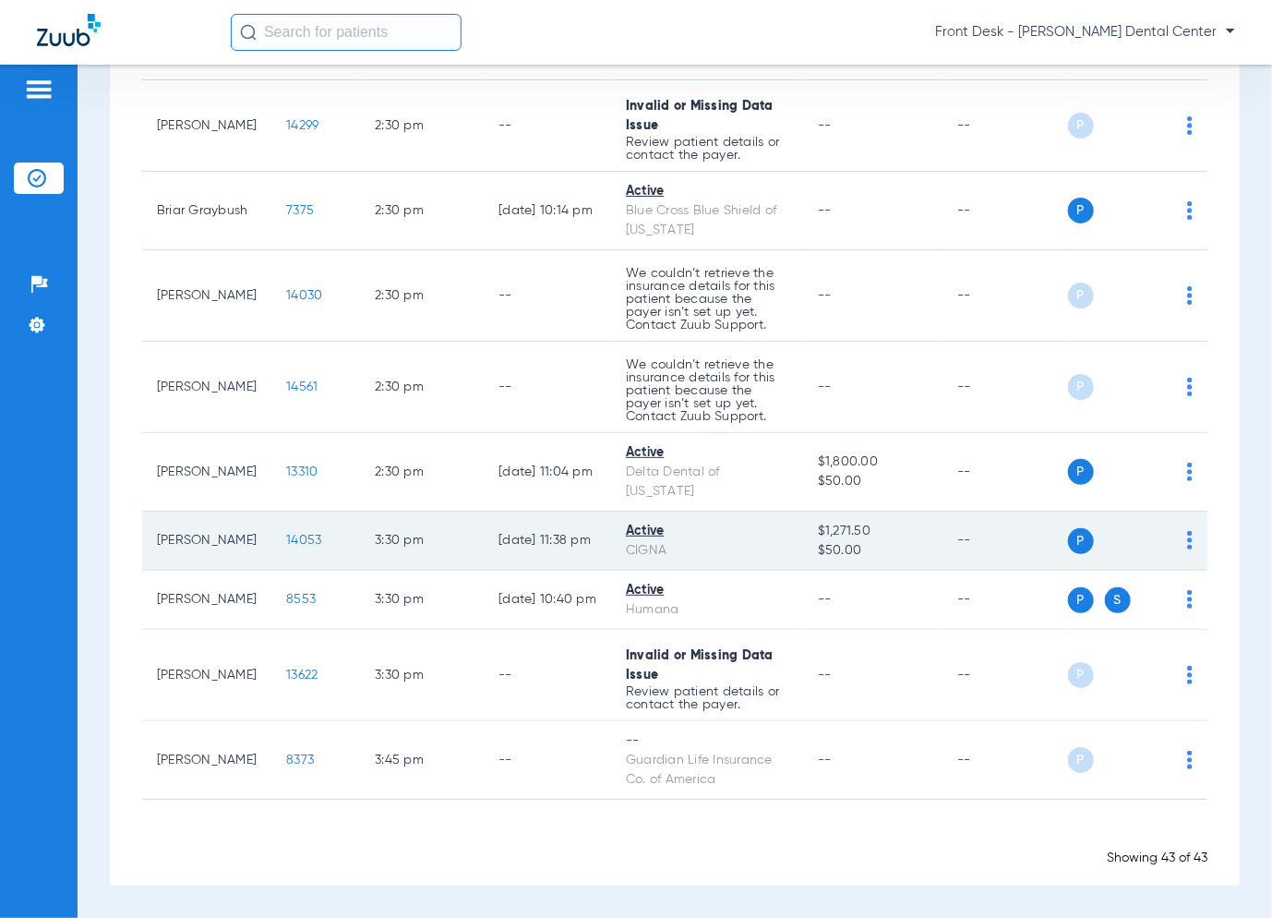
click at [304, 536] on span "14053" at bounding box center [303, 540] width 35 height 13
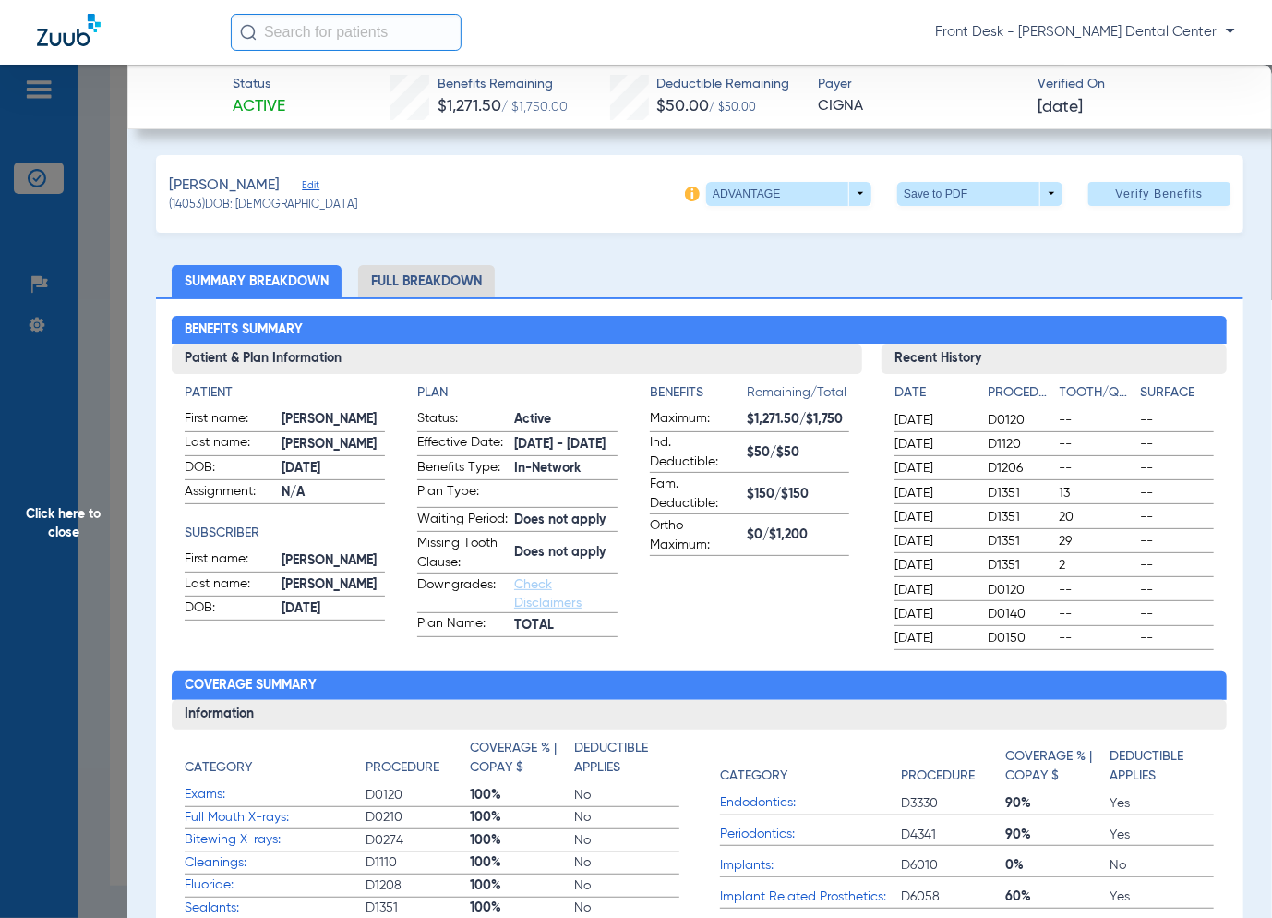
click at [114, 563] on span "Click here to close" at bounding box center [63, 524] width 127 height 918
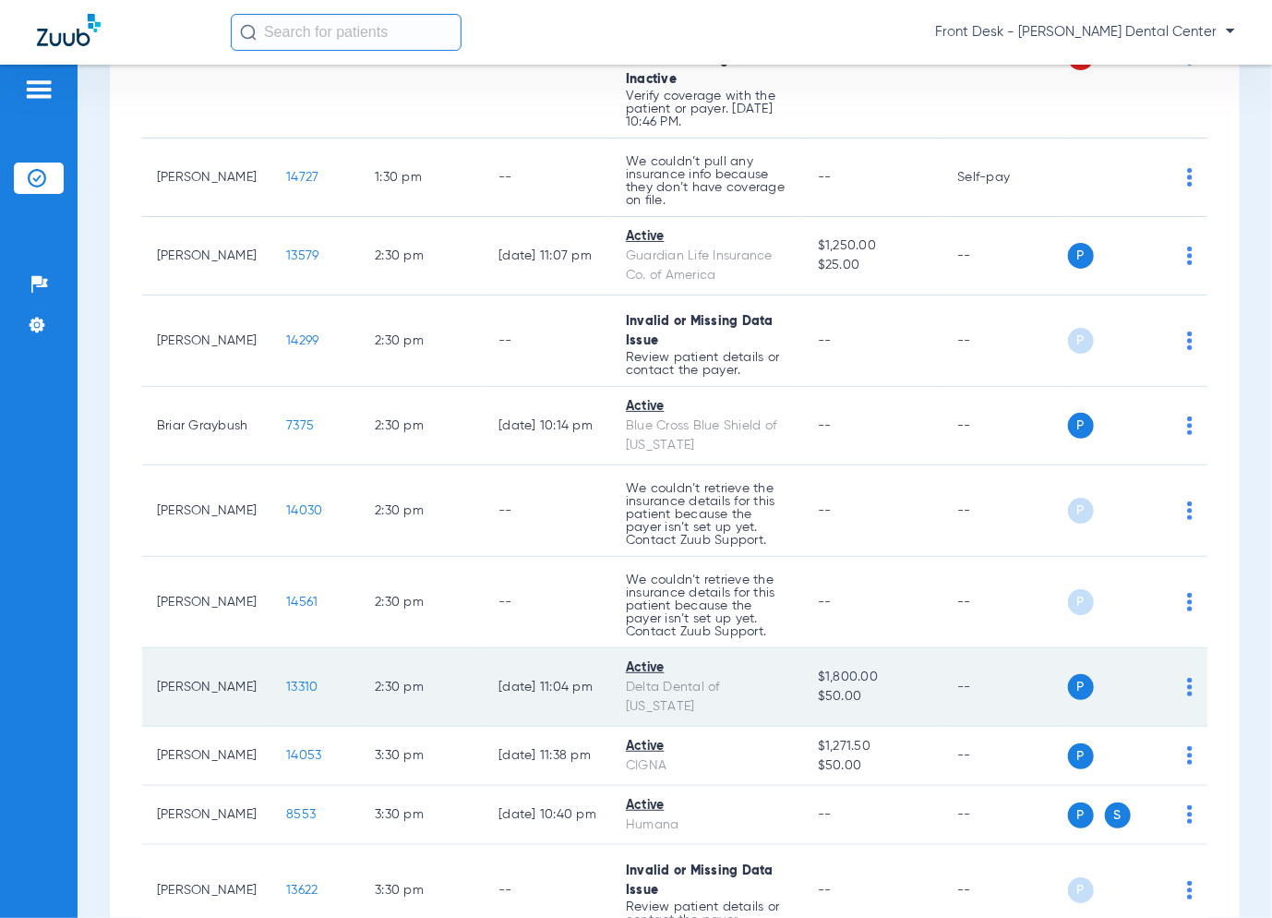
scroll to position [2505, 0]
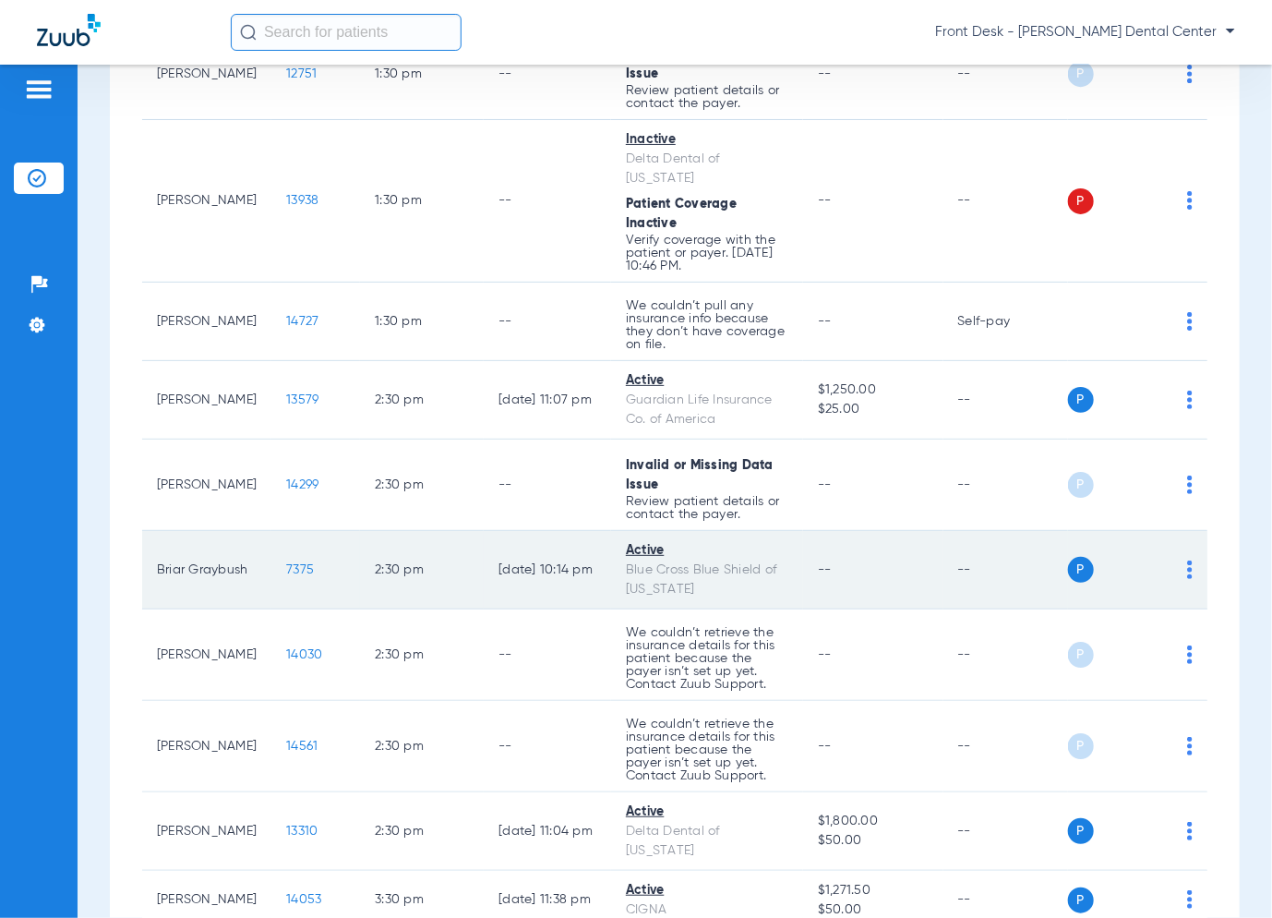
click at [288, 563] on span "7375" at bounding box center [300, 569] width 28 height 13
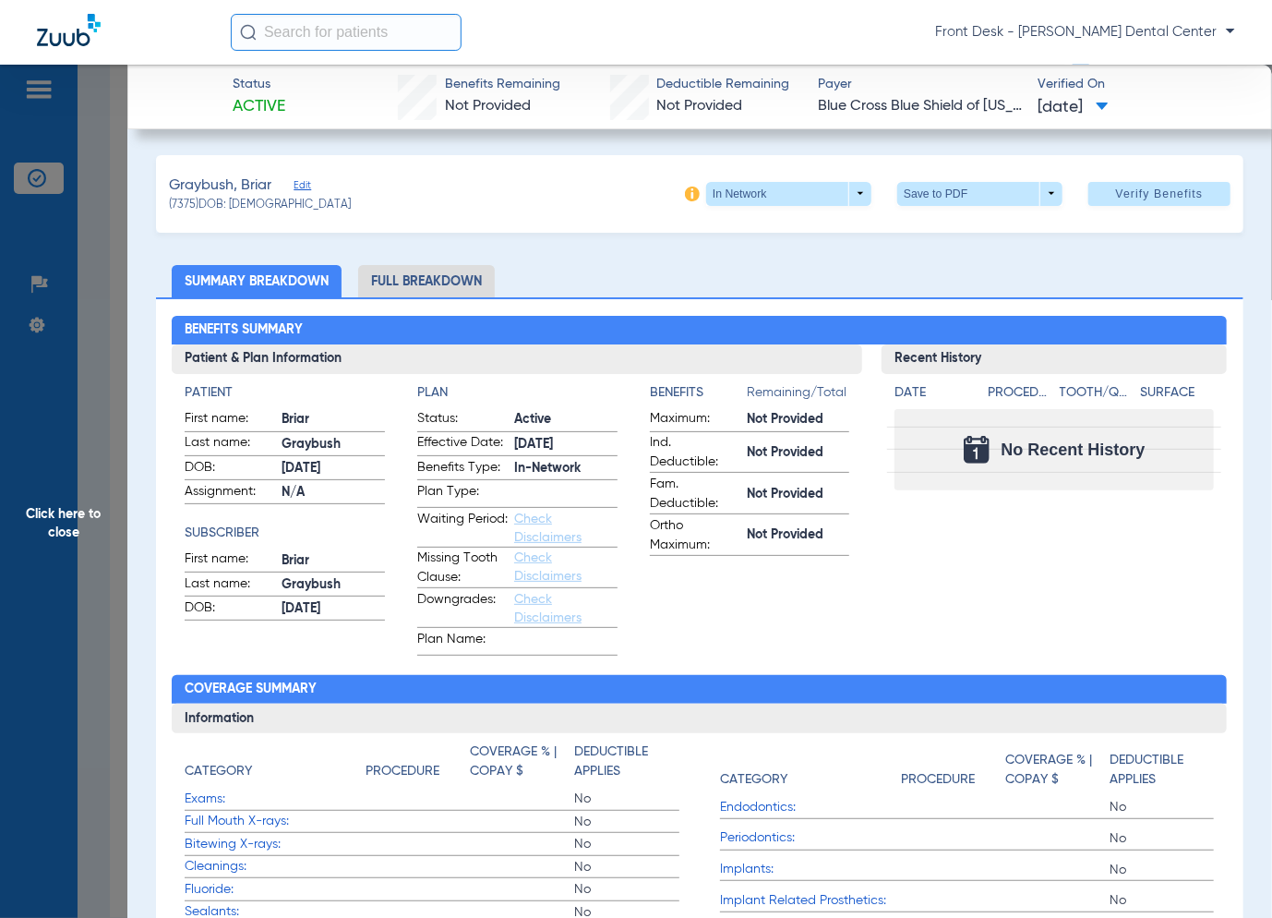
click at [42, 425] on span "Click here to close" at bounding box center [63, 524] width 127 height 918
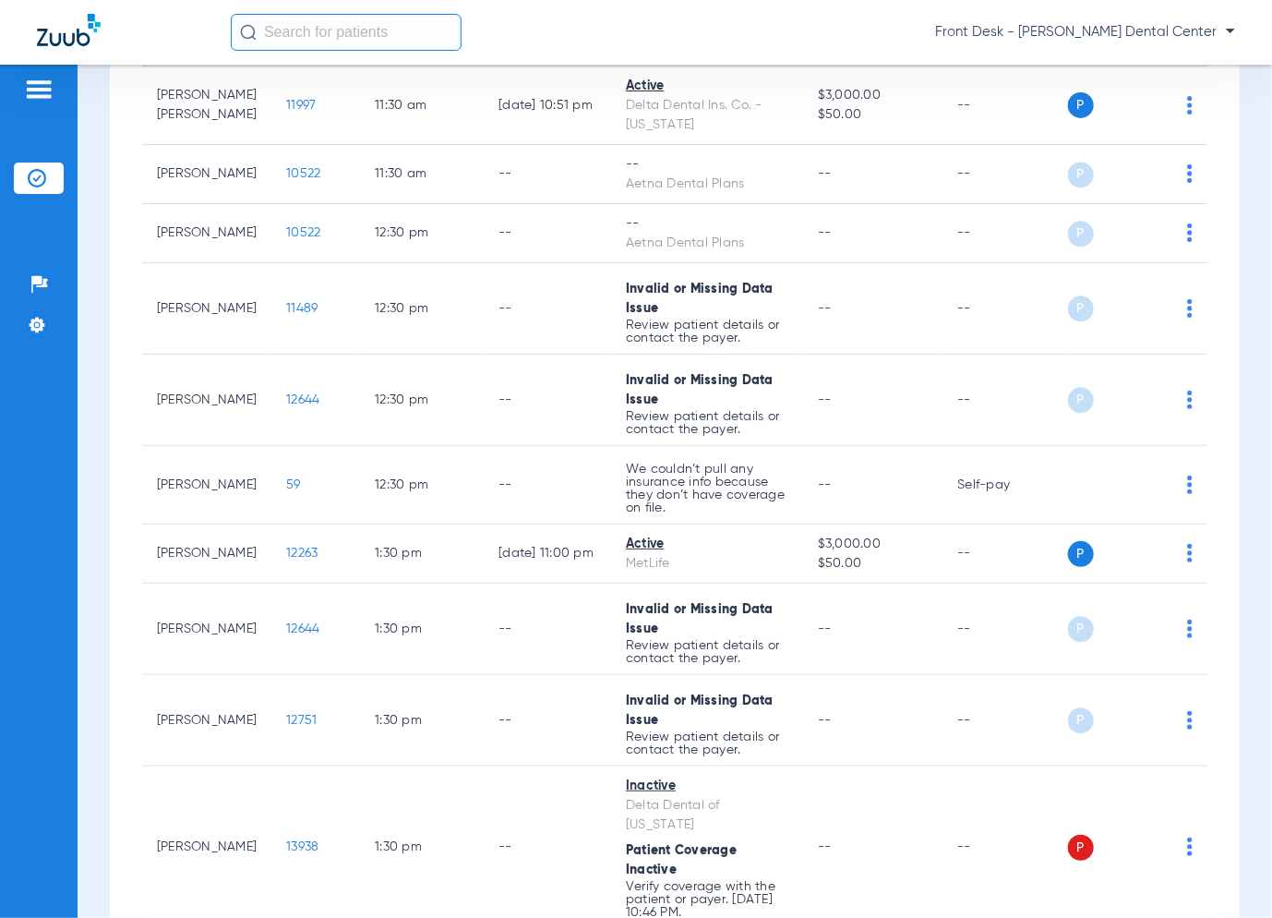
scroll to position [1582, 0]
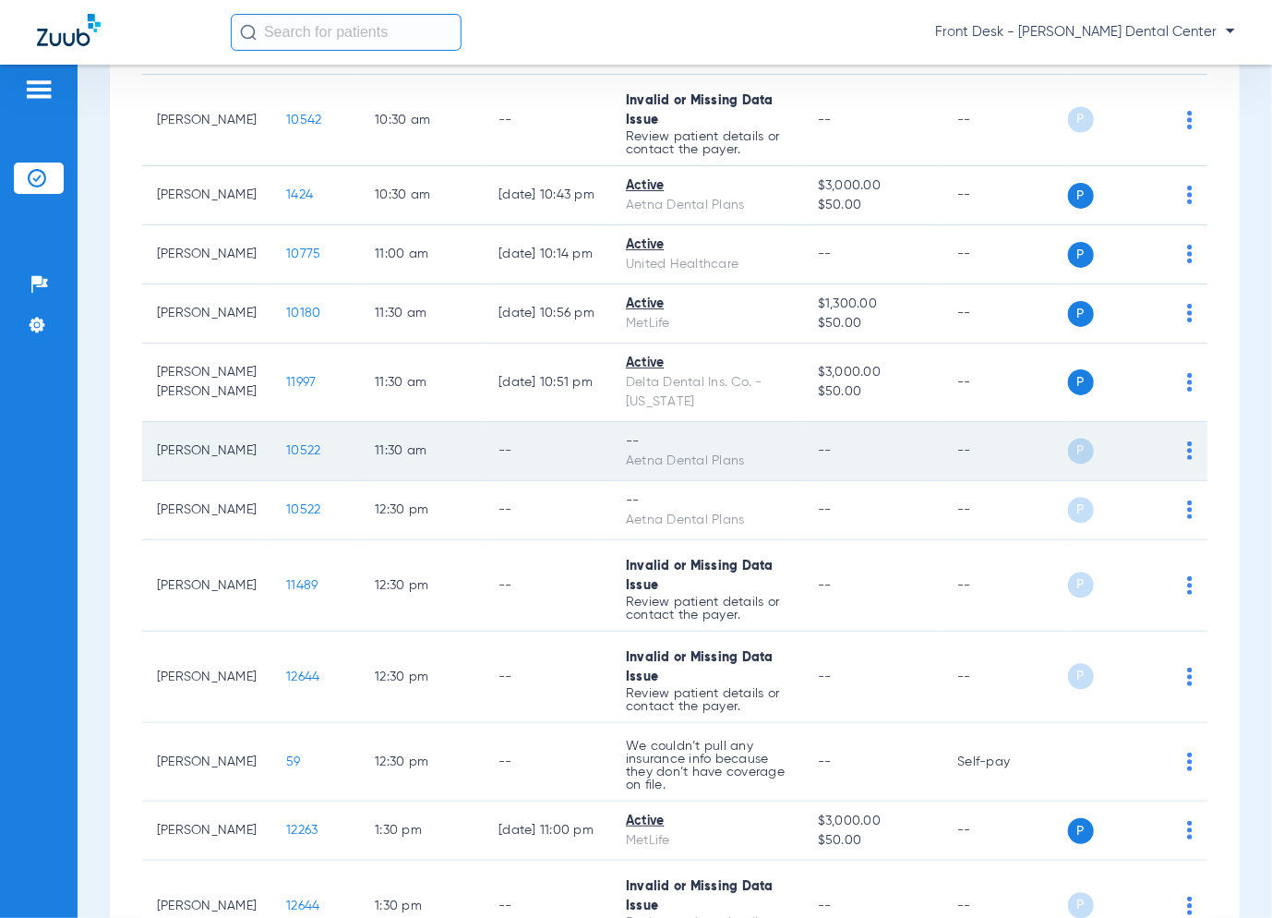
click at [295, 444] on span "10522" at bounding box center [303, 450] width 34 height 13
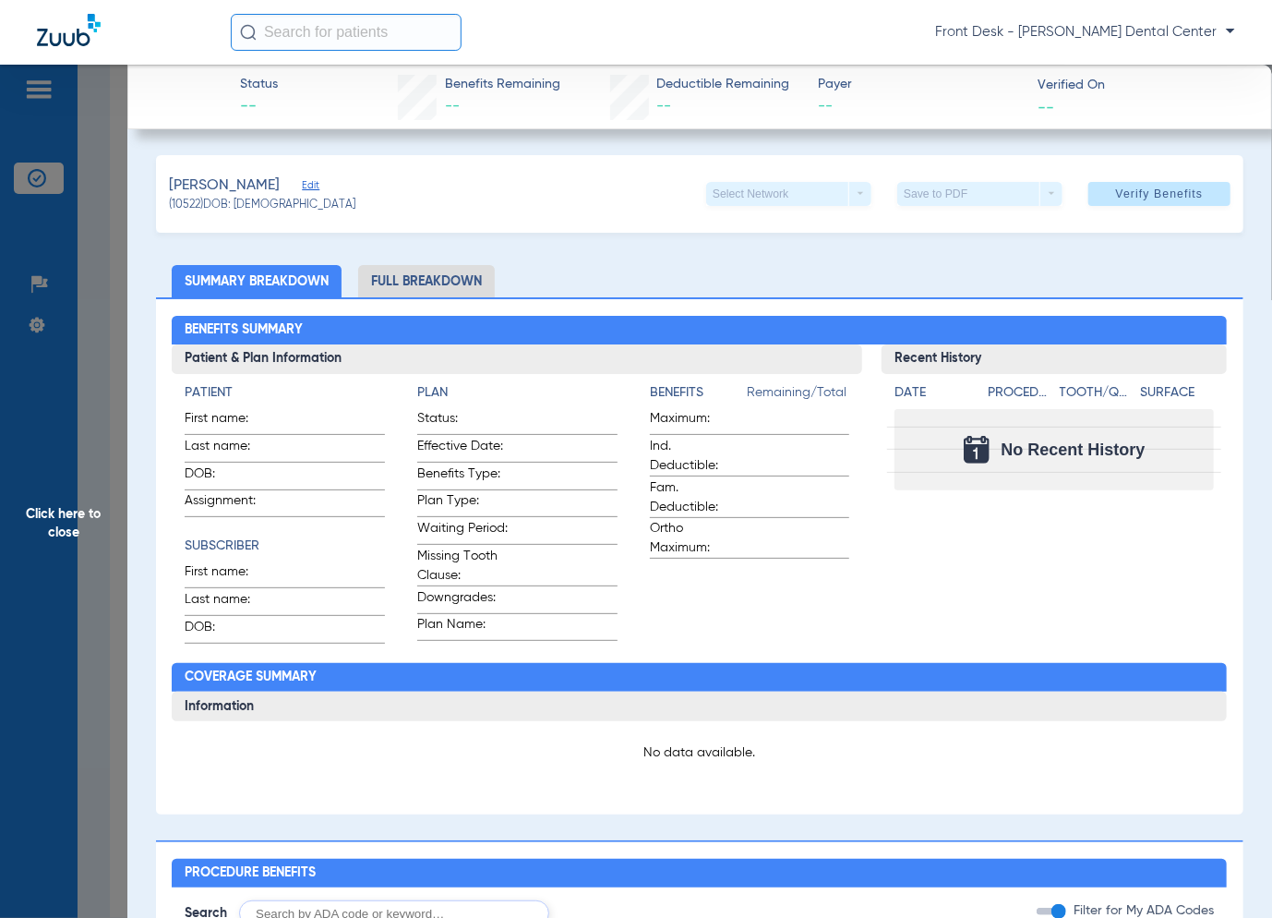
click at [30, 461] on span "Click here to close" at bounding box center [63, 524] width 127 height 918
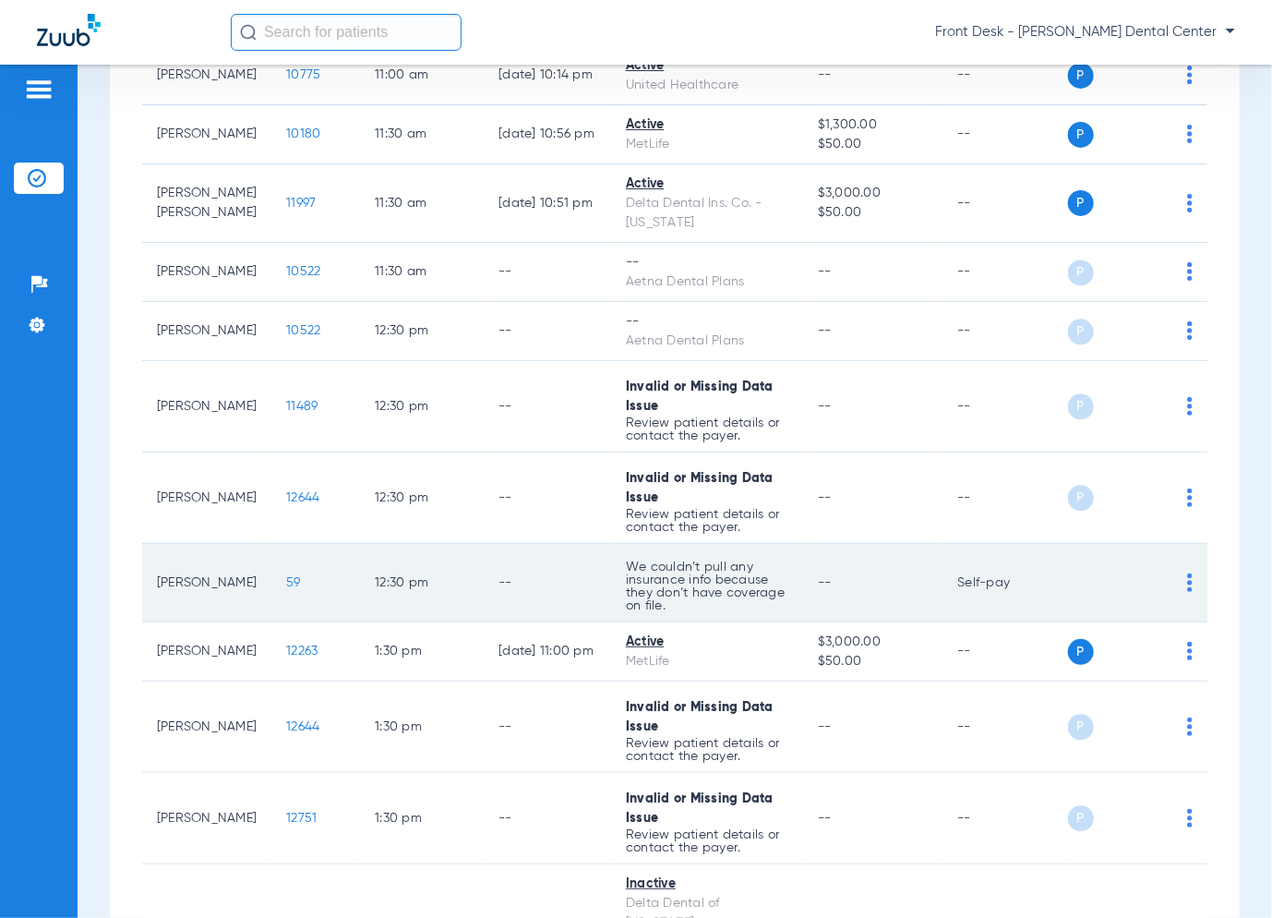
scroll to position [1859, 0]
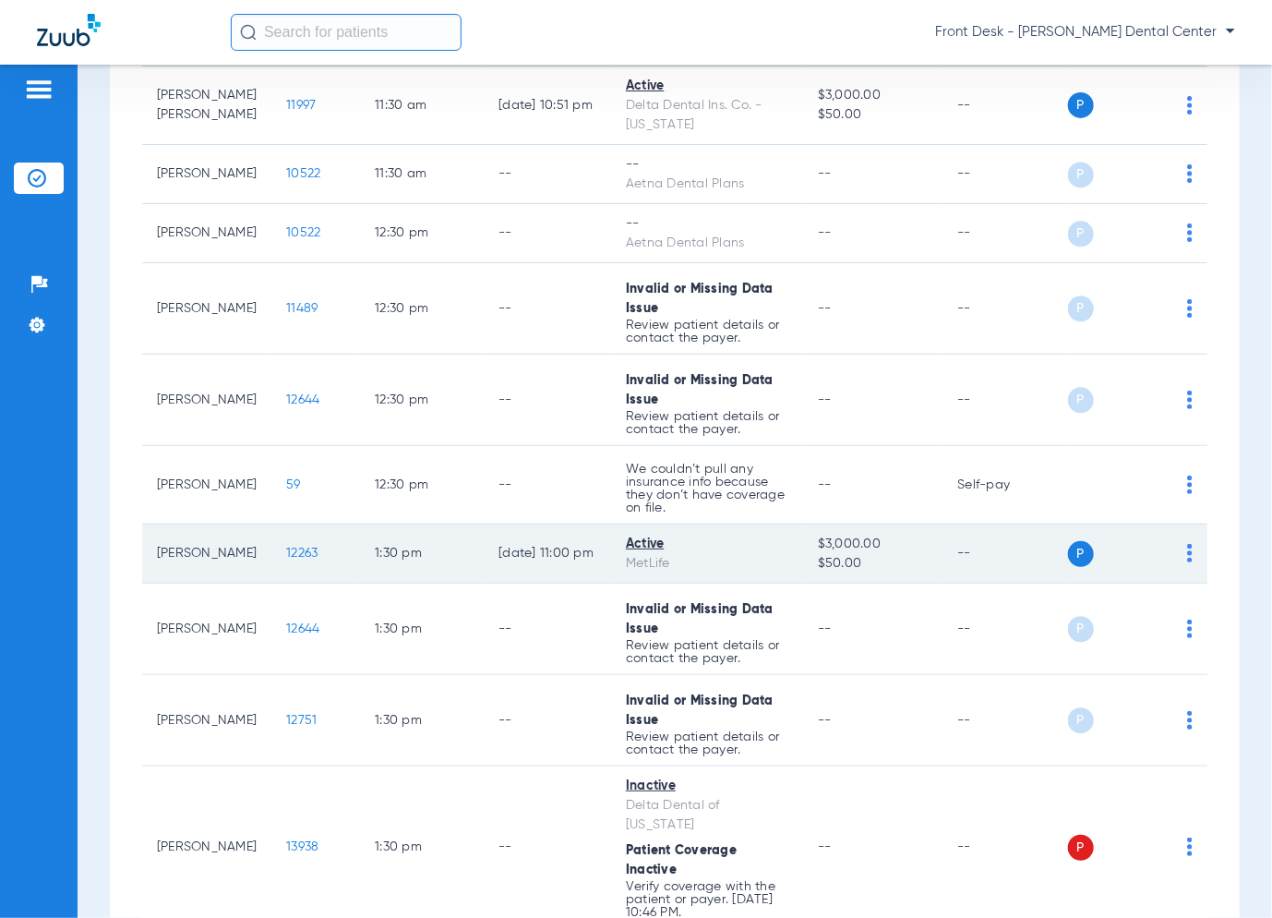
click at [295, 547] on span "12263" at bounding box center [301, 553] width 31 height 13
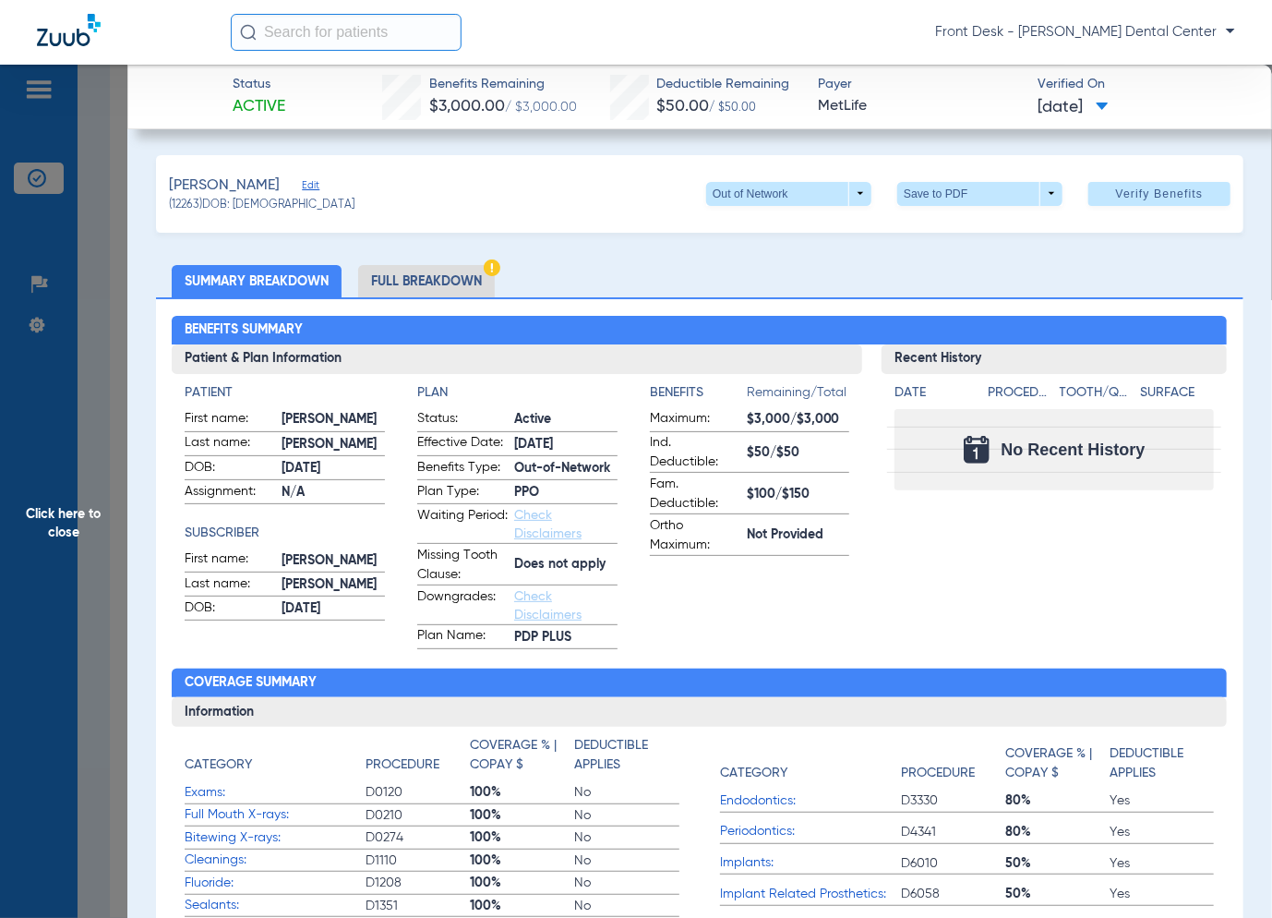
click at [110, 499] on span "Click here to close" at bounding box center [63, 524] width 127 height 918
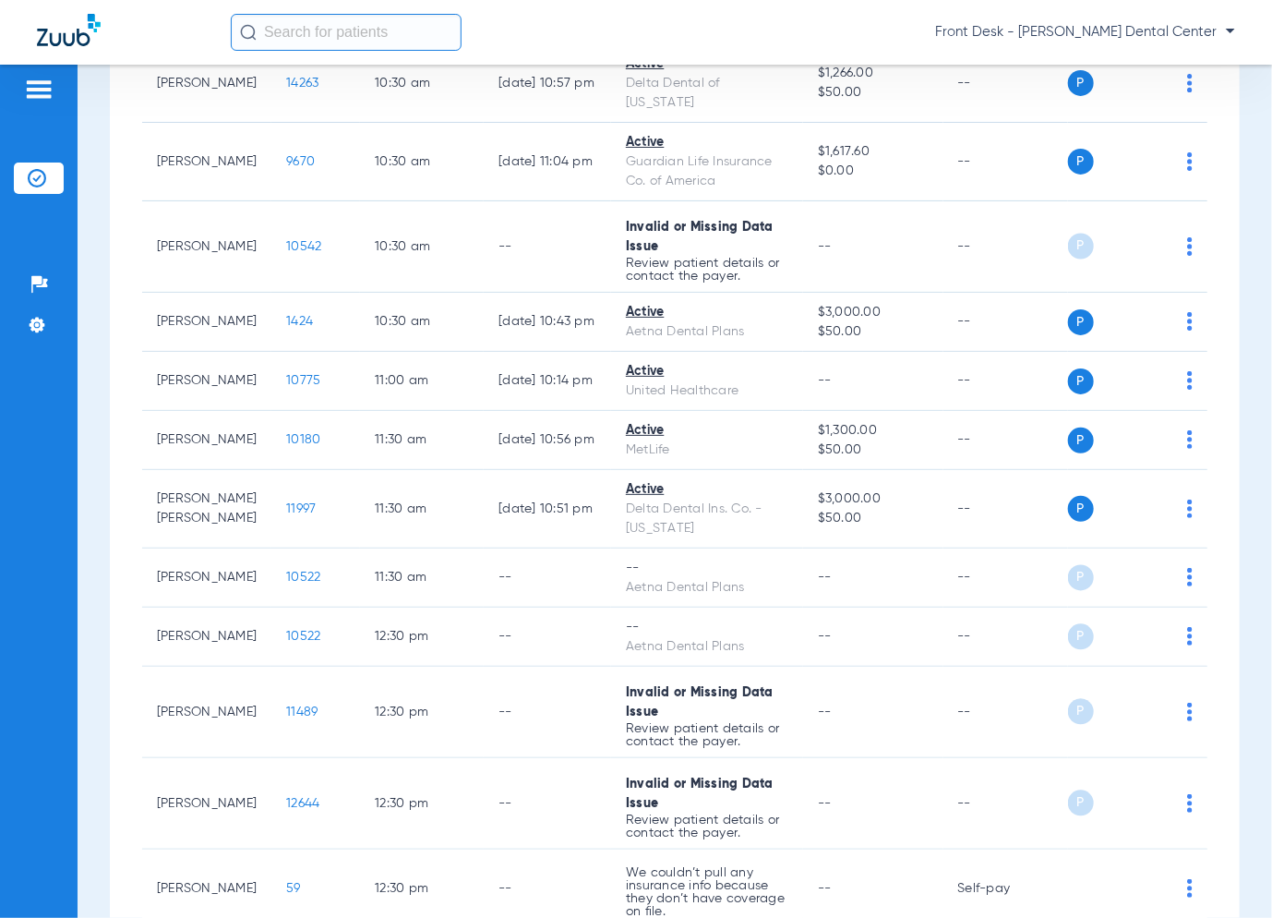
scroll to position [1397, 0]
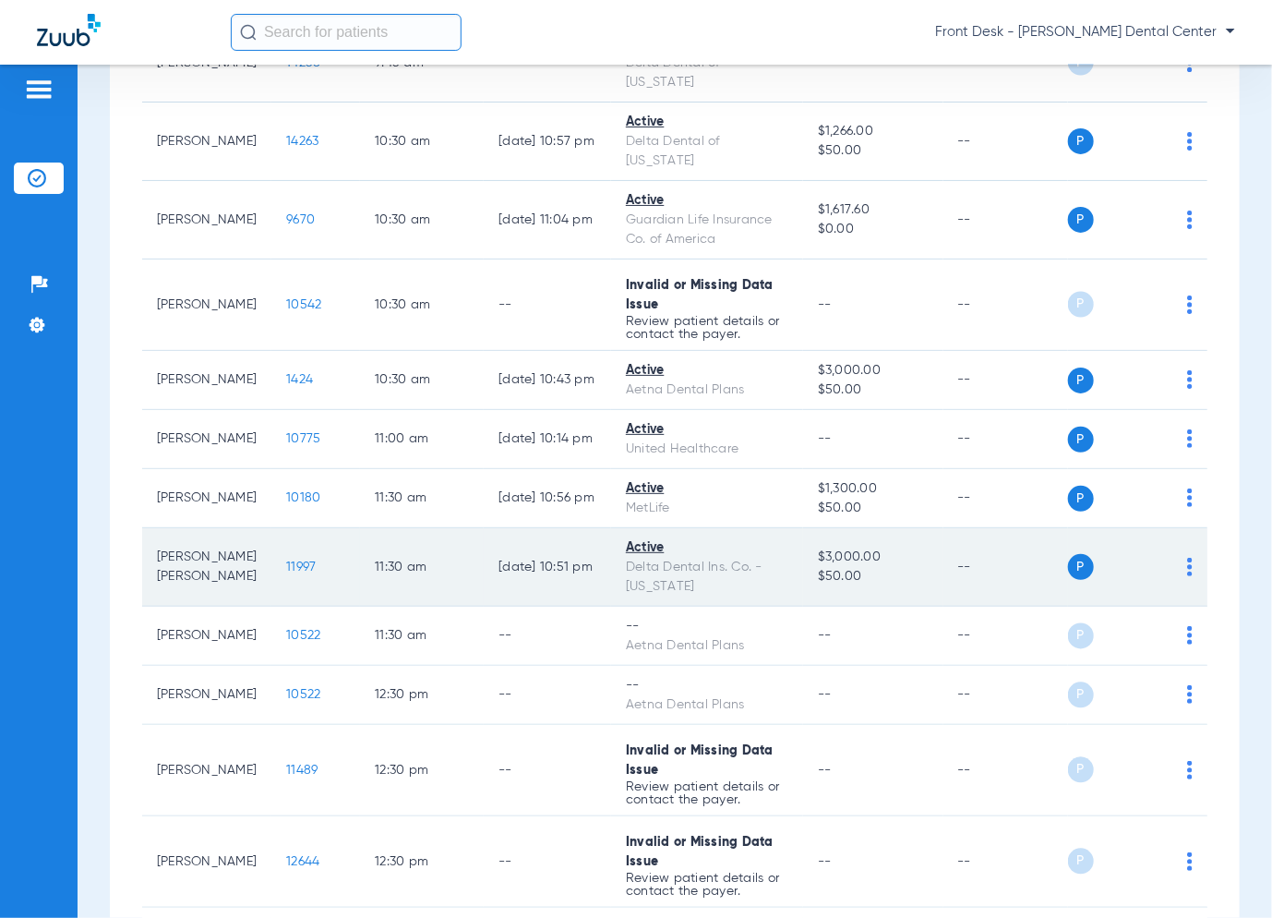
click at [286, 560] on span "11997" at bounding box center [301, 566] width 30 height 13
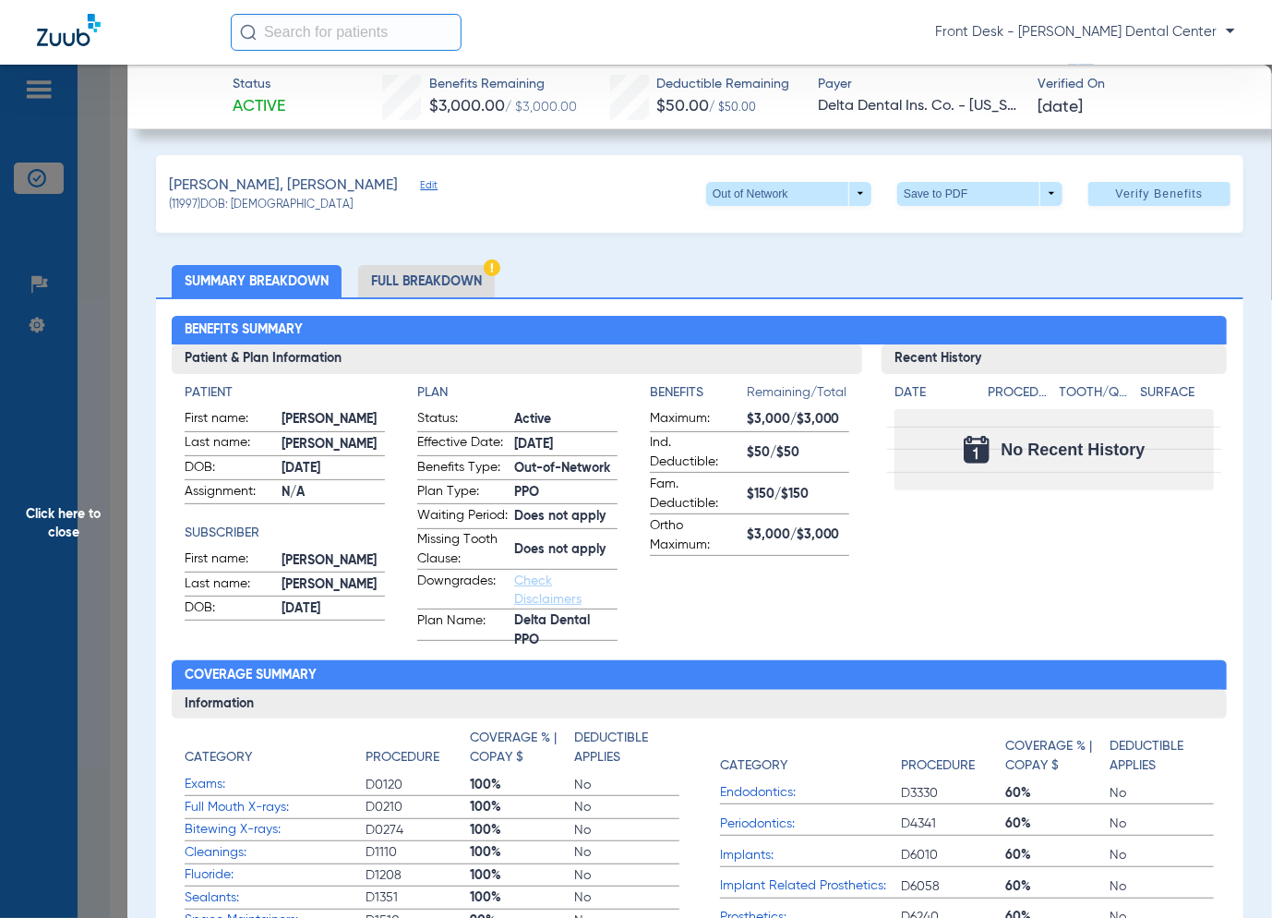
click at [85, 508] on span "Click here to close" at bounding box center [63, 524] width 127 height 918
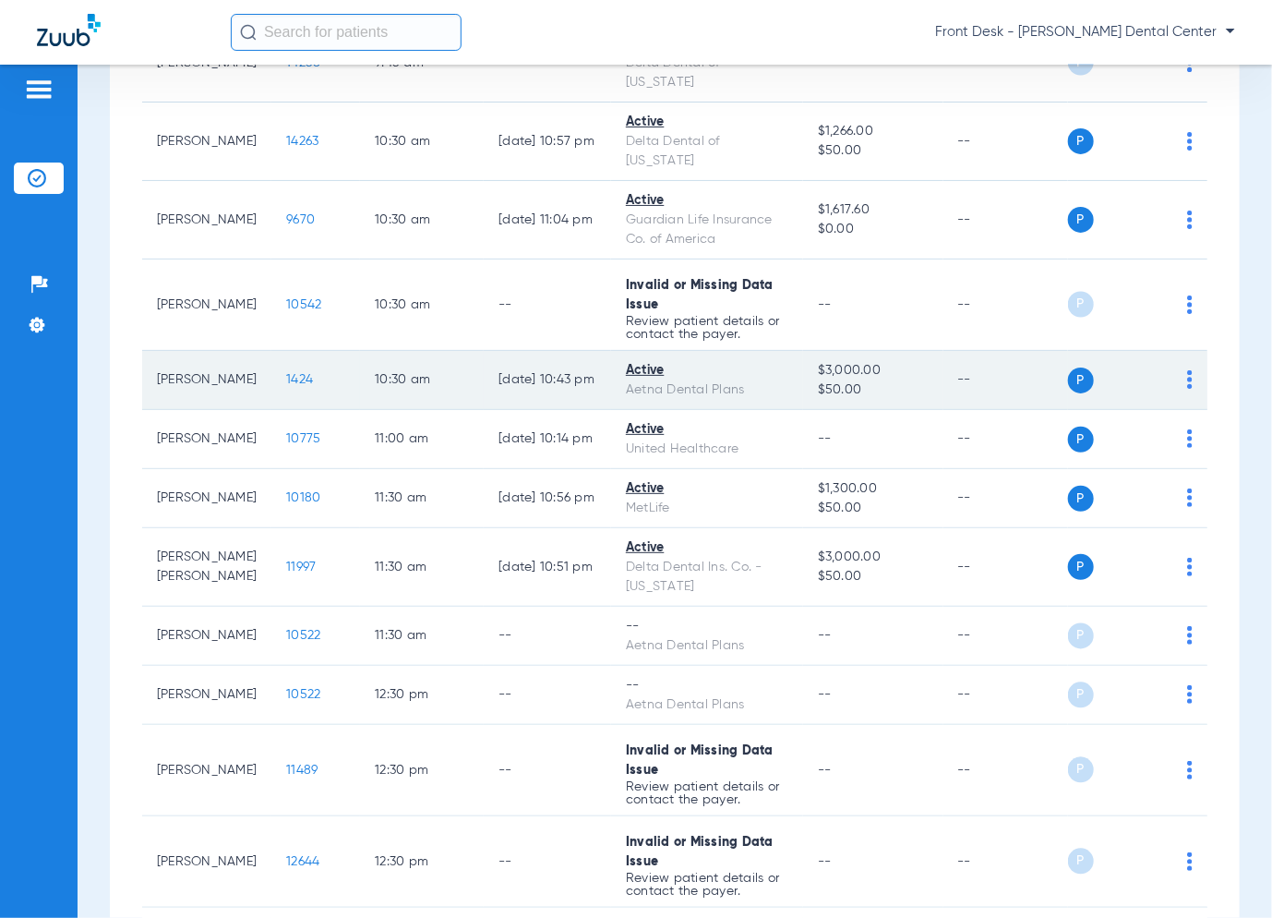
click at [287, 373] on span "1424" at bounding box center [299, 379] width 27 height 13
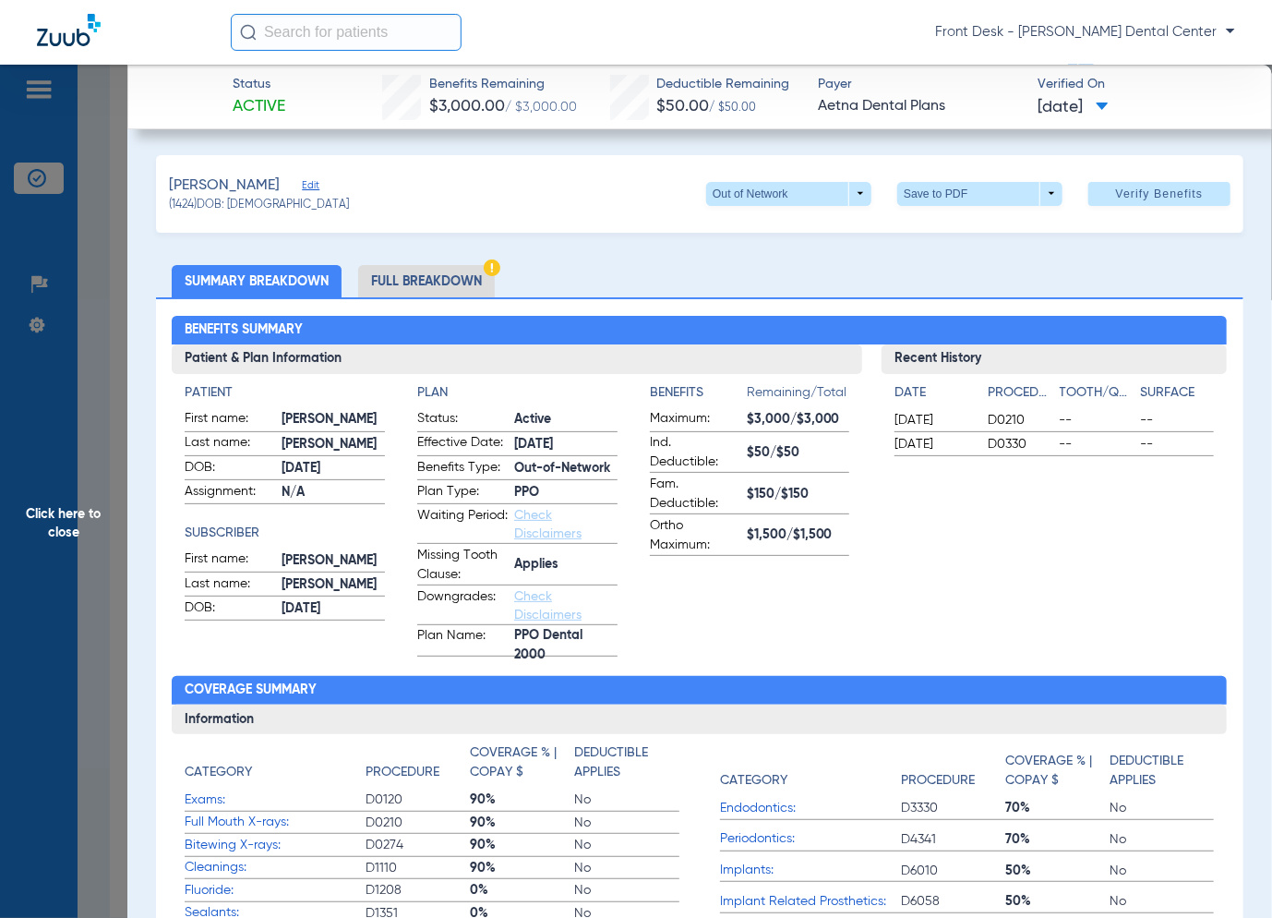
click at [33, 538] on span "Click here to close" at bounding box center [63, 524] width 127 height 918
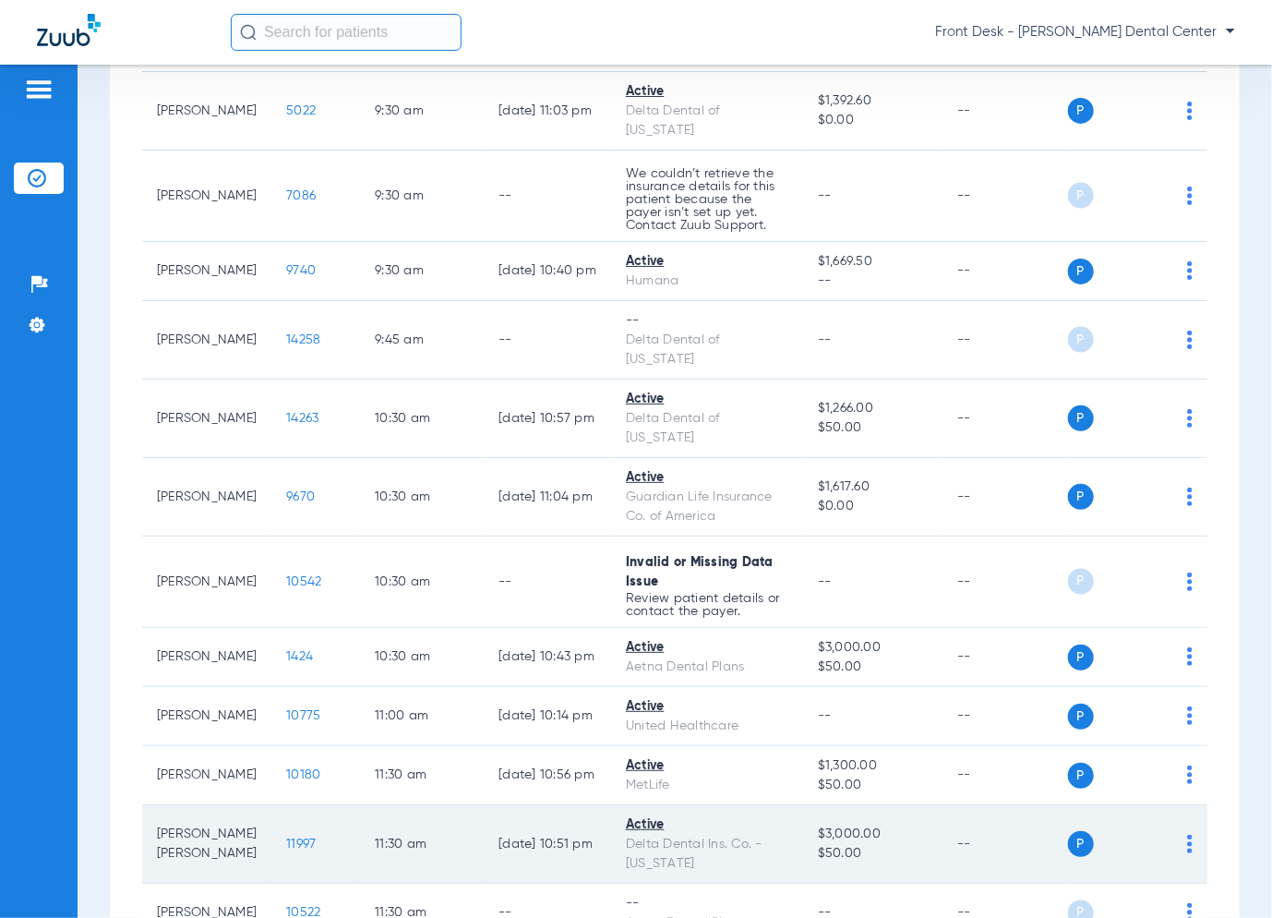
scroll to position [935, 0]
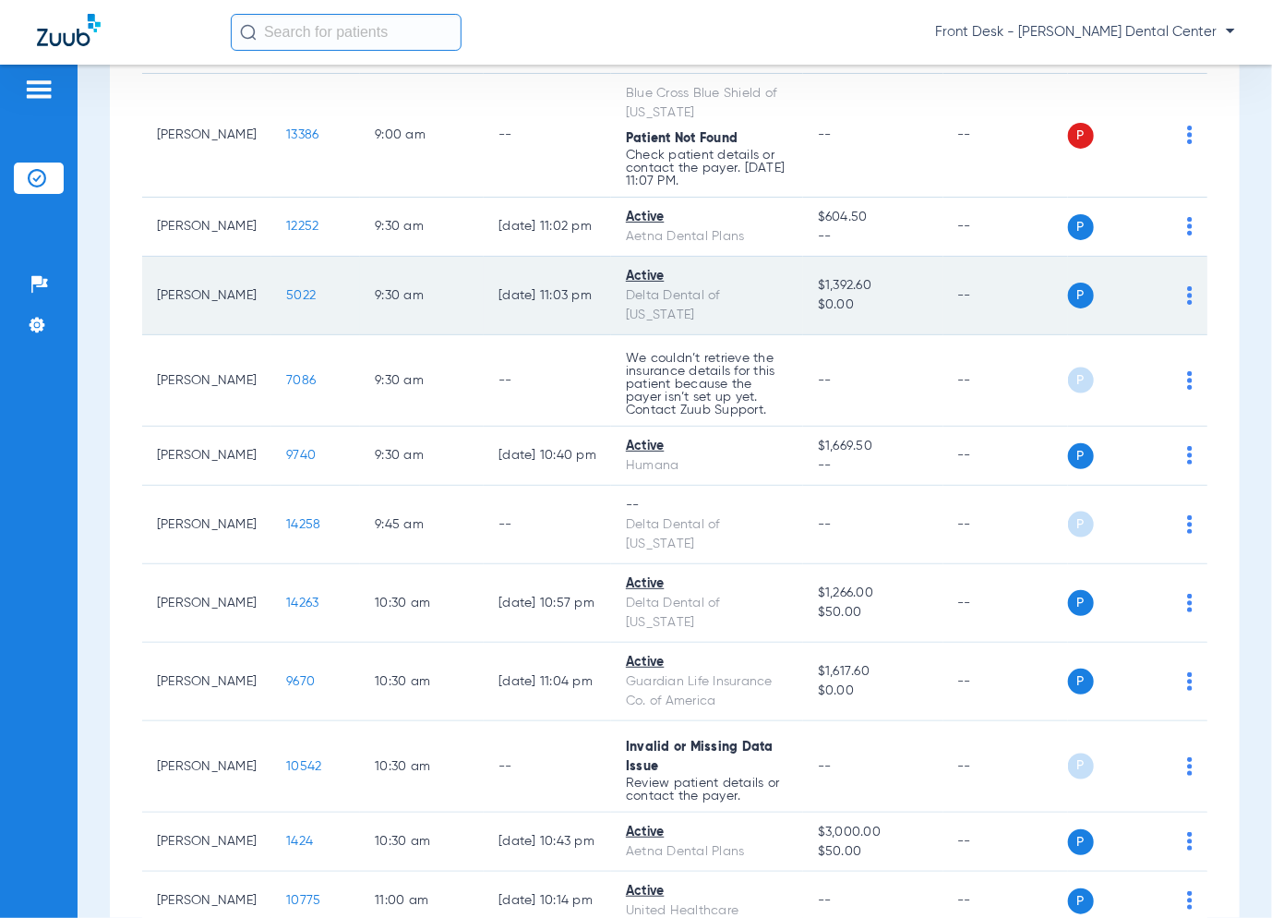
click at [295, 290] on span "5022" at bounding box center [301, 295] width 30 height 13
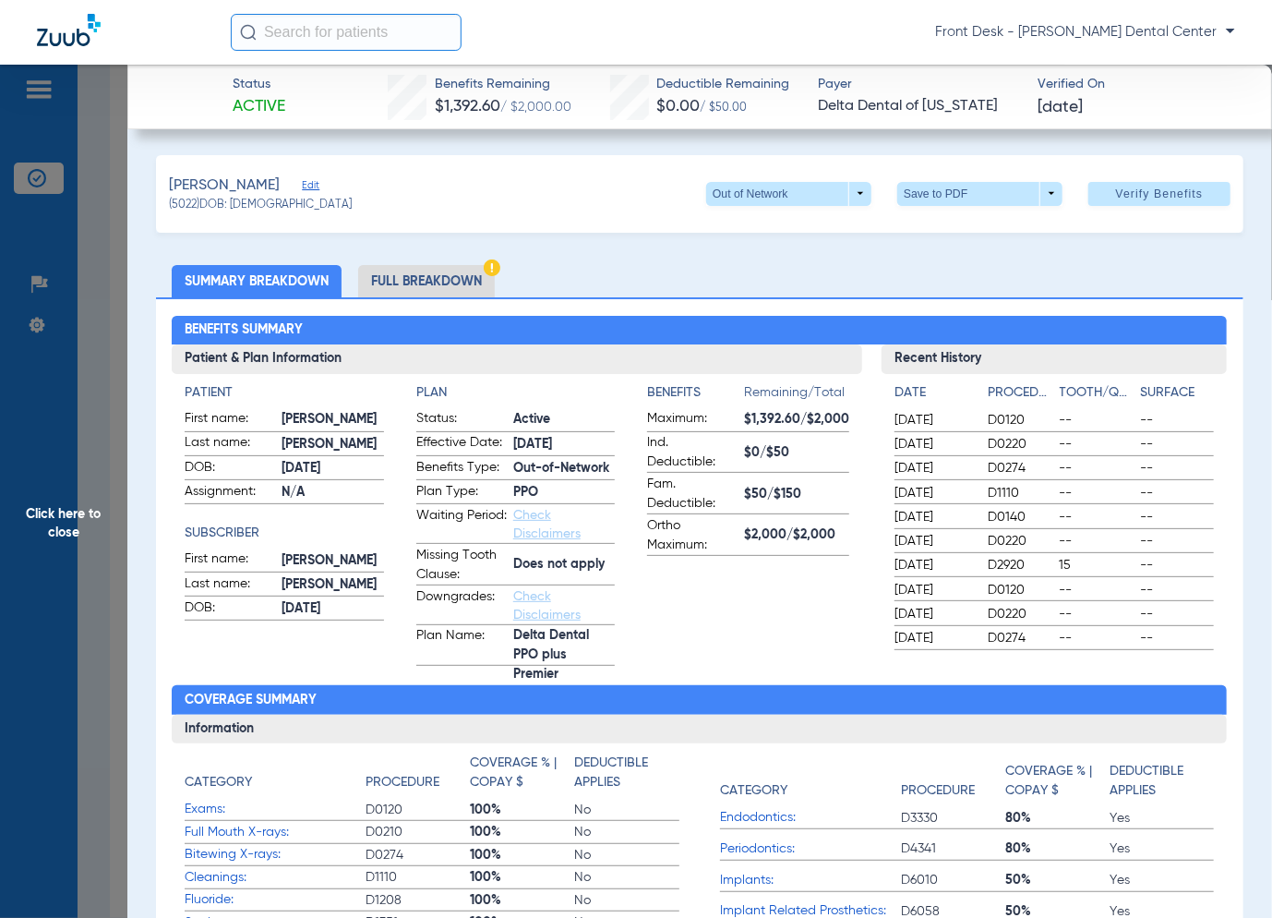
click at [90, 508] on span "Click here to close" at bounding box center [63, 524] width 127 height 918
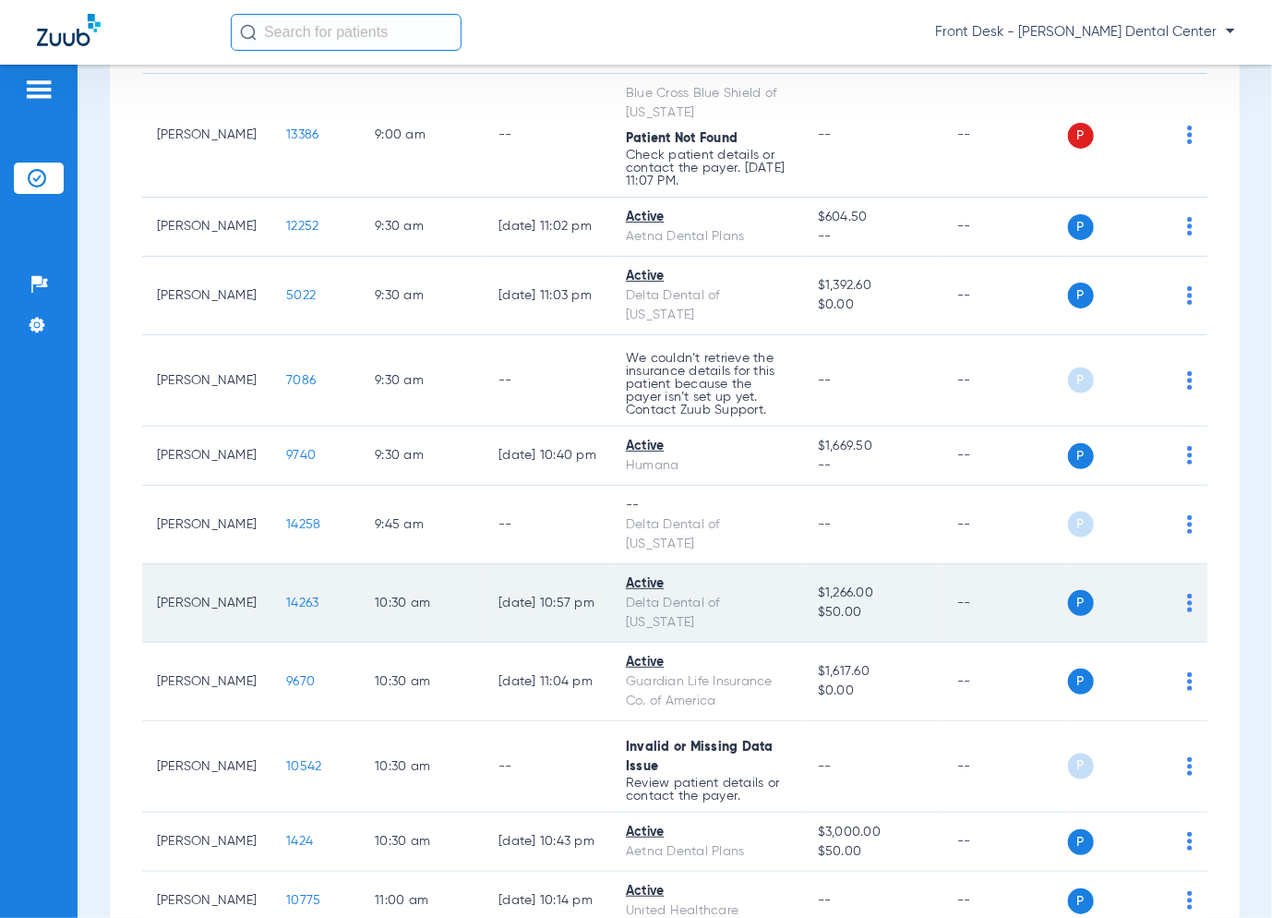
click at [295, 605] on span "14263" at bounding box center [302, 602] width 32 height 13
